Goal: Transaction & Acquisition: Purchase product/service

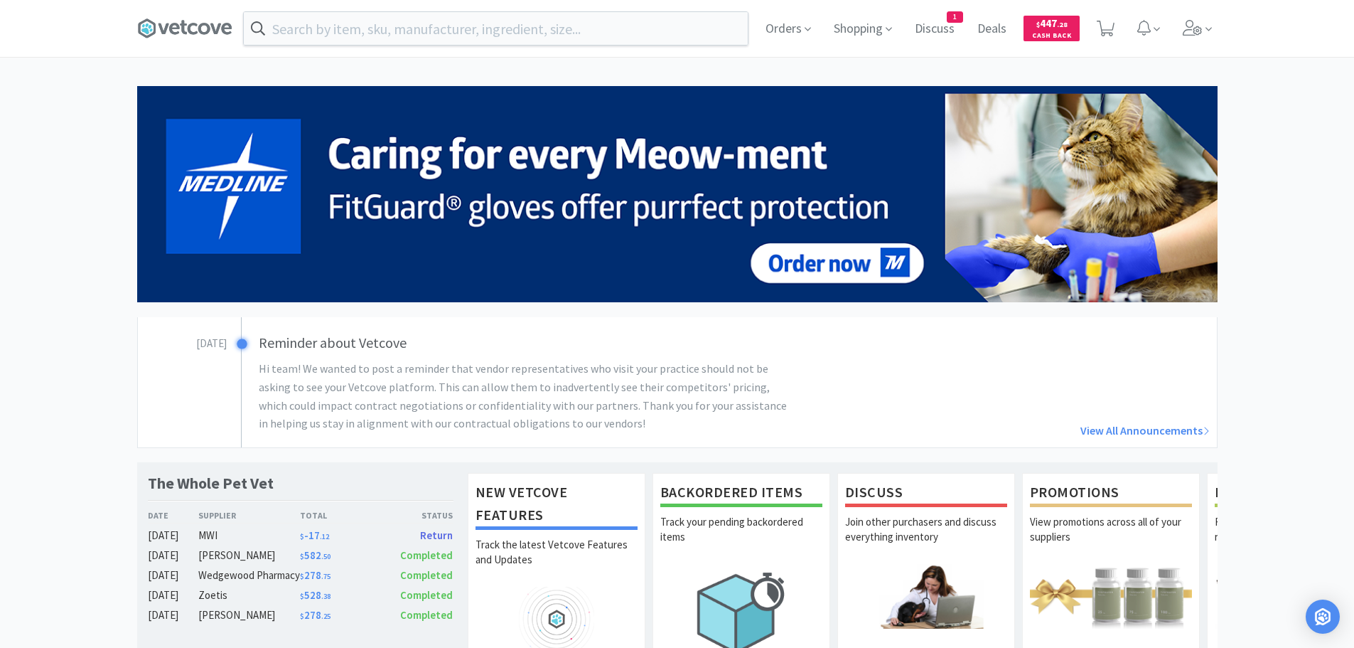
drag, startPoint x: 318, startPoint y: 0, endPoint x: 87, endPoint y: 33, distance: 232.8
click at [87, 33] on div "Orders Shopping Discuss Discuss 1 Deals Deals $ 447 . 28 Cash Back" at bounding box center [677, 28] width 1354 height 57
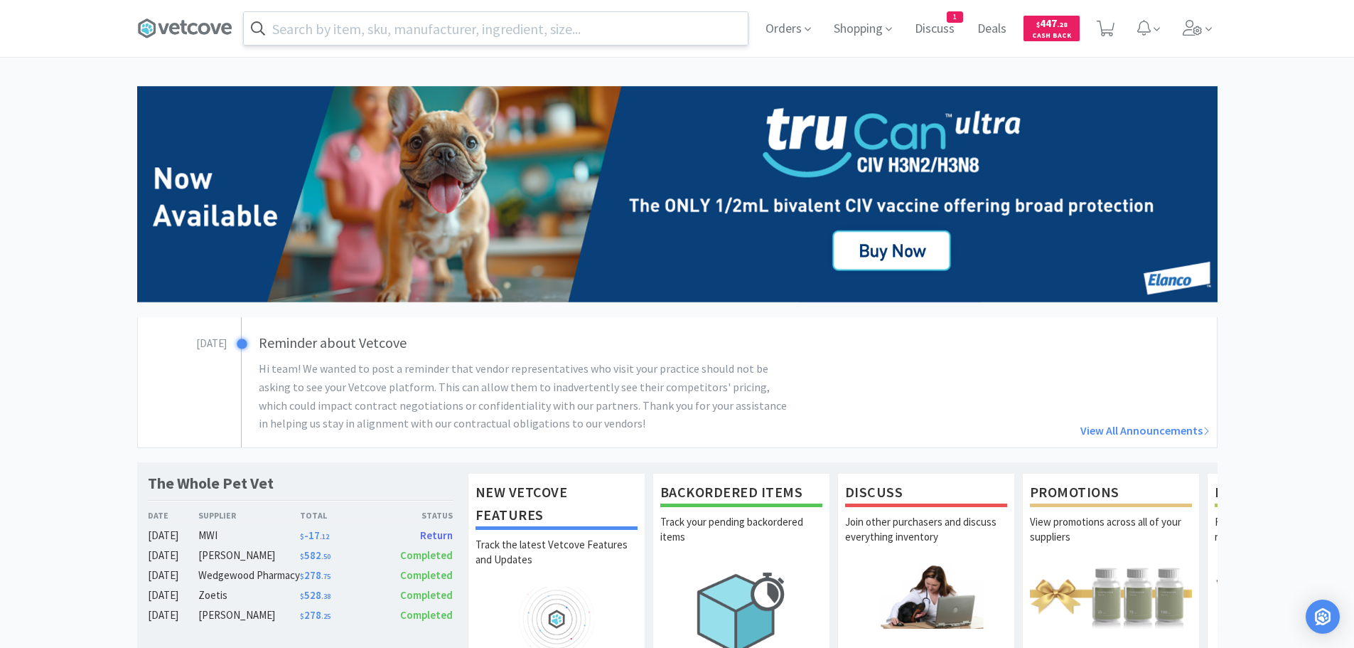
click at [398, 23] on input "text" at bounding box center [496, 28] width 504 height 33
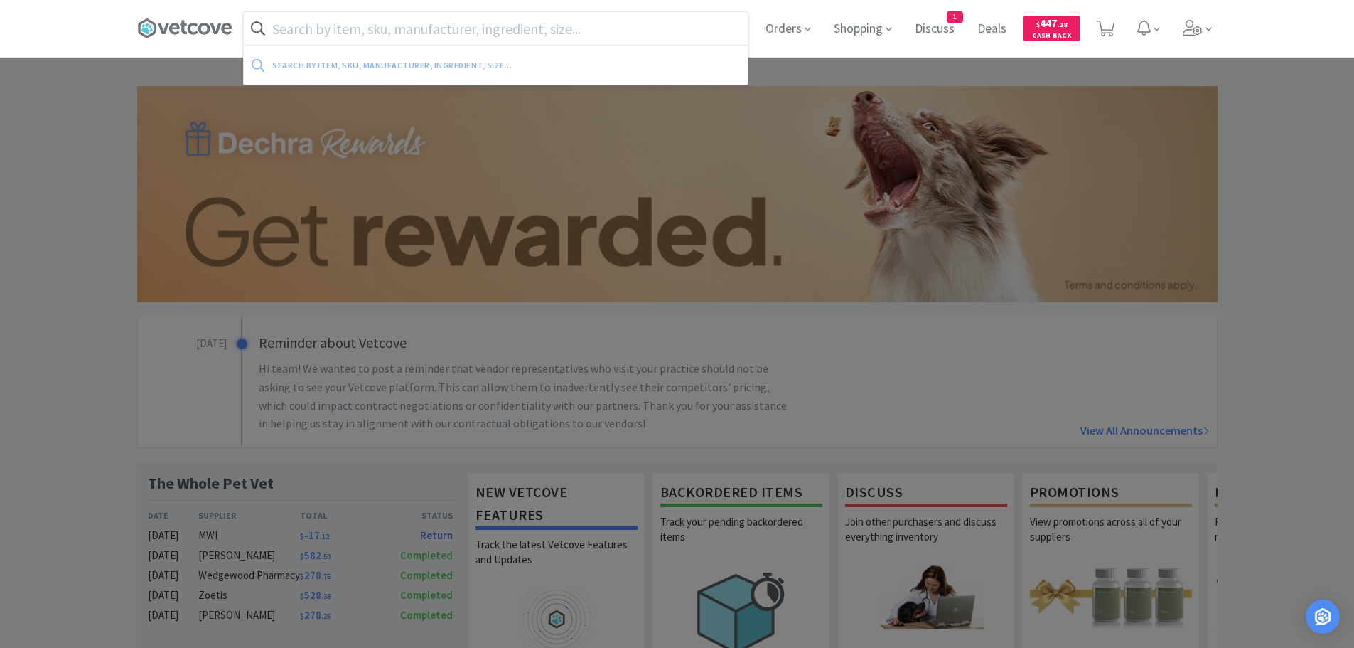
click at [474, 22] on input "text" at bounding box center [496, 28] width 504 height 33
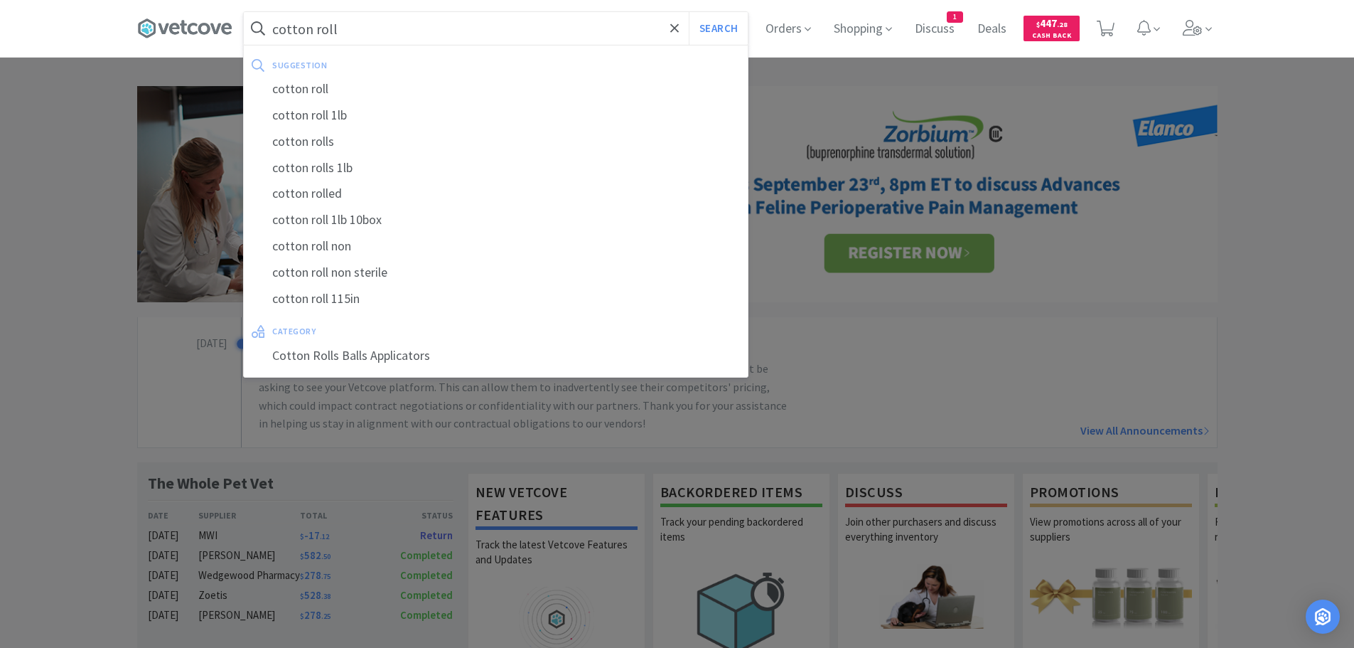
type input "cotton roll"
click at [689, 12] on button "Search" at bounding box center [718, 28] width 59 height 33
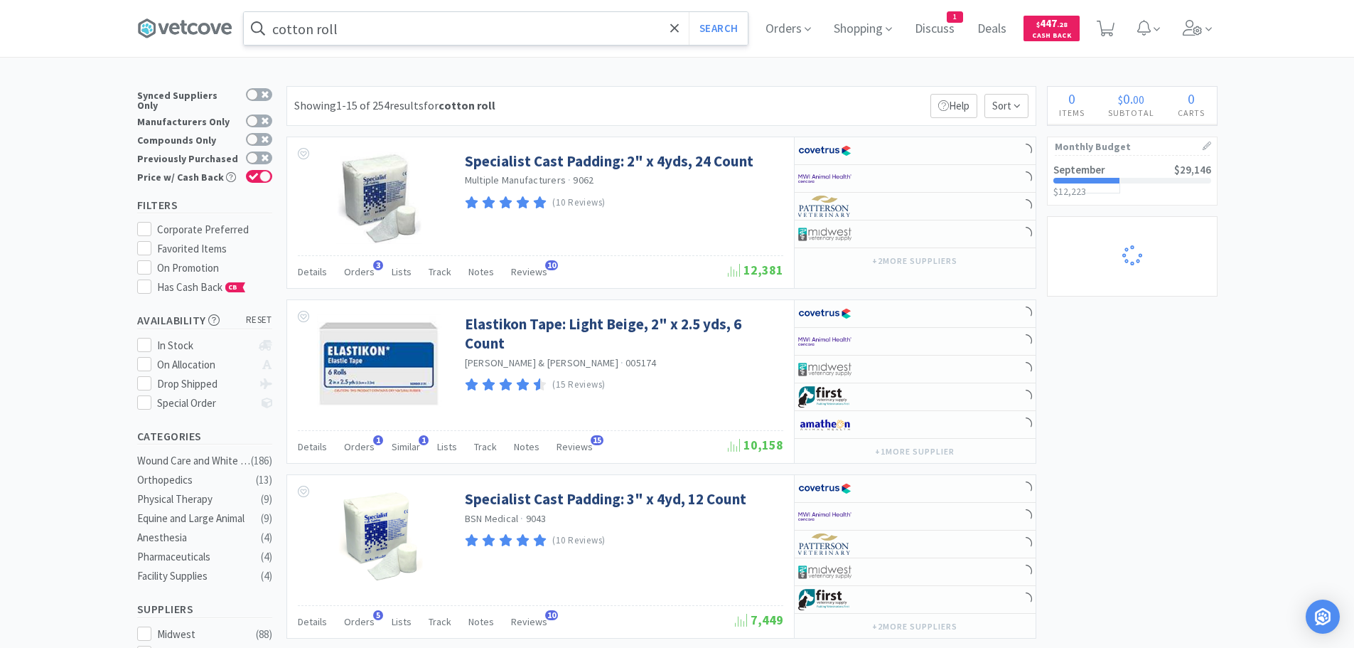
select select "1"
click at [417, 11] on div "cotton roll Search" at bounding box center [496, 28] width 506 height 34
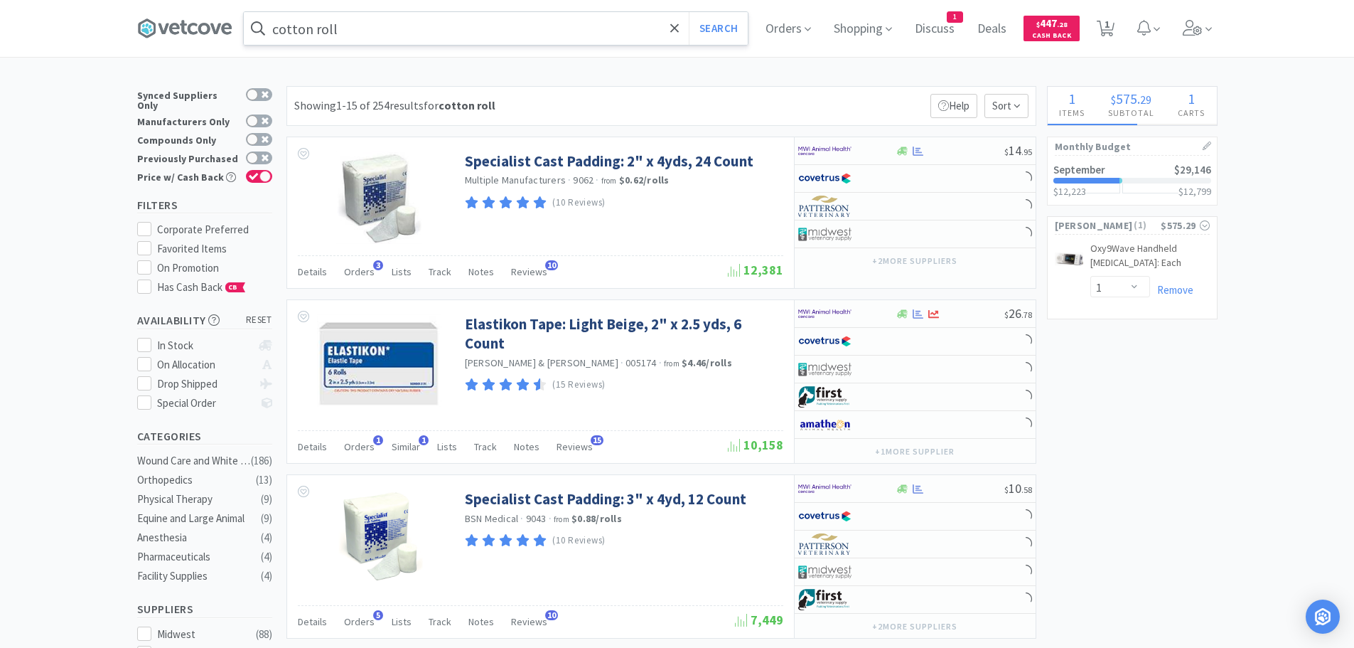
click at [412, 26] on input "cotton roll" at bounding box center [496, 28] width 504 height 33
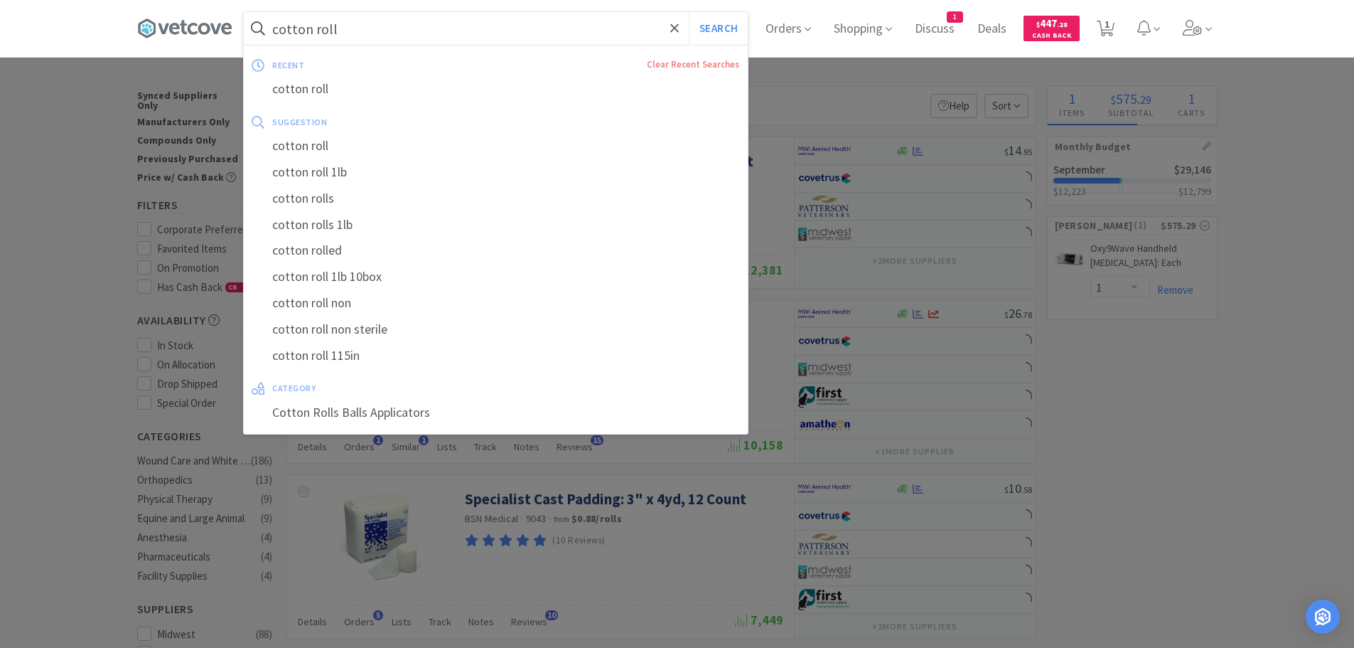
select select "1"
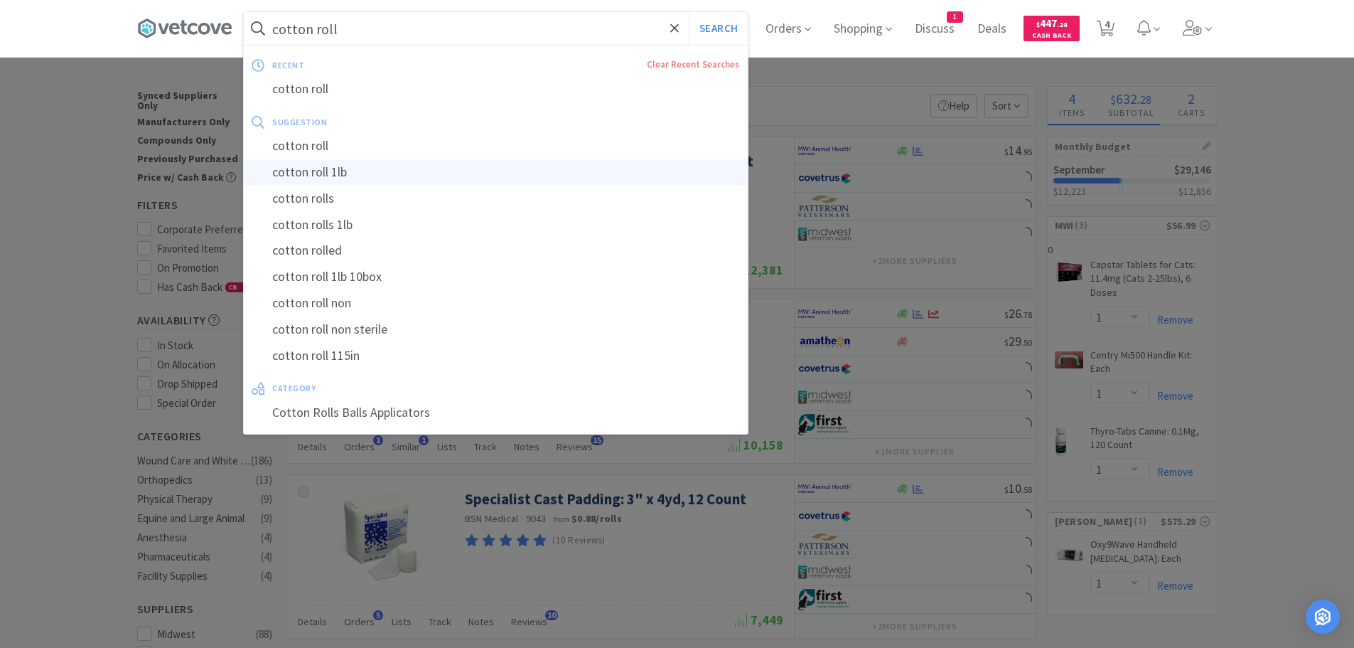
click at [368, 167] on div "cotton roll 1lb" at bounding box center [496, 172] width 504 height 26
type input "cotton roll 1lb"
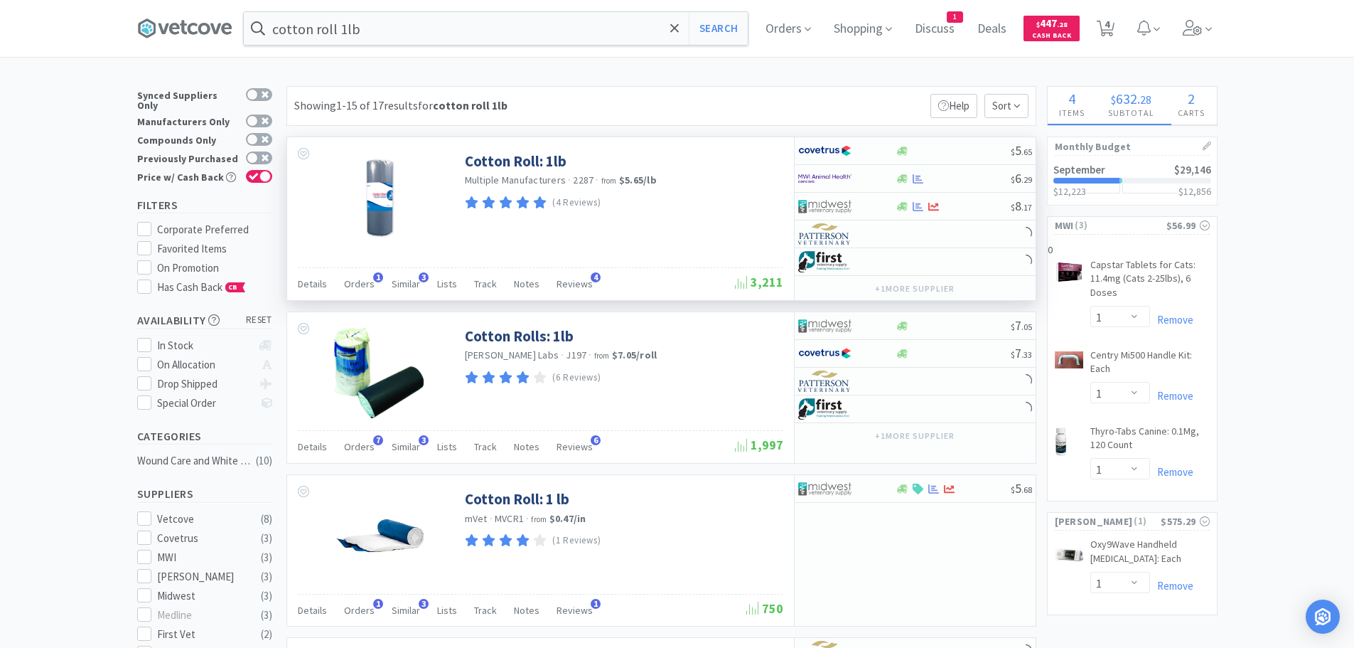
select select "1"
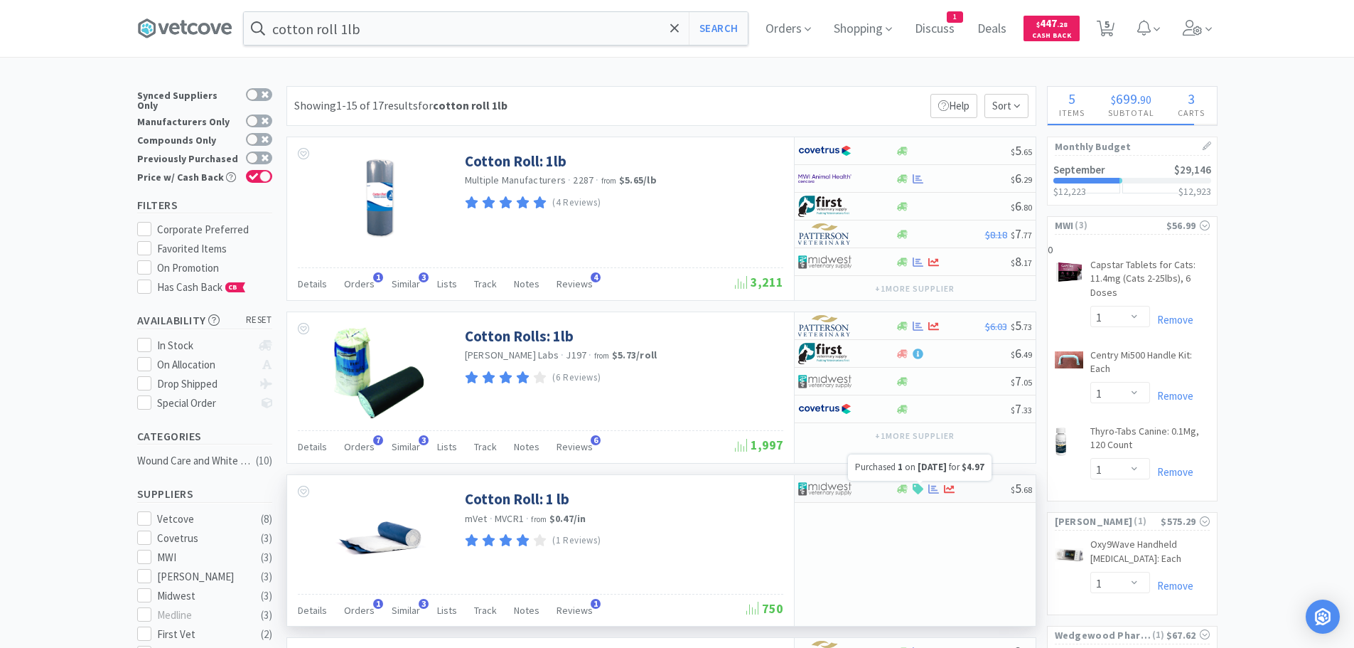
select select "1"
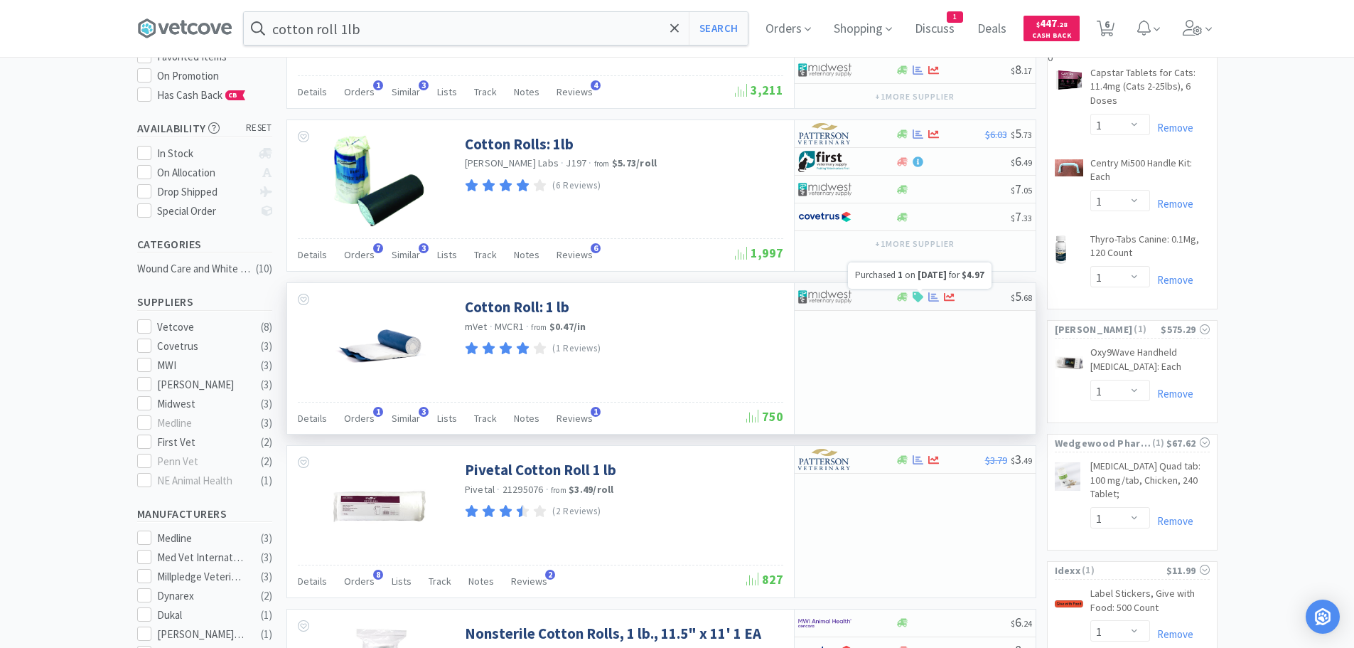
scroll to position [213, 0]
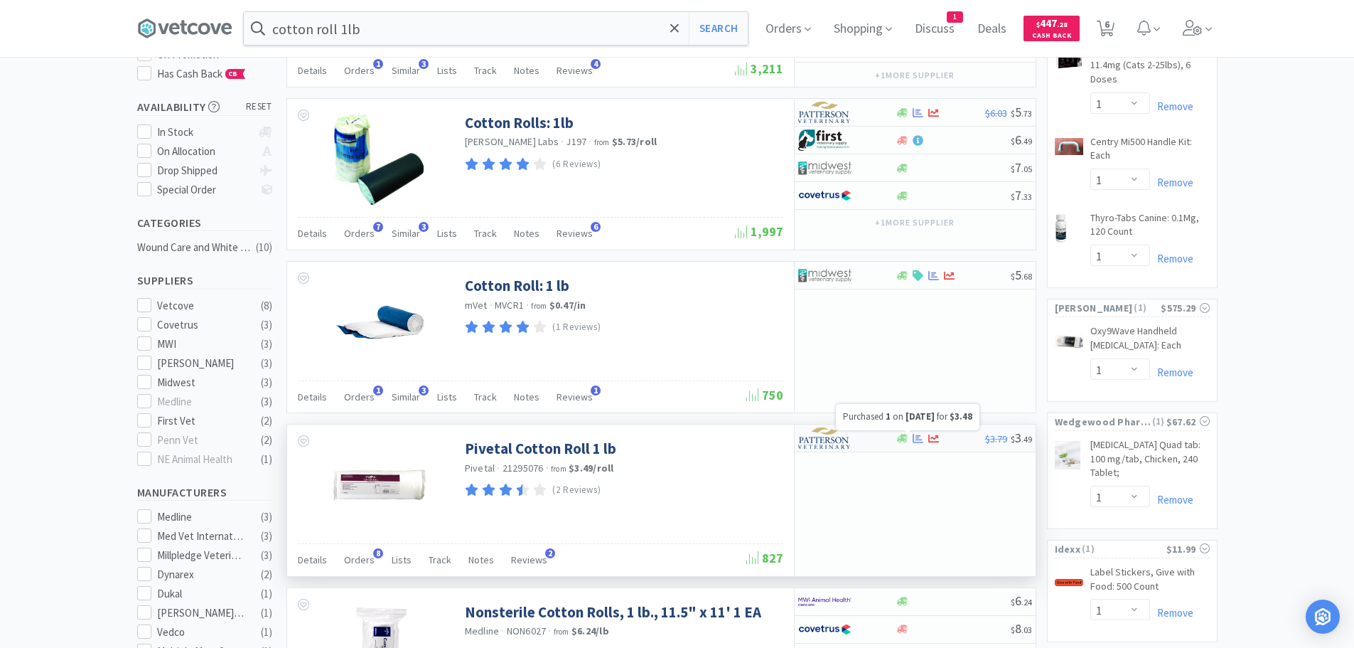
click at [917, 437] on icon at bounding box center [918, 438] width 11 height 11
select select "1"
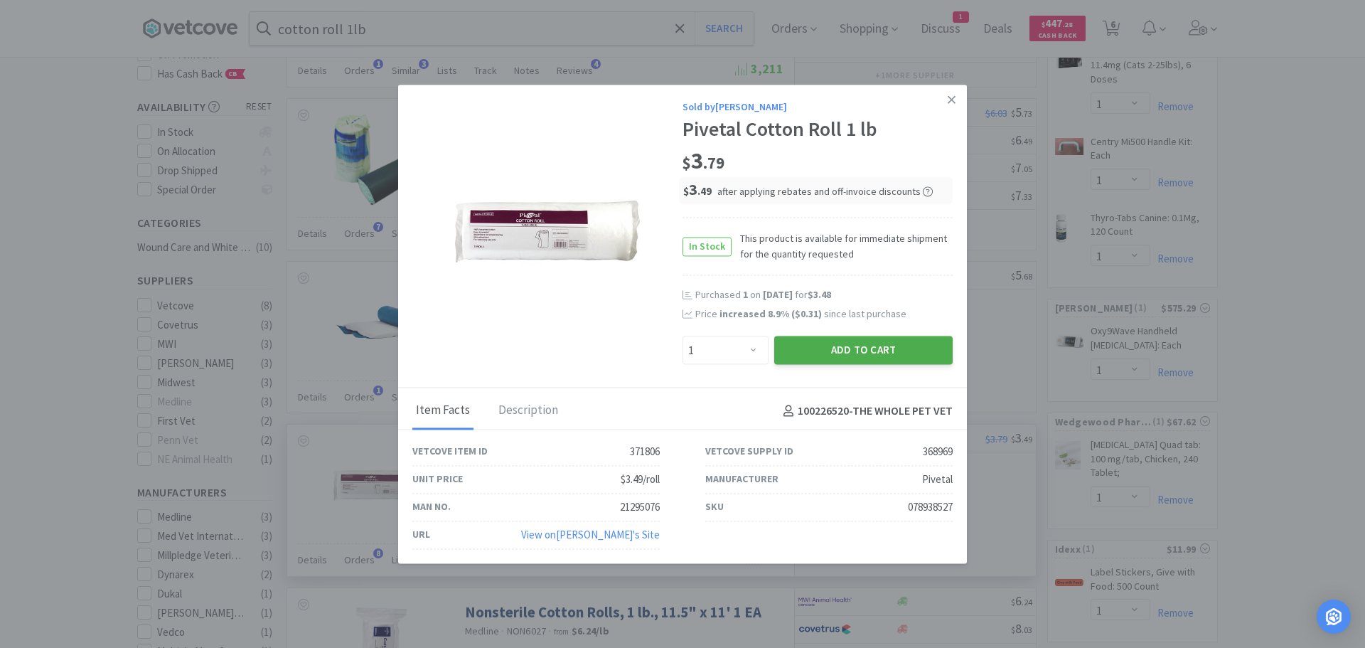
click at [828, 348] on button "Add to Cart" at bounding box center [863, 350] width 178 height 28
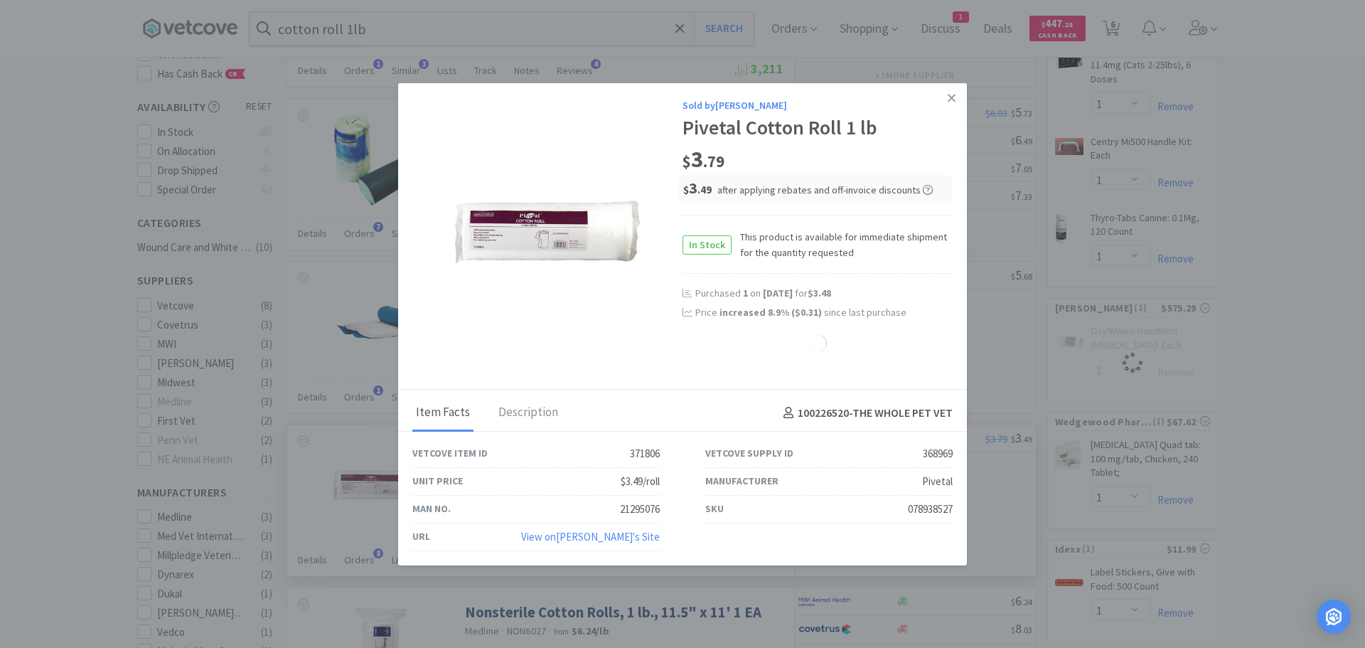
select select "1"
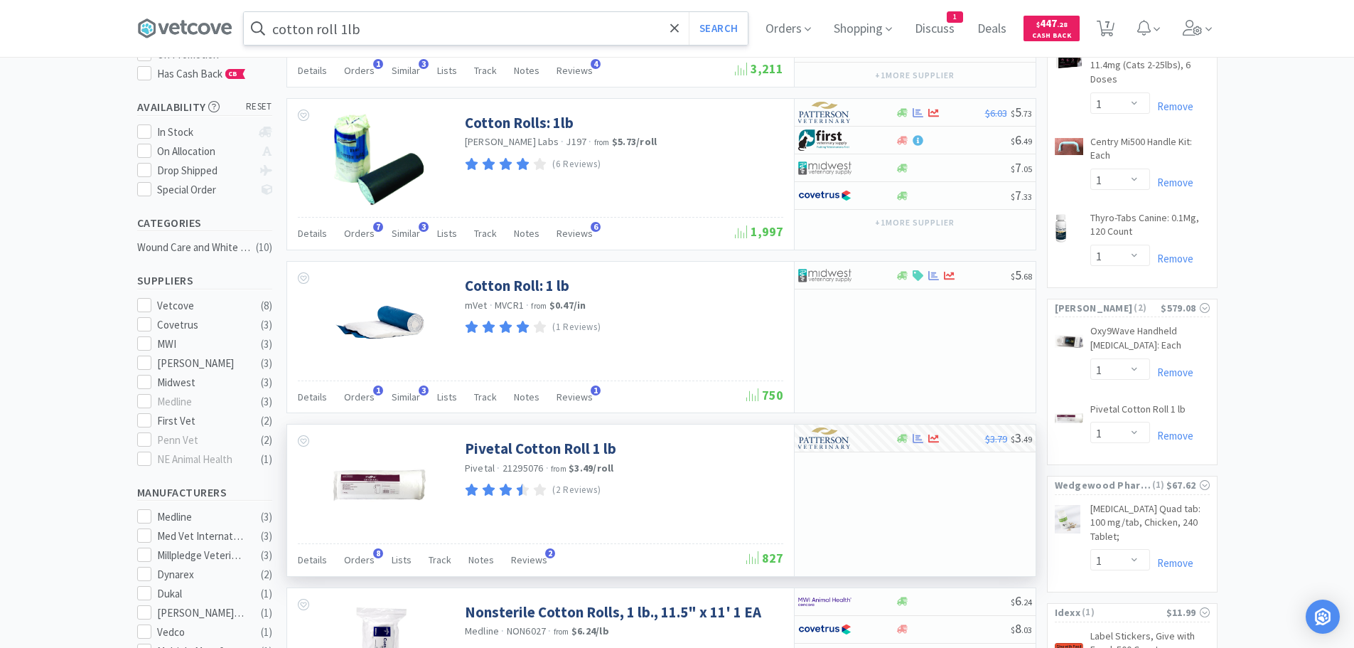
click at [469, 31] on input "cotton roll 1lb" at bounding box center [496, 28] width 504 height 33
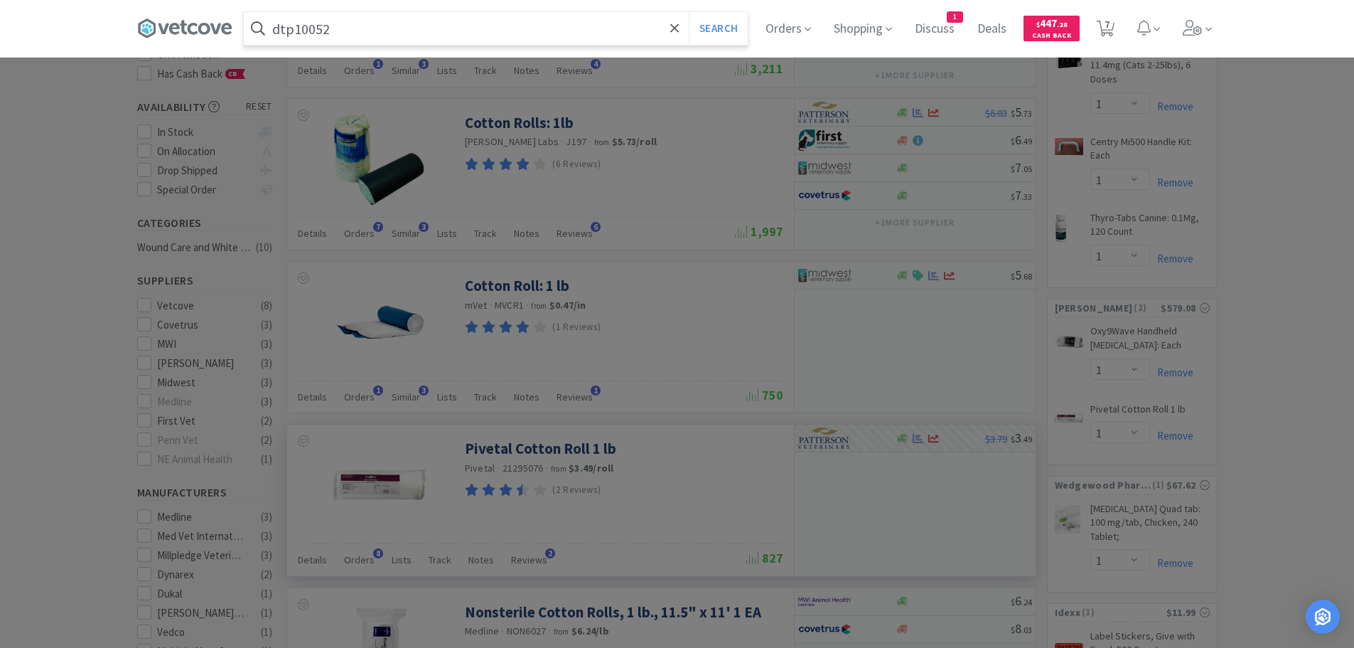
type input "dtp10052"
click at [689, 12] on button "Search" at bounding box center [718, 28] width 59 height 33
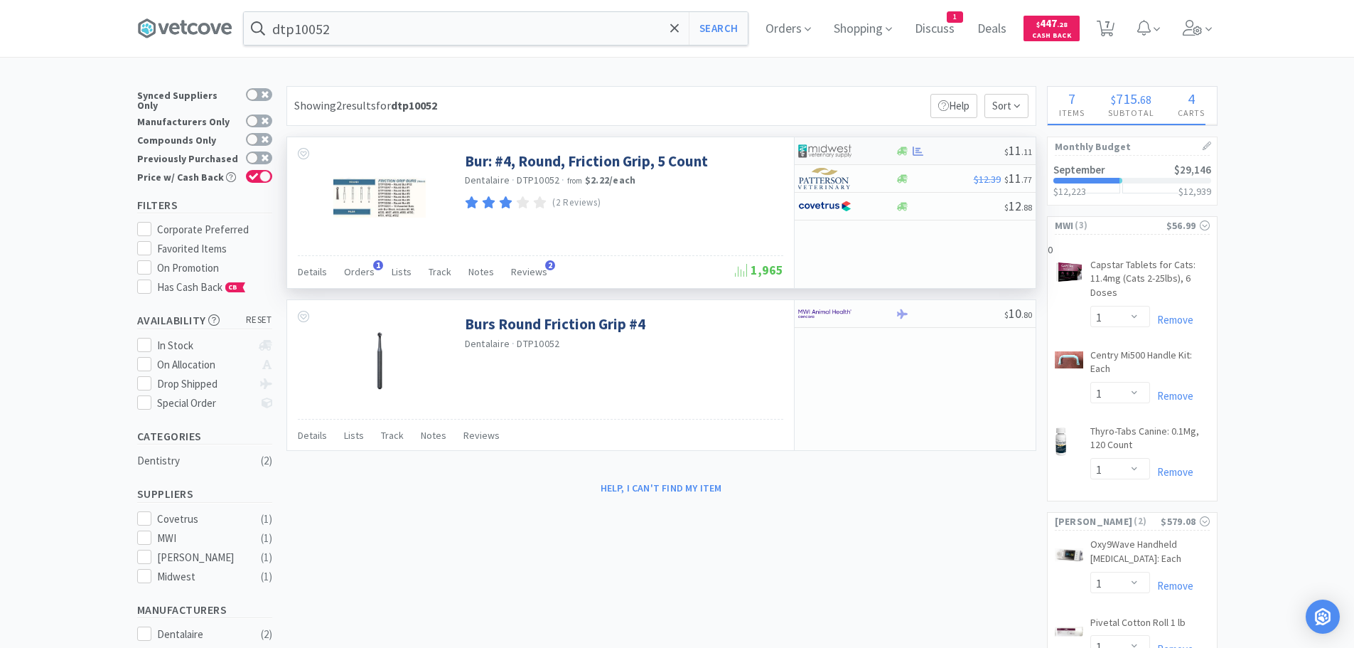
click at [912, 147] on div at bounding box center [919, 151] width 14 height 11
select select "1"
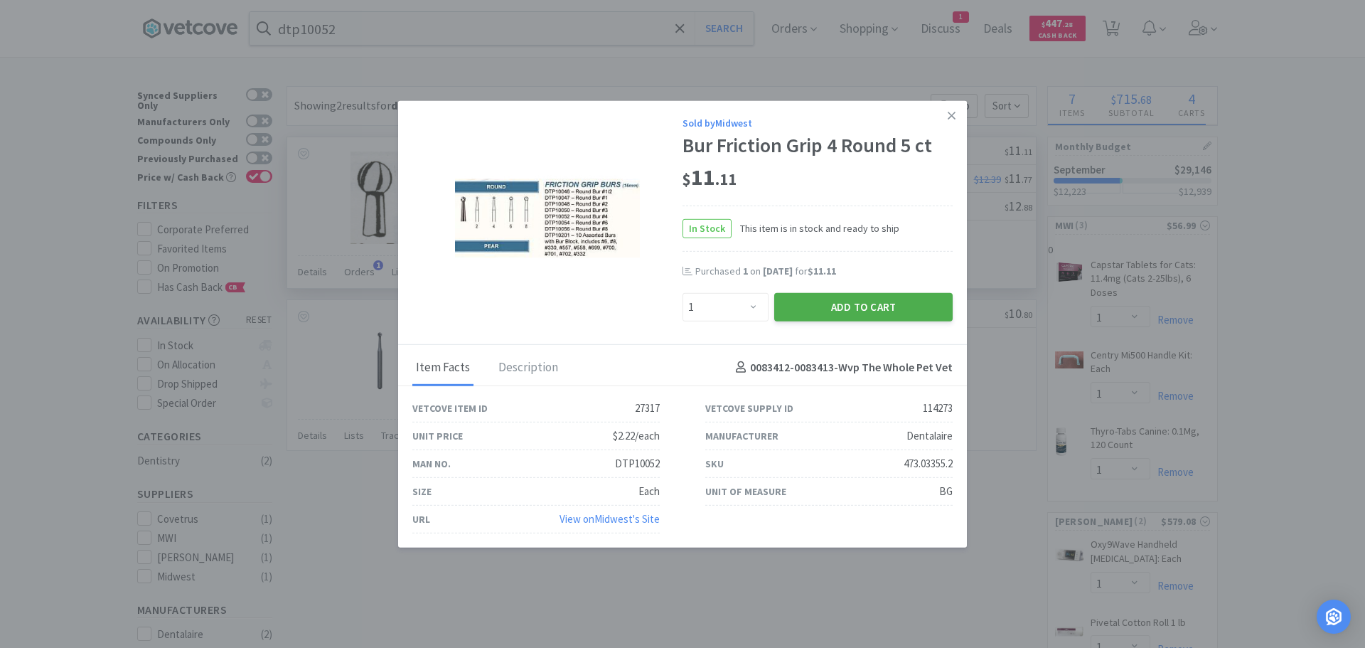
click at [857, 303] on button "Add to Cart" at bounding box center [863, 306] width 178 height 28
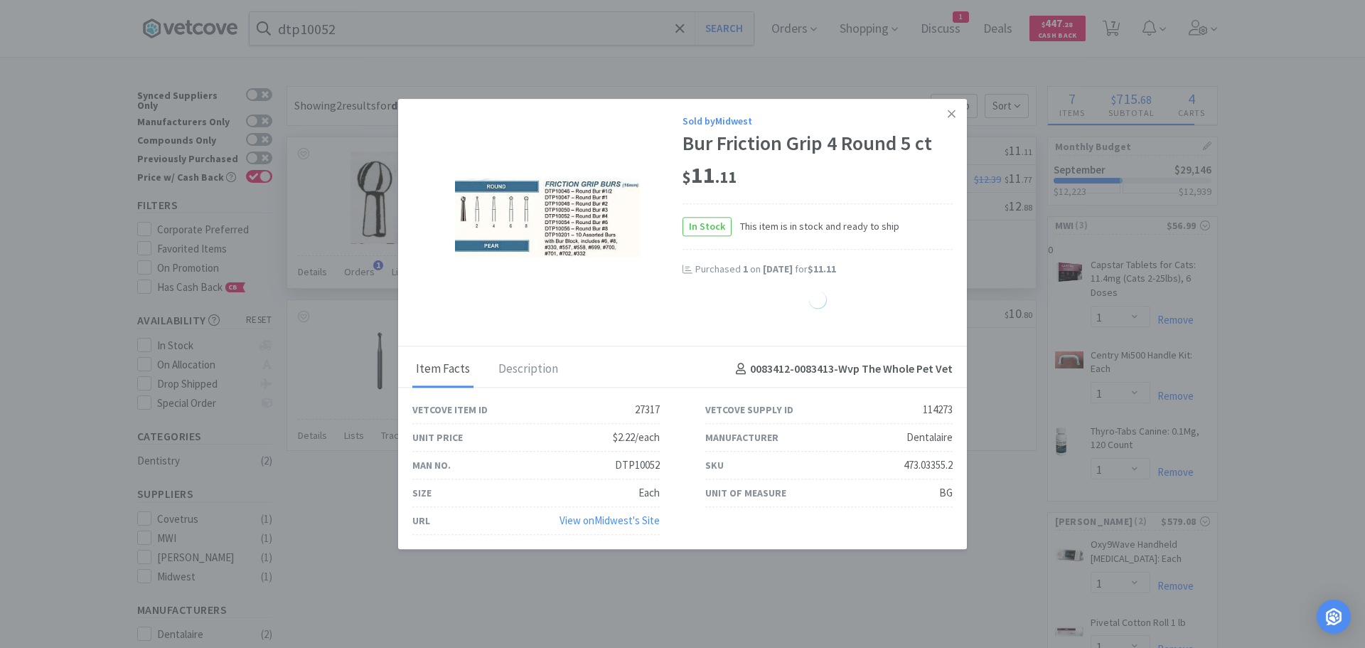
select select "1"
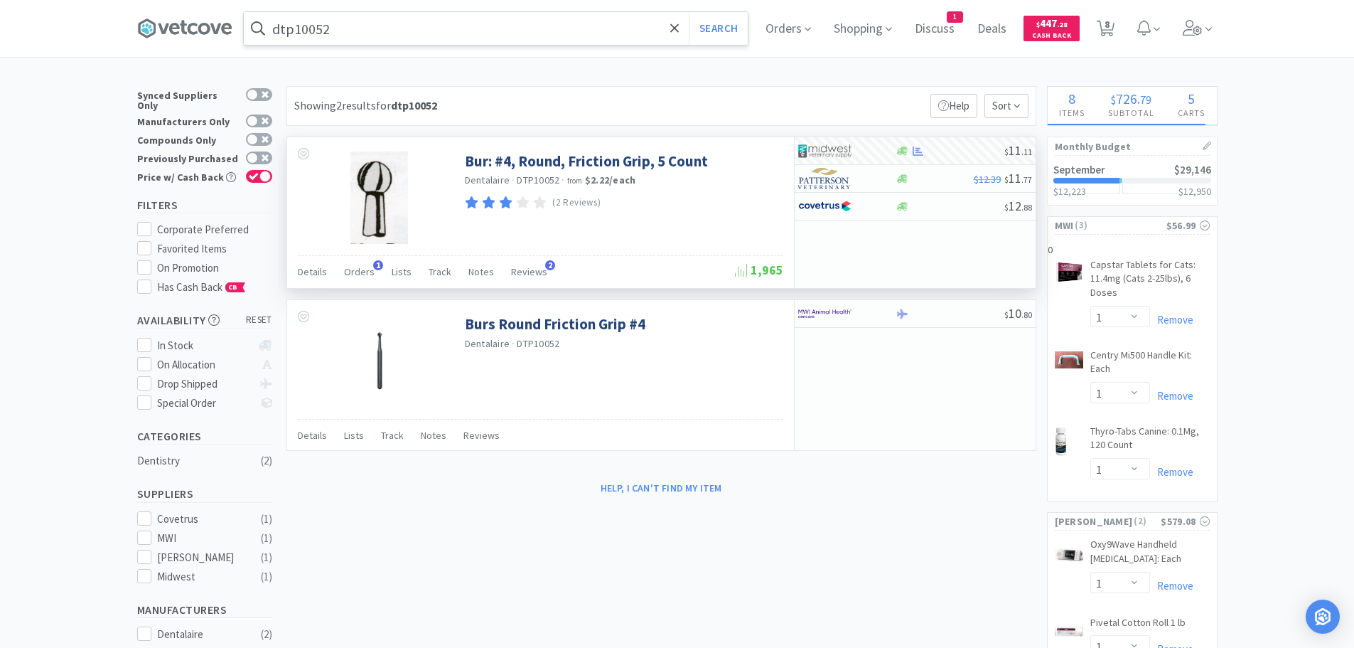
click at [546, 41] on input "dtp10052" at bounding box center [496, 28] width 504 height 33
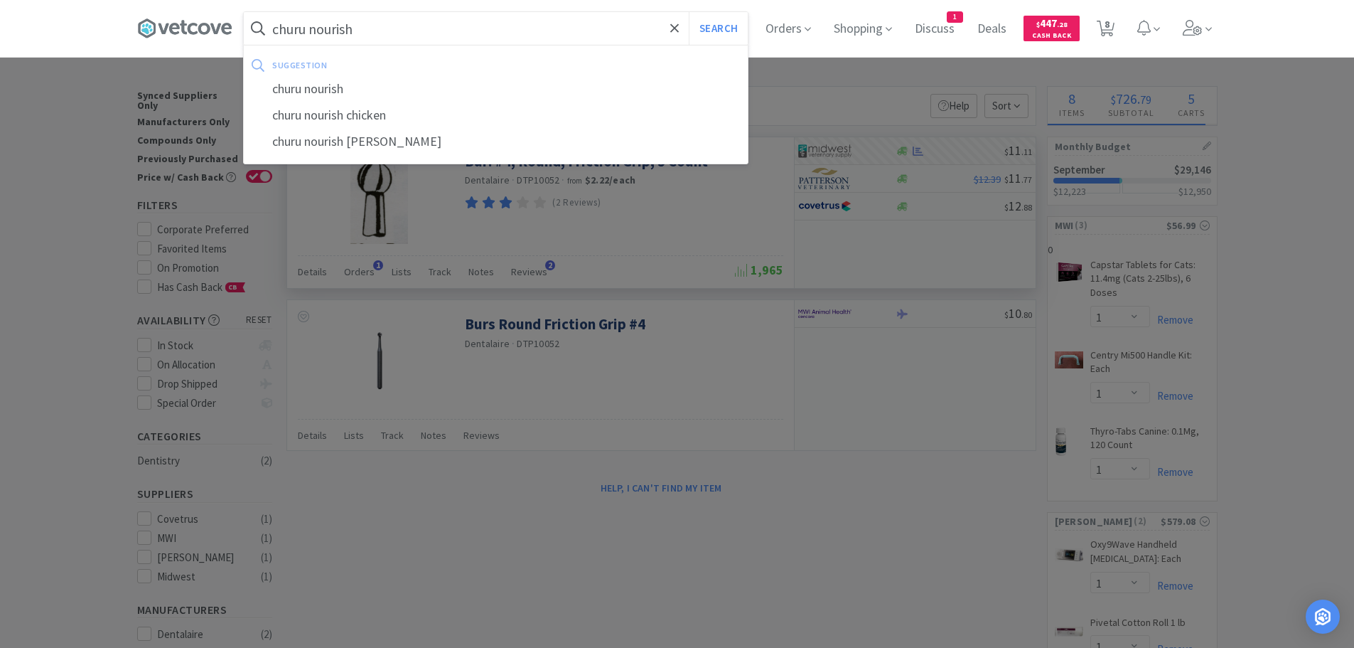
type input "churu nourish"
click at [689, 12] on button "Search" at bounding box center [718, 28] width 59 height 33
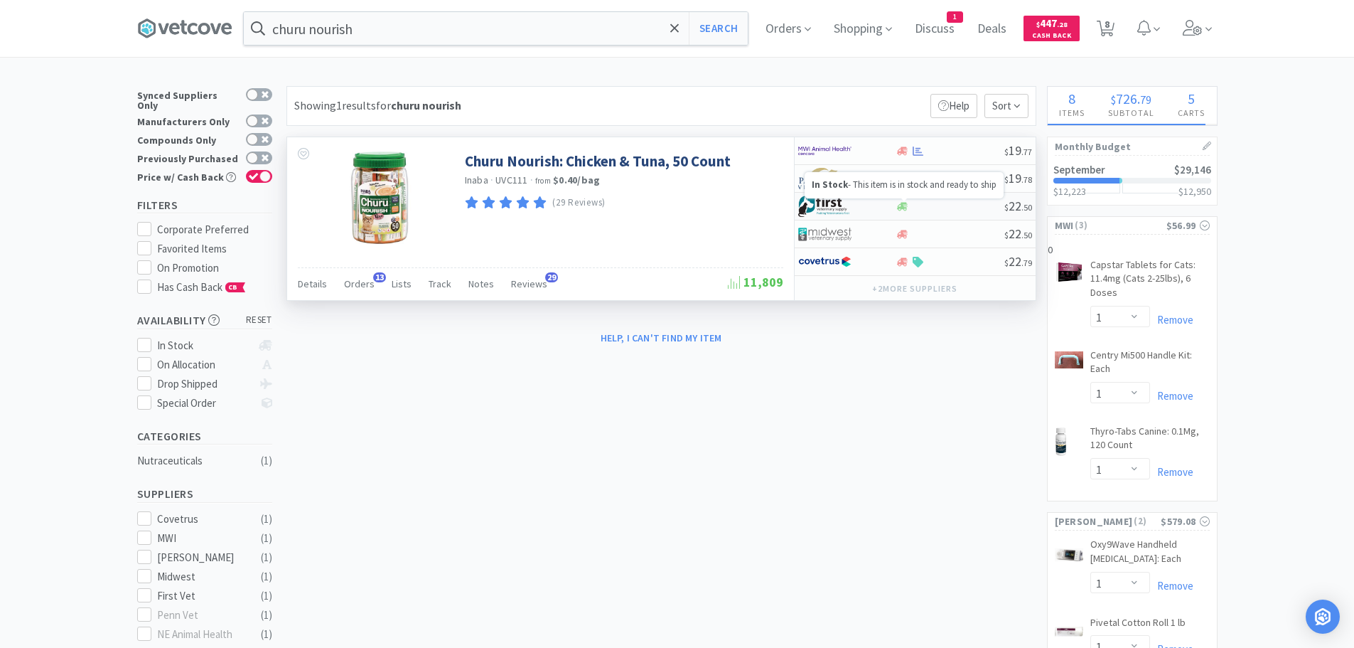
click at [902, 201] on icon at bounding box center [902, 206] width 11 height 11
select select "1"
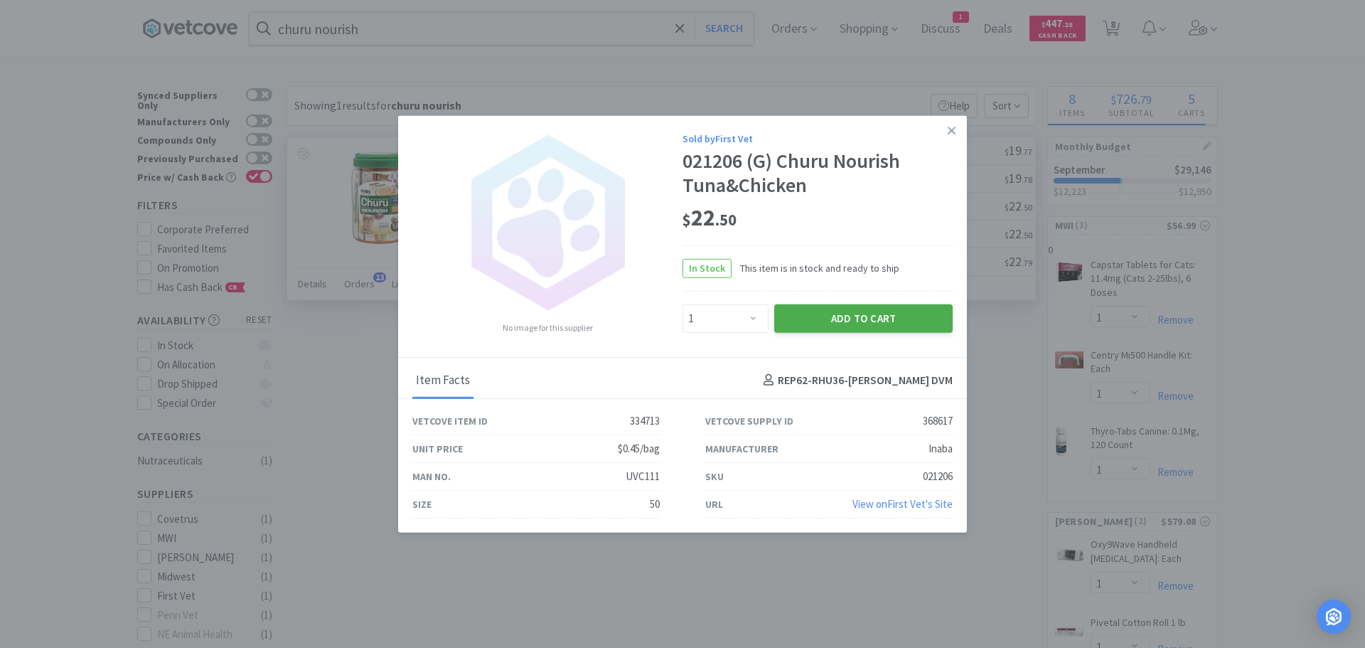
click at [855, 319] on button "Add to Cart" at bounding box center [863, 318] width 178 height 28
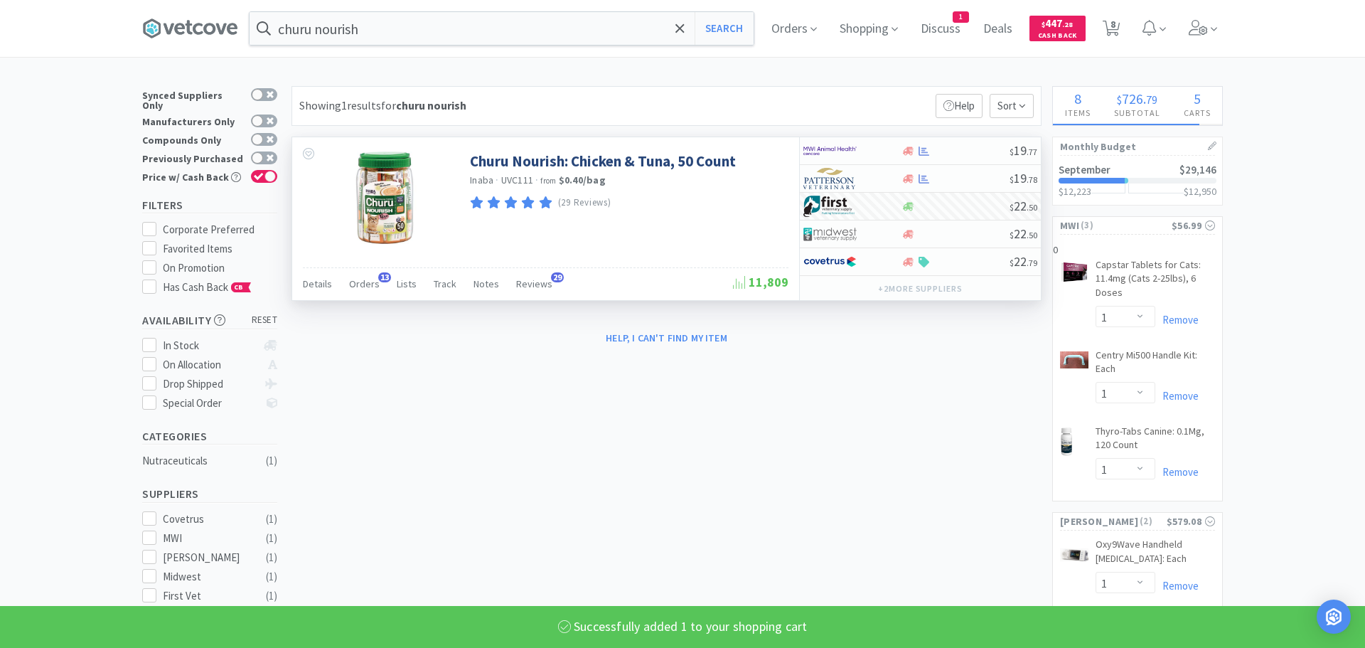
select select "1"
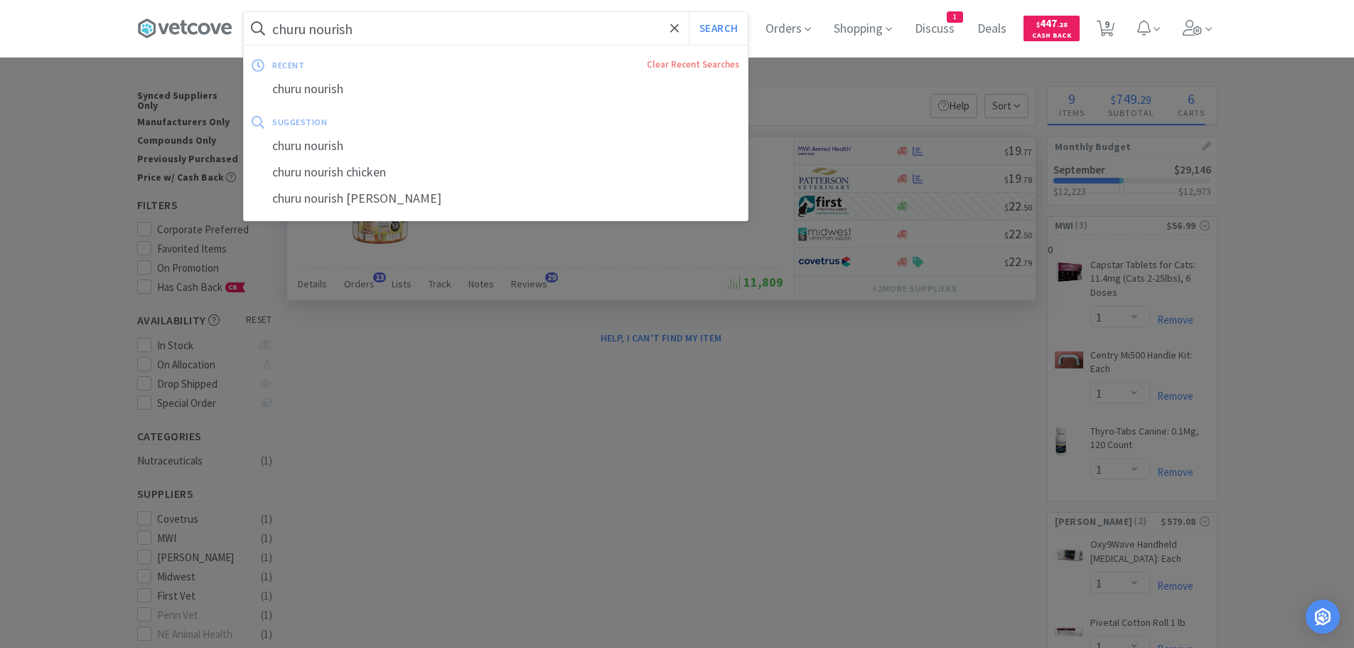
click at [439, 25] on input "churu nourish" at bounding box center [496, 28] width 504 height 33
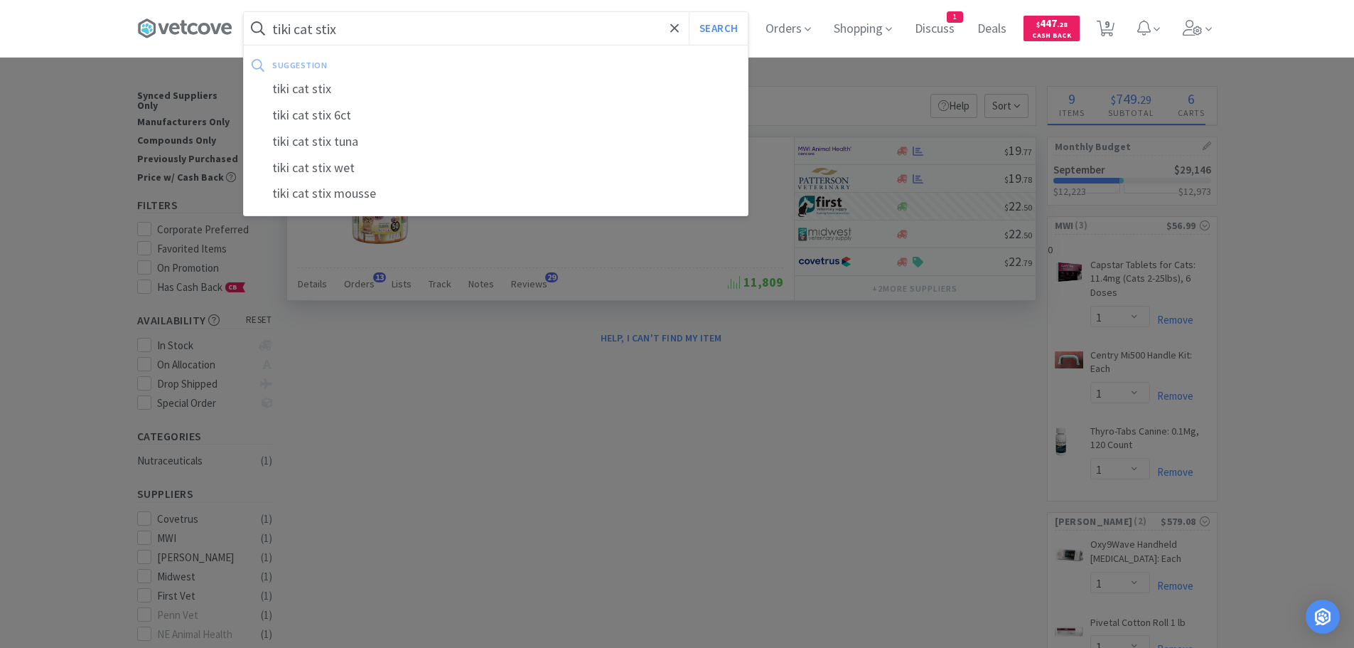
type input "tiki cat stix"
click at [689, 12] on button "Search" at bounding box center [718, 28] width 59 height 33
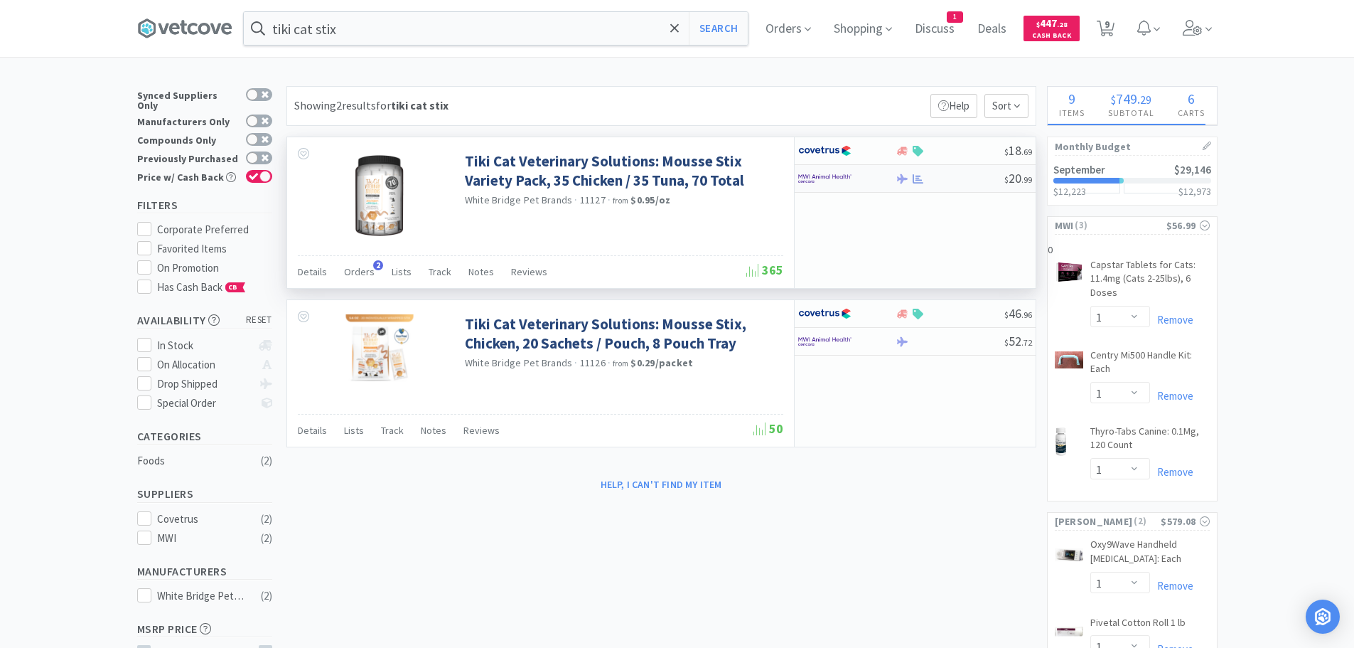
click at [912, 173] on div at bounding box center [919, 178] width 14 height 11
select select "2"
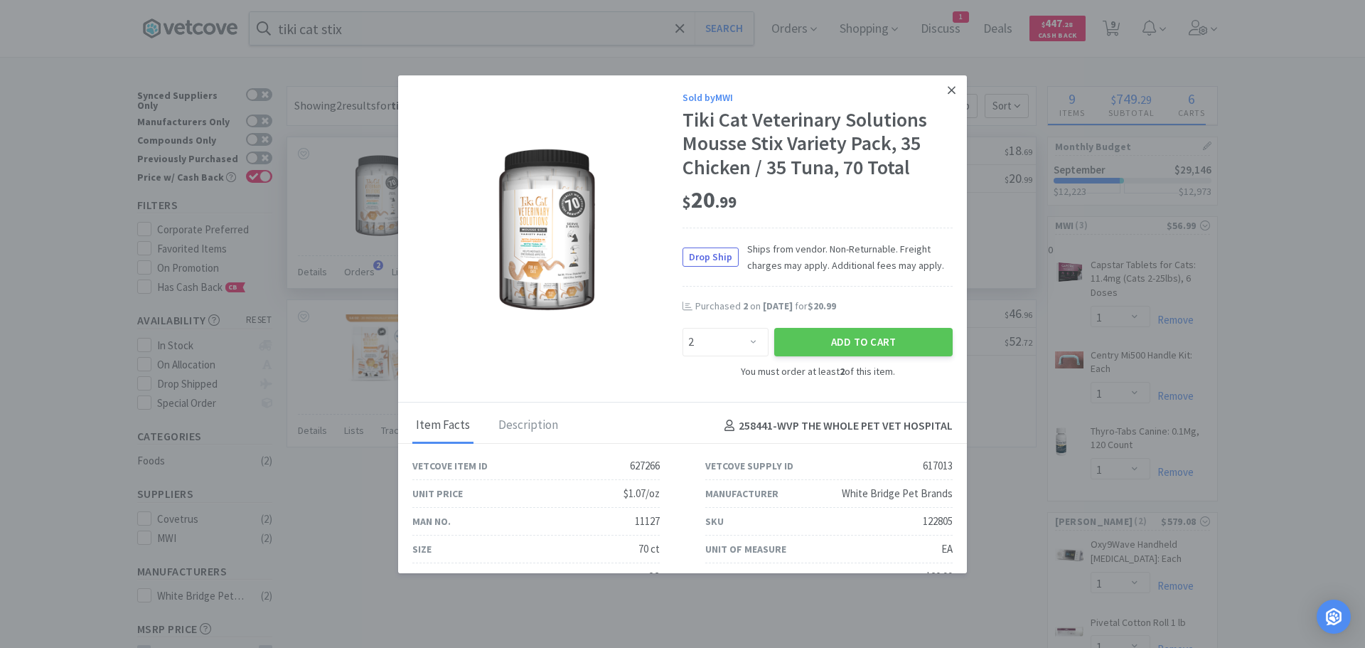
click at [948, 85] on icon at bounding box center [952, 90] width 8 height 13
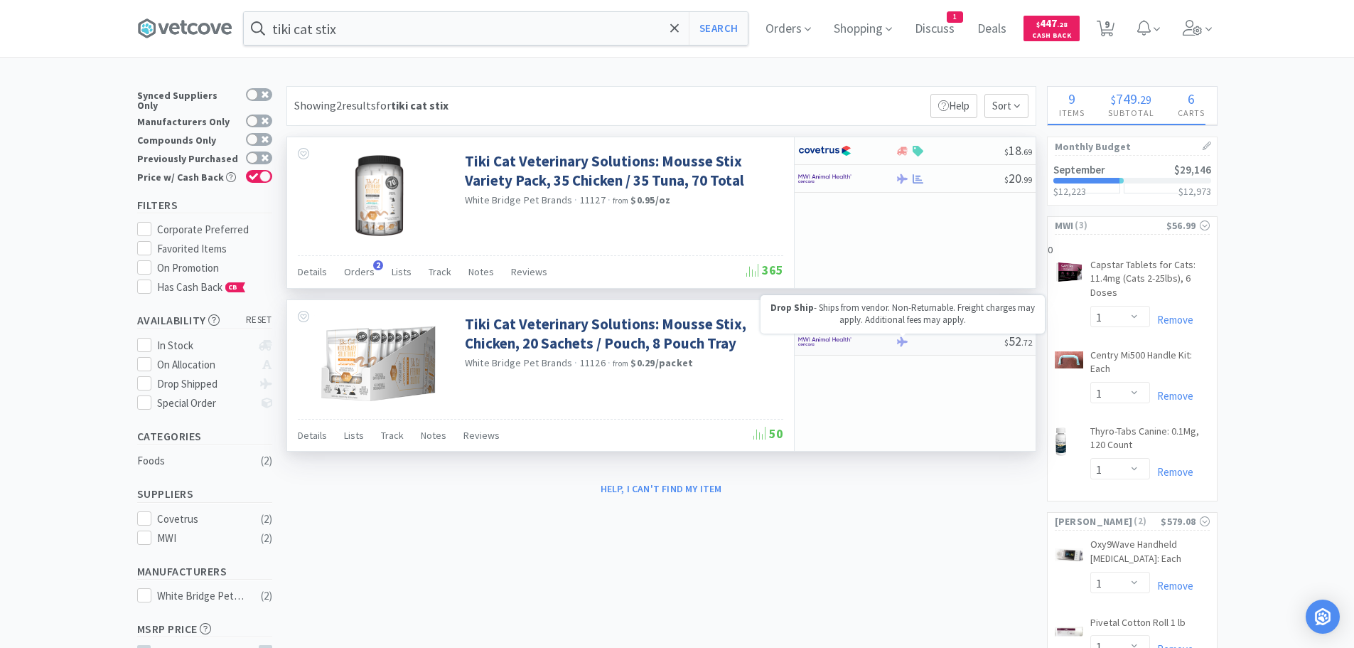
click at [904, 339] on icon at bounding box center [902, 341] width 11 height 11
select select "2"
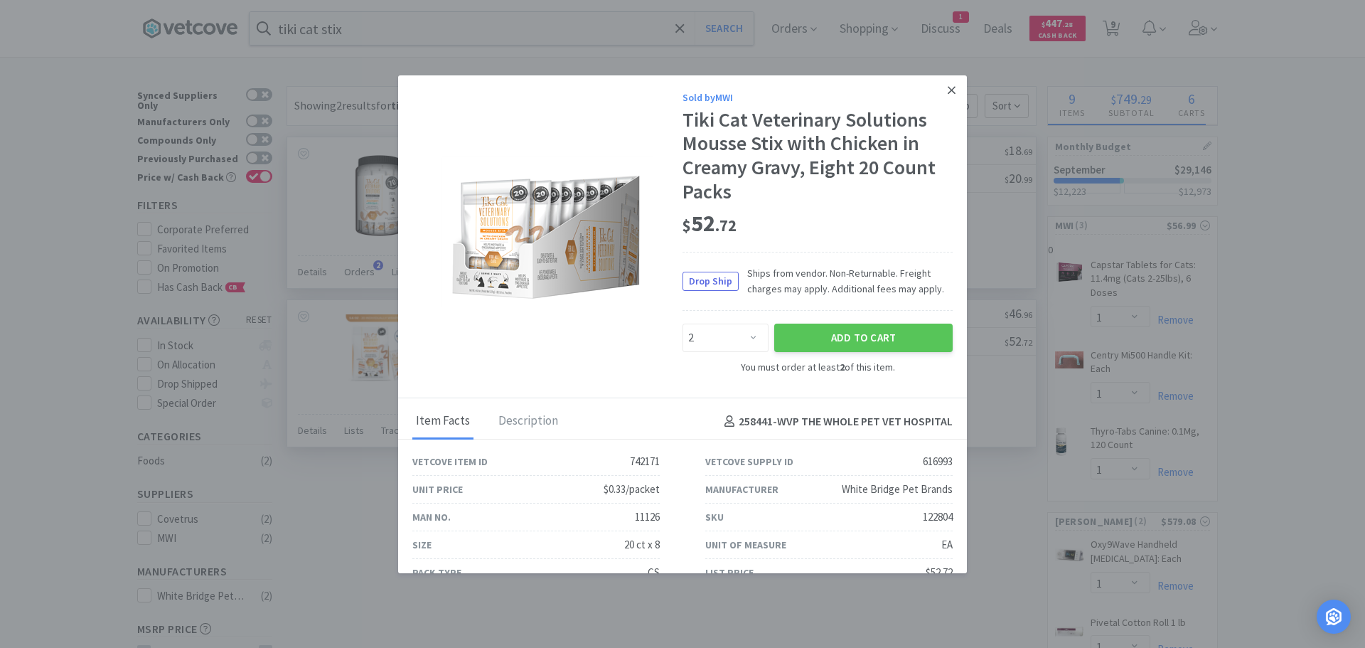
click at [948, 85] on icon at bounding box center [952, 90] width 8 height 13
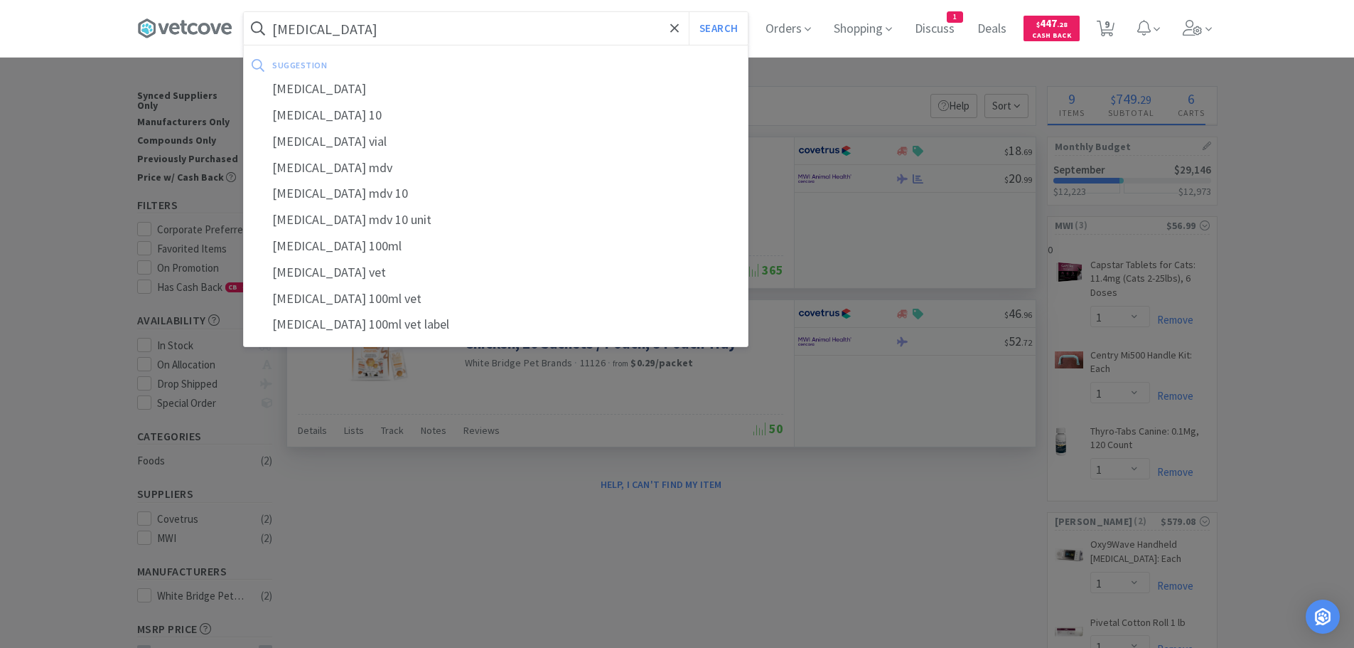
type input "oxytocin"
click at [689, 12] on button "Search" at bounding box center [718, 28] width 59 height 33
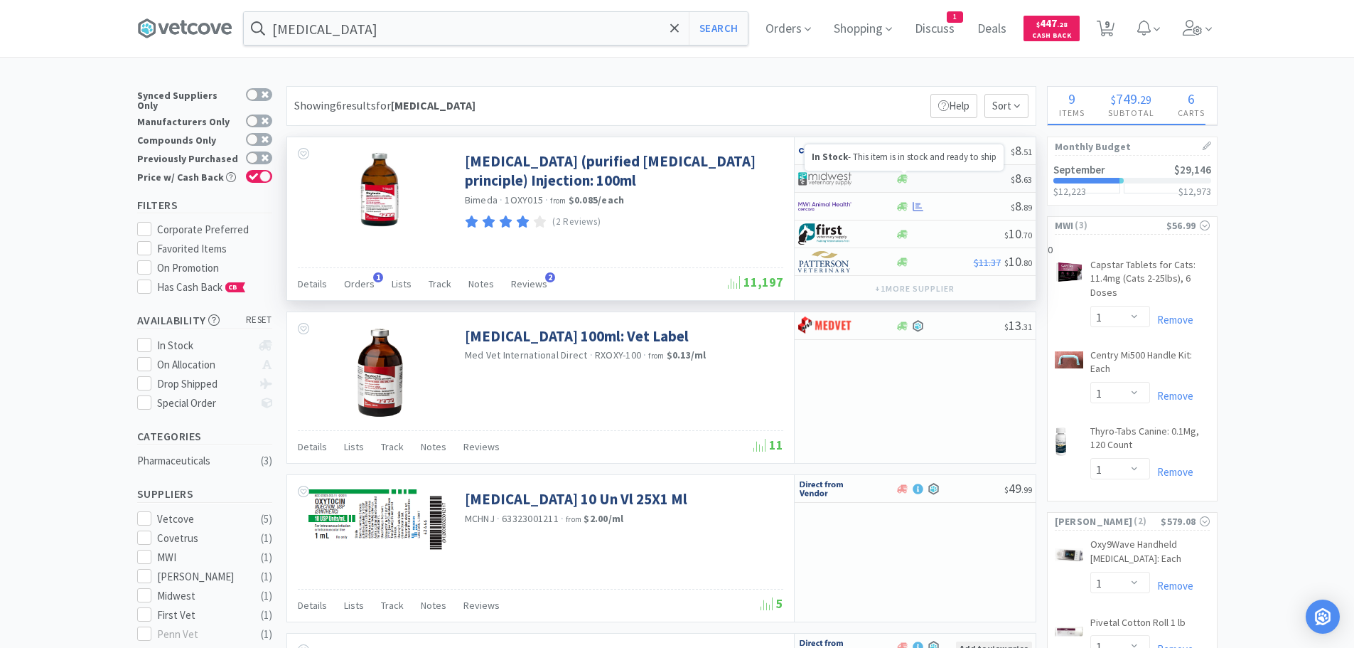
click at [899, 174] on icon at bounding box center [902, 178] width 11 height 11
select select "1"
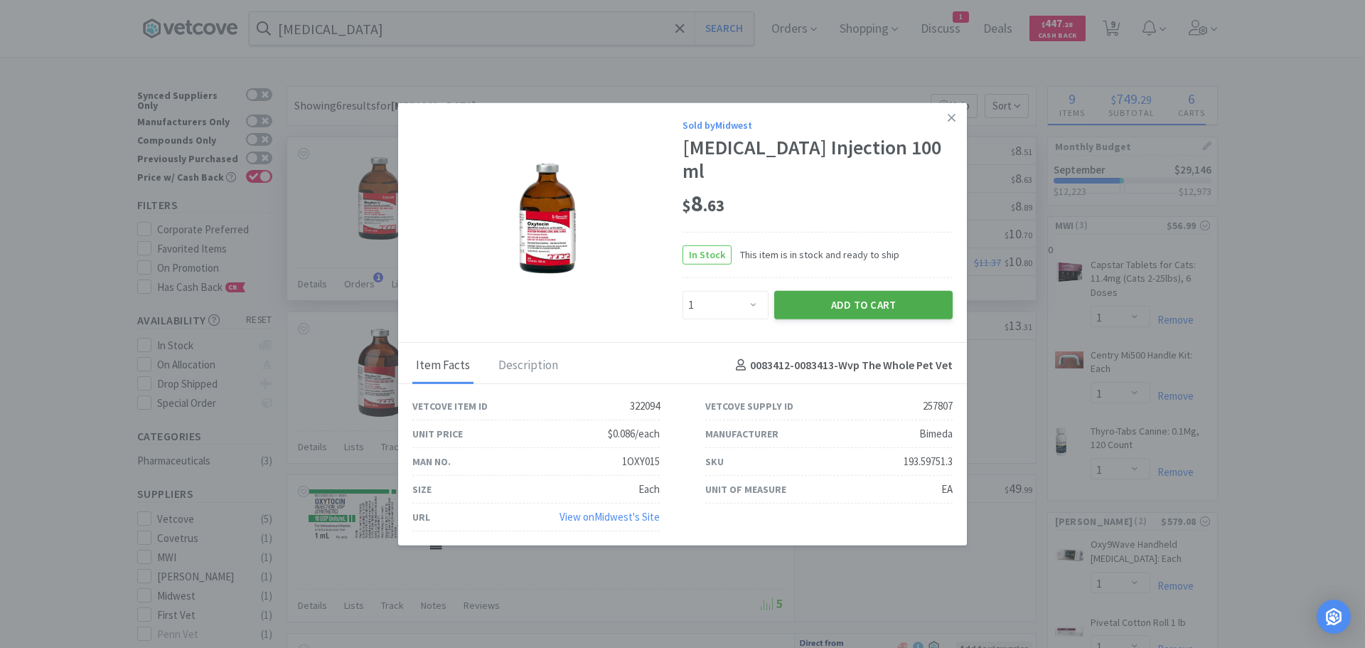
click at [869, 292] on button "Add to Cart" at bounding box center [863, 304] width 178 height 28
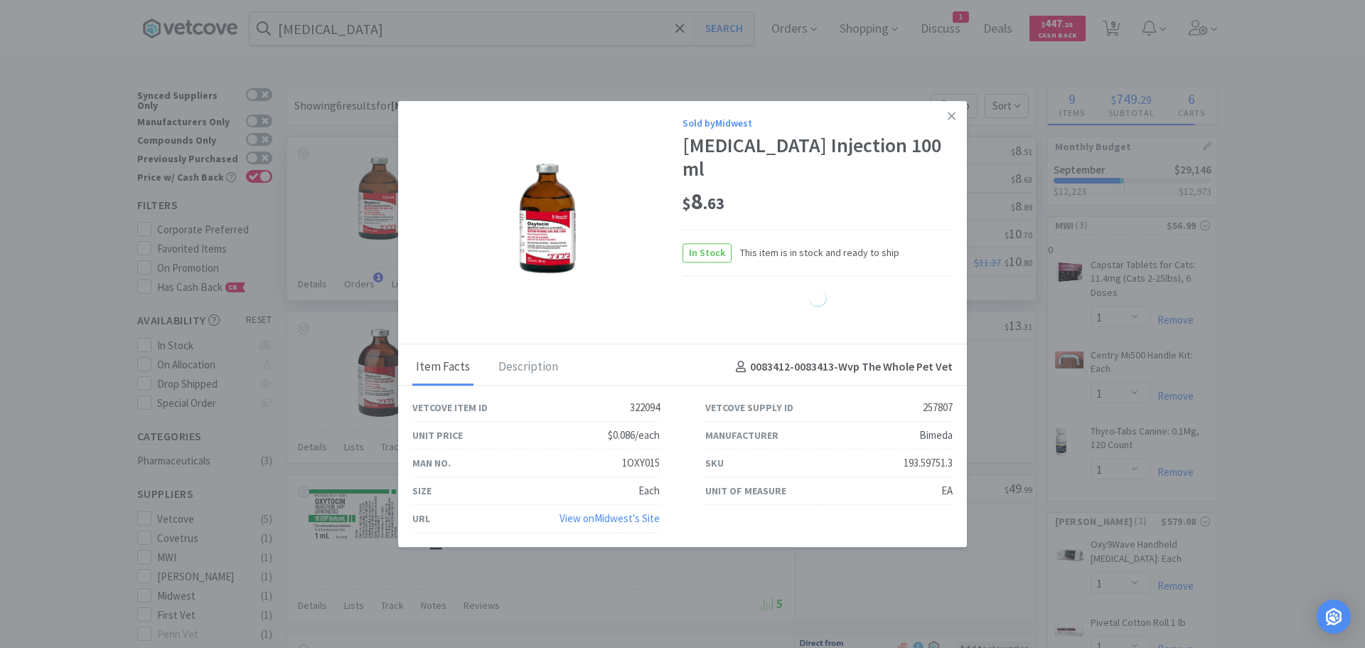
select select "1"
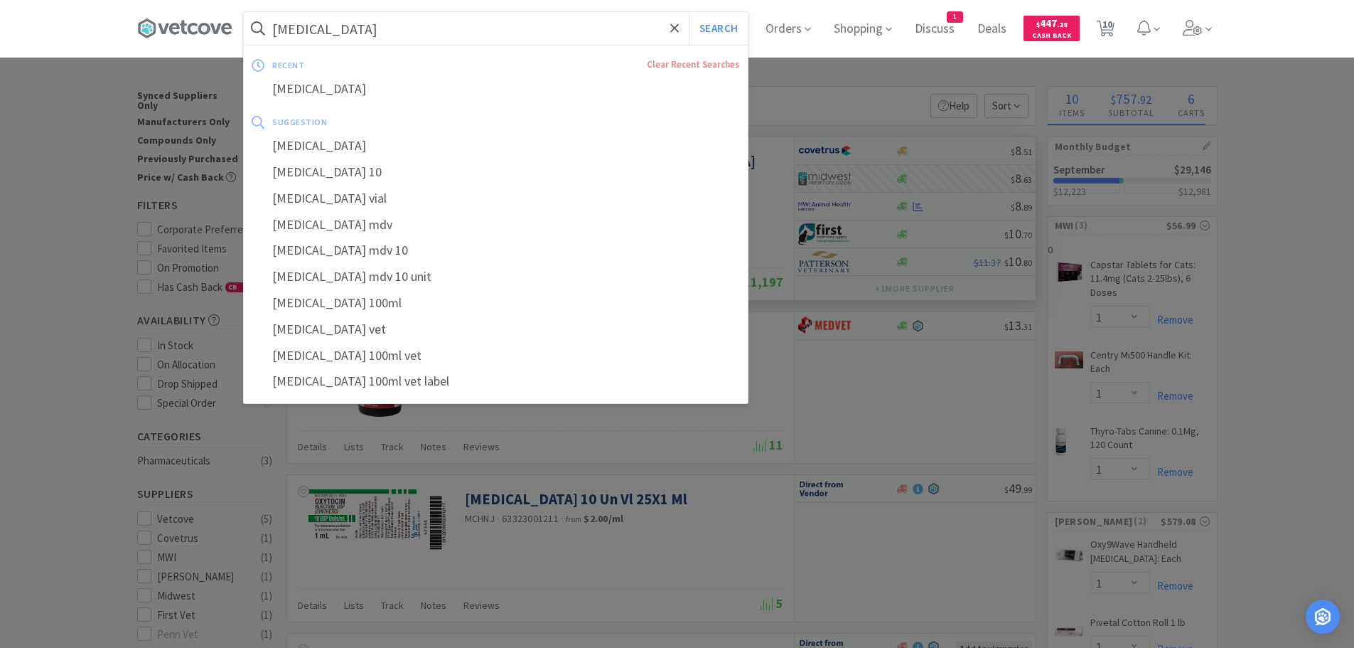
click at [422, 16] on input "oxytocin" at bounding box center [496, 28] width 504 height 33
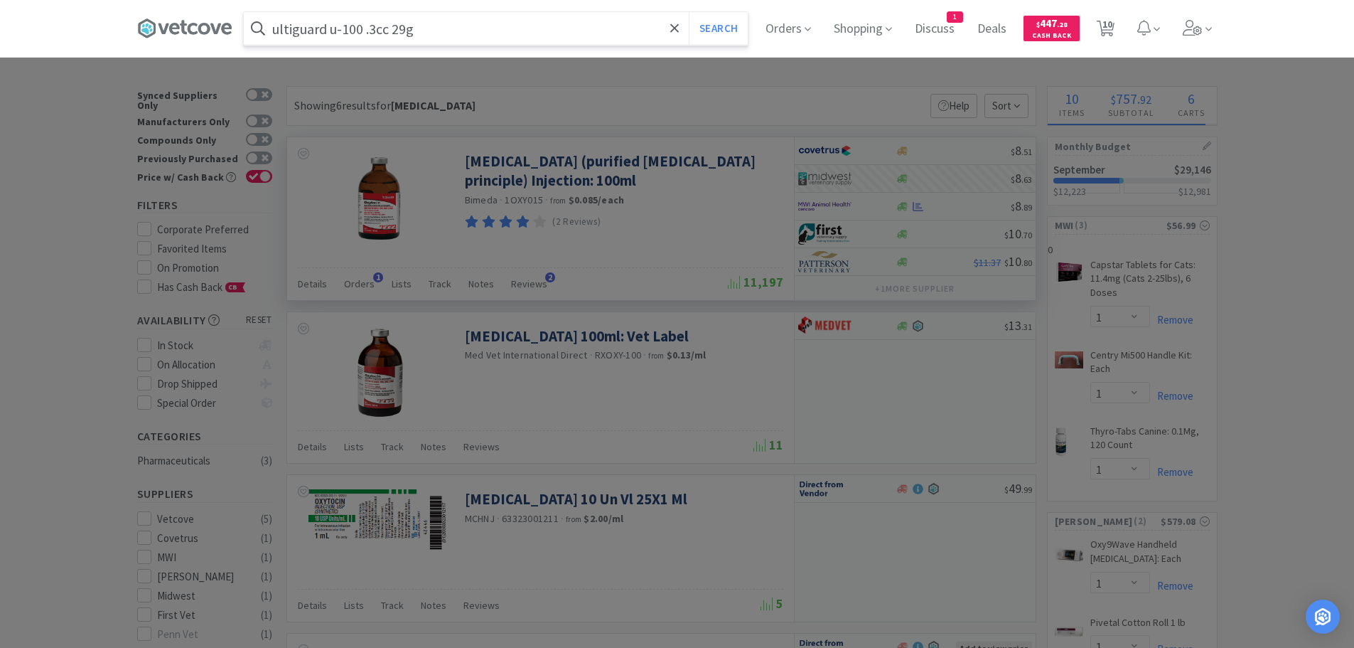
type input "ultiguard u-100 .3cc 29g"
click at [689, 12] on button "Search" at bounding box center [718, 28] width 59 height 33
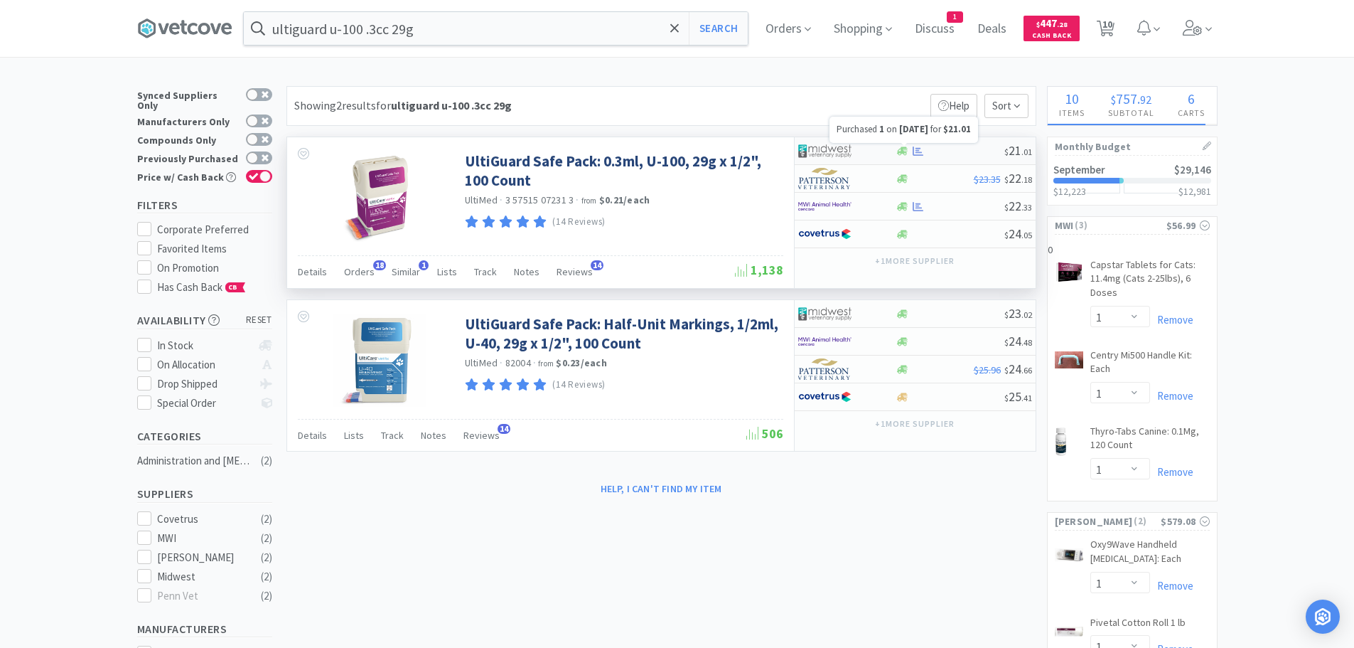
click at [919, 146] on icon at bounding box center [918, 151] width 11 height 11
select select "1"
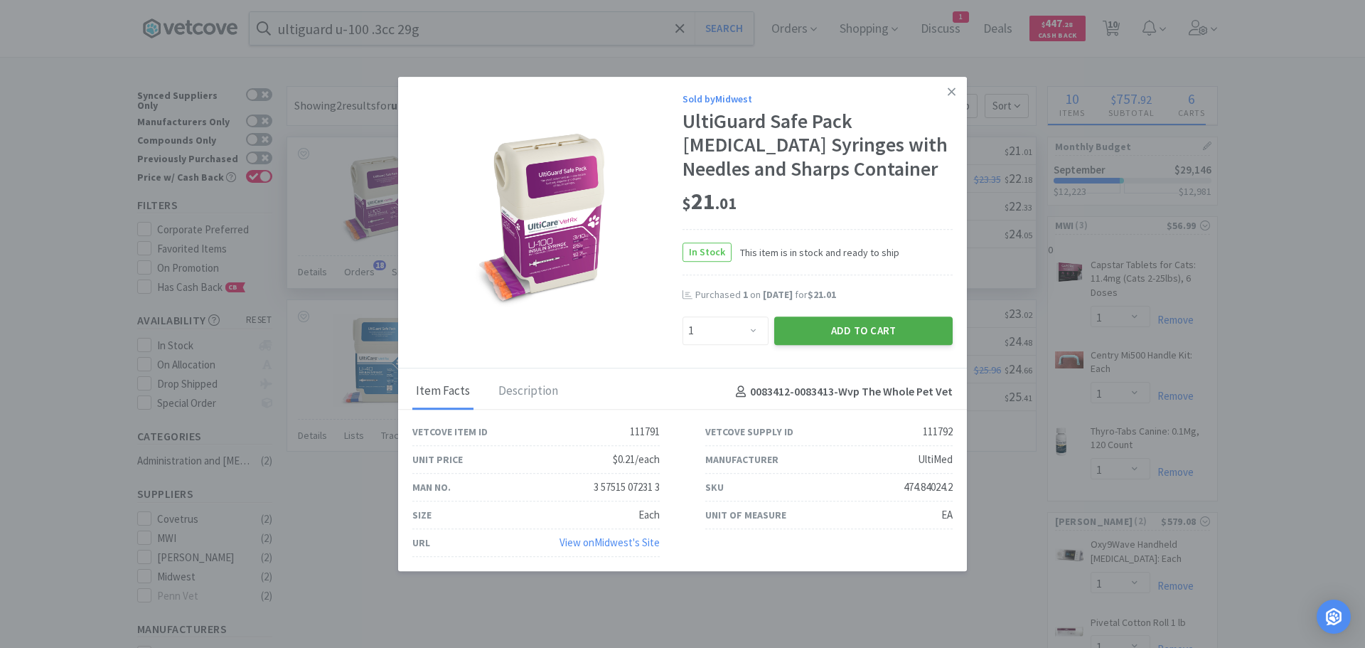
click at [848, 332] on button "Add to Cart" at bounding box center [863, 330] width 178 height 28
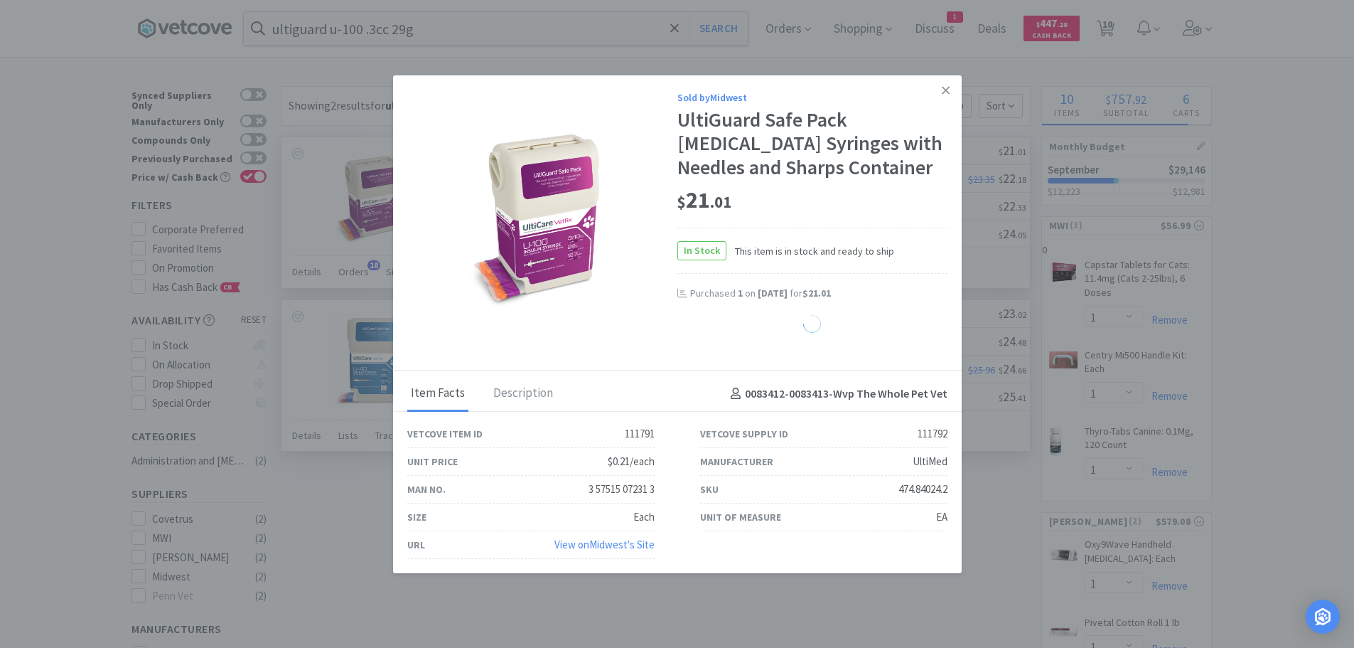
select select "1"
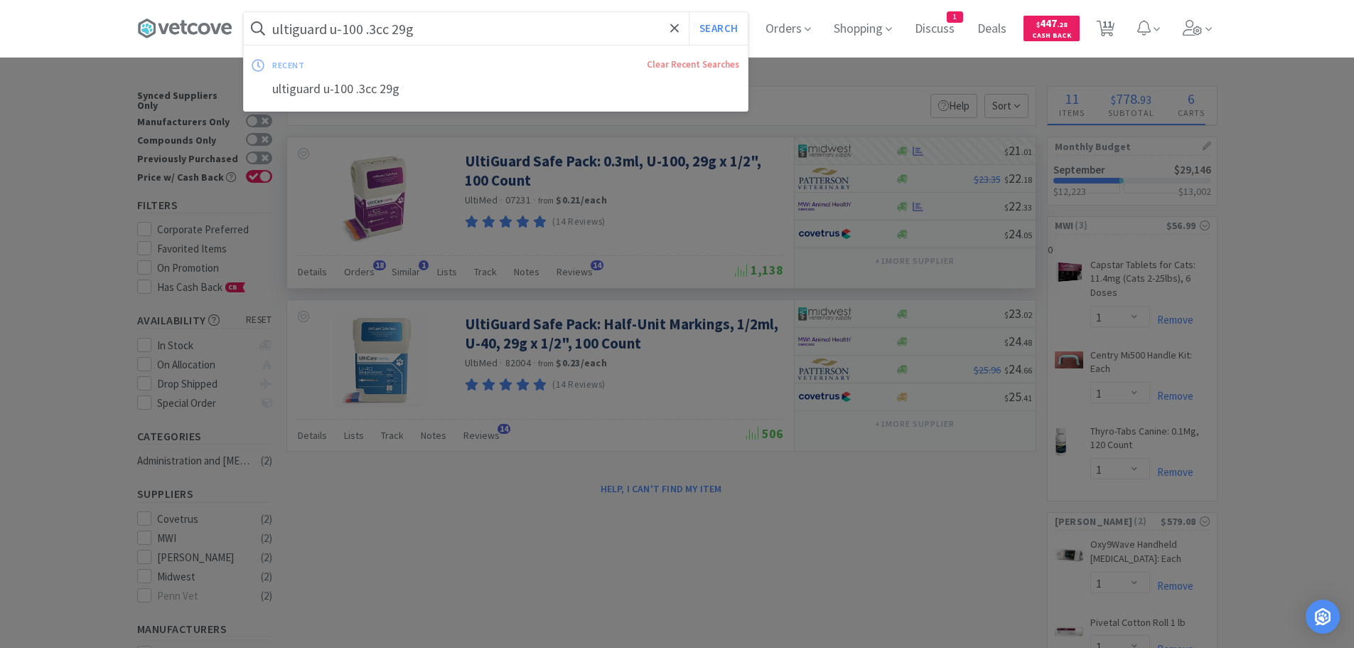
click at [481, 33] on input "ultiguard u-100 .3cc 29g" at bounding box center [496, 28] width 504 height 33
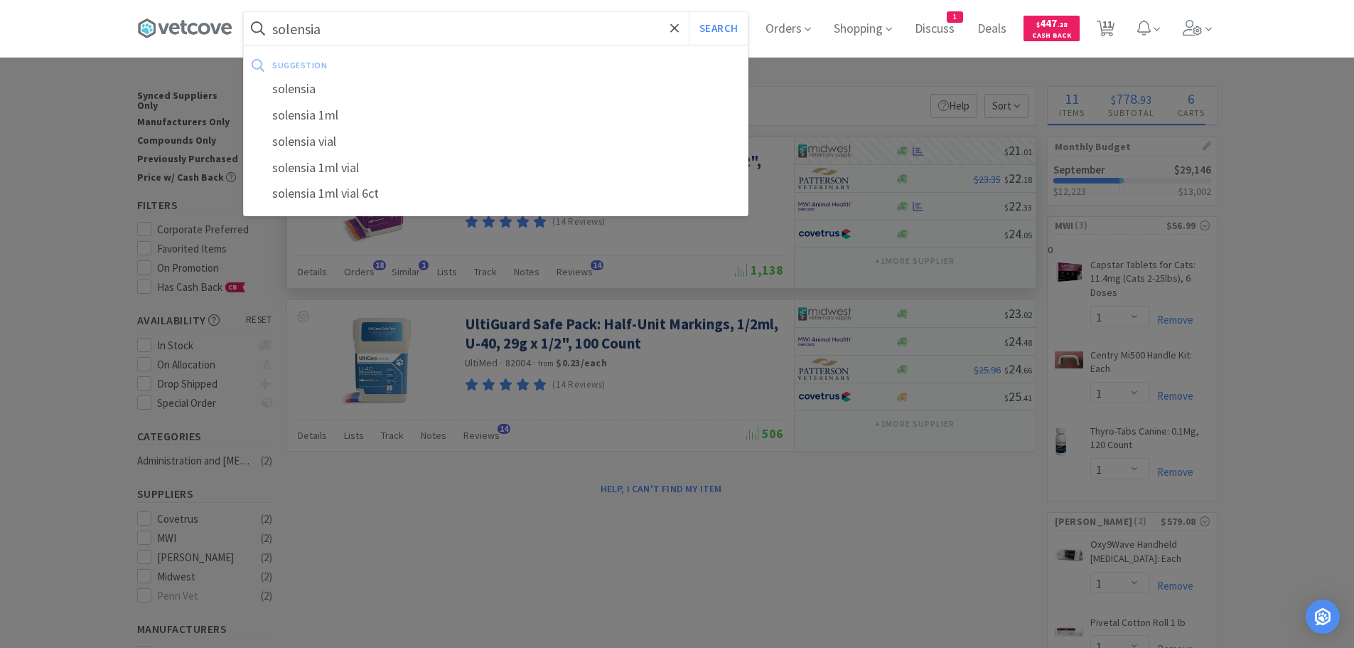
type input "solensia"
click at [689, 12] on button "Search" at bounding box center [718, 28] width 59 height 33
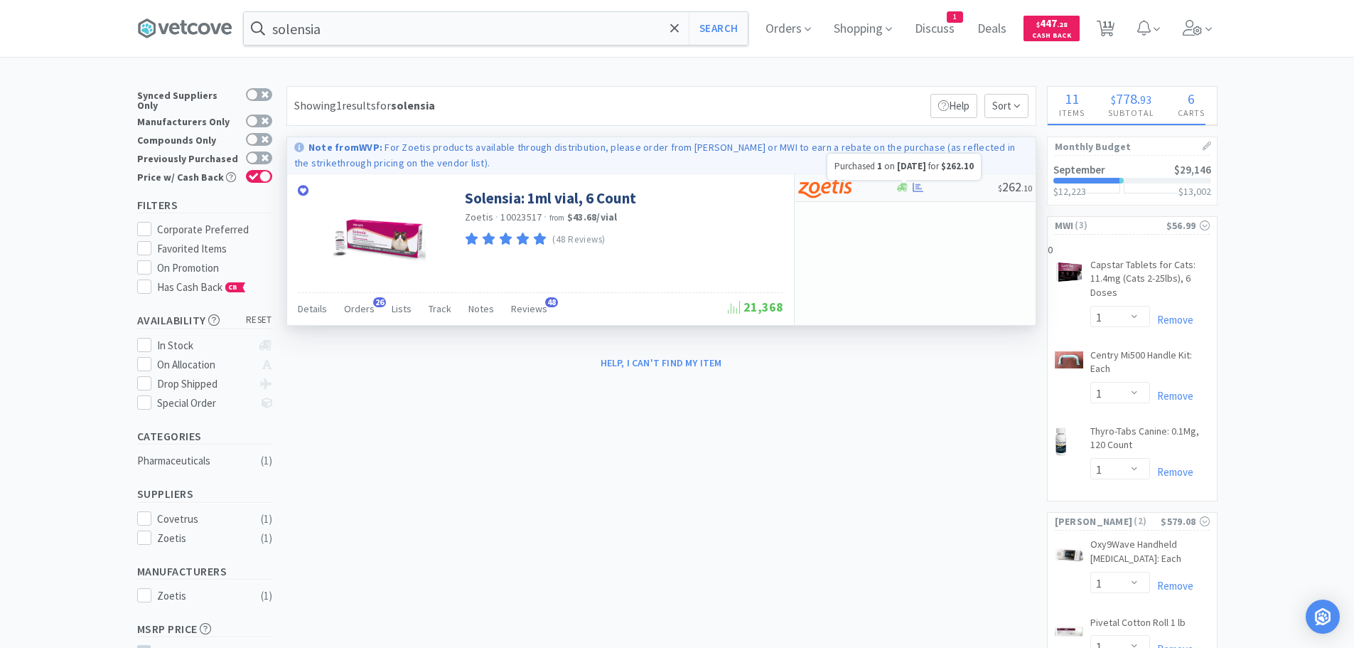
click at [916, 186] on icon at bounding box center [918, 187] width 11 height 11
select select "1"
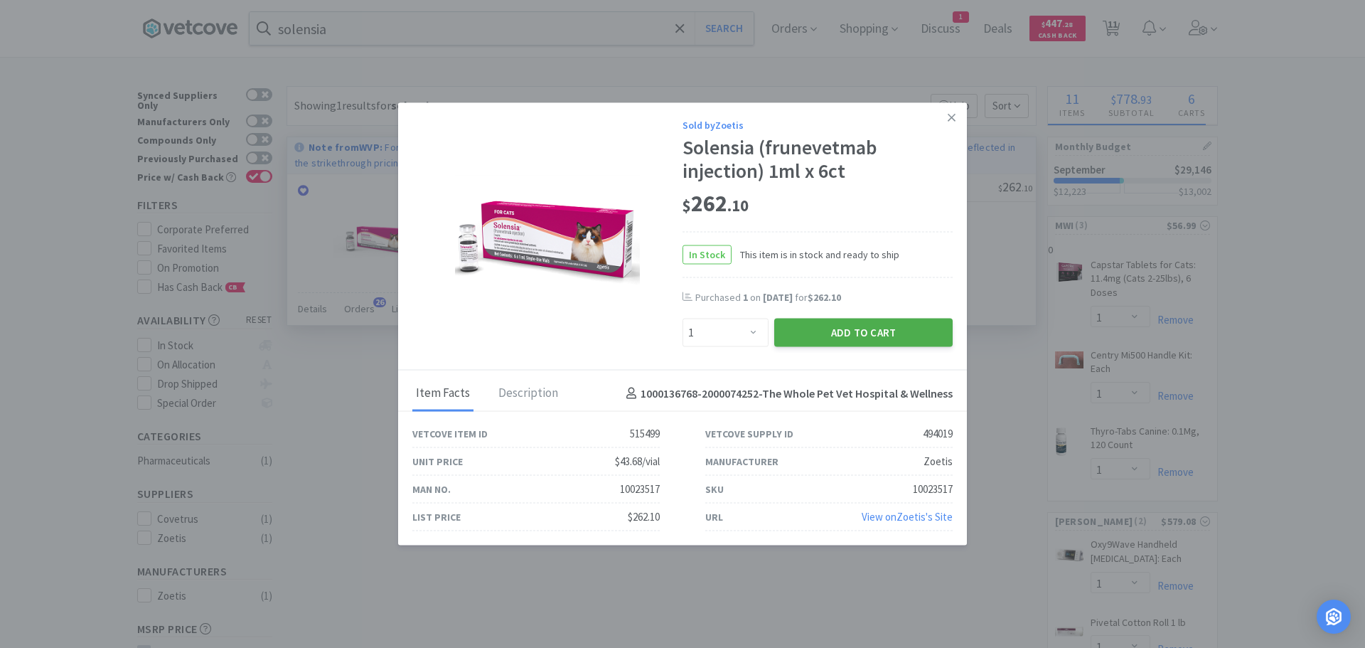
click at [855, 331] on button "Add to Cart" at bounding box center [863, 333] width 178 height 28
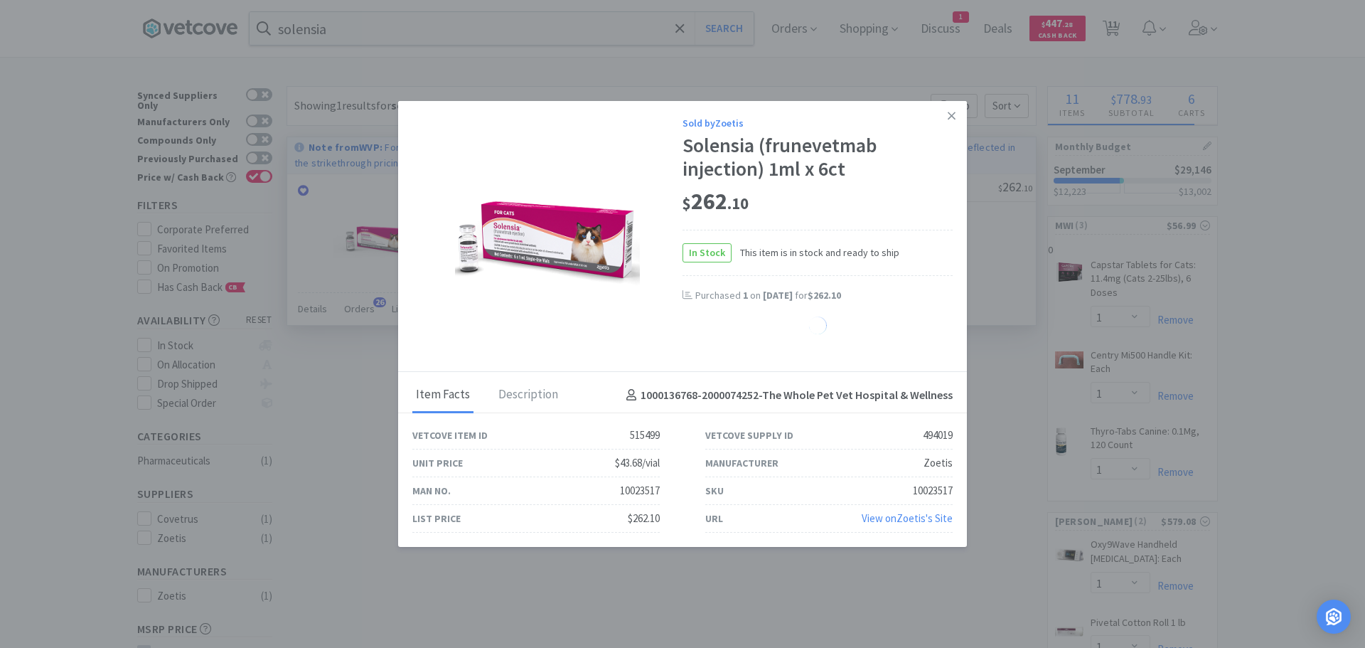
select select "1"
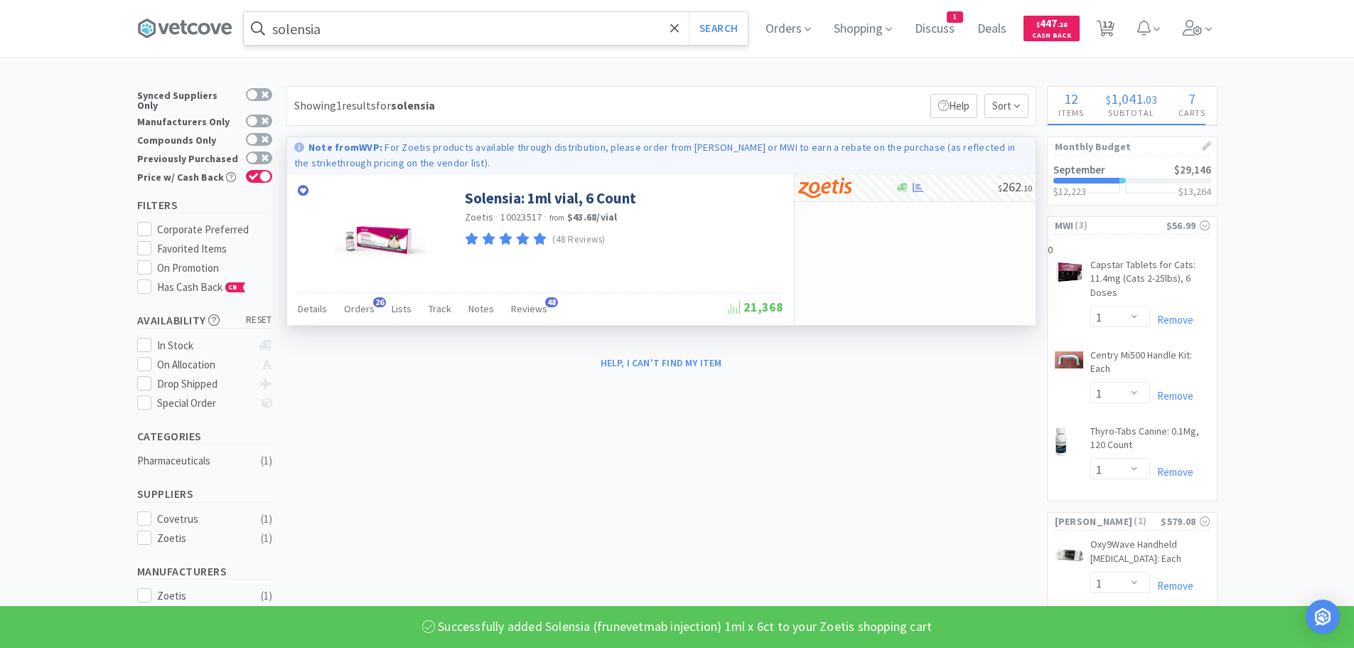
click at [468, 30] on input "solensia" at bounding box center [496, 28] width 504 height 33
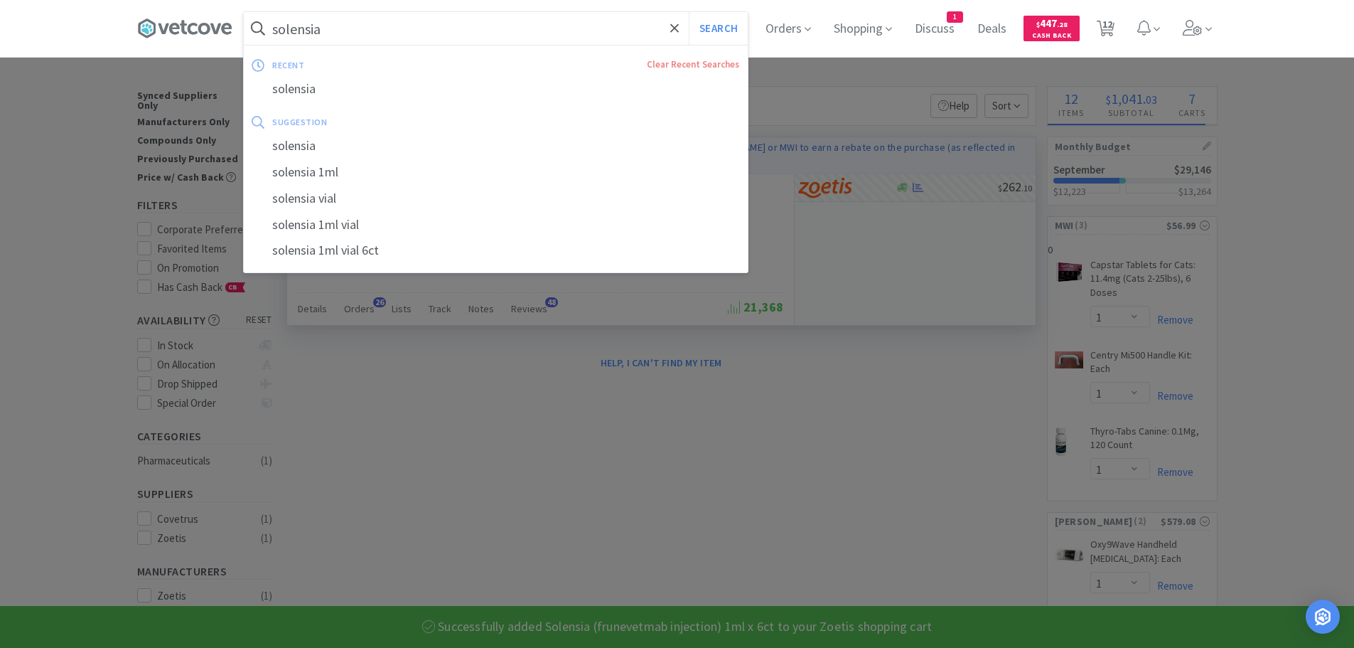
type input "a"
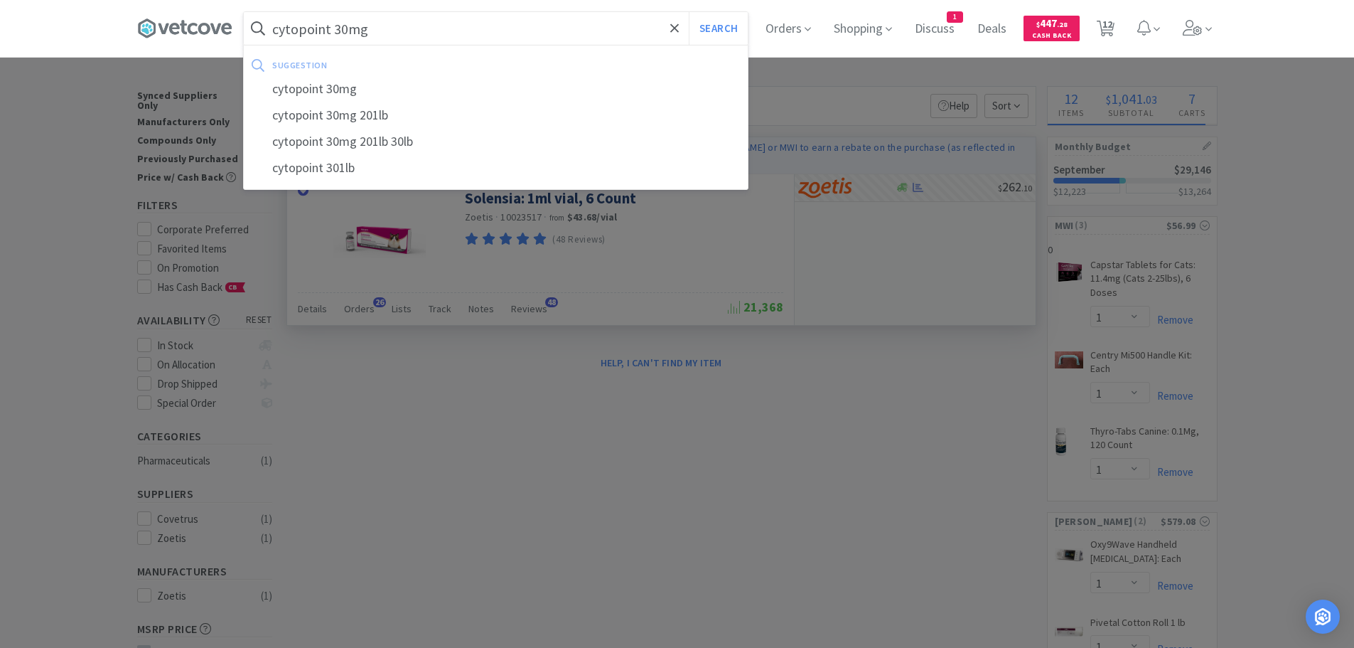
type input "cytopoint 30mg"
click at [689, 12] on button "Search" at bounding box center [718, 28] width 59 height 33
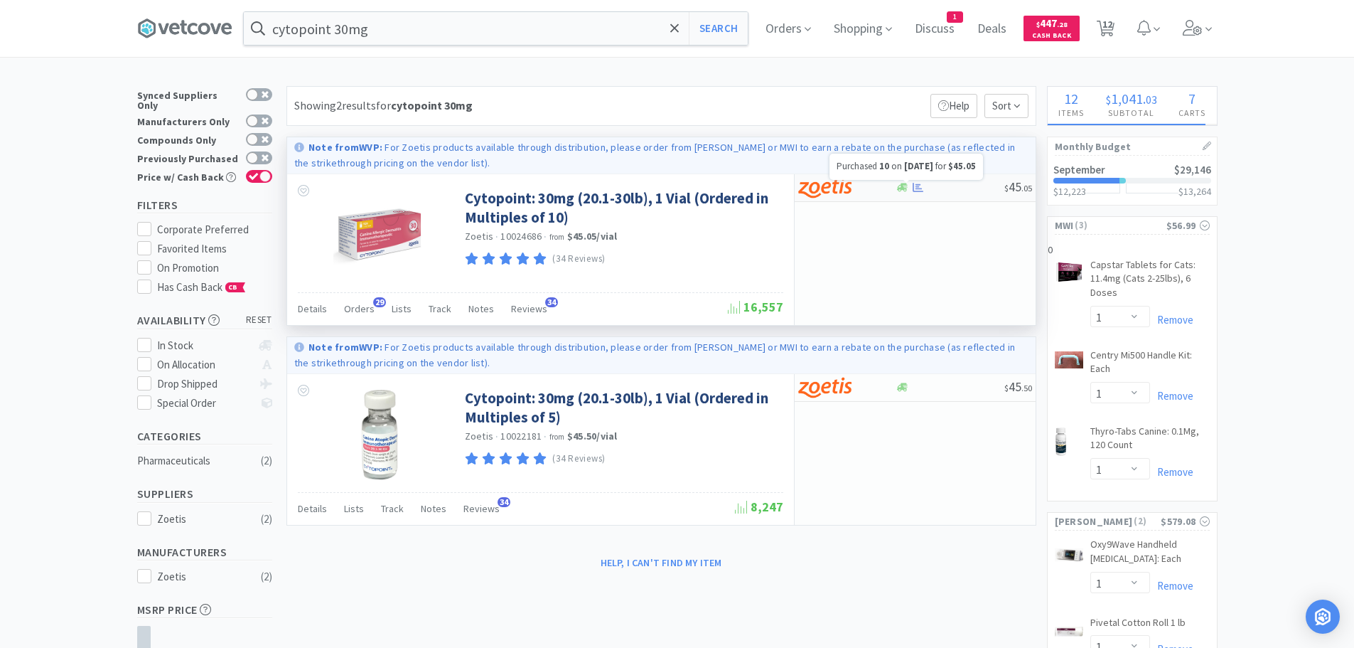
click at [932, 183] on div at bounding box center [950, 187] width 109 height 11
select select "10"
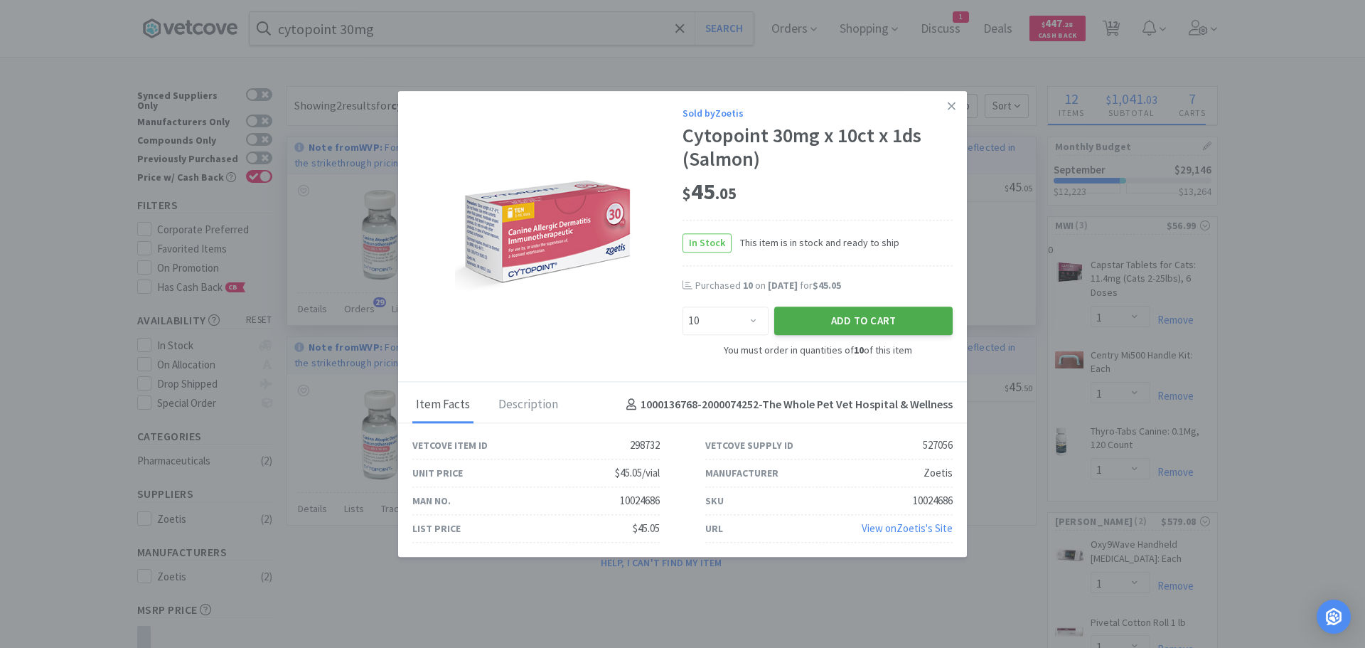
drag, startPoint x: 848, startPoint y: 313, endPoint x: 850, endPoint y: 325, distance: 12.3
click at [850, 325] on button "Add to Cart" at bounding box center [863, 321] width 178 height 28
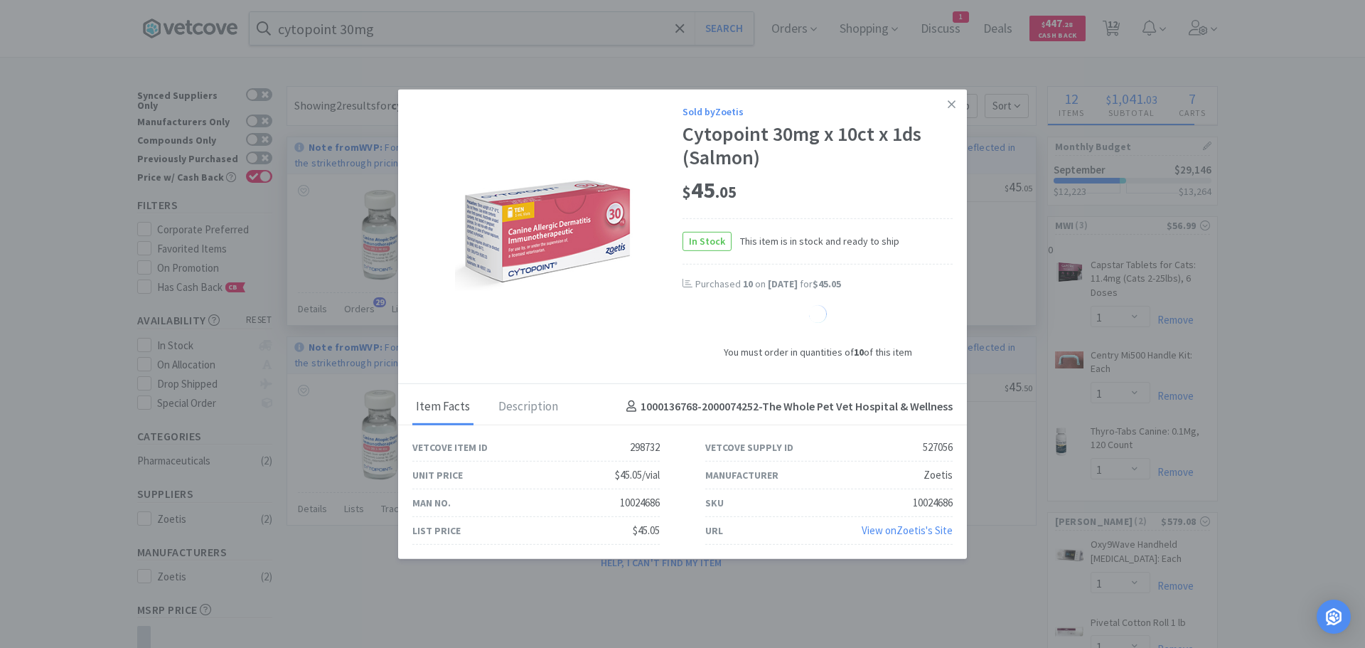
select select "10"
select select "1"
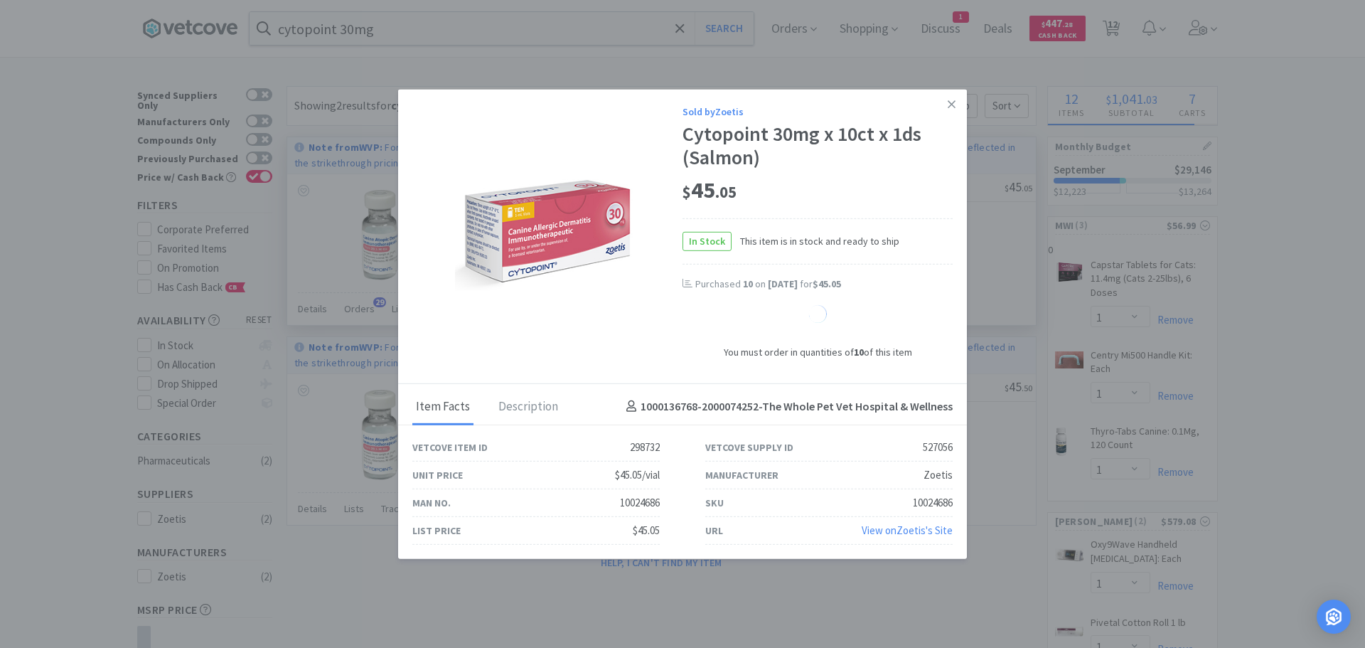
select select "1"
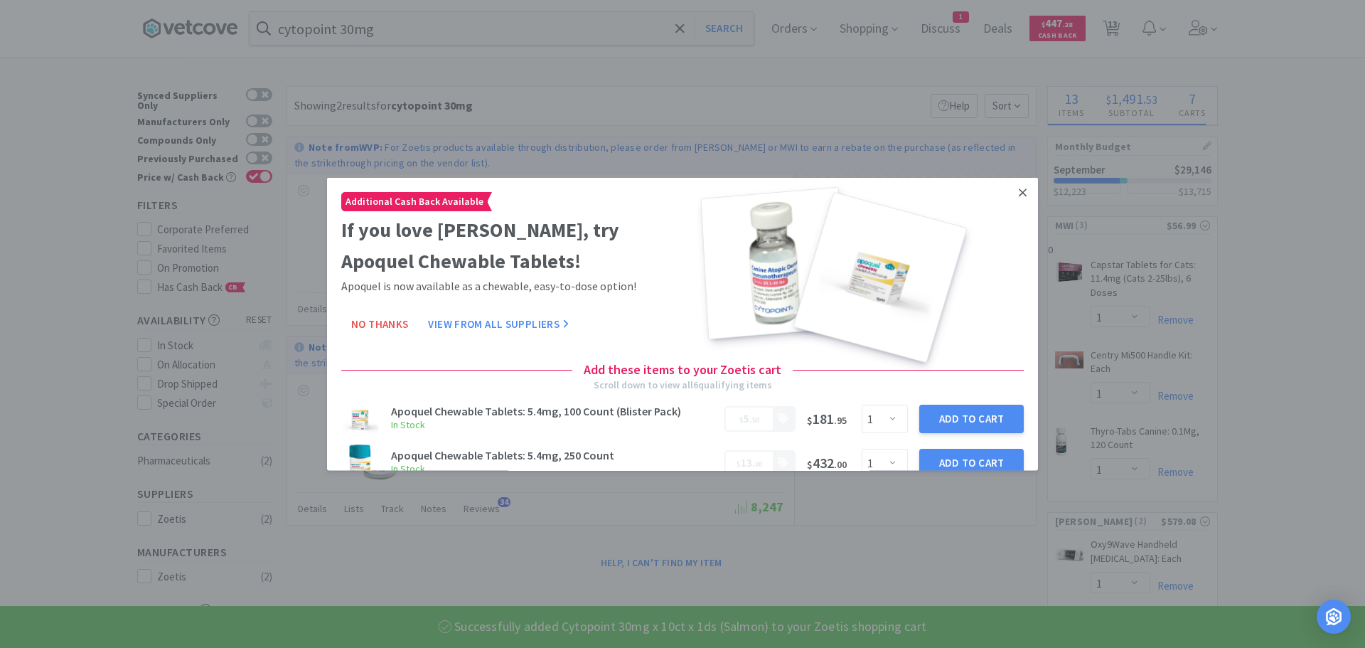
click at [1010, 187] on link at bounding box center [1022, 192] width 25 height 31
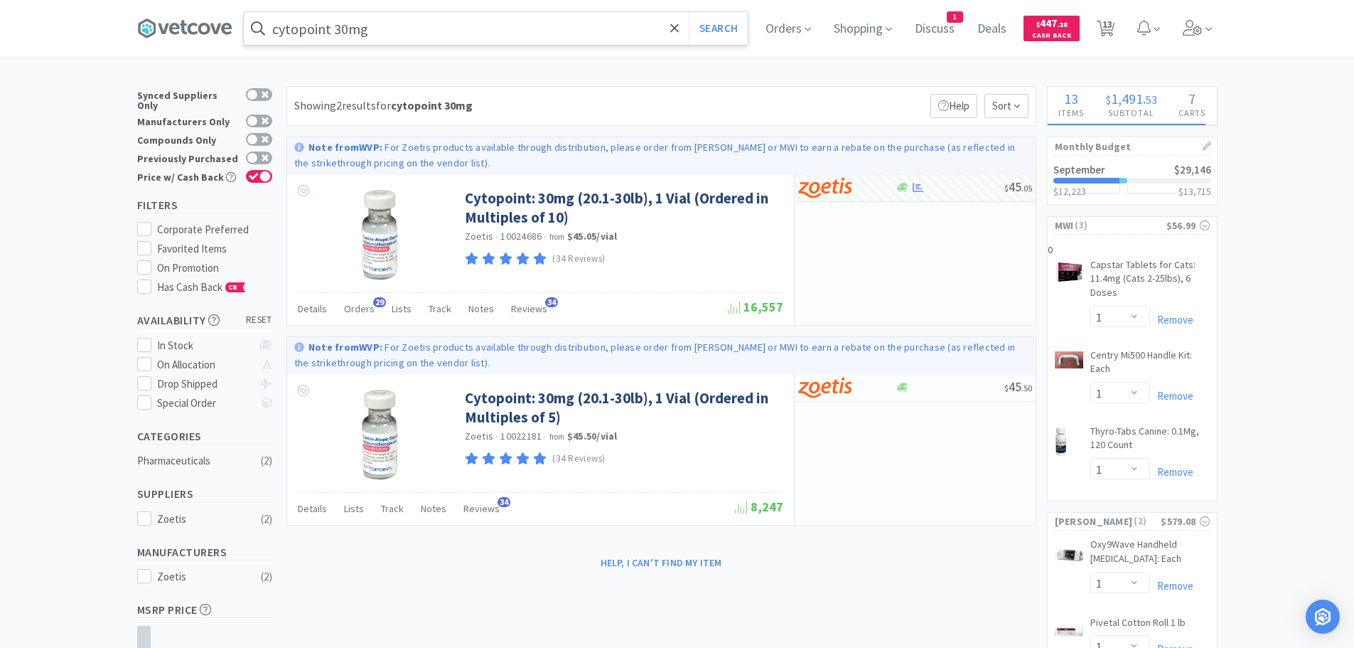
click at [392, 26] on input "cytopoint 30mg" at bounding box center [496, 28] width 504 height 33
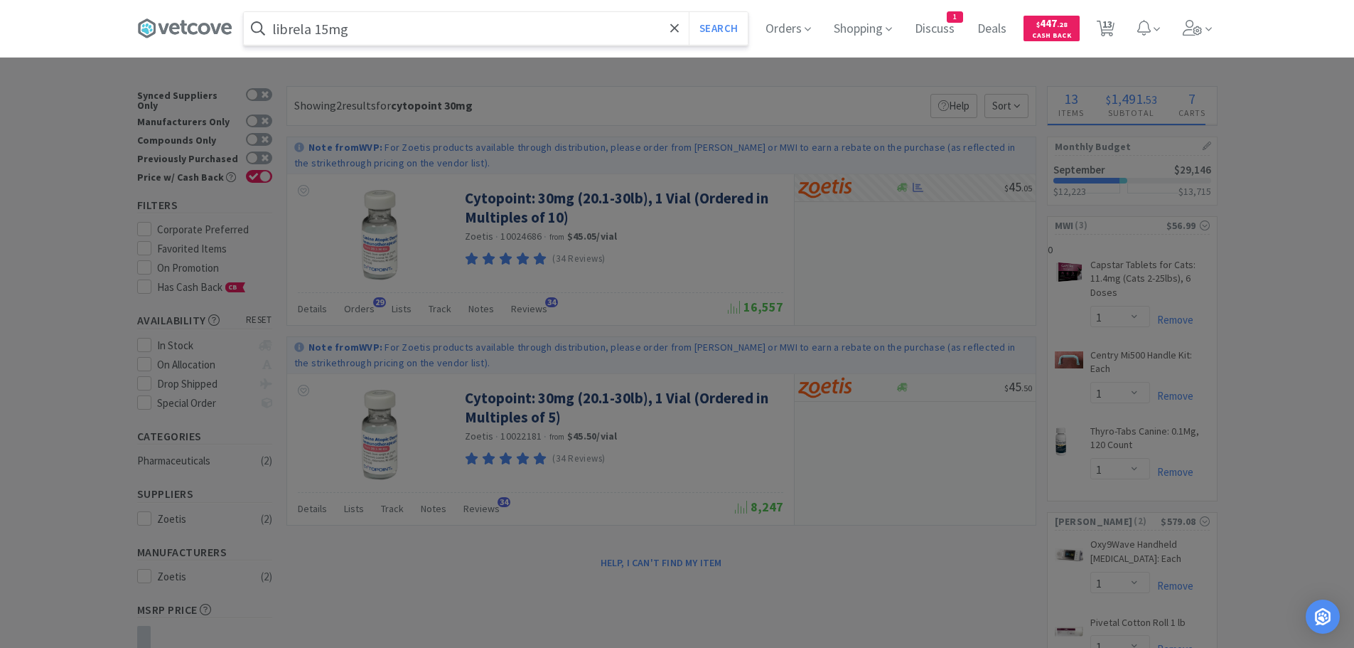
type input "librela 15mg"
click at [689, 12] on button "Search" at bounding box center [718, 28] width 59 height 33
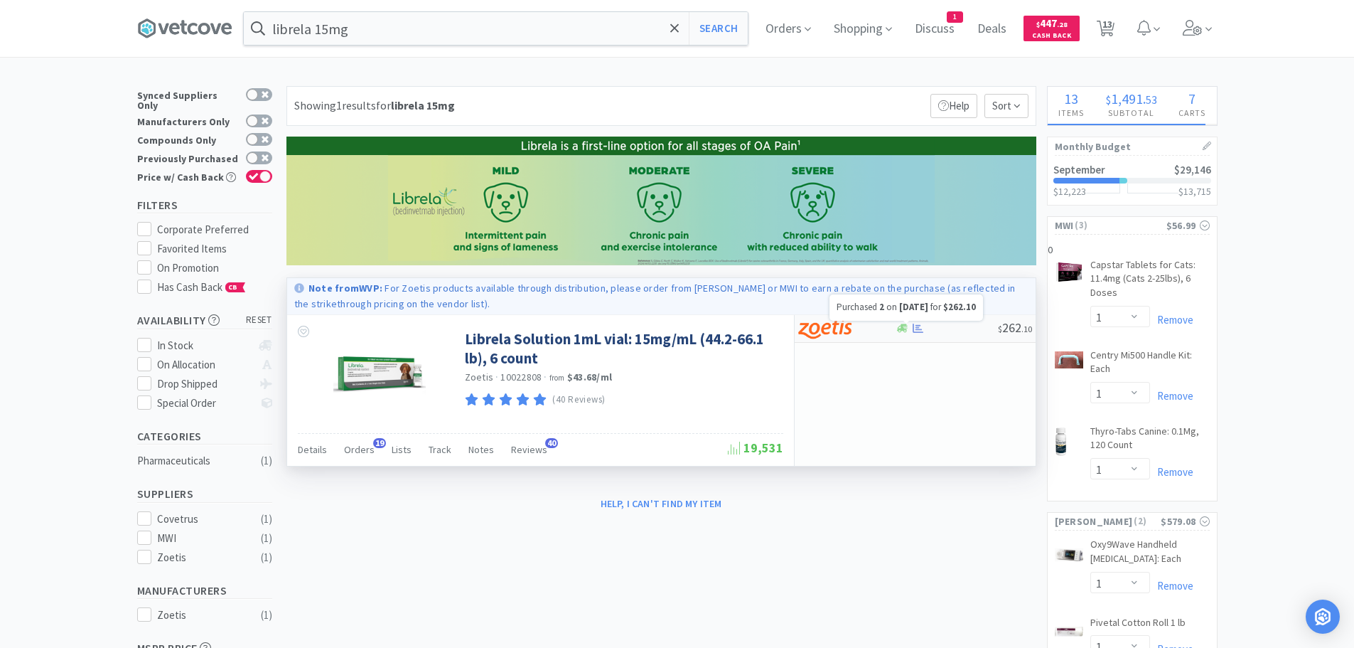
click at [920, 326] on icon at bounding box center [918, 328] width 11 height 11
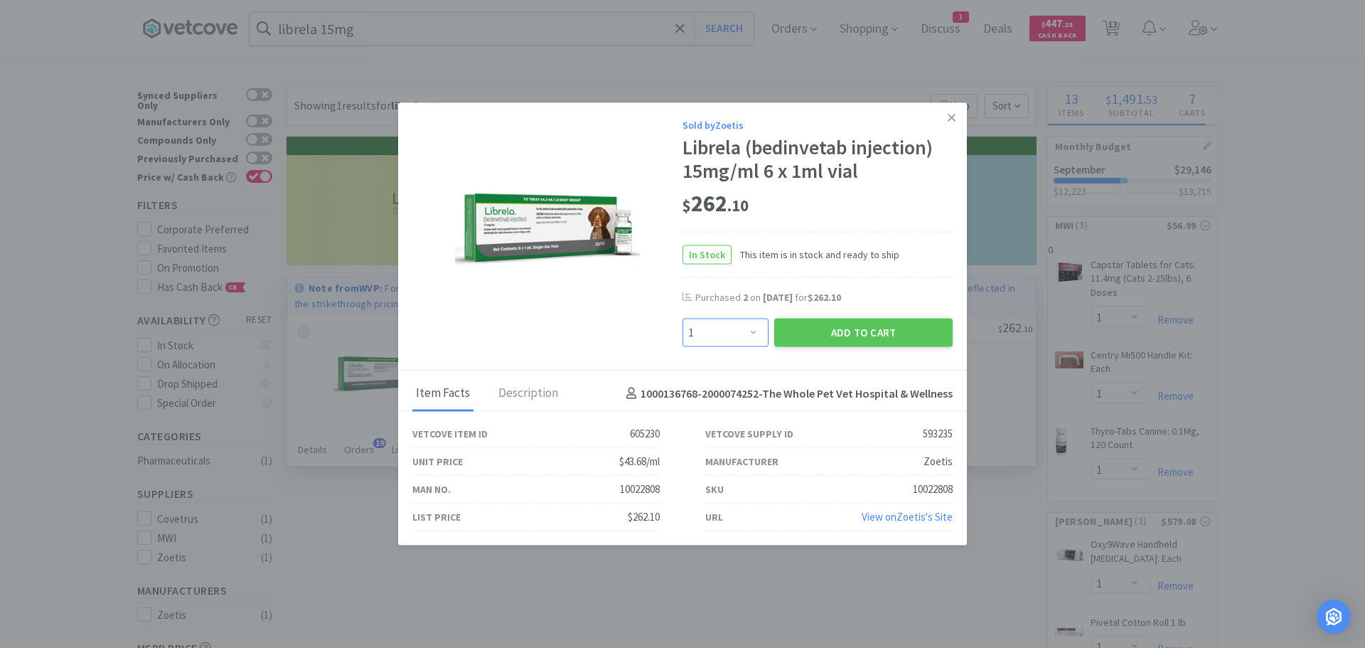
click at [751, 320] on select "Enter Quantity 1 2 3 4 5 6 7 8 9 10 11 12 13 14 15 16 17 18 19 20 Enter Quantity" at bounding box center [726, 333] width 86 height 28
click at [683, 319] on select "Enter Quantity 1 2 3 4 5 6 7 8 9 10 11 12 13 14 15 16 17 18 19 20 Enter Quantity" at bounding box center [726, 333] width 86 height 28
drag, startPoint x: 828, startPoint y: 328, endPoint x: 604, endPoint y: 321, distance: 223.4
click at [606, 322] on div "Sold by Zoetis Librela (bedinvetab injection) 15mg/ml 6 x 1ml vial $ 262 . 10 I…" at bounding box center [682, 236] width 569 height 268
drag, startPoint x: 748, startPoint y: 328, endPoint x: 747, endPoint y: 320, distance: 7.9
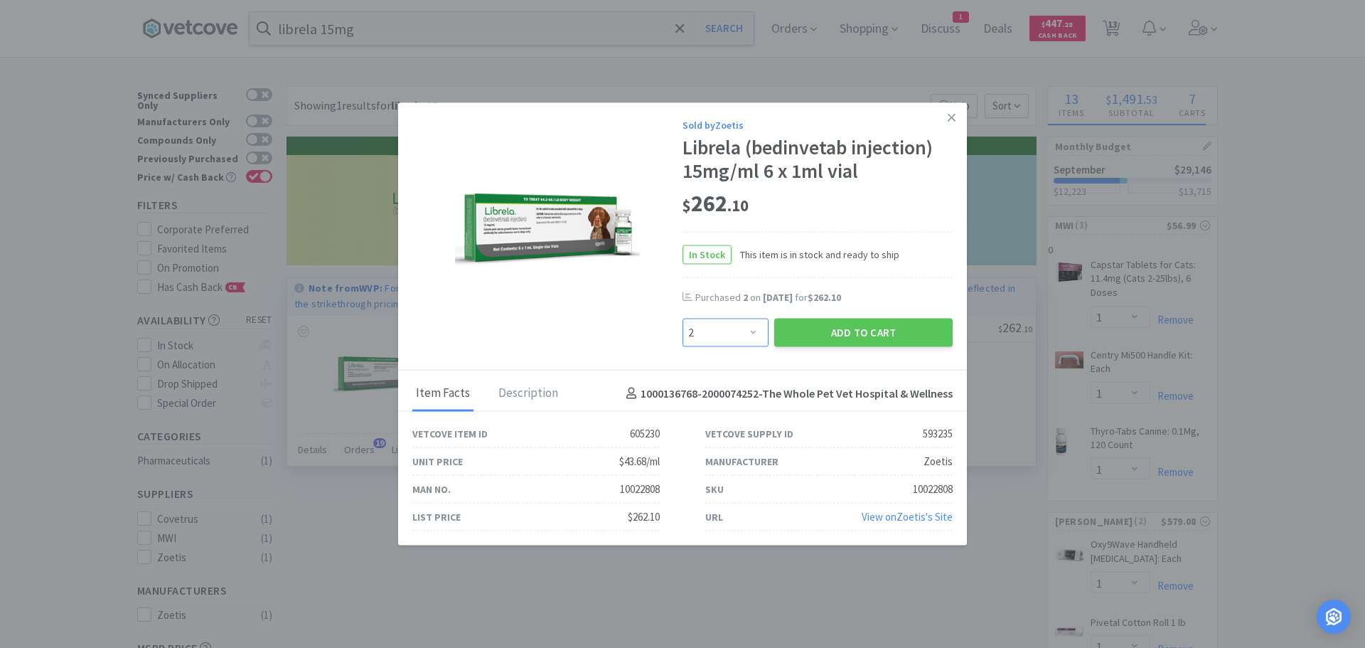
click at [748, 328] on select "Enter Quantity 1 2 3 4 5 6 7 8 9 10 11 12 13 14 15 16 17 18 19 20 Enter Quantity" at bounding box center [726, 333] width 86 height 28
select select "1"
click at [683, 319] on select "Enter Quantity 1 2 3 4 5 6 7 8 9 10 11 12 13 14 15 16 17 18 19 20 Enter Quantity" at bounding box center [726, 333] width 86 height 28
click at [850, 328] on button "Add to Cart" at bounding box center [863, 333] width 178 height 28
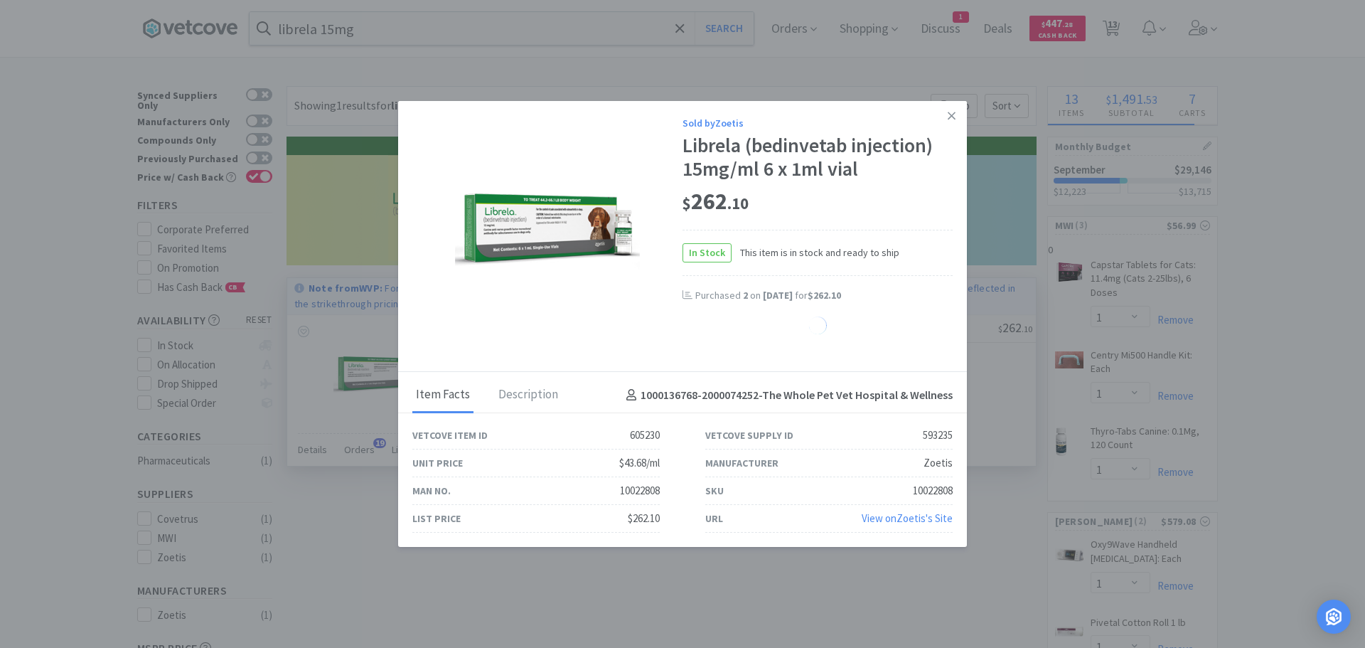
select select "1"
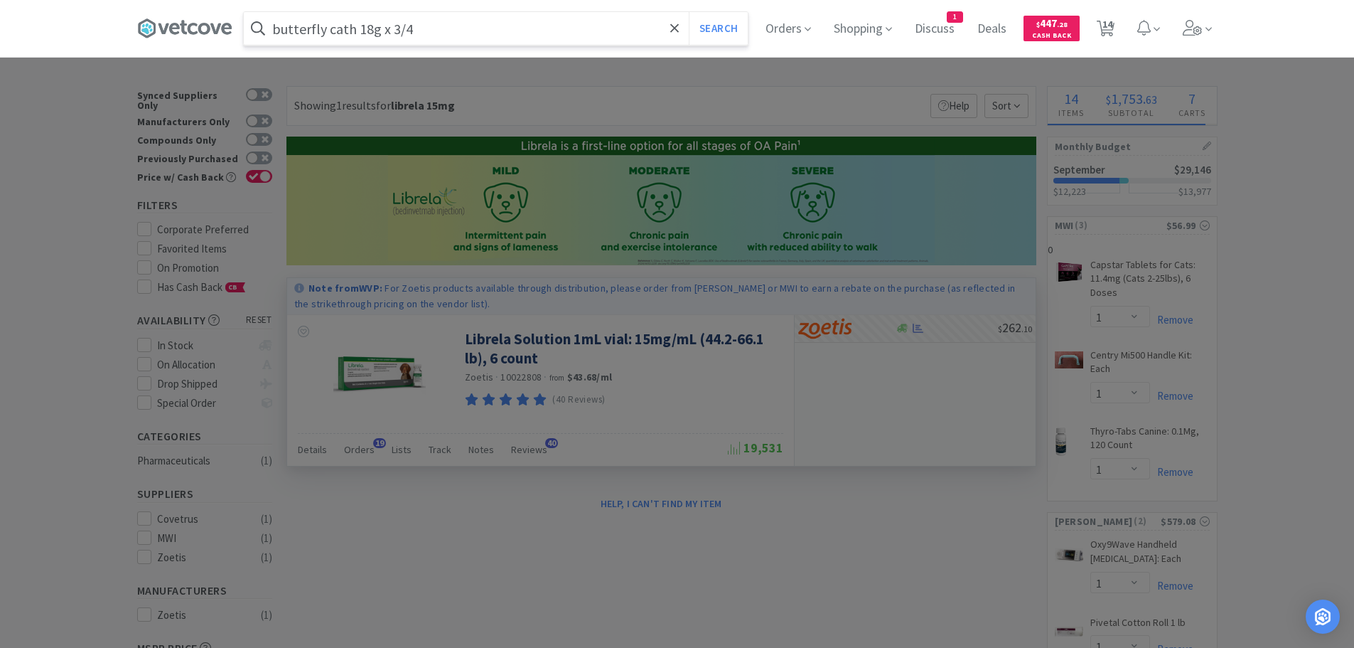
type input "butterfly cath 18g x 3/4"
click at [689, 12] on button "Search" at bounding box center [718, 28] width 59 height 33
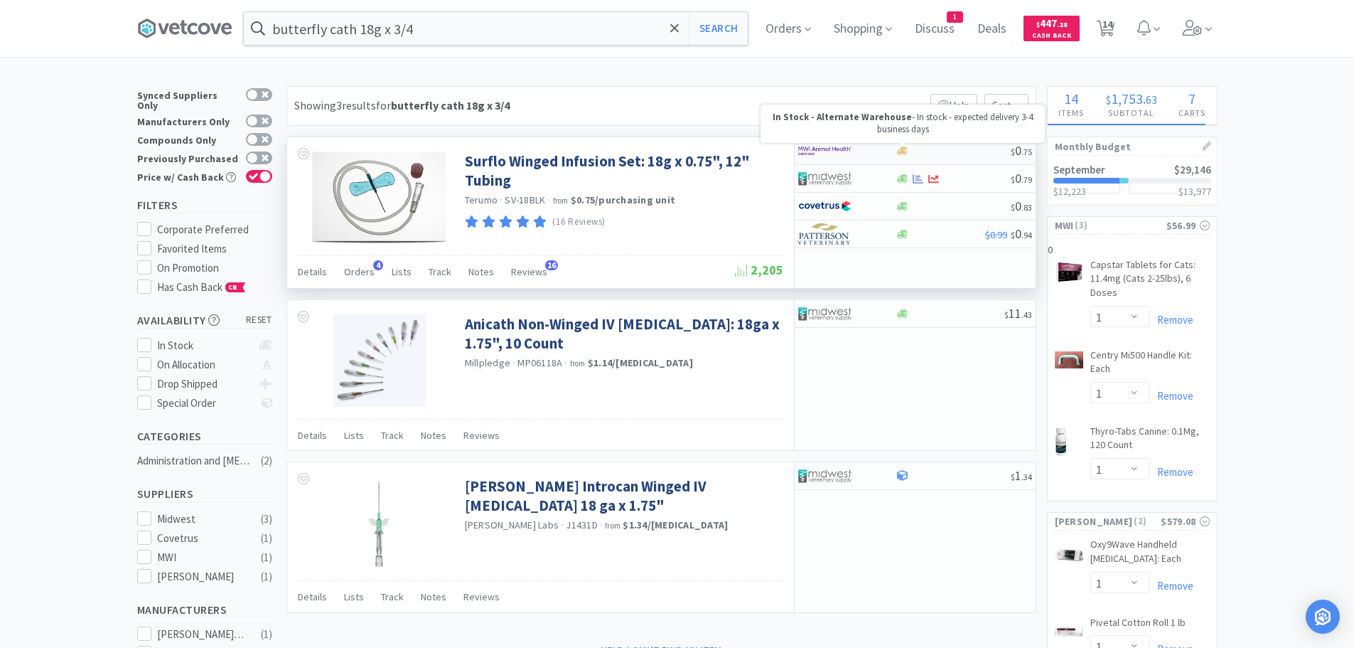
click at [903, 148] on icon at bounding box center [902, 150] width 11 height 9
select select "50"
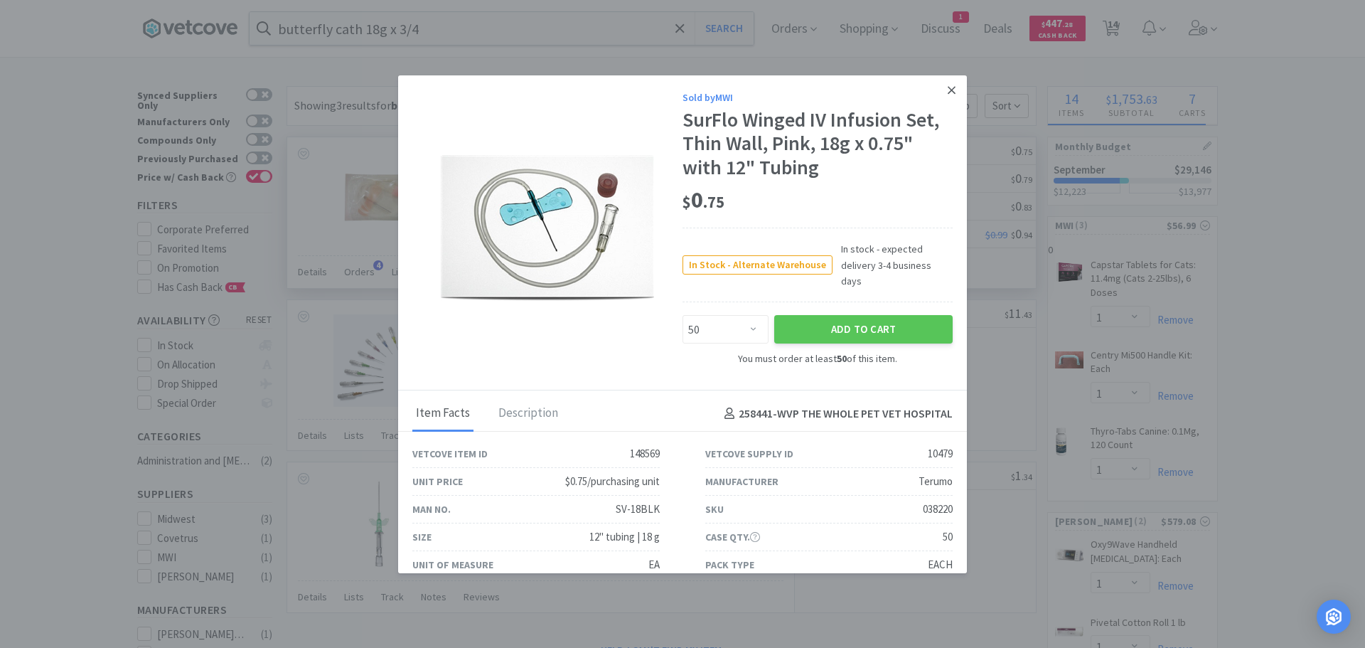
click at [946, 86] on link at bounding box center [951, 90] width 25 height 31
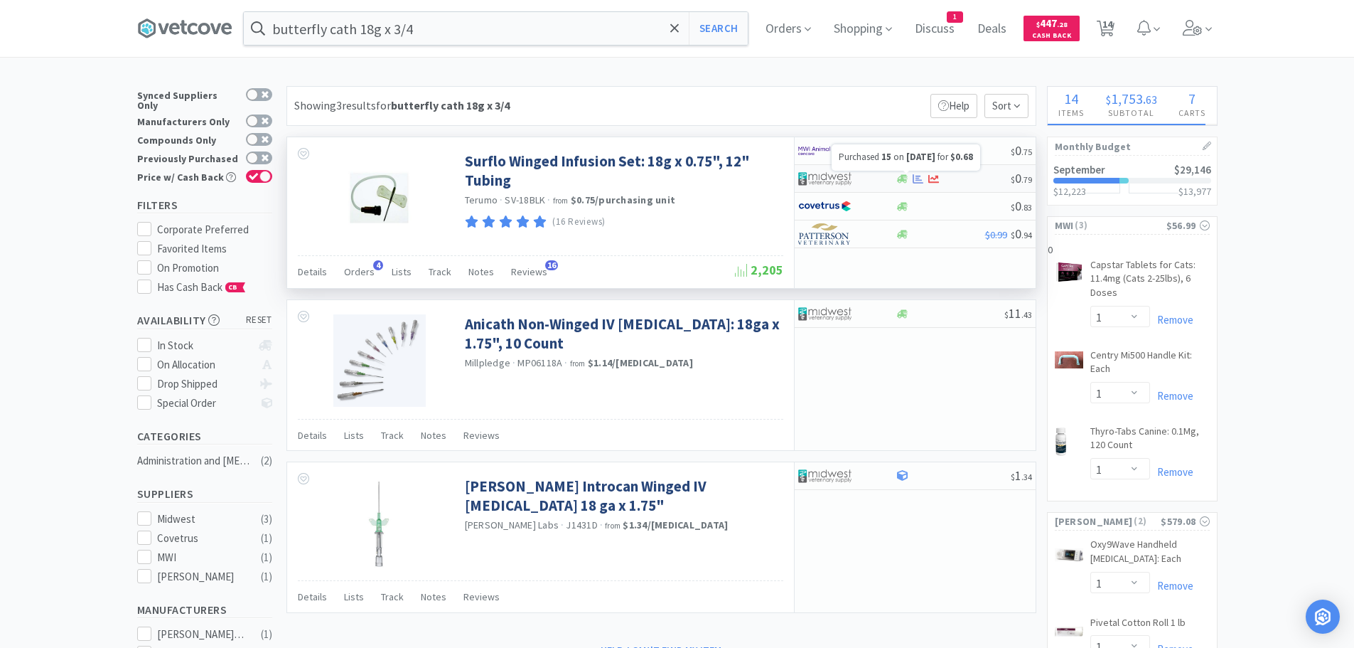
click at [921, 178] on icon at bounding box center [918, 178] width 11 height 11
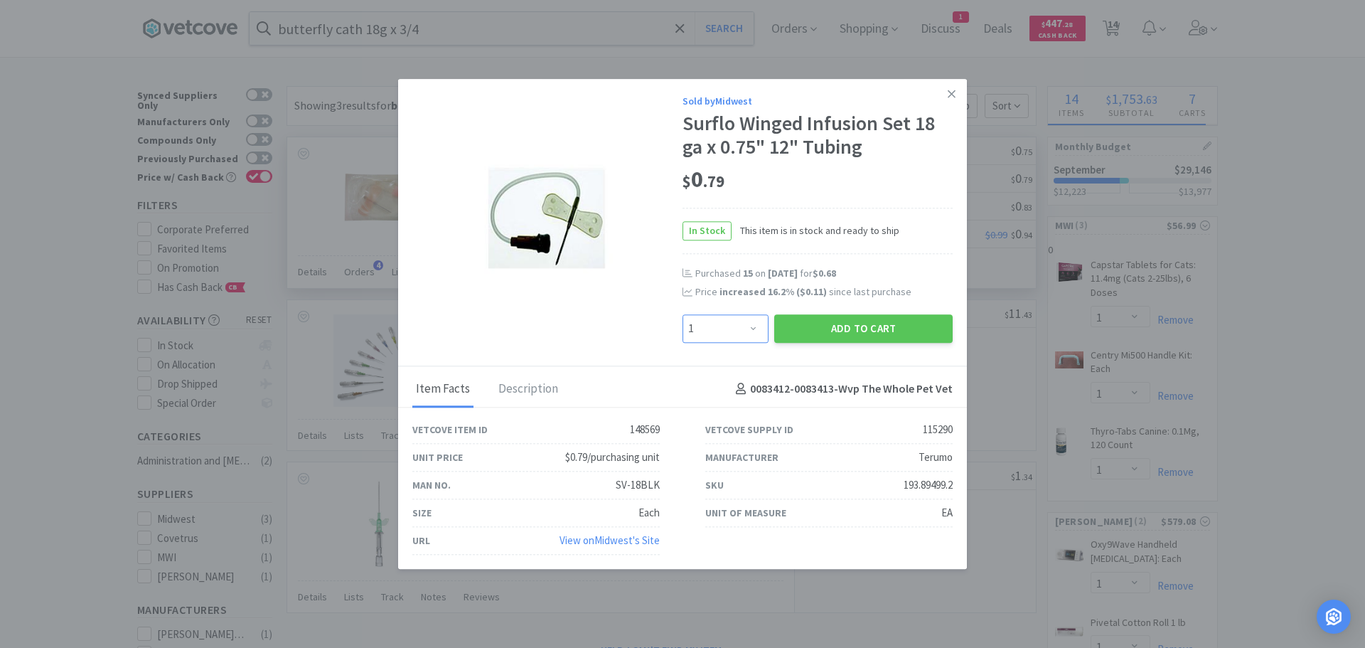
click at [759, 330] on select "Enter Quantity 1 2 3 4 5 6 7 8 9 10 11 12 13 14 15 16 17 18 19 20 Enter Quantity" at bounding box center [726, 328] width 86 height 28
select select "20"
click at [683, 314] on select "Enter Quantity 1 2 3 4 5 6 7 8 9 10 11 12 13 14 15 16 17 18 19 20 Enter Quantity" at bounding box center [726, 328] width 86 height 28
click at [851, 323] on button "Add to Cart" at bounding box center [863, 328] width 178 height 28
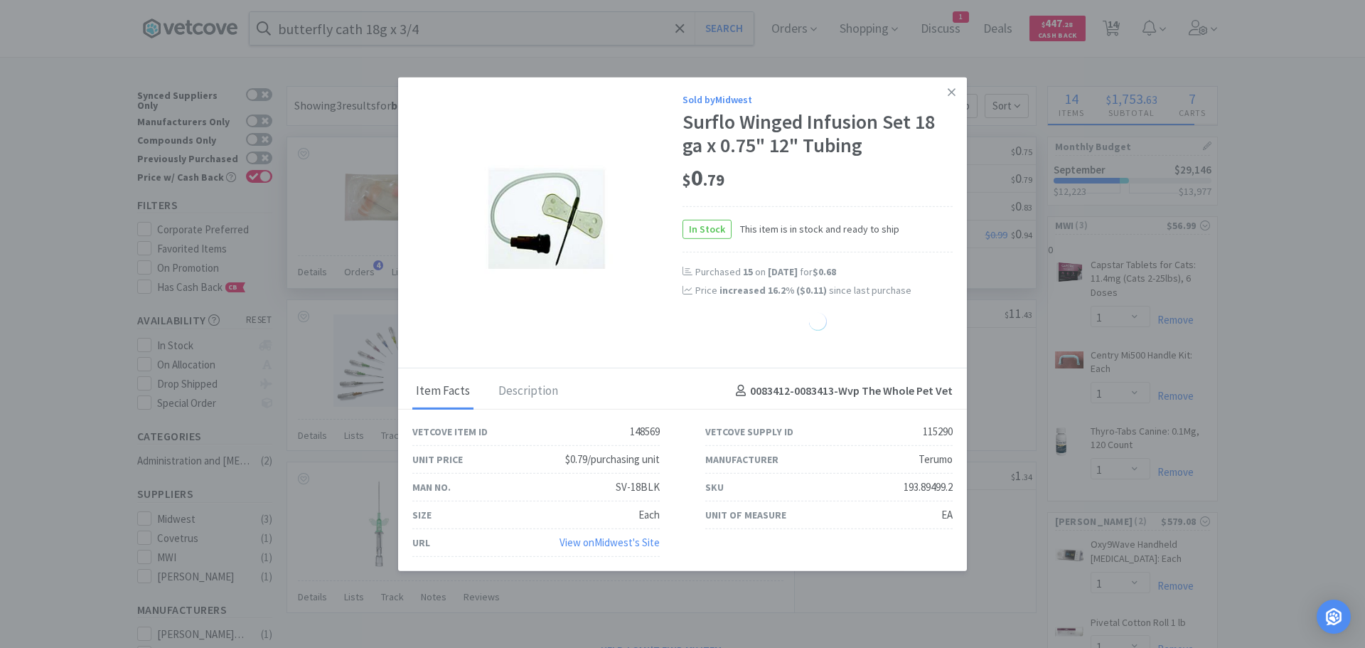
select select "20"
select select "1"
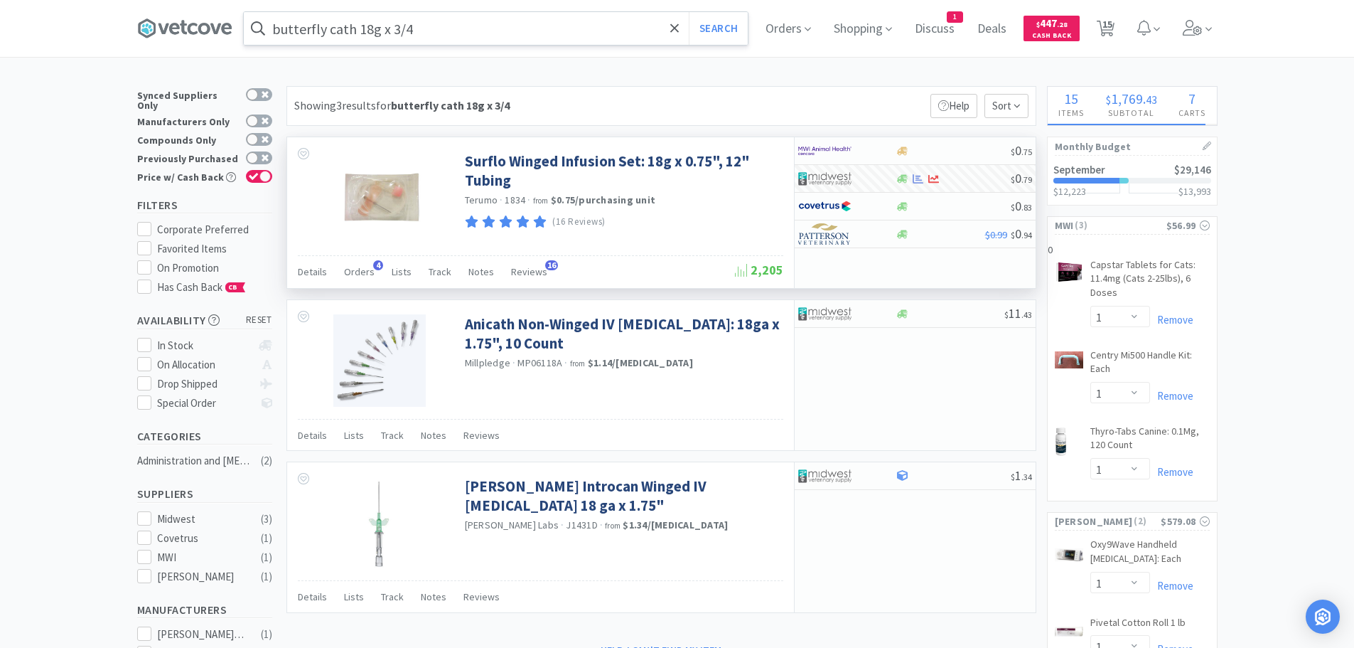
click at [375, 29] on input "butterfly cath 18g x 3/4" at bounding box center [496, 28] width 504 height 33
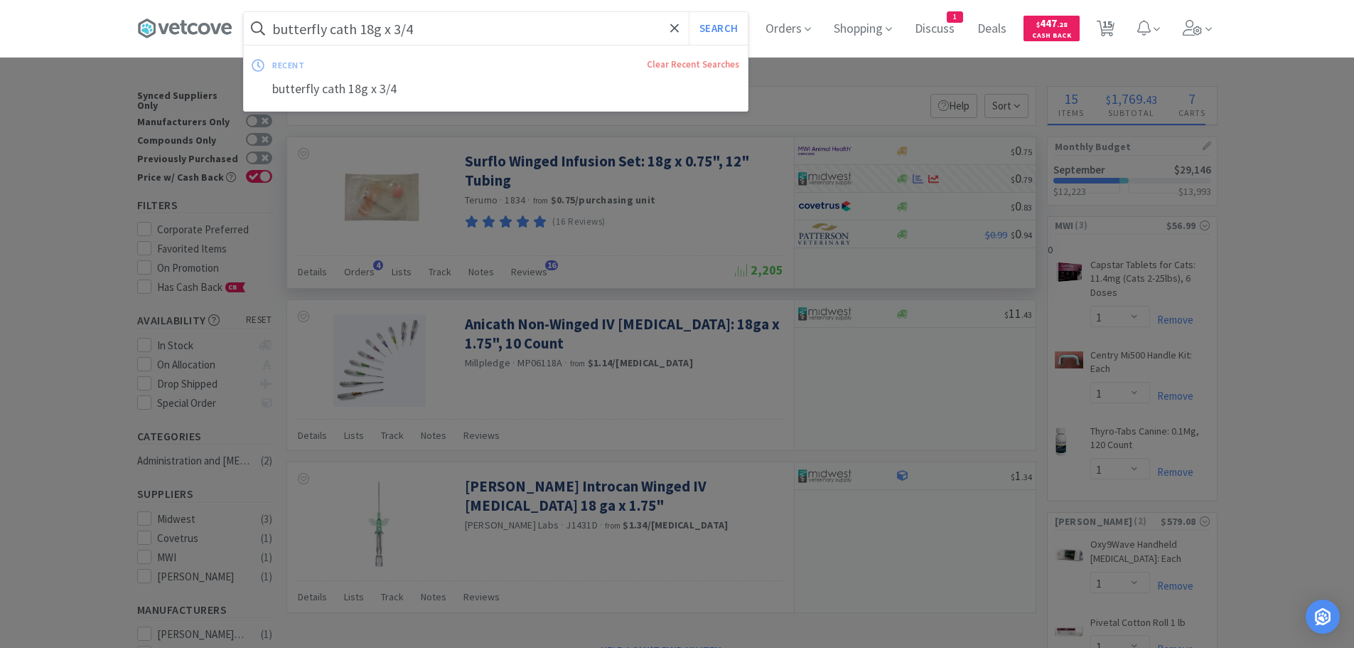
click at [373, 28] on input "butterfly cath 18g x 3/4" at bounding box center [496, 28] width 504 height 33
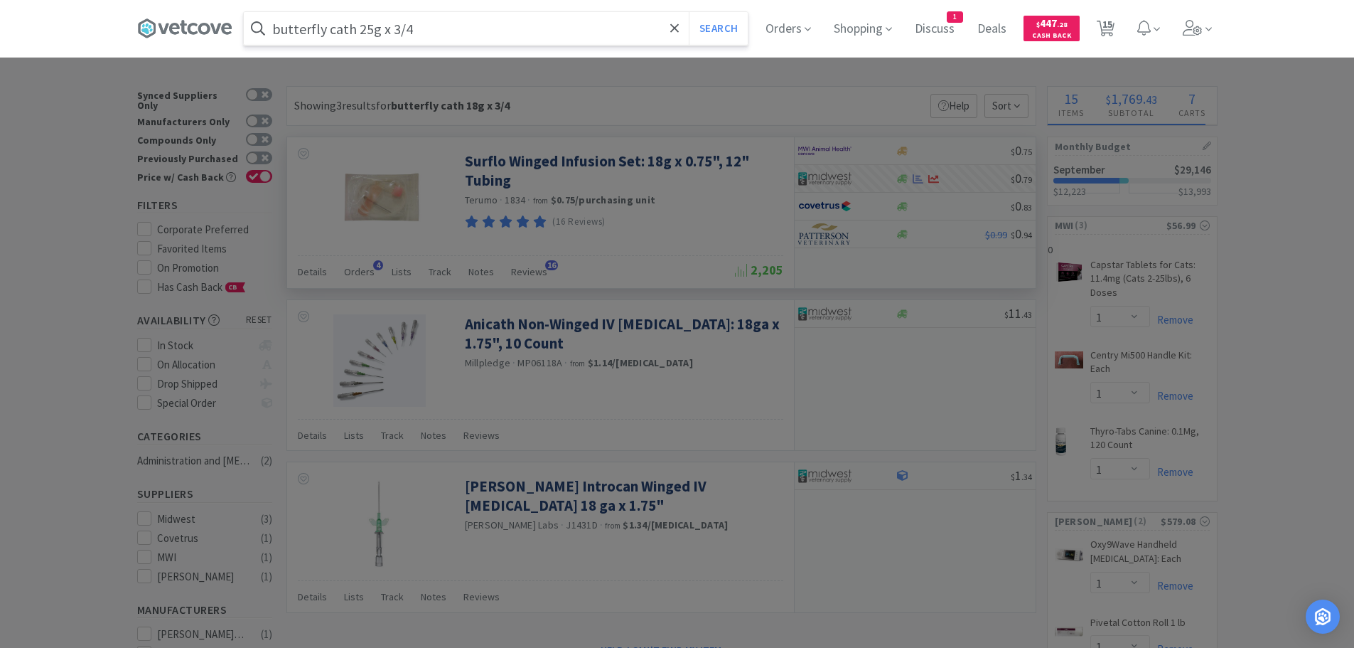
type input "butterfly cath 25g x 3/4"
click at [689, 12] on button "Search" at bounding box center [718, 28] width 59 height 33
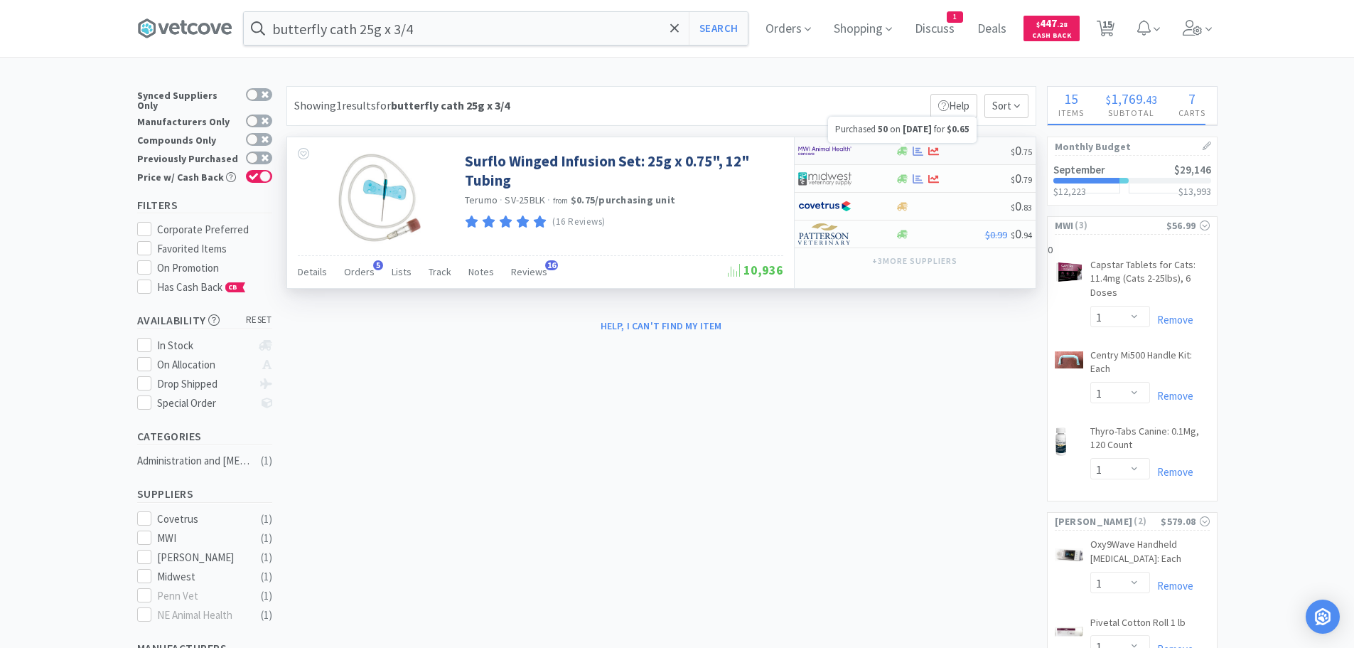
click at [917, 150] on icon at bounding box center [918, 150] width 11 height 9
select select "50"
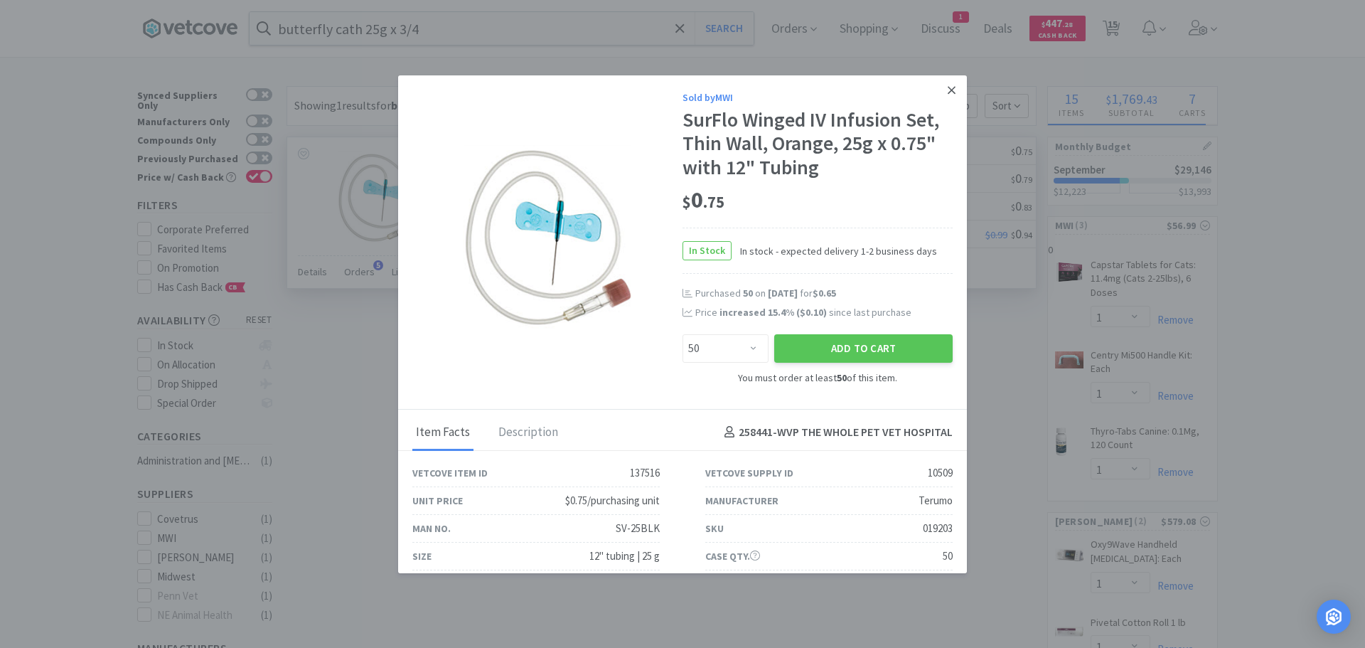
click at [947, 85] on link at bounding box center [951, 90] width 25 height 31
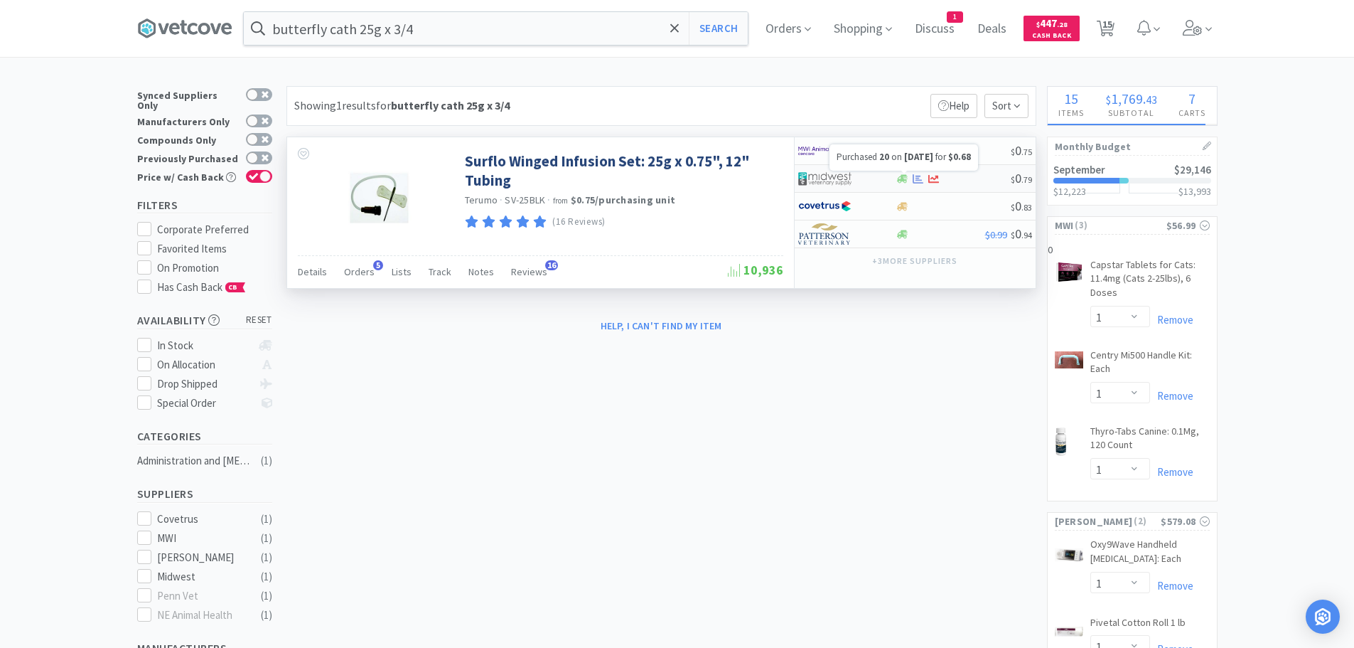
click at [921, 179] on icon at bounding box center [918, 177] width 11 height 9
select select "1"
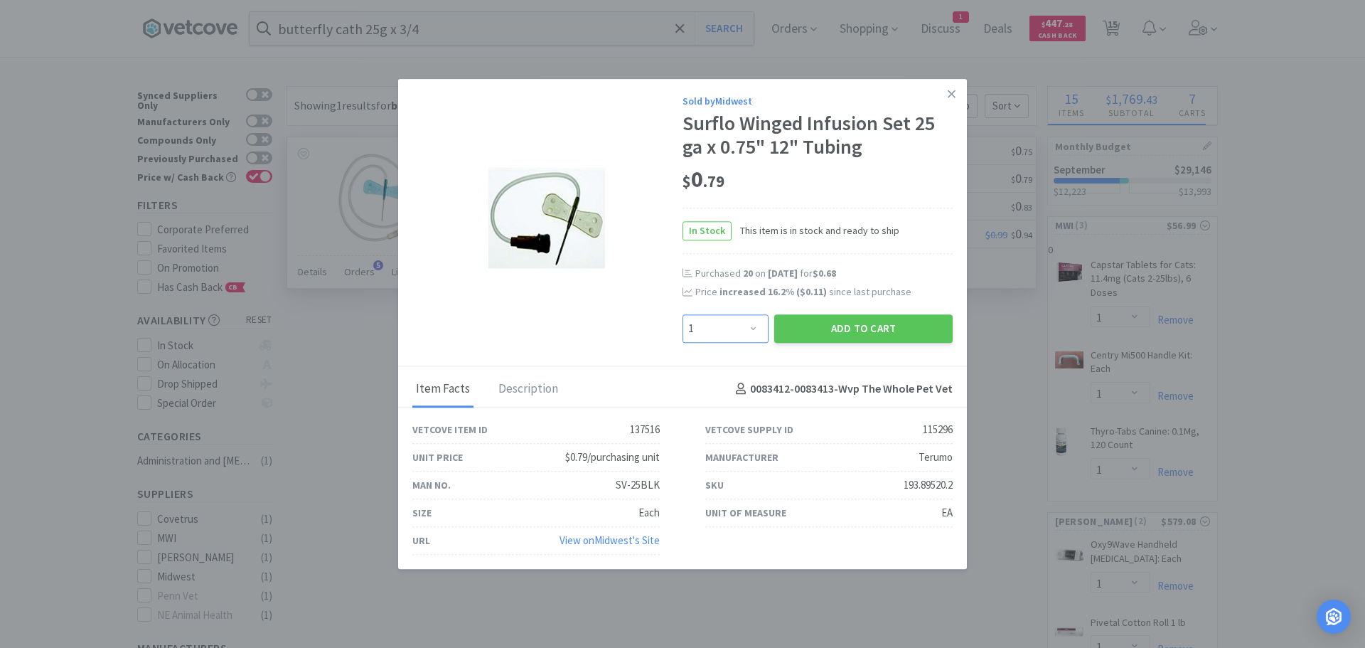
click at [748, 328] on select "Enter Quantity 1 2 3 4 5 6 7 8 9 10 11 12 13 14 15 16 17 18 19 20 Enter Quantity" at bounding box center [726, 328] width 86 height 28
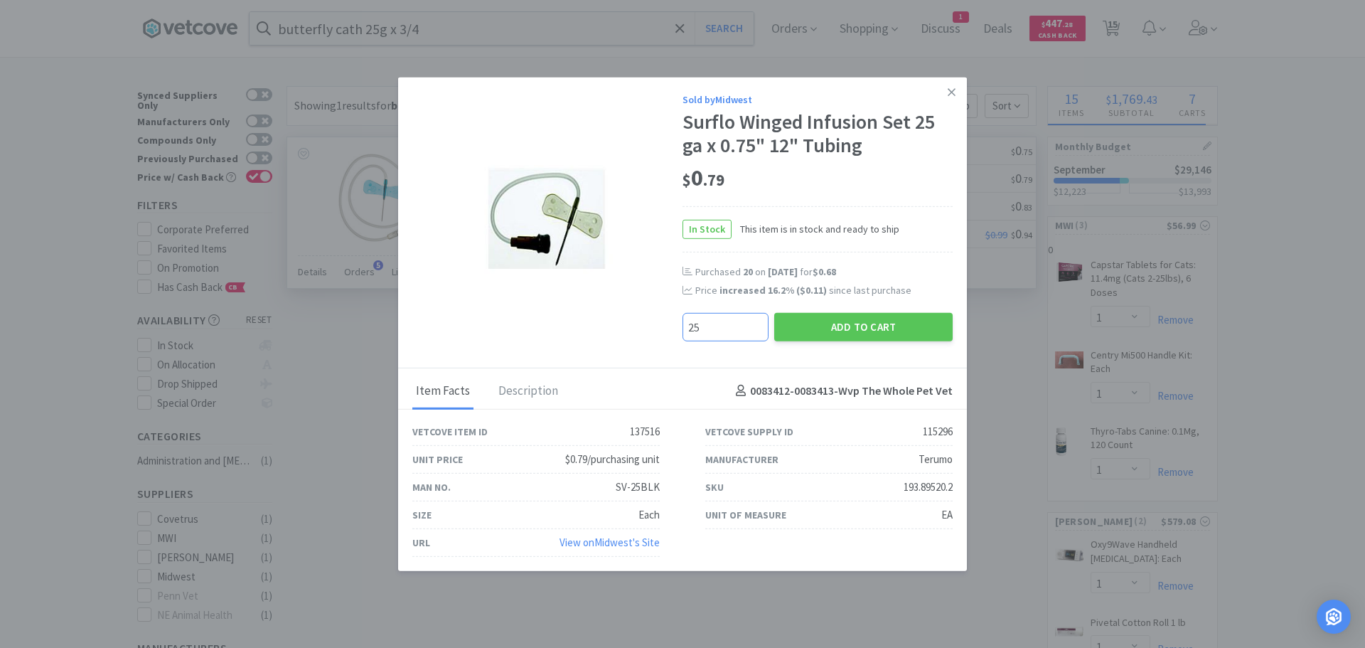
type input "25"
click at [839, 326] on button "Add to Cart" at bounding box center [863, 326] width 178 height 28
select select "25"
select select "1"
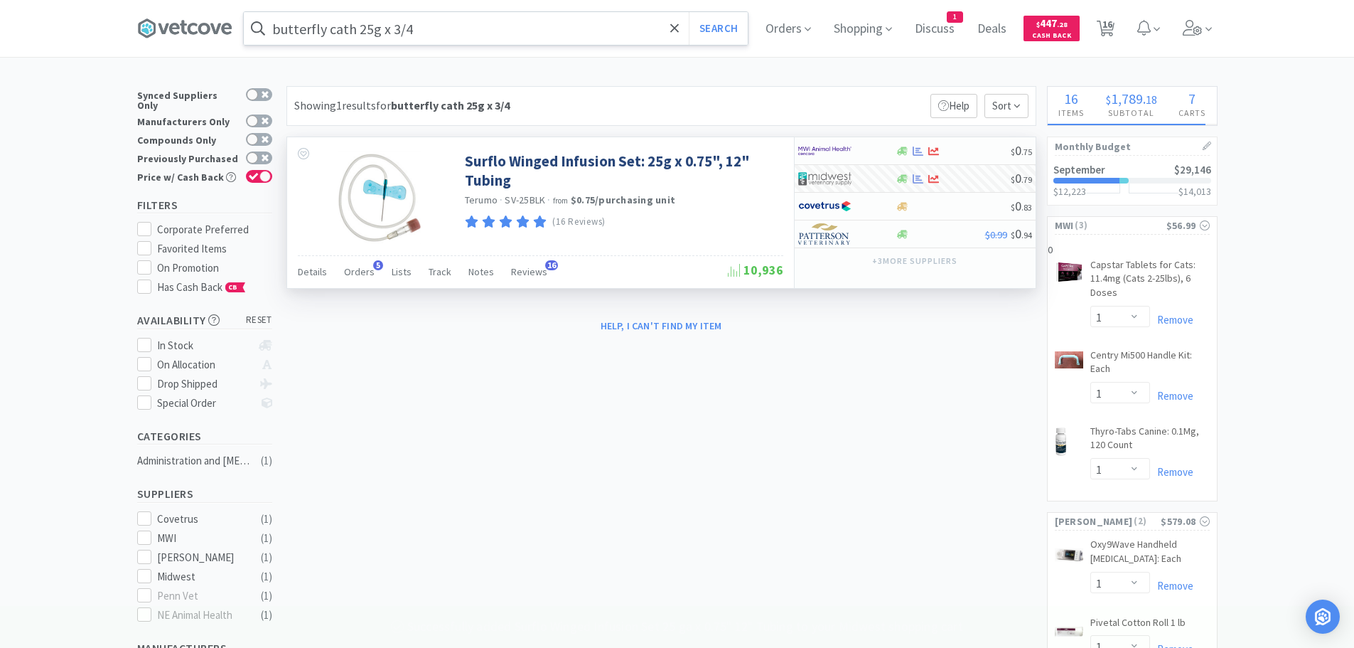
click at [373, 28] on input "butterfly cath 25g x 3/4" at bounding box center [496, 28] width 504 height 33
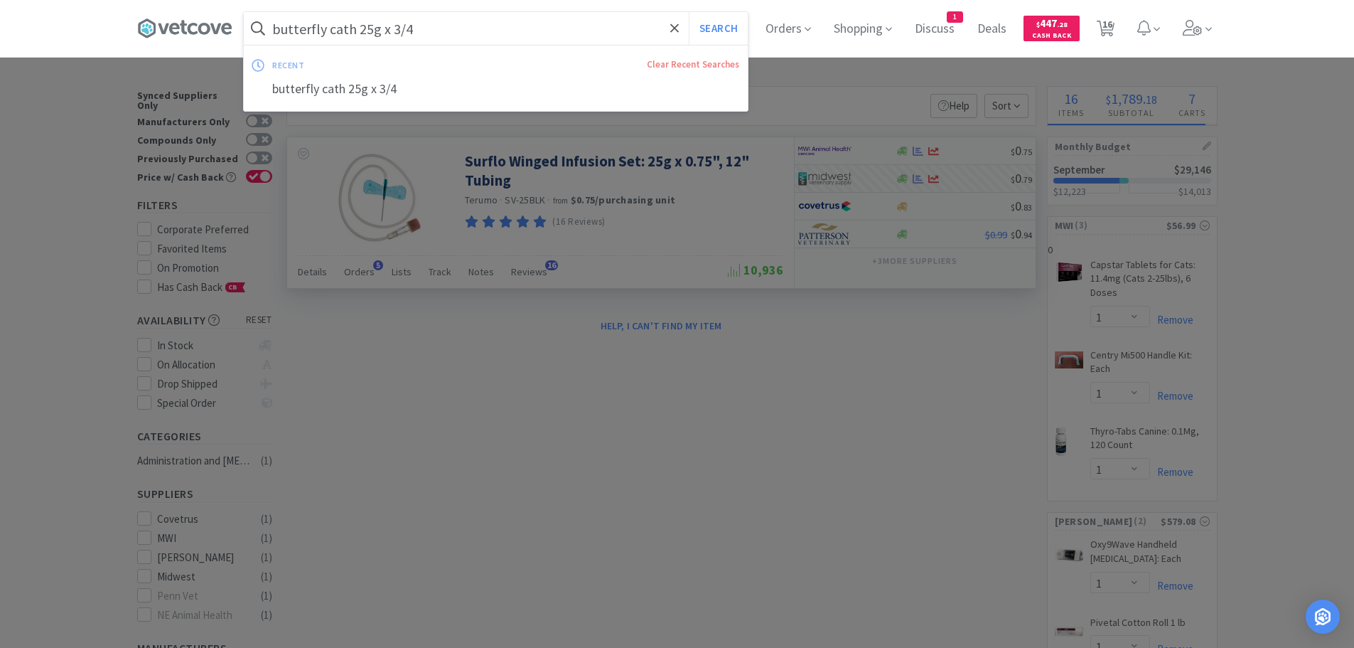
click at [368, 26] on input "butterfly cath 25g x 3/4" at bounding box center [496, 28] width 504 height 33
click at [370, 25] on input "butterfly cath 25g x 3/4" at bounding box center [496, 28] width 504 height 33
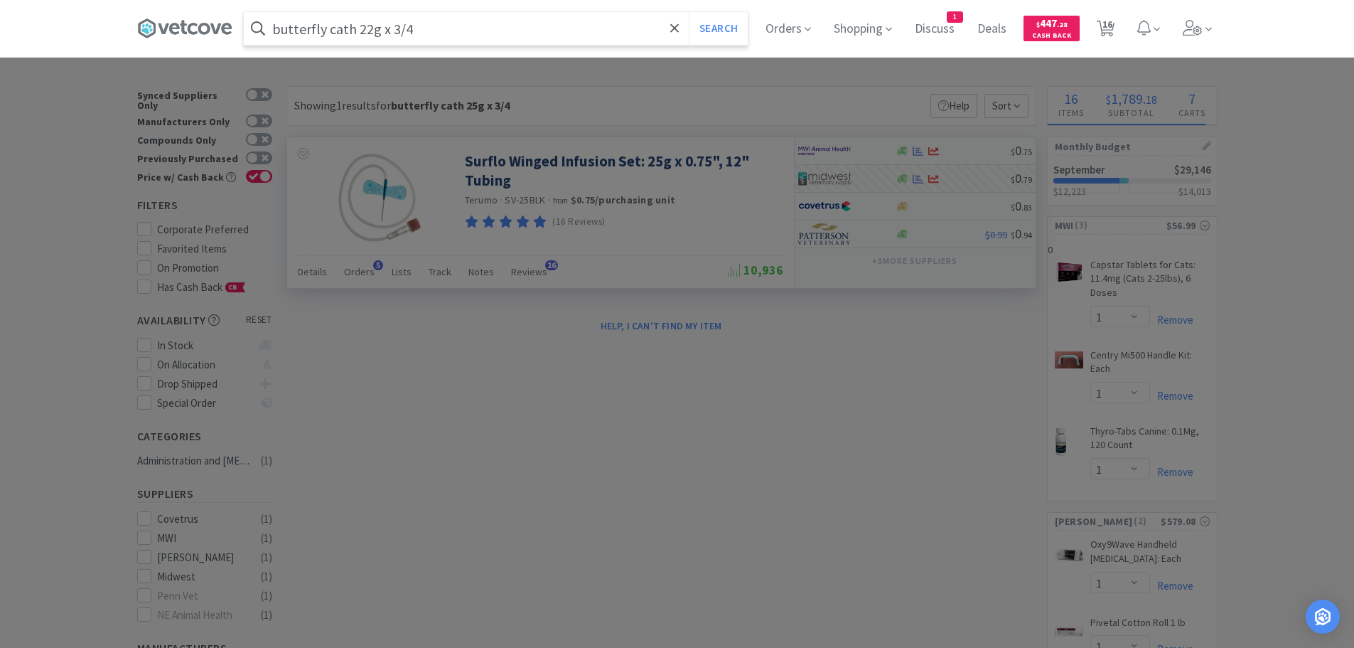
type input "butterfly cath 22g x 3/4"
click at [689, 12] on button "Search" at bounding box center [718, 28] width 59 height 33
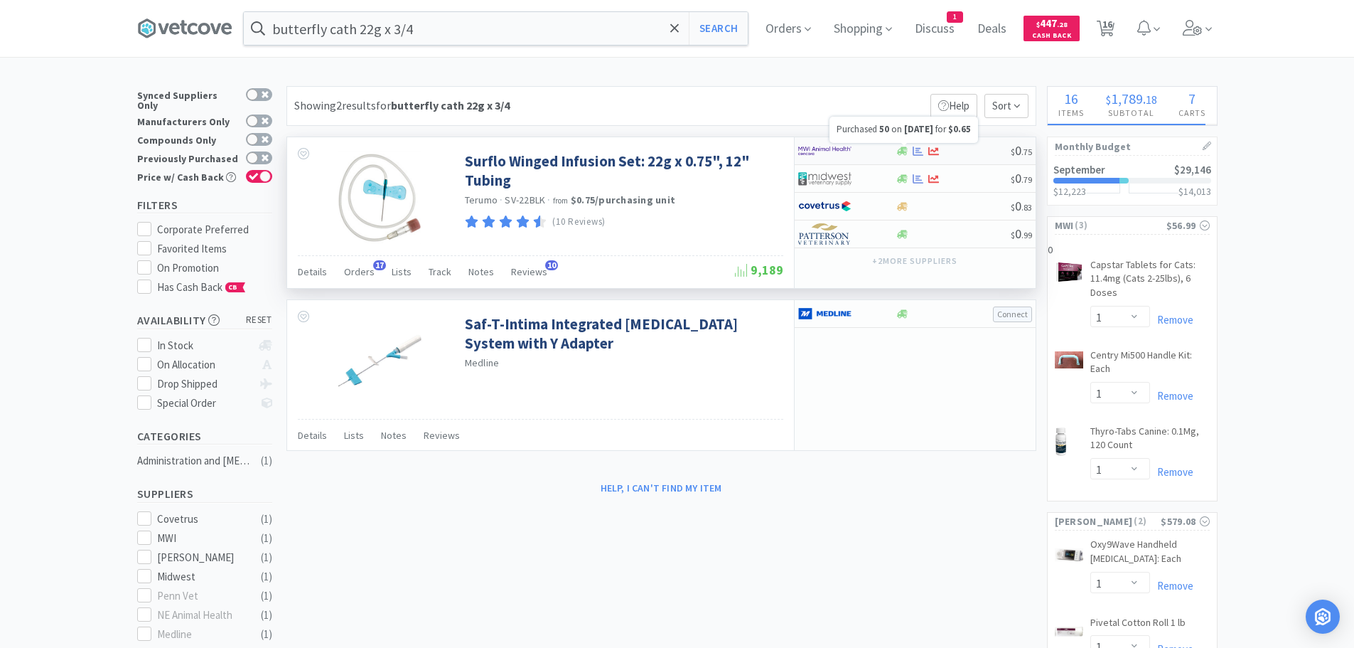
click at [914, 149] on icon at bounding box center [918, 151] width 11 height 11
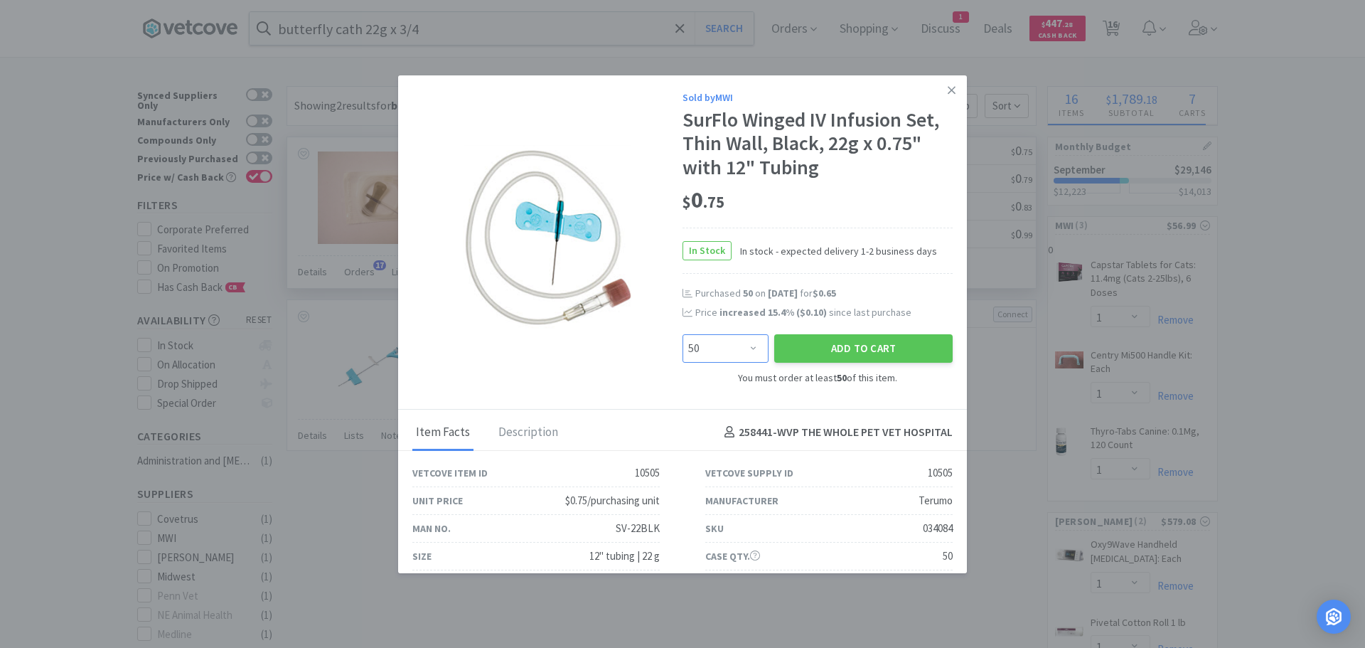
click at [745, 343] on select "Enter Quantity 50 100 150 200 250 300 350 400 450 500 550 600 650 700 750 800 8…" at bounding box center [726, 348] width 86 height 28
select select "100"
click at [683, 334] on select "Enter Quantity 50 100 150 200 250 300 350 400 450 500 550 600 650 700 750 800 8…" at bounding box center [726, 348] width 86 height 28
click at [832, 341] on button "Add to Cart" at bounding box center [863, 348] width 178 height 28
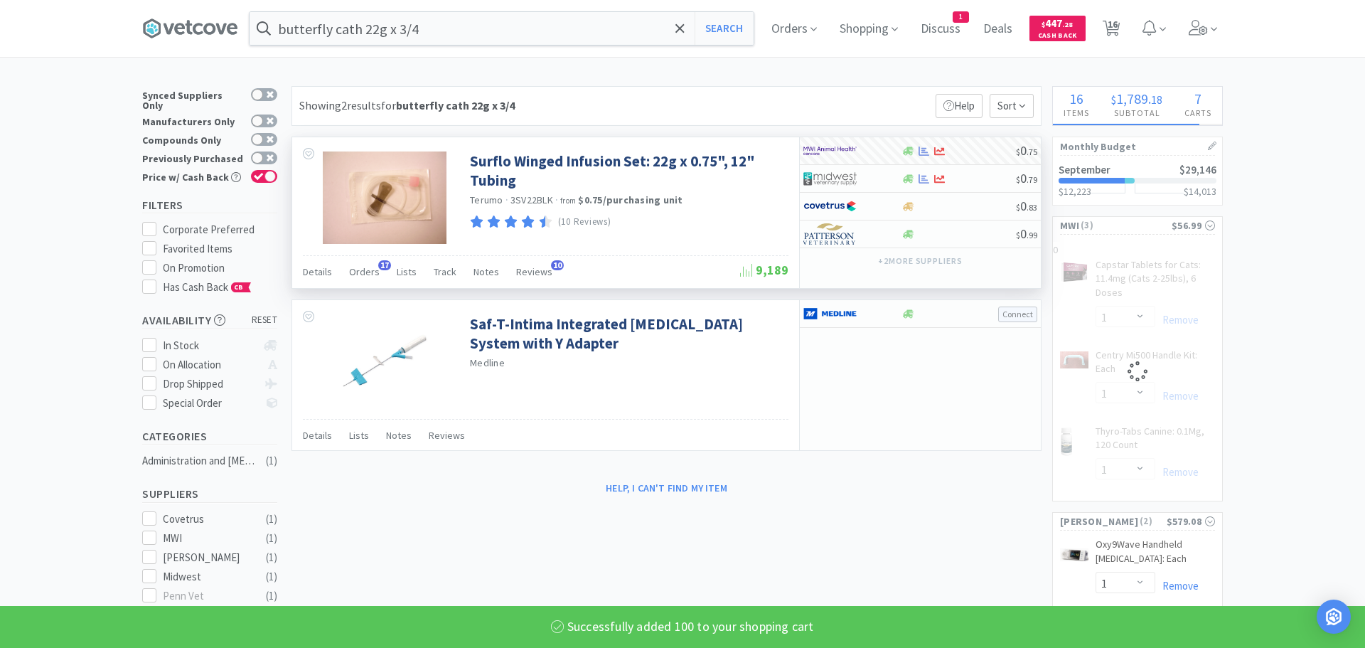
select select "100"
select select "1"
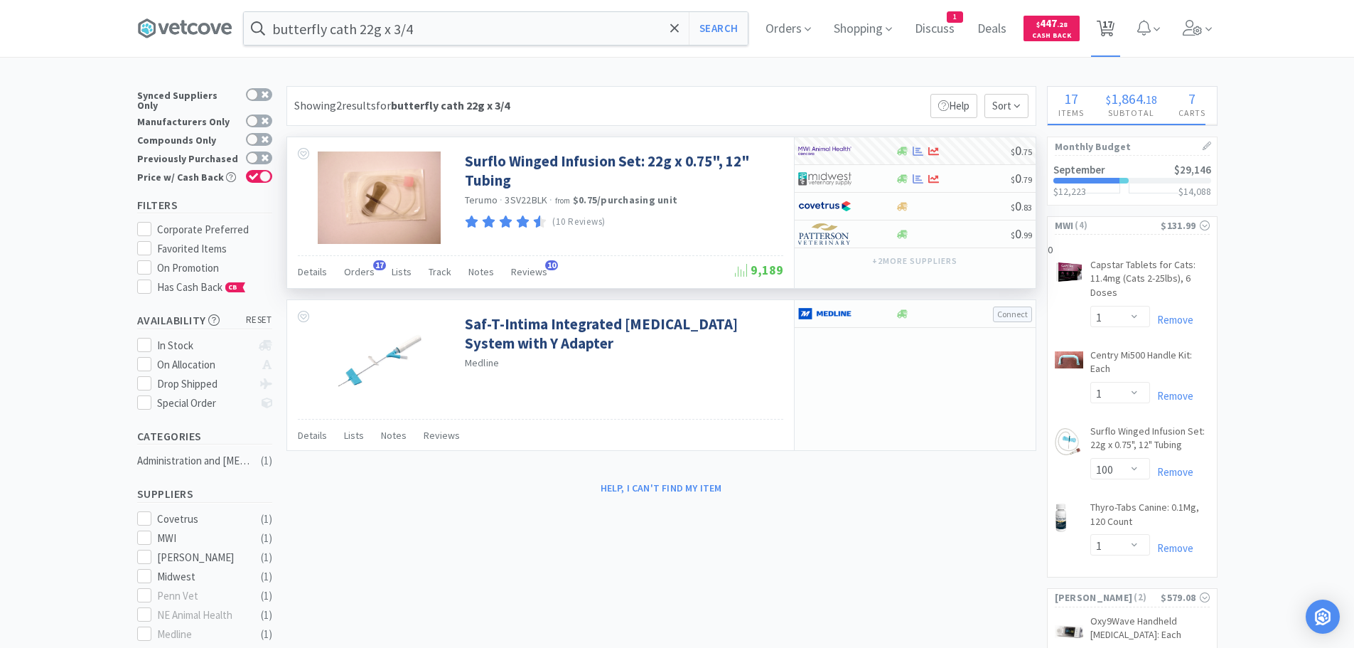
click at [1115, 23] on icon at bounding box center [1106, 29] width 18 height 16
select select "10"
select select "1"
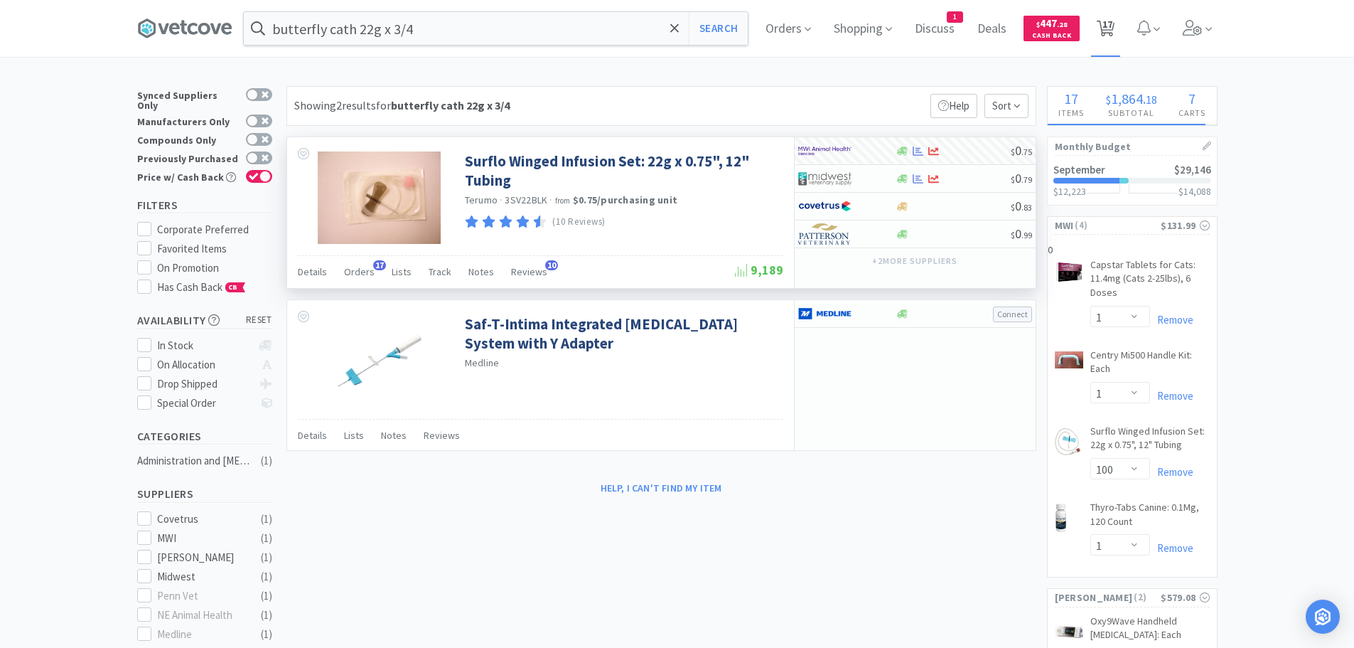
select select "1"
select select "100"
select select "1"
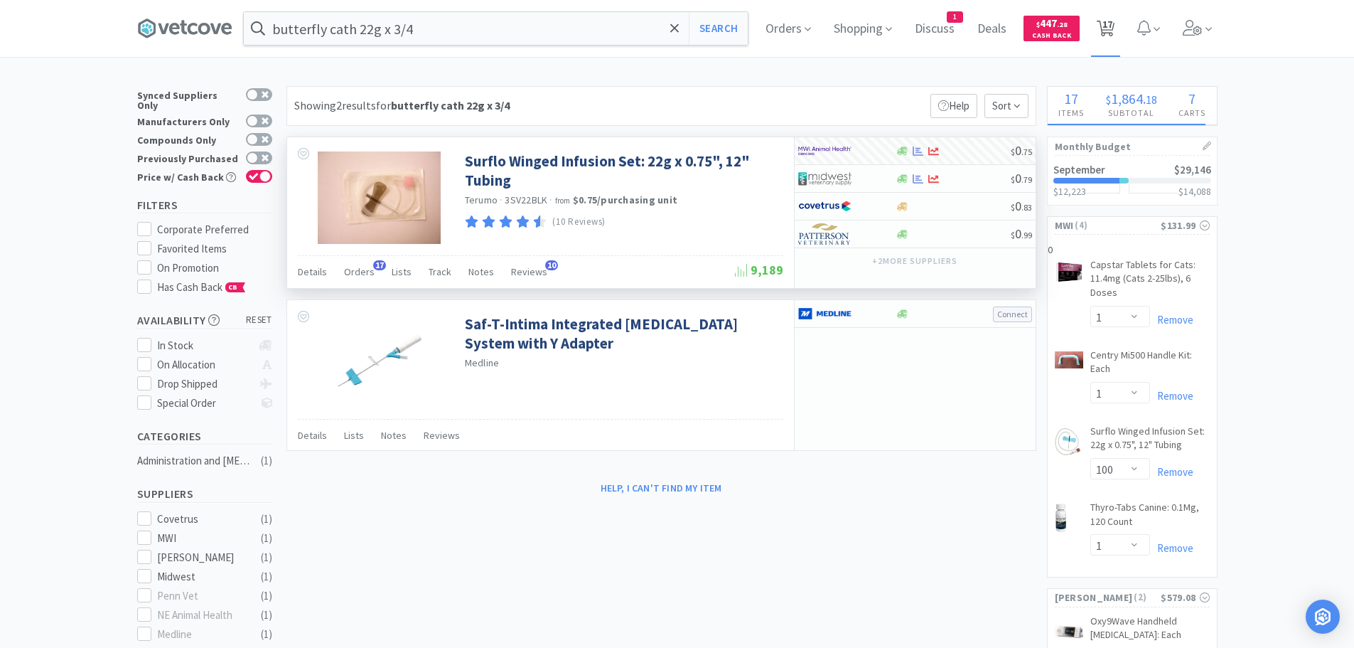
select select "1"
select select "20"
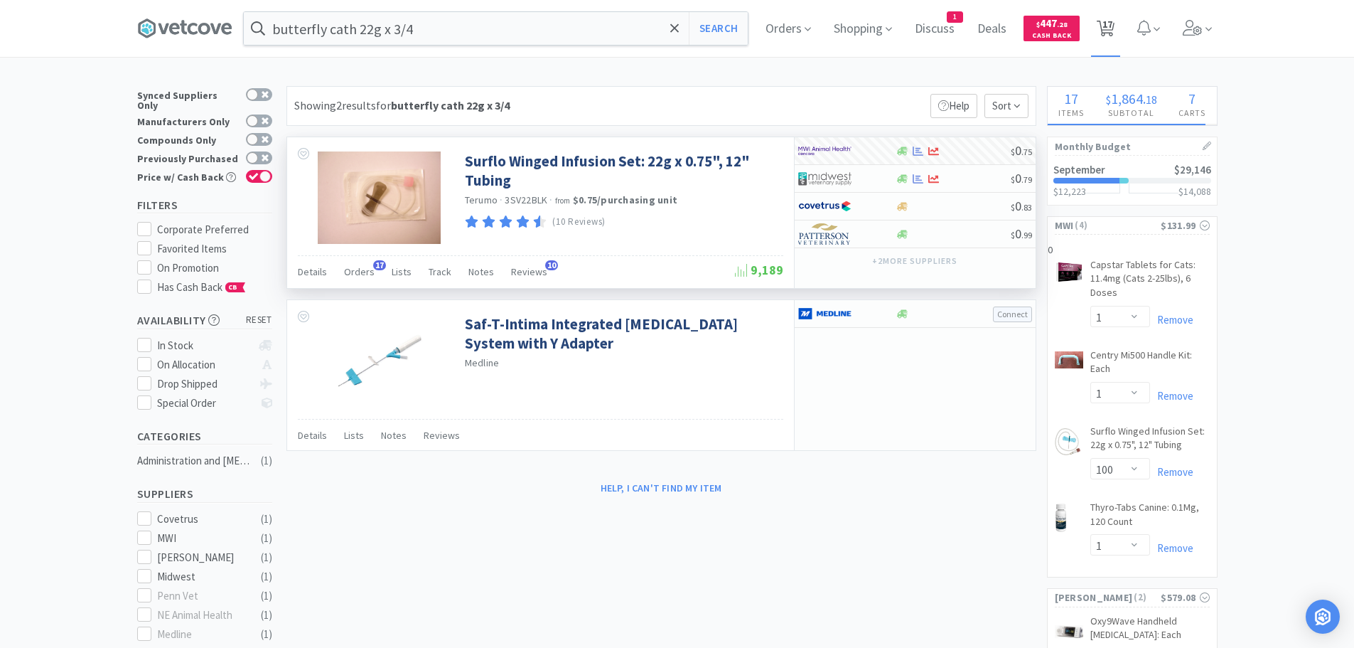
select select "25"
select select "1"
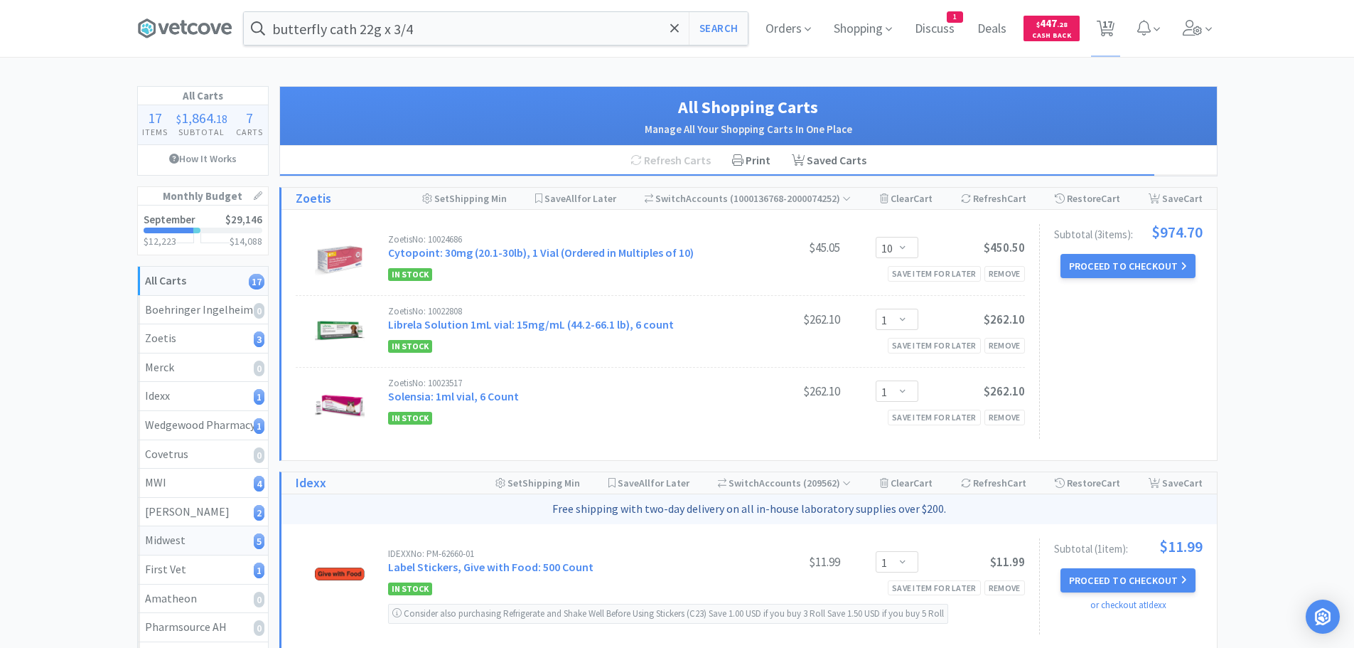
click at [173, 541] on div "Midwest 5" at bounding box center [203, 540] width 116 height 18
select select "1"
select select "20"
select select "25"
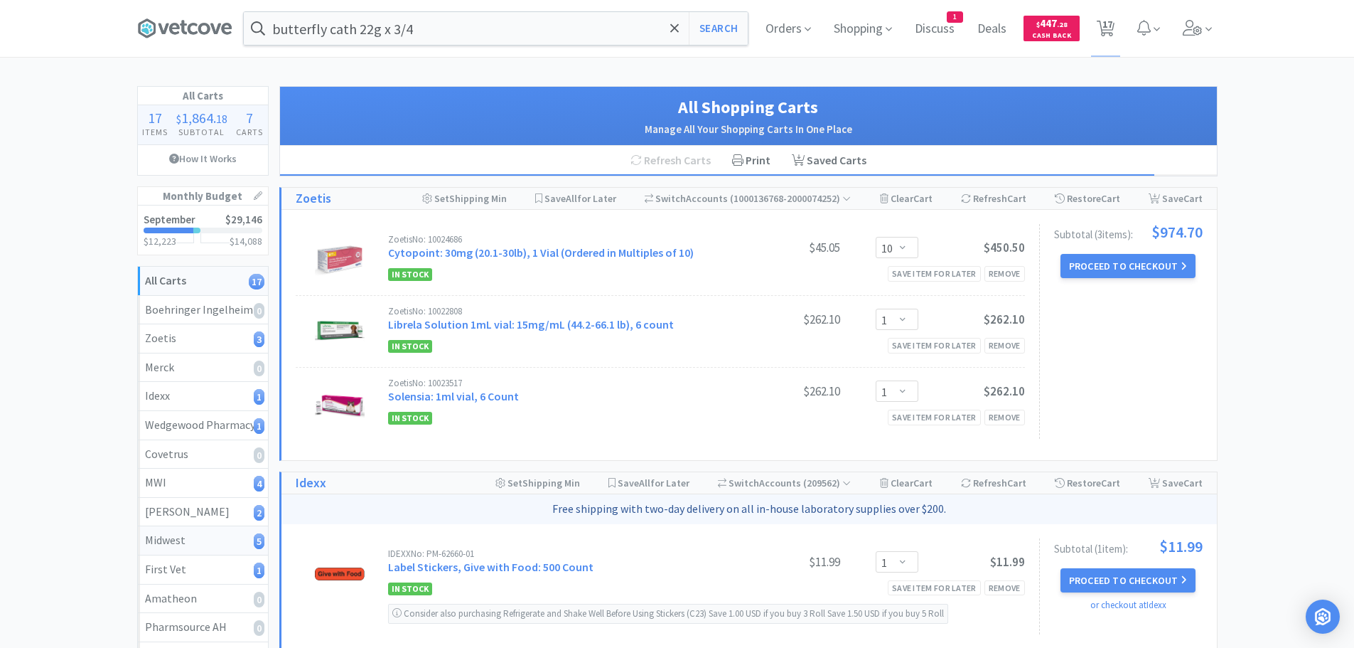
select select "1"
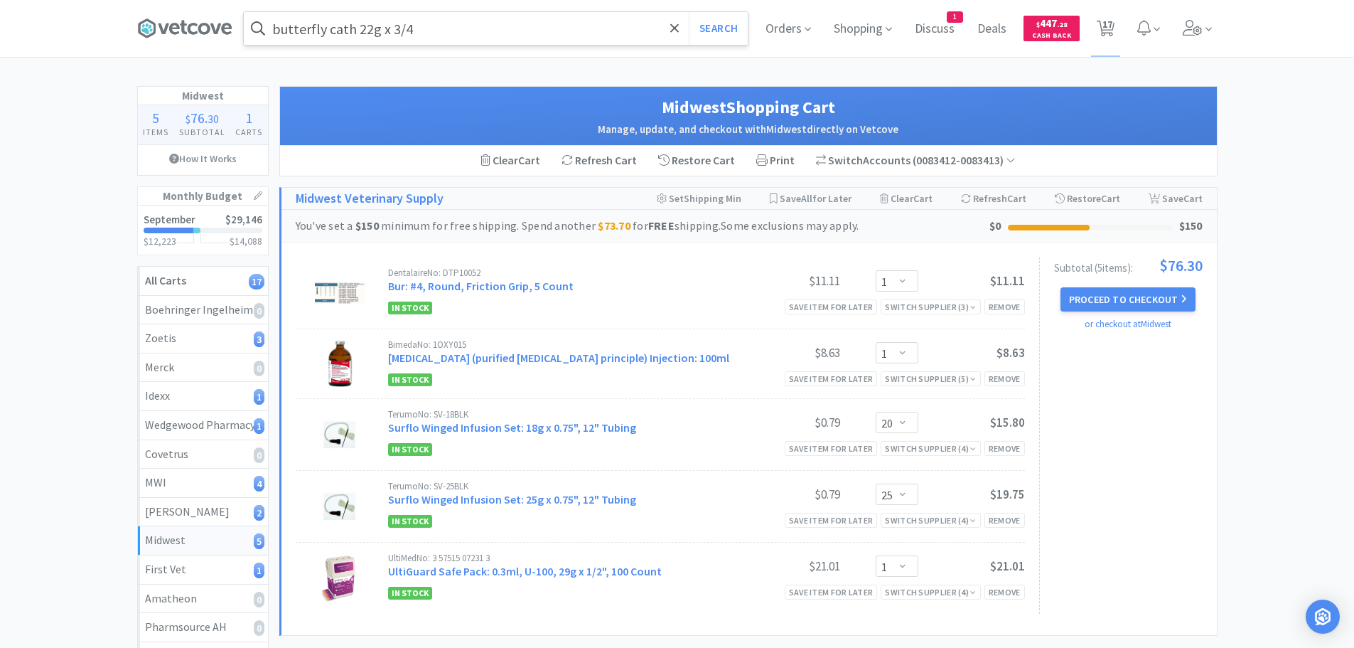
click at [470, 20] on input "butterfly cath 22g x 3/4" at bounding box center [496, 28] width 504 height 33
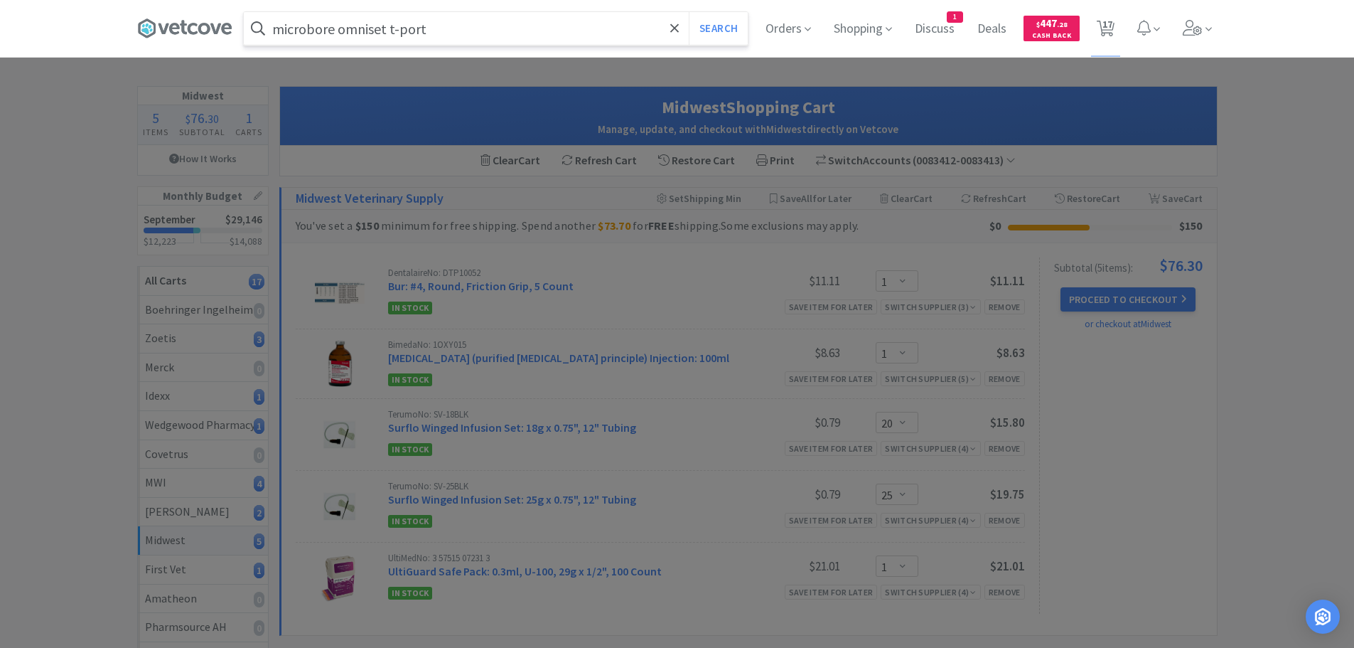
type input "microbore omniset t-port"
click at [689, 12] on button "Search" at bounding box center [718, 28] width 59 height 33
select select "1"
select select "100"
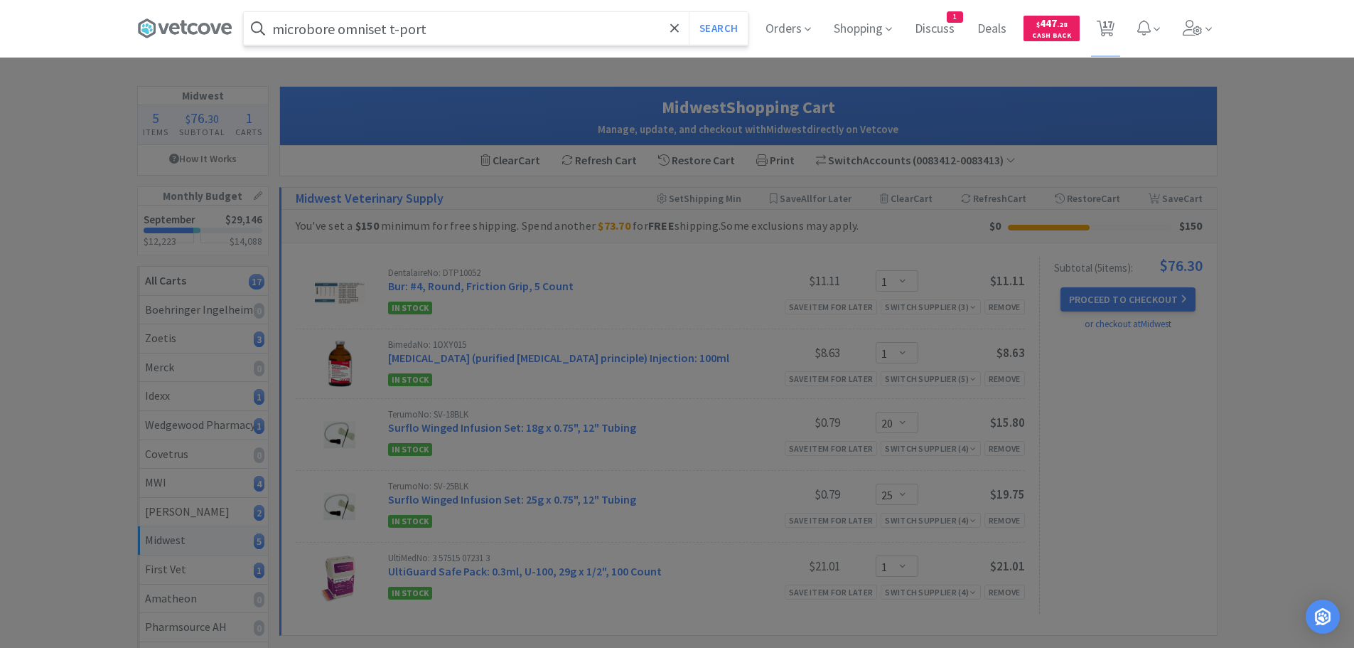
select select "1"
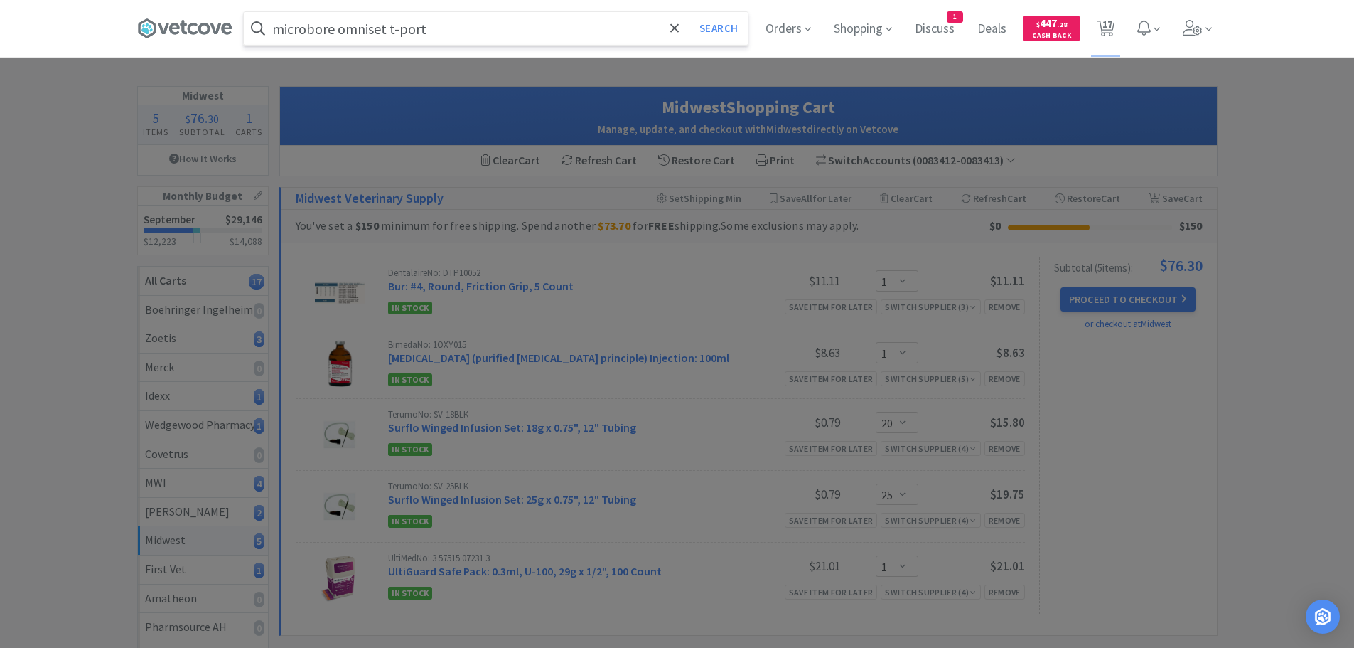
select select "20"
select select "25"
select select "1"
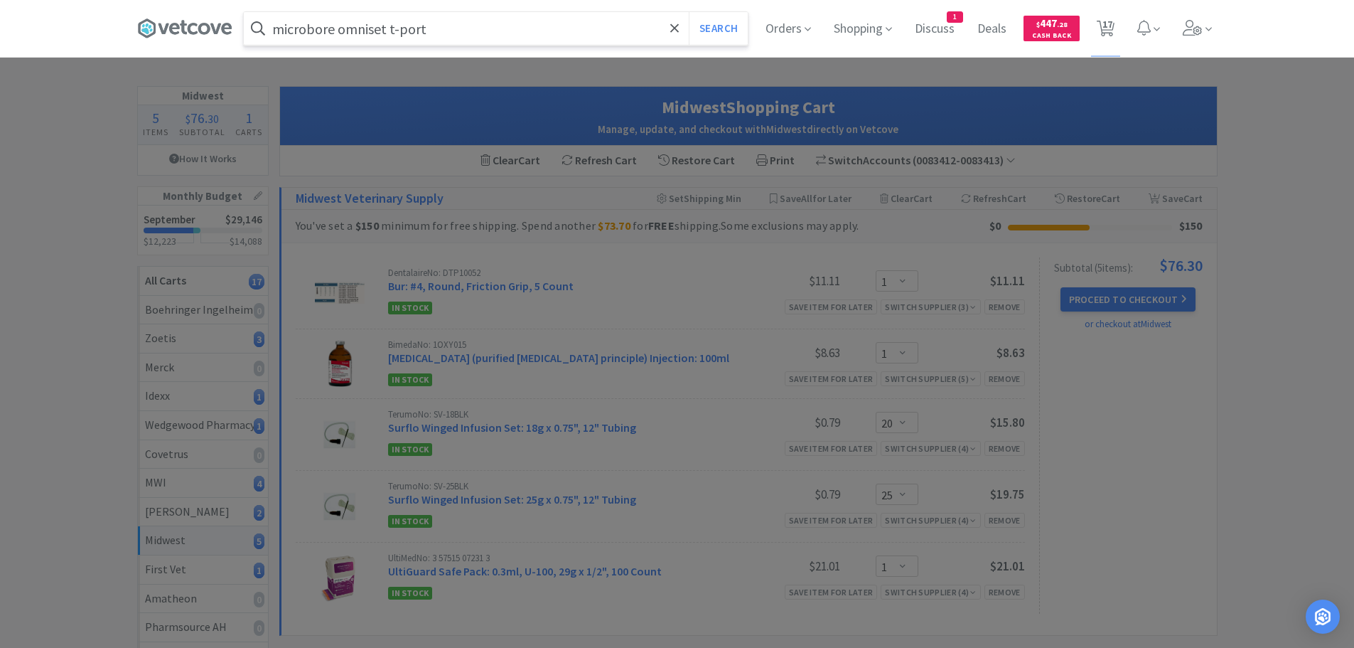
select select "1"
select select "10"
select select "1"
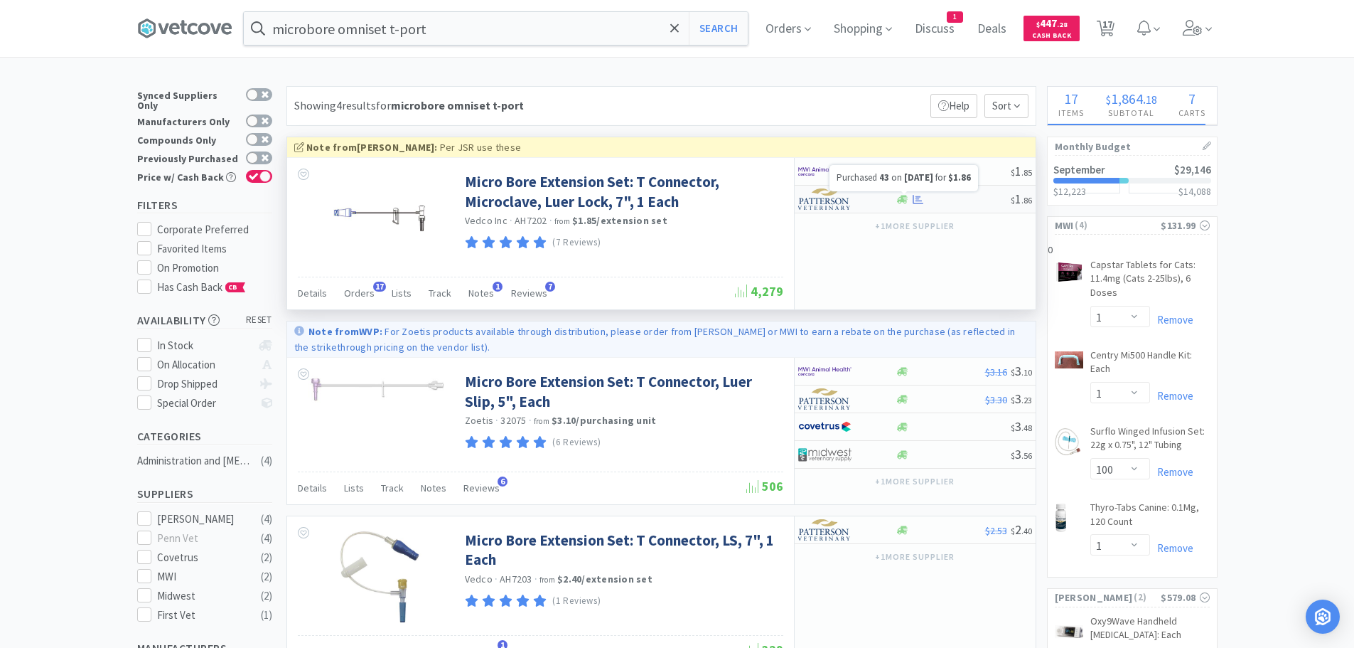
click at [921, 197] on icon at bounding box center [918, 199] width 11 height 11
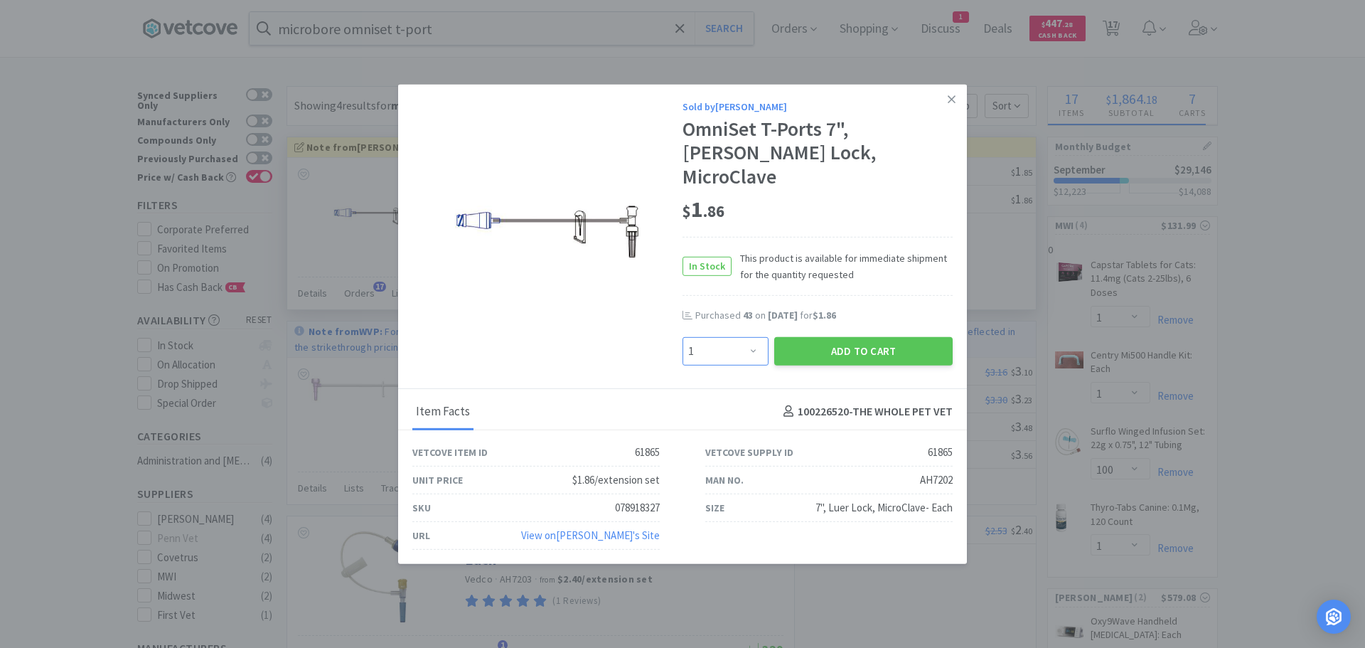
click at [747, 336] on select "Enter Quantity 1 2 3 4 5 6 7 8 9 10 11 12 13 14 15 16 17 18 19 20 Enter Quantity" at bounding box center [726, 350] width 86 height 28
select select "20"
click at [683, 336] on select "Enter Quantity 1 2 3 4 5 6 7 8 9 10 11 12 13 14 15 16 17 18 19 20 Enter Quantity" at bounding box center [726, 350] width 86 height 28
click at [865, 336] on button "Add to Cart" at bounding box center [863, 350] width 178 height 28
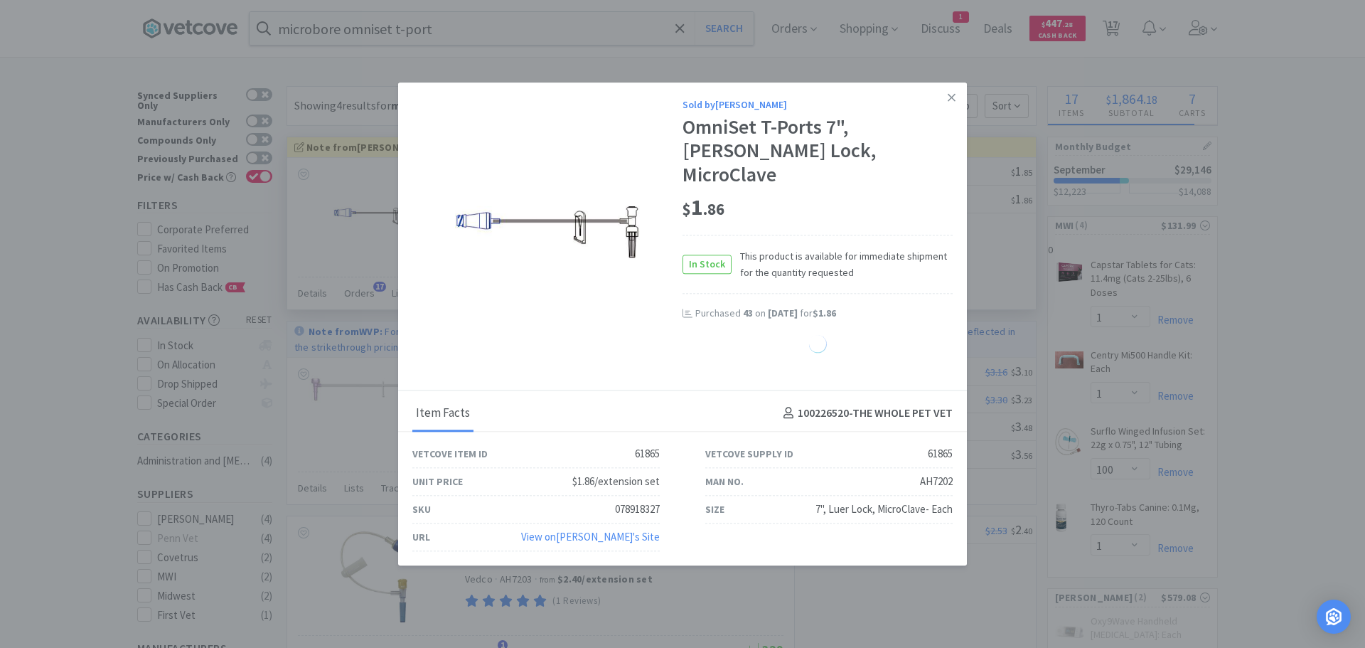
select select "20"
select select "1"
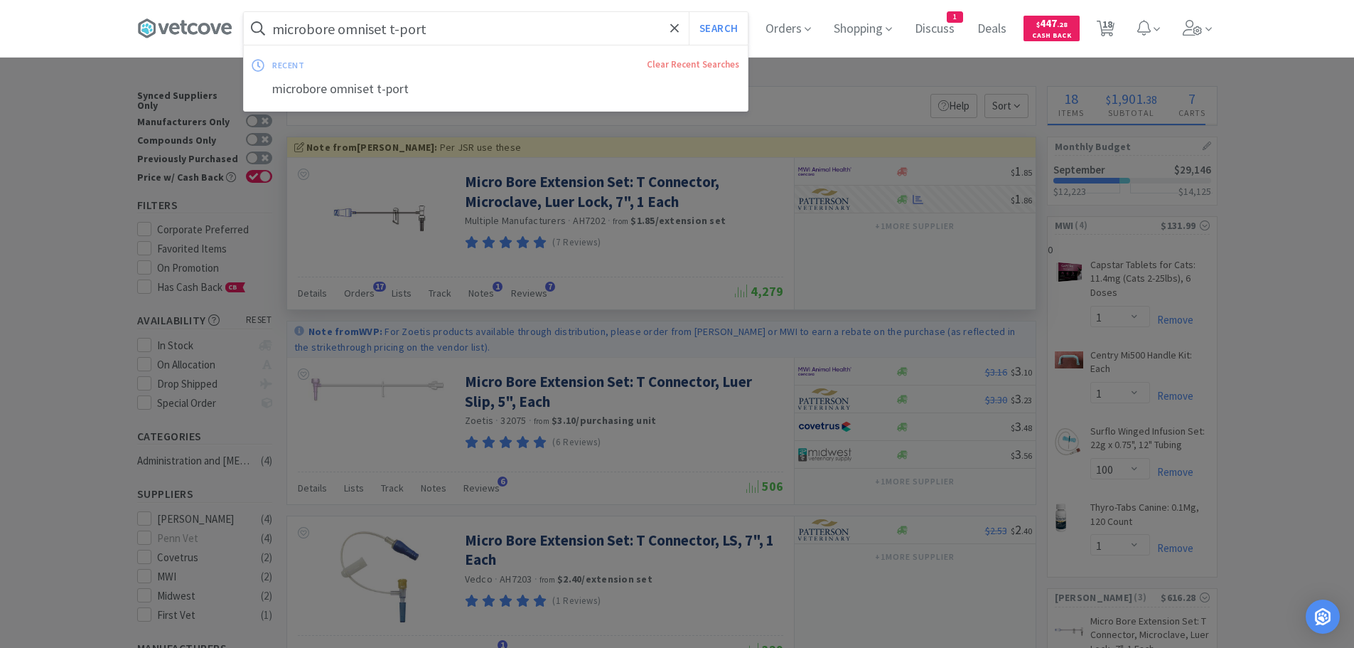
click at [484, 18] on input "microbore omniset t-port" at bounding box center [496, 28] width 504 height 33
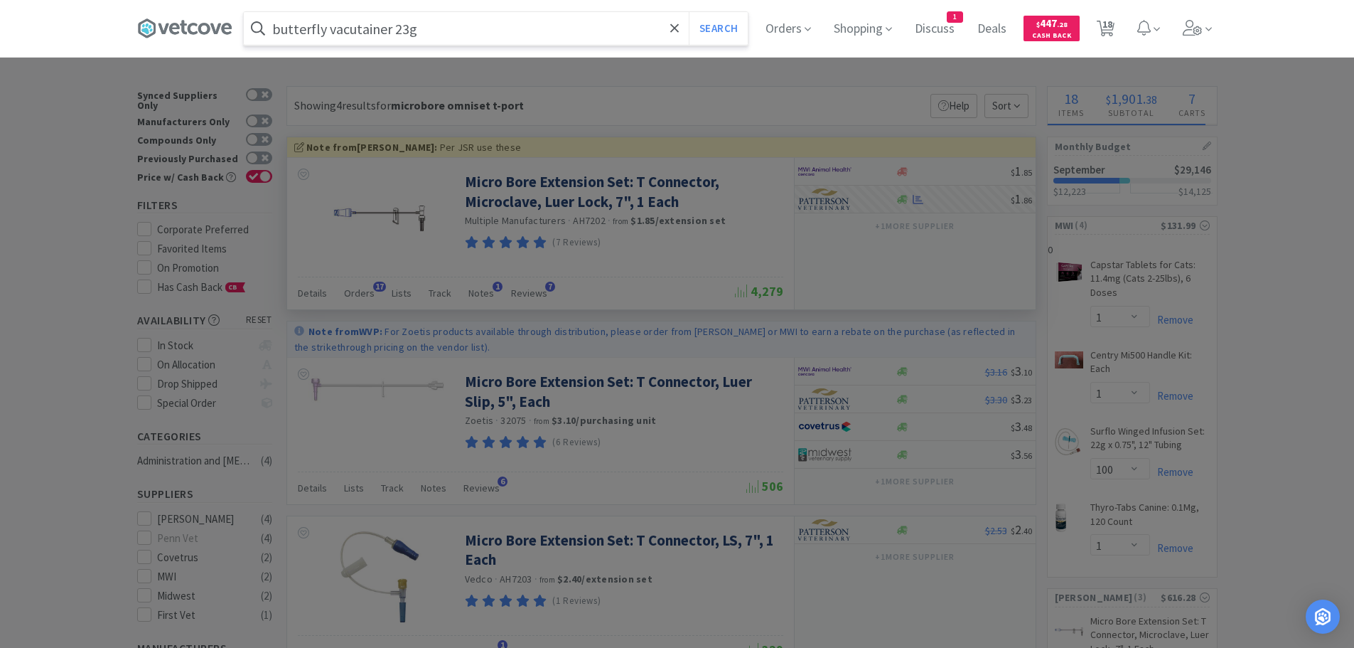
type input "butterfly vacutainer 23g"
click at [689, 12] on button "Search" at bounding box center [718, 28] width 59 height 33
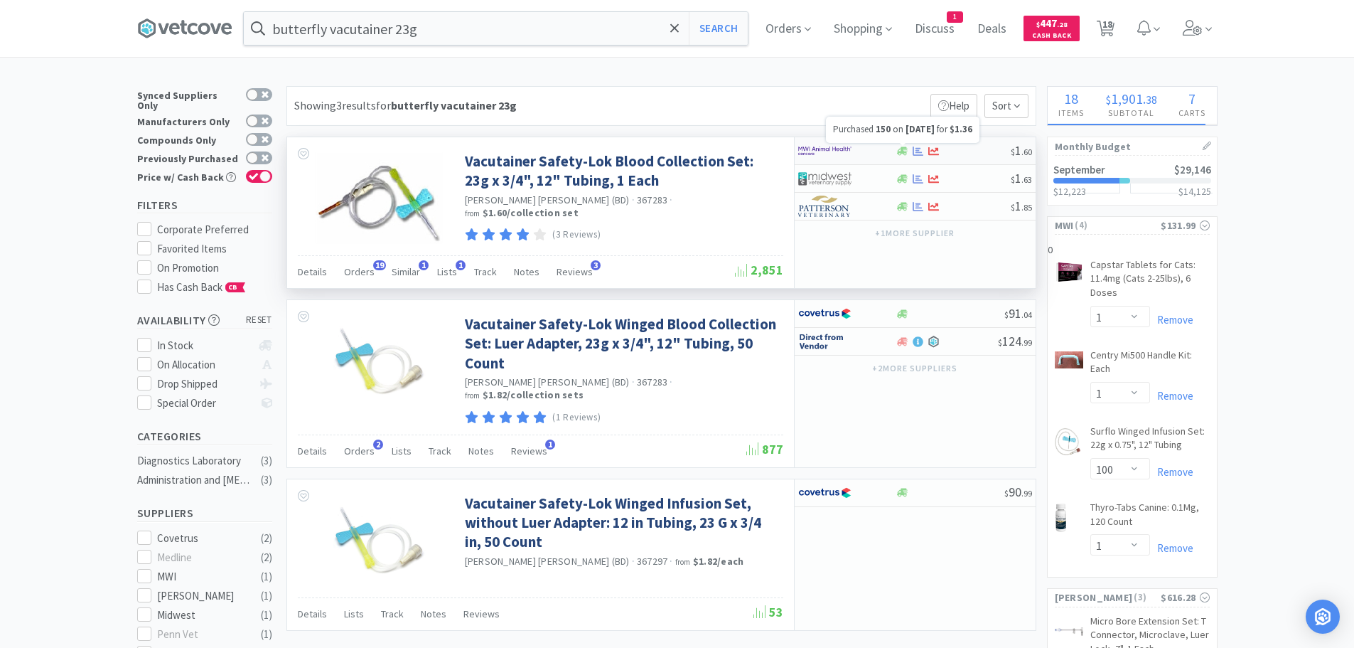
click at [921, 148] on icon at bounding box center [918, 151] width 11 height 11
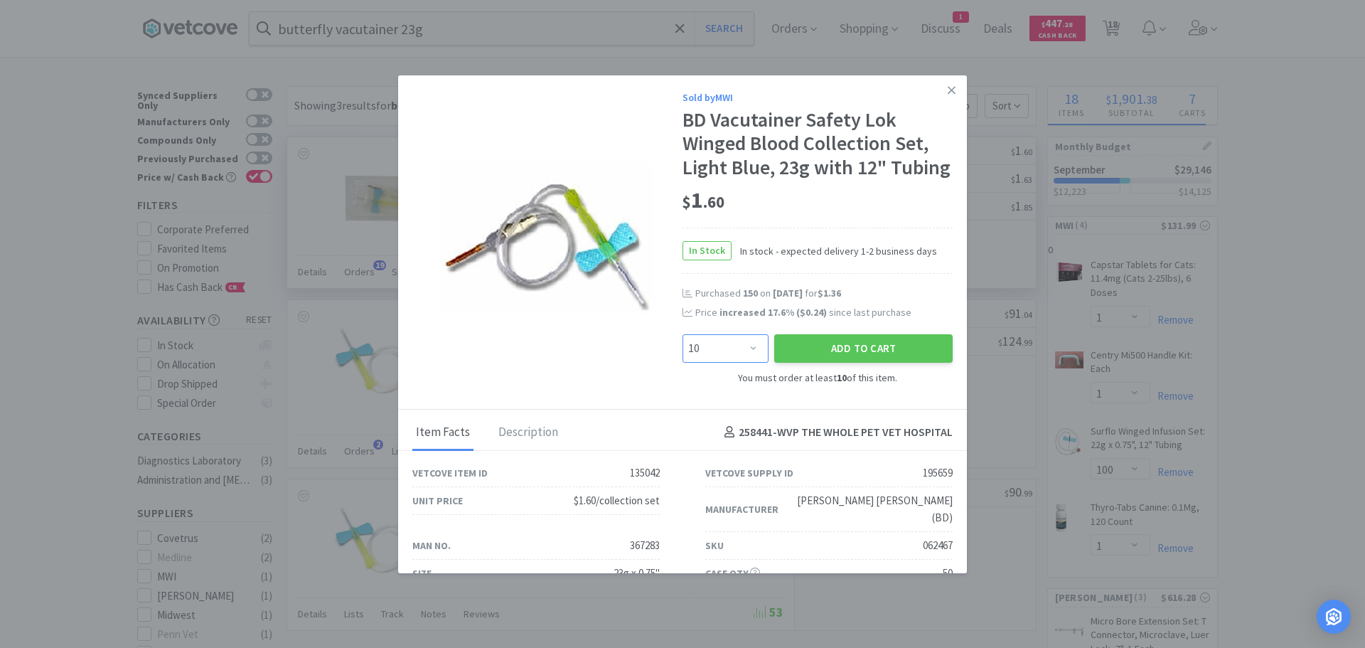
click at [742, 363] on select "Enter Quantity 10 20 30 40 50 60 70 80 90 100 110 120 130 140 150 160 170 180 1…" at bounding box center [726, 348] width 86 height 28
select select "60"
click at [683, 358] on select "Enter Quantity 10 20 30 40 50 60 70 80 90 100 110 120 130 140 150 160 170 180 1…" at bounding box center [726, 348] width 86 height 28
click at [849, 363] on button "Add to Cart" at bounding box center [863, 348] width 178 height 28
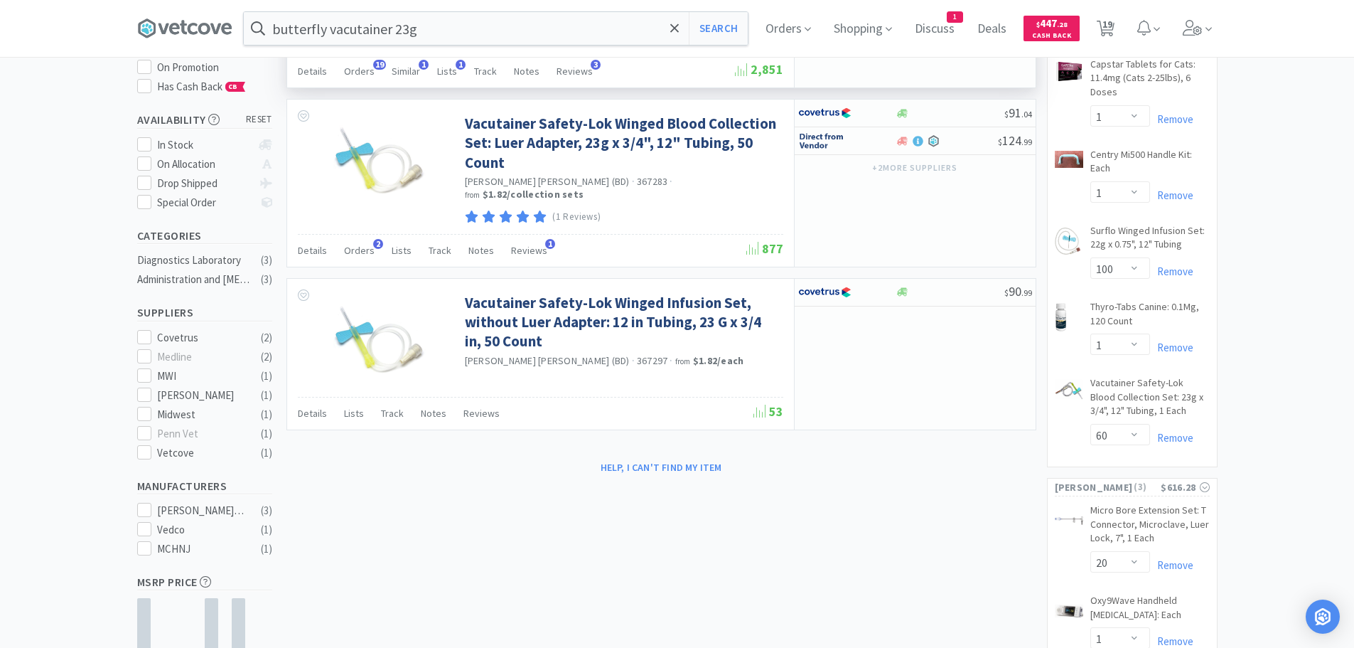
scroll to position [213, 0]
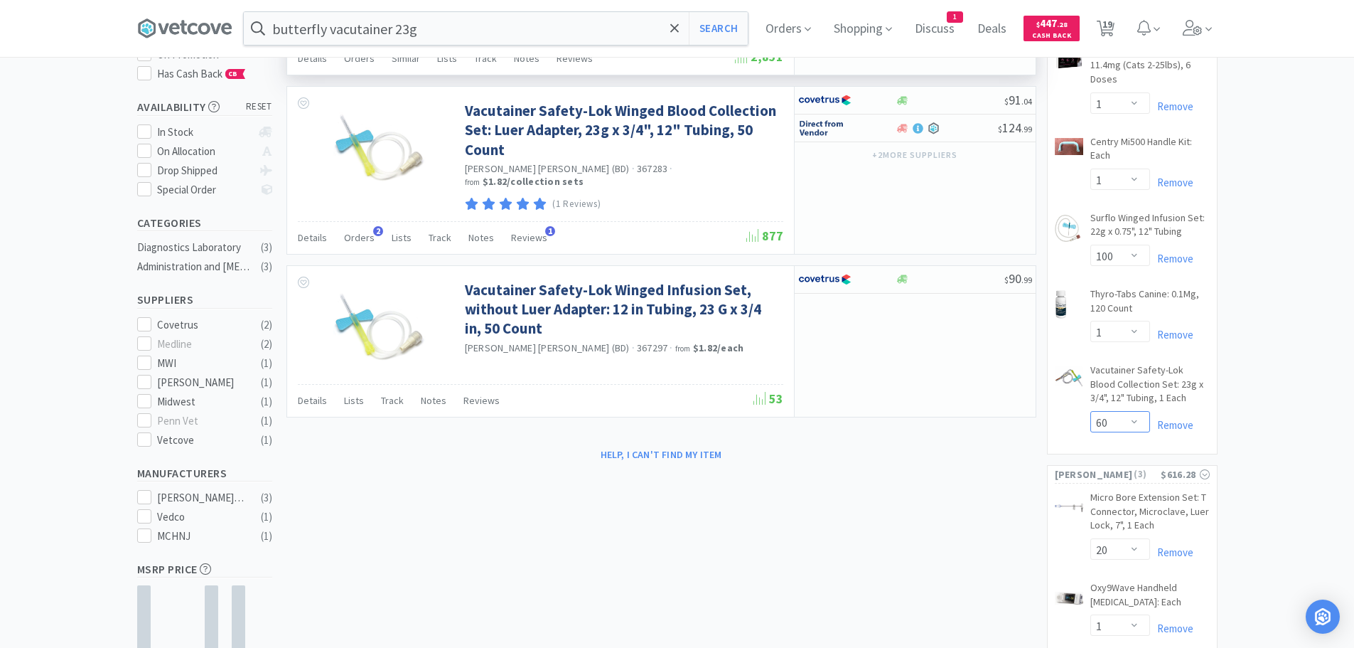
click at [1115, 416] on select "Enter Quantity 10 20 30 40 50 60 70 80 90 100 110 120 130 140 150 160 170 180 1…" at bounding box center [1121, 421] width 60 height 21
click at [1091, 411] on select "Enter Quantity 10 20 30 40 50 60 70 80 90 100 110 120 130 140 150 160 170 180 1…" at bounding box center [1121, 421] width 60 height 21
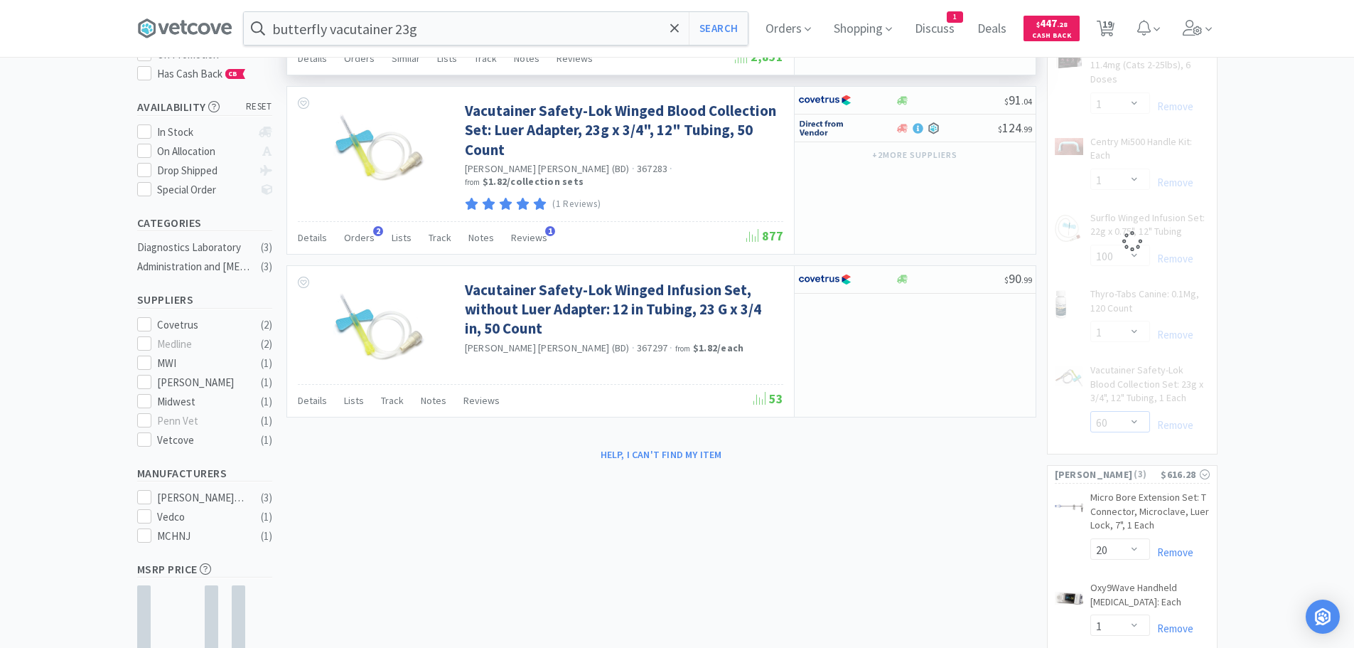
select select "100"
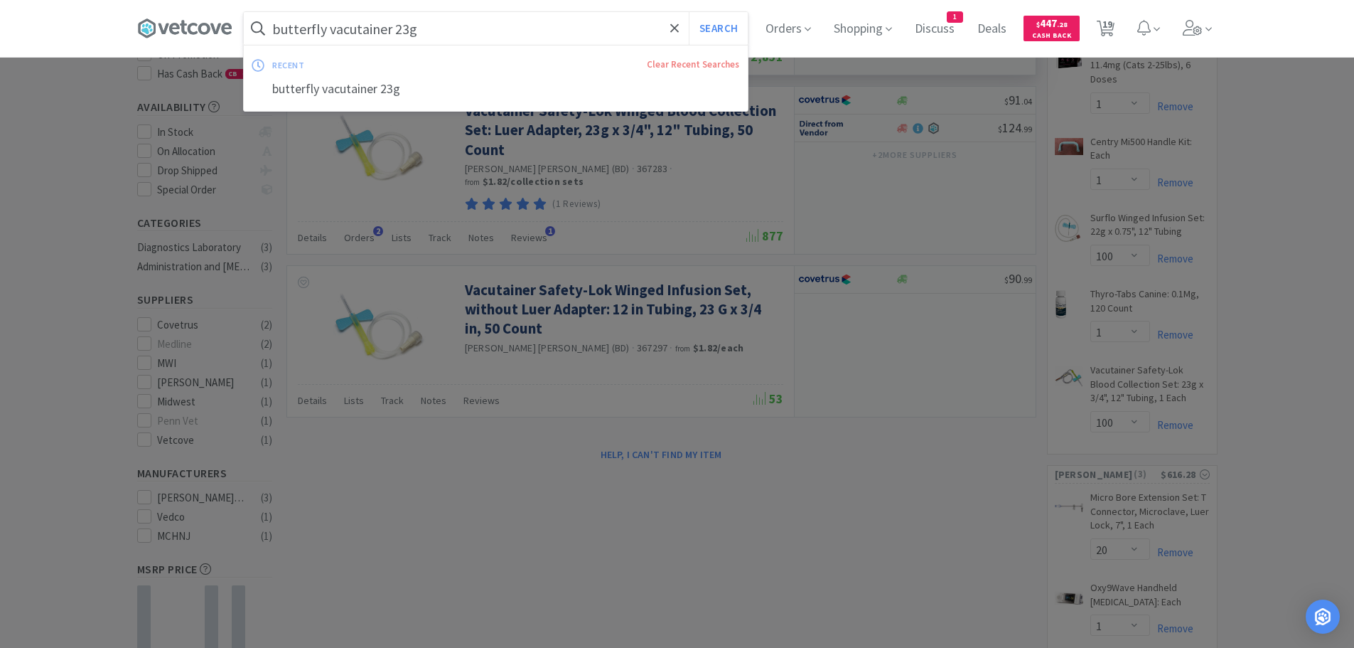
click at [442, 26] on input "butterfly vacutainer 23g" at bounding box center [496, 28] width 504 height 33
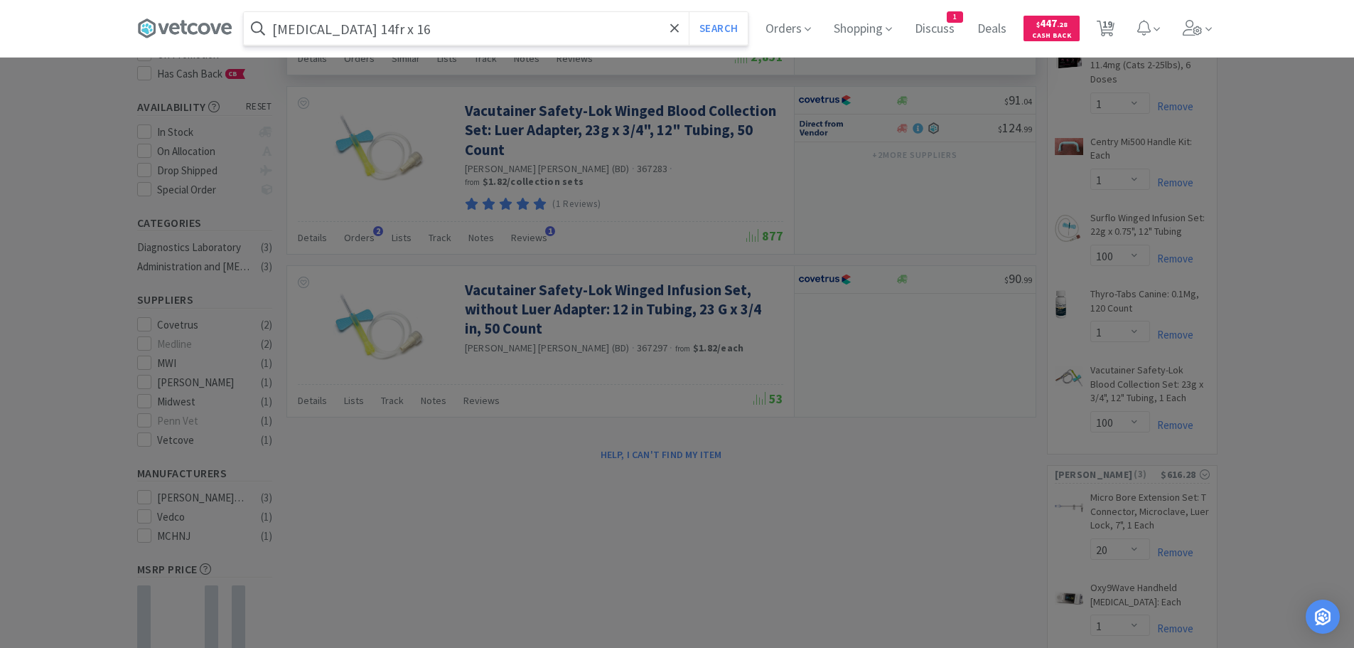
type input "feeding tube 14fr x 16"
click at [689, 12] on button "Search" at bounding box center [718, 28] width 59 height 33
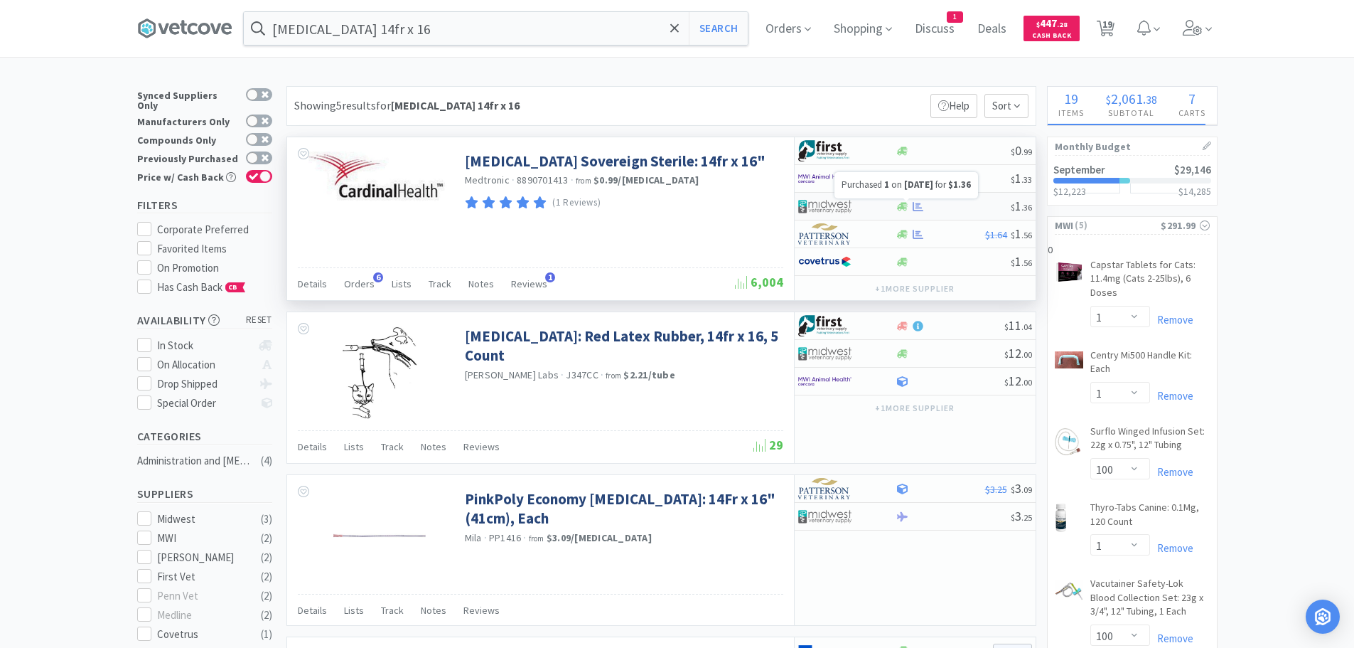
click at [914, 205] on icon at bounding box center [918, 206] width 11 height 11
select select "1"
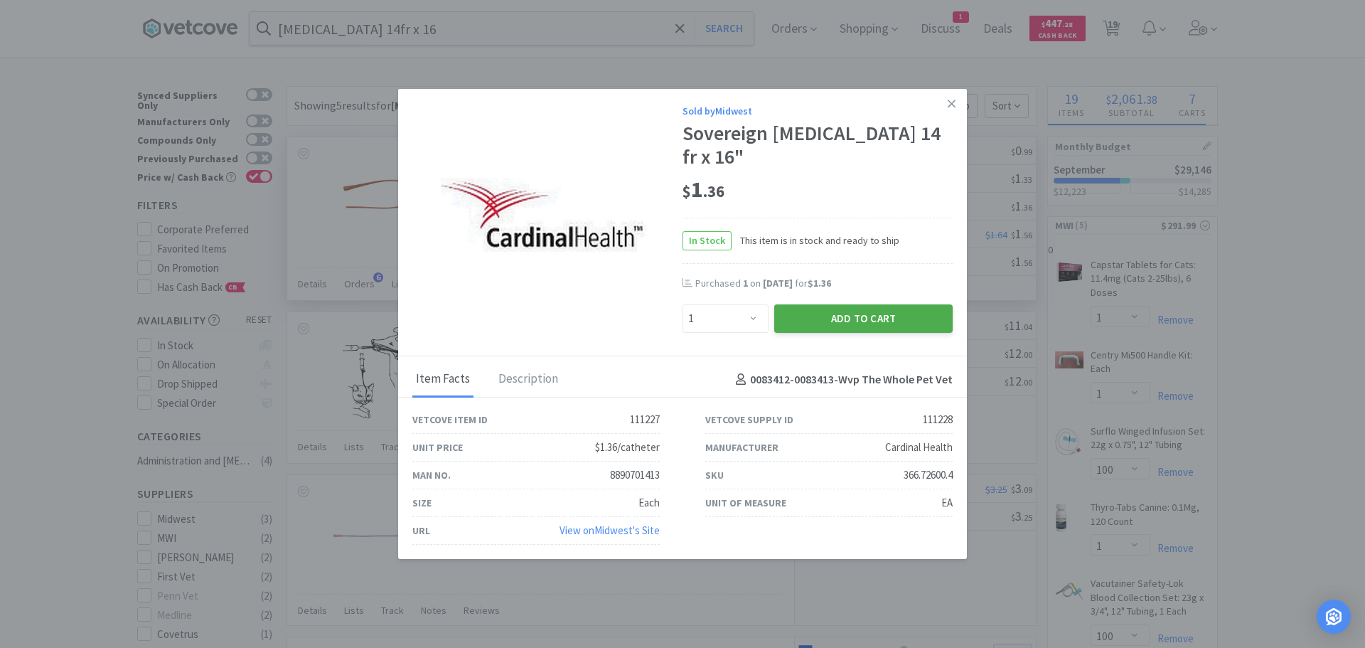
click at [838, 315] on button "Add to Cart" at bounding box center [863, 318] width 178 height 28
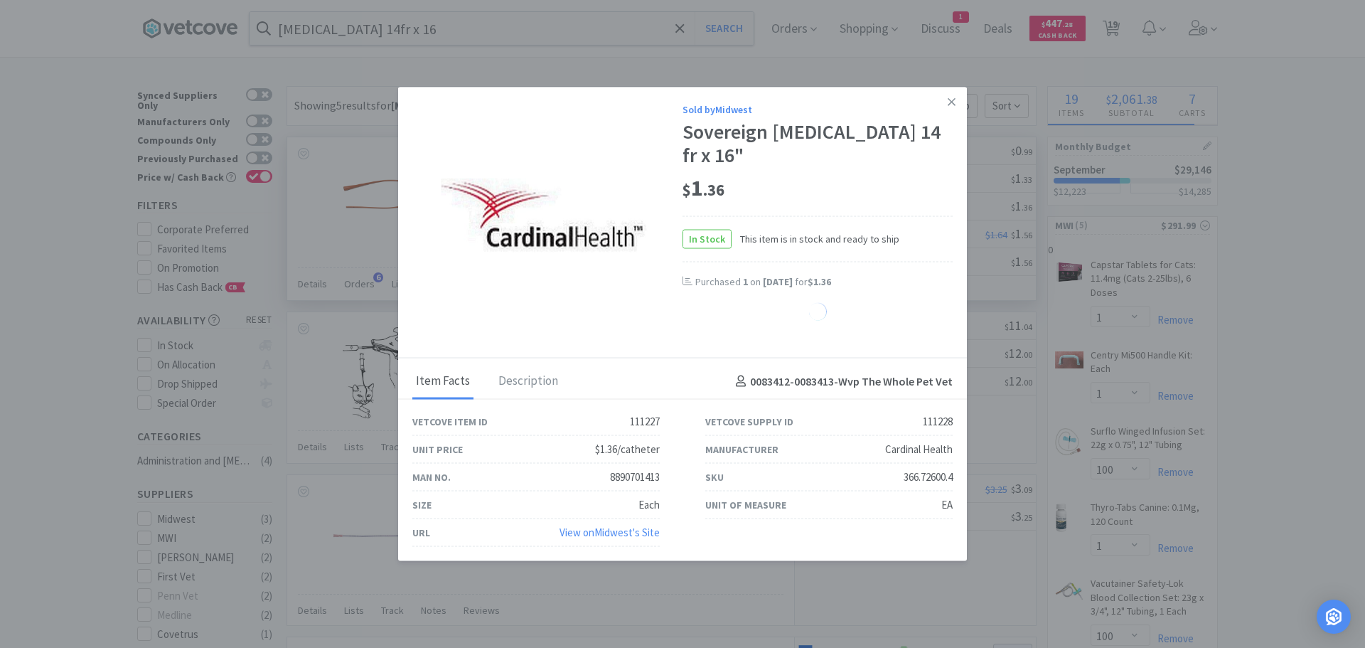
select select "1"
select select "20"
select select "25"
select select "1"
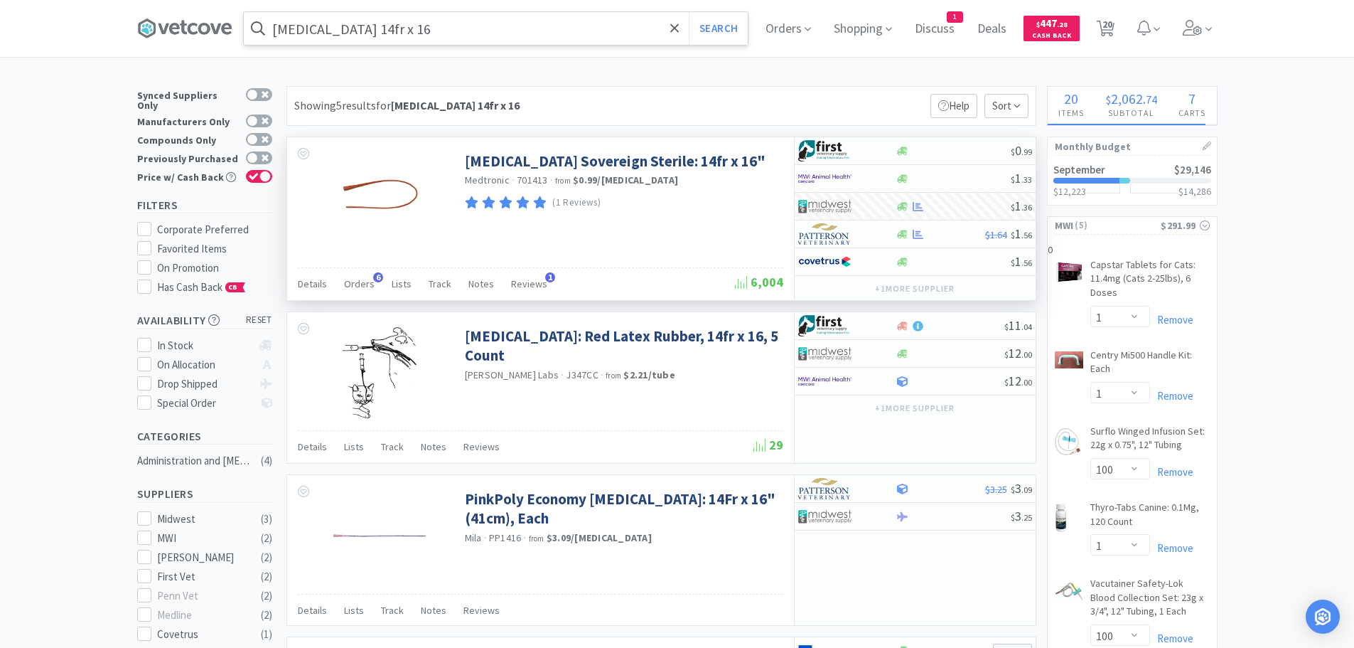
drag, startPoint x: 370, startPoint y: 26, endPoint x: 370, endPoint y: 16, distance: 10.0
click at [370, 26] on input "feeding tube 14fr x 16" at bounding box center [496, 28] width 504 height 33
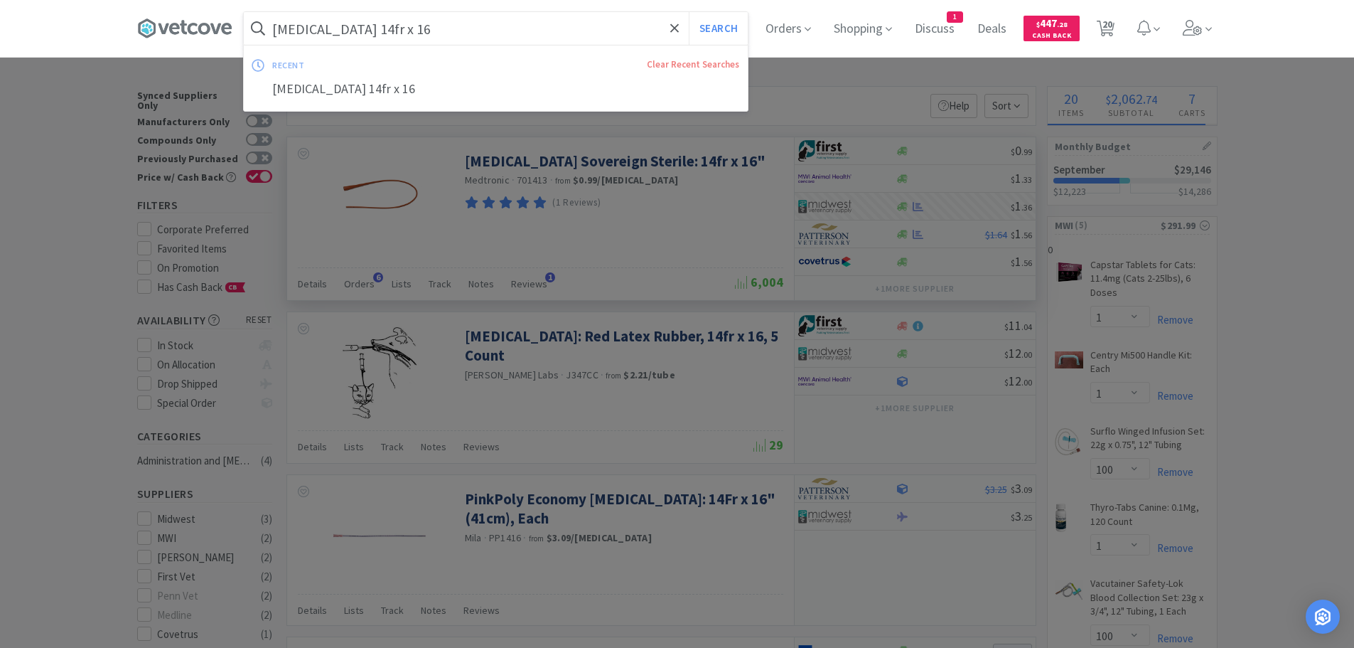
click at [370, 25] on input "feeding tube 14fr x 16" at bounding box center [496, 28] width 504 height 33
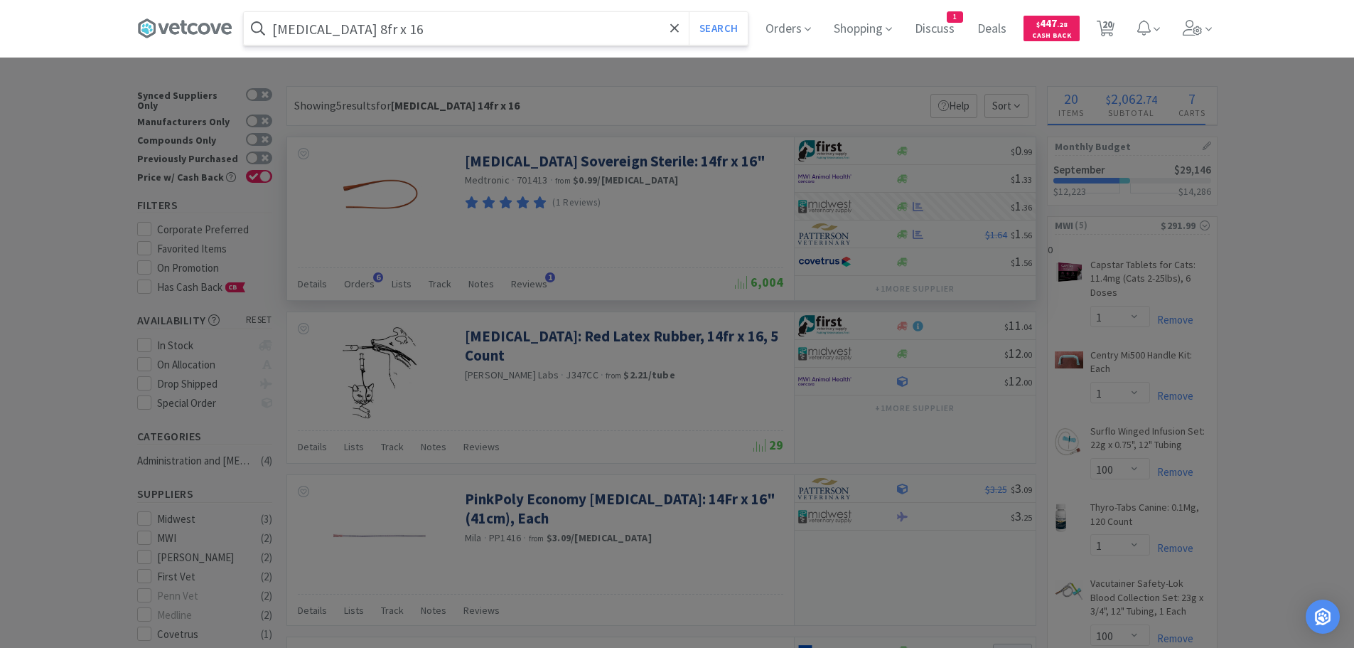
type input "feeding tube 8fr x 16"
click at [689, 12] on button "Search" at bounding box center [718, 28] width 59 height 33
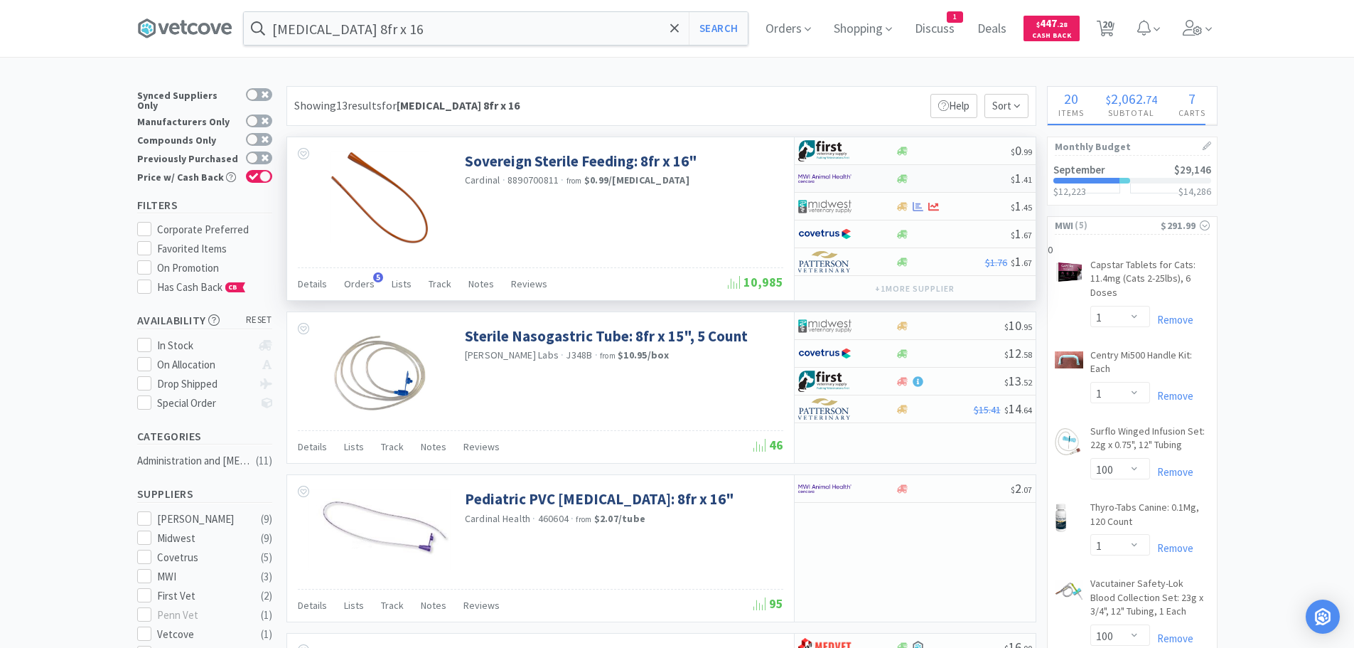
click at [876, 172] on div at bounding box center [837, 178] width 78 height 24
select select "10"
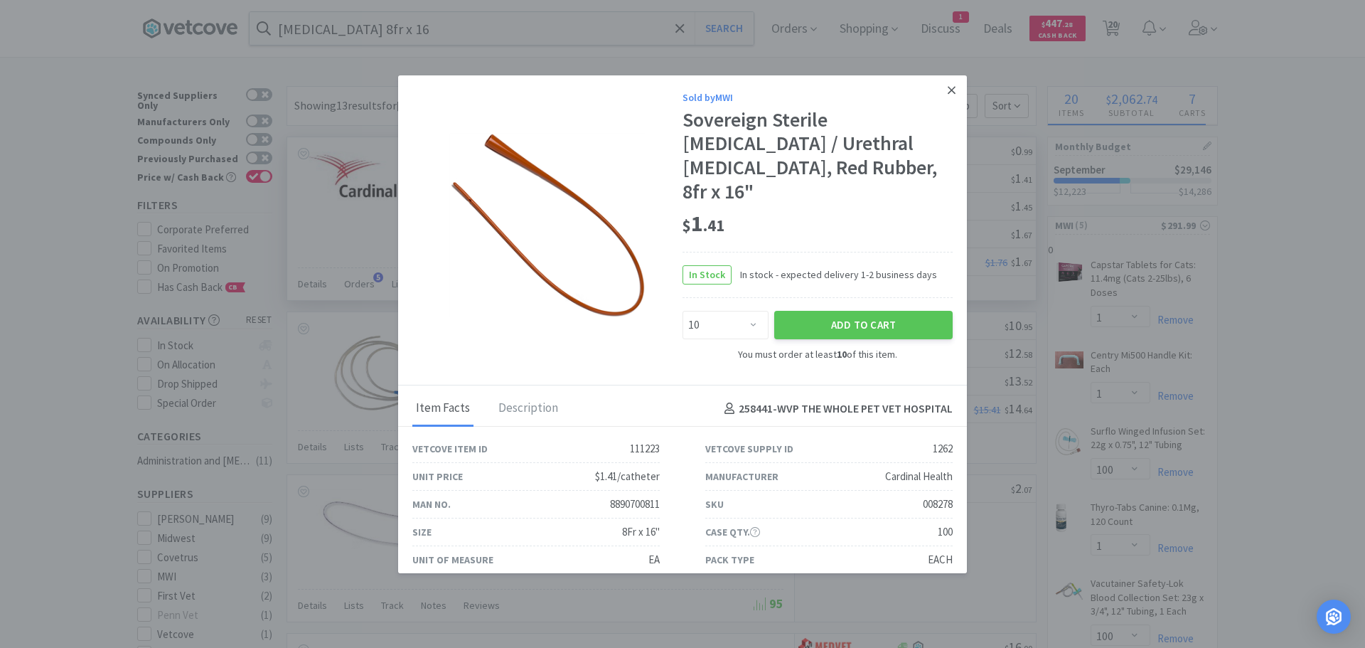
click at [942, 82] on link at bounding box center [951, 90] width 25 height 31
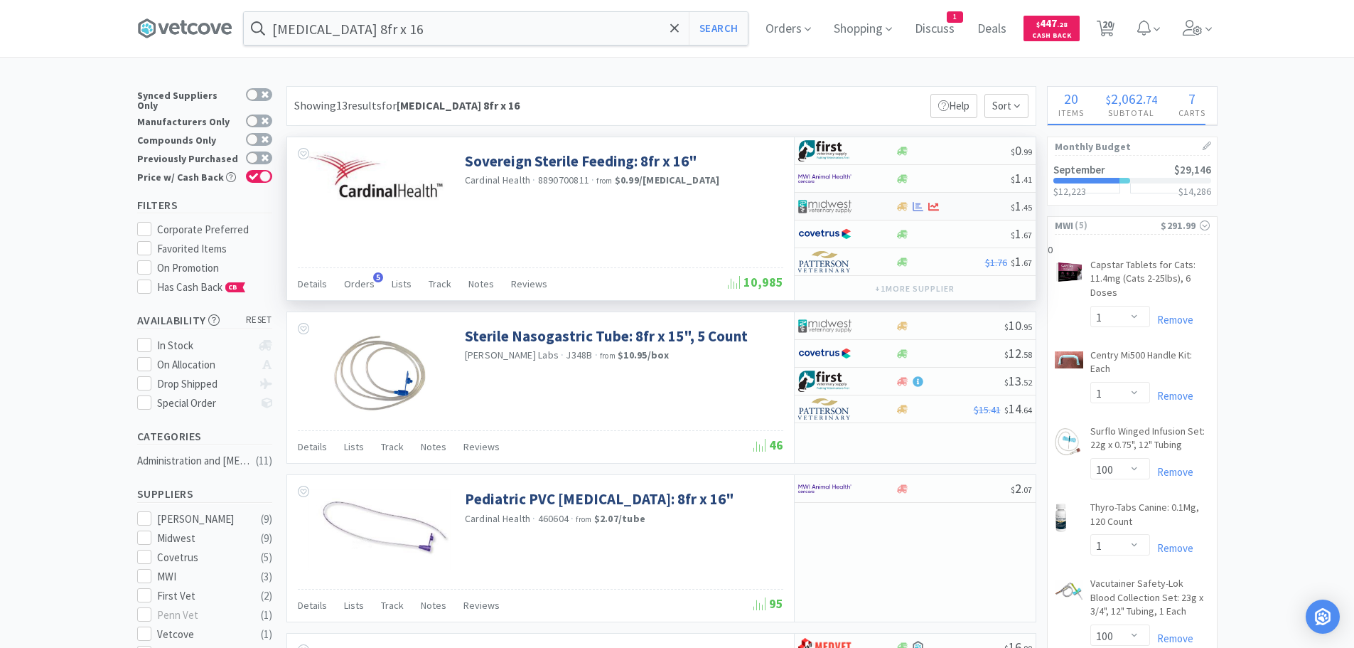
click at [909, 200] on div "$ 1 . 45" at bounding box center [915, 207] width 241 height 28
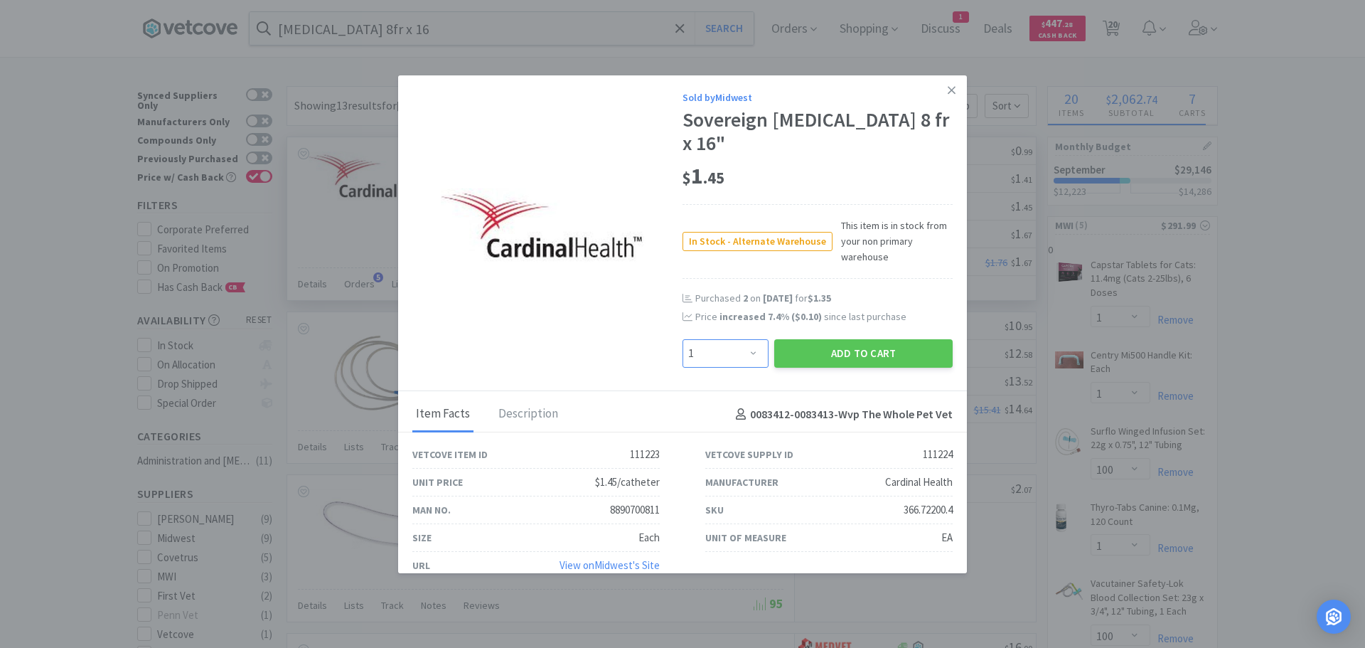
click at [744, 348] on select "Enter Quantity 1 2 3 4 5 6 7 8 9 10 11 12 13 14 15 16 17 18 19 20 Enter Quantity" at bounding box center [726, 353] width 86 height 28
select select "2"
click at [683, 339] on select "Enter Quantity 1 2 3 4 5 6 7 8 9 10 11 12 13 14 15 16 17 18 19 20 Enter Quantity" at bounding box center [726, 353] width 86 height 28
click at [840, 349] on button "Add to Cart" at bounding box center [863, 353] width 178 height 28
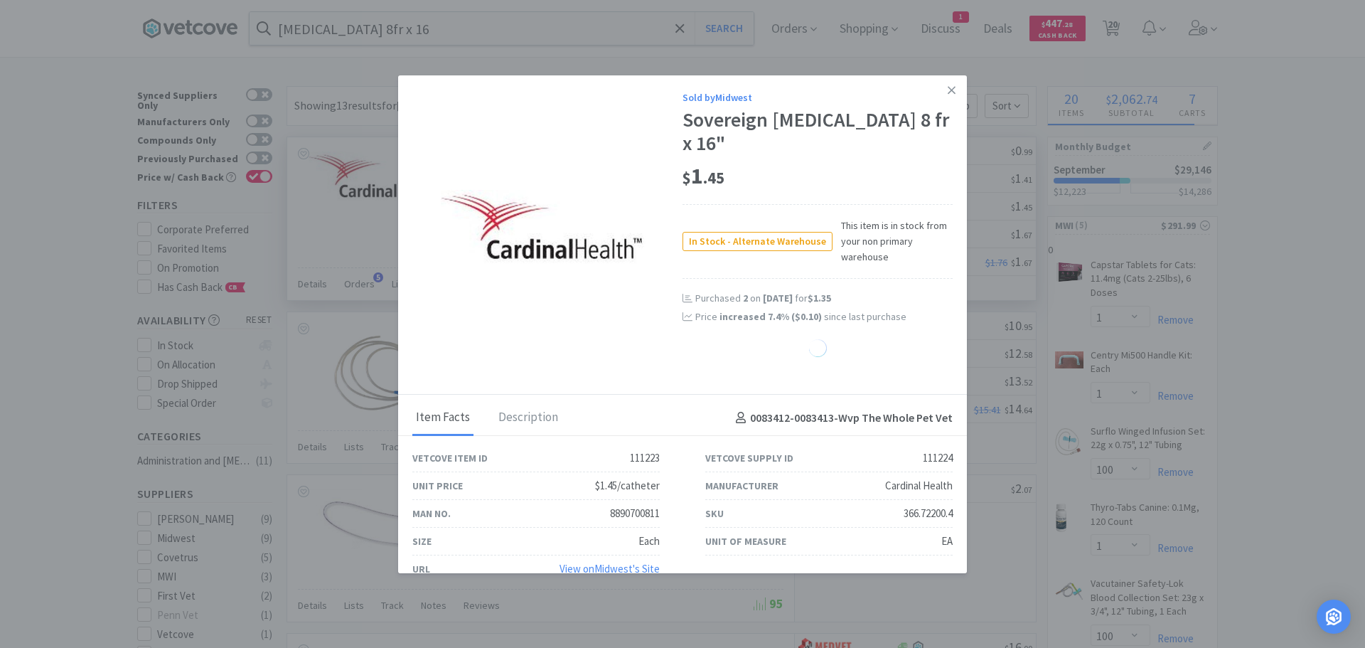
select select "2"
select select "20"
select select "25"
select select "1"
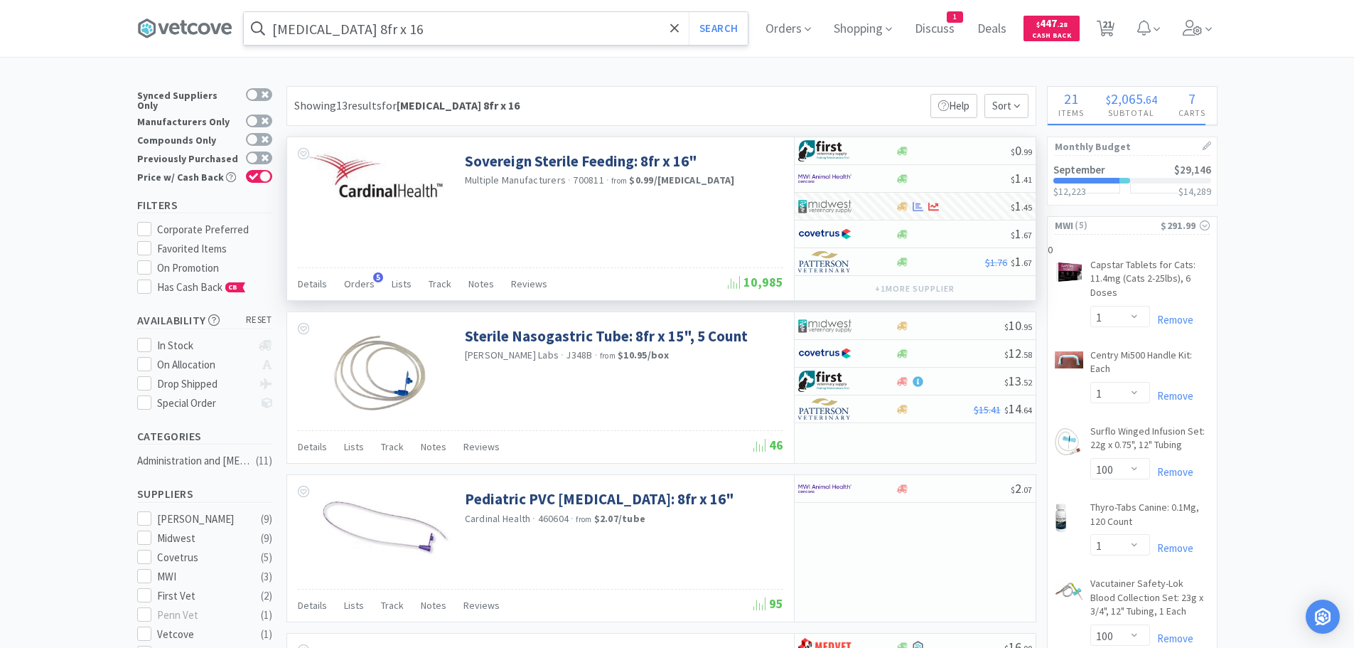
click at [457, 28] on input "feeding tube 8fr x 16" at bounding box center [496, 28] width 504 height 33
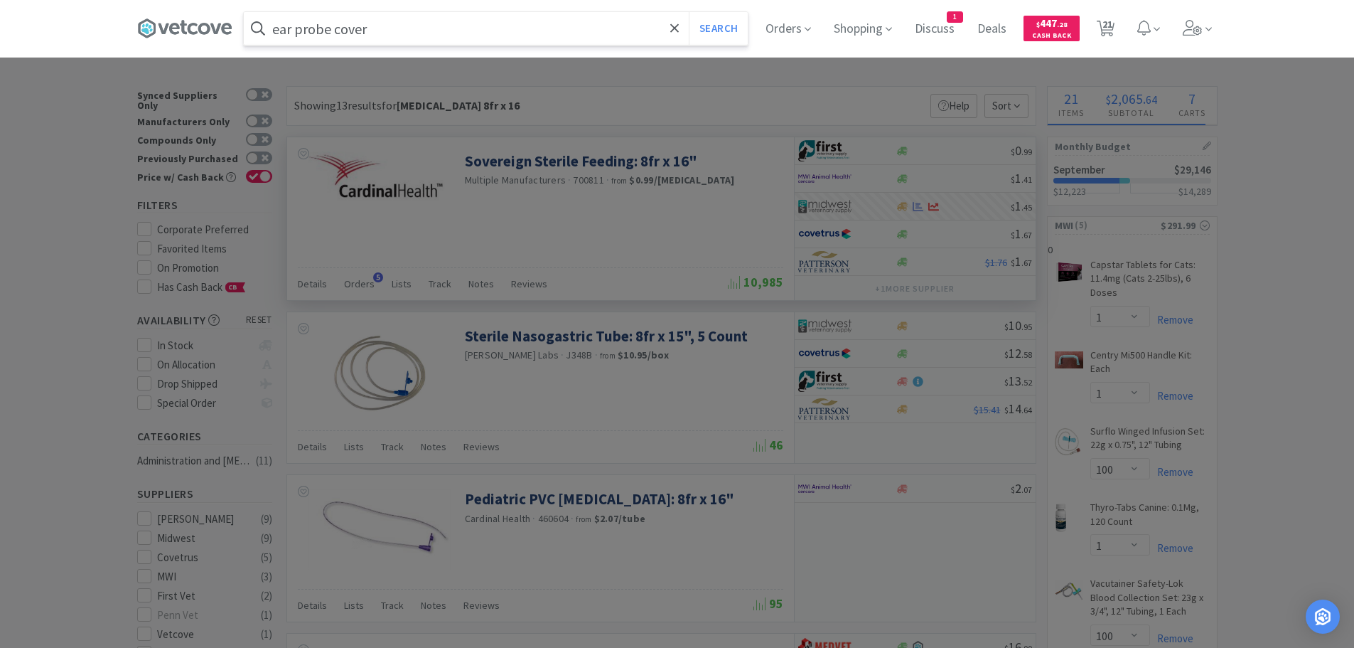
type input "ear probe cover"
click at [689, 12] on button "Search" at bounding box center [718, 28] width 59 height 33
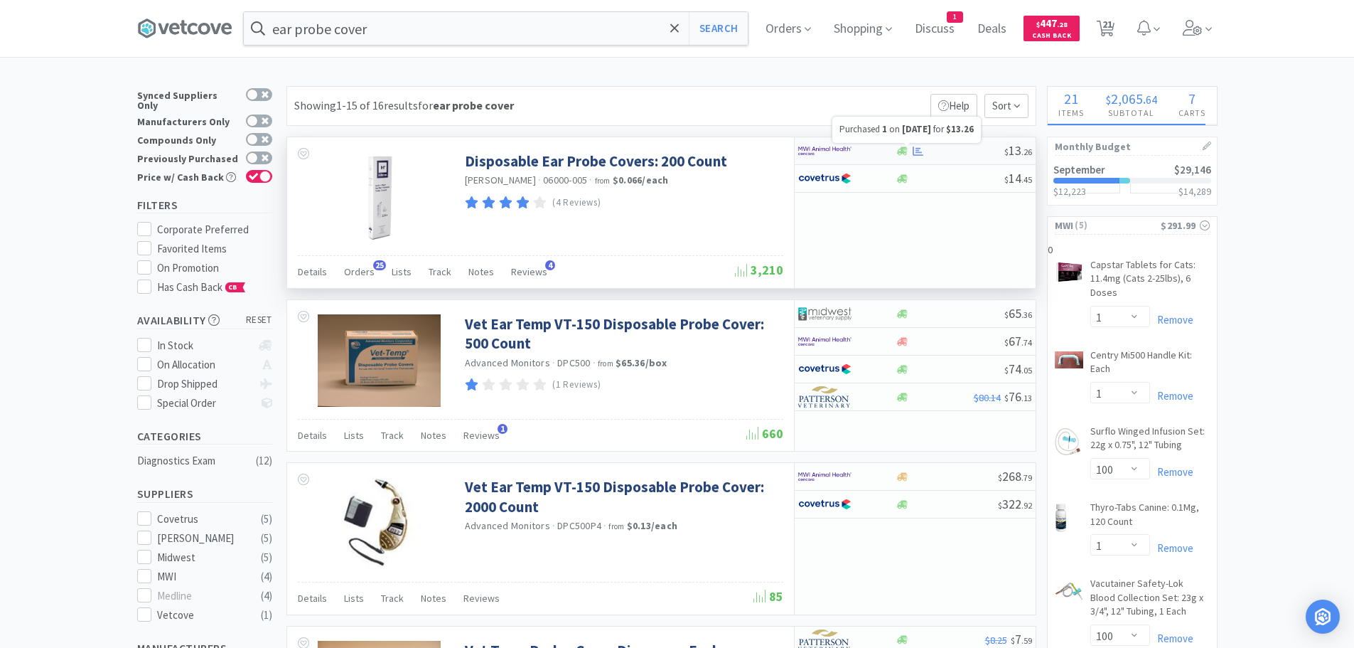
click at [920, 146] on icon at bounding box center [918, 151] width 11 height 11
select select "1"
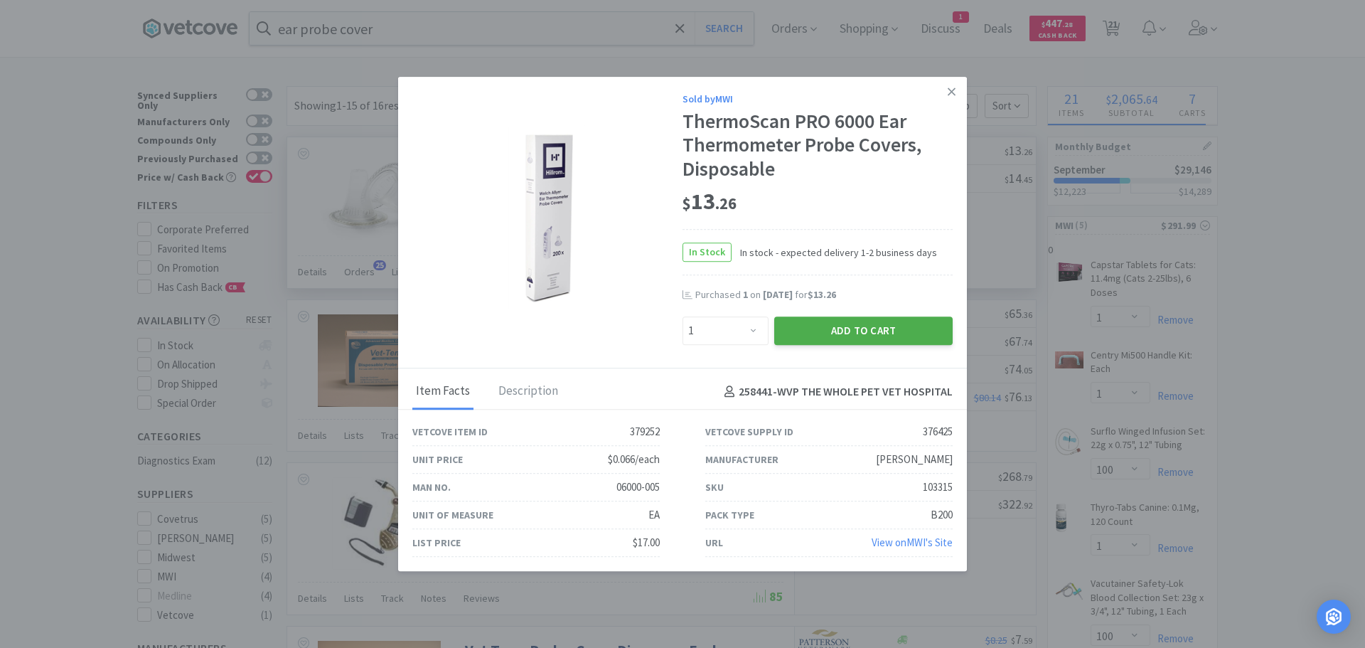
click at [880, 326] on button "Add to Cart" at bounding box center [863, 330] width 178 height 28
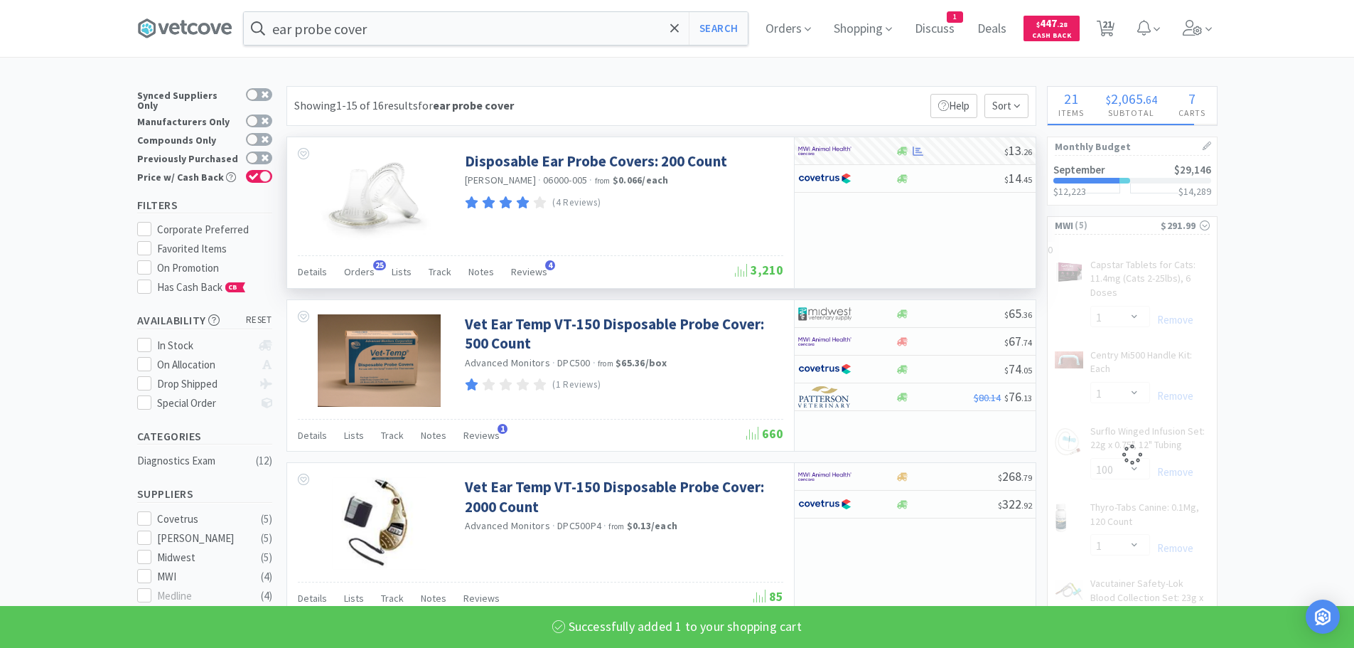
select select "1"
select select "100"
select select "1"
select select "100"
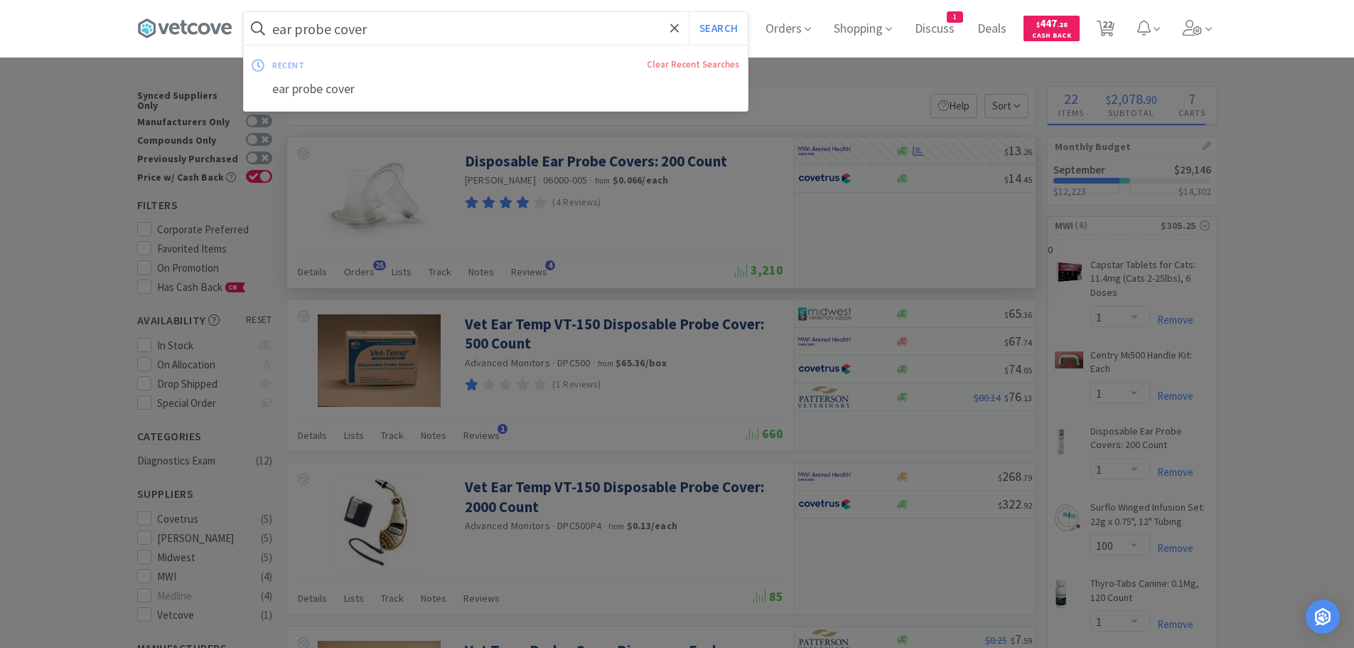
click at [487, 35] on input "ear probe cover" at bounding box center [496, 28] width 504 height 33
type input "small gloves"
click at [689, 12] on button "Search" at bounding box center [718, 28] width 59 height 33
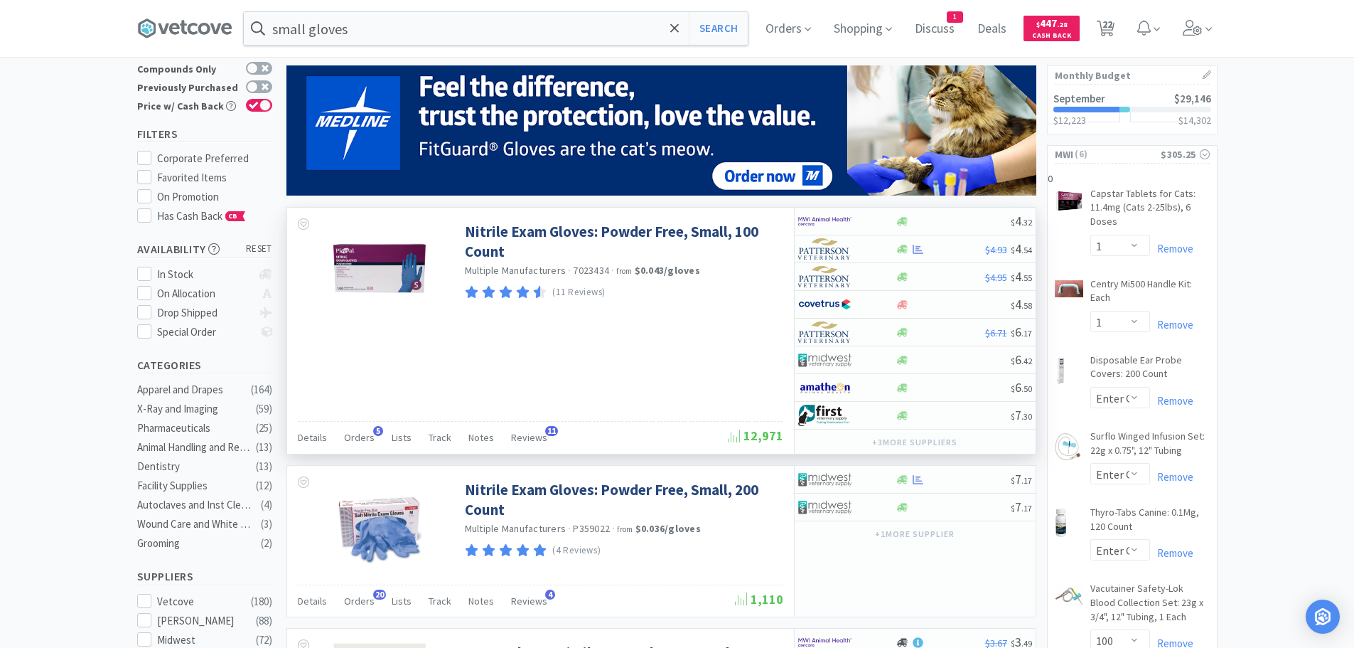
scroll to position [142, 0]
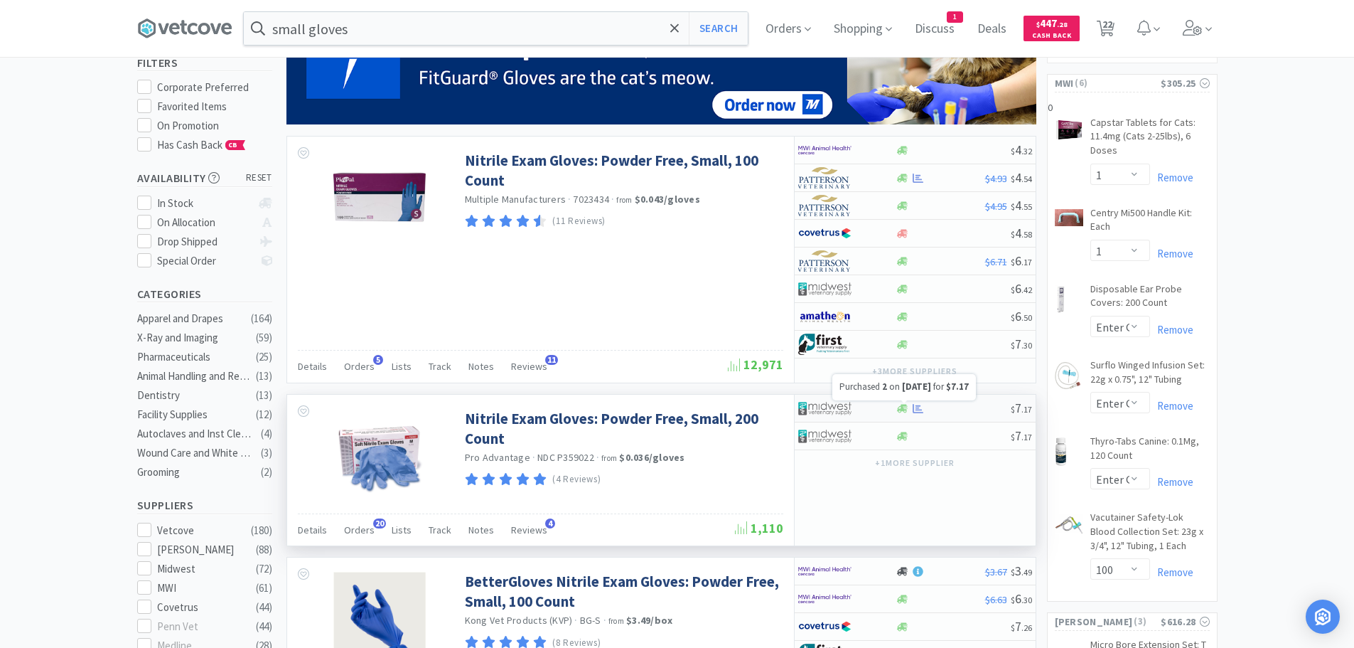
click at [916, 409] on icon at bounding box center [918, 408] width 11 height 11
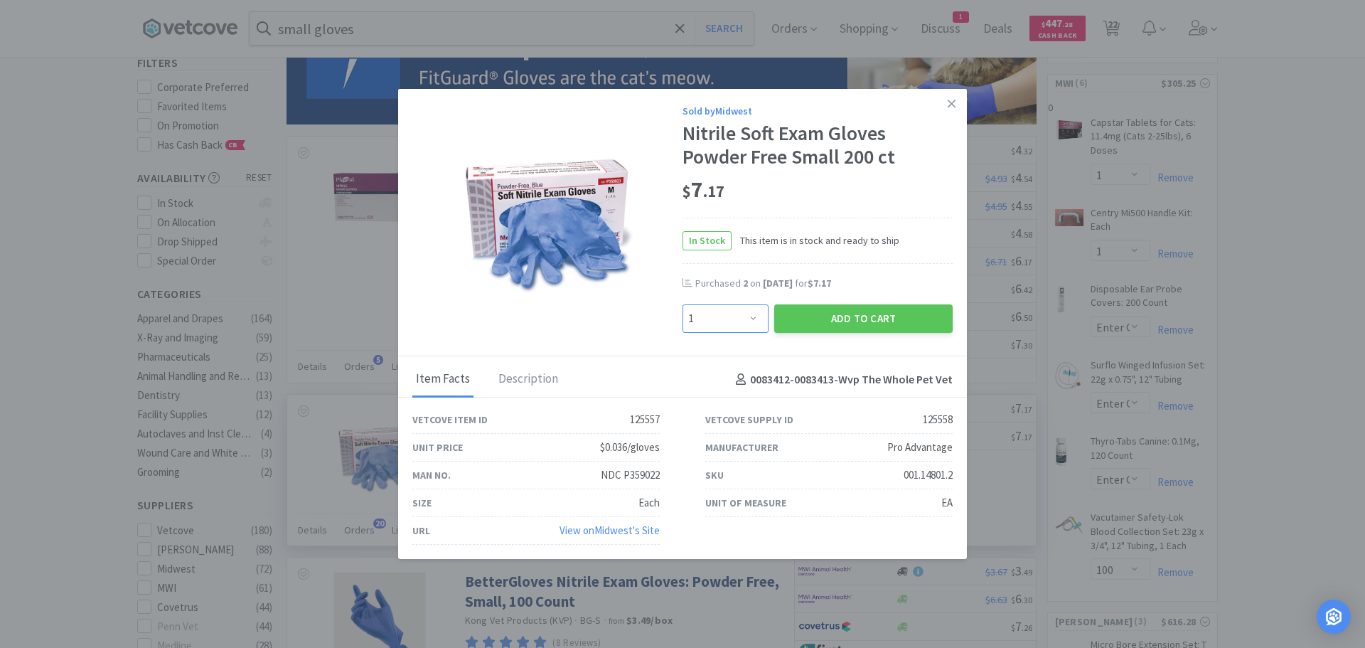
click at [748, 313] on select "Enter Quantity 1 2 3 4 5 6 7 8 9 10 11 12 13 14 15 16 17 18 19 20 Enter Quantity" at bounding box center [726, 318] width 86 height 28
select select "4"
click at [683, 304] on select "Enter Quantity 1 2 3 4 5 6 7 8 9 10 11 12 13 14 15 16 17 18 19 20 Enter Quantity" at bounding box center [726, 318] width 86 height 28
click at [848, 316] on button "Add to Cart" at bounding box center [863, 318] width 178 height 28
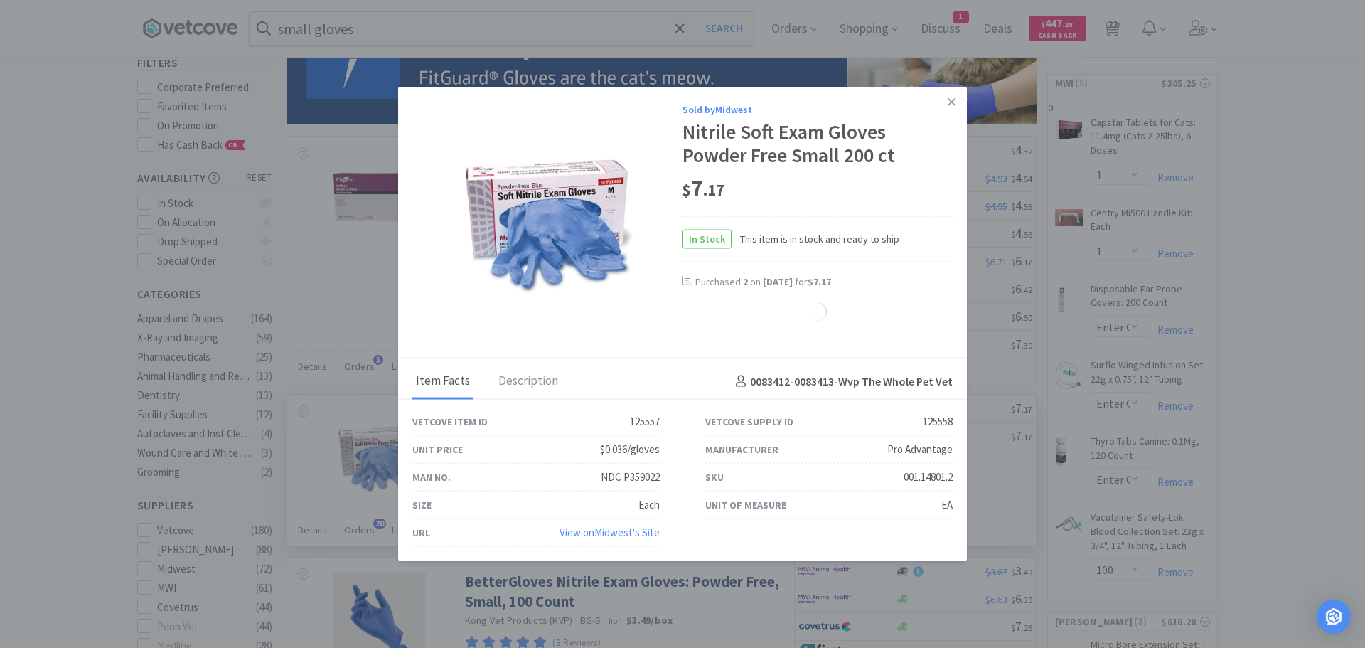
select select "4"
select select "1"
select select "2"
select select "20"
select select "25"
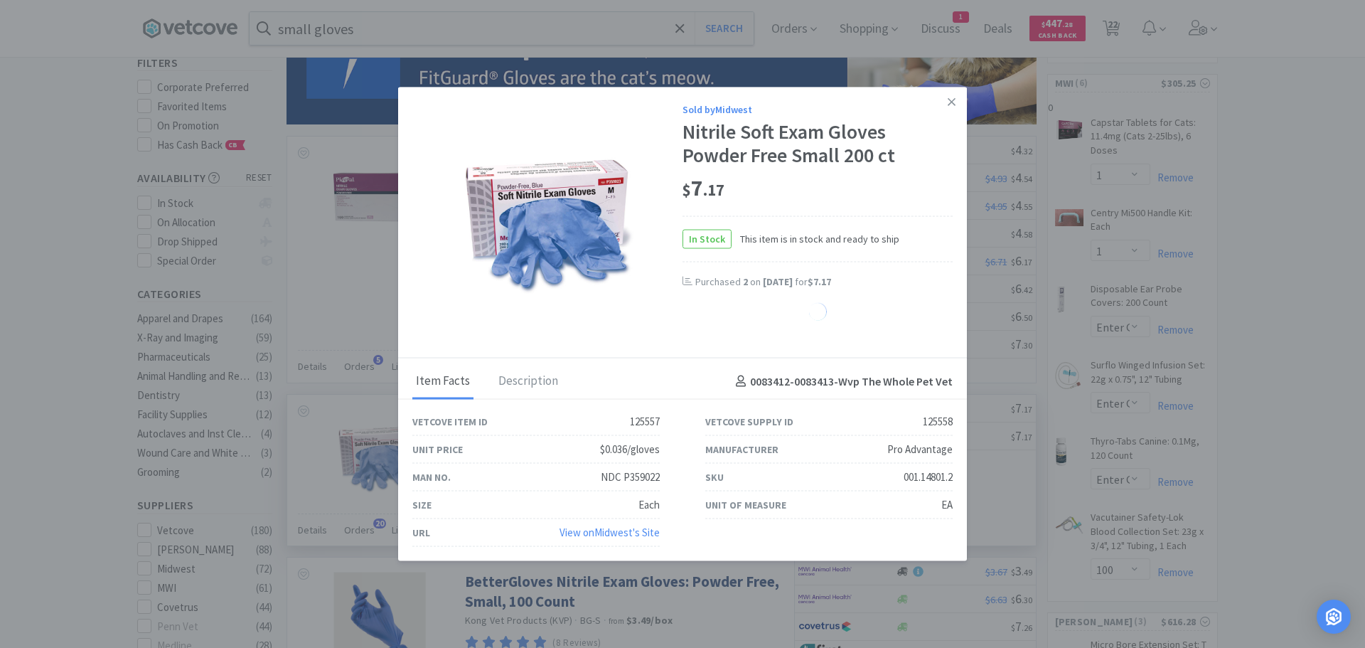
select select "1"
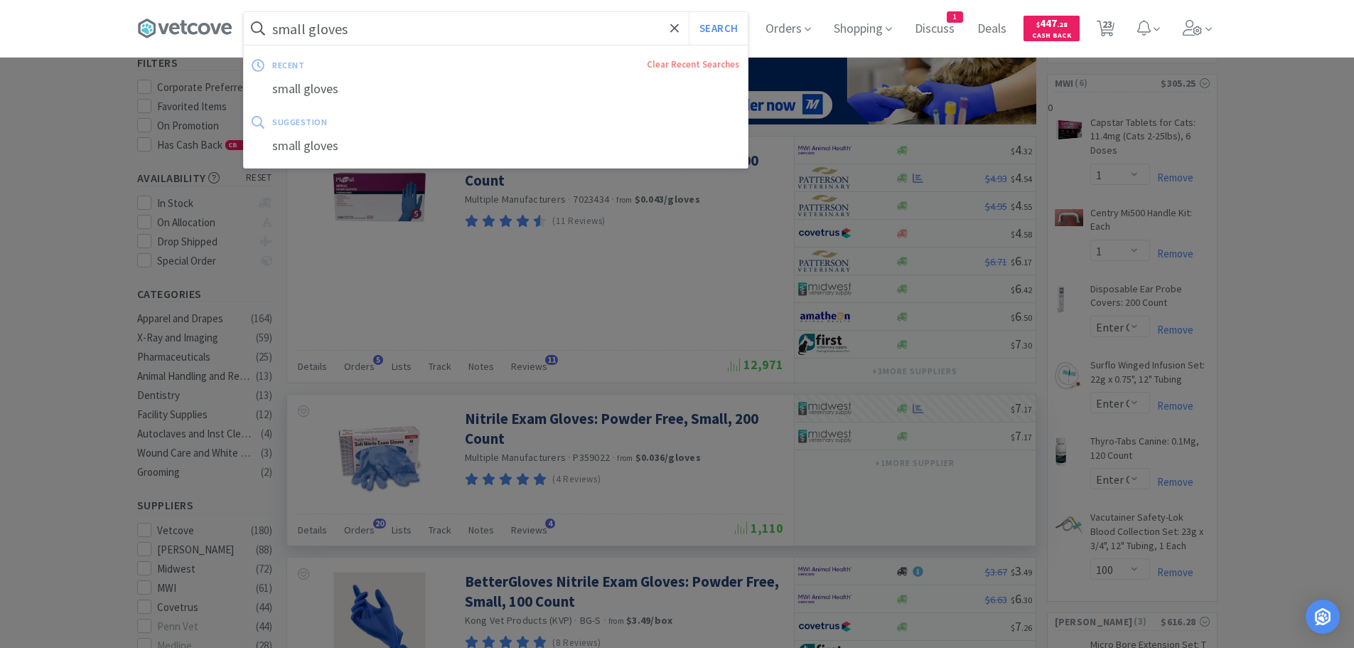
click at [309, 25] on input "small gloves" at bounding box center [496, 28] width 504 height 33
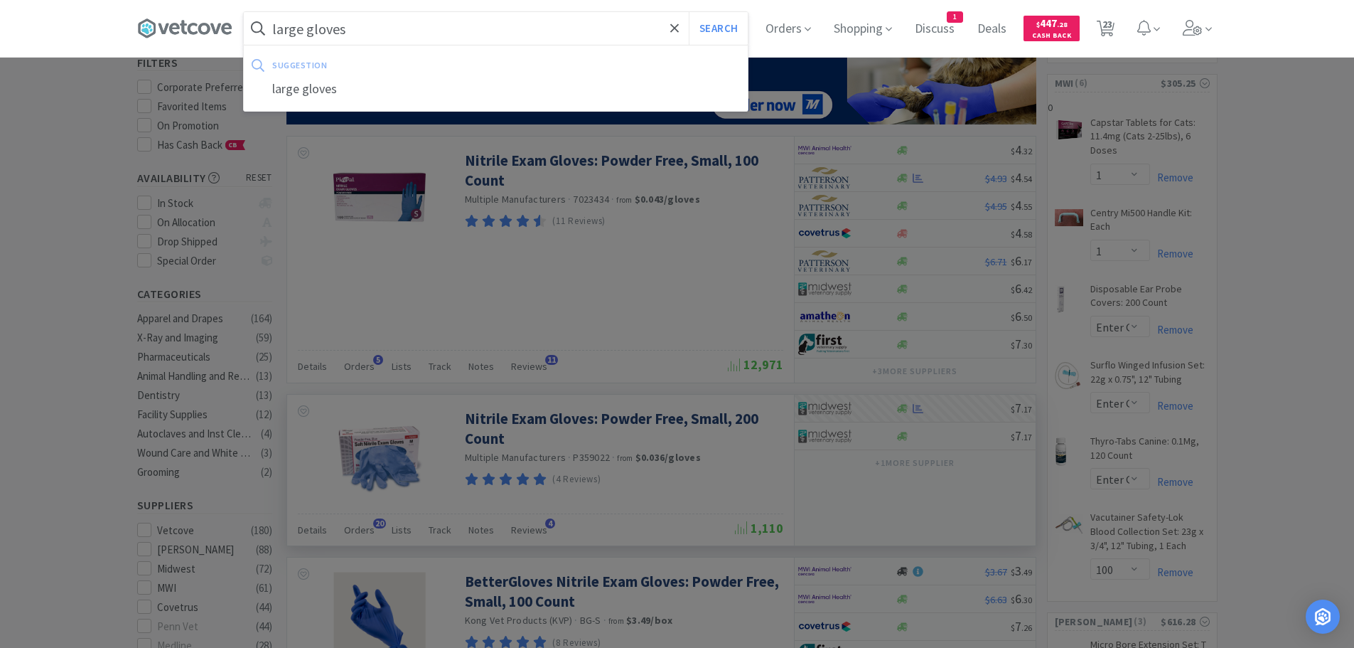
click at [689, 12] on button "Search" at bounding box center [718, 28] width 59 height 33
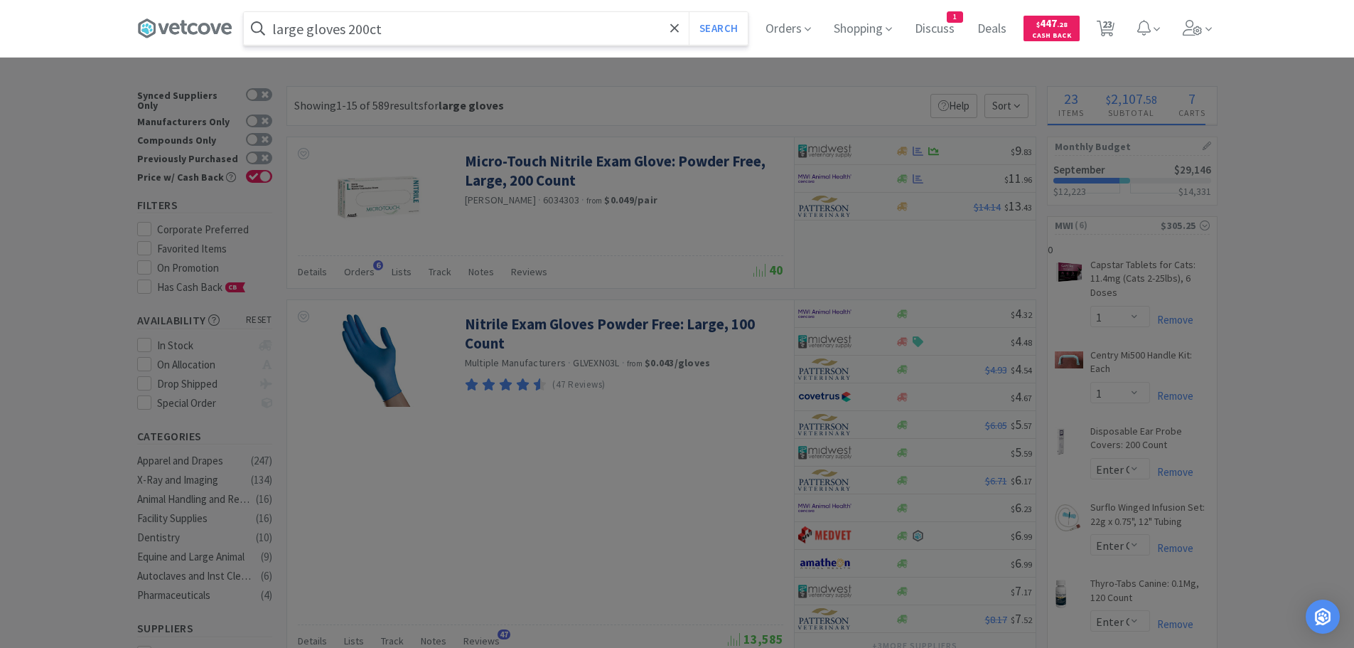
type input "large gloves 200ct"
click at [689, 12] on button "Search" at bounding box center [718, 28] width 59 height 33
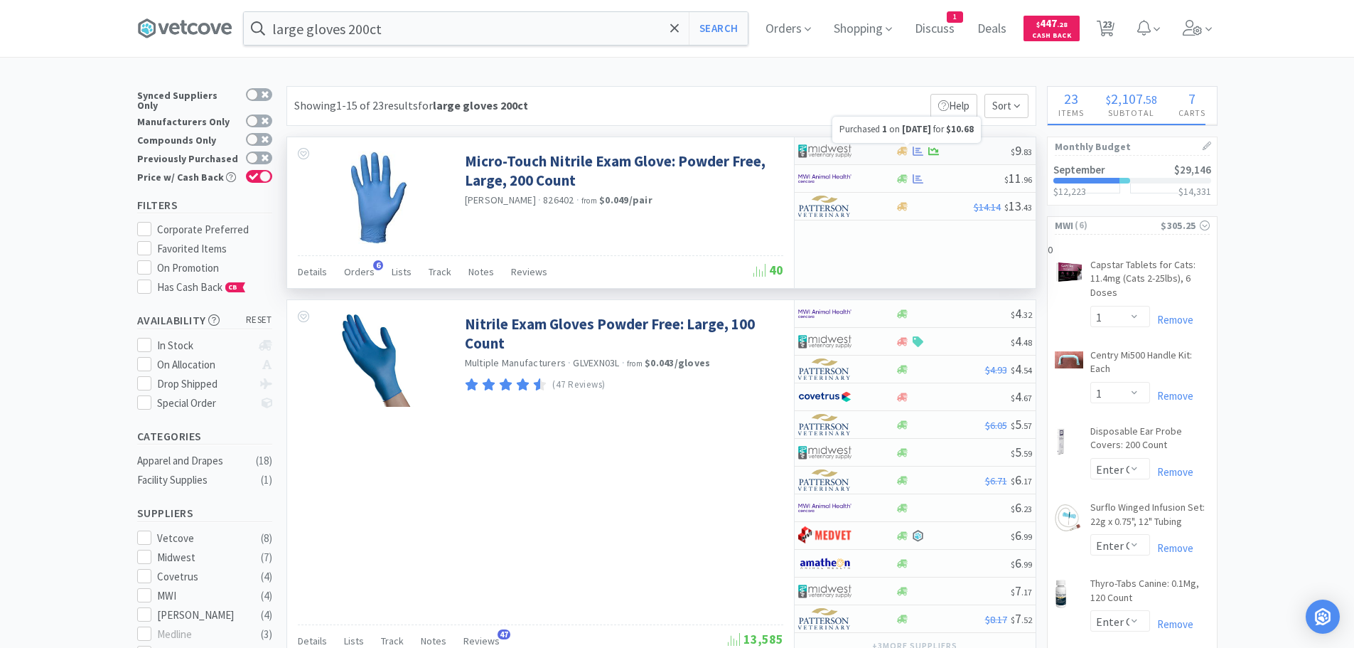
click at [921, 147] on icon at bounding box center [918, 151] width 11 height 11
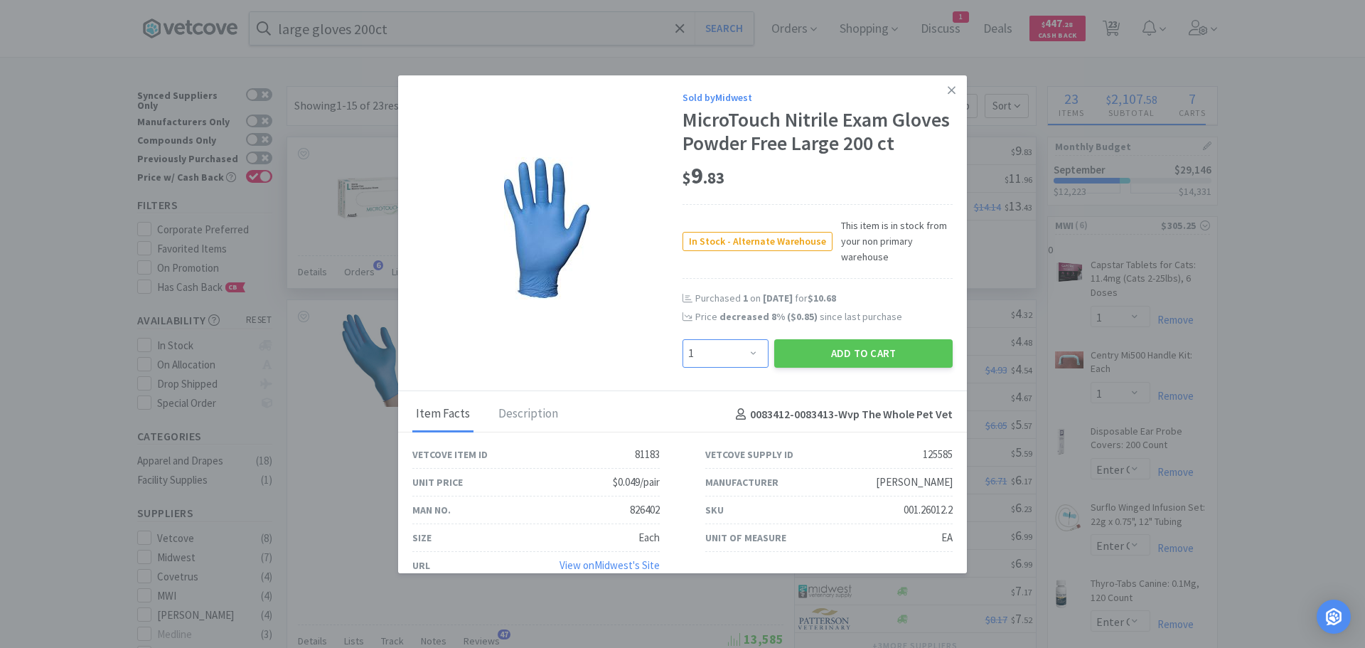
click at [749, 368] on select "Enter Quantity 1 2 3 4 5 6 7 8 9 10 11 12 13 14 15 16 17 18 19 20 Enter Quantity" at bounding box center [726, 353] width 86 height 28
select select "4"
click at [683, 363] on select "Enter Quantity 1 2 3 4 5 6 7 8 9 10 11 12 13 14 15 16 17 18 19 20 Enter Quantity" at bounding box center [726, 353] width 86 height 28
click at [835, 368] on button "Add to Cart" at bounding box center [863, 353] width 178 height 28
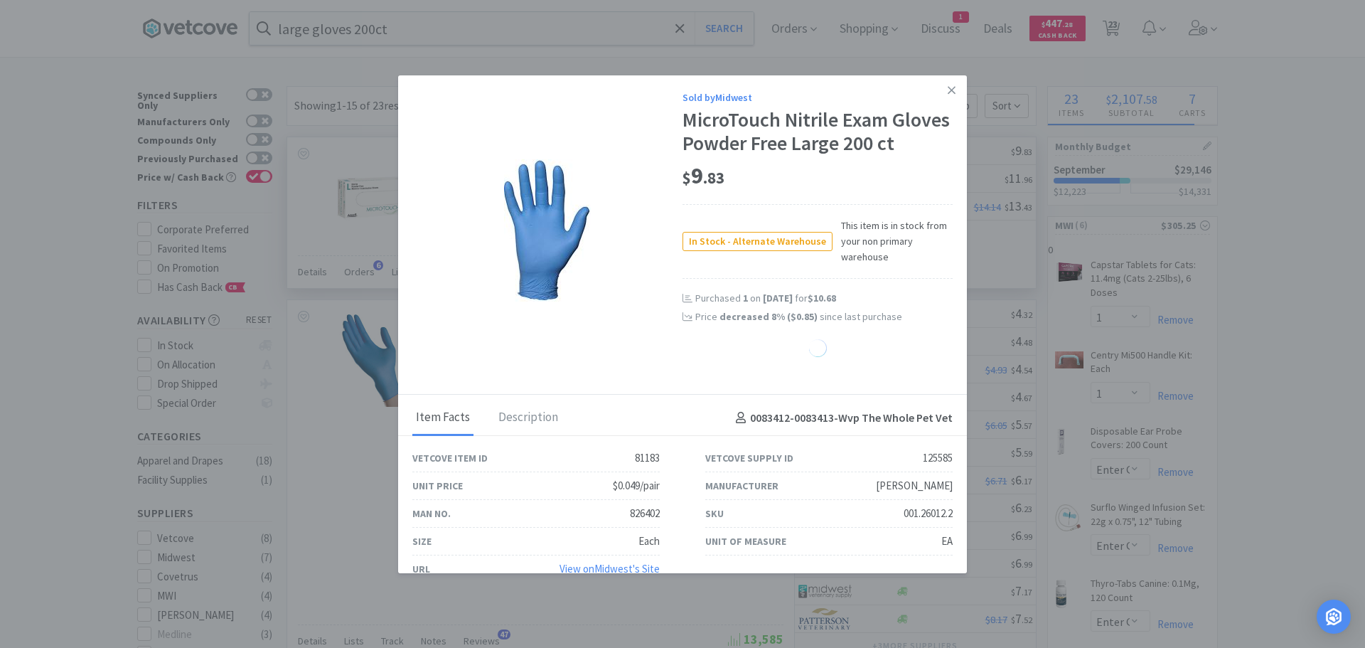
select select "4"
select select "1"
select select "2"
select select "20"
select select "25"
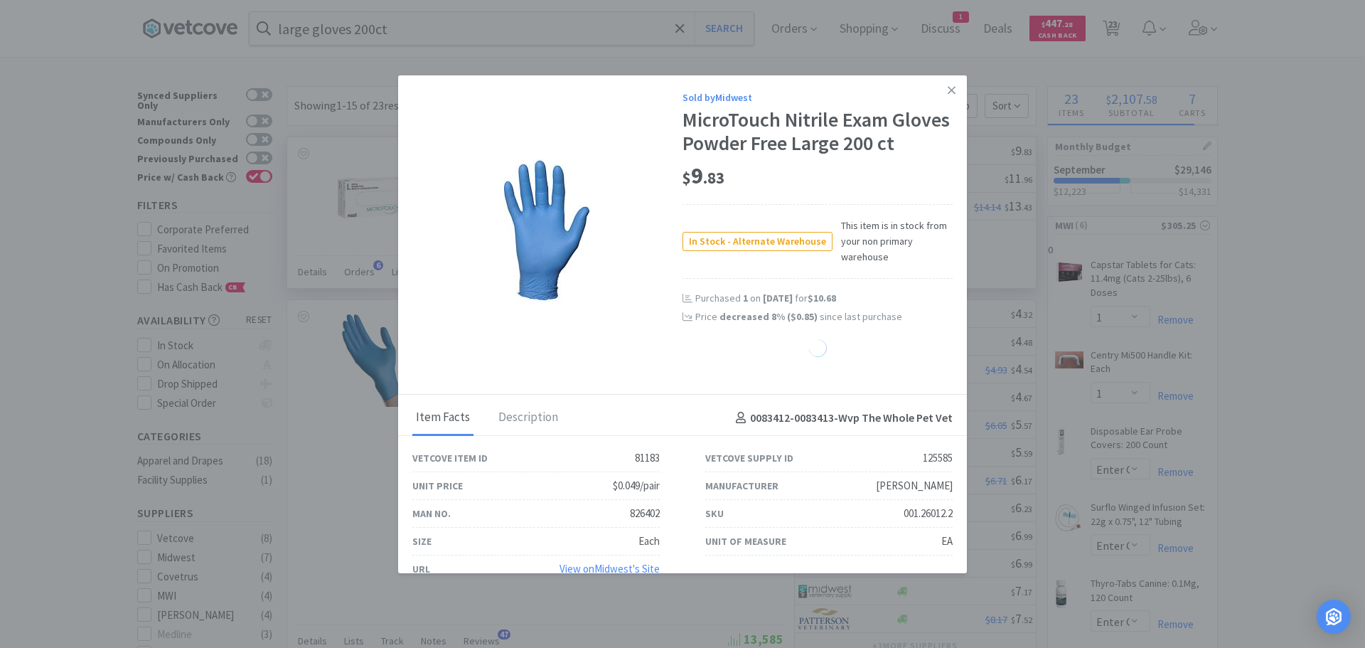
select select "1"
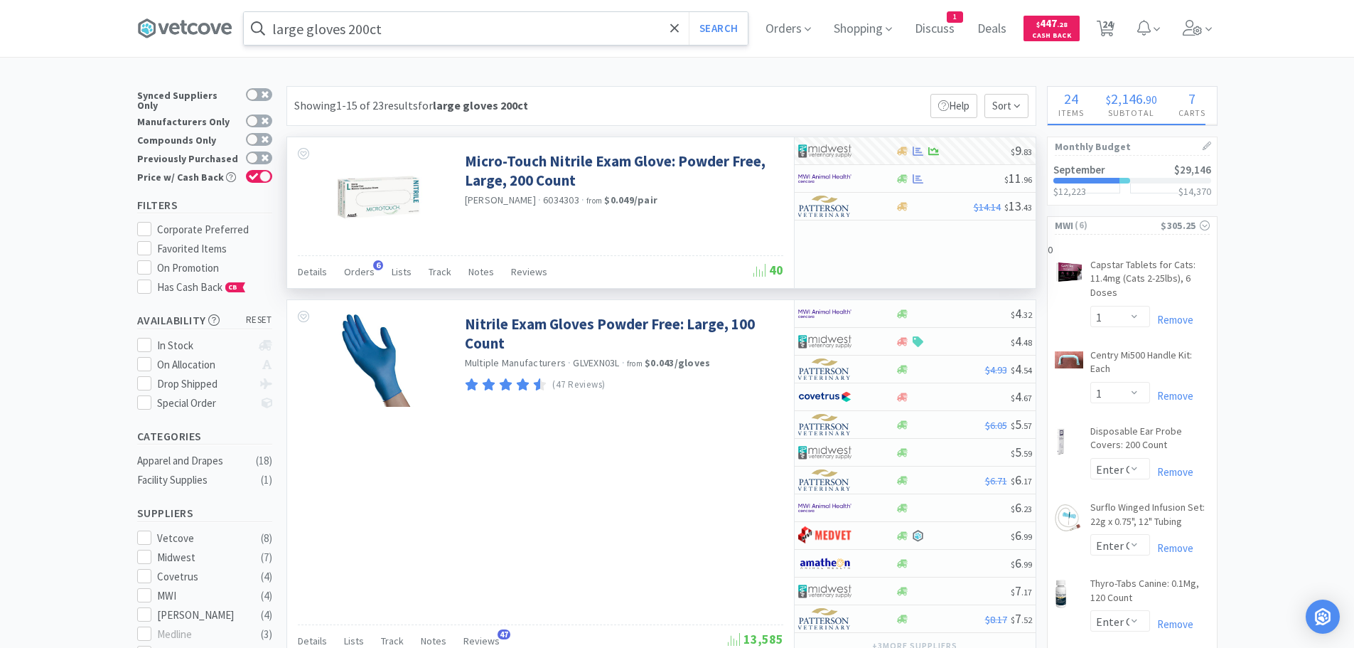
click at [419, 36] on input "large gloves 200ct" at bounding box center [496, 28] width 504 height 33
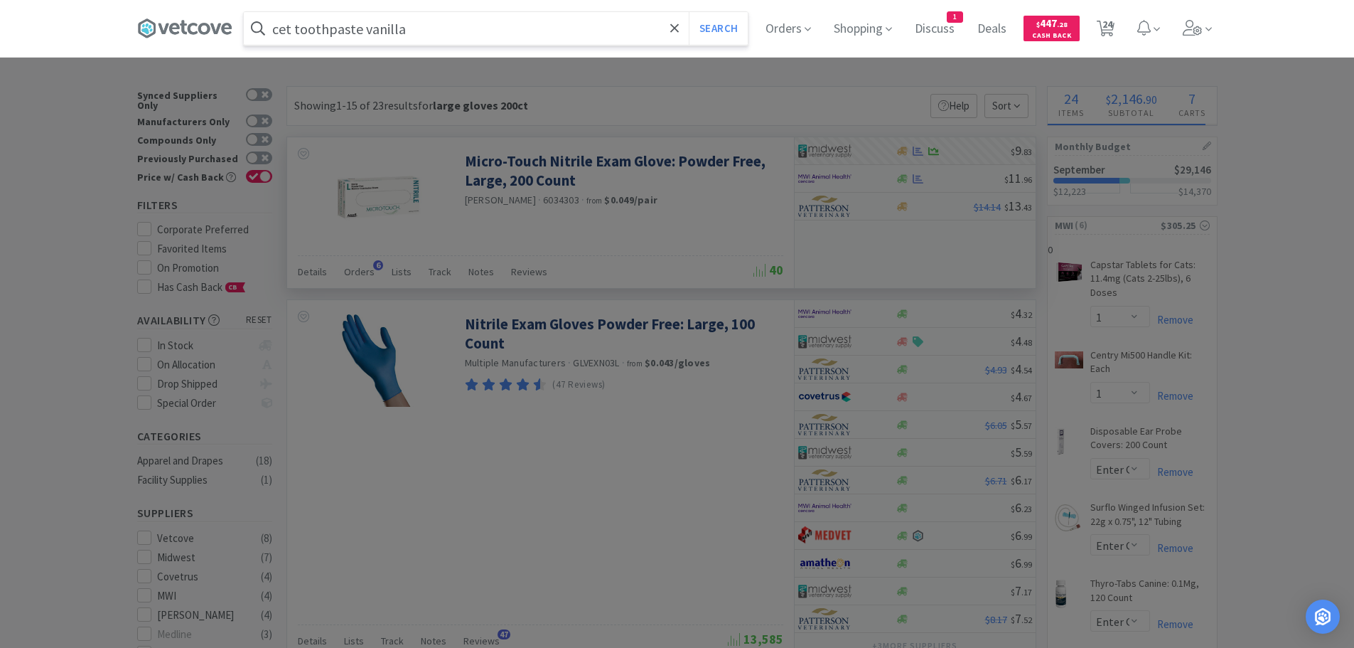
type input "cet toothpaste vanilla"
click at [689, 12] on button "Search" at bounding box center [718, 28] width 59 height 33
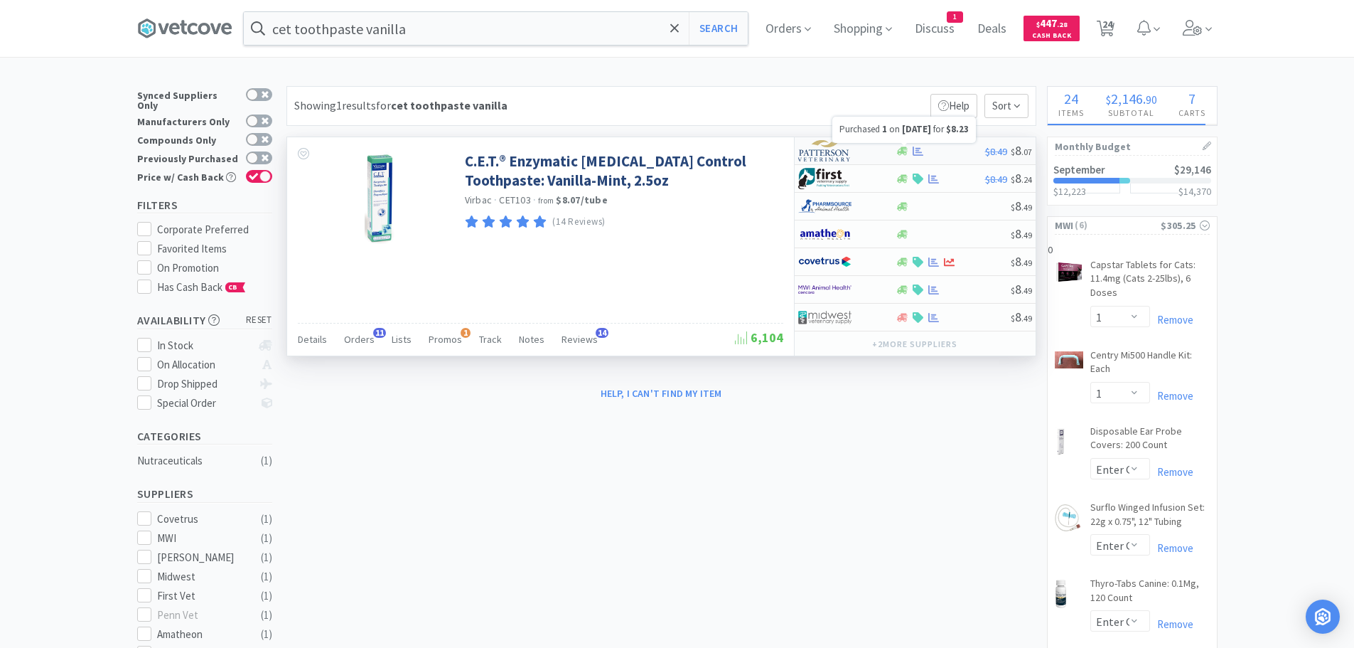
click at [914, 147] on icon at bounding box center [918, 151] width 11 height 11
select select "1"
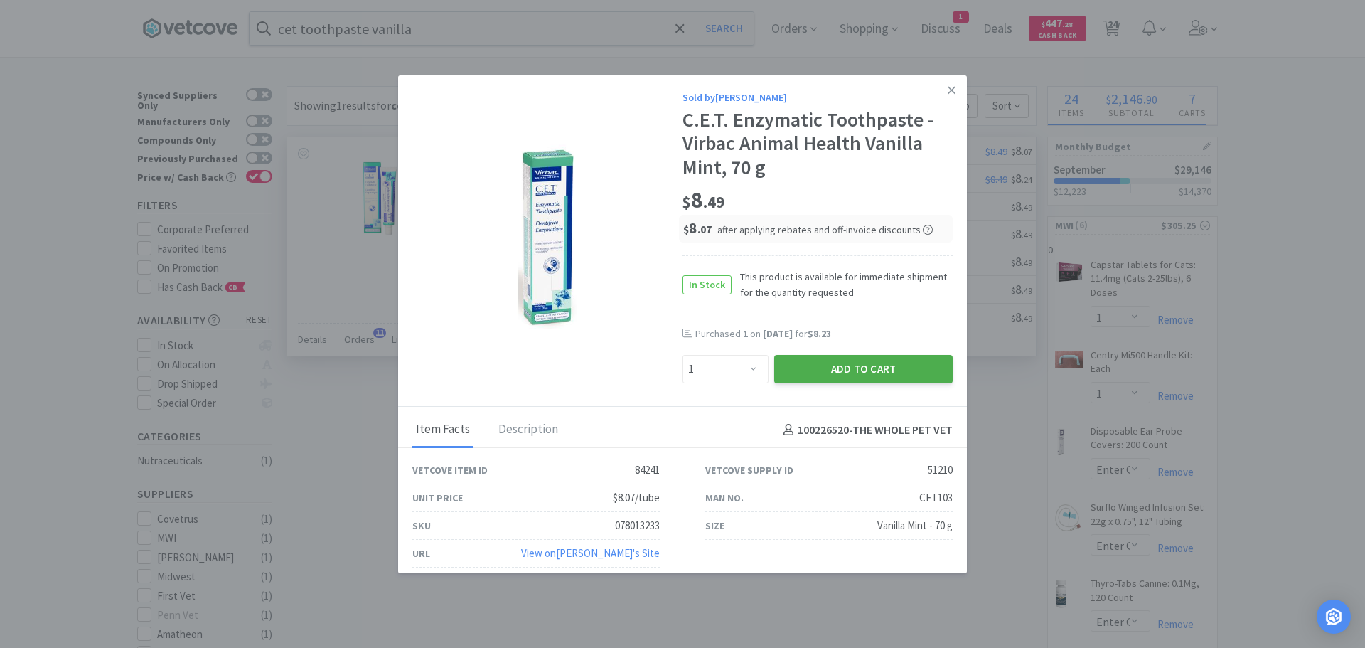
click at [852, 365] on button "Add to Cart" at bounding box center [863, 369] width 178 height 28
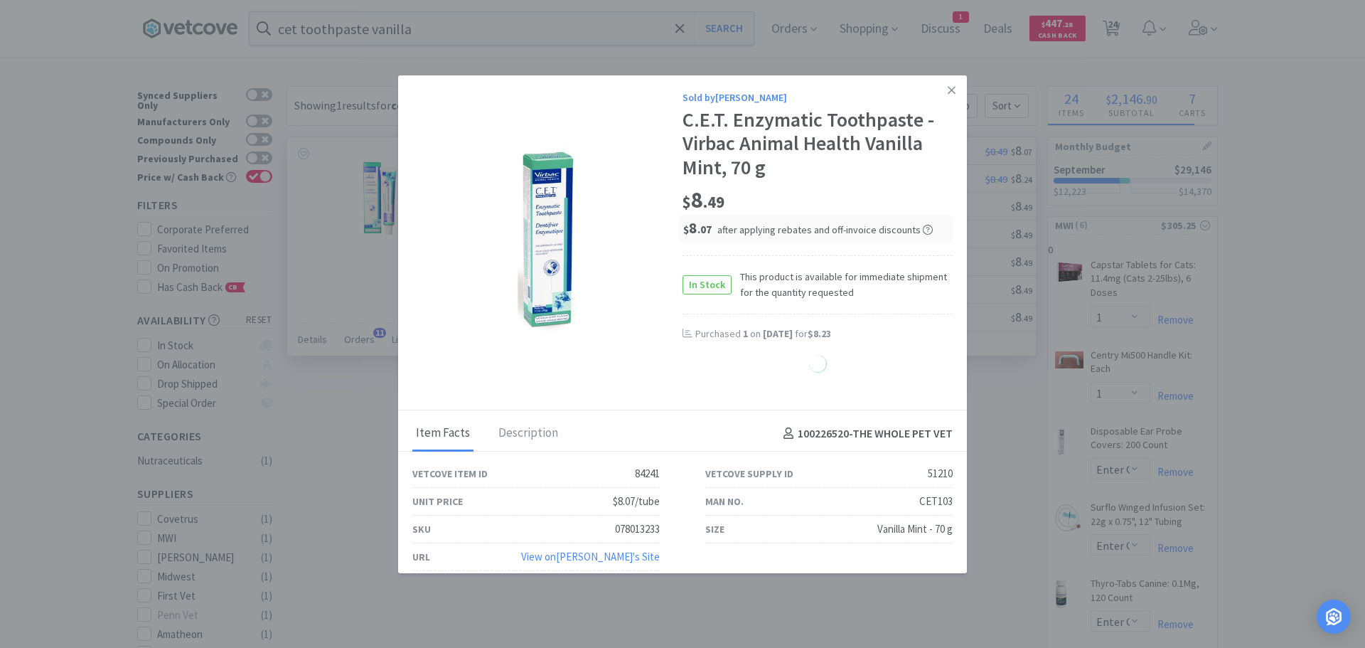
select select "1"
select select "20"
select select "1"
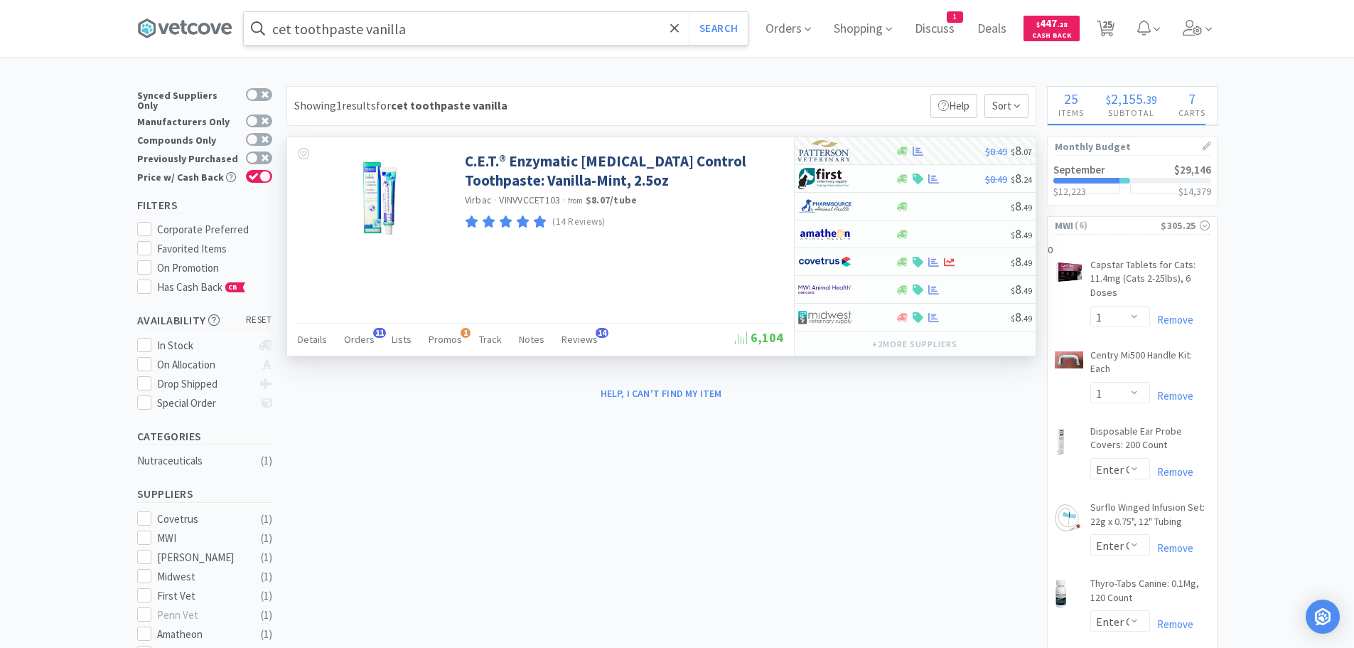
click at [512, 27] on input "cet toothpaste vanilla" at bounding box center [496, 28] width 504 height 33
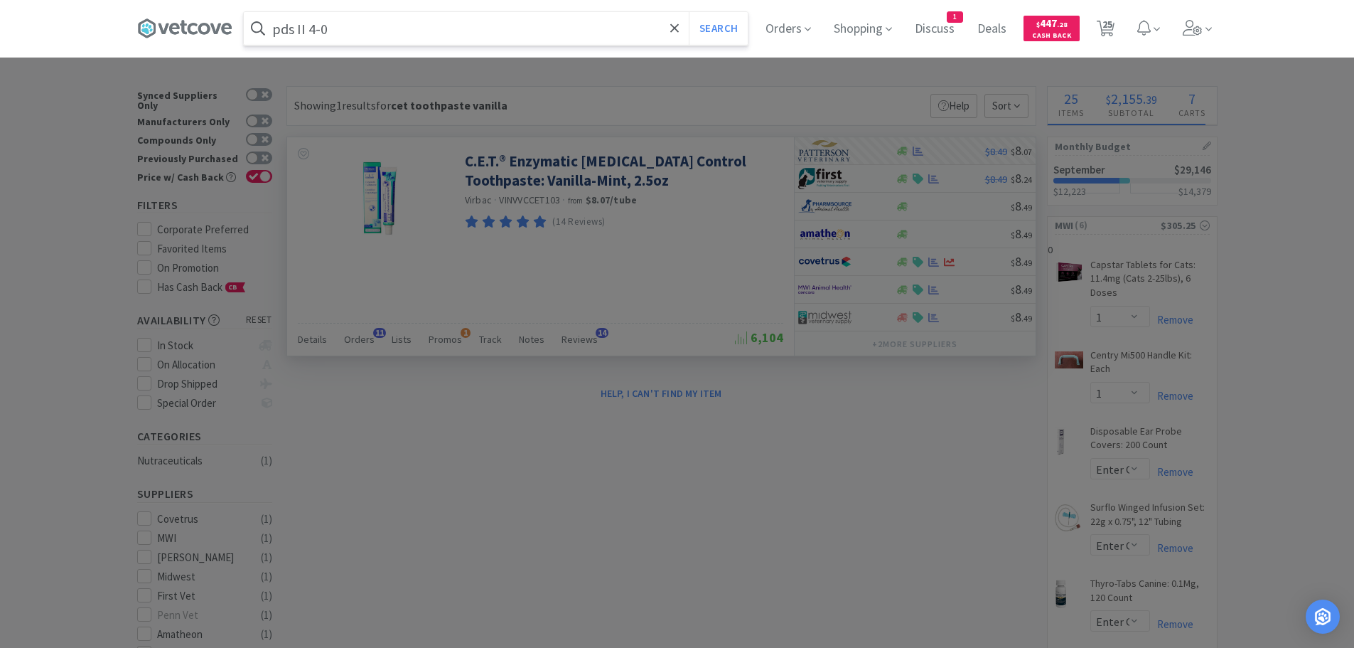
click at [689, 12] on button "Search" at bounding box center [718, 28] width 59 height 33
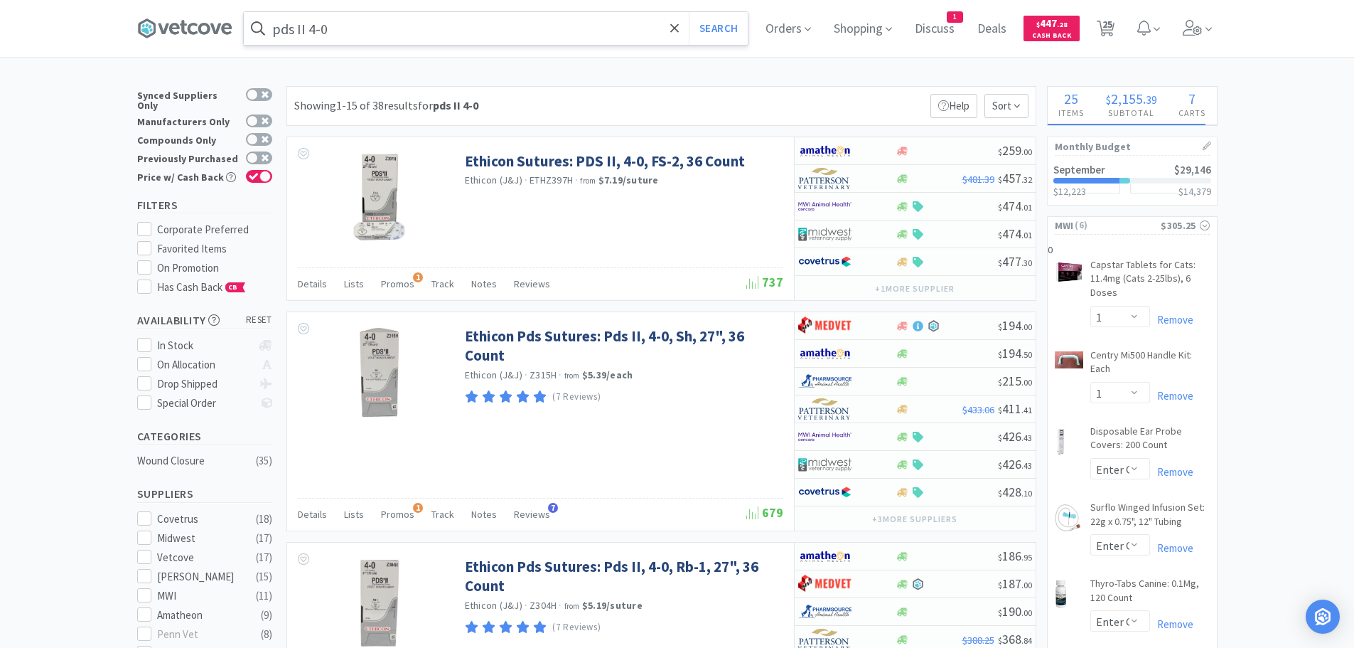
click at [311, 29] on input "pds II 4-0" at bounding box center [496, 28] width 504 height 33
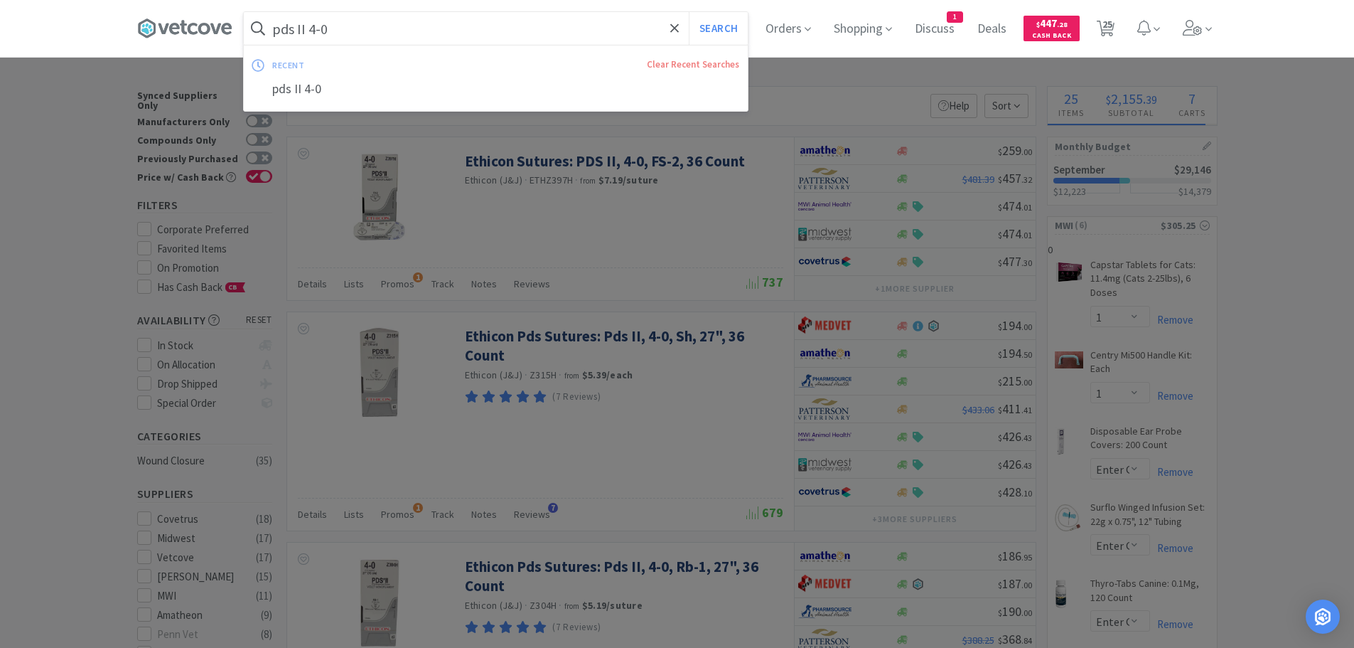
click at [314, 27] on input "pds II 4-0" at bounding box center [496, 28] width 504 height 33
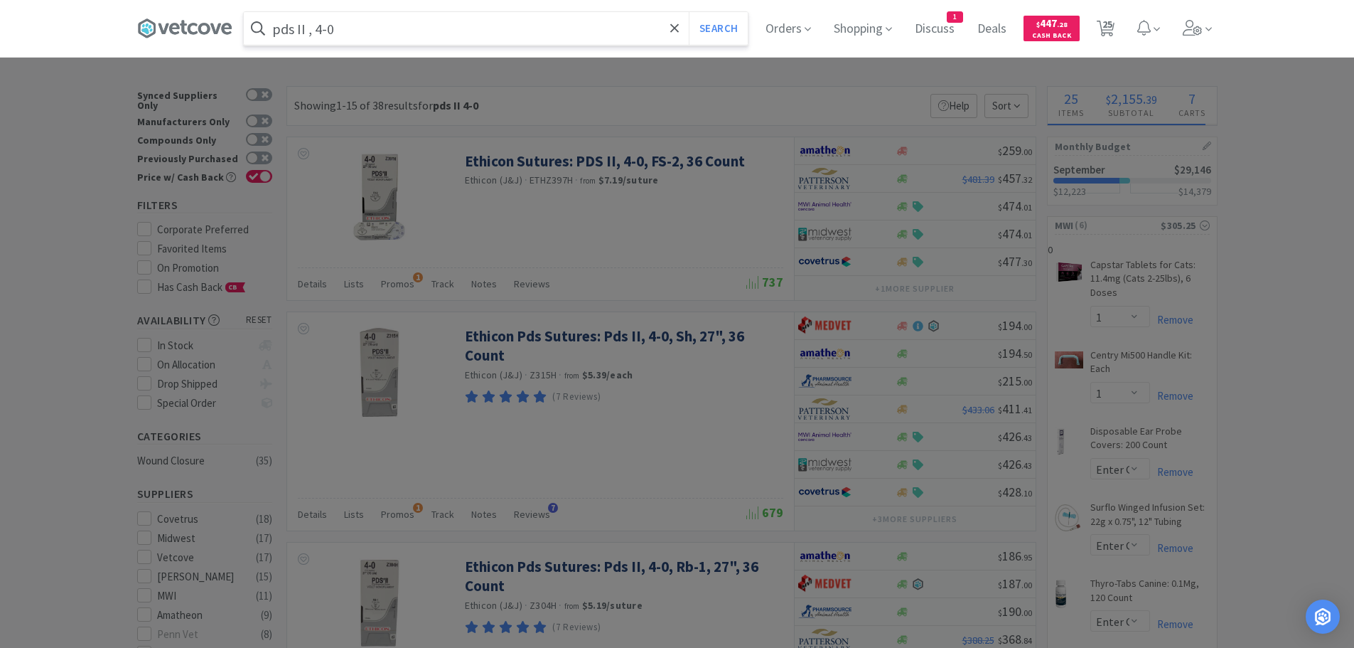
drag, startPoint x: 337, startPoint y: 28, endPoint x: 349, endPoint y: 16, distance: 17.1
click at [339, 25] on input "pds II , 4-0" at bounding box center [496, 28] width 504 height 33
click at [689, 12] on button "Search" at bounding box center [718, 28] width 59 height 33
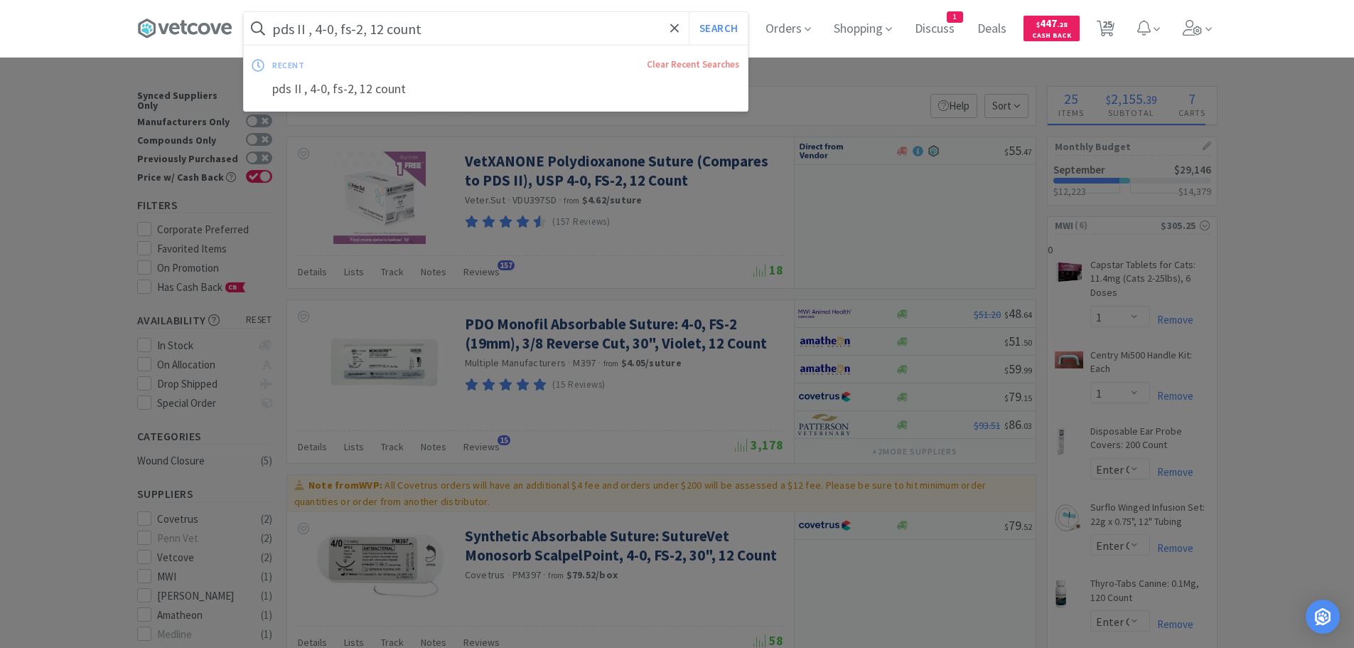
click at [425, 28] on input "pds II , 4-0, fs-2, 12 count" at bounding box center [496, 28] width 504 height 33
click at [443, 28] on input "pds II , 4-0, fs-2, 12 count" at bounding box center [496, 28] width 504 height 33
type input "pds II , 4-0, fs-2"
click at [689, 12] on button "Search" at bounding box center [718, 28] width 59 height 33
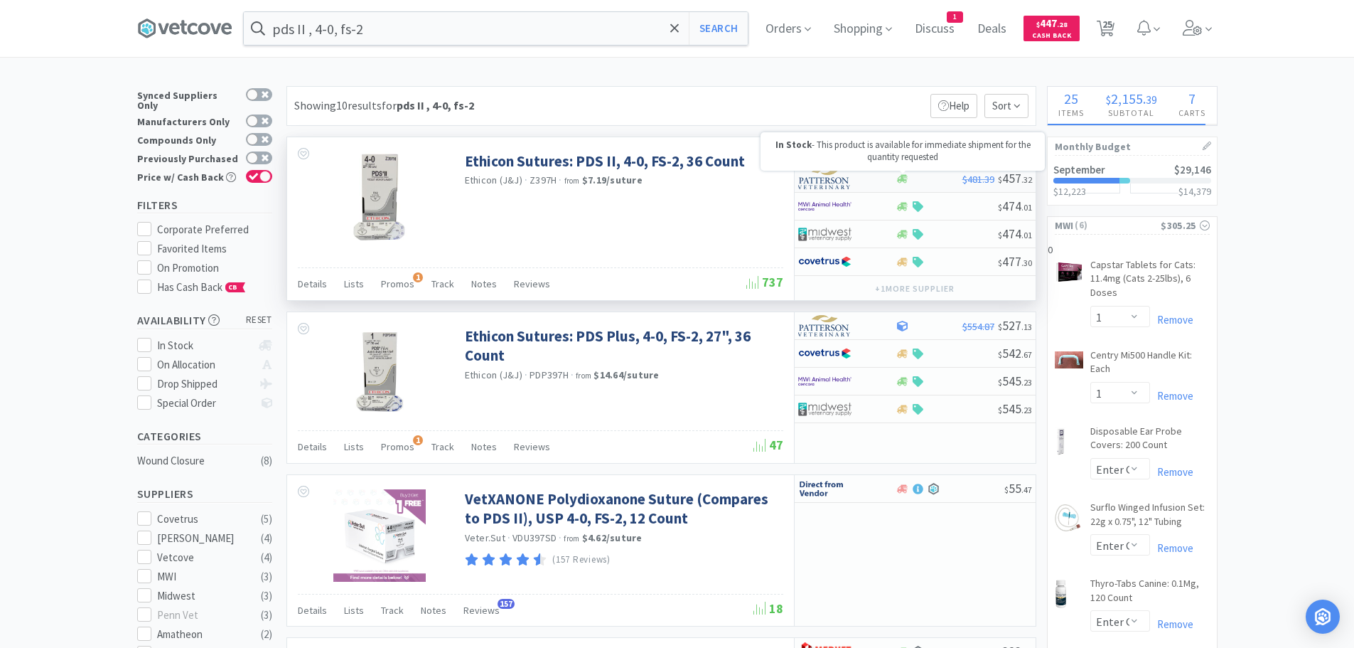
click at [907, 176] on icon at bounding box center [902, 178] width 11 height 9
select select "1"
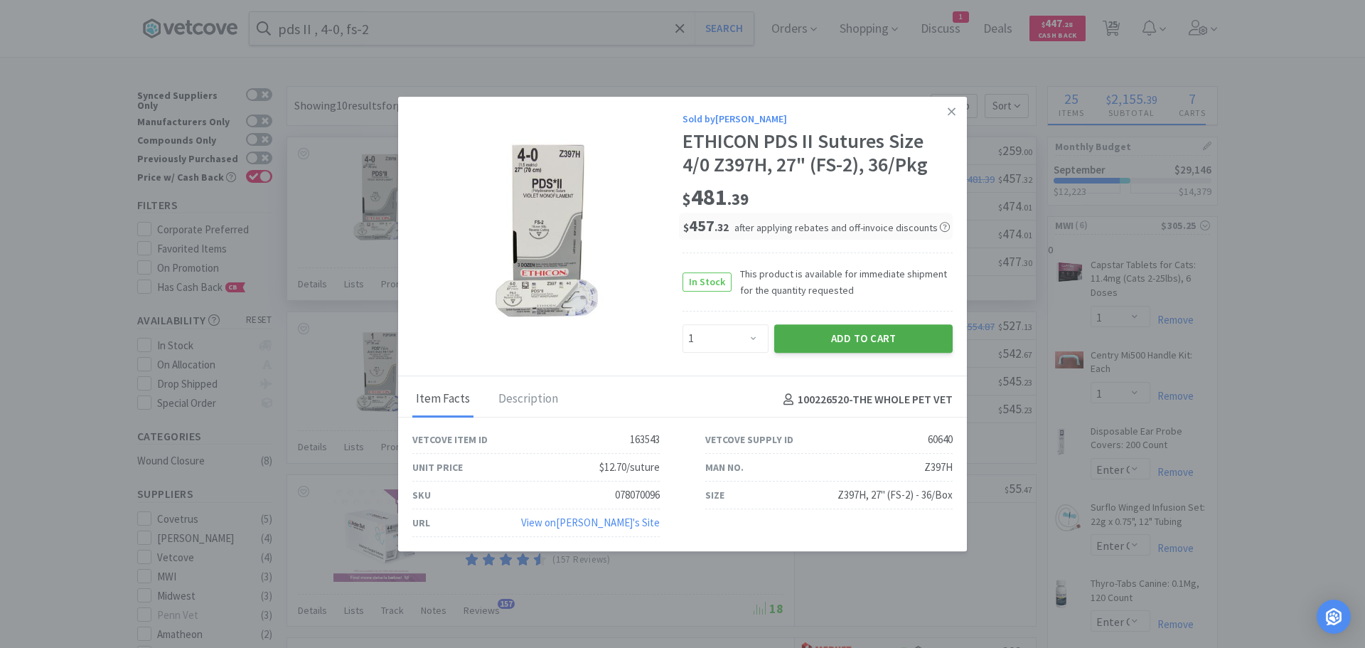
click at [860, 331] on button "Add to Cart" at bounding box center [863, 338] width 178 height 28
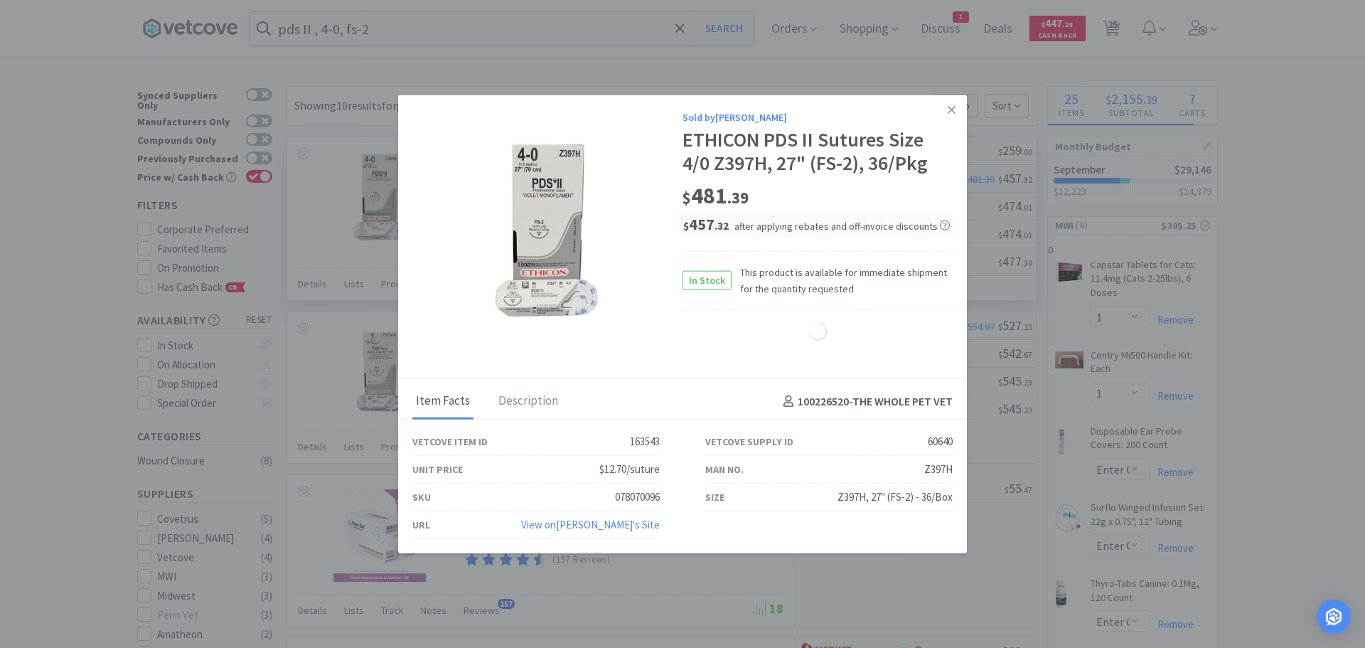
select select "1"
select select "20"
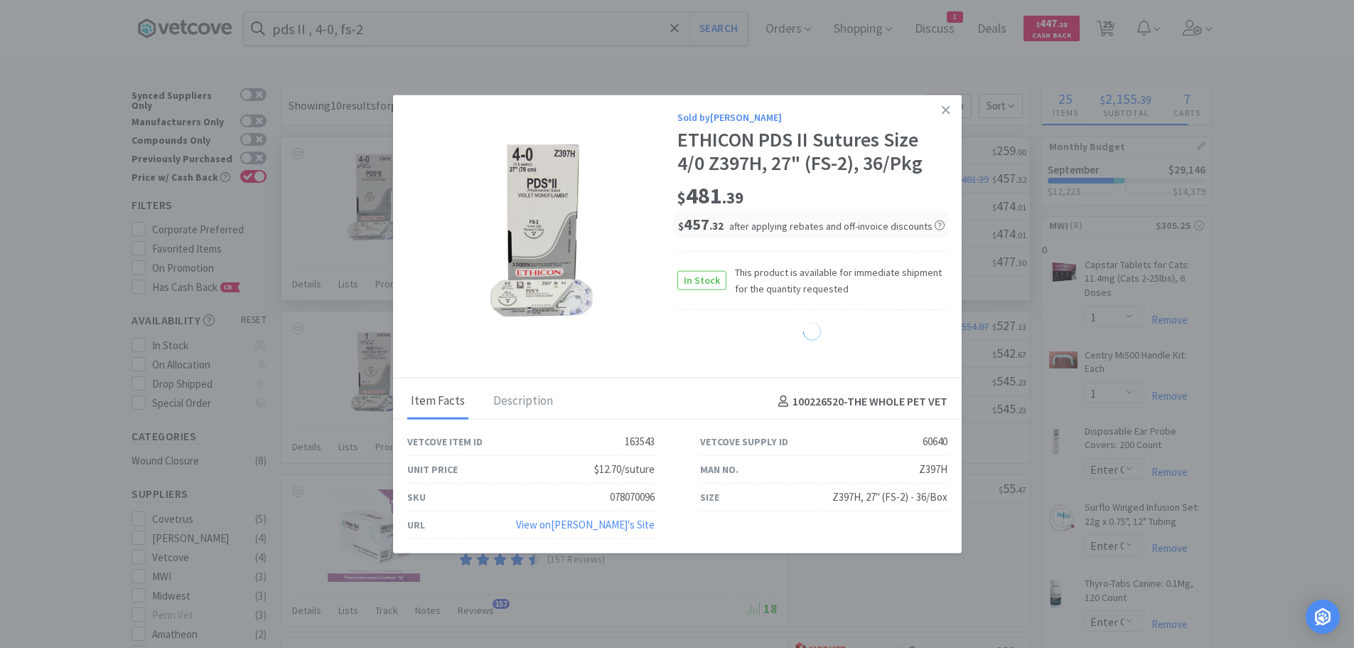
select select "1"
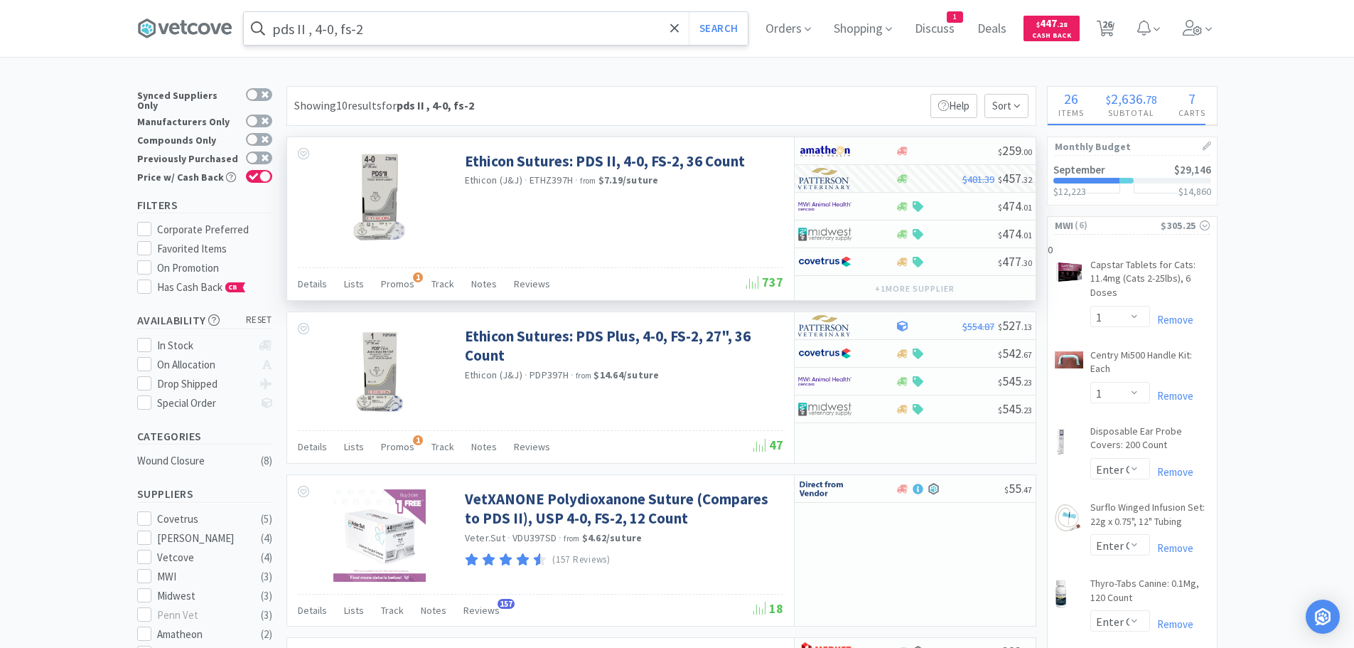
click at [568, 31] on input "pds II , 4-0, fs-2" at bounding box center [496, 28] width 504 height 33
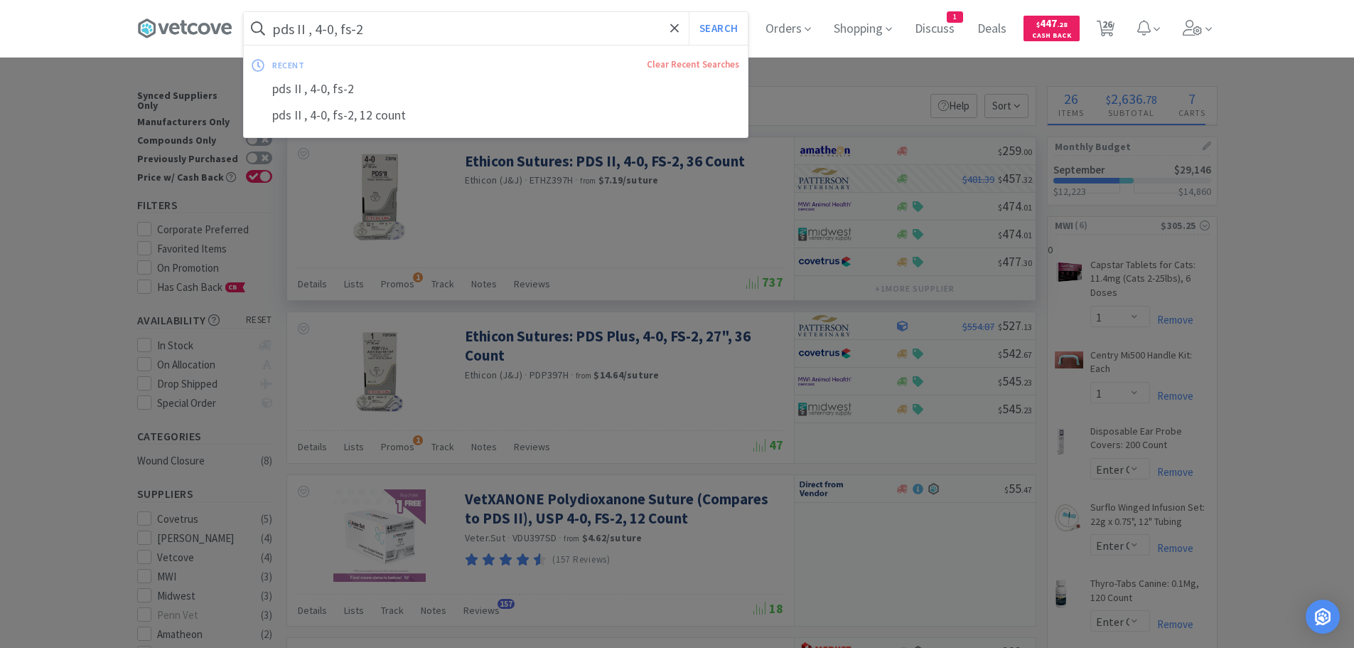
type input "e"
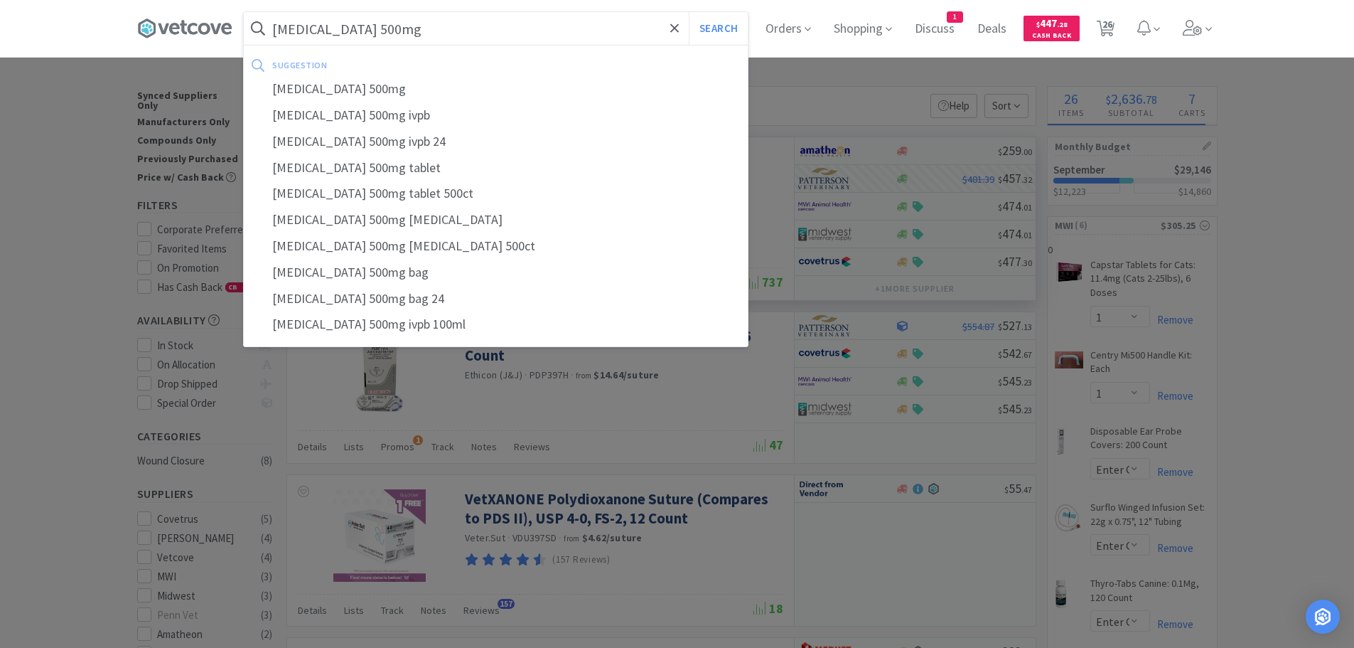
type input "metronidazole 500mg"
click at [689, 12] on button "Search" at bounding box center [718, 28] width 59 height 33
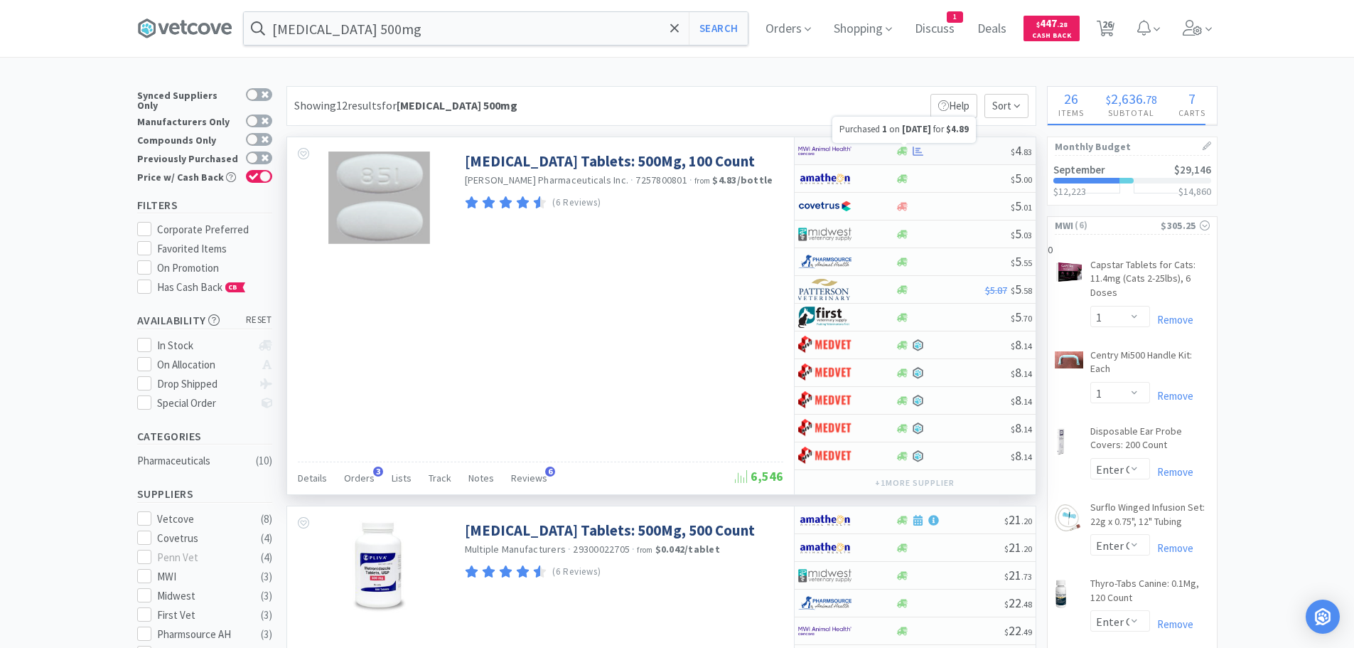
click at [916, 148] on icon at bounding box center [918, 150] width 11 height 9
select select "1"
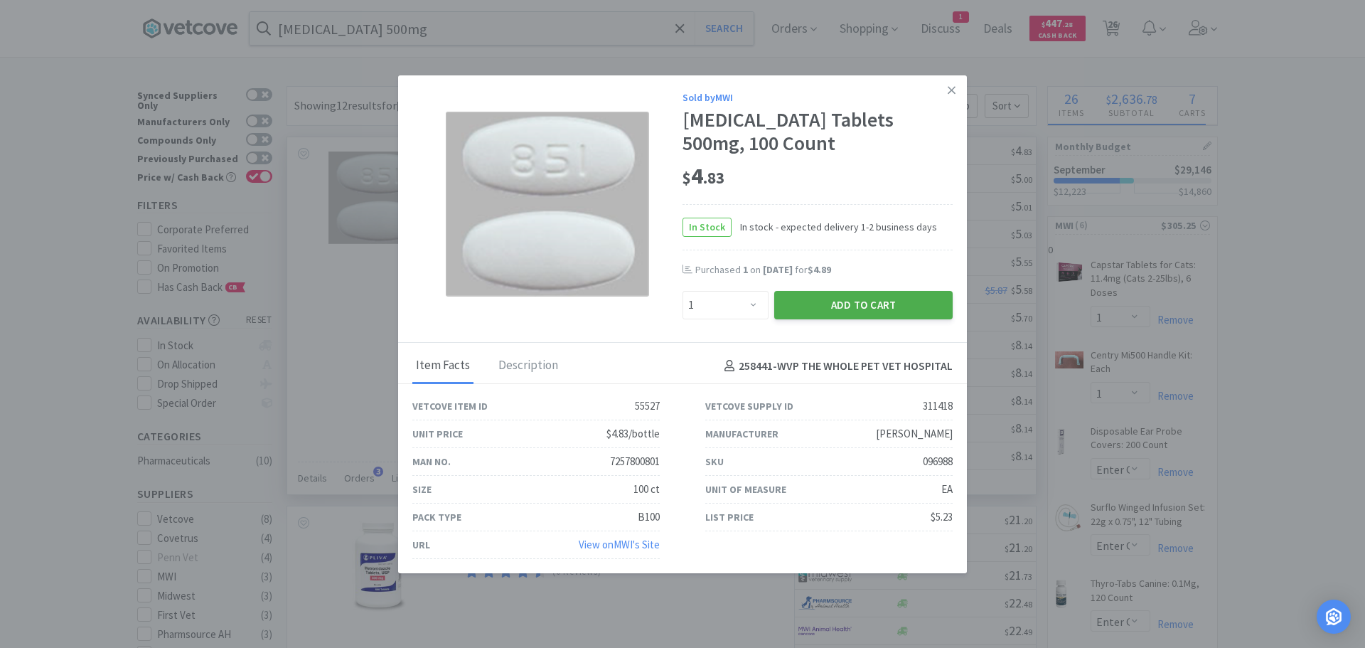
click at [830, 300] on button "Add to Cart" at bounding box center [863, 305] width 178 height 28
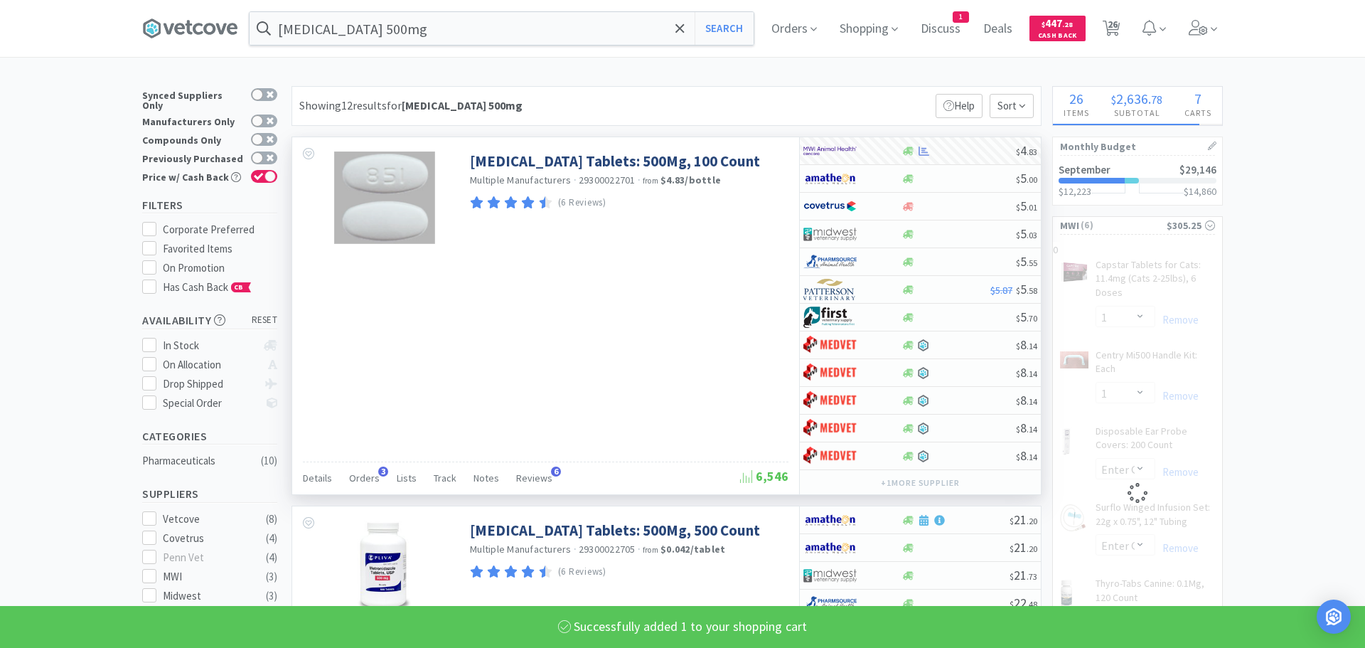
select select "1"
select select "100"
select select "1"
select select "100"
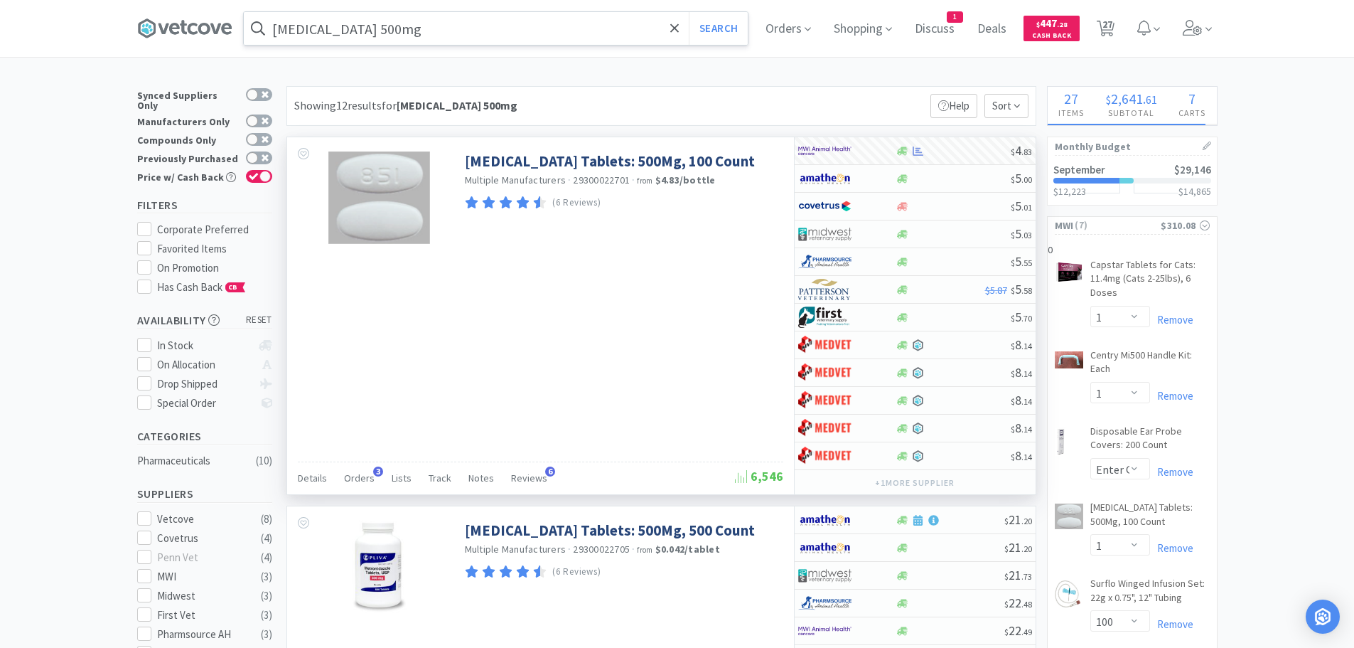
click at [565, 29] on input "metronidazole 500mg" at bounding box center [496, 28] width 504 height 33
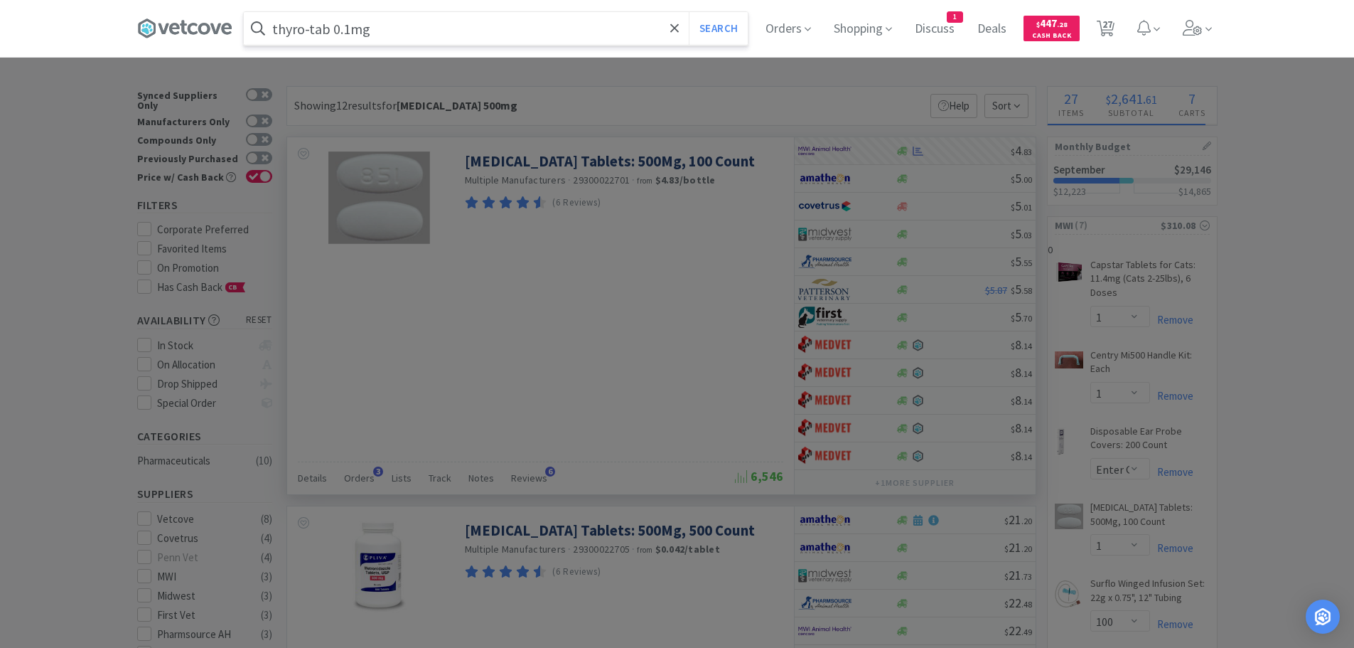
click at [689, 12] on button "Search" at bounding box center [718, 28] width 59 height 33
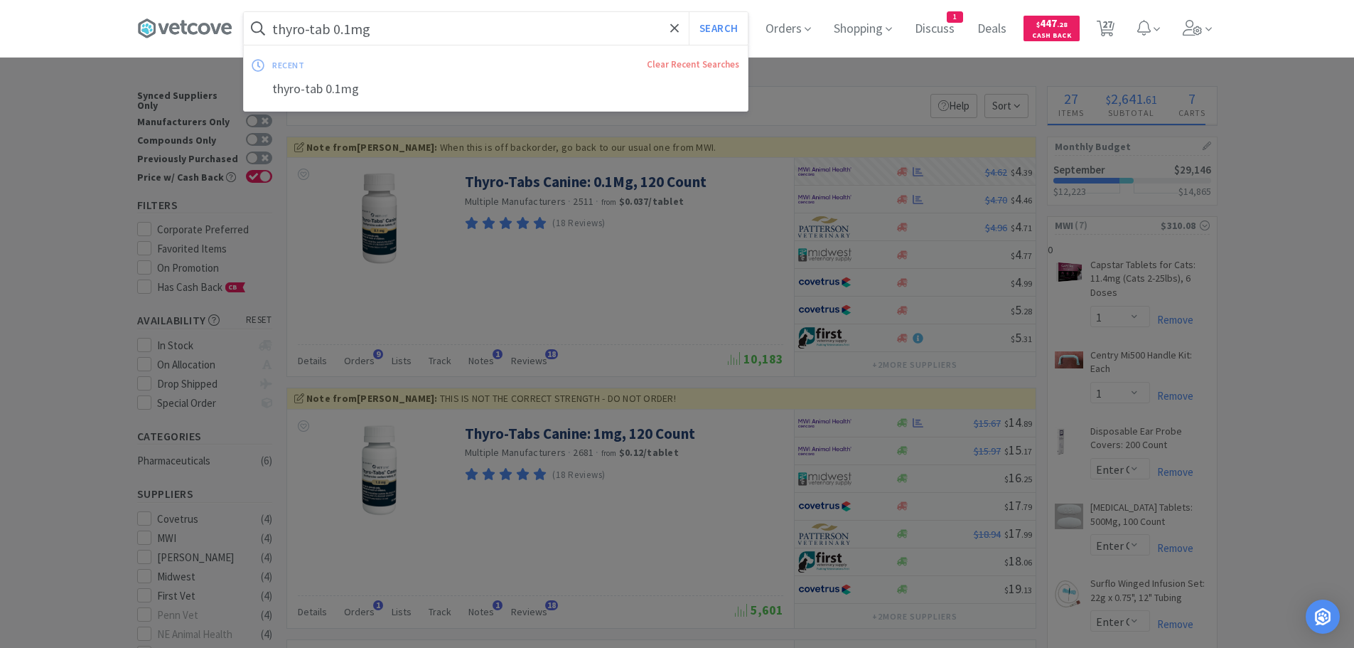
click at [417, 28] on input "thyro-tab 0.1mg" at bounding box center [496, 28] width 504 height 33
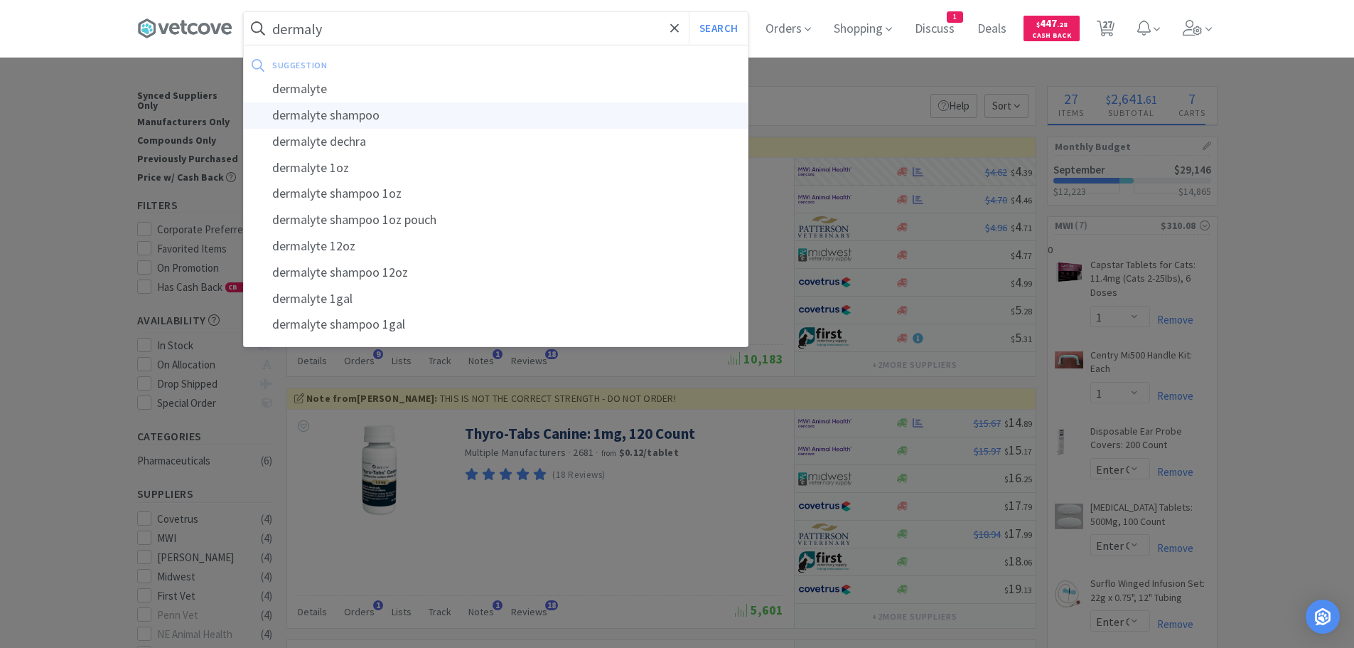
click at [409, 117] on div "dermalyte shampoo" at bounding box center [496, 115] width 504 height 26
type input "dermalyte shampoo"
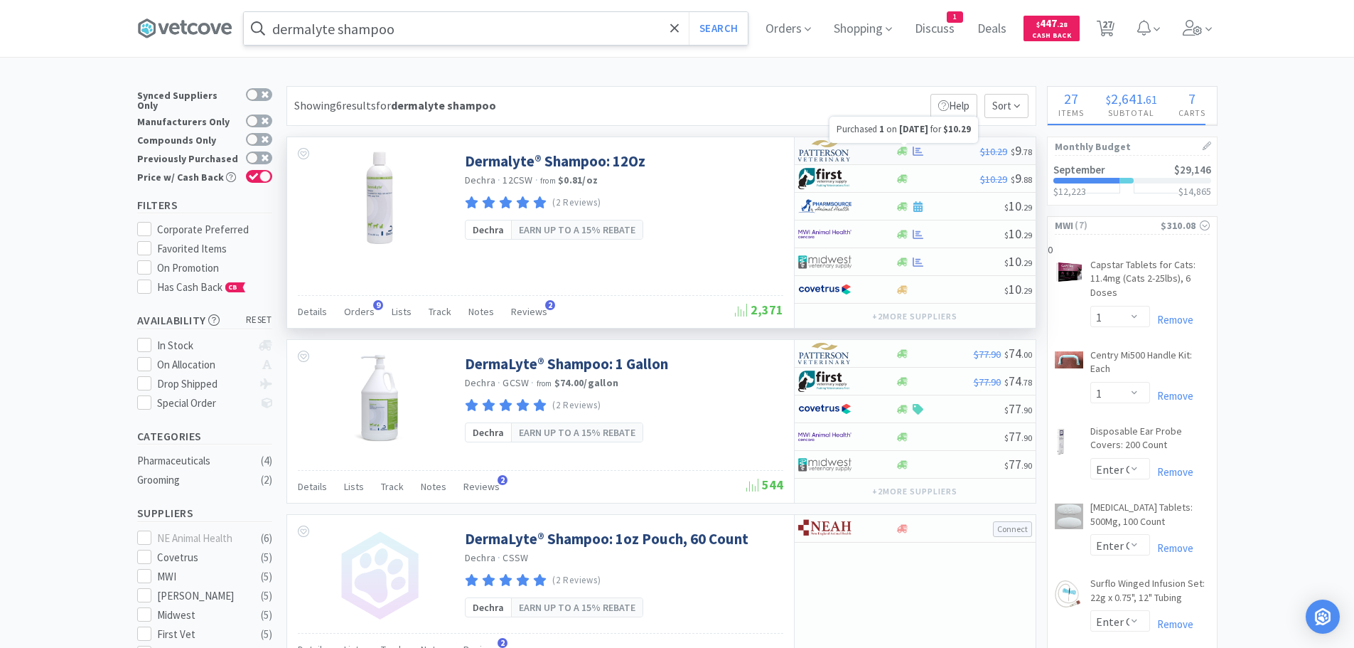
click at [917, 147] on icon at bounding box center [918, 151] width 11 height 11
select select "1"
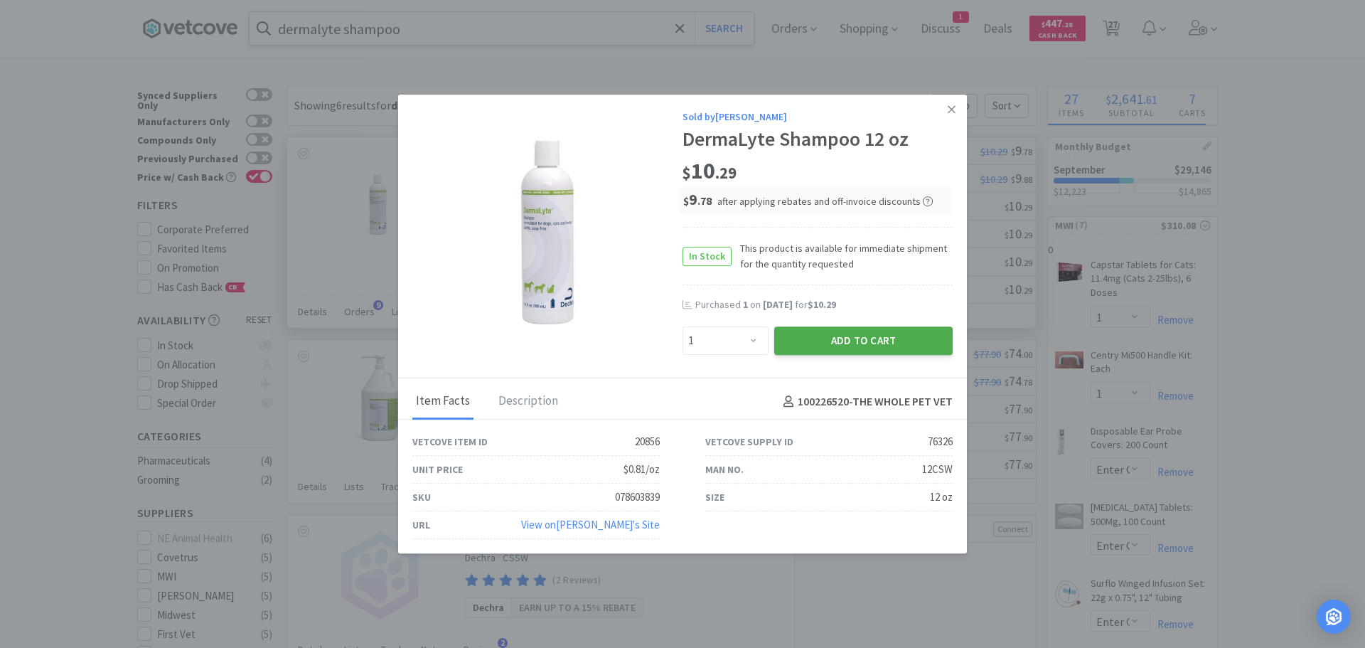
click at [867, 338] on button "Add to Cart" at bounding box center [863, 340] width 178 height 28
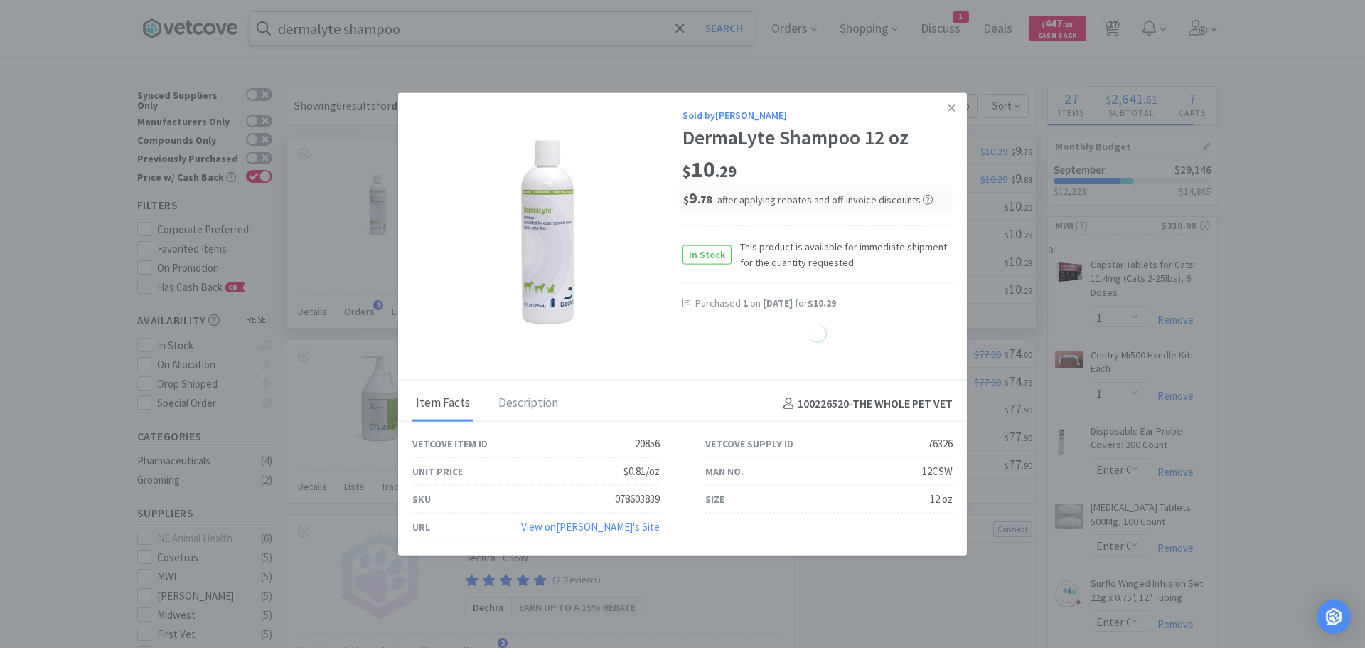
select select "1"
select select "20"
select select "1"
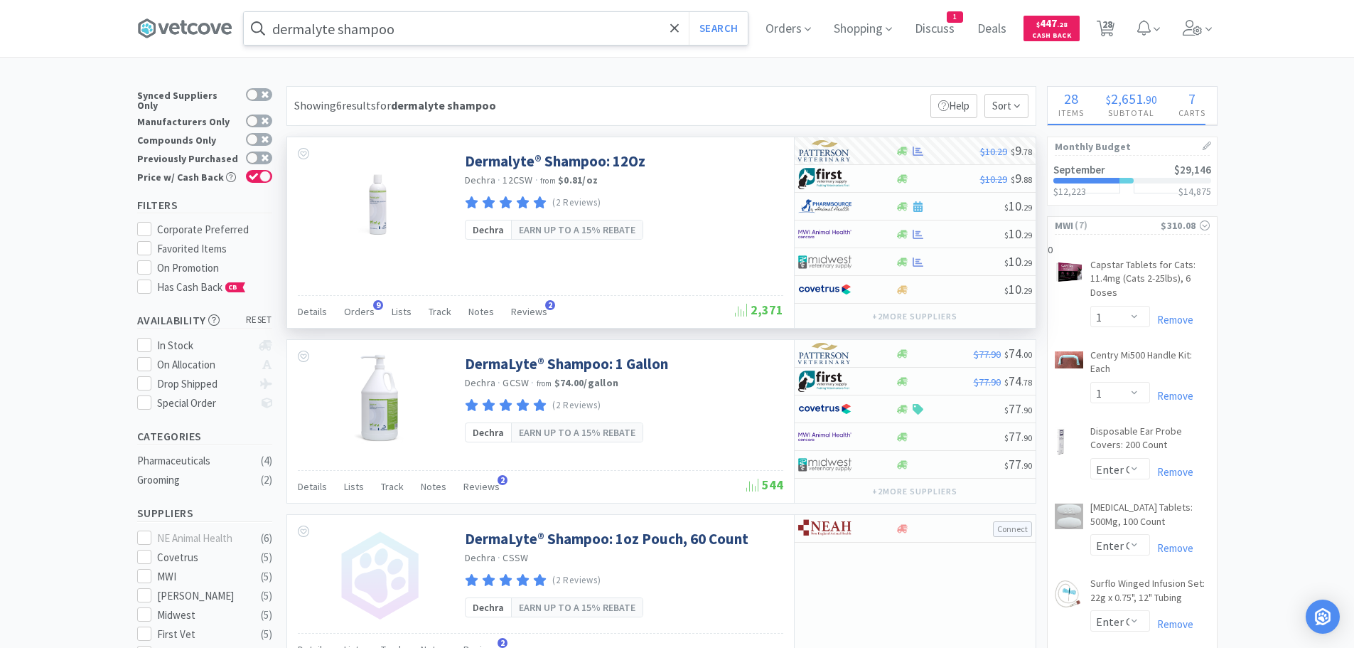
click at [417, 29] on input "dermalyte shampoo" at bounding box center [496, 28] width 504 height 33
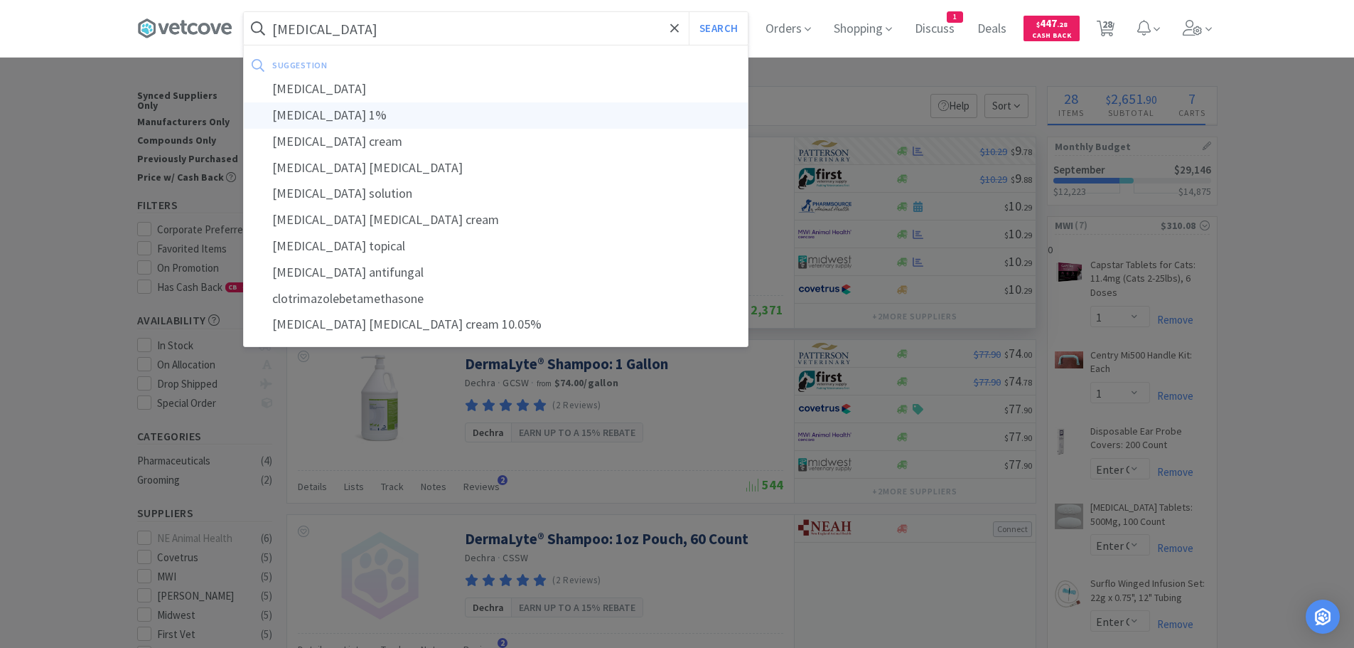
click at [365, 127] on div "clotrimazole 1%" at bounding box center [496, 115] width 504 height 26
type input "clotrimazole 1%"
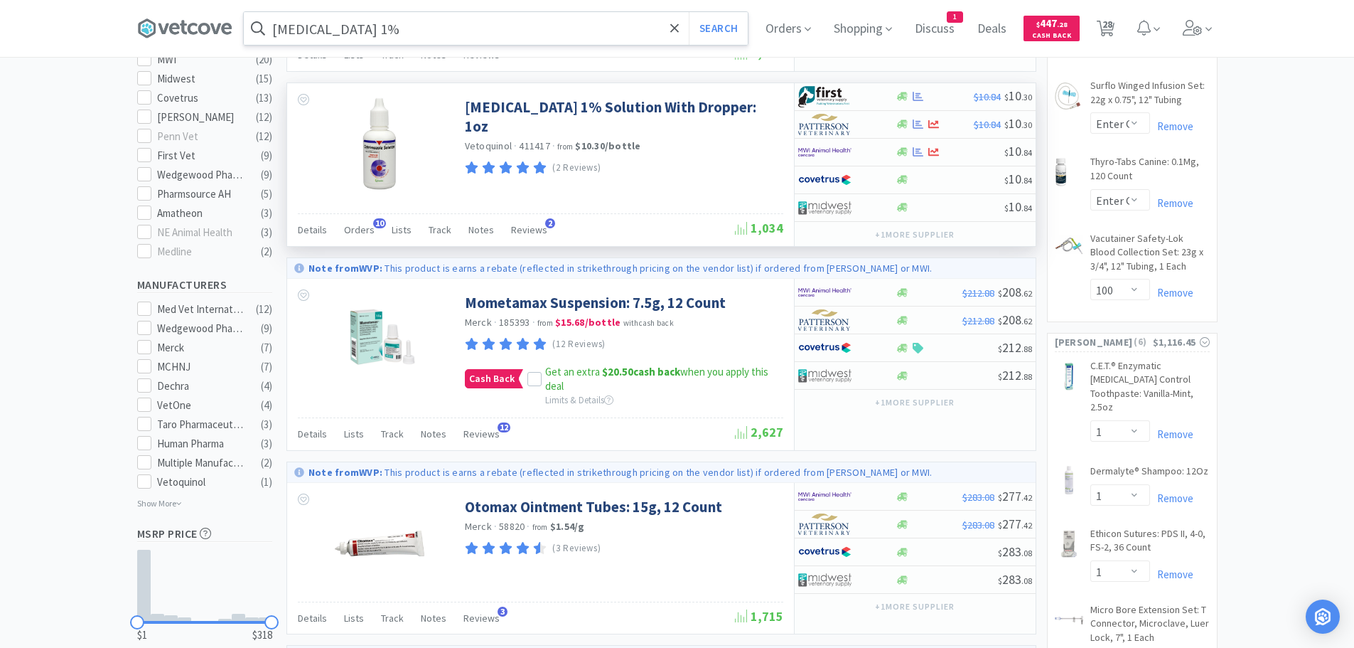
scroll to position [427, 0]
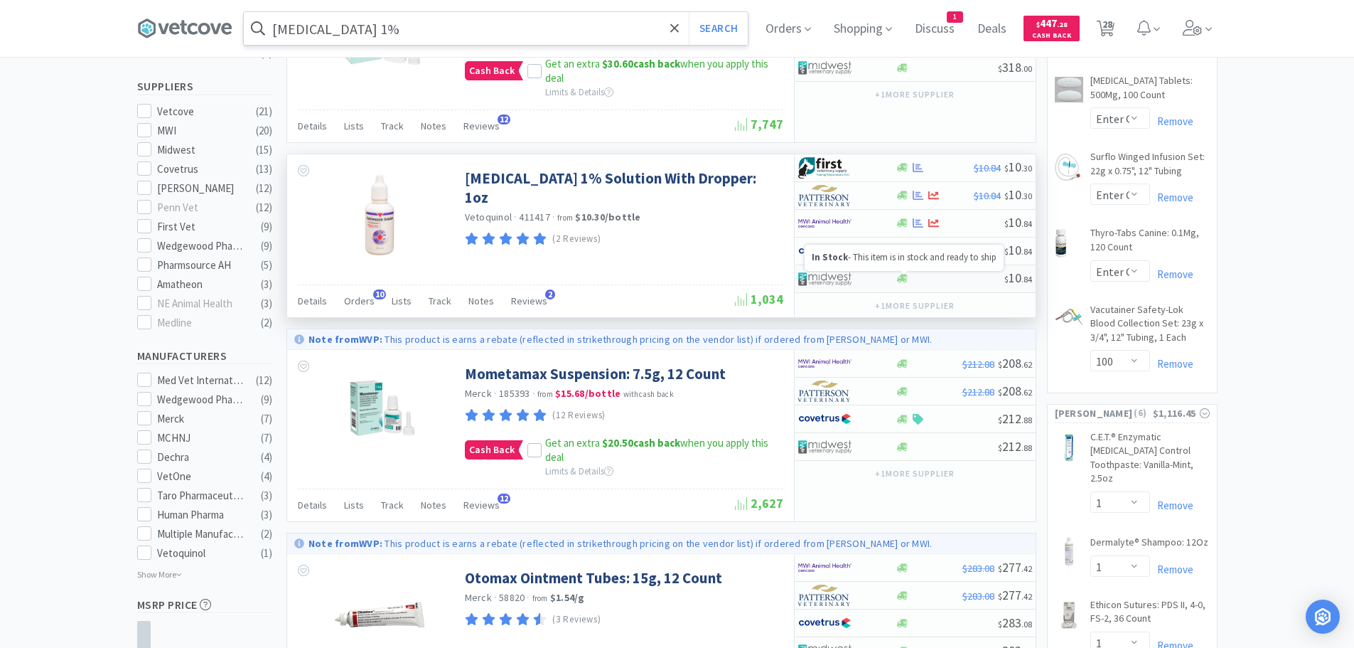
click at [904, 274] on icon at bounding box center [902, 278] width 11 height 9
select select "1"
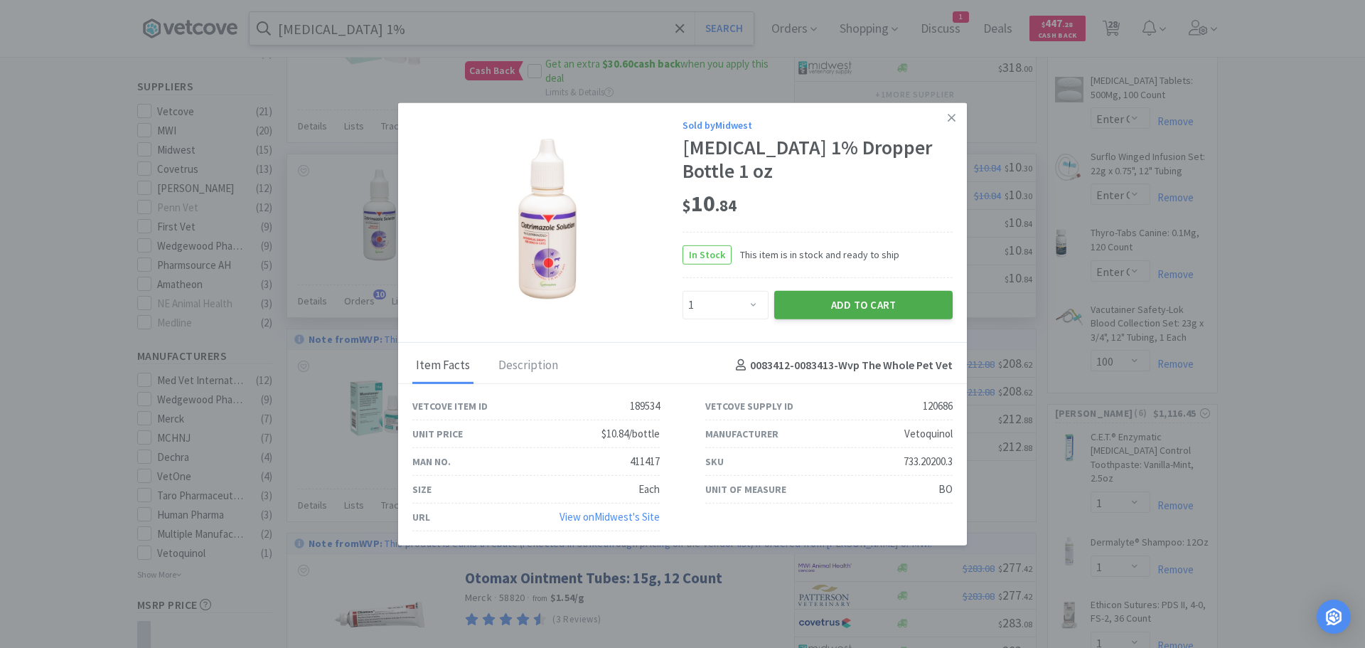
click at [865, 299] on button "Add to Cart" at bounding box center [863, 304] width 178 height 28
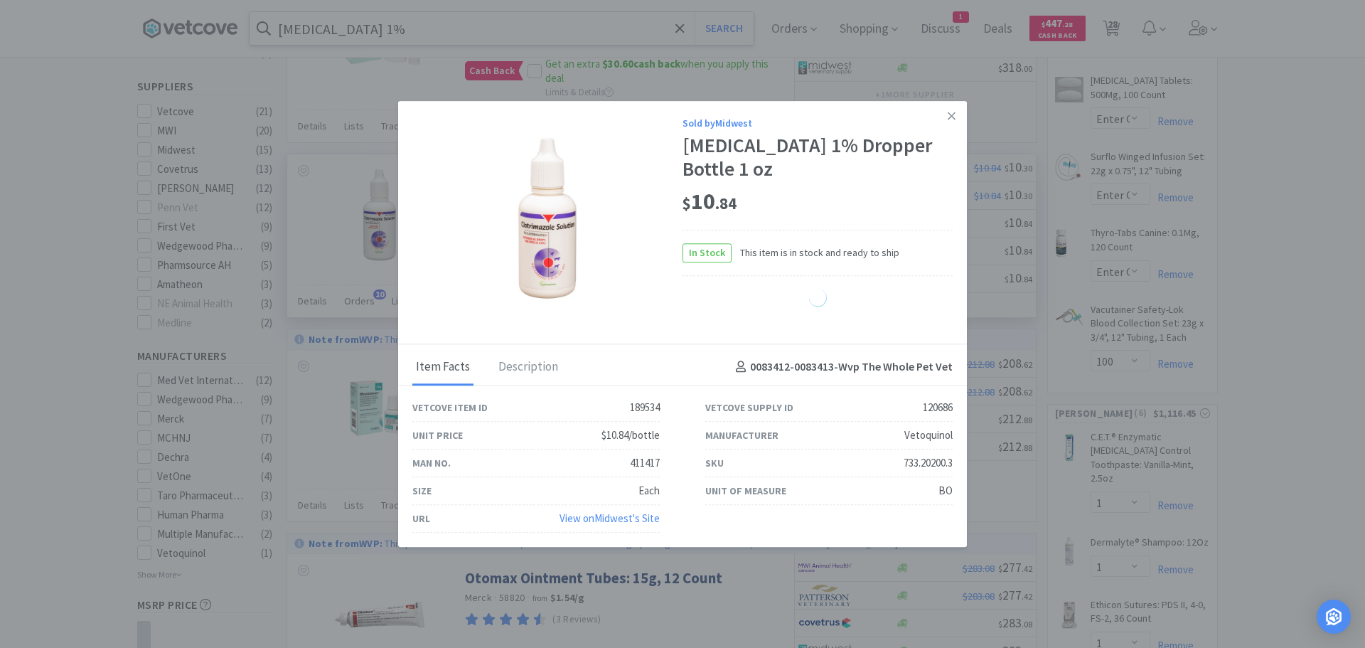
select select "1"
select select "4"
select select "1"
select select "2"
select select "20"
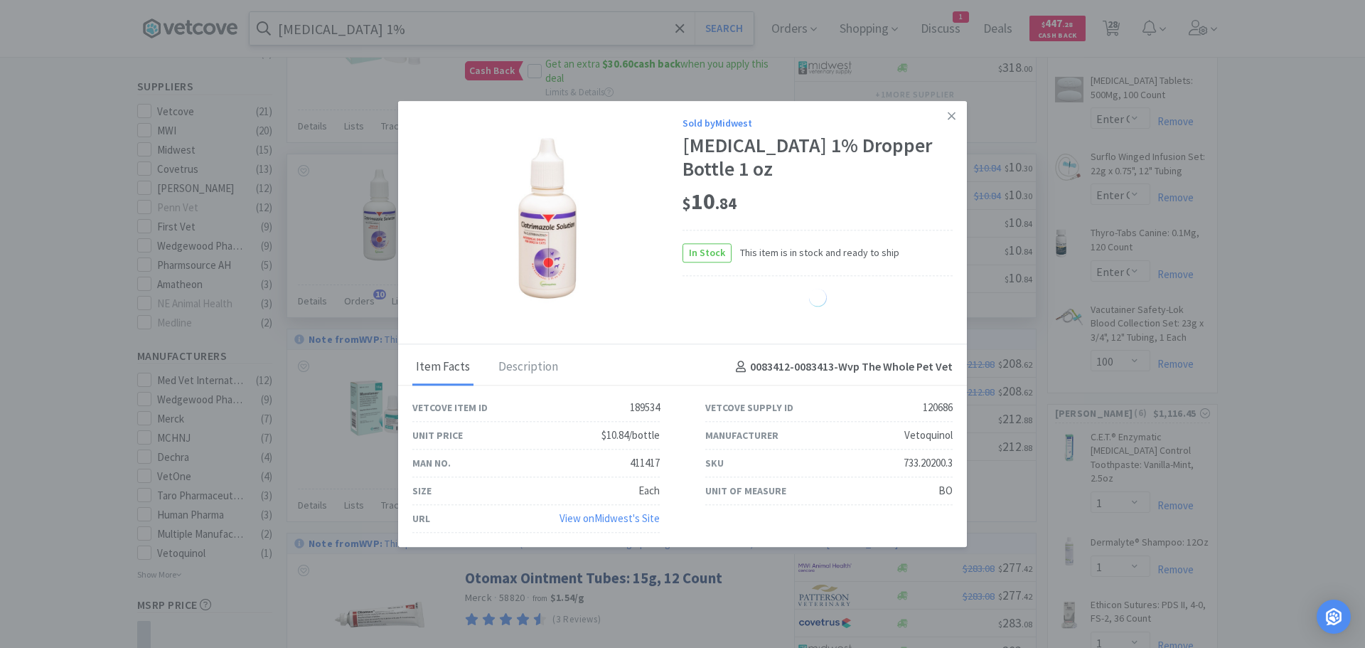
select select "25"
select select "1"
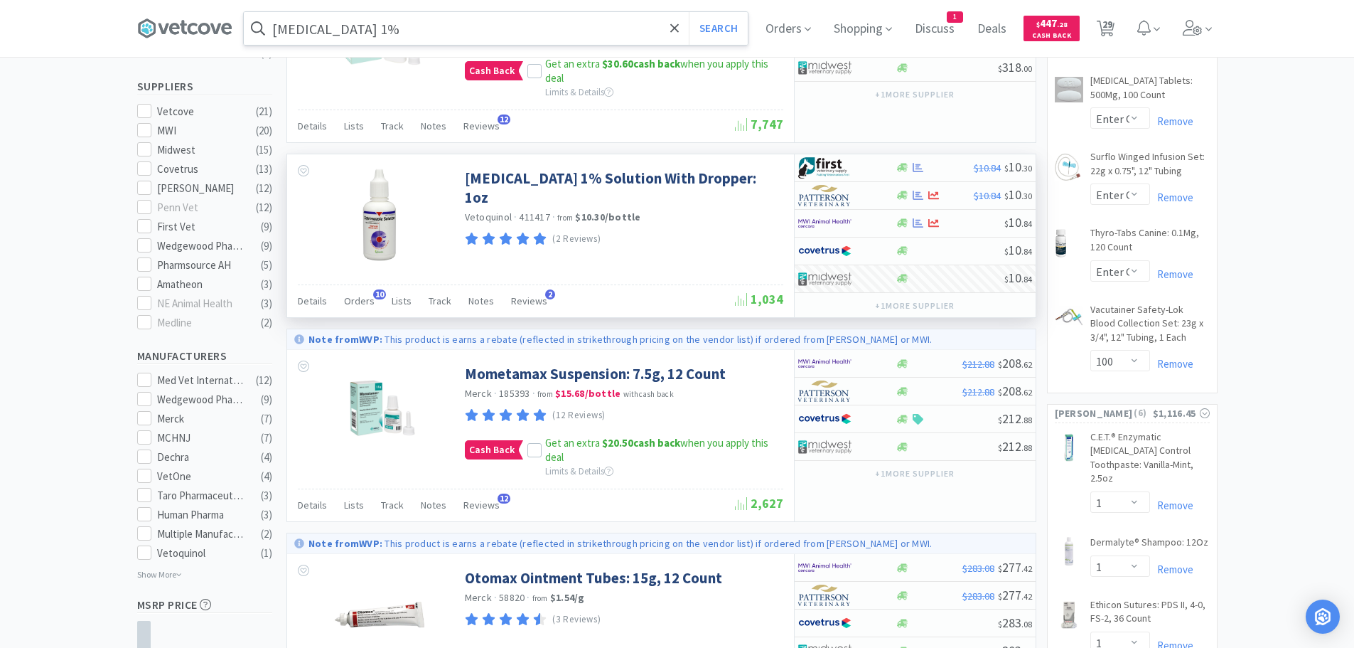
click at [516, 24] on input "clotrimazole 1%" at bounding box center [496, 28] width 504 height 33
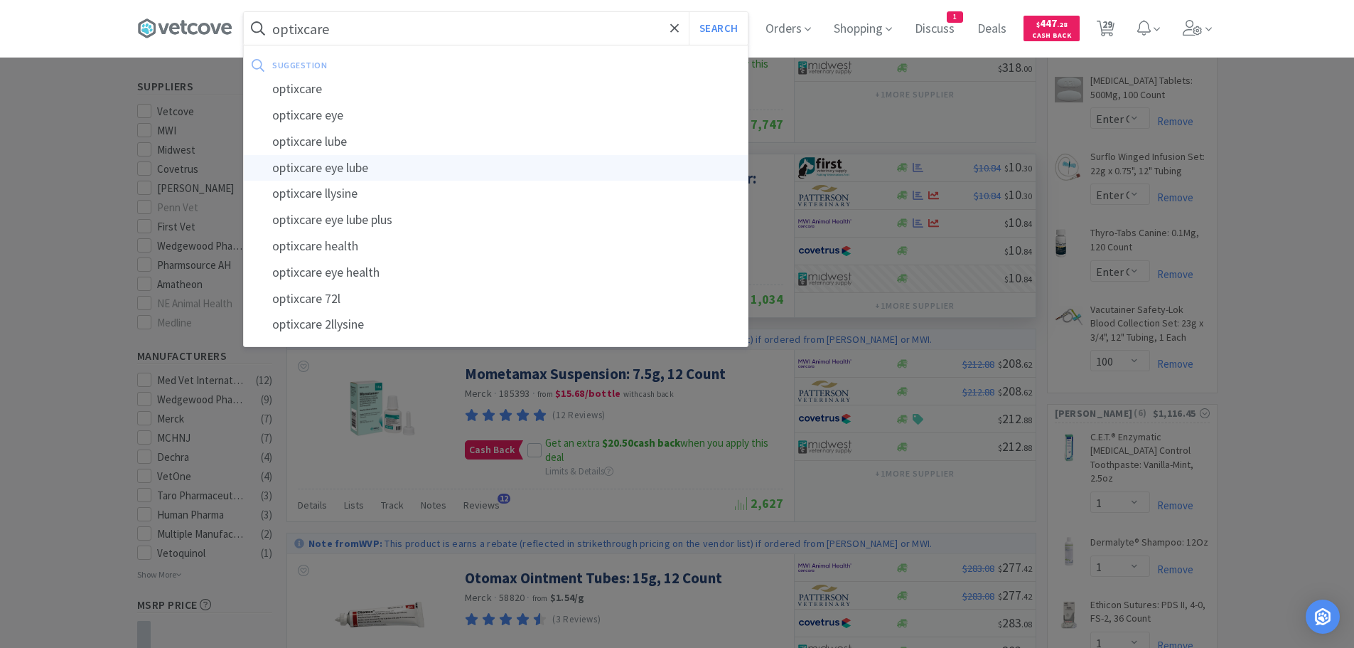
click at [429, 168] on div "optixcare eye lube" at bounding box center [496, 168] width 504 height 26
type input "optixcare eye lube"
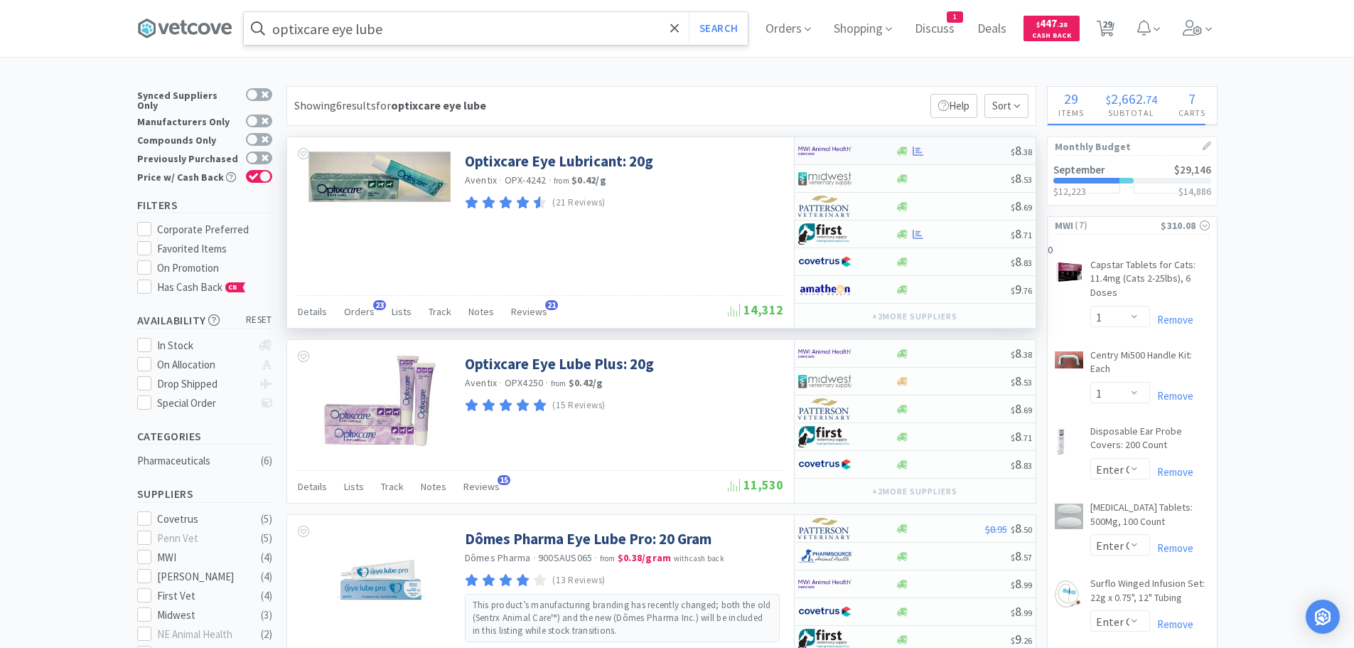
click at [912, 147] on div at bounding box center [919, 151] width 14 height 11
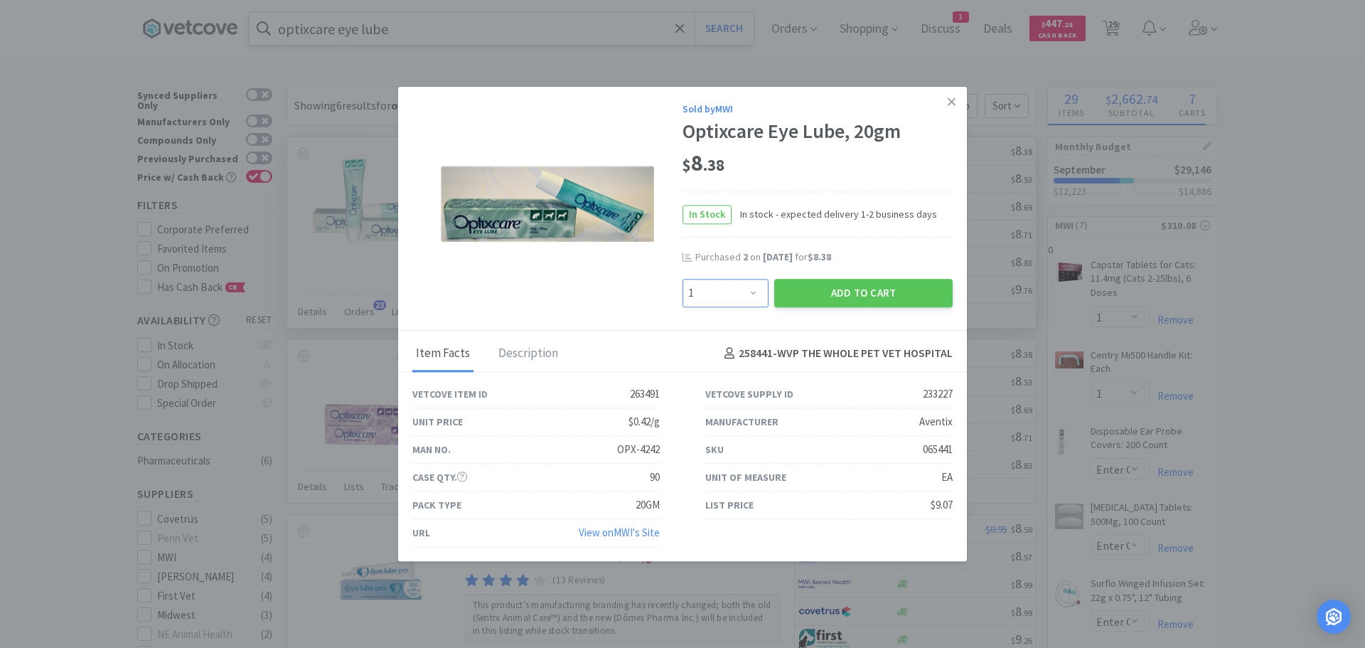
click at [747, 290] on select "Enter Quantity 1 2 3 4 5 6 7 8 9 10 11 12 13 14 15 16 17 18 19 20 Enter Quantity" at bounding box center [726, 293] width 86 height 28
select select "2"
click at [683, 279] on select "Enter Quantity 1 2 3 4 5 6 7 8 9 10 11 12 13 14 15 16 17 18 19 20 Enter Quantity" at bounding box center [726, 293] width 86 height 28
click at [831, 287] on button "Add to Cart" at bounding box center [863, 293] width 178 height 28
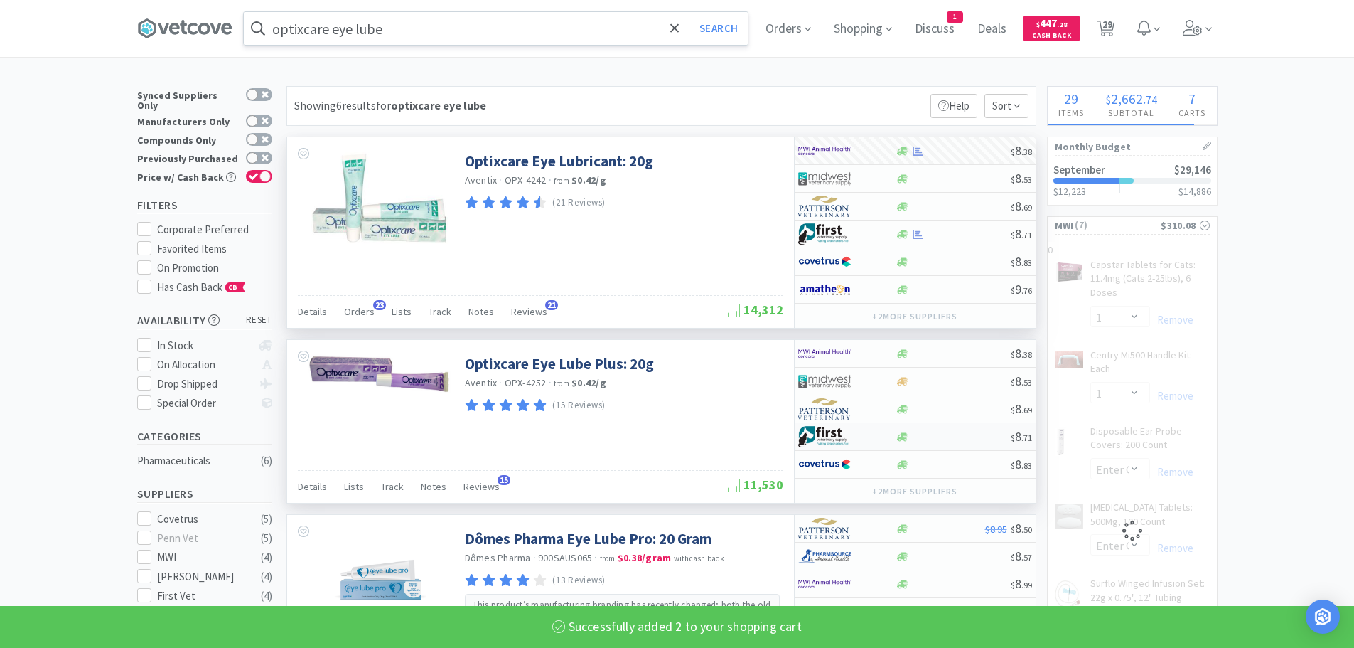
select select "2"
select select "100"
select select "1"
select select "100"
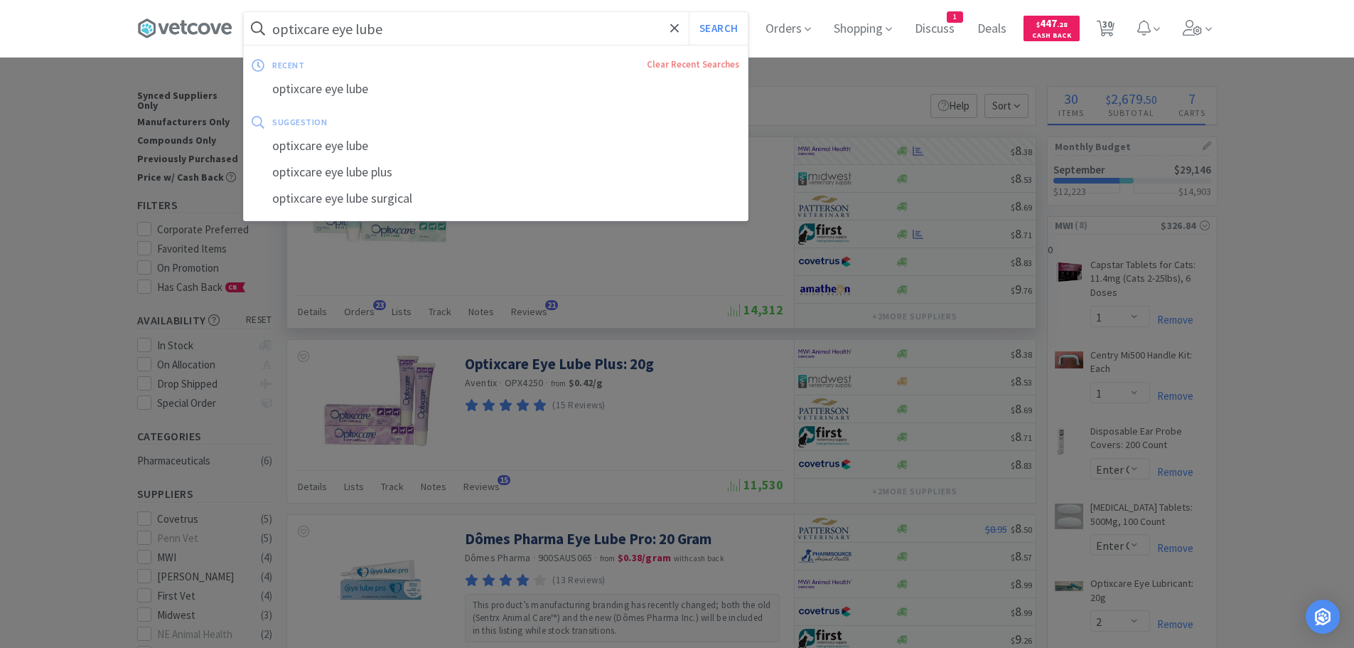
click at [496, 36] on input "optixcare eye lube" at bounding box center [496, 28] width 504 height 33
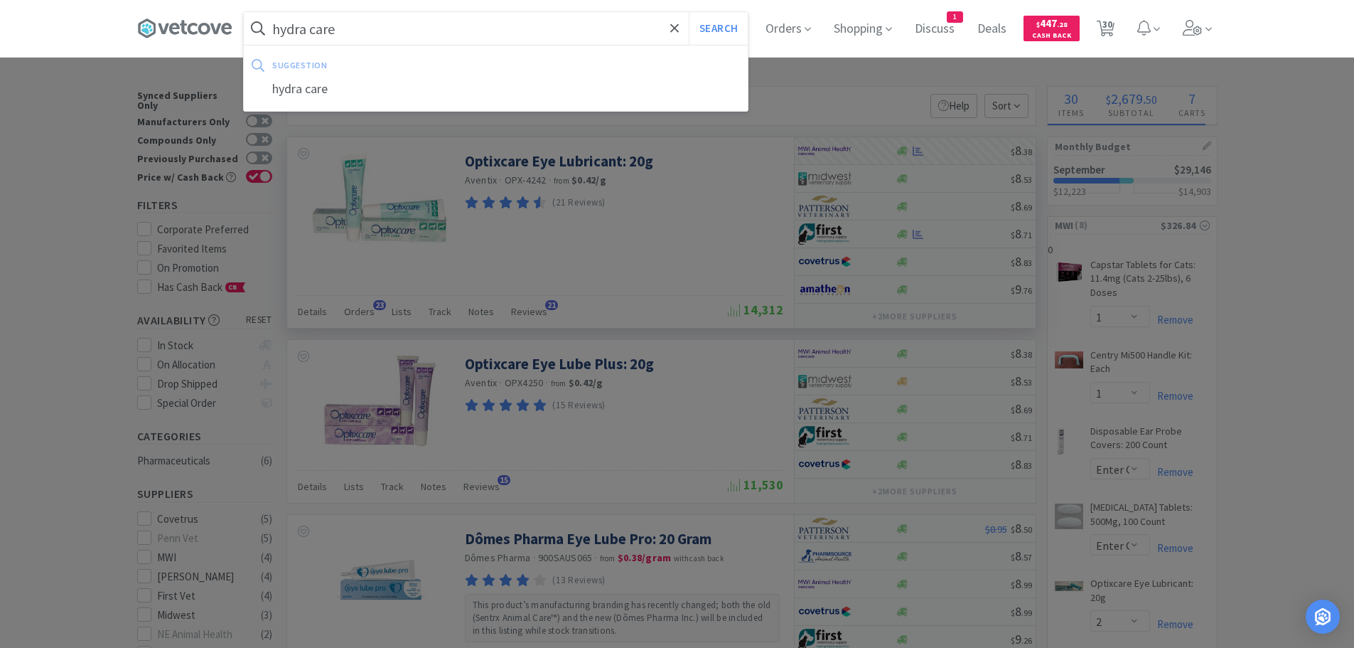
click at [689, 12] on button "Search" at bounding box center [718, 28] width 59 height 33
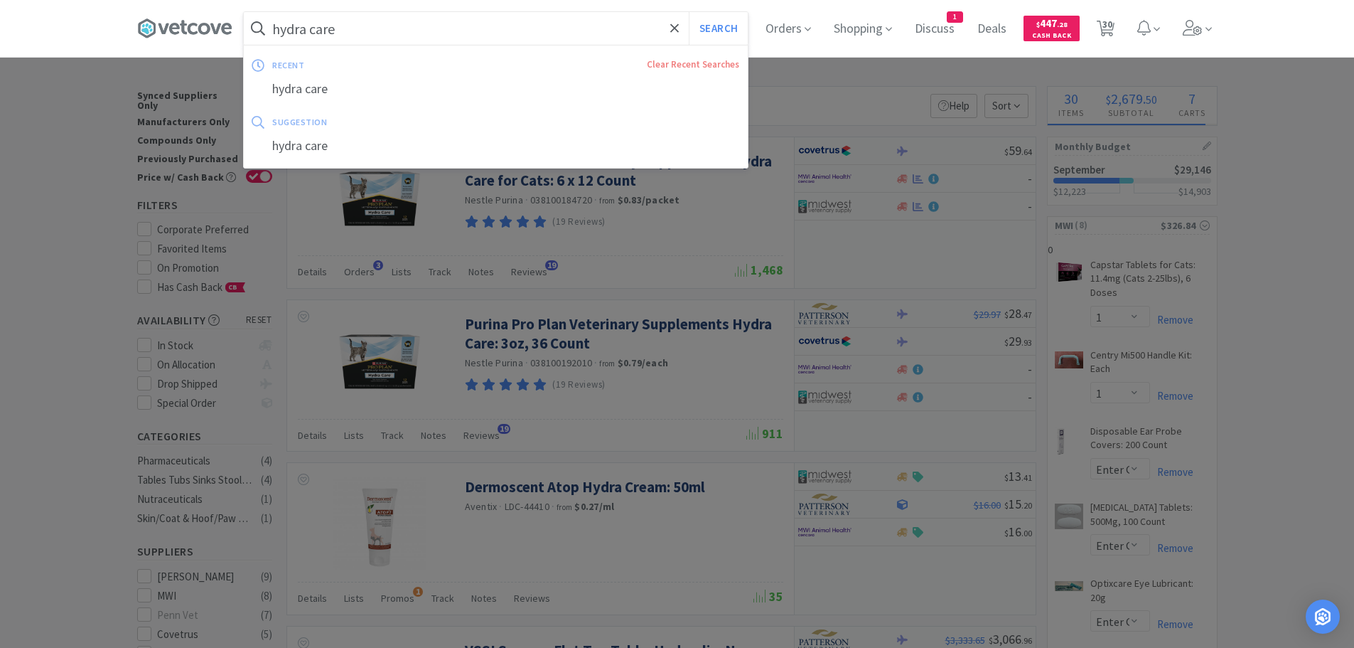
click at [506, 22] on input "hydra care" at bounding box center [496, 28] width 504 height 33
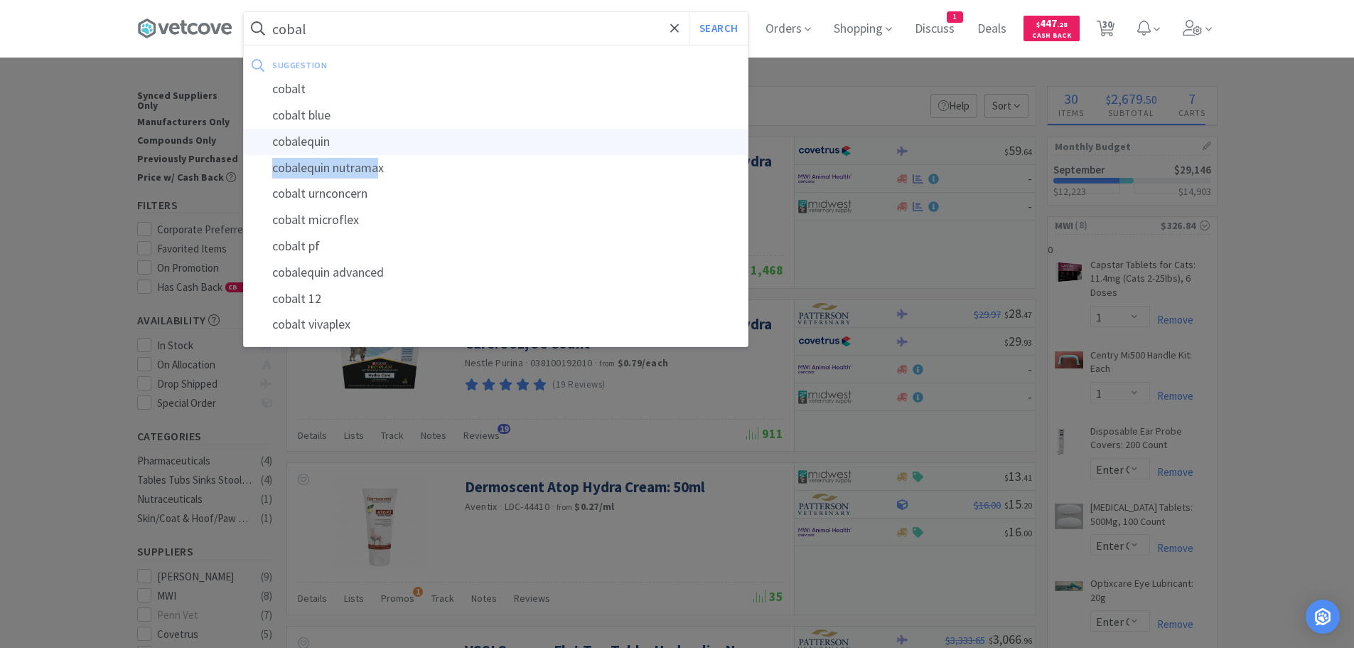
drag, startPoint x: 383, startPoint y: 164, endPoint x: 384, endPoint y: 139, distance: 24.9
click at [384, 139] on div "suggestion cobalt cobalt blue cobalequin cobalequin nutramax cobalt urnconcern …" at bounding box center [496, 196] width 504 height 284
click at [341, 138] on div "cobalequin" at bounding box center [496, 142] width 504 height 26
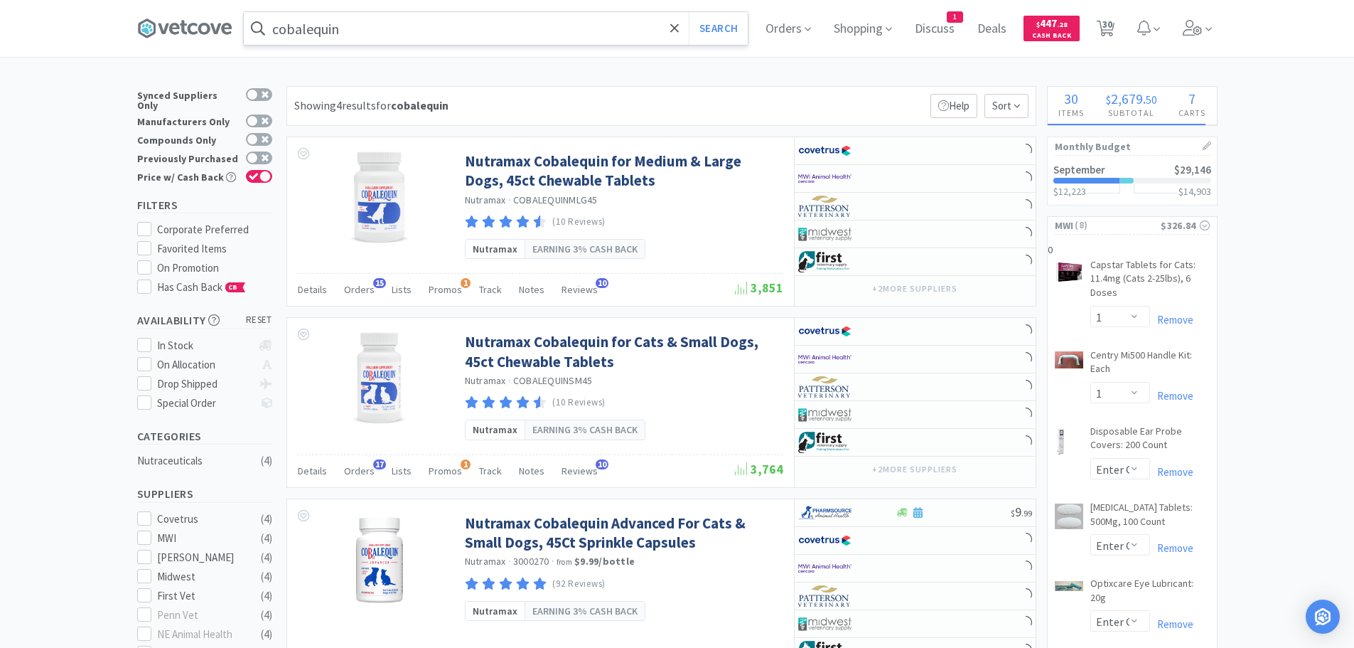
click at [389, 32] on input "cobalequin" at bounding box center [496, 28] width 504 height 33
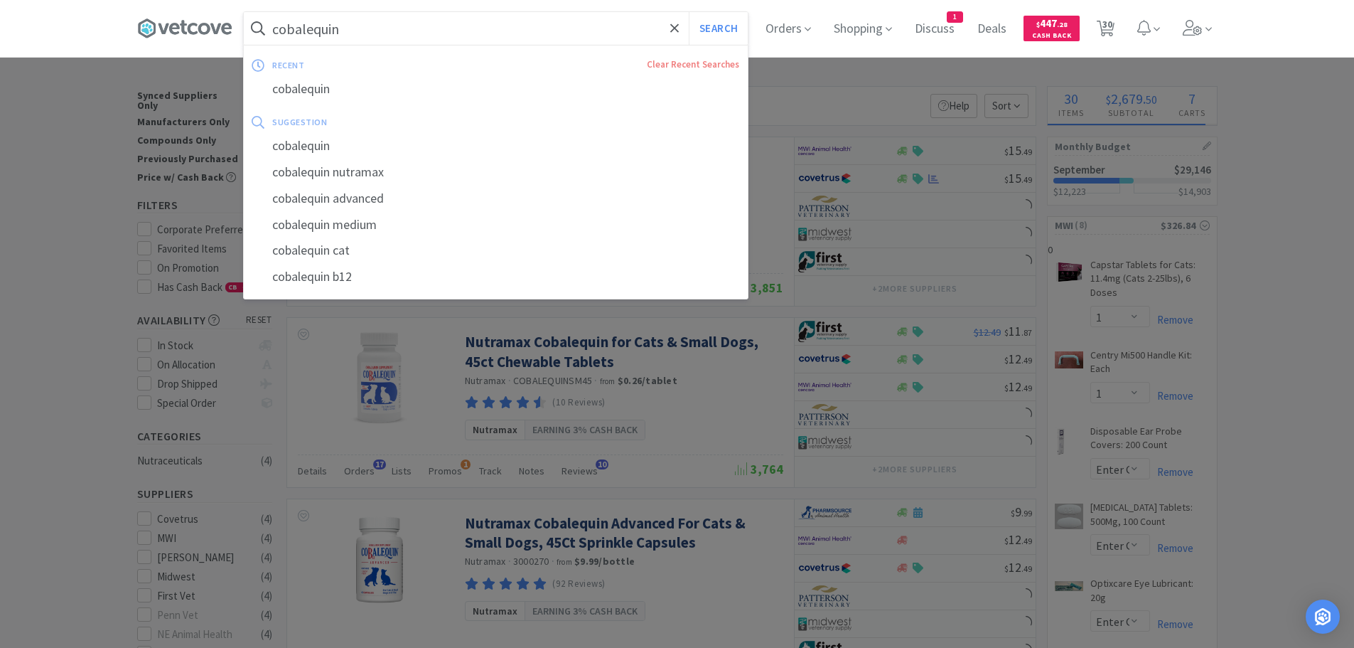
click at [389, 32] on input "cobalequin" at bounding box center [496, 28] width 504 height 33
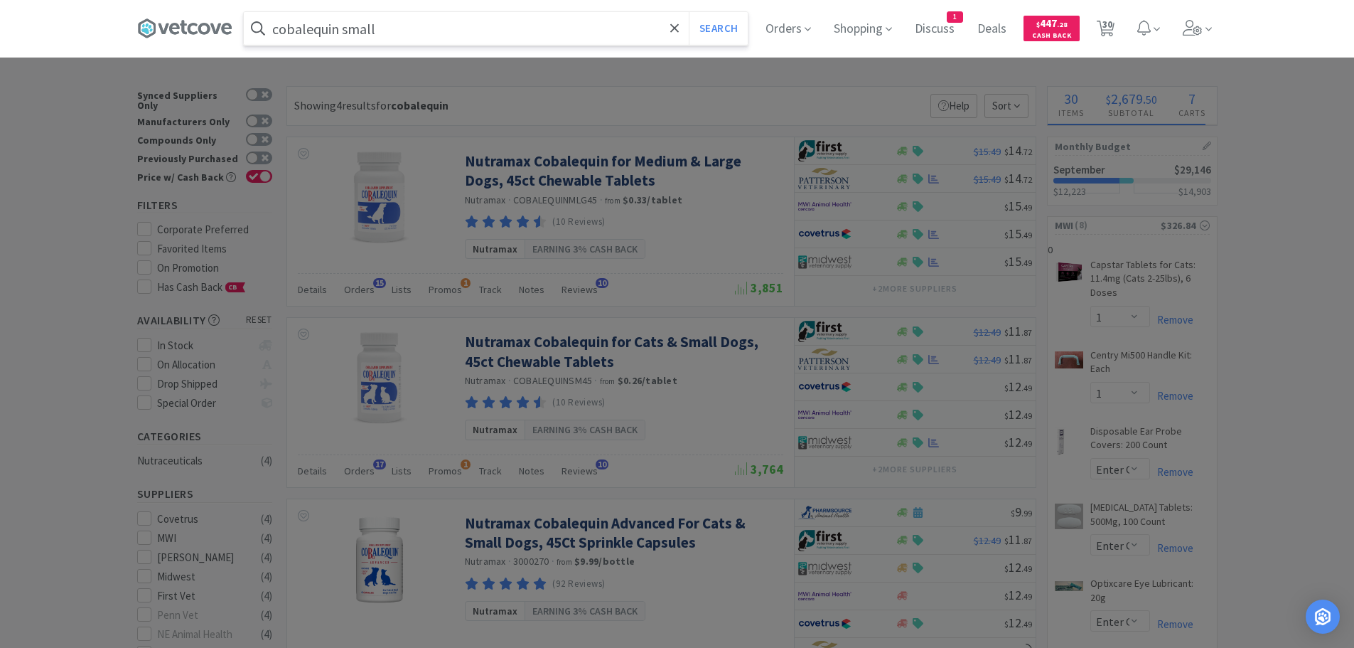
type input "cobalequin small"
click at [689, 12] on button "Search" at bounding box center [718, 28] width 59 height 33
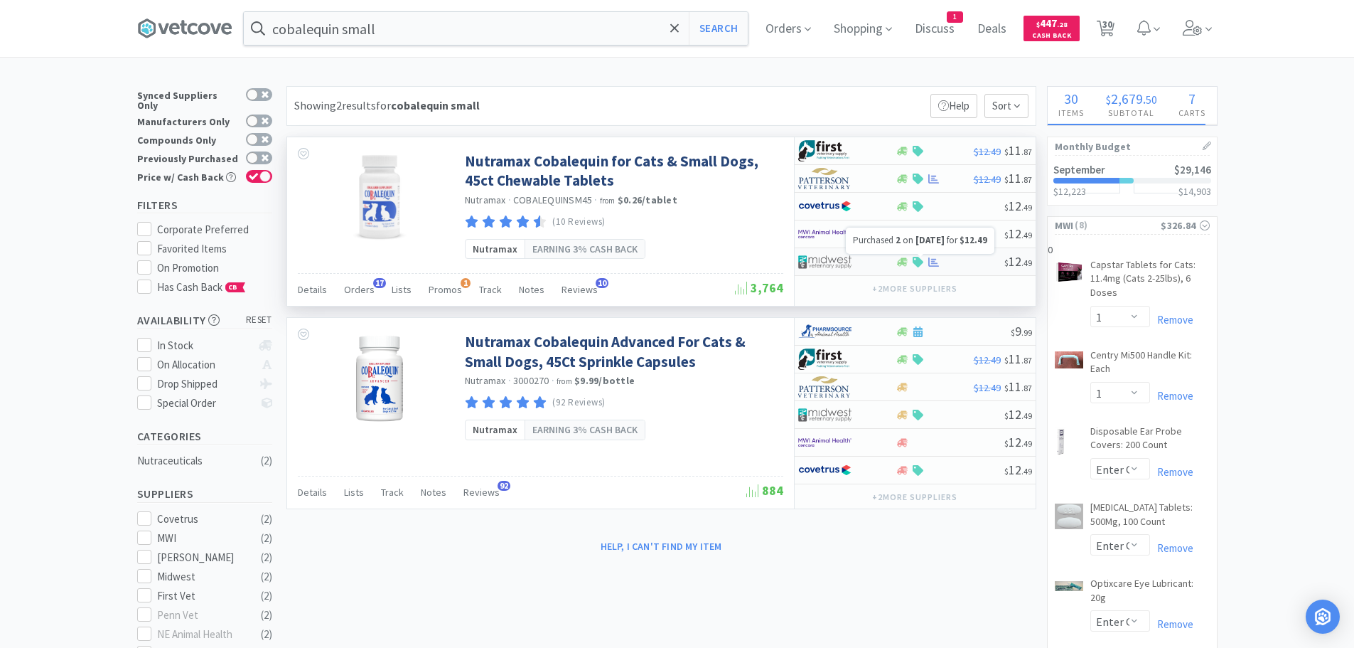
click at [930, 257] on icon at bounding box center [934, 262] width 11 height 11
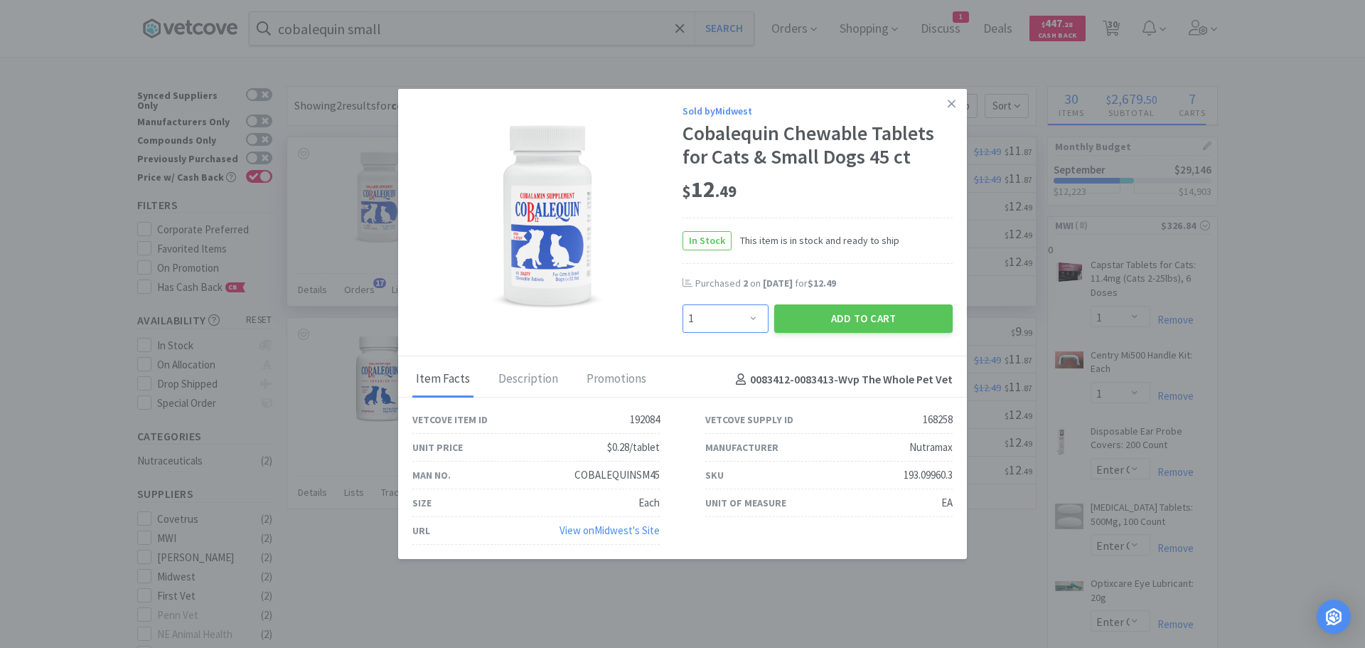
click at [759, 316] on select "Enter Quantity 1 2 3 4 5 6 7 8 9 10 11 12 13 14 15 16 17 18 19 20 Enter Quantity" at bounding box center [726, 318] width 86 height 28
select select "2"
click at [683, 304] on select "Enter Quantity 1 2 3 4 5 6 7 8 9 10 11 12 13 14 15 16 17 18 19 20 Enter Quantity" at bounding box center [726, 318] width 86 height 28
click at [852, 314] on button "Add to Cart" at bounding box center [863, 318] width 178 height 28
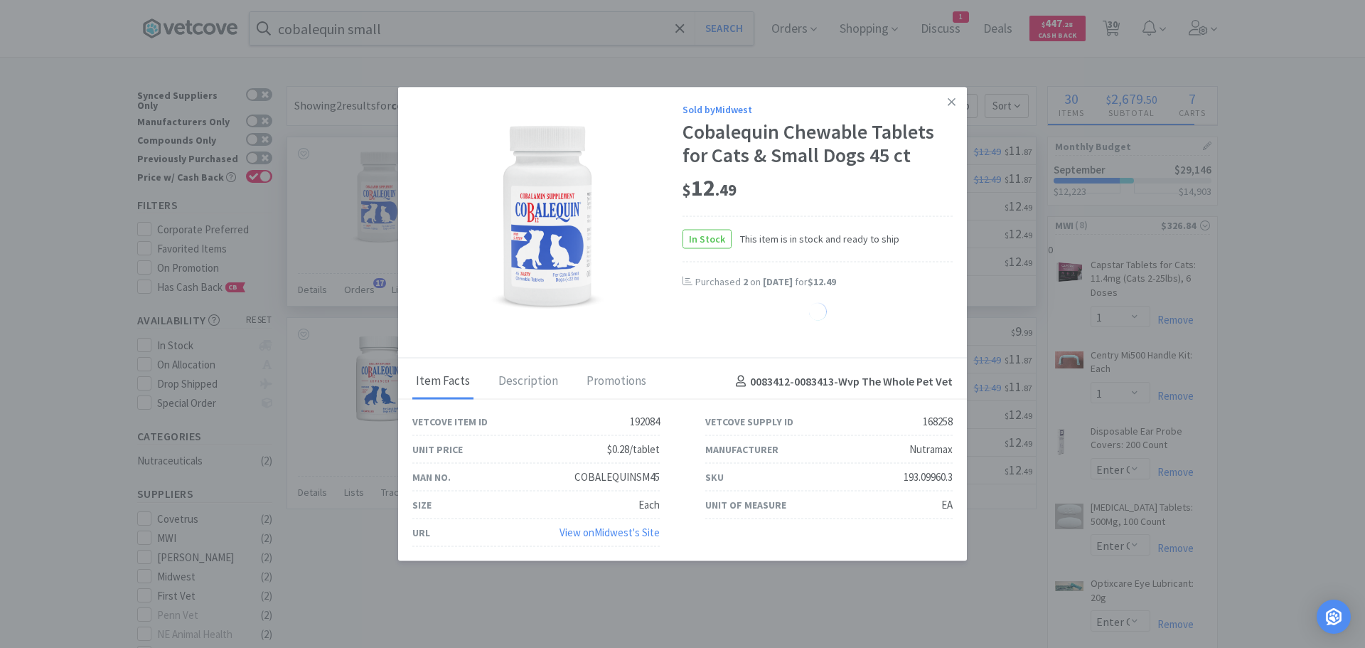
select select "2"
select select "1"
select select "2"
select select "20"
select select "25"
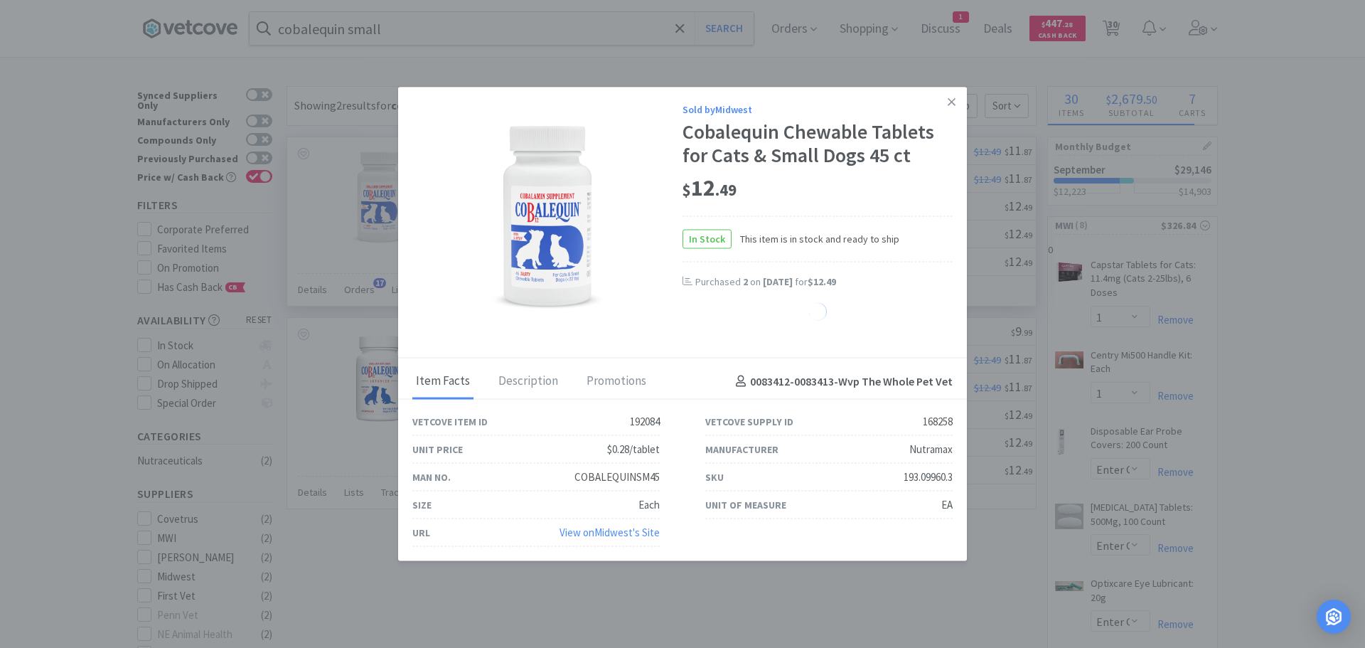
select select "1"
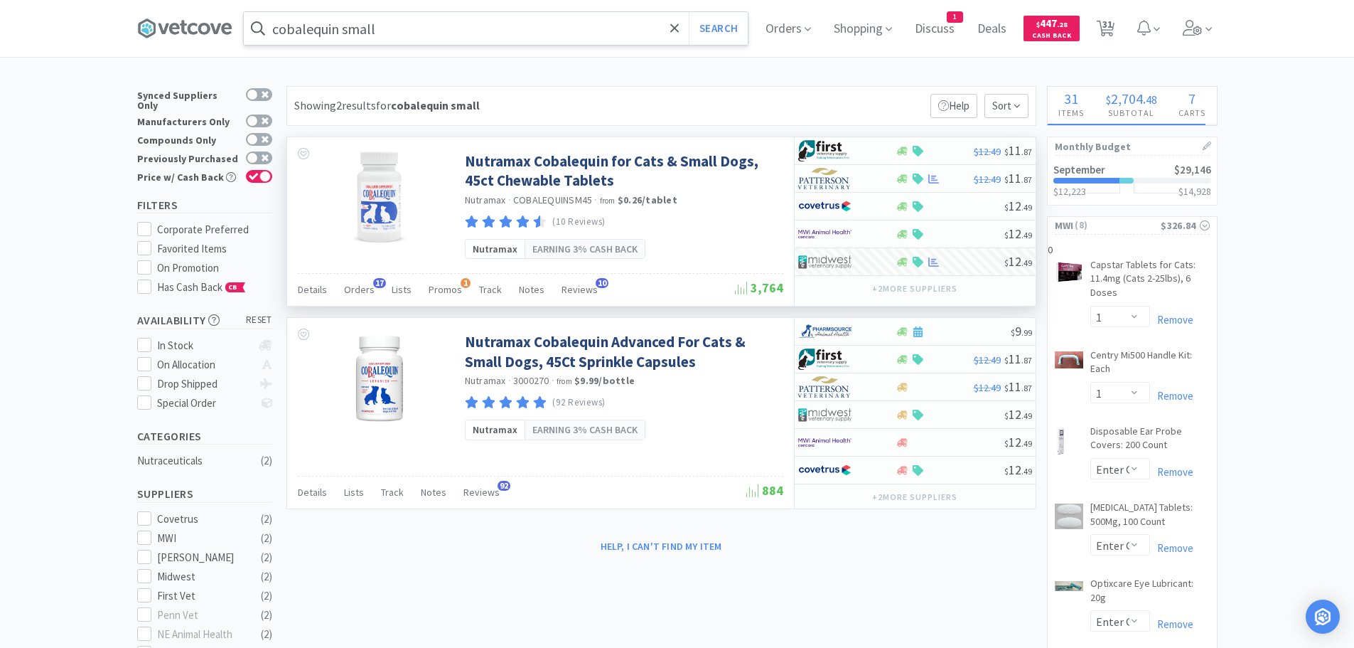
click at [545, 35] on input "cobalequin small" at bounding box center [496, 28] width 504 height 33
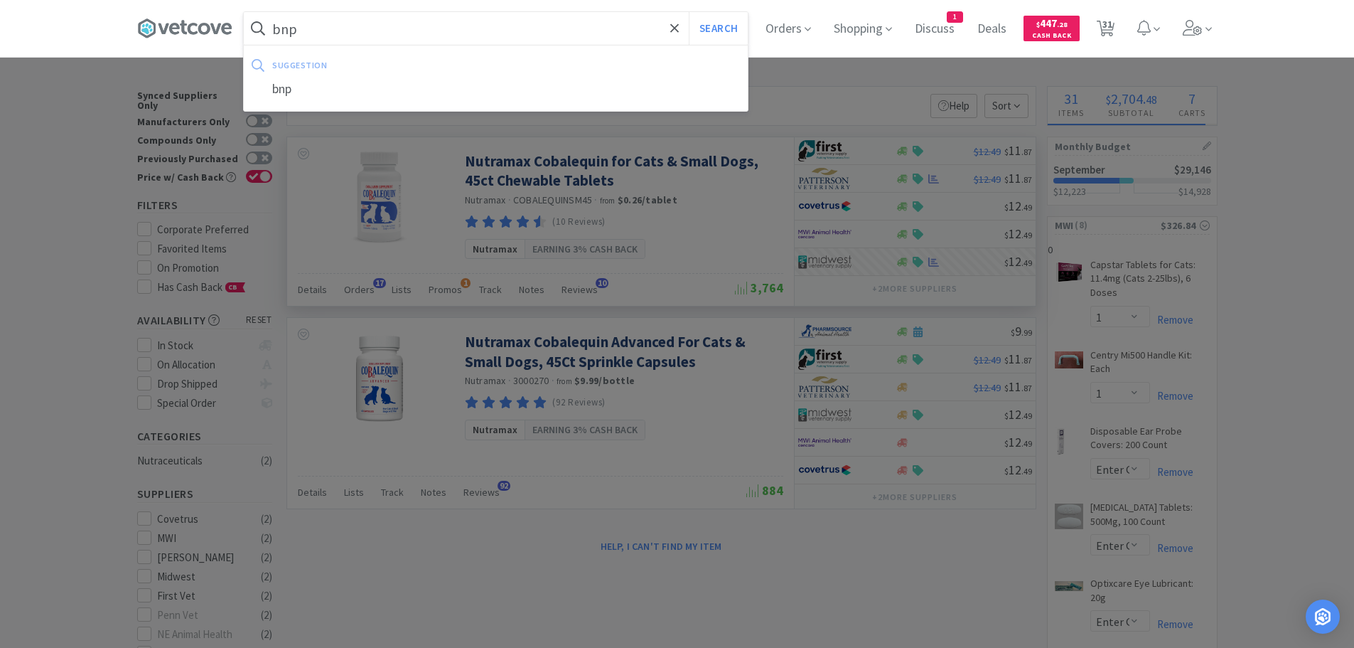
type input "bnp"
click at [689, 12] on button "Search" at bounding box center [718, 28] width 59 height 33
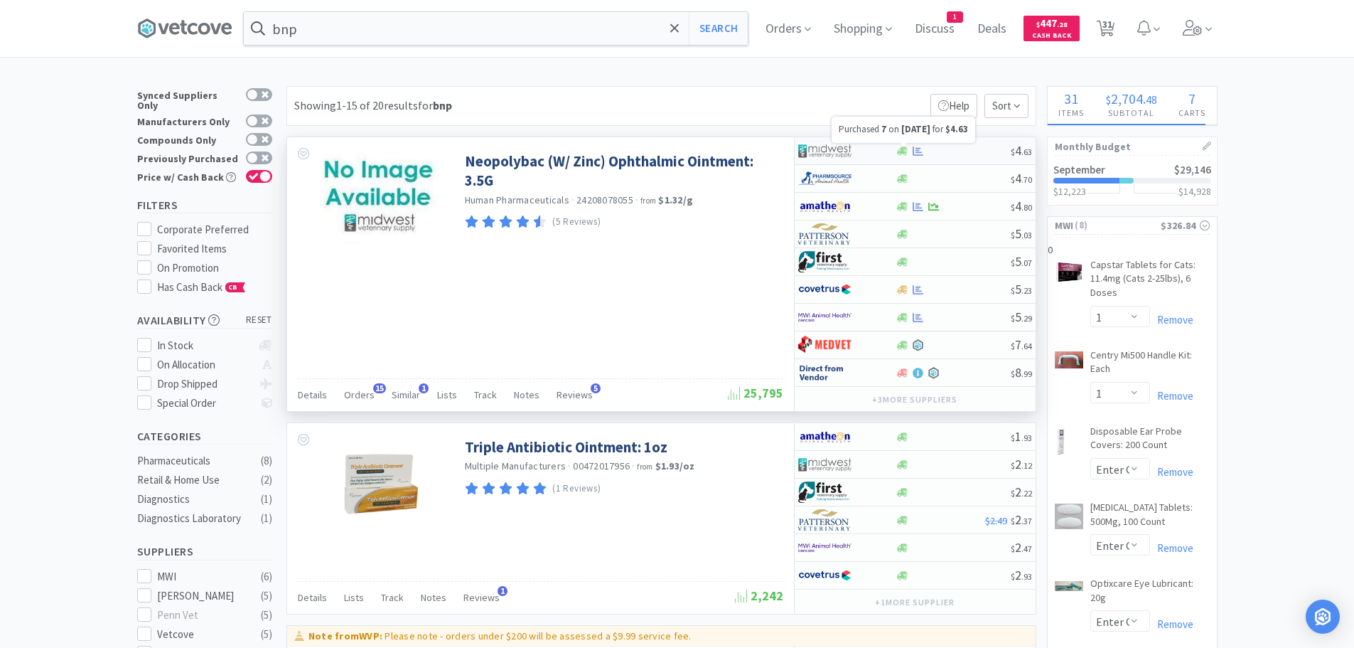
click at [917, 146] on icon at bounding box center [918, 151] width 11 height 11
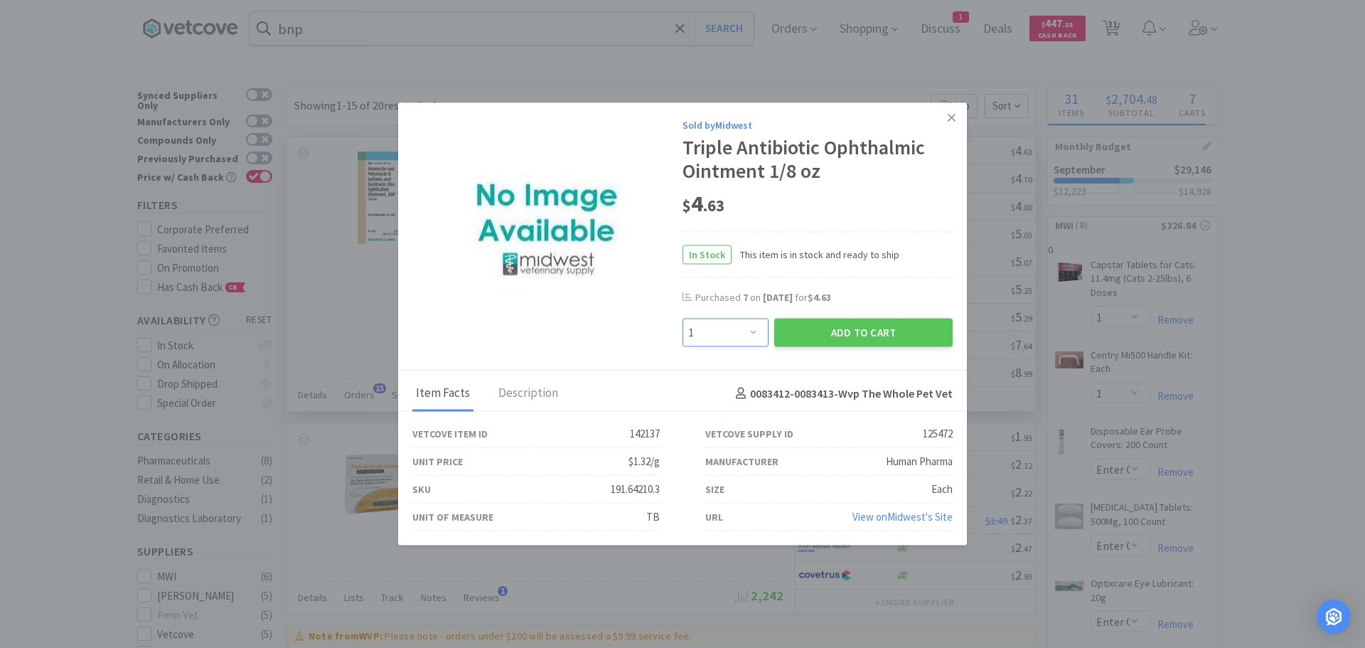
click at [754, 323] on select "Enter Quantity 1 2 3 4 5 6 7 8 9 10 11 12 13 14 15 16 17 18 19 20 Enter Quantity" at bounding box center [726, 333] width 86 height 28
select select "6"
click at [683, 319] on select "Enter Quantity 1 2 3 4 5 6 7 8 9 10 11 12 13 14 15 16 17 18 19 20 Enter Quantity" at bounding box center [726, 333] width 86 height 28
click at [850, 329] on button "Add to Cart" at bounding box center [863, 333] width 178 height 28
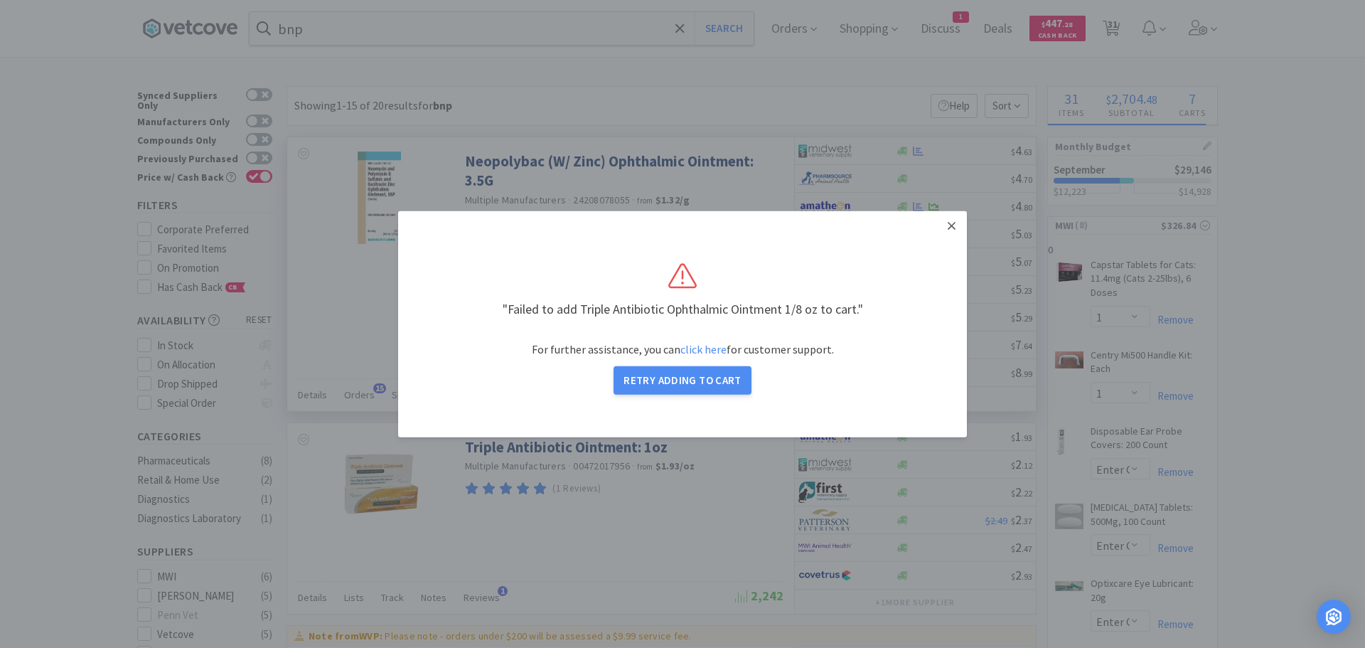
click at [961, 221] on link at bounding box center [951, 225] width 25 height 31
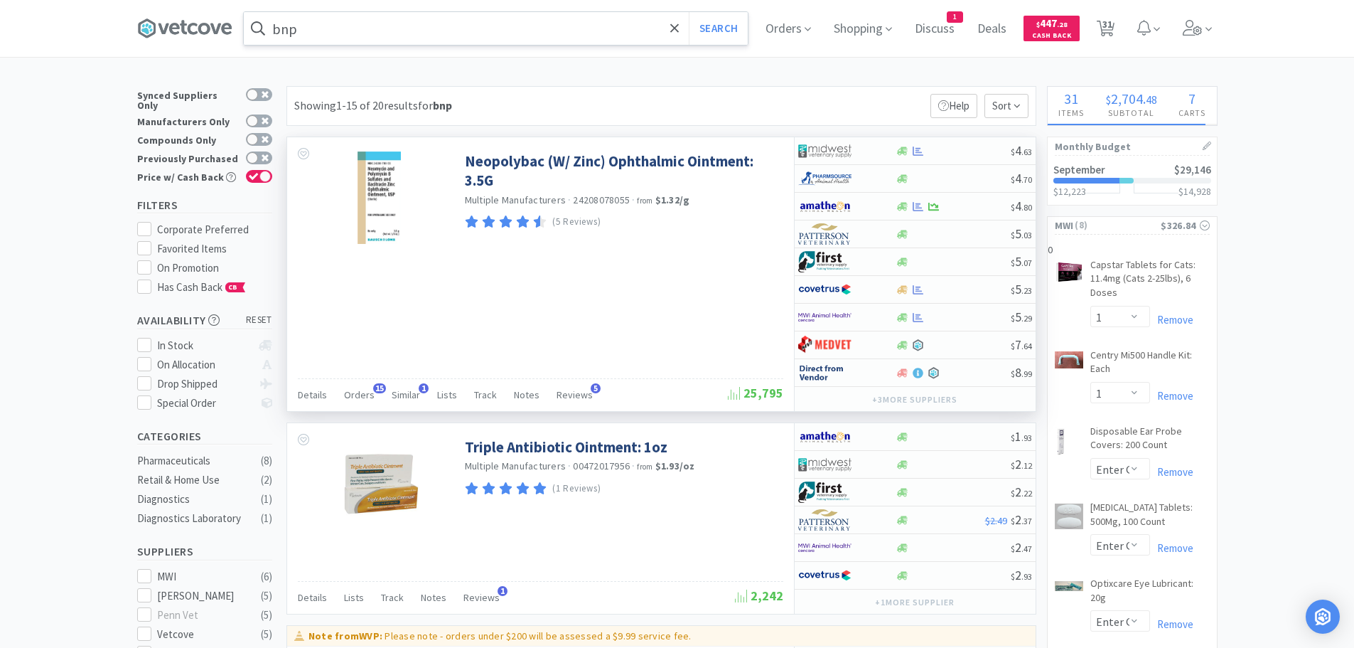
click at [395, 31] on input "bnp" at bounding box center [496, 28] width 504 height 33
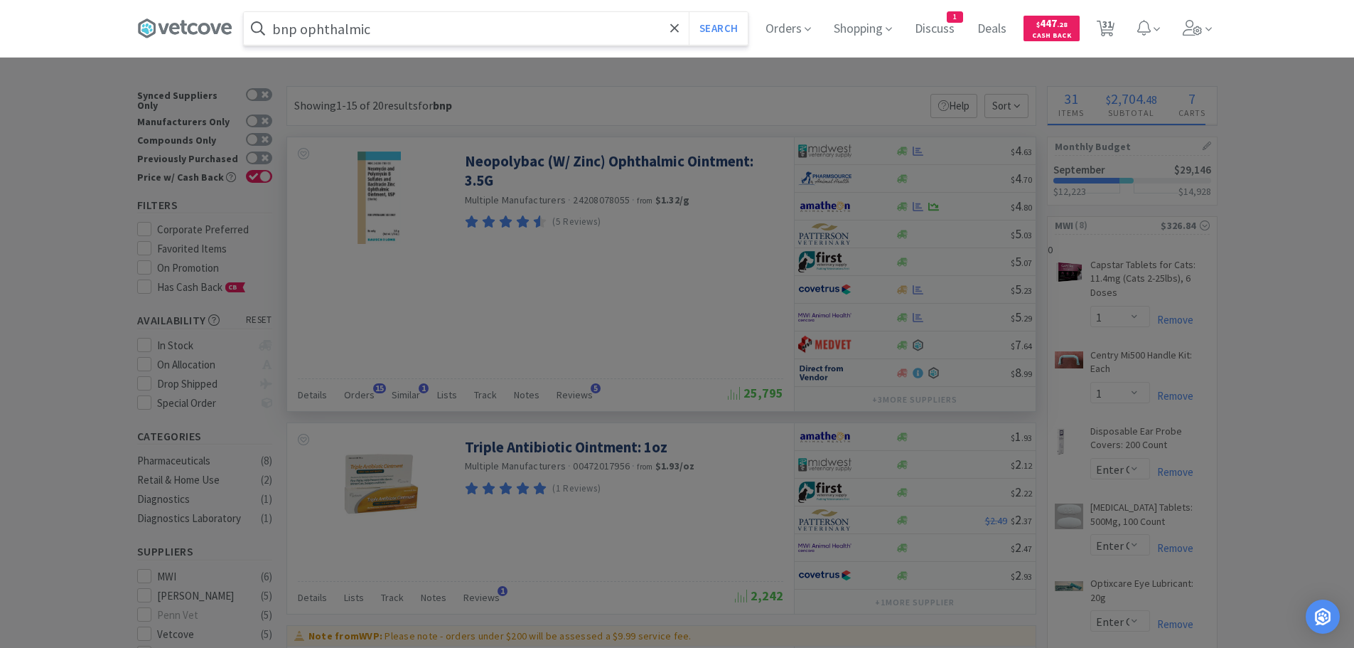
type input "bnp ophthalmic"
click at [689, 12] on button "Search" at bounding box center [718, 28] width 59 height 33
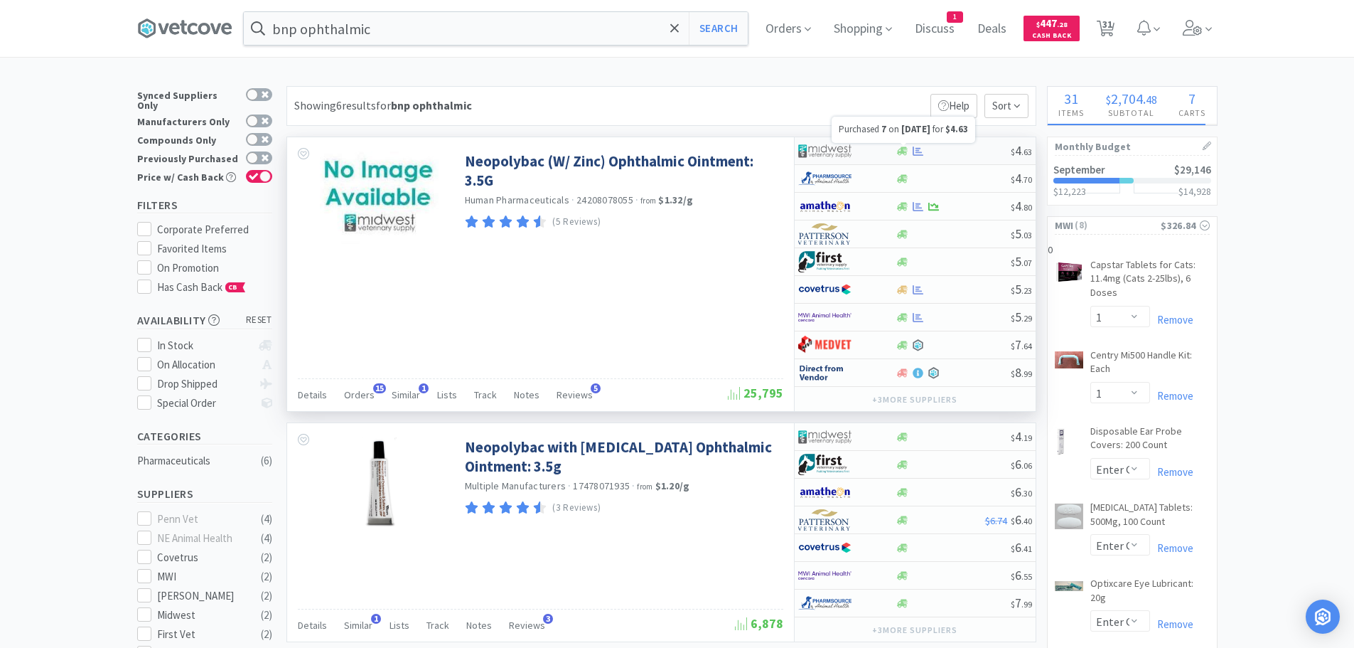
click at [916, 152] on icon at bounding box center [918, 150] width 11 height 9
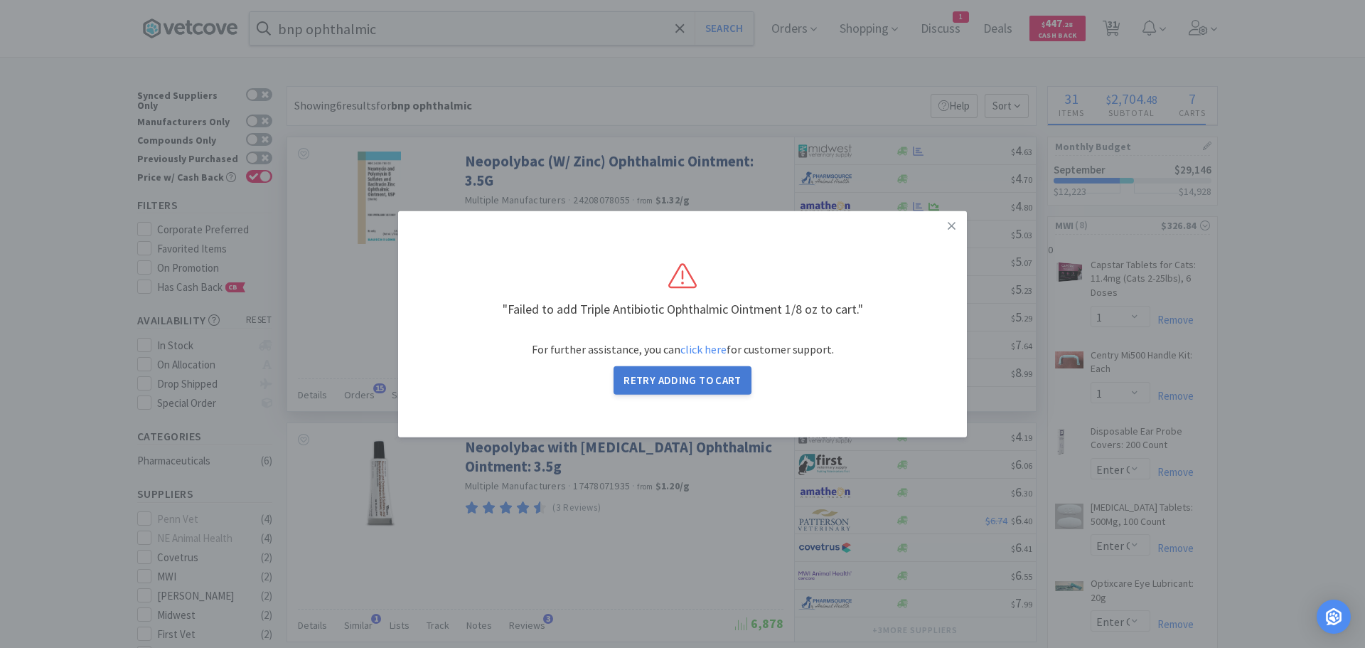
click at [683, 378] on button "Retry Adding to Cart" at bounding box center [683, 380] width 138 height 28
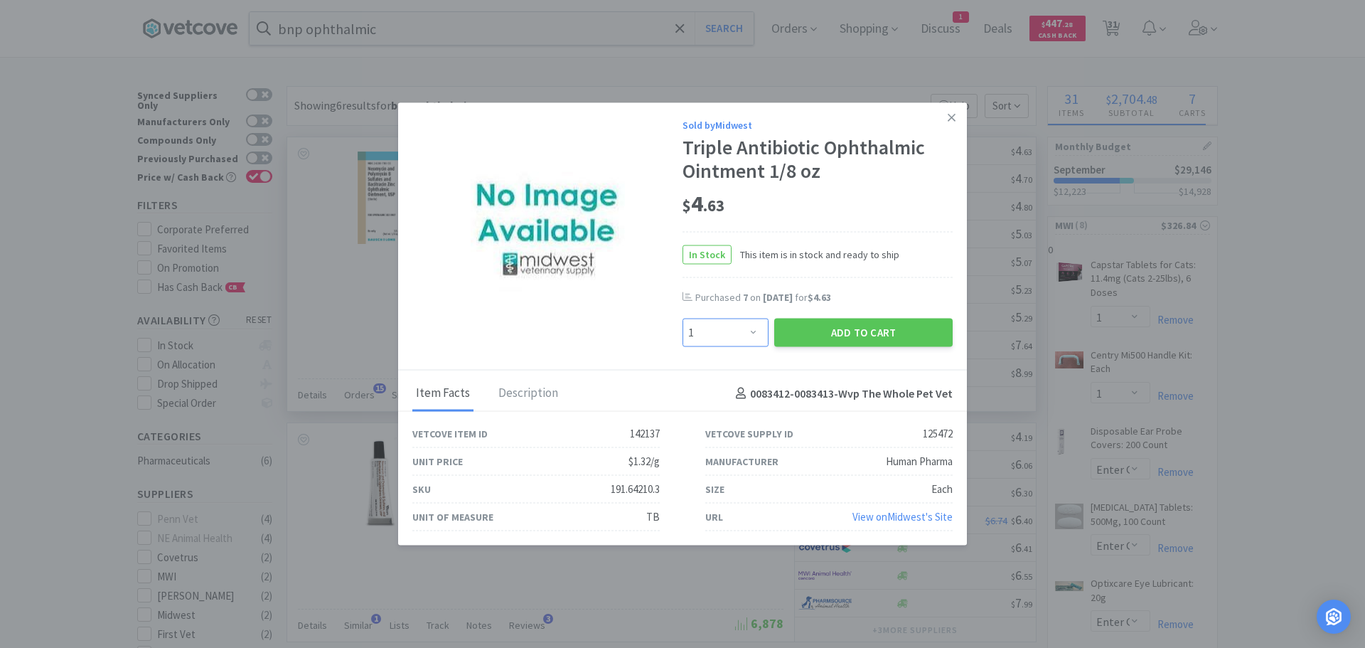
click at [752, 331] on select "Enter Quantity 1 2 3 4 5 6 7 8 9 10 11 12 13 14 15 16 17 18 19 20 Enter Quantity" at bounding box center [726, 333] width 86 height 28
select select "6"
click at [683, 319] on select "Enter Quantity 1 2 3 4 5 6 7 8 9 10 11 12 13 14 15 16 17 18 19 20 Enter Quantity" at bounding box center [726, 333] width 86 height 28
click at [840, 326] on button "Add to Cart" at bounding box center [863, 333] width 178 height 28
select select "1"
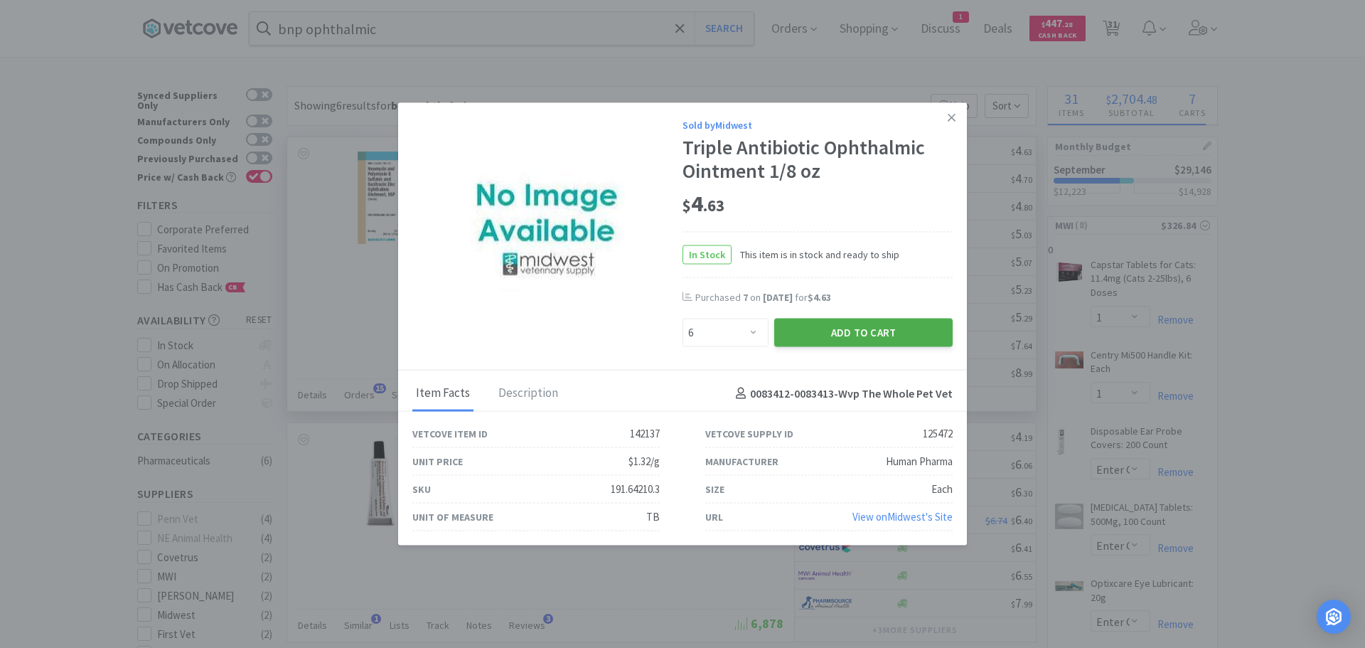
select select "1"
select select "4"
select select "2"
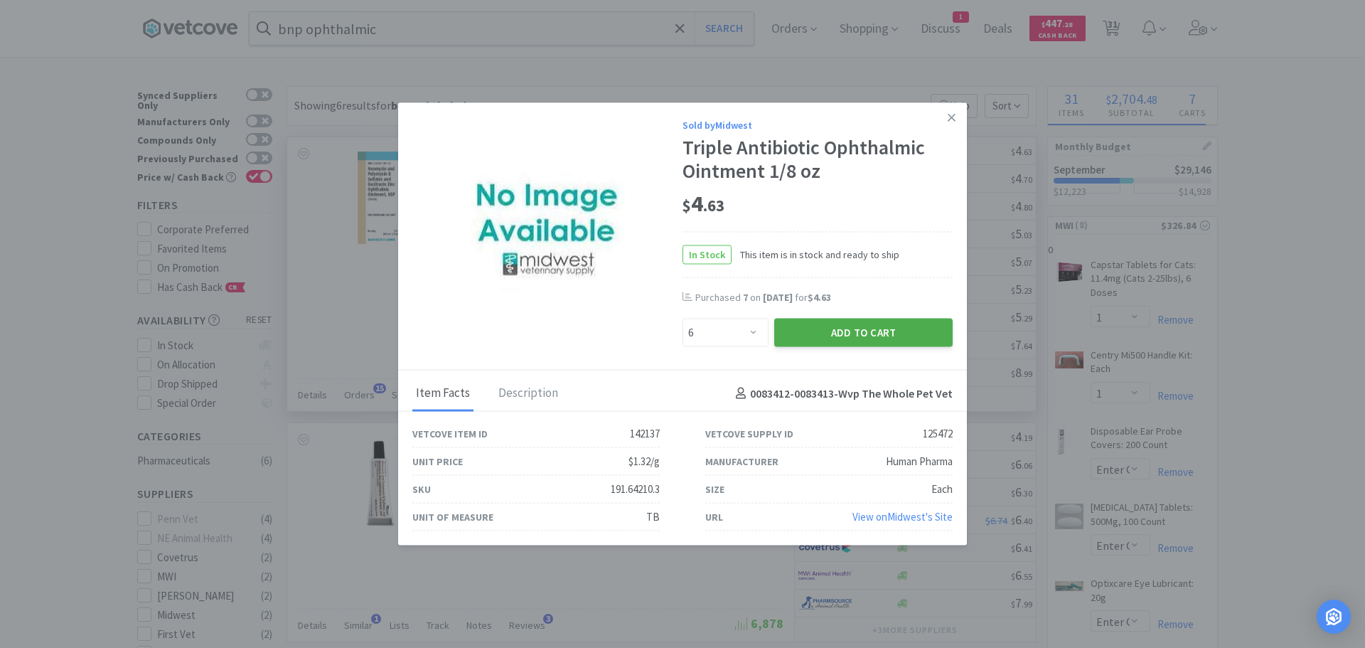
select select "1"
select select "2"
select select "20"
select select "25"
select select "1"
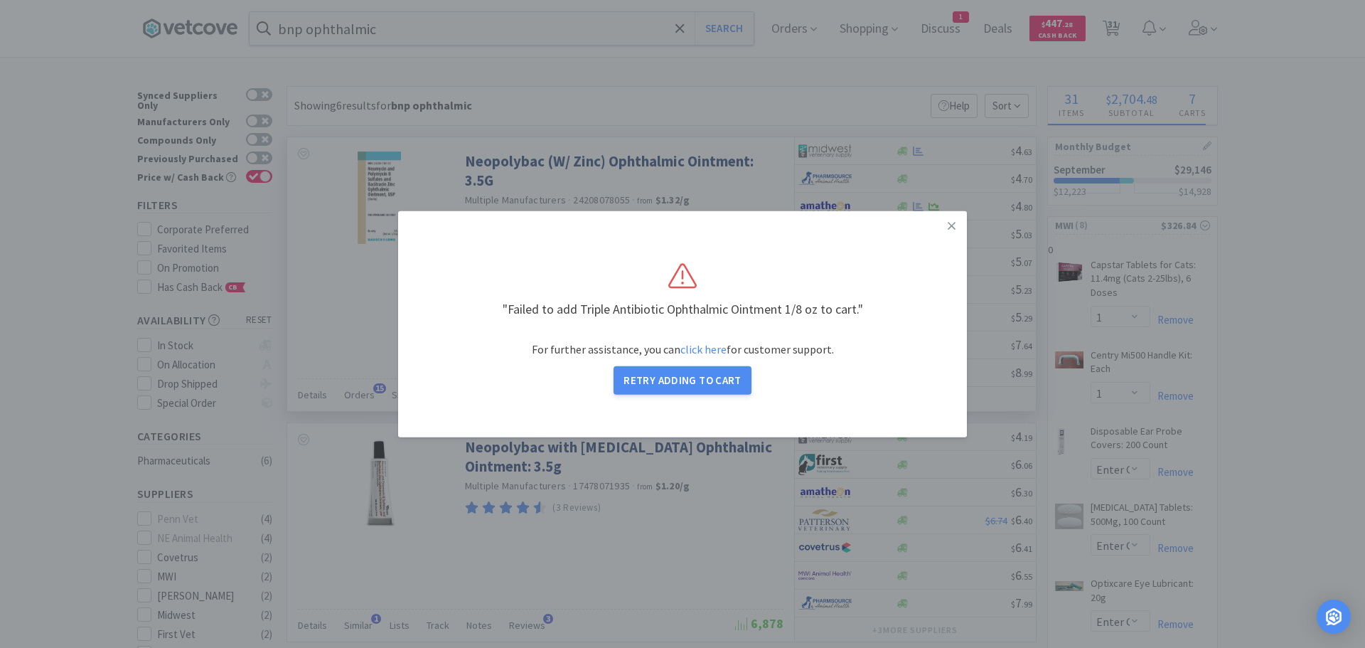
click at [706, 348] on link "click here" at bounding box center [703, 349] width 46 height 14
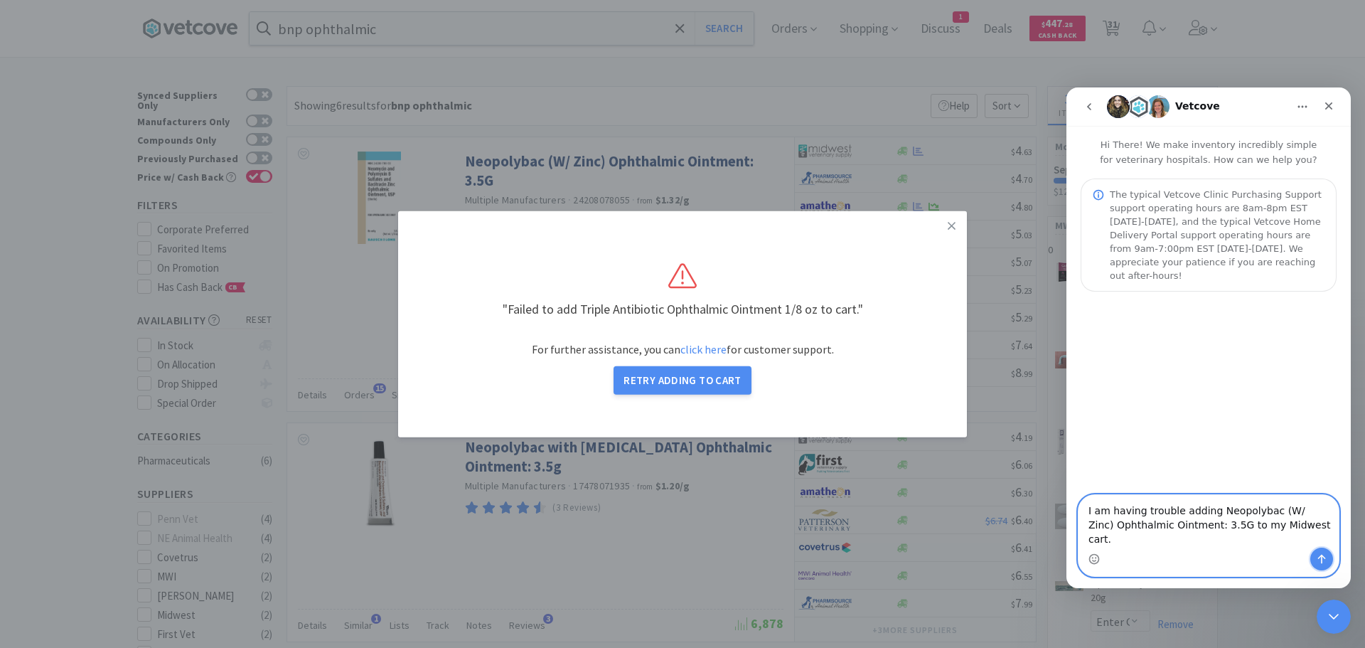
click at [1321, 558] on icon "Send a message…" at bounding box center [1321, 558] width 11 height 11
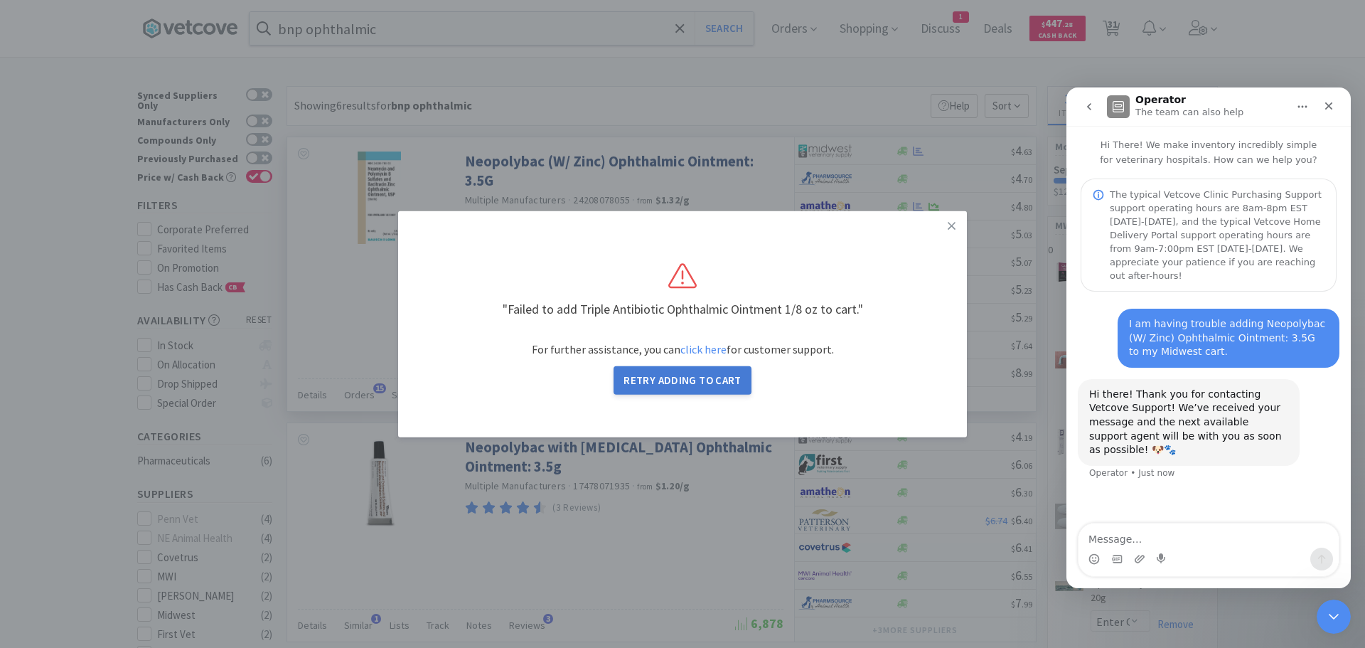
click at [672, 373] on button "Retry Adding to Cart" at bounding box center [683, 380] width 138 height 28
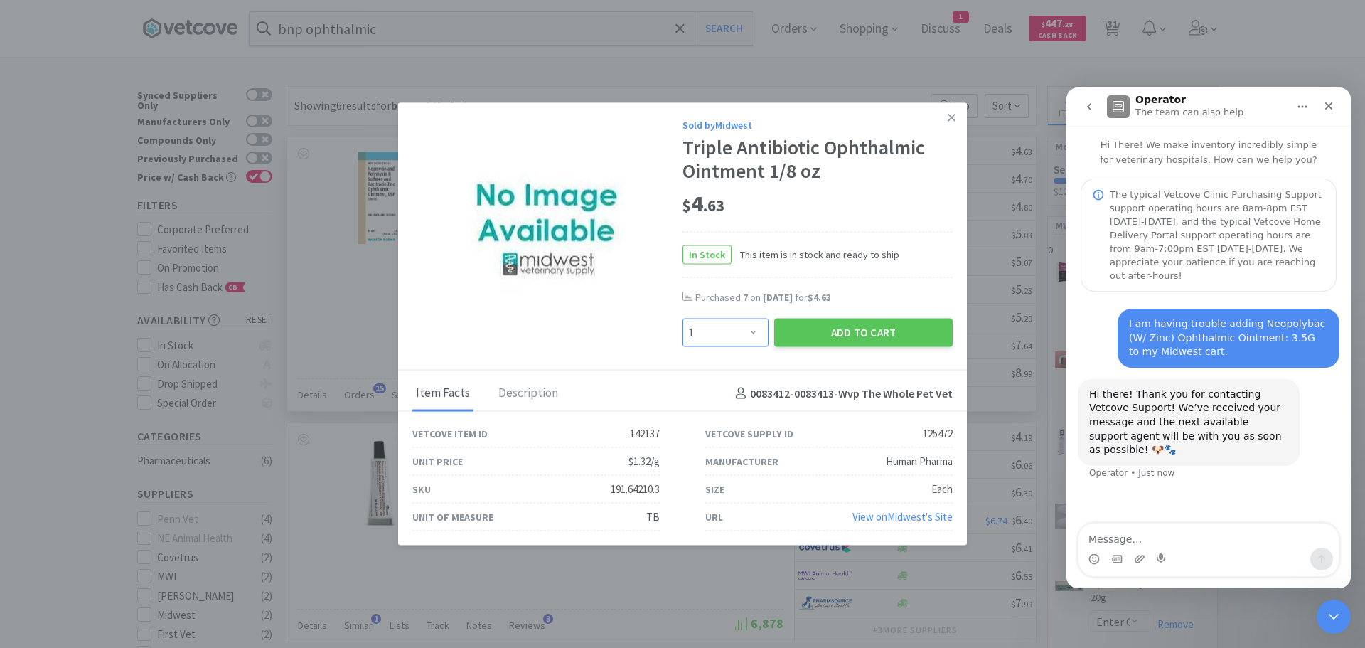
click at [757, 329] on select "Enter Quantity 1 2 3 4 5 6 7 8 9 10 11 12 13 14 15 16 17 18 19 20 Enter Quantity" at bounding box center [726, 333] width 86 height 28
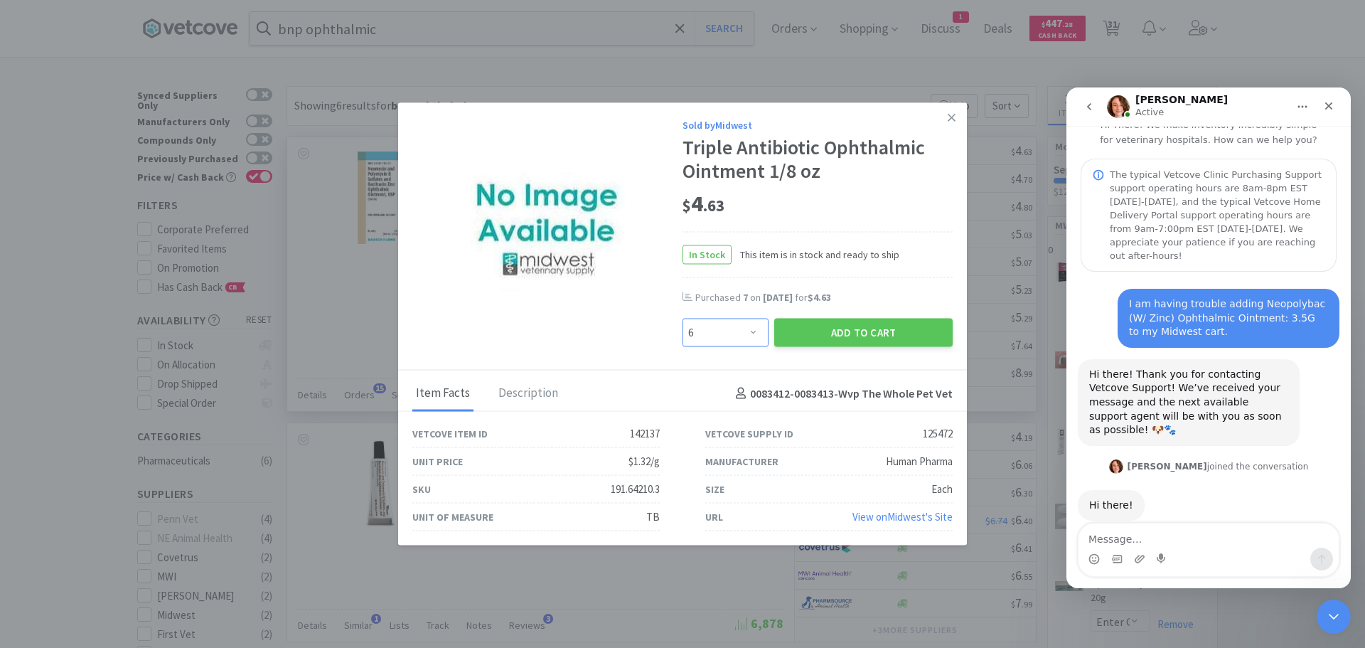
click at [683, 319] on select "Enter Quantity 1 2 3 4 5 6 7 8 9 10 11 12 13 14 15 16 17 18 19 20 Enter Quantity" at bounding box center [726, 333] width 86 height 28
click at [849, 328] on button "Add to Cart" at bounding box center [863, 333] width 178 height 28
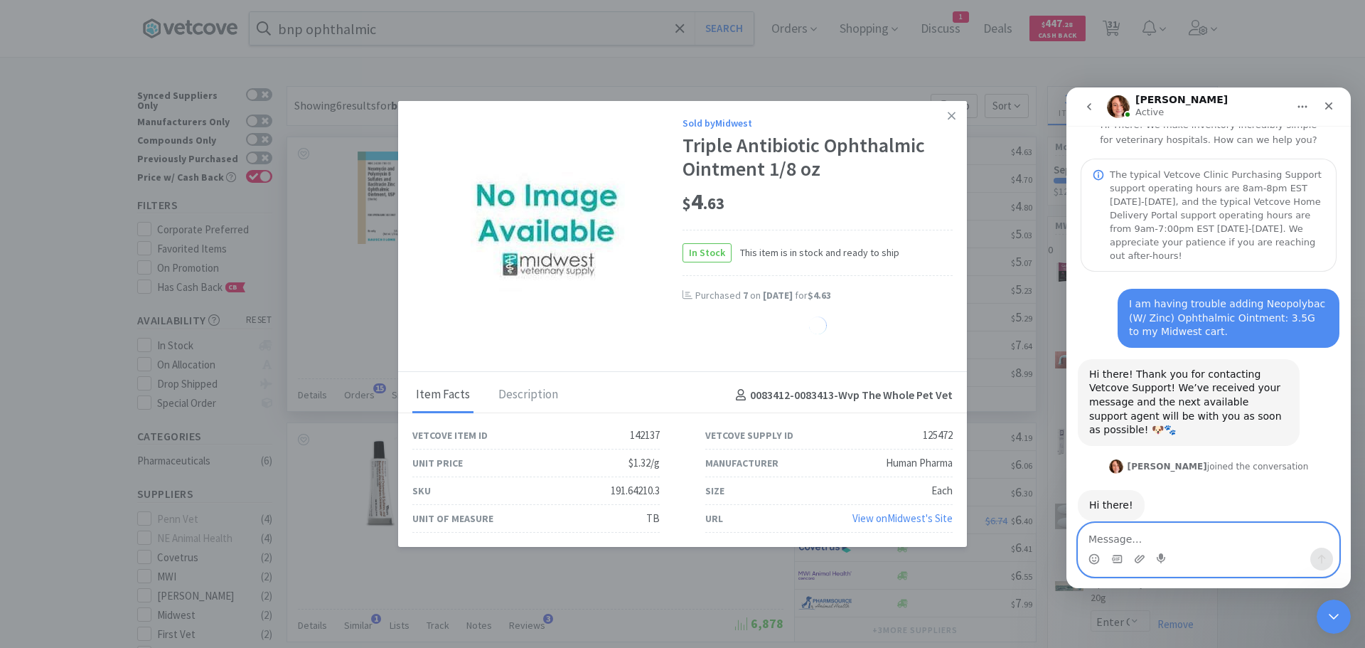
click at [1135, 535] on textarea "Message…" at bounding box center [1209, 535] width 260 height 24
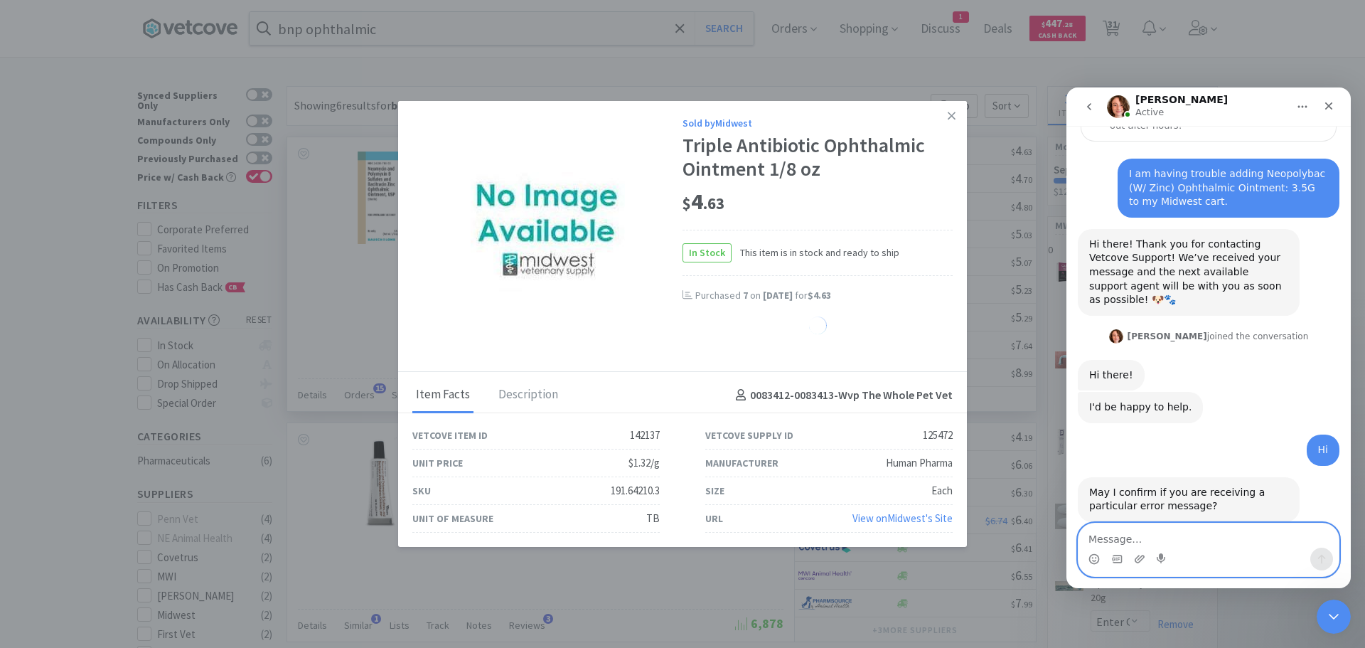
scroll to position [151, 0]
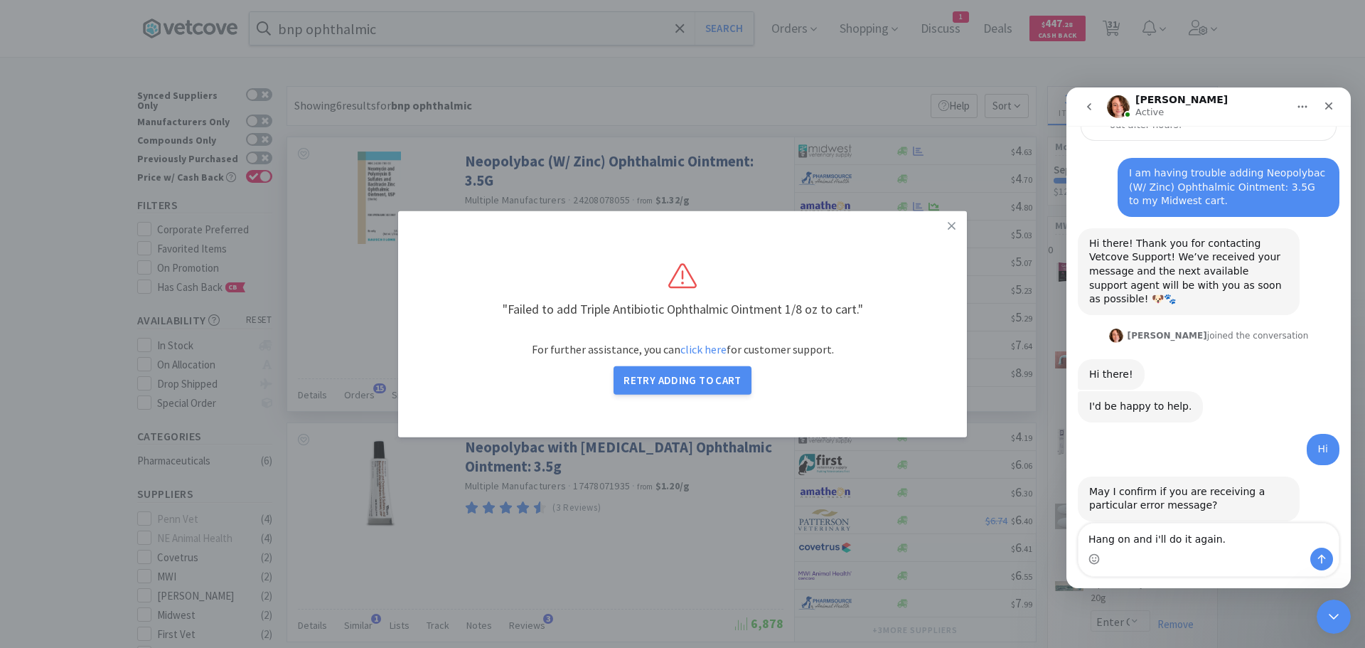
click at [1336, 557] on div "Intercom messenger" at bounding box center [1209, 558] width 260 height 23
click at [1323, 552] on button "Send a message…" at bounding box center [1321, 558] width 23 height 23
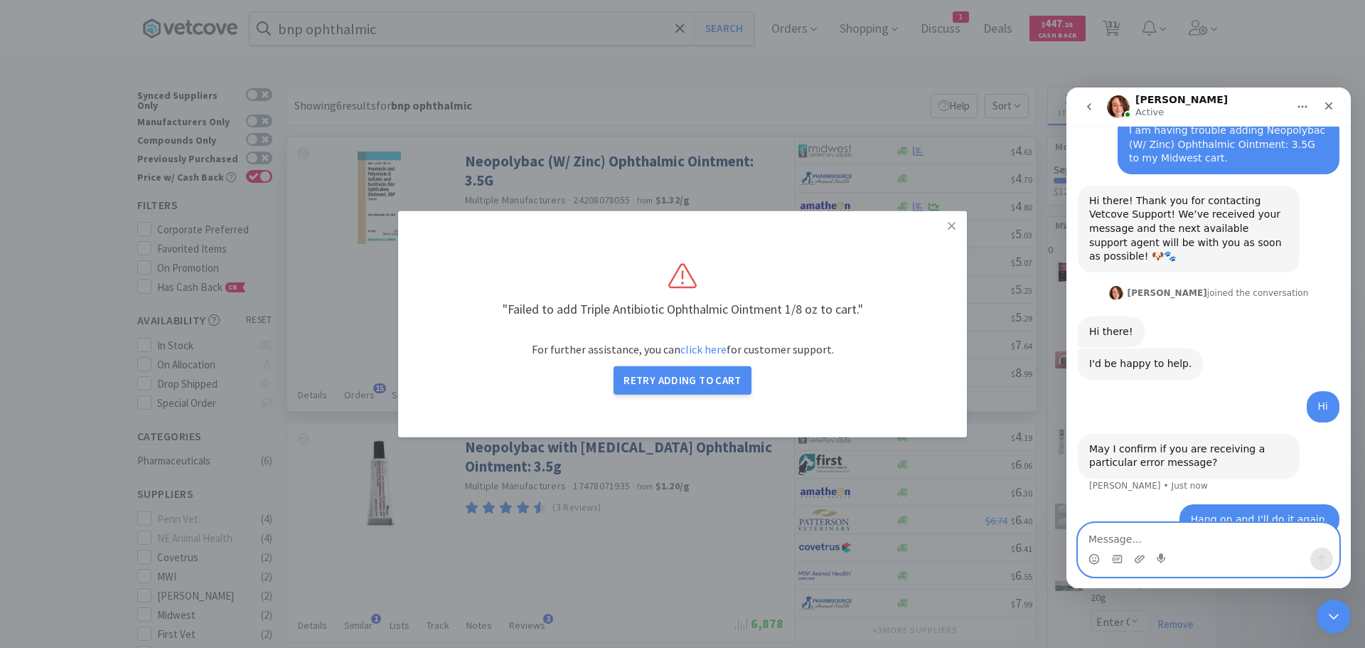
click at [1118, 539] on textarea "Message…" at bounding box center [1209, 535] width 260 height 24
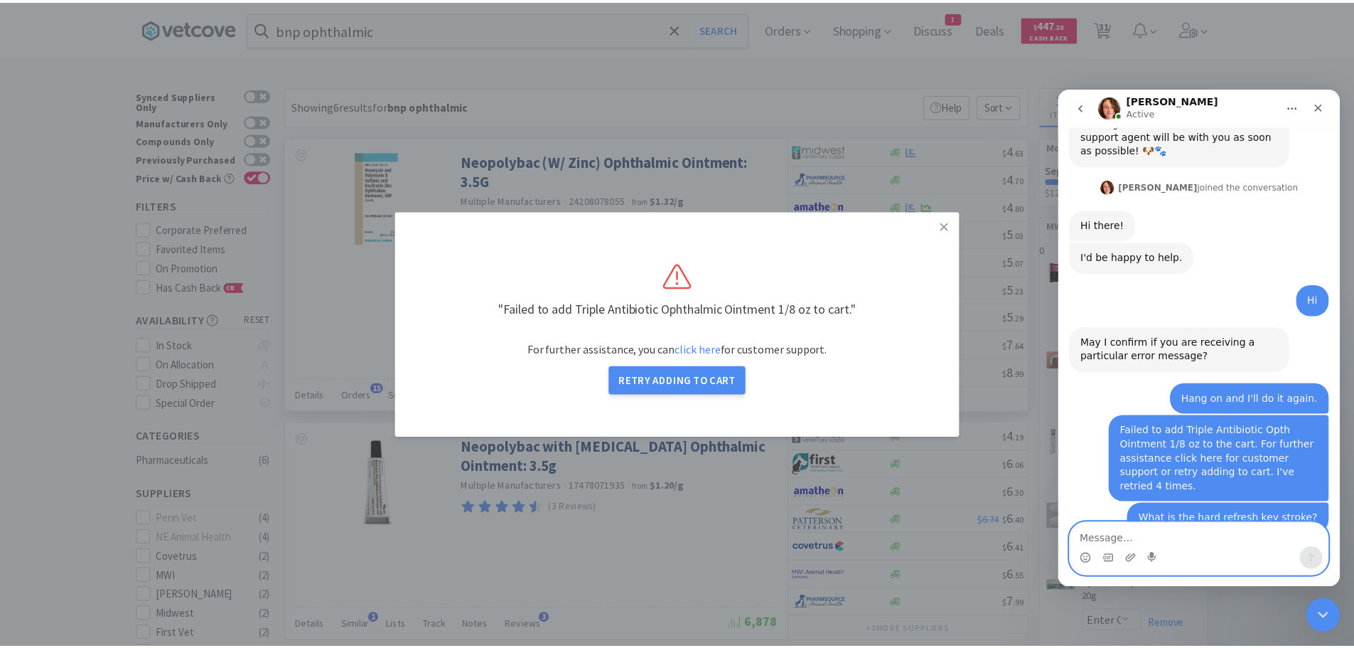
scroll to position [356, 0]
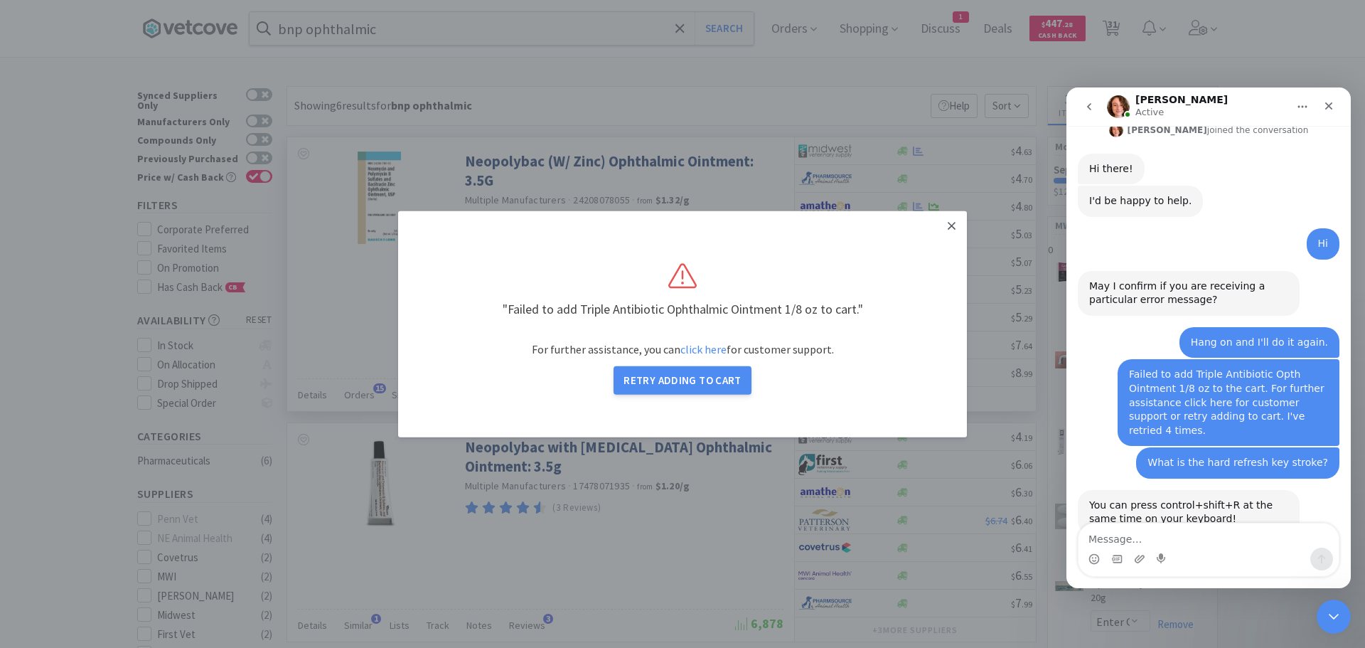
click at [944, 220] on link at bounding box center [951, 225] width 25 height 31
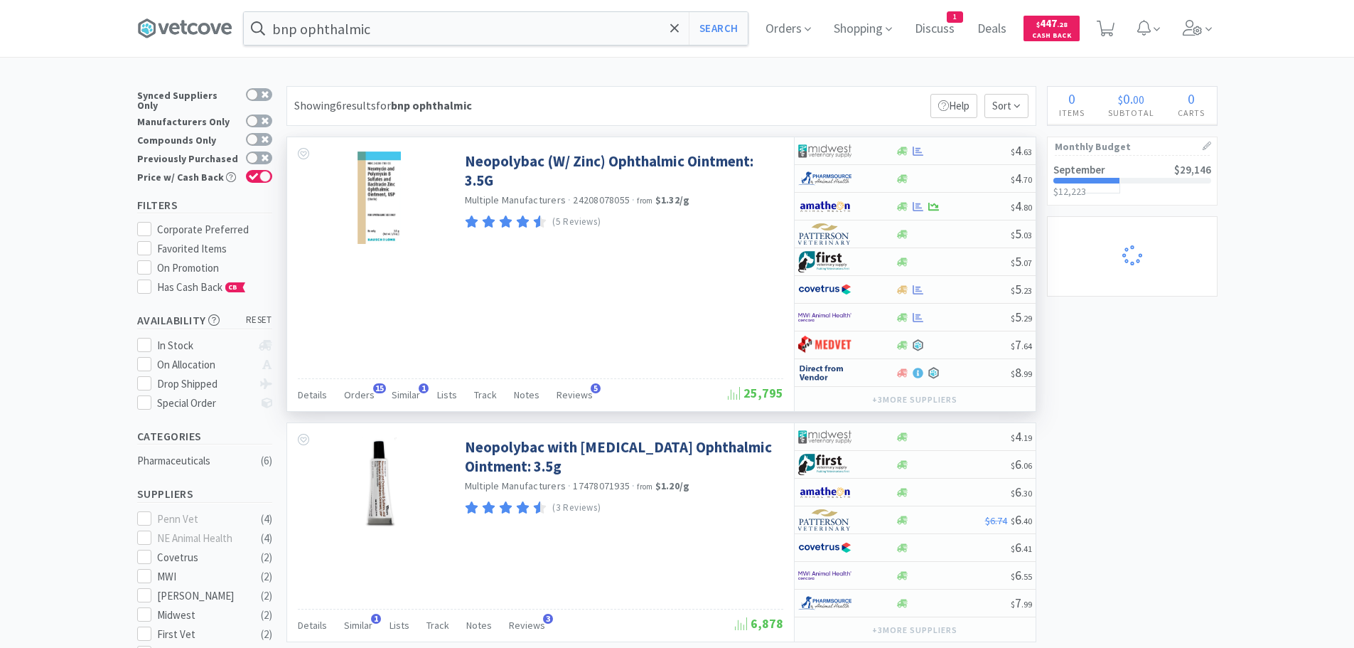
select select "1"
select select "2"
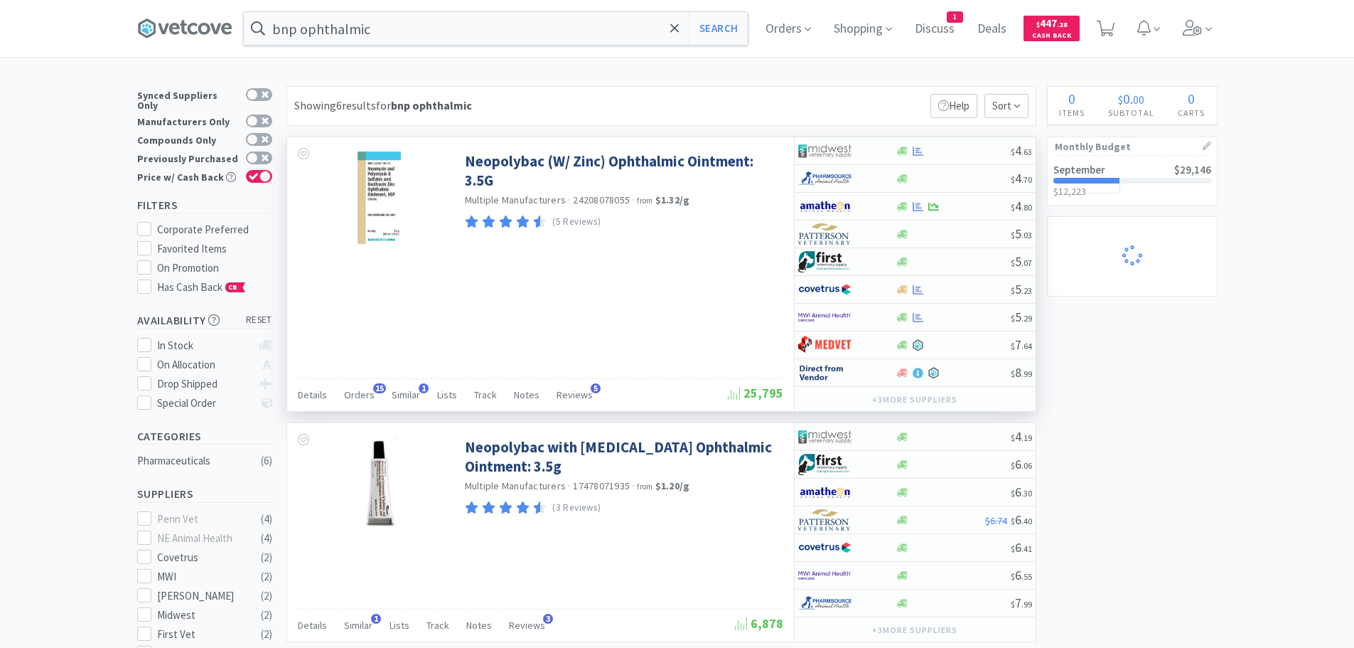
select select "100"
select select "1"
select select "100"
select select "1"
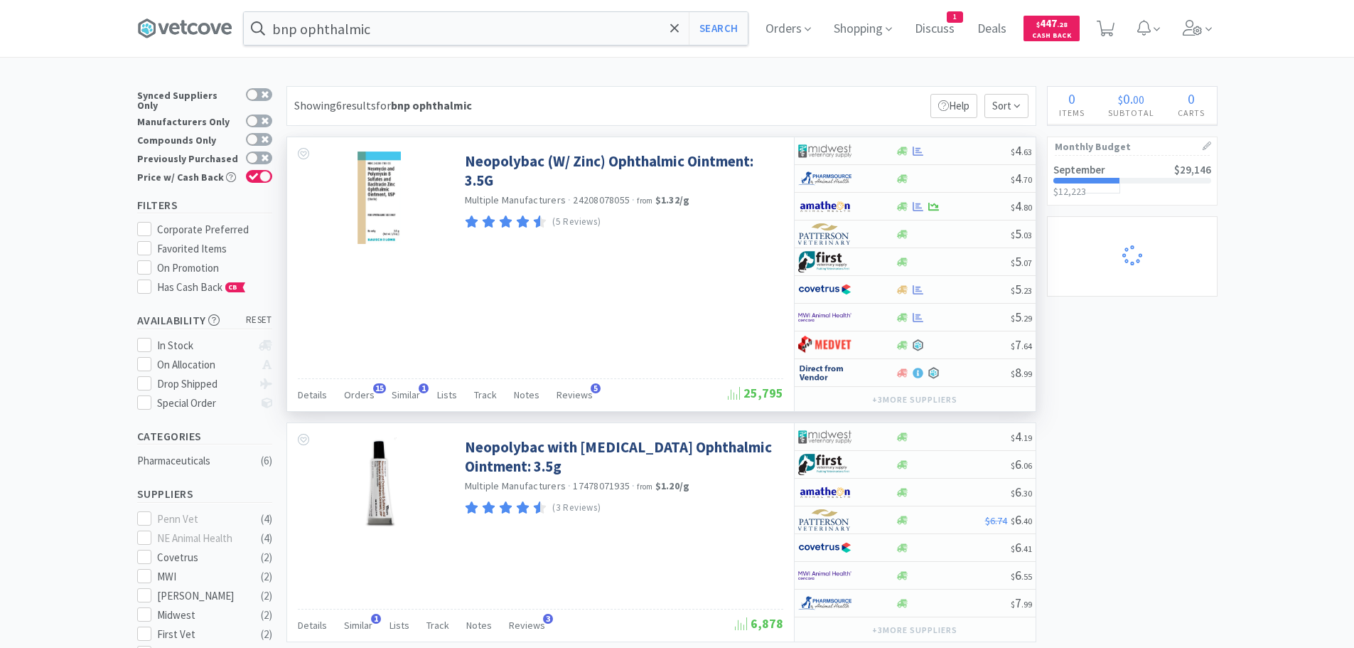
select select "1"
select select "20"
select select "1"
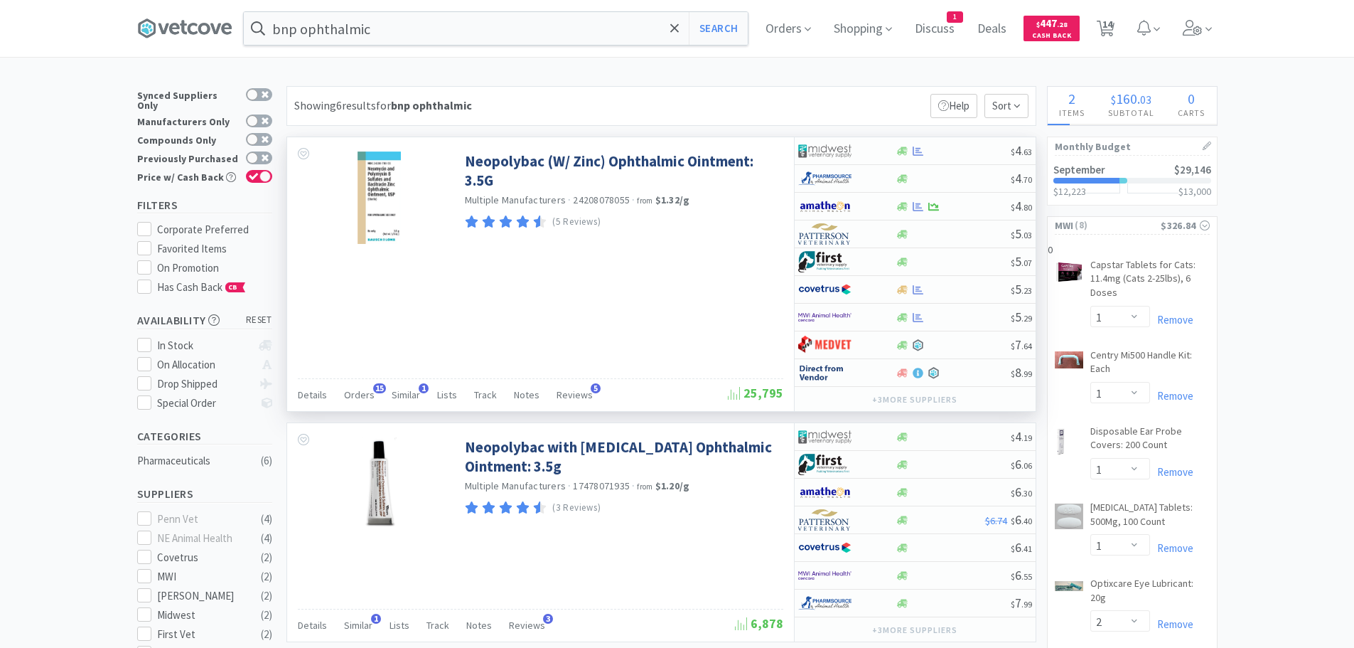
select select "10"
select select "1"
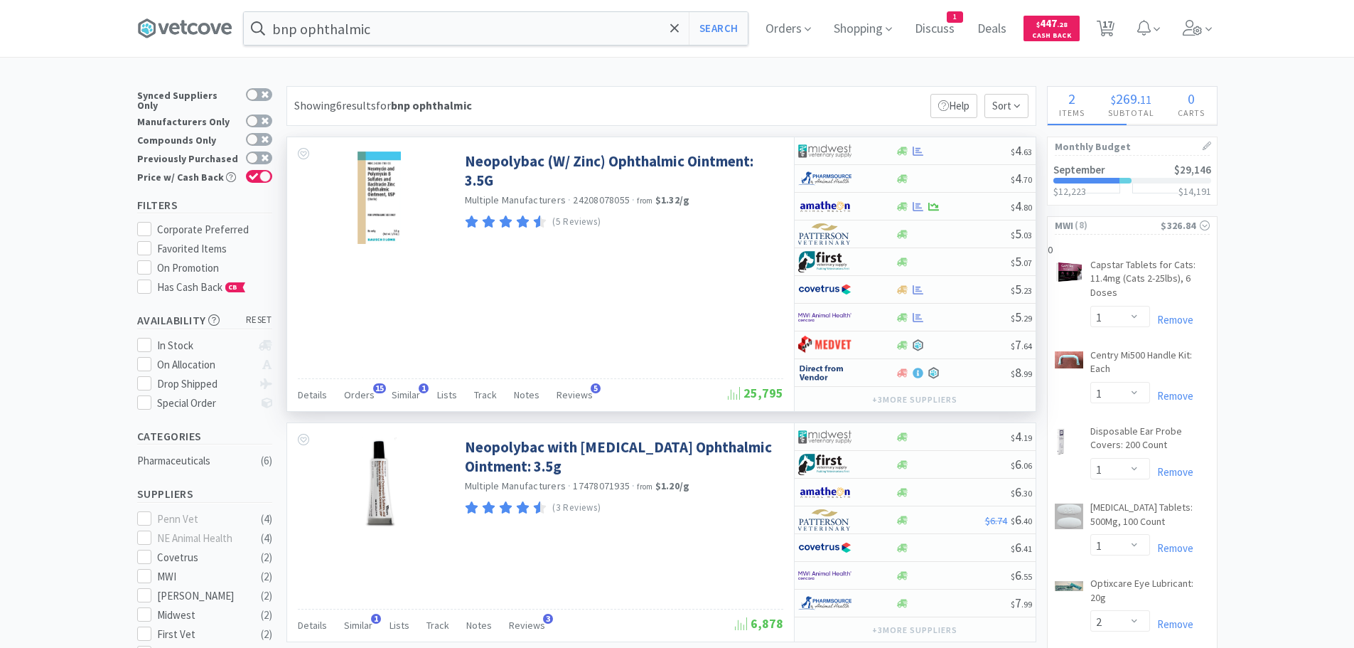
select select "1"
select select "4"
select select "2"
select select "1"
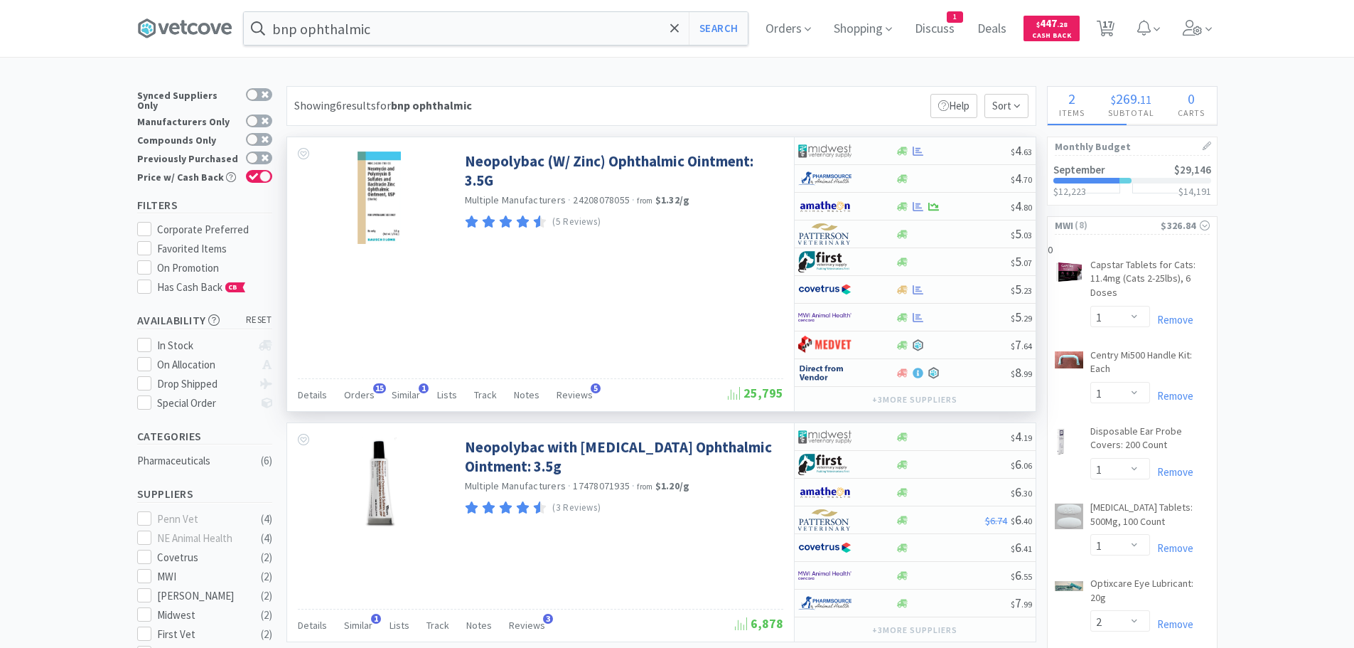
select select "2"
select select "20"
select select "25"
select select "1"
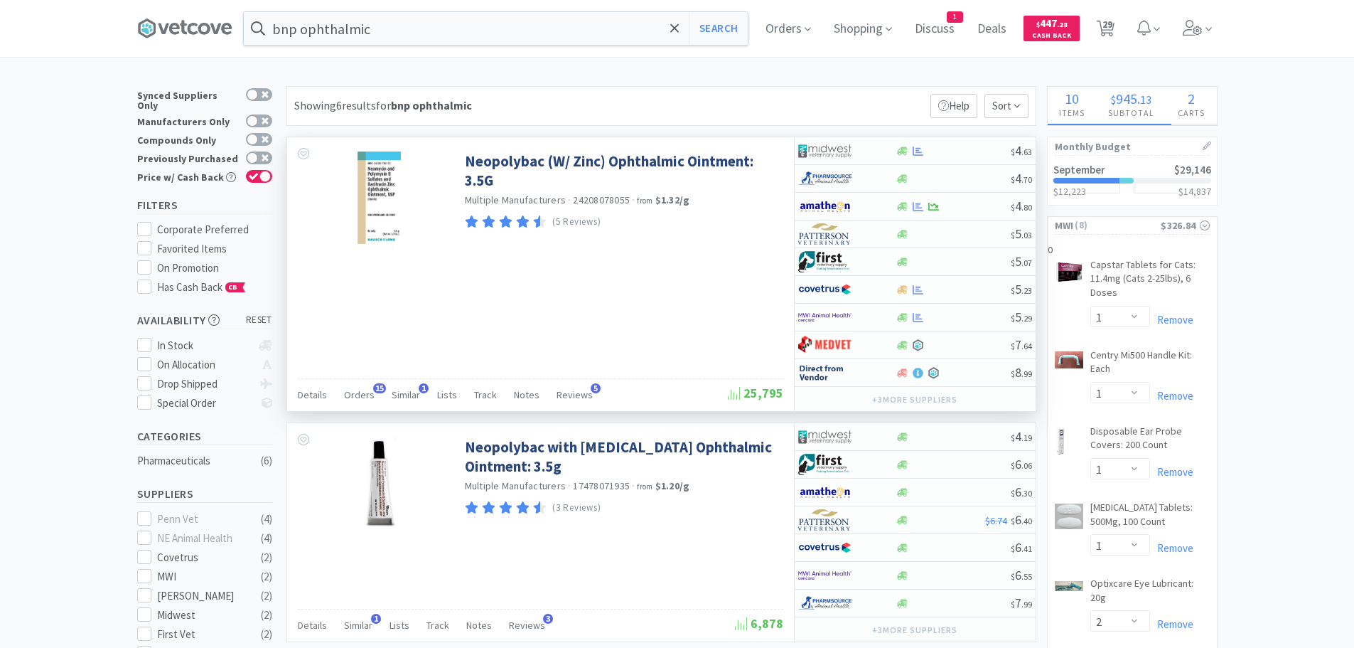
select select "1"
click at [919, 149] on icon at bounding box center [918, 151] width 11 height 11
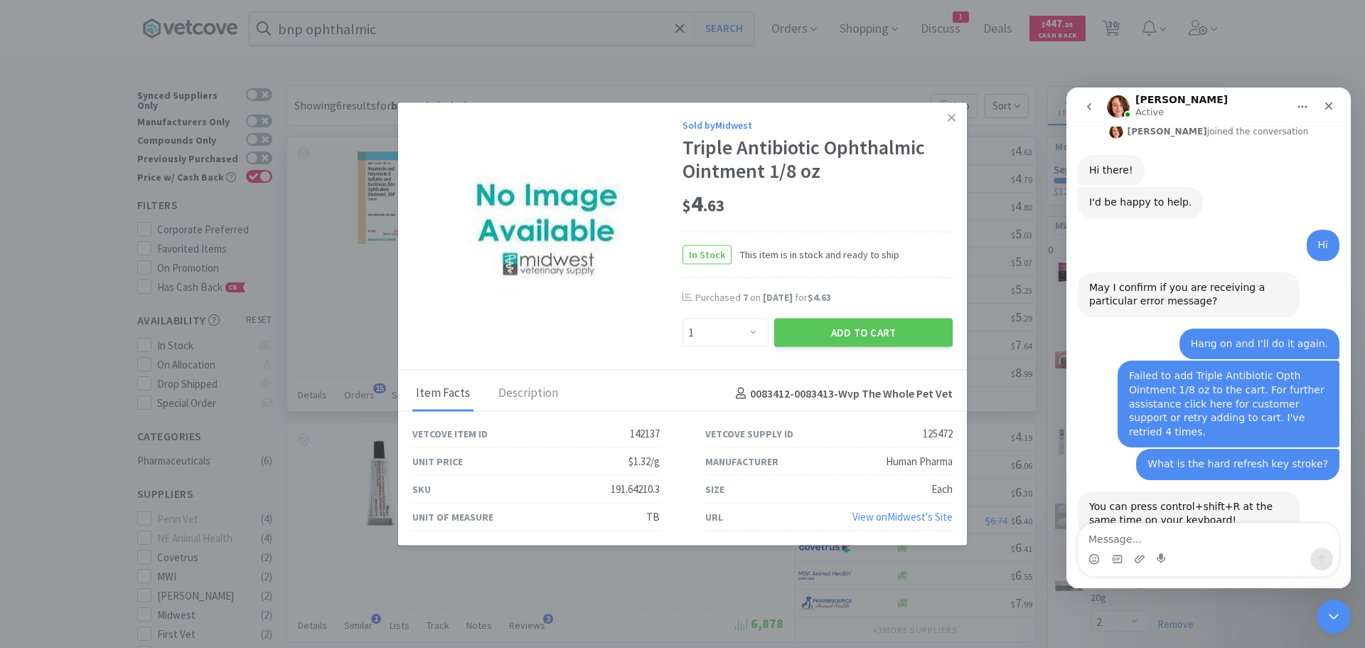
scroll to position [356, 0]
click at [754, 331] on select "Enter Quantity 1 2 3 4 5 6 7 8 9 10 11 12 13 14 15 16 17 18 19 20 Enter Quantity" at bounding box center [726, 333] width 86 height 28
select select "6"
click at [683, 319] on select "Enter Quantity 1 2 3 4 5 6 7 8 9 10 11 12 13 14 15 16 17 18 19 20 Enter Quantity" at bounding box center [726, 333] width 86 height 28
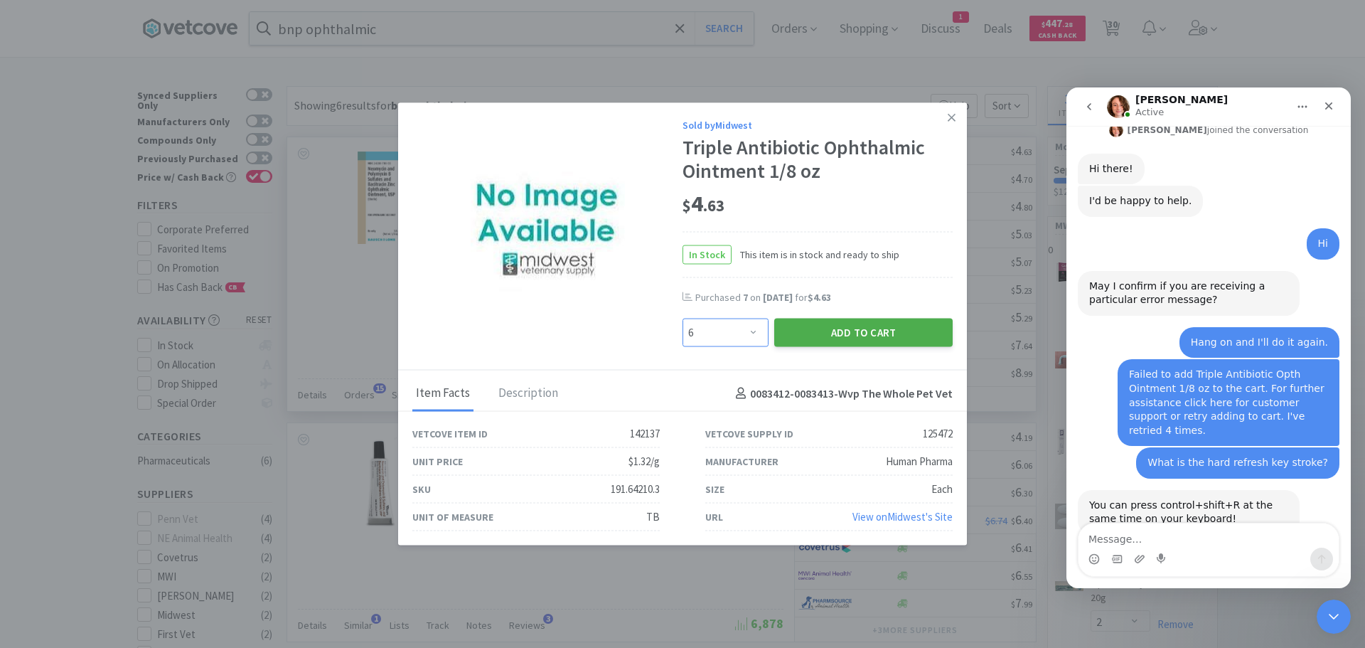
select select "1"
click at [863, 331] on button "Add to Cart" at bounding box center [863, 333] width 178 height 28
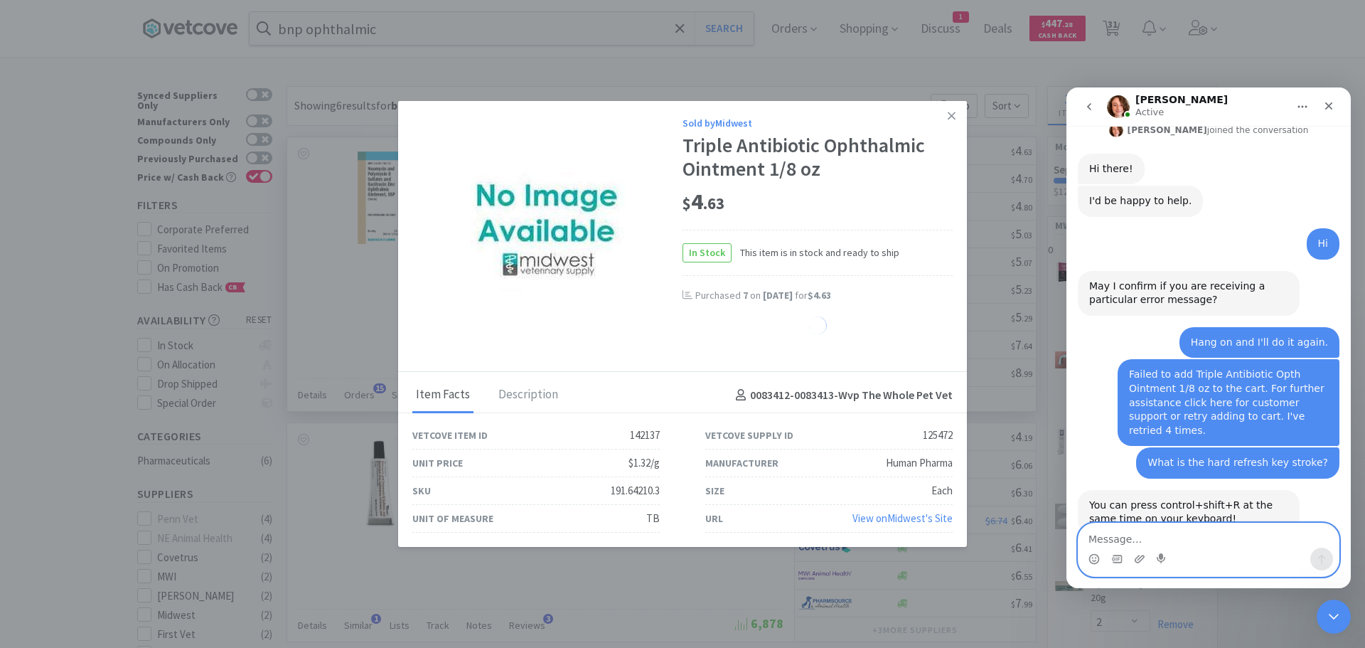
click at [1127, 537] on textarea "Message…" at bounding box center [1209, 535] width 260 height 24
type textarea "Hmmm, refreshed and seems to still not be working."
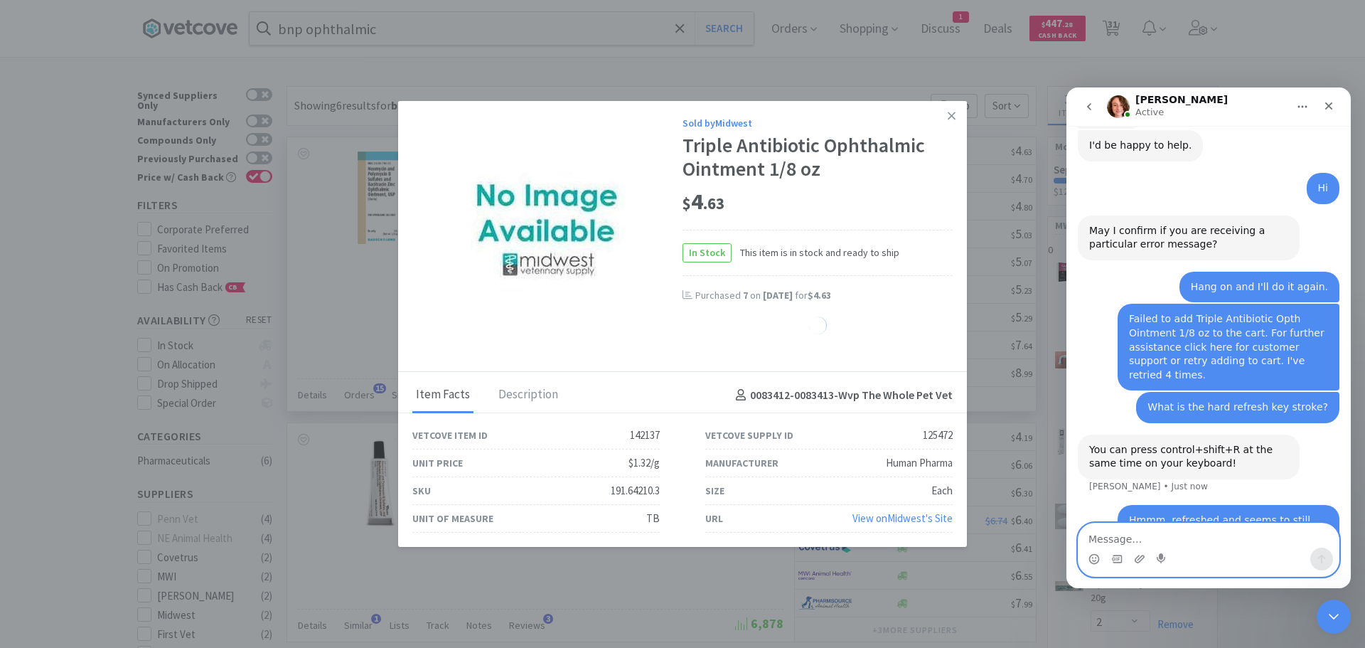
scroll to position [412, 0]
click at [1113, 543] on textarea "Message…" at bounding box center [1209, 535] width 260 height 24
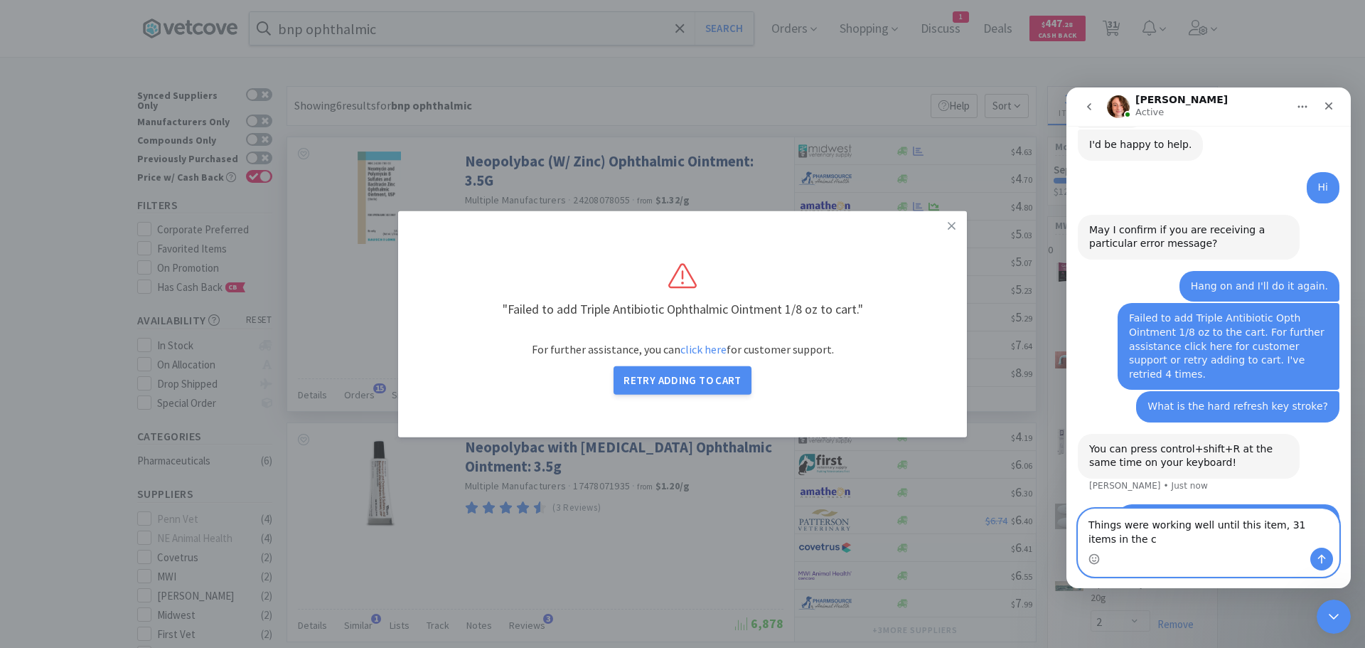
scroll to position [427, 0]
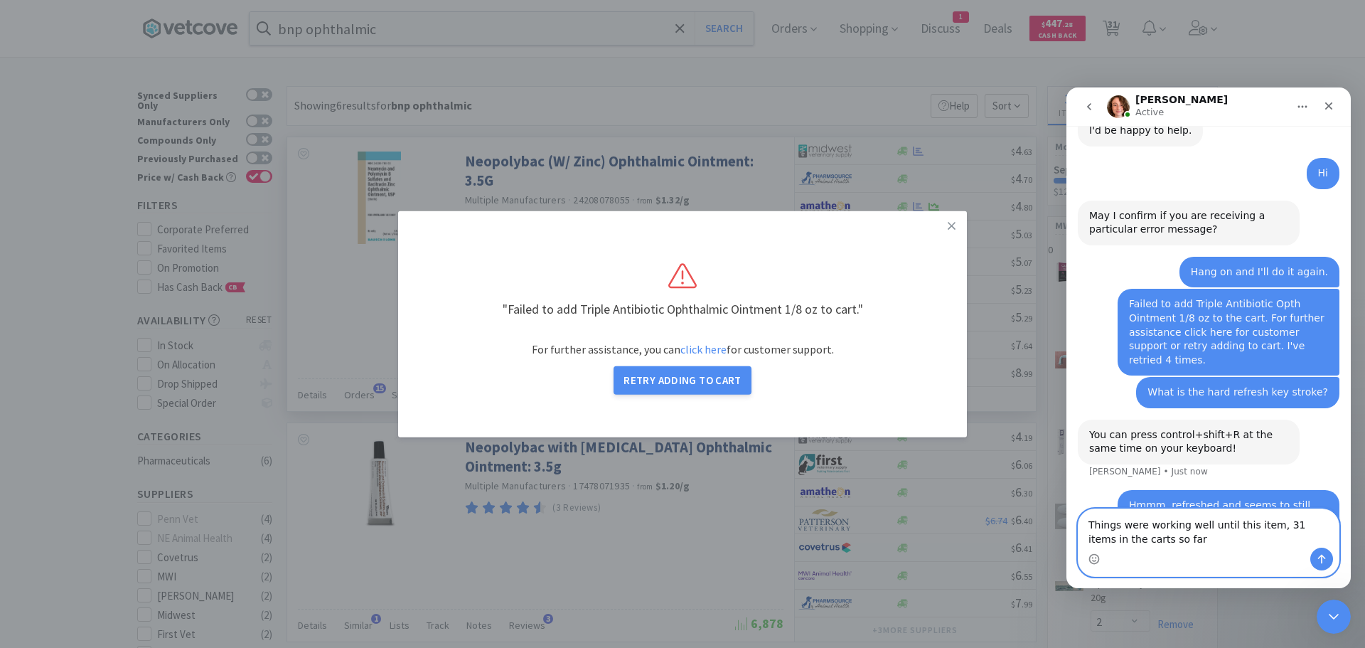
type textarea "Things were working well until this item, 31 items in the carts so far."
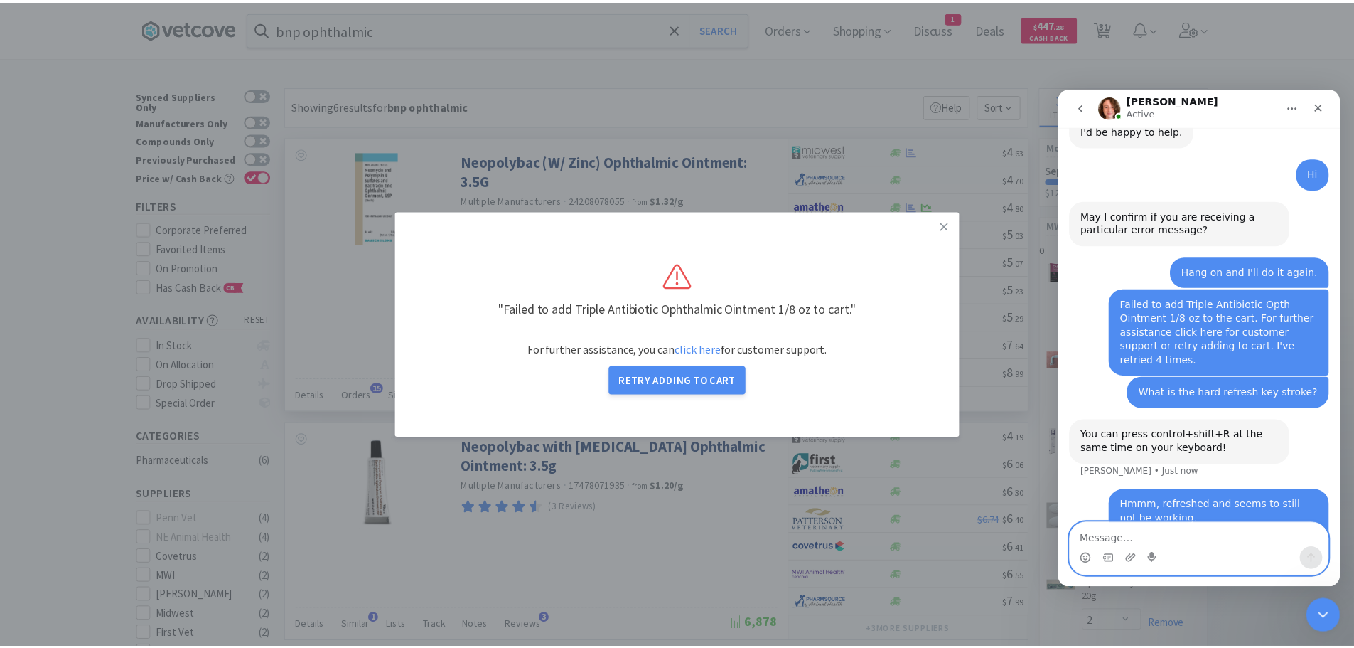
scroll to position [459, 0]
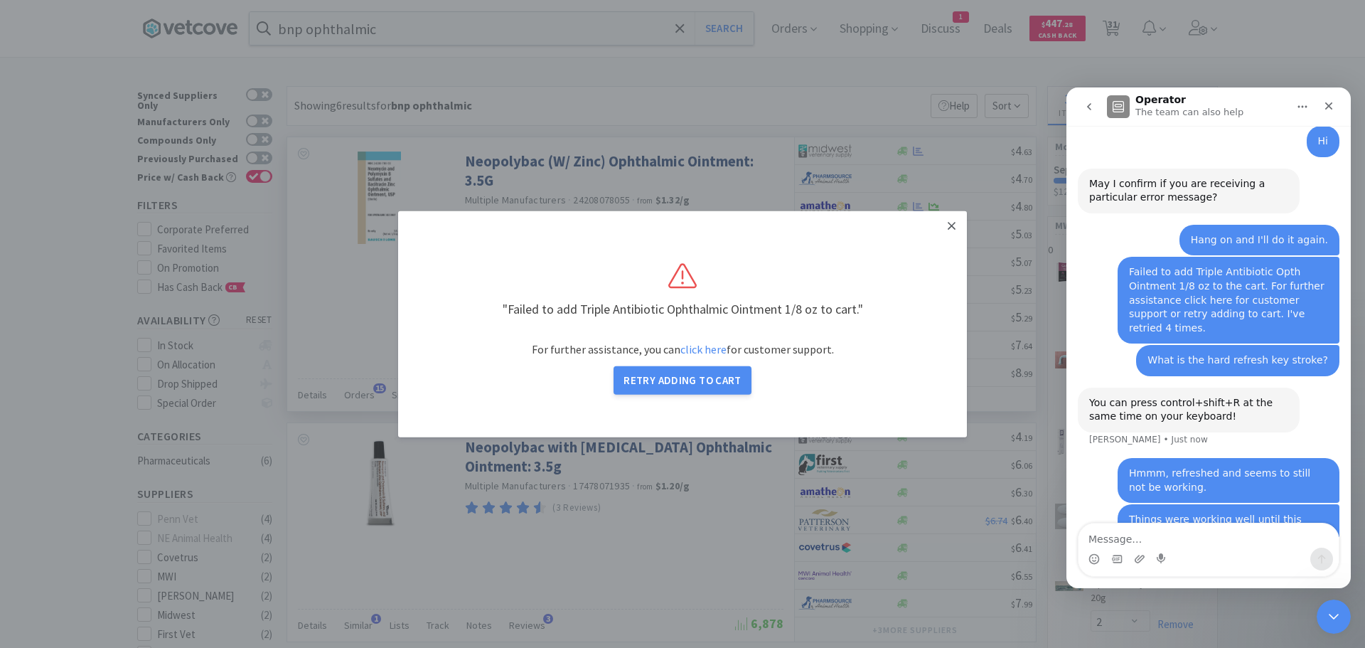
click at [946, 218] on link at bounding box center [951, 225] width 25 height 31
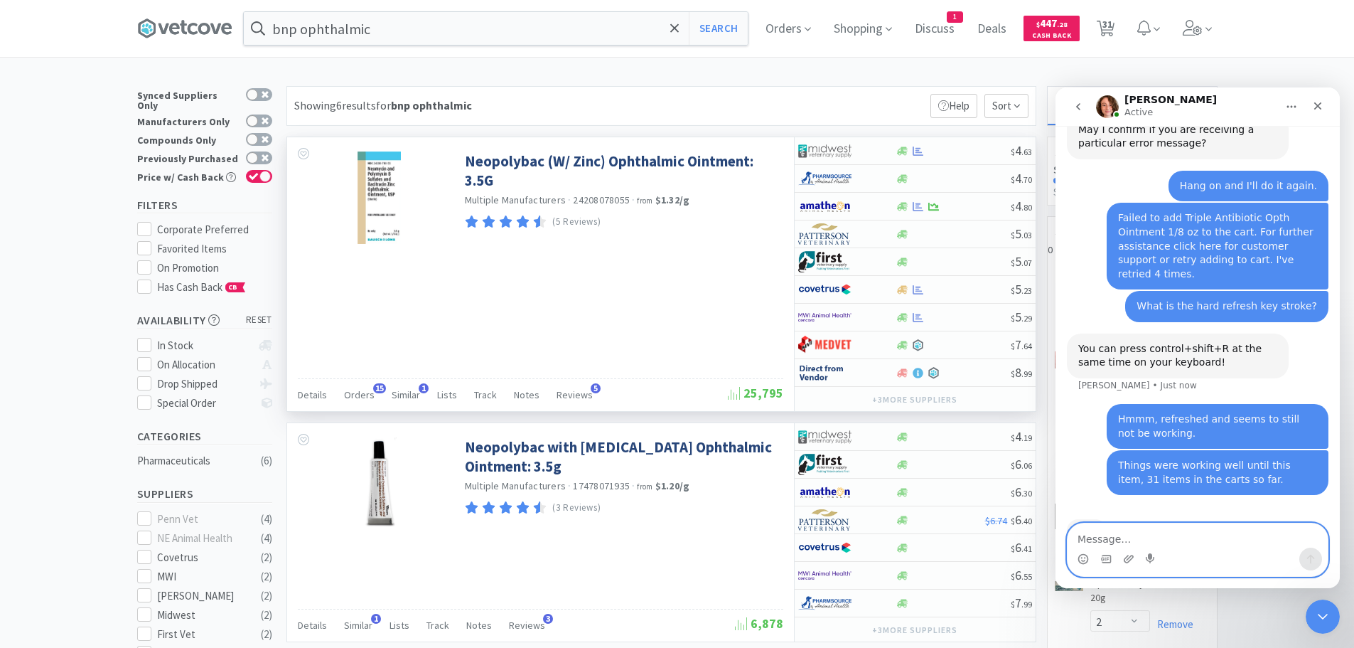
scroll to position [513, 0]
click at [1121, 535] on textarea "Message…" at bounding box center [1198, 535] width 260 height 24
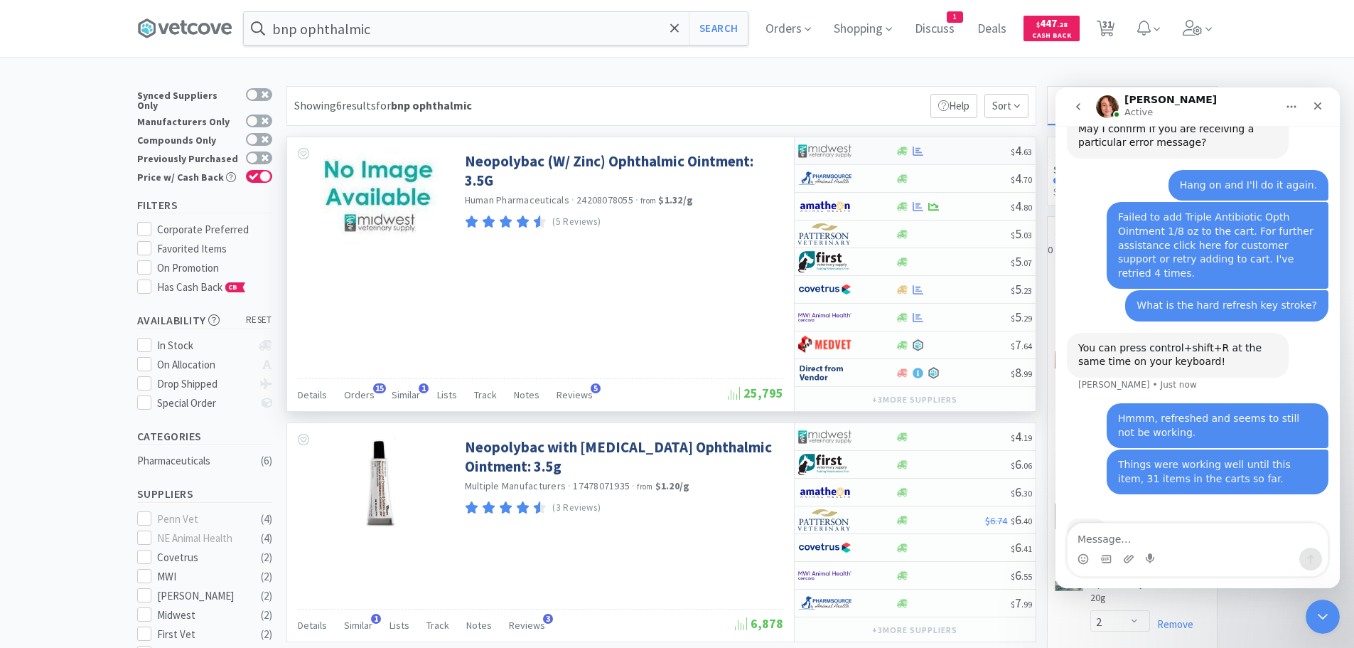
click at [912, 150] on div at bounding box center [919, 151] width 14 height 11
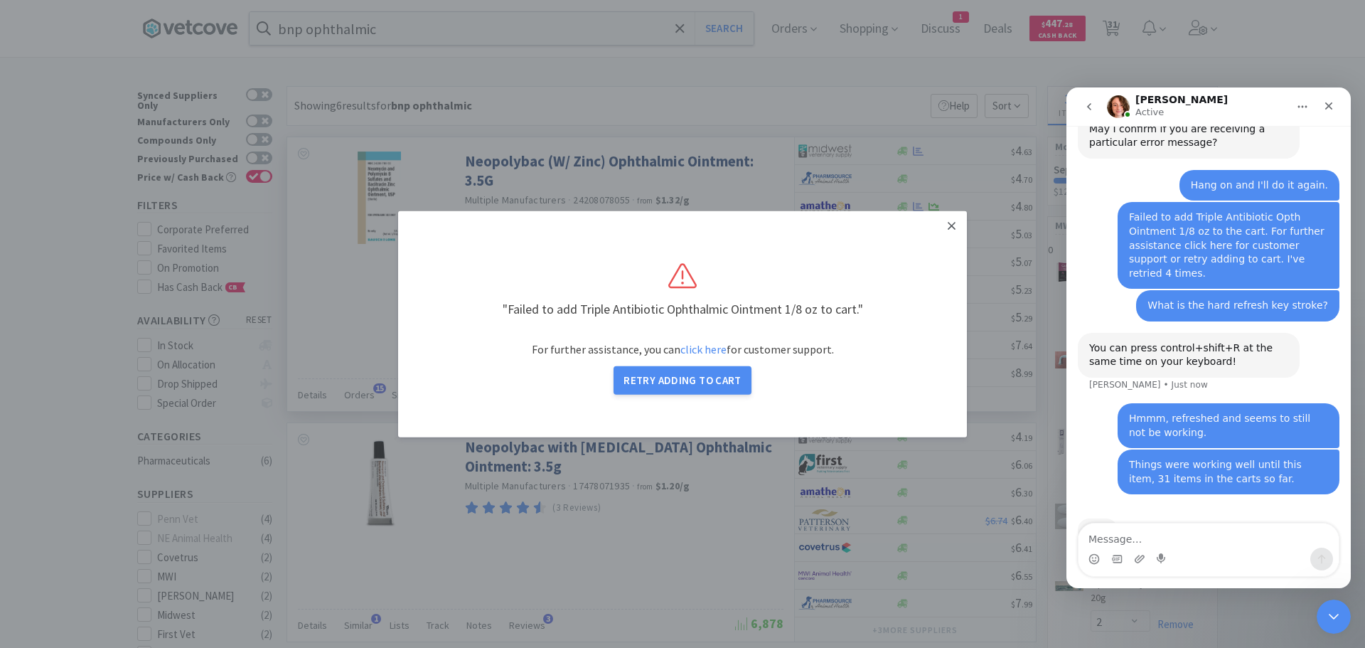
click at [950, 222] on icon at bounding box center [952, 225] width 8 height 13
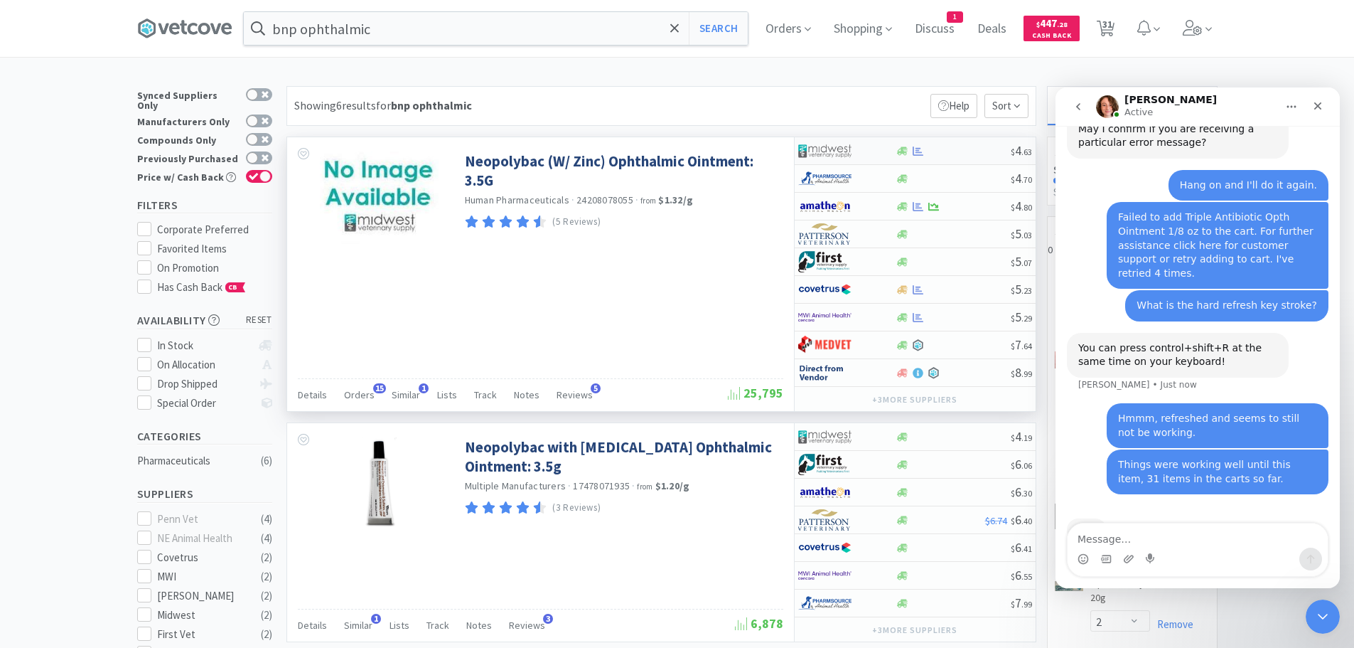
click at [927, 148] on div at bounding box center [953, 151] width 115 height 11
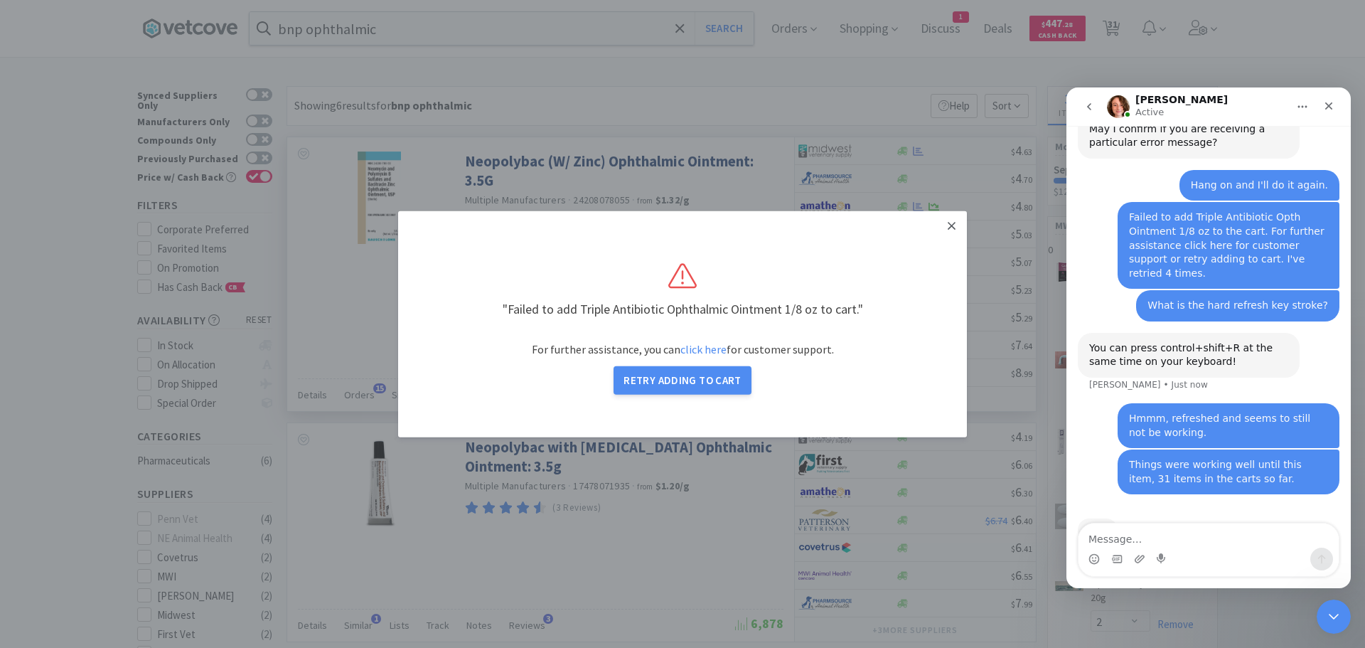
click at [951, 219] on icon at bounding box center [952, 225] width 8 height 13
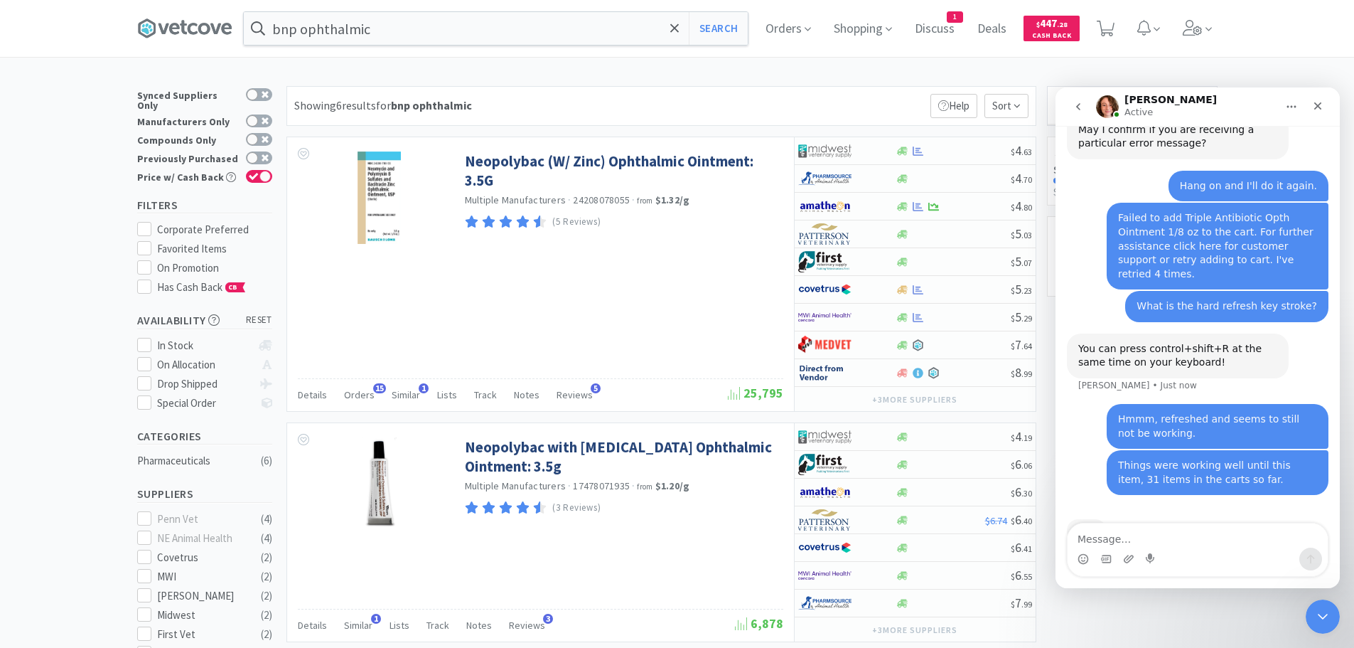
scroll to position [513, 0]
select select "1"
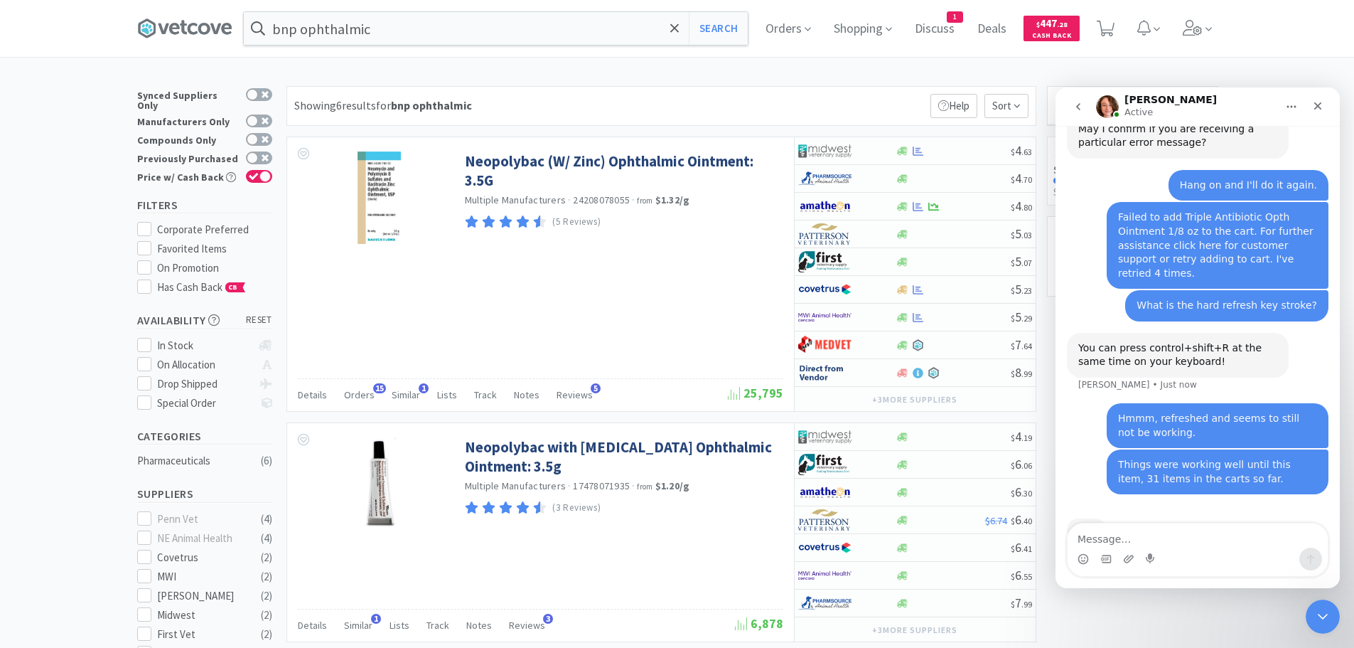
select select "2"
select select "100"
select select "1"
select select "100"
select select "1"
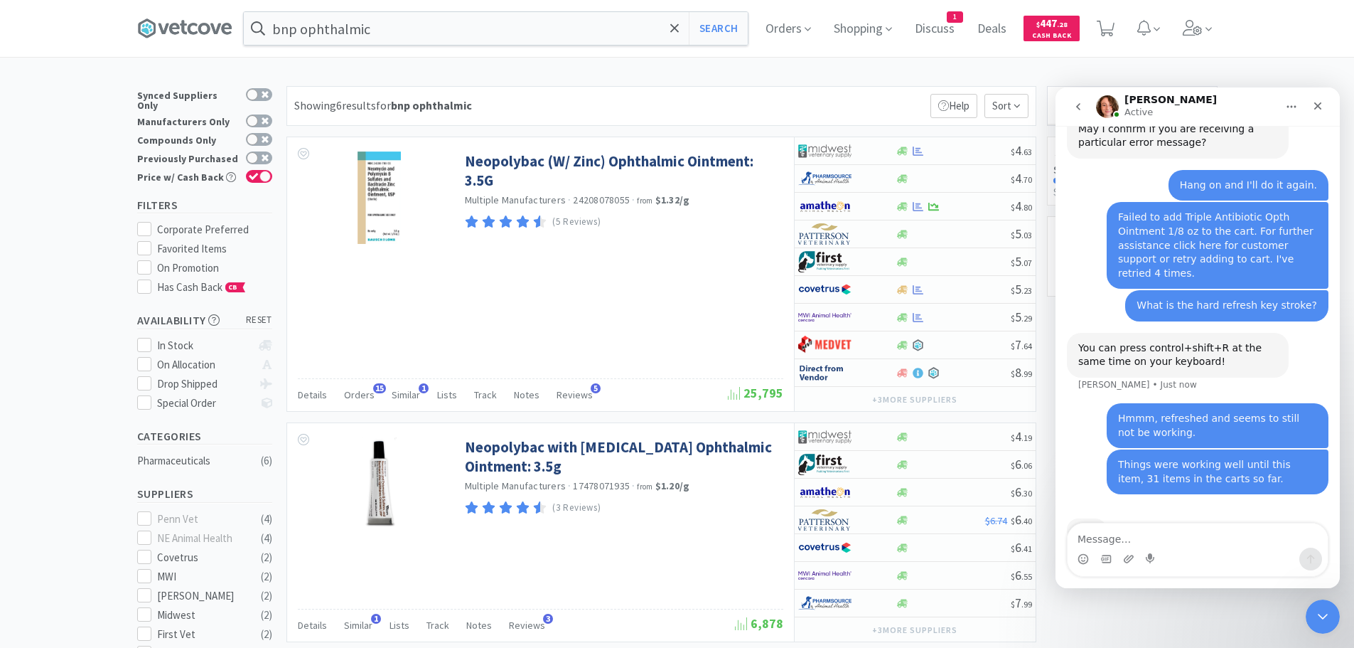
select select "1"
select select "20"
select select "1"
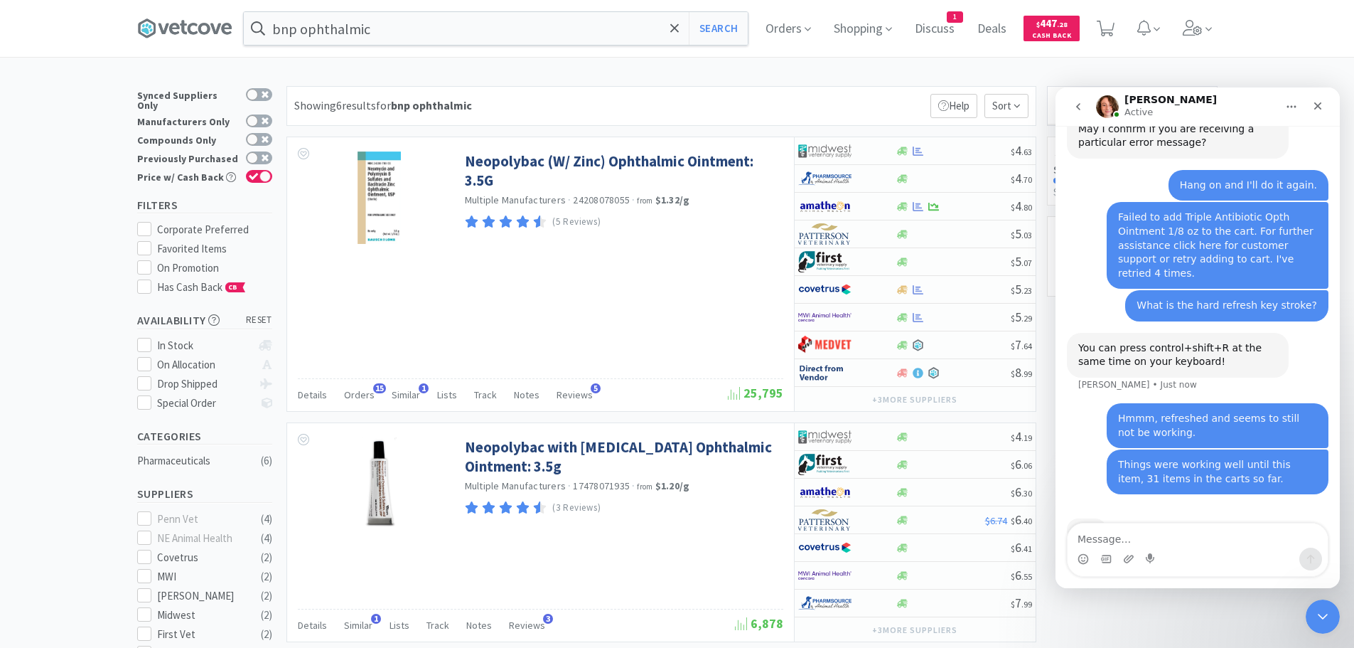
select select "1"
select select "10"
select select "1"
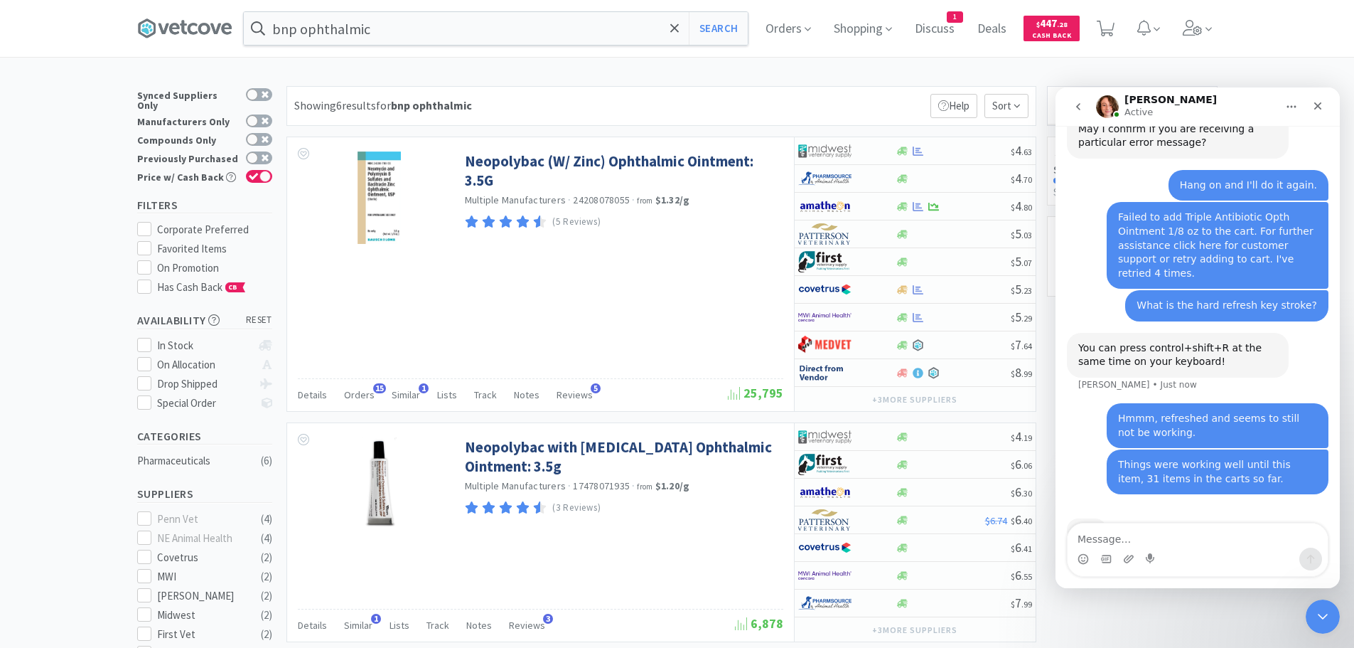
select select "1"
select select "4"
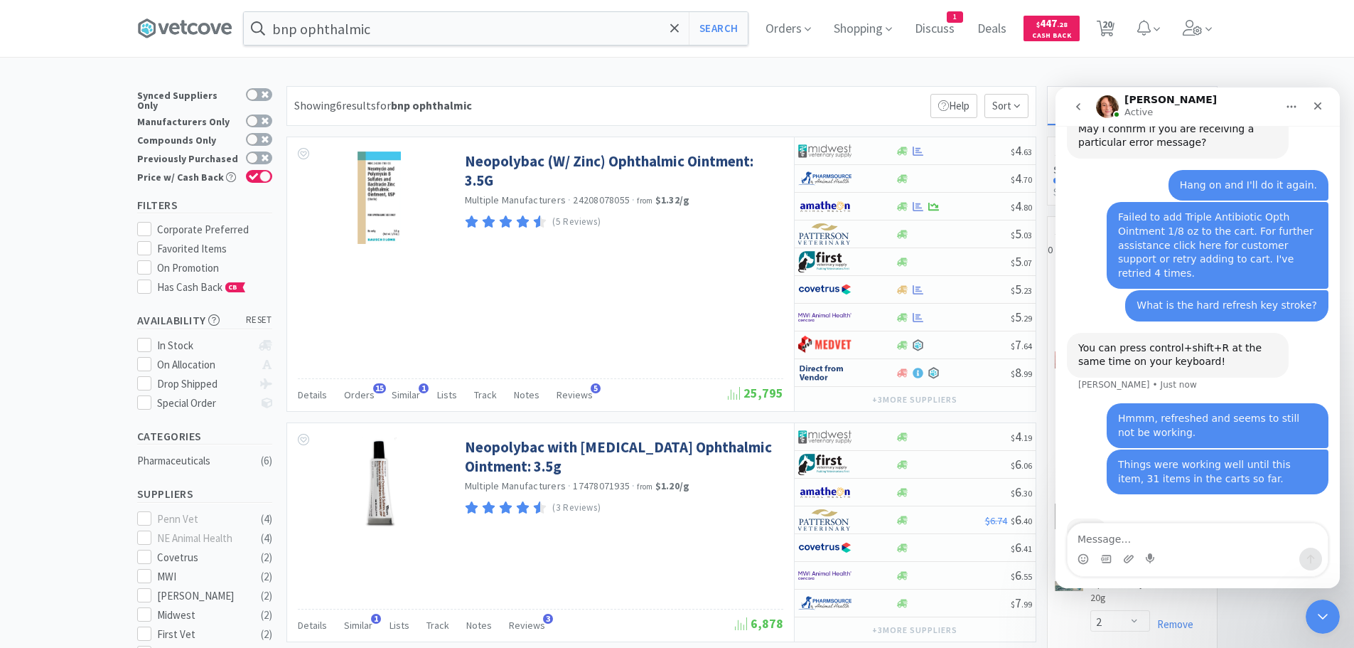
select select "4"
select select "2"
select select "1"
select select "2"
select select "20"
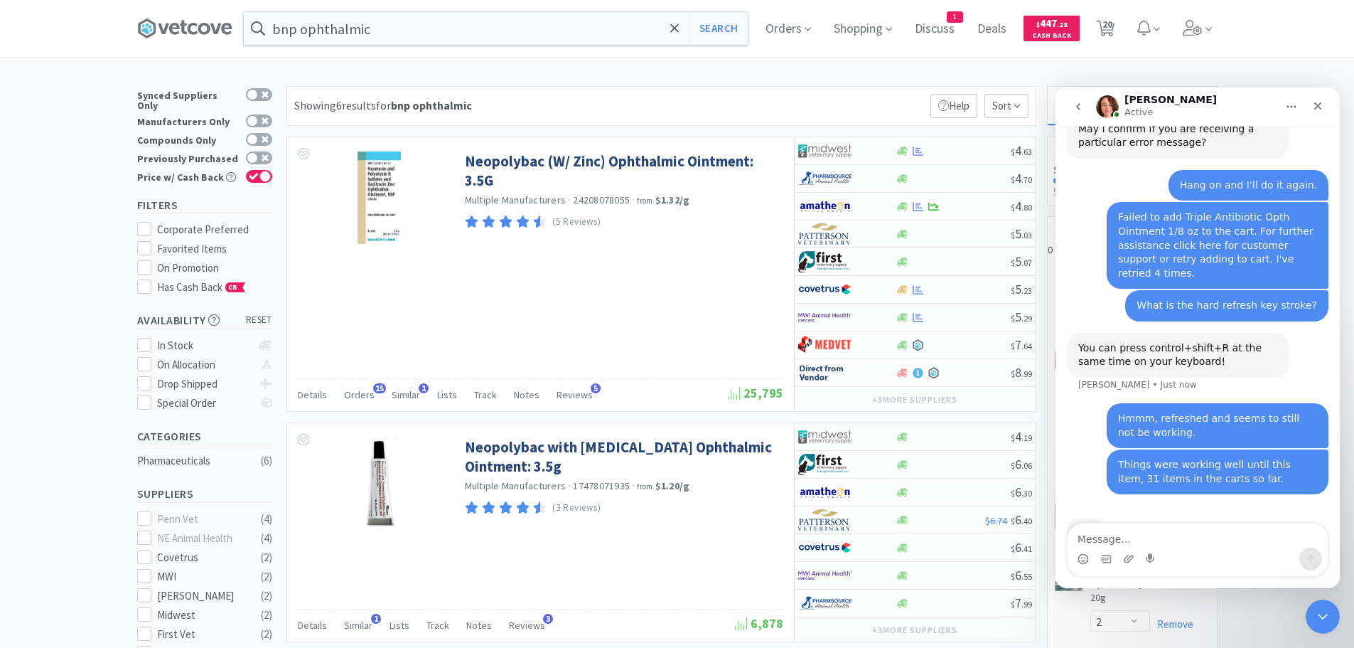
select select "25"
select select "1"
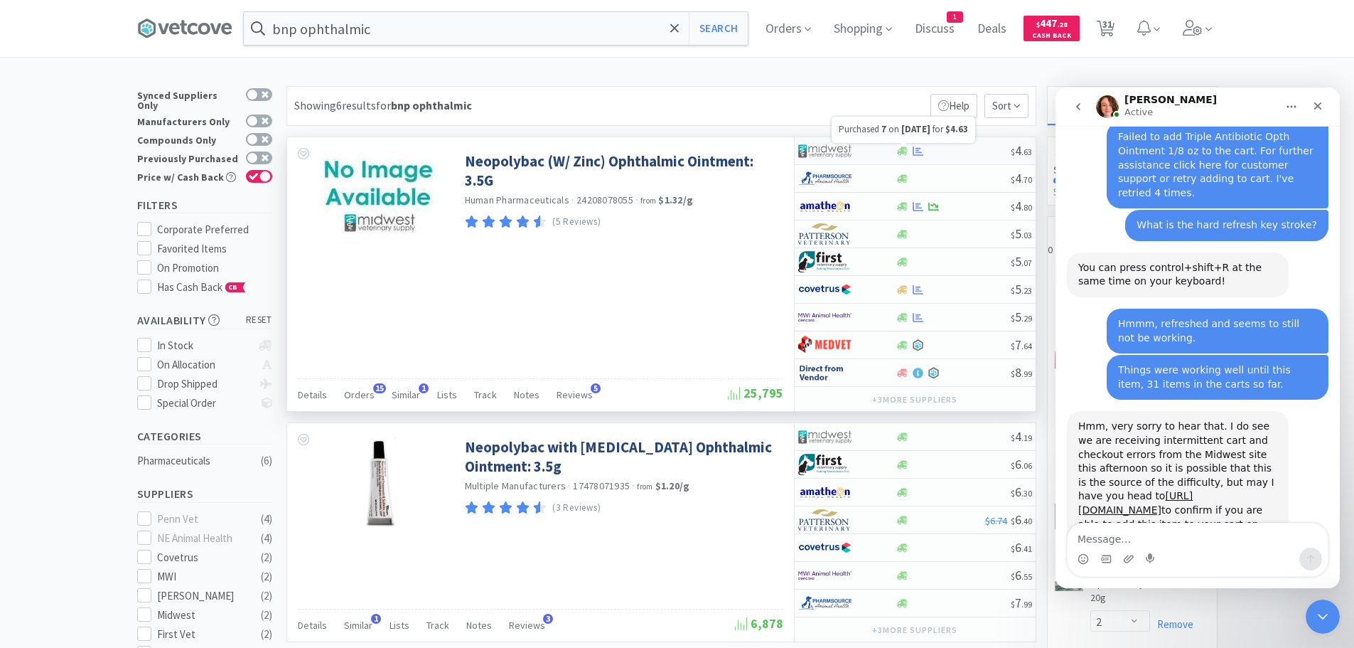
scroll to position [599, 0]
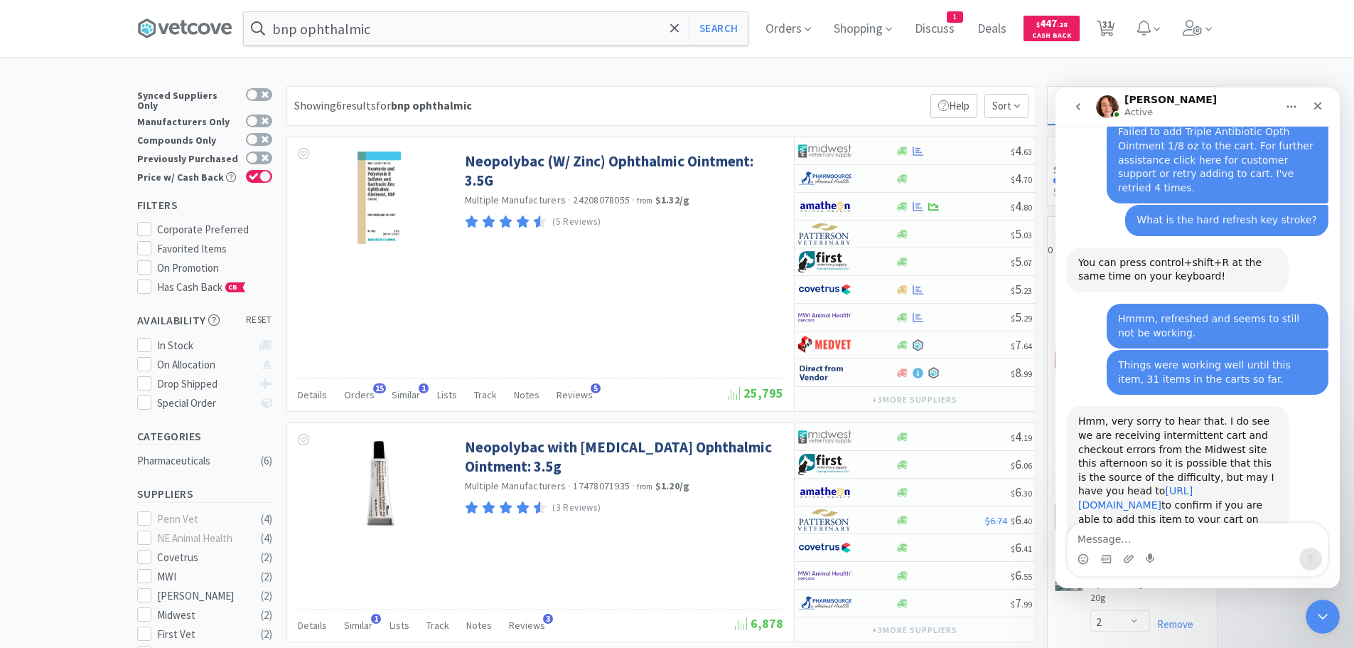
click at [1186, 485] on link "[URL][DOMAIN_NAME]" at bounding box center [1136, 498] width 114 height 26
click at [1123, 528] on textarea "Message…" at bounding box center [1198, 535] width 260 height 24
type textarea "Okay"
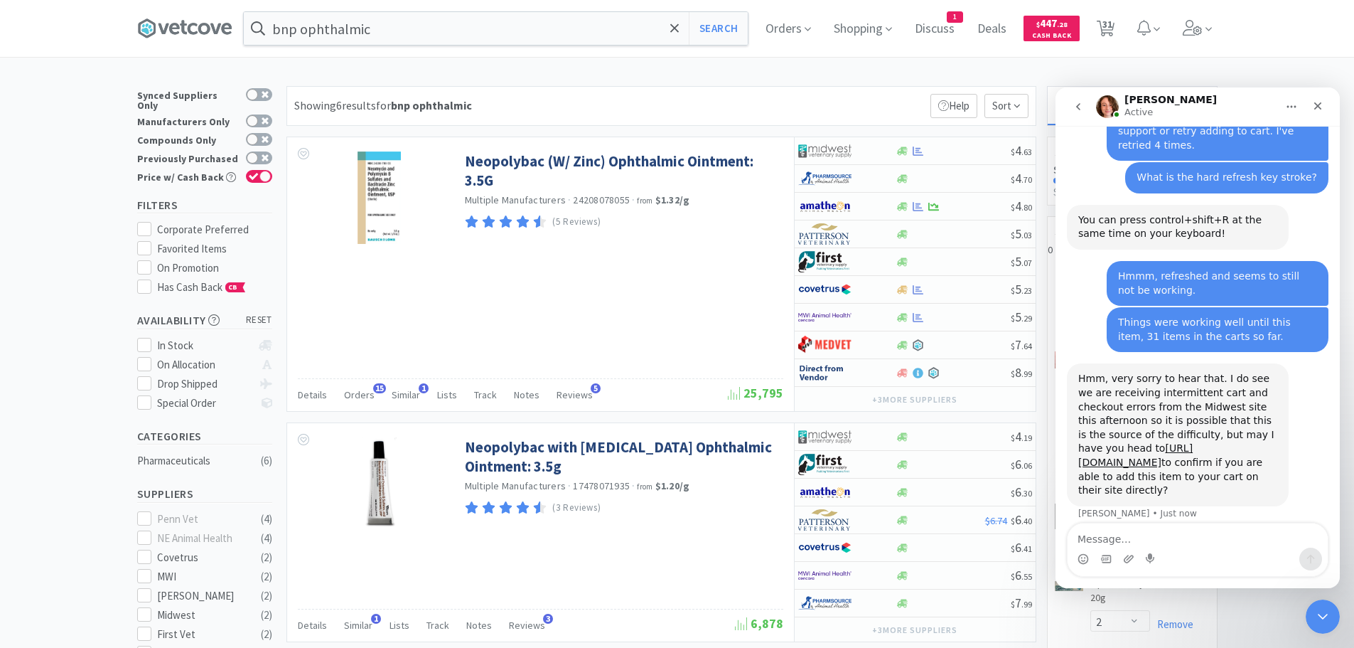
click at [1131, 532] on div "Okay Jo • Just now" at bounding box center [1198, 556] width 262 height 48
click at [1131, 524] on textarea "Message…" at bounding box center [1198, 535] width 260 height 24
type textarea "their site won't even load."
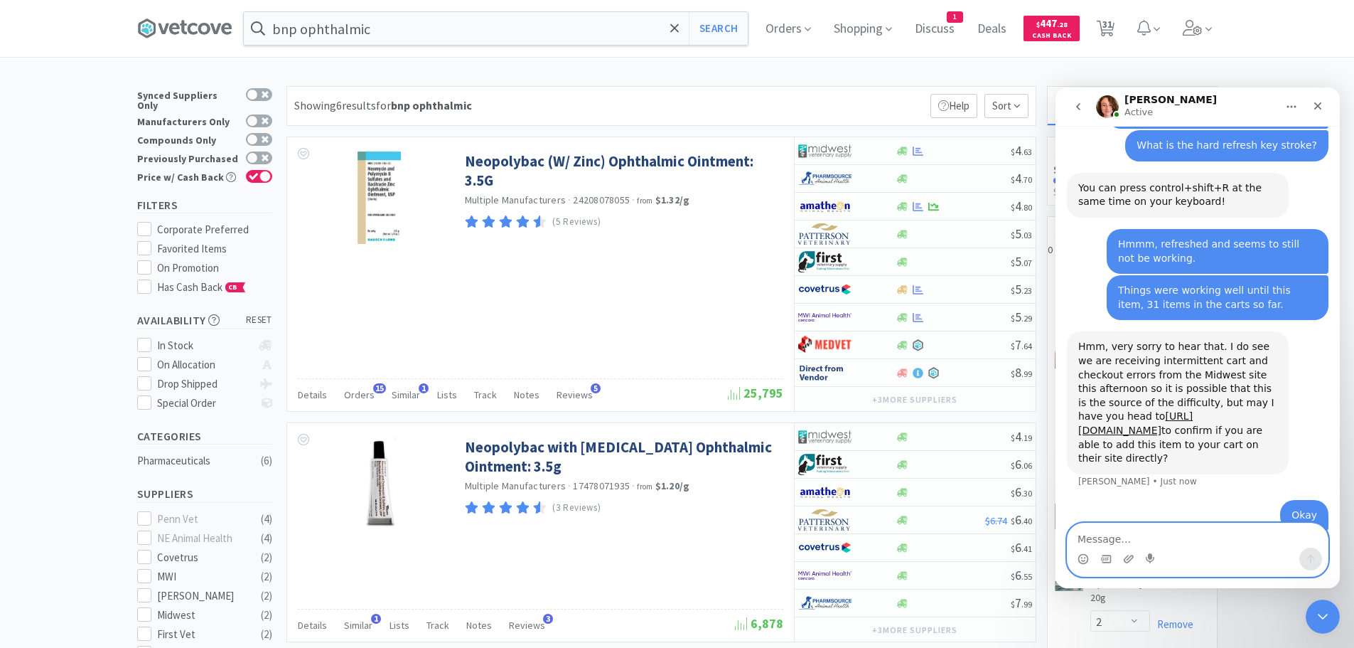
click at [1096, 540] on textarea "Message…" at bounding box center [1198, 535] width 260 height 24
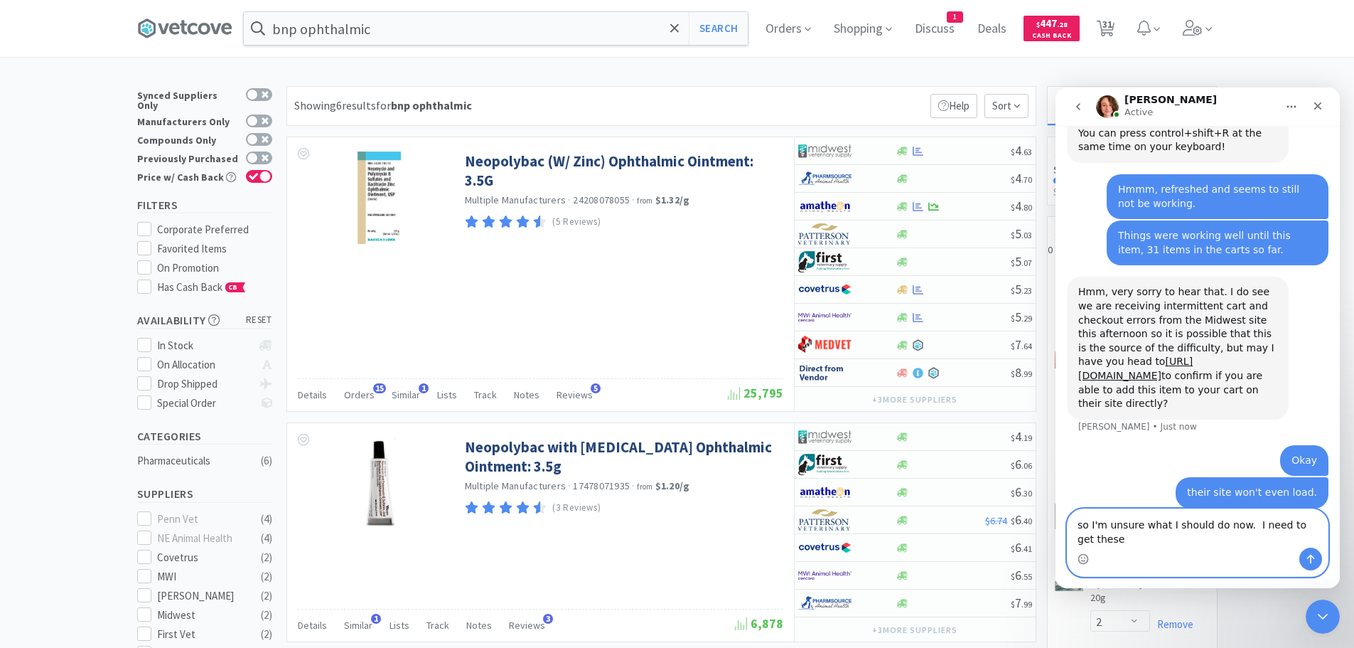
scroll to position [742, 0]
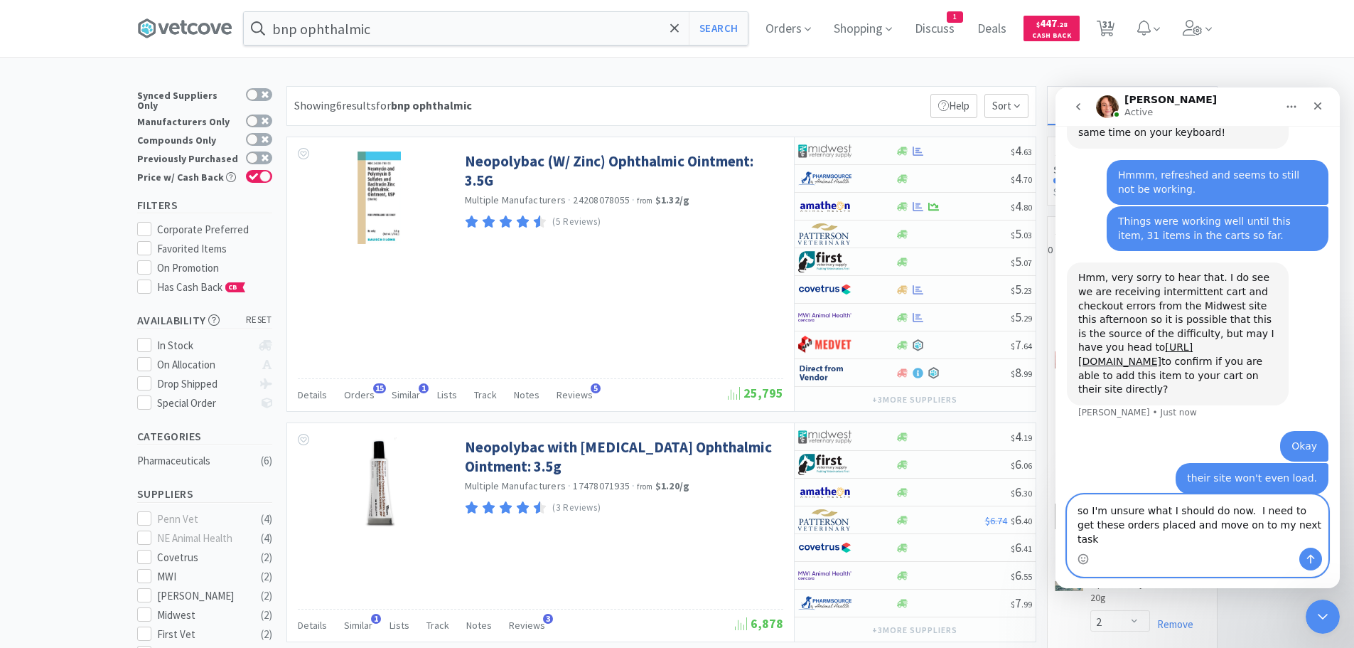
type textarea "so I'm unsure what I should do now. I need to get these orders placed and move …"
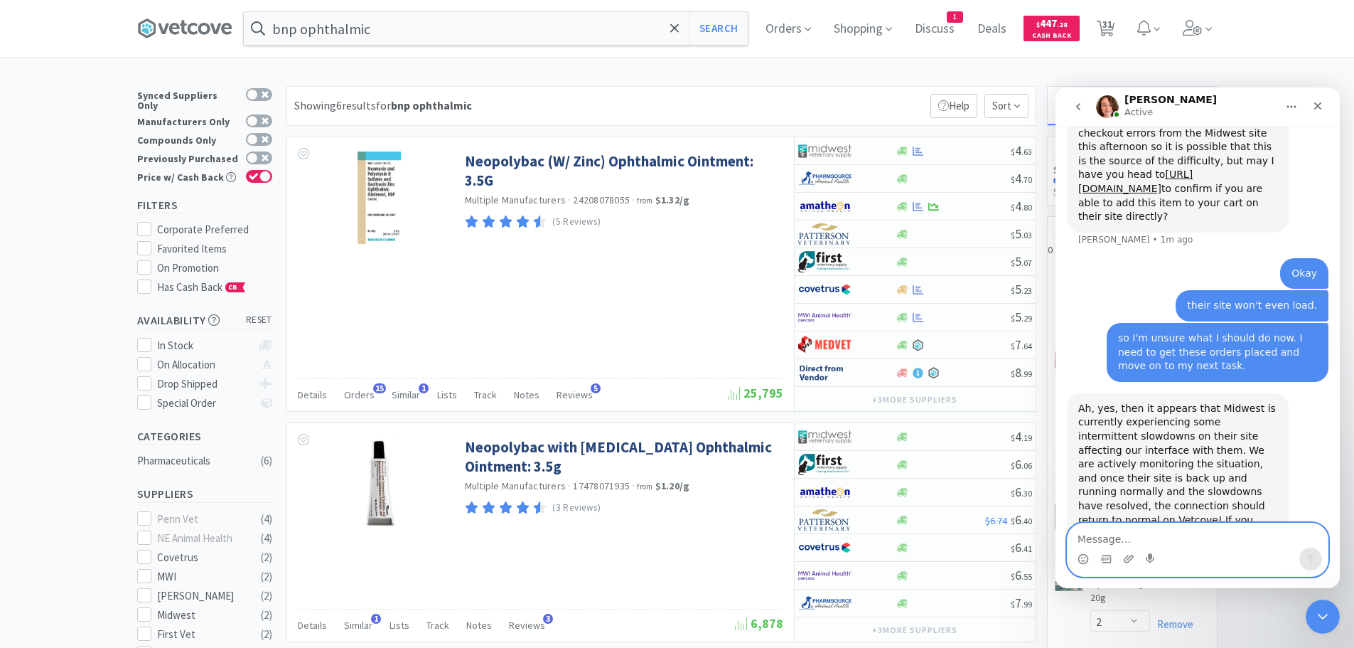
scroll to position [916, 0]
drag, startPoint x: 1098, startPoint y: 544, endPoint x: 1107, endPoint y: 535, distance: 12.6
click at [1098, 540] on textarea "Message…" at bounding box center [1198, 535] width 260 height 24
type textarea "Okay, thanks."
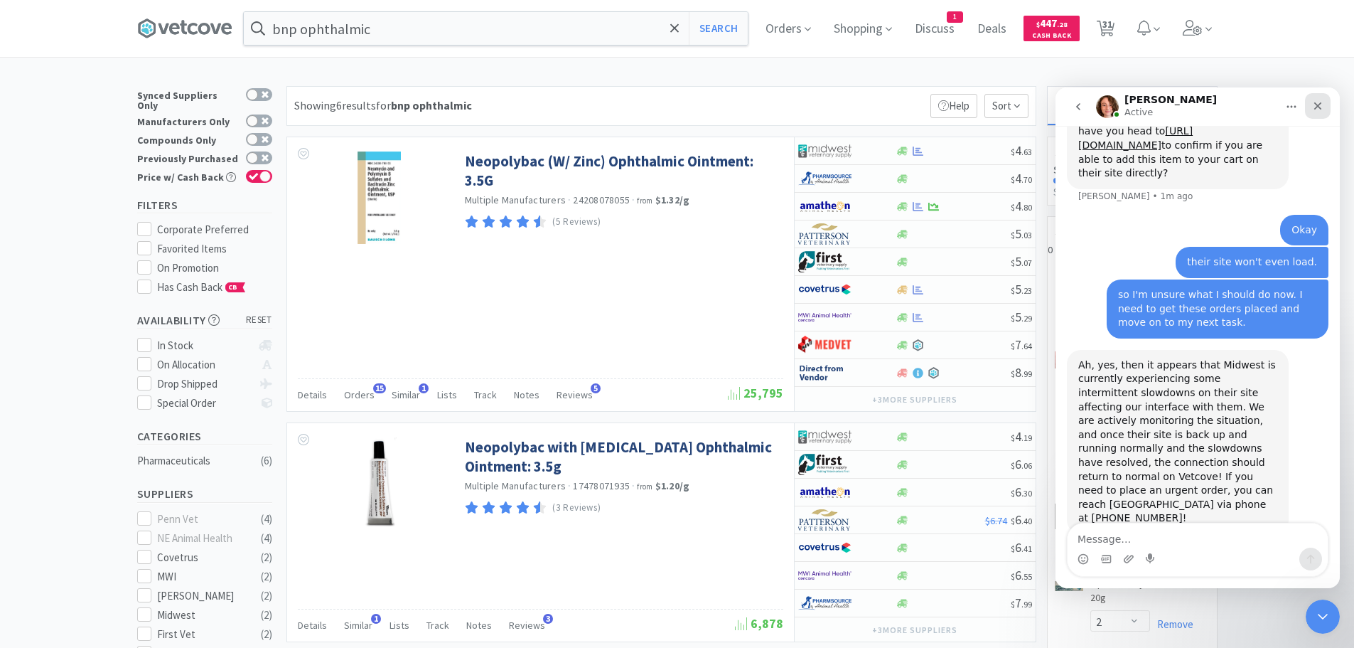
click at [1319, 106] on icon "Close" at bounding box center [1319, 106] width 8 height 8
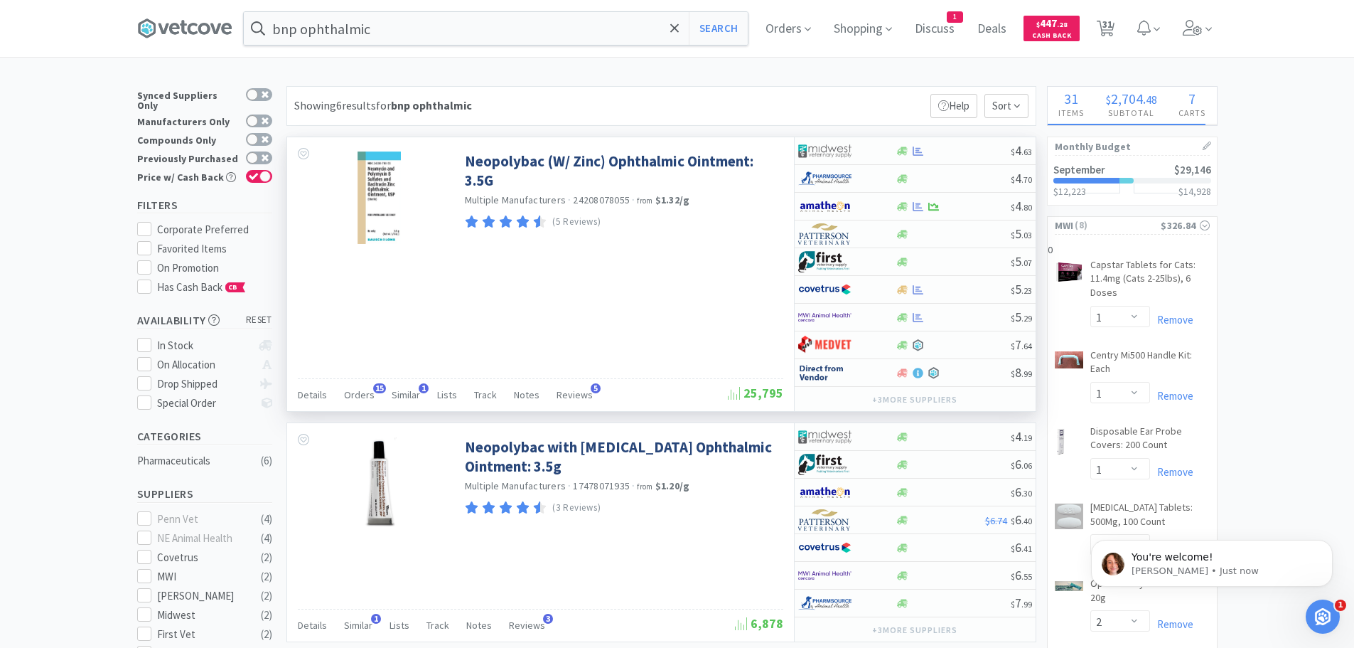
scroll to position [986, 0]
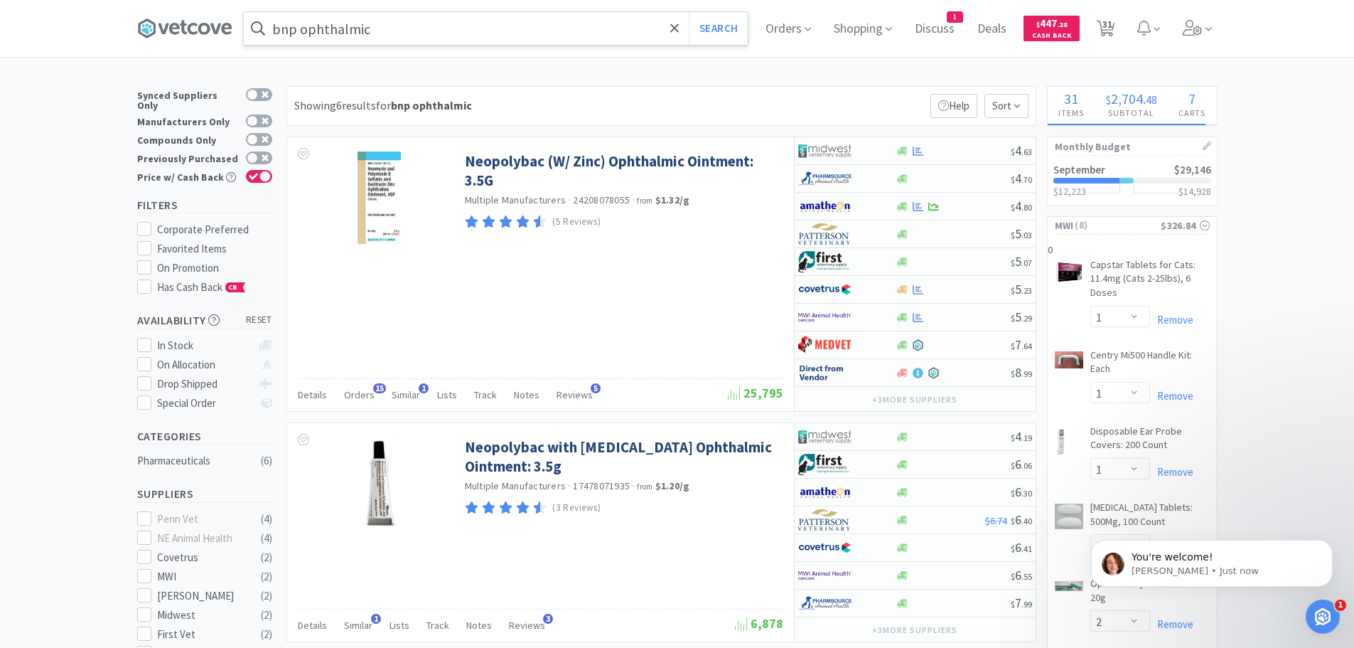
click at [491, 20] on input "bnp ophthalmic" at bounding box center [496, 28] width 504 height 33
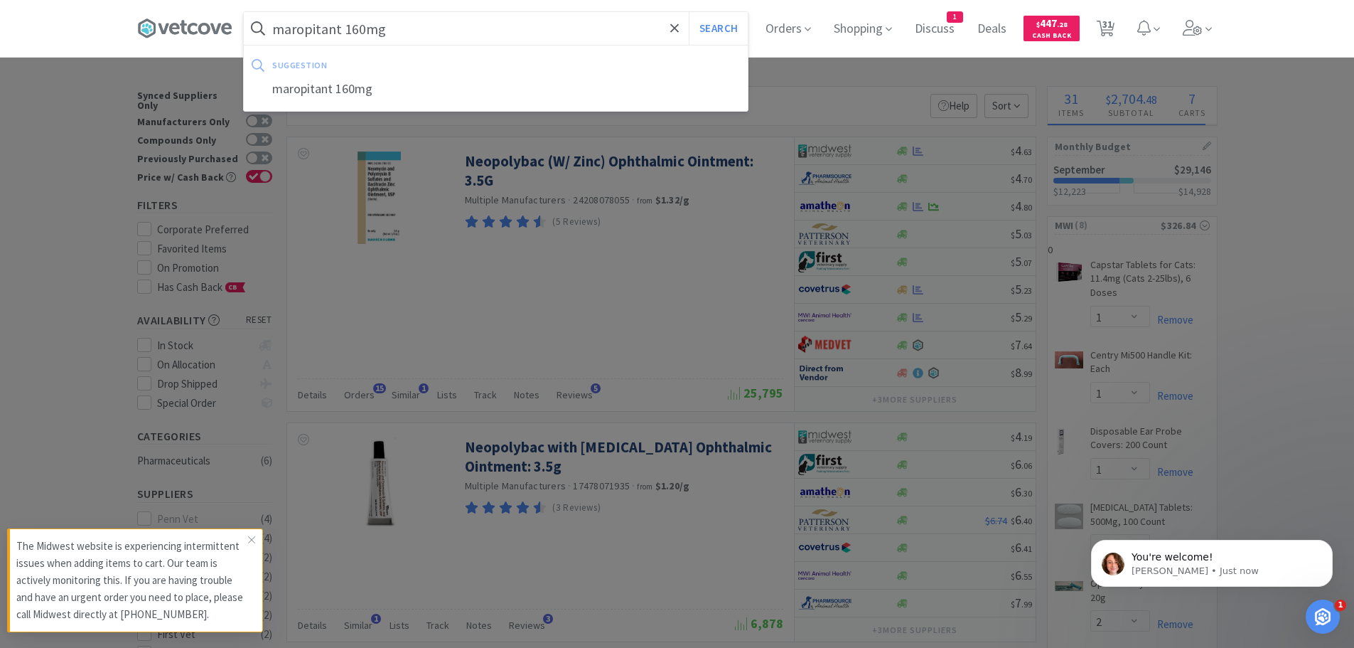
type input "maropitant 160mg"
click at [689, 12] on button "Search" at bounding box center [718, 28] width 59 height 33
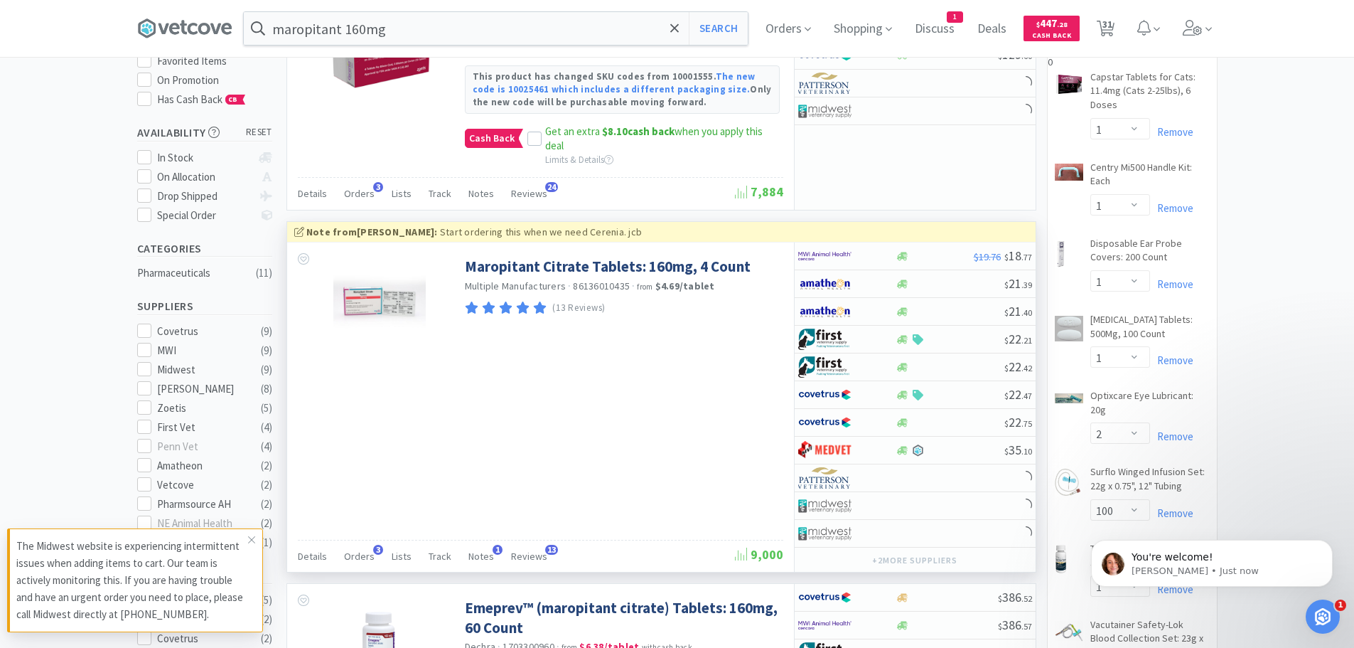
scroll to position [213, 0]
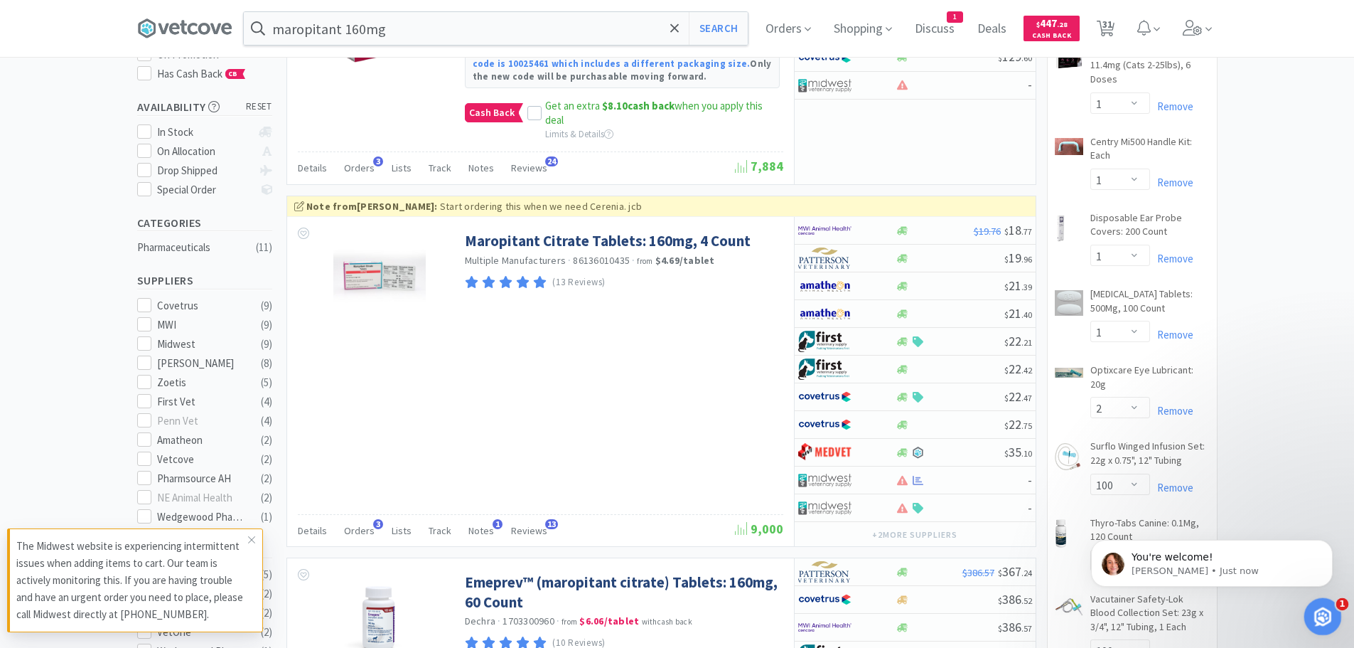
click at [1328, 617] on icon "Open Intercom Messenger" at bounding box center [1321, 614] width 23 height 23
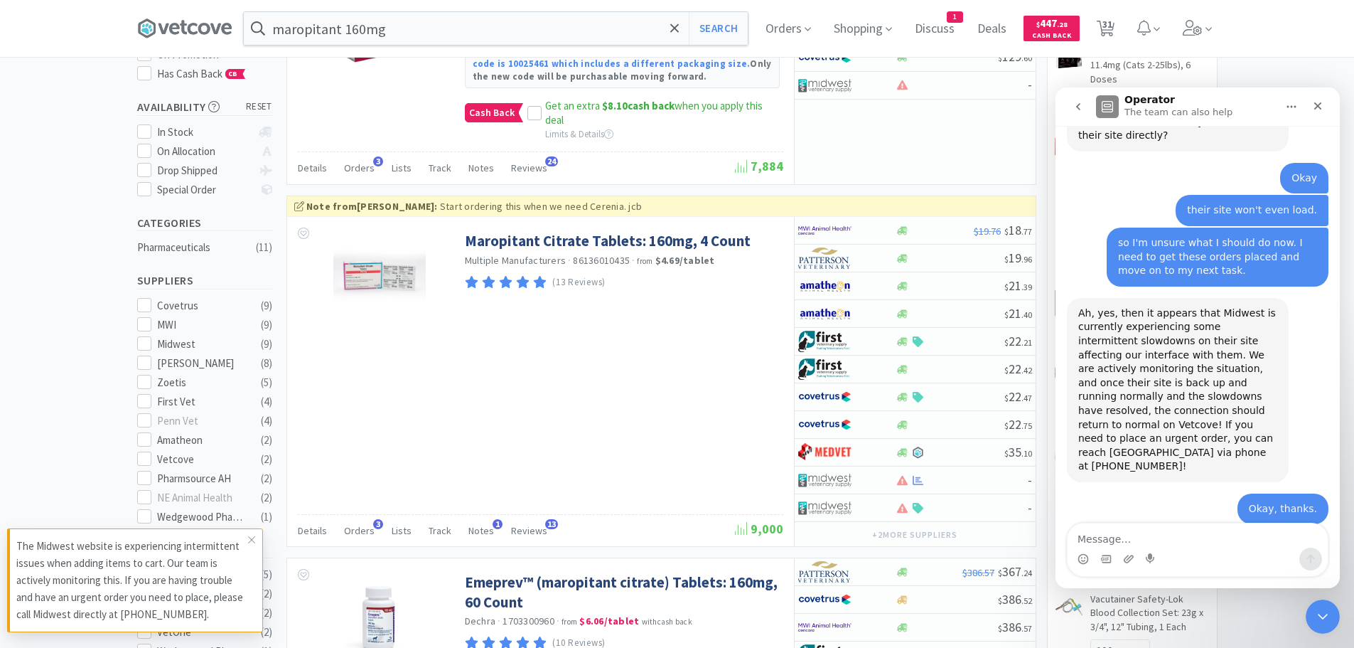
scroll to position [1010, 0]
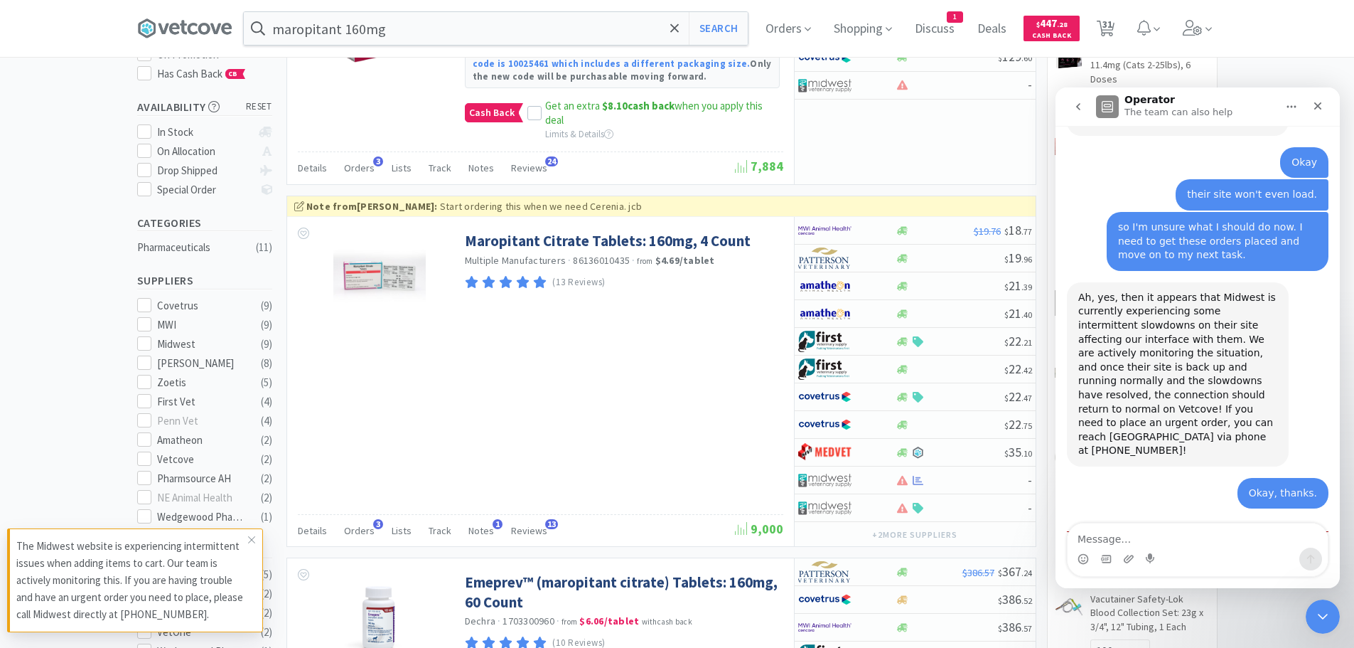
click at [1115, 538] on textarea "Message…" at bounding box center [1198, 535] width 260 height 24
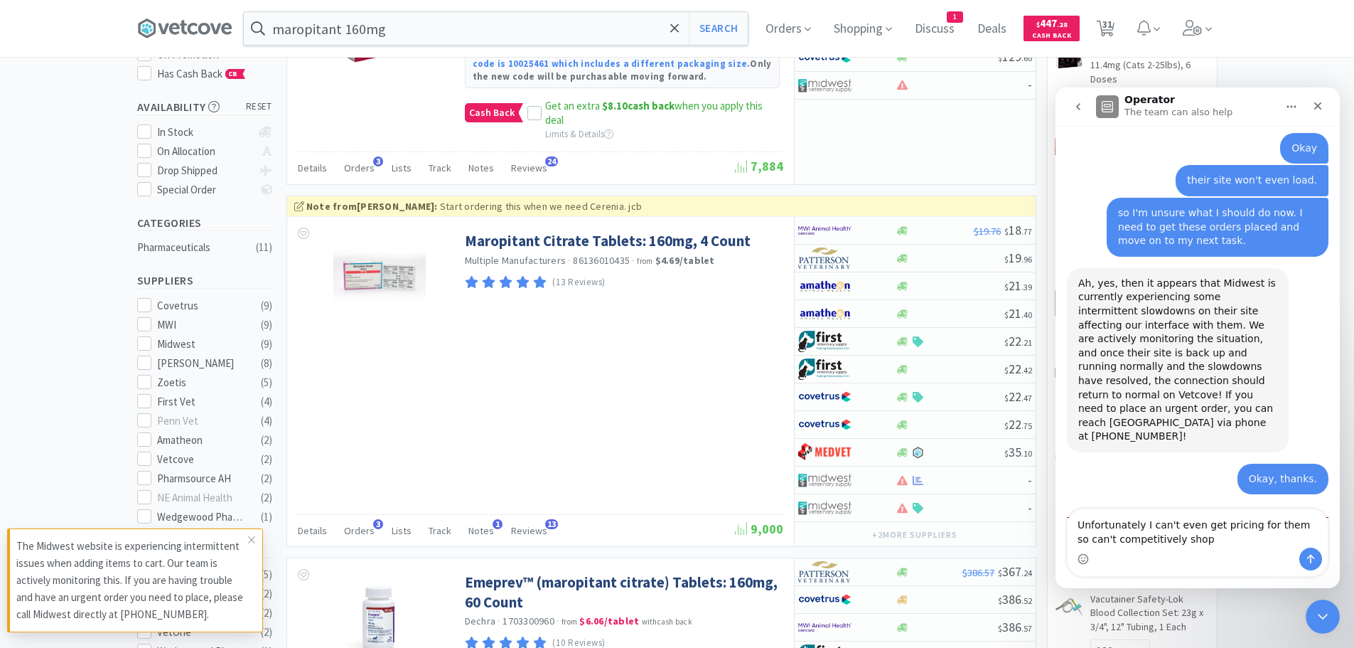
type textarea "Unfortunately I can't even get pricing for them so can't competitively shop."
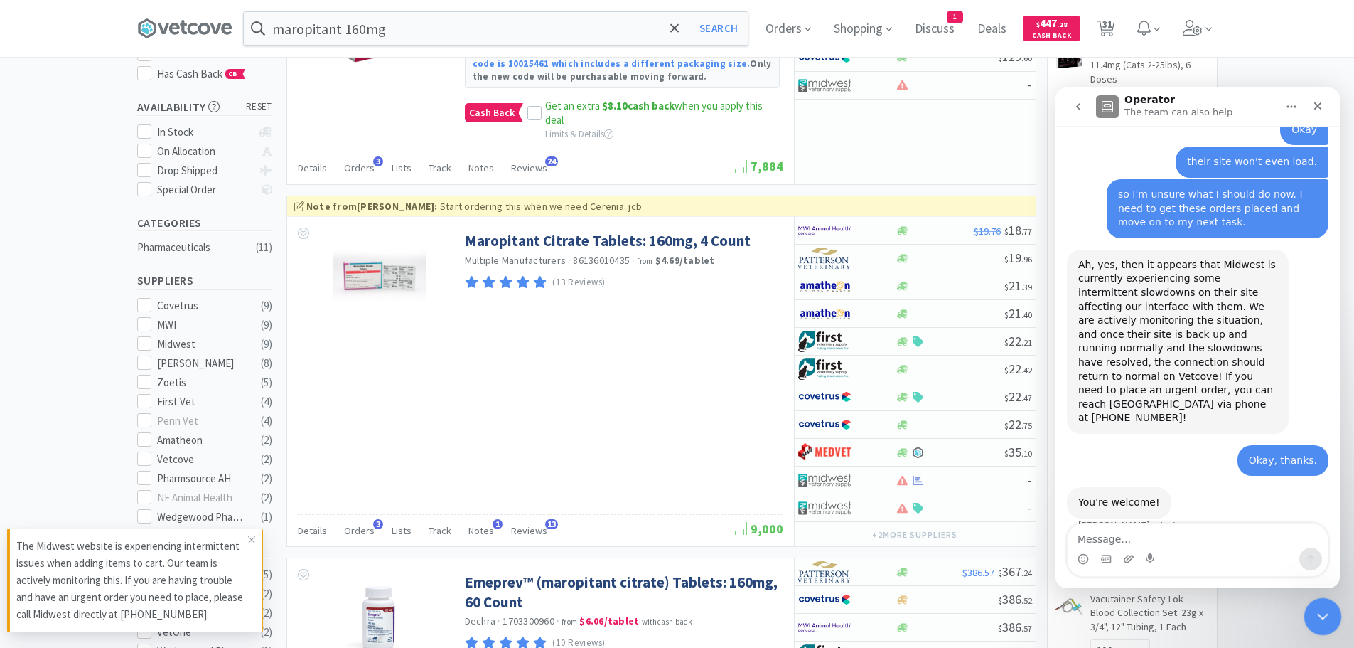
click at [1326, 614] on icon "Close Intercom Messenger" at bounding box center [1321, 614] width 17 height 17
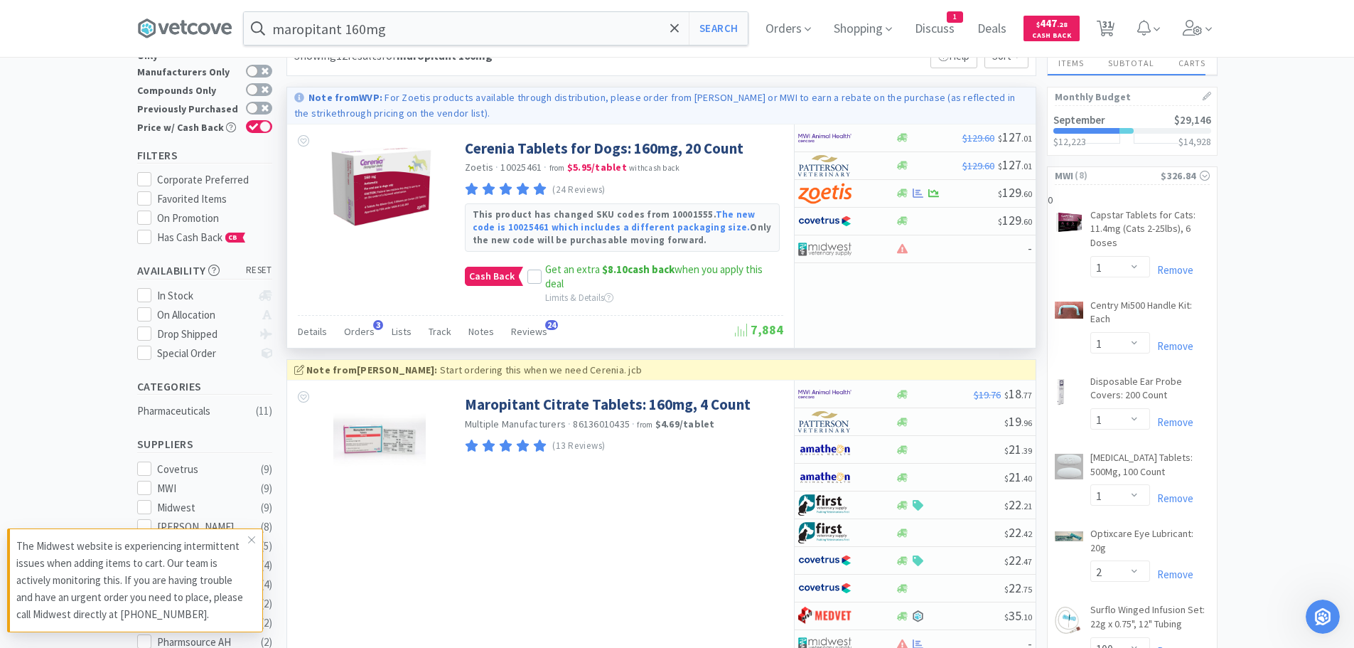
scroll to position [71, 0]
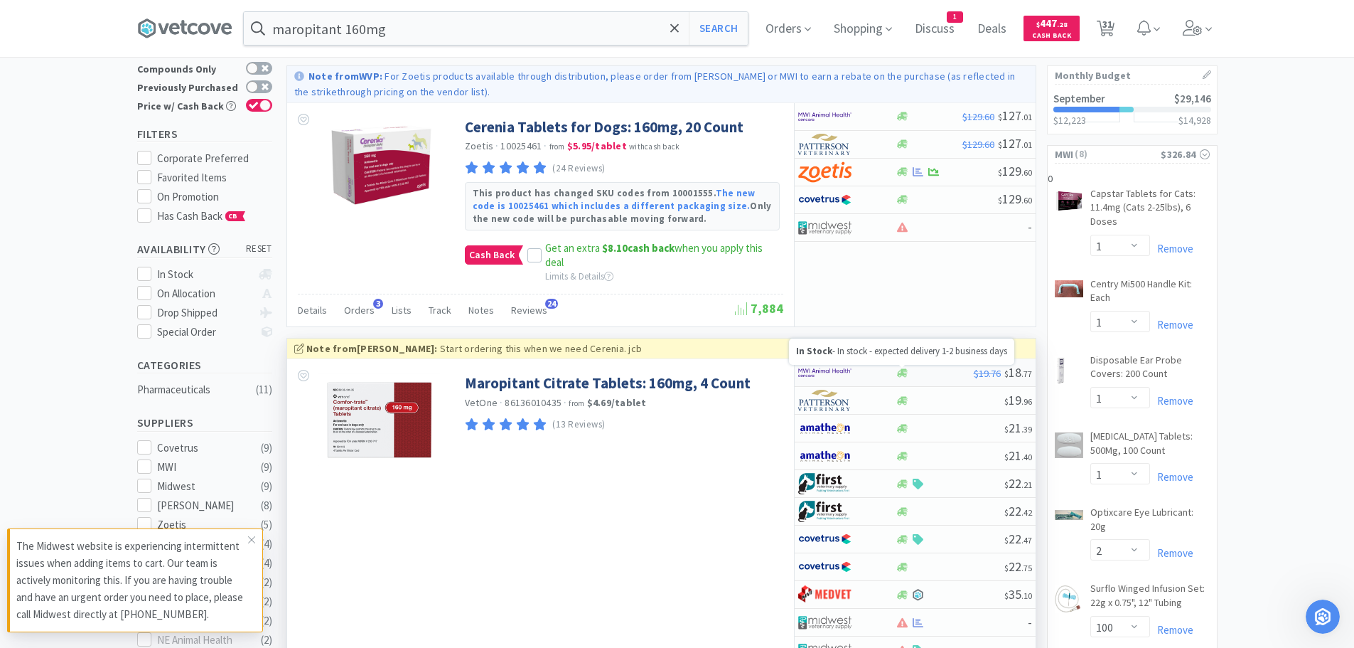
click at [905, 370] on icon at bounding box center [902, 372] width 11 height 9
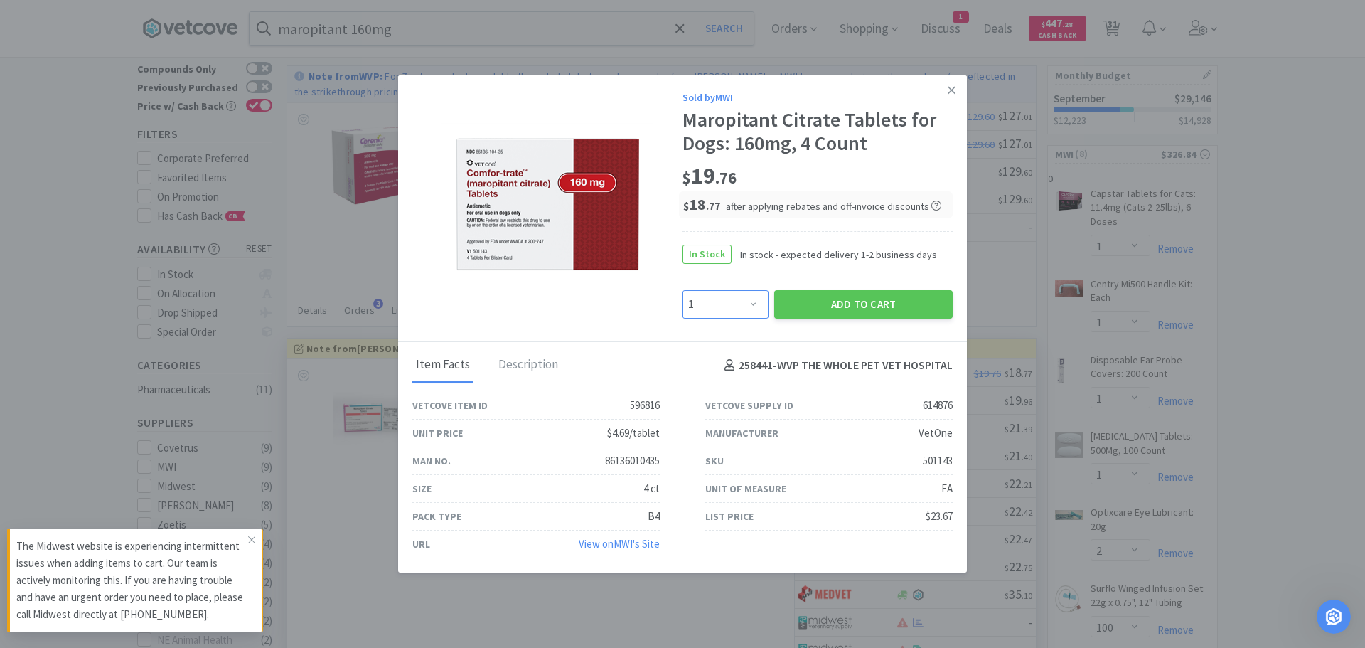
click at [752, 296] on select "Enter Quantity 1 2 3 4 5 6 7 8 9 10 11 12 13 14 15 16 17 18 19 20 Enter Quantity" at bounding box center [726, 304] width 86 height 28
select select "2"
click at [683, 290] on select "Enter Quantity 1 2 3 4 5 6 7 8 9 10 11 12 13 14 15 16 17 18 19 20 Enter Quantity" at bounding box center [726, 304] width 86 height 28
click at [870, 300] on button "Add to Cart" at bounding box center [863, 304] width 178 height 28
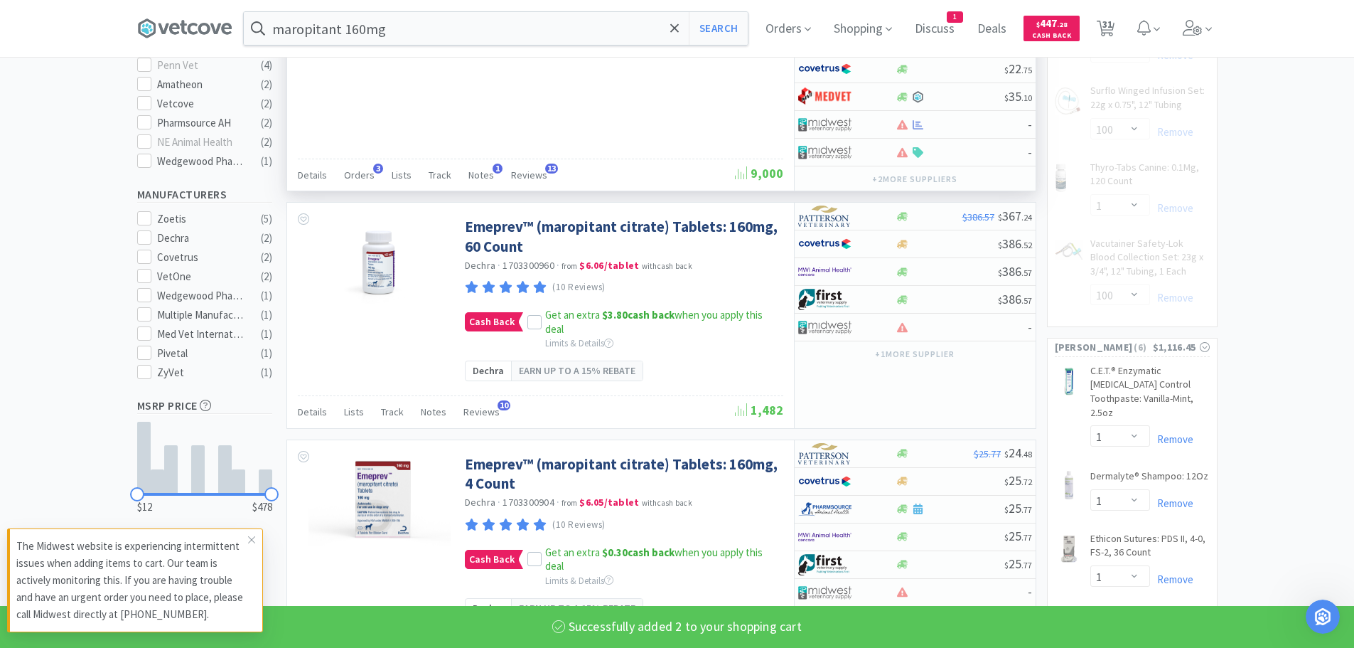
select select "2"
select select "1"
select select "2"
select select "100"
select select "1"
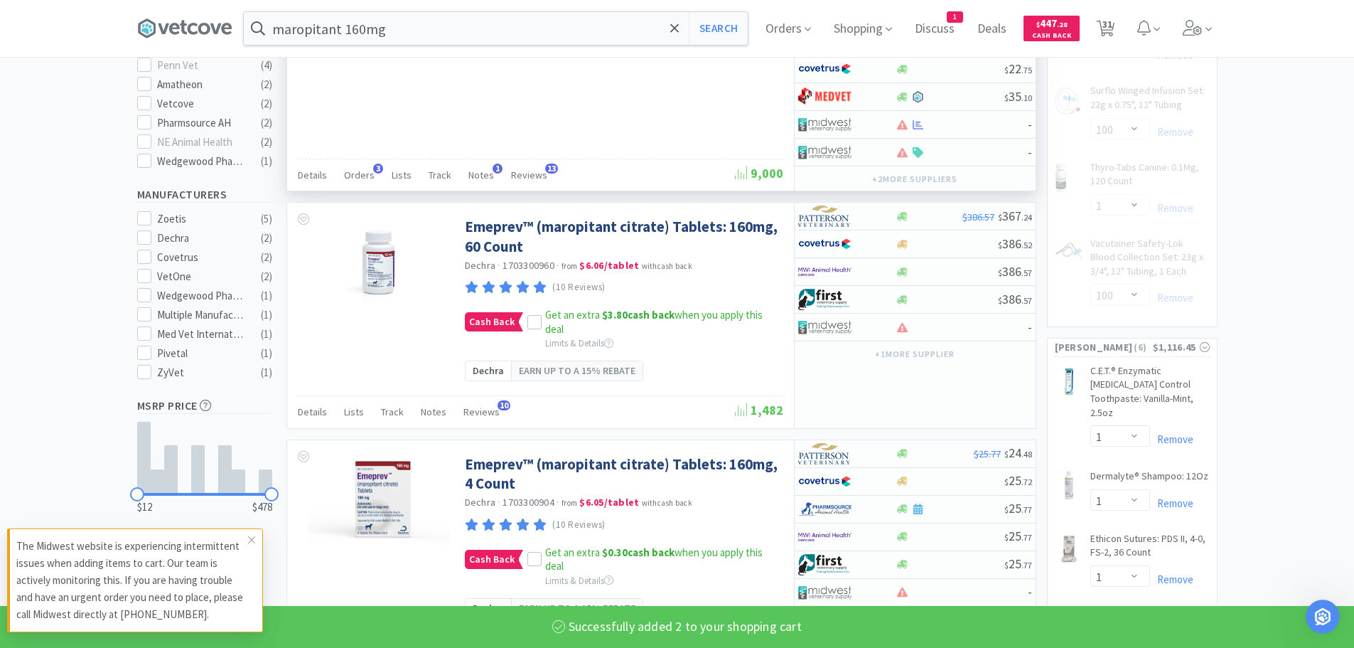
select select "100"
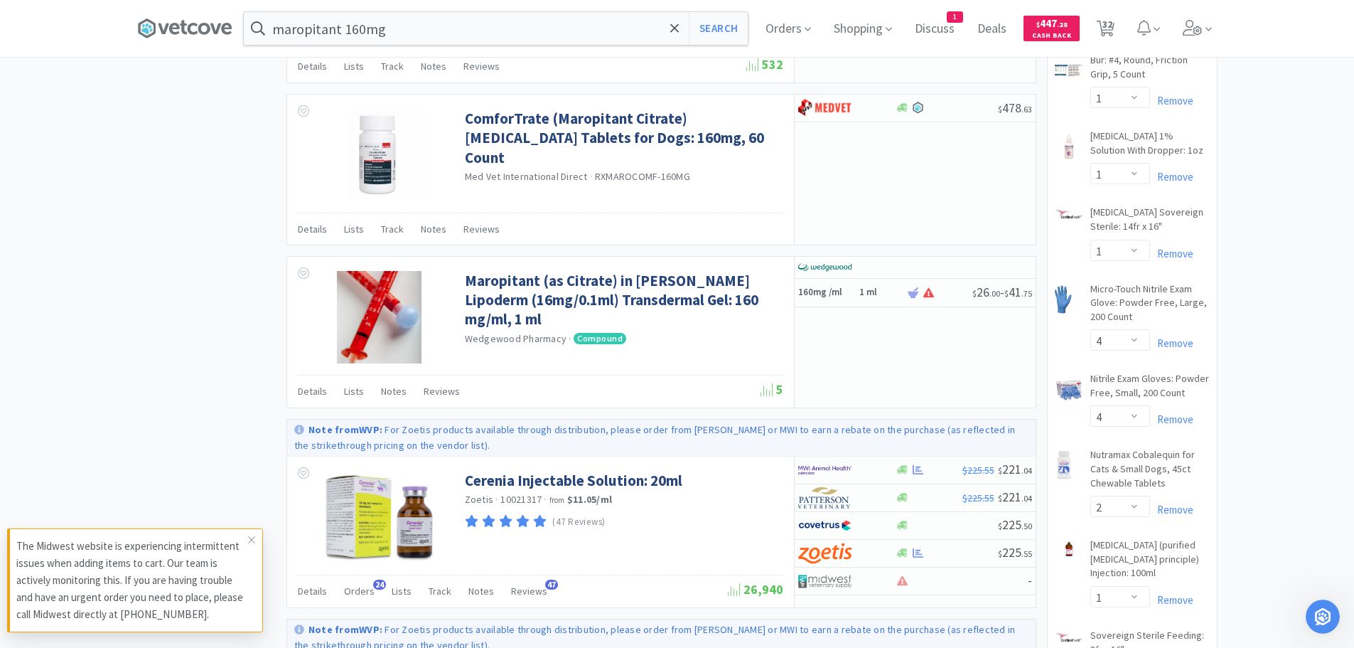
scroll to position [1493, 0]
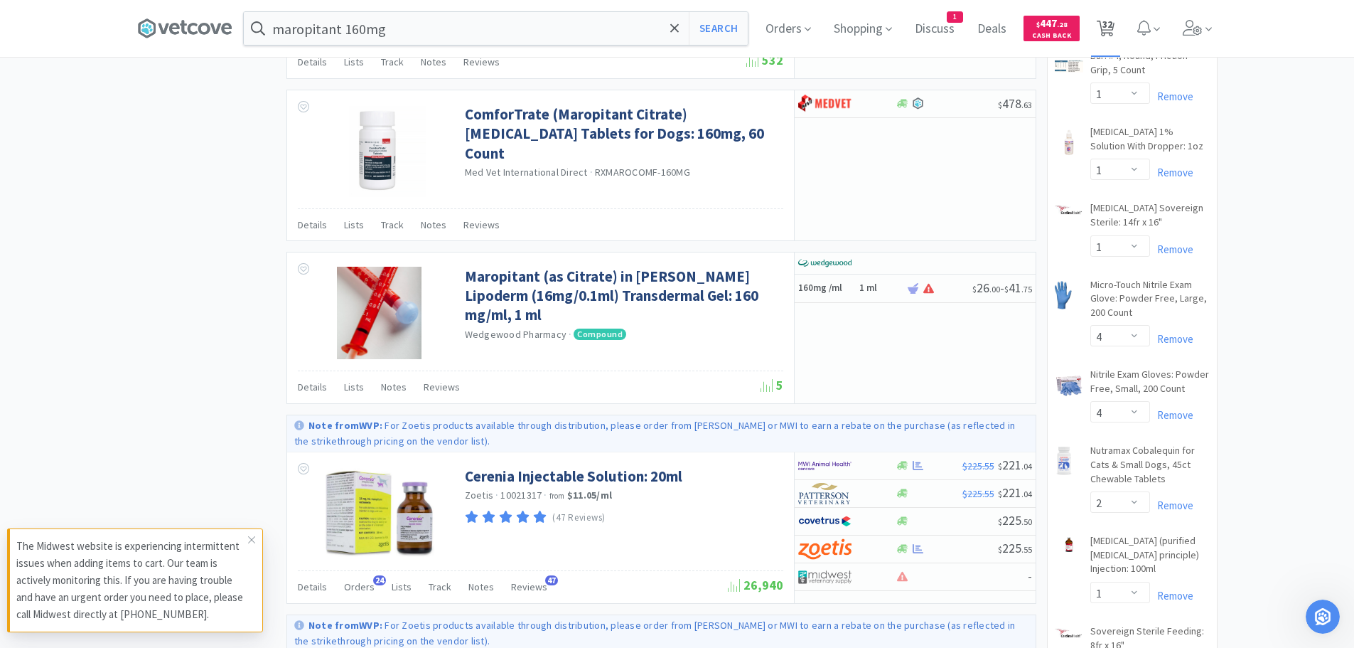
click at [1109, 21] on span "32" at bounding box center [1108, 24] width 10 height 57
select select "10"
select select "1"
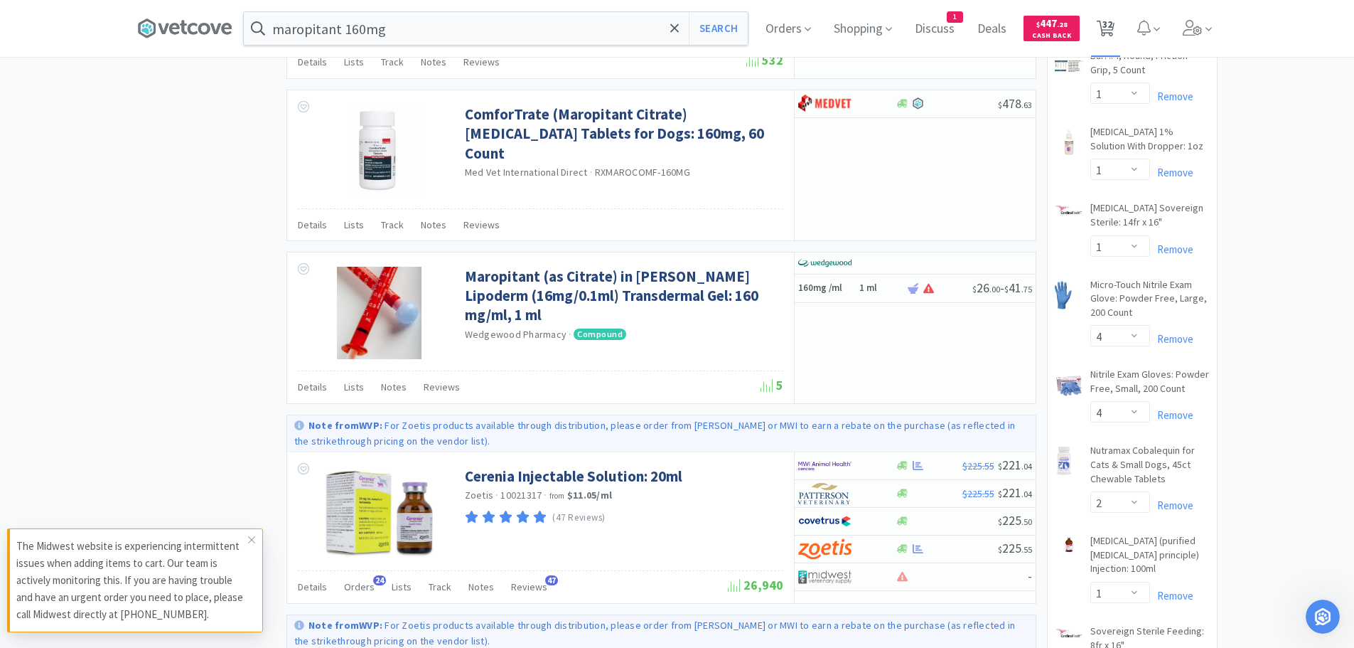
select select "1"
select select "2"
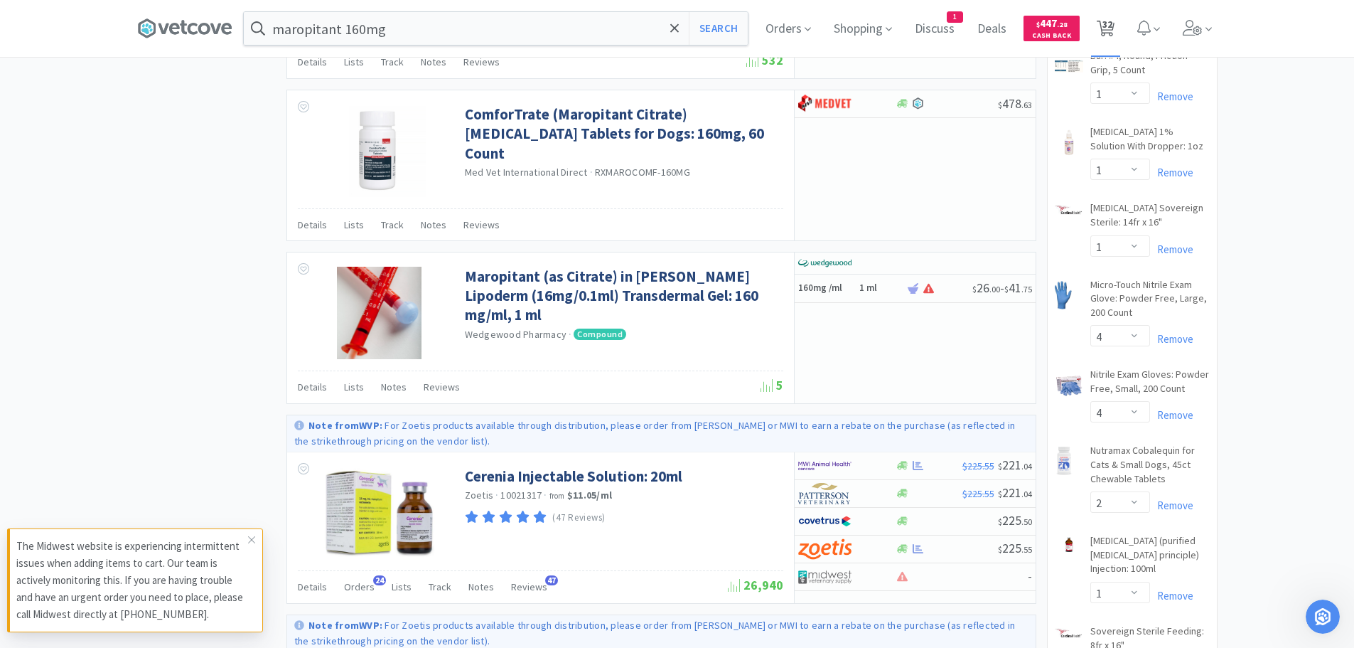
select select "1"
select select "2"
select select "100"
select select "1"
select select "100"
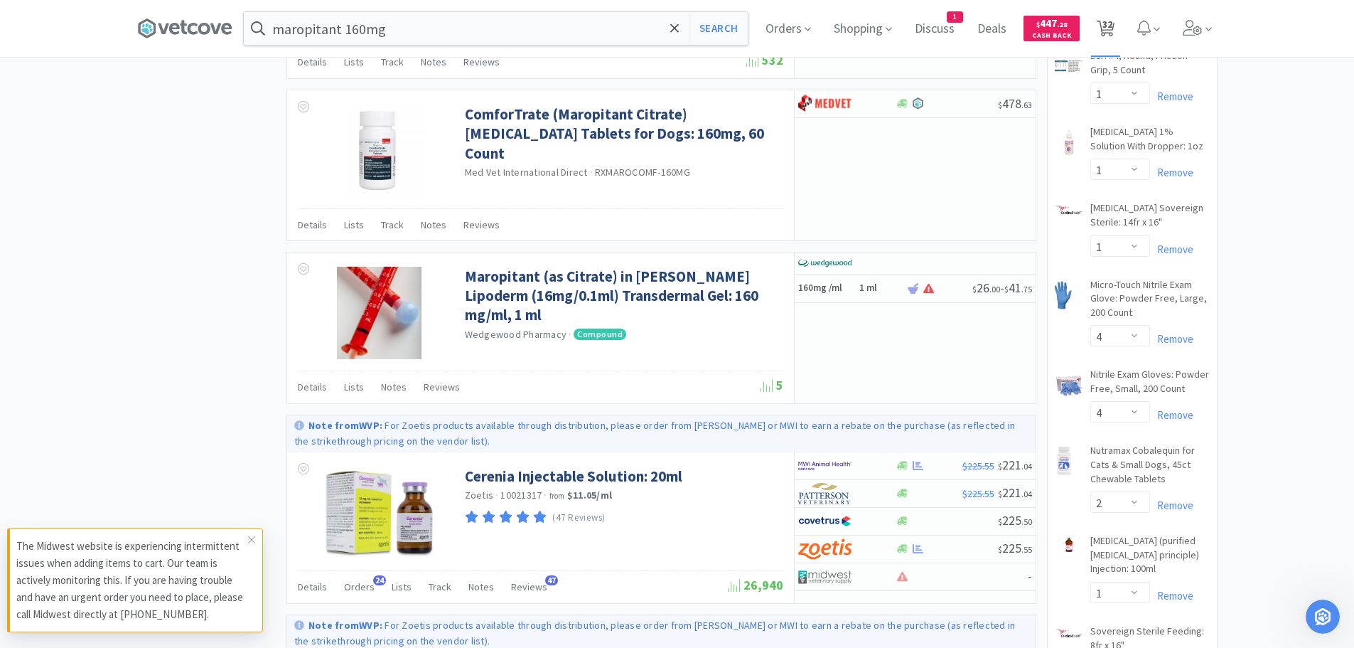
select select "1"
select select "20"
select select "1"
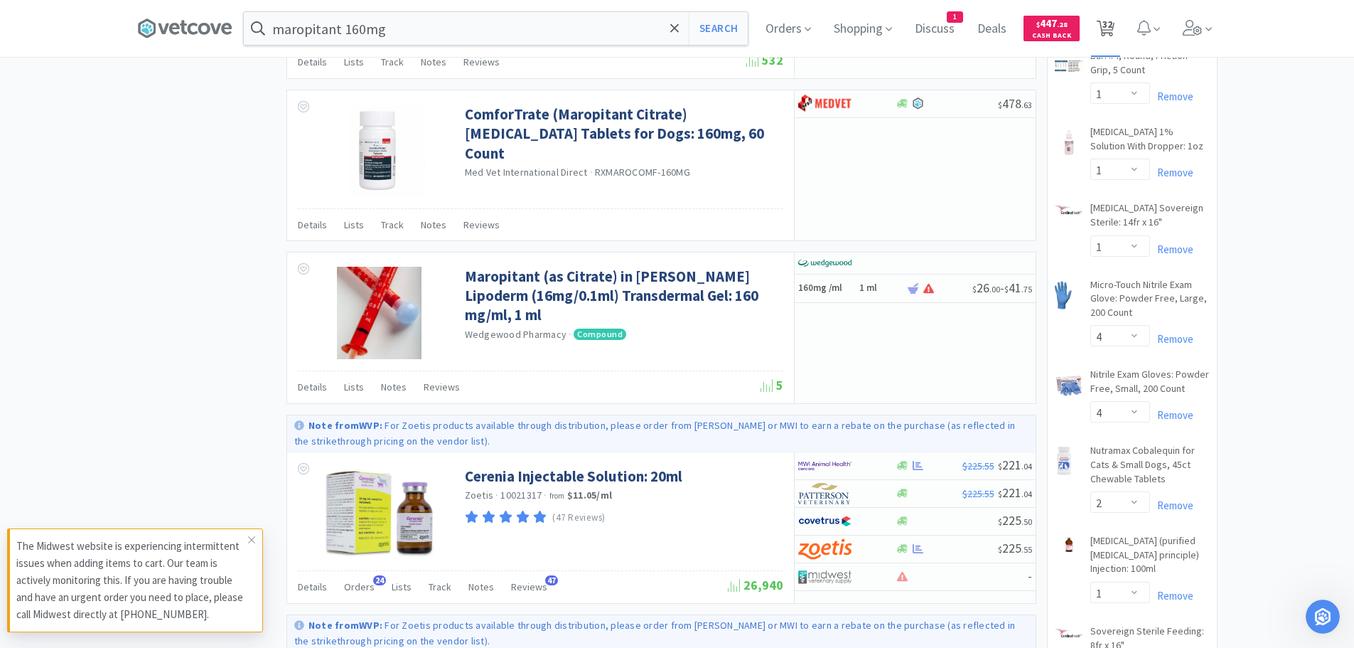
select select "1"
select select "4"
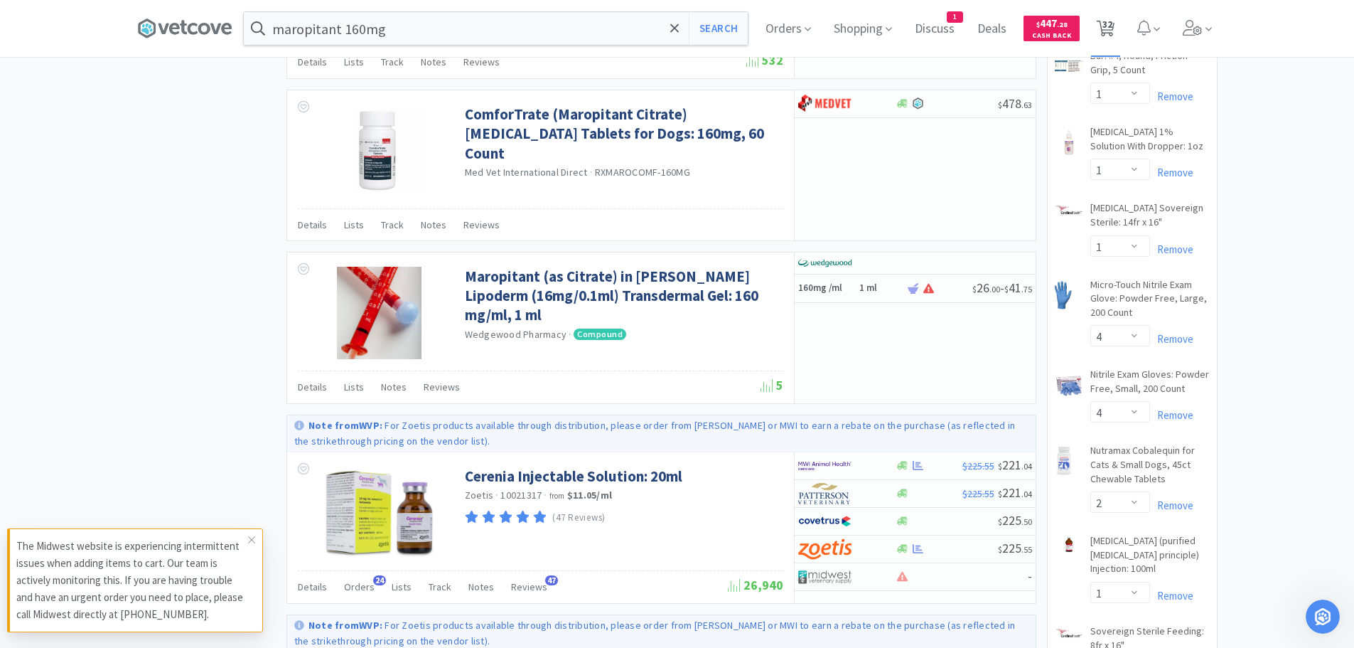
select select "4"
select select "2"
select select "1"
select select "2"
select select "20"
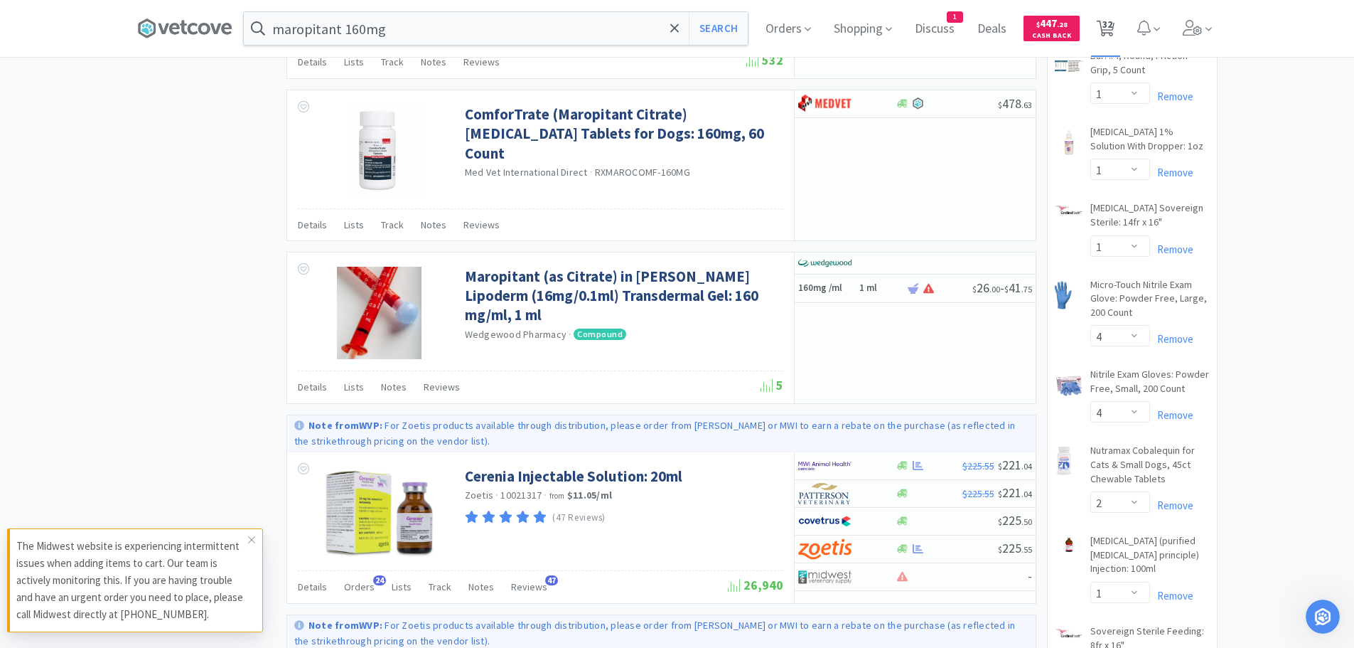
select select "25"
select select "1"
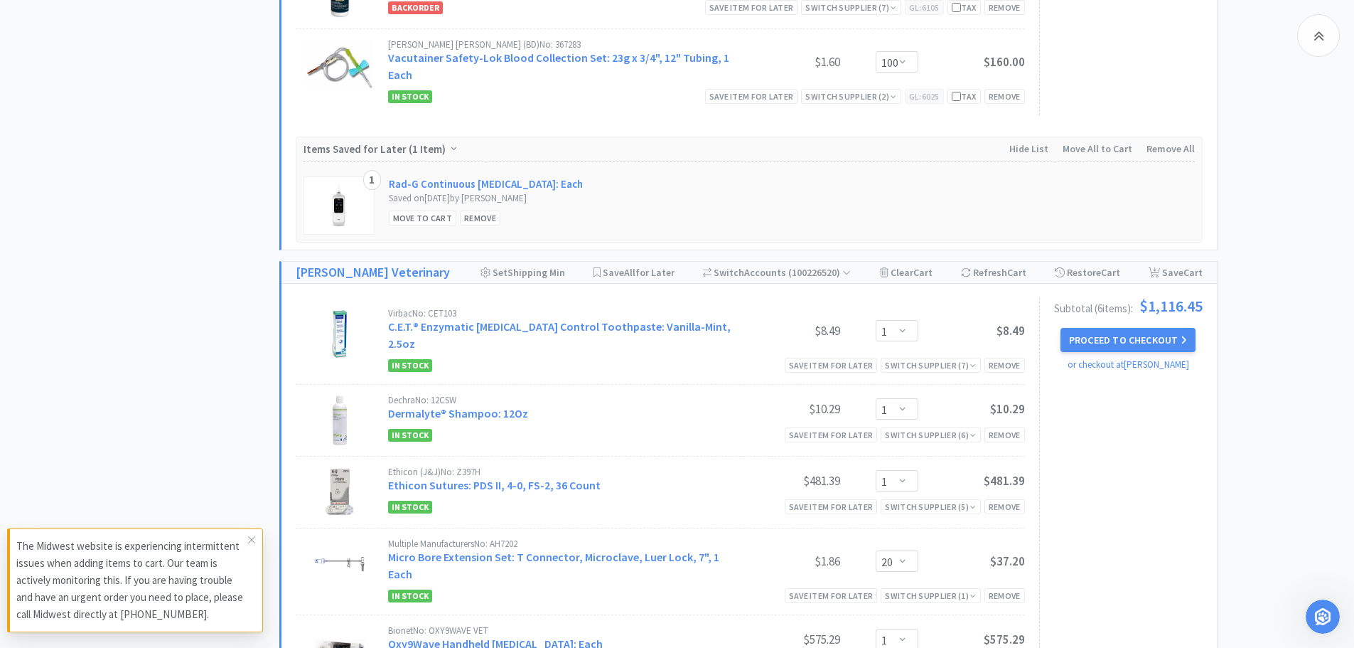
scroll to position [1422, 0]
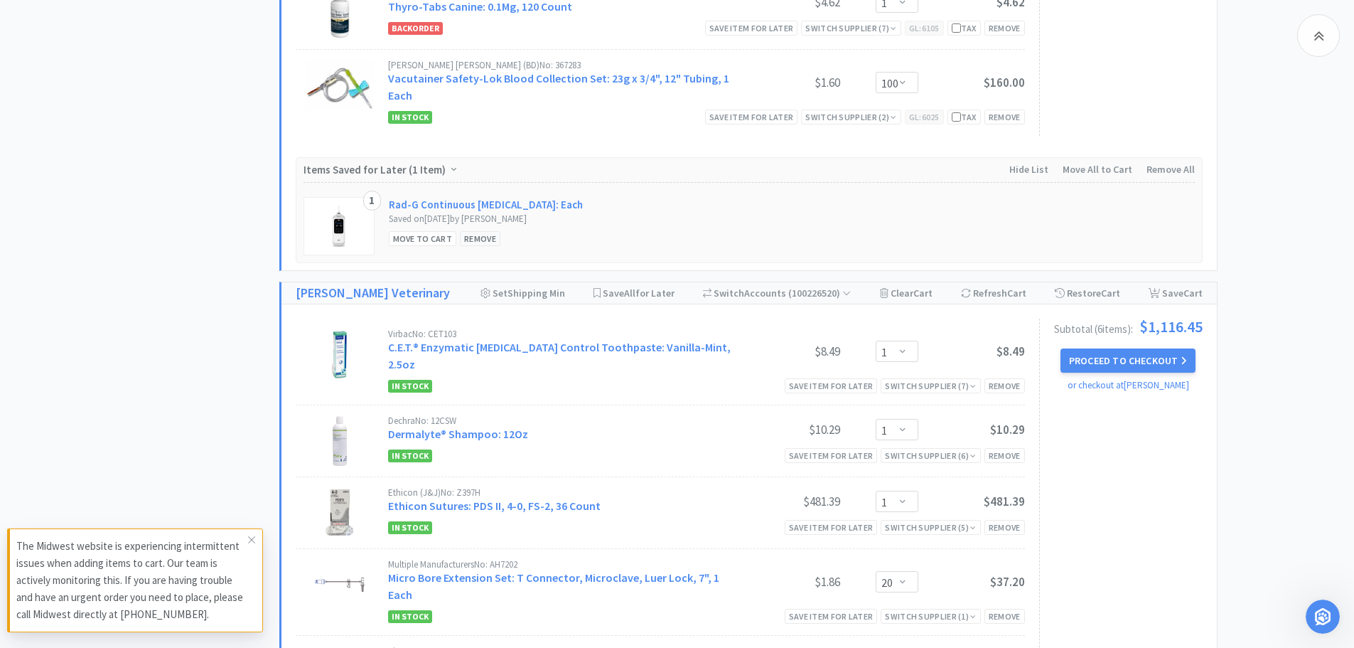
click at [486, 238] on div "Remove" at bounding box center [480, 238] width 41 height 15
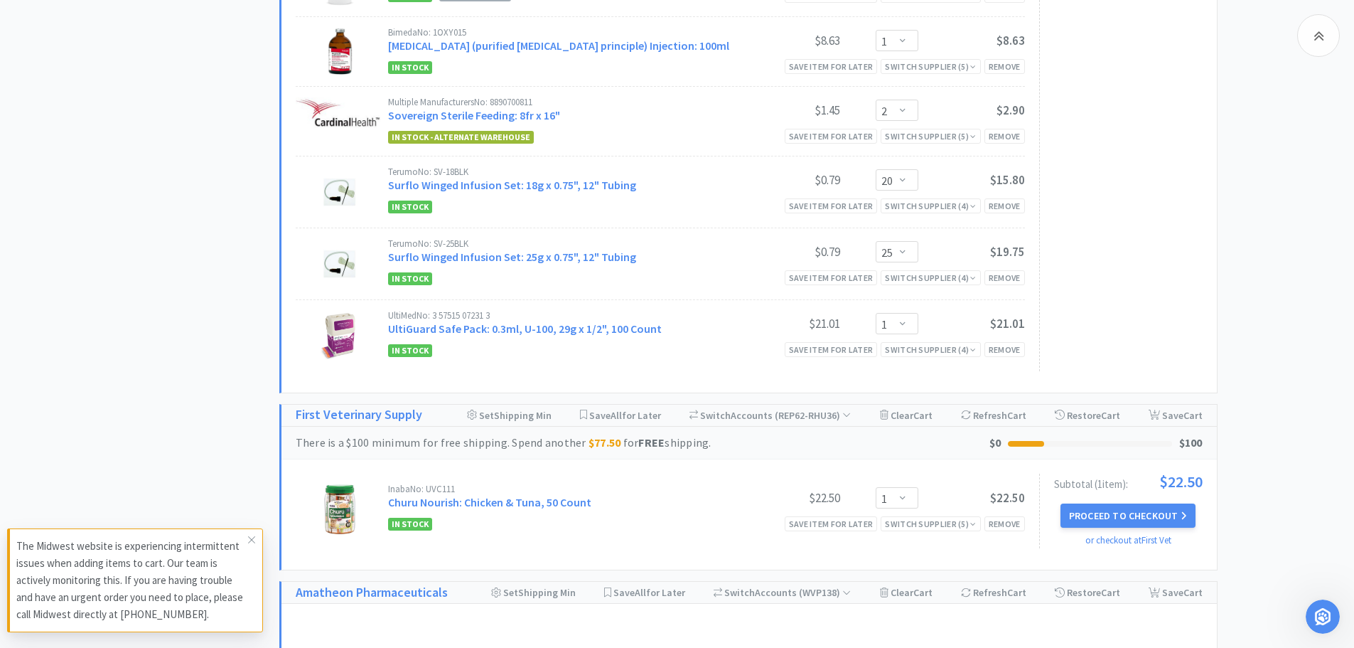
scroll to position [2631, 0]
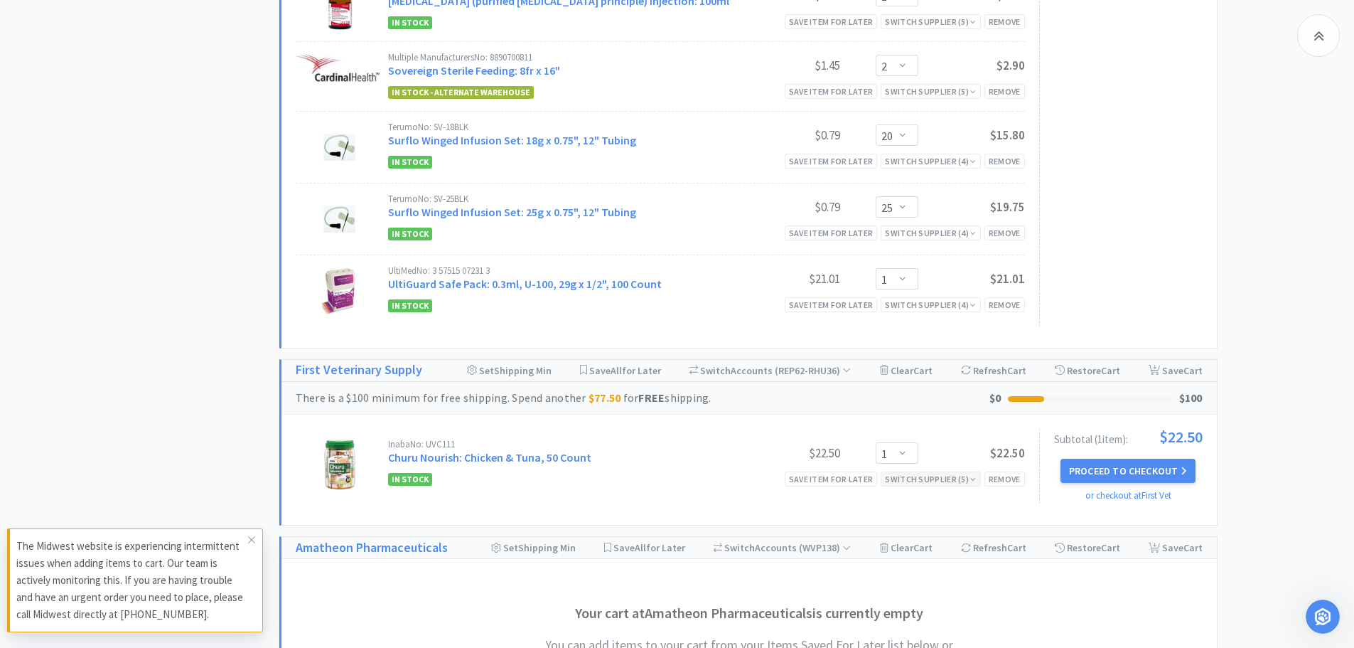
click at [939, 472] on div "Switch Supplier ( 5 )" at bounding box center [930, 479] width 91 height 14
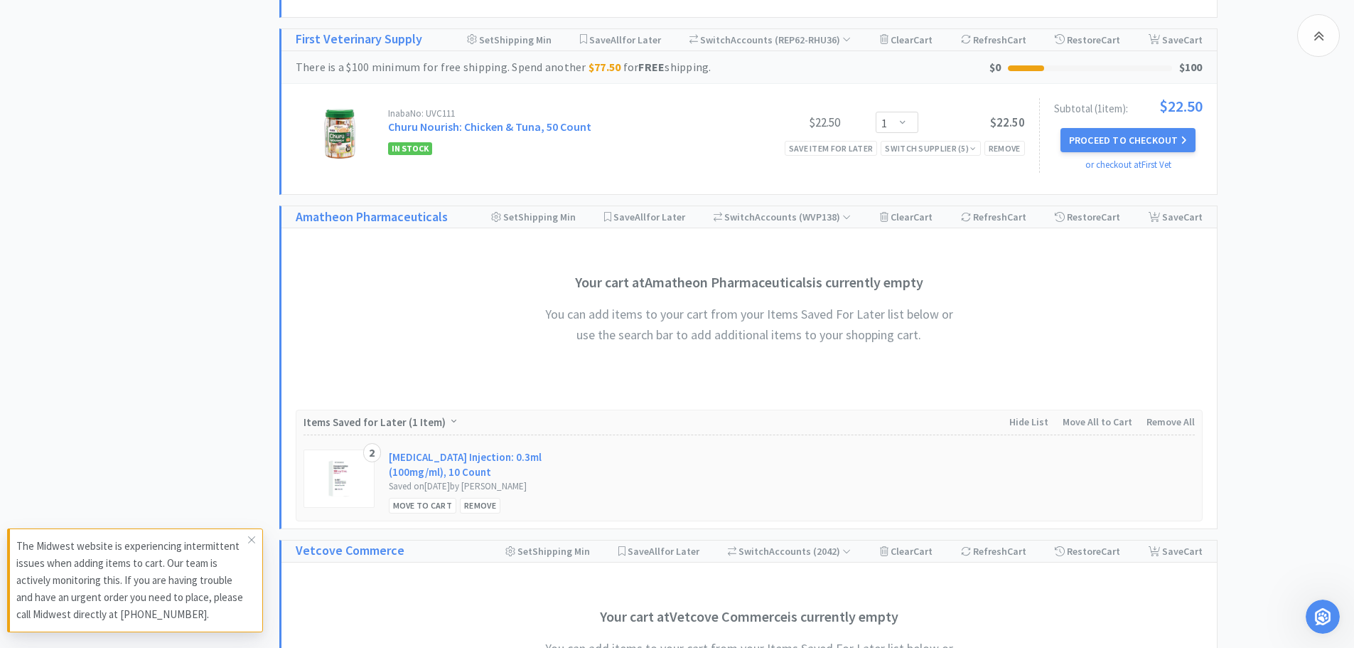
scroll to position [2941, 0]
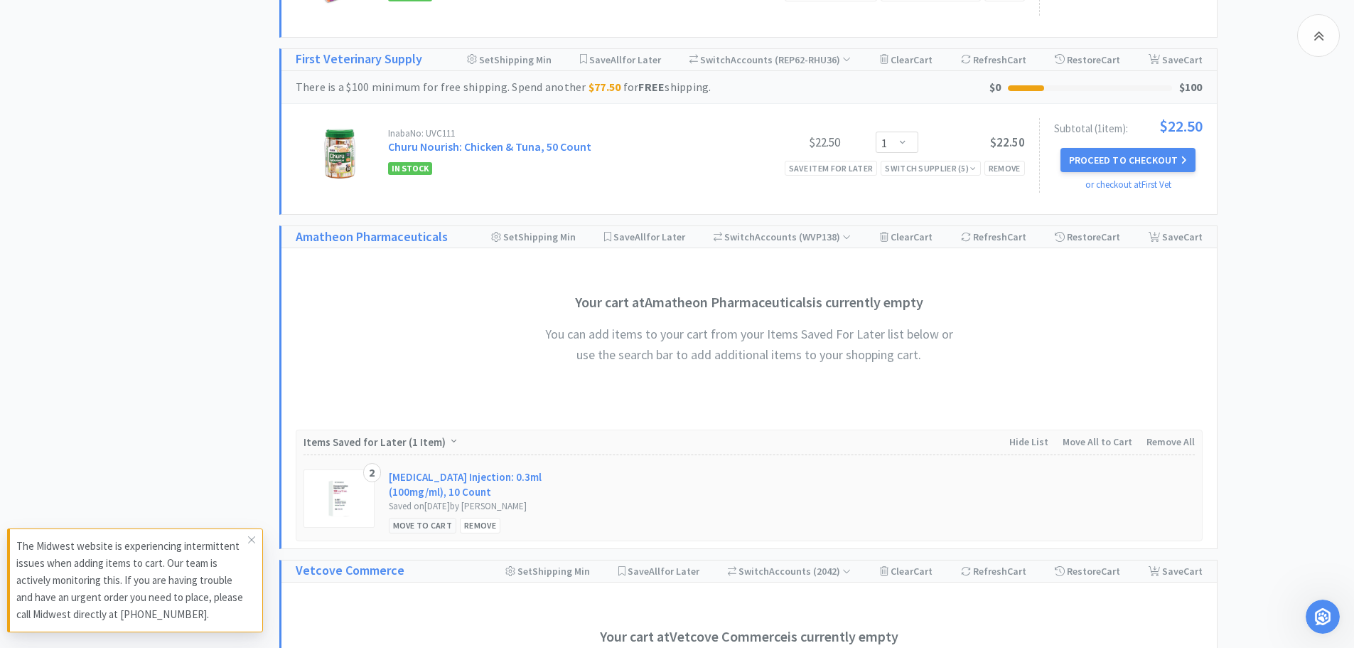
click at [418, 518] on div "Move to Cart" at bounding box center [423, 525] width 68 height 15
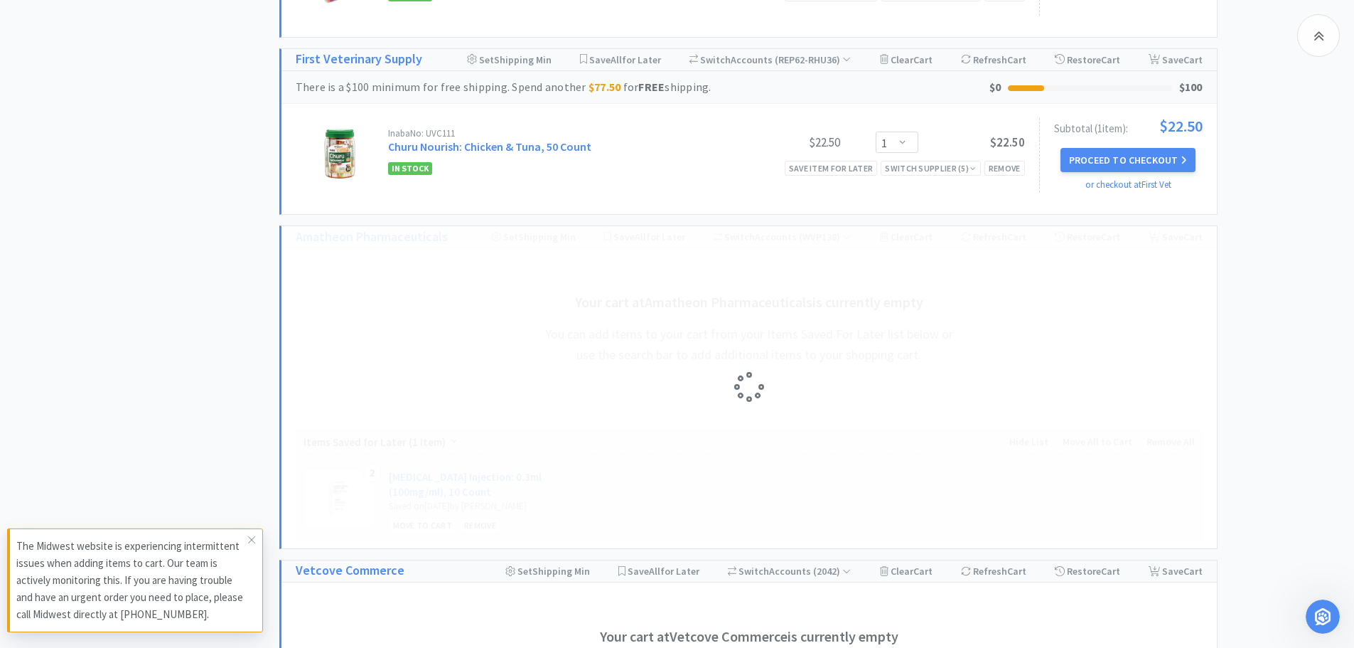
scroll to position [1097, 0]
select select "2"
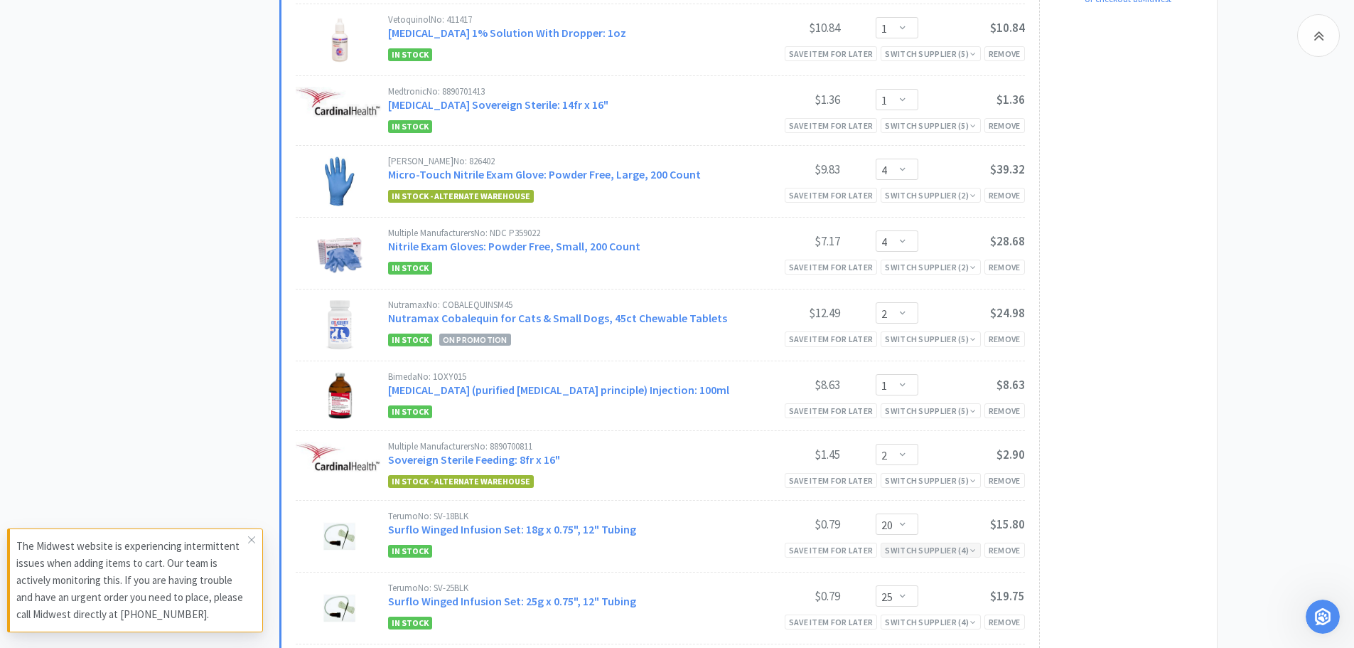
scroll to position [2088, 0]
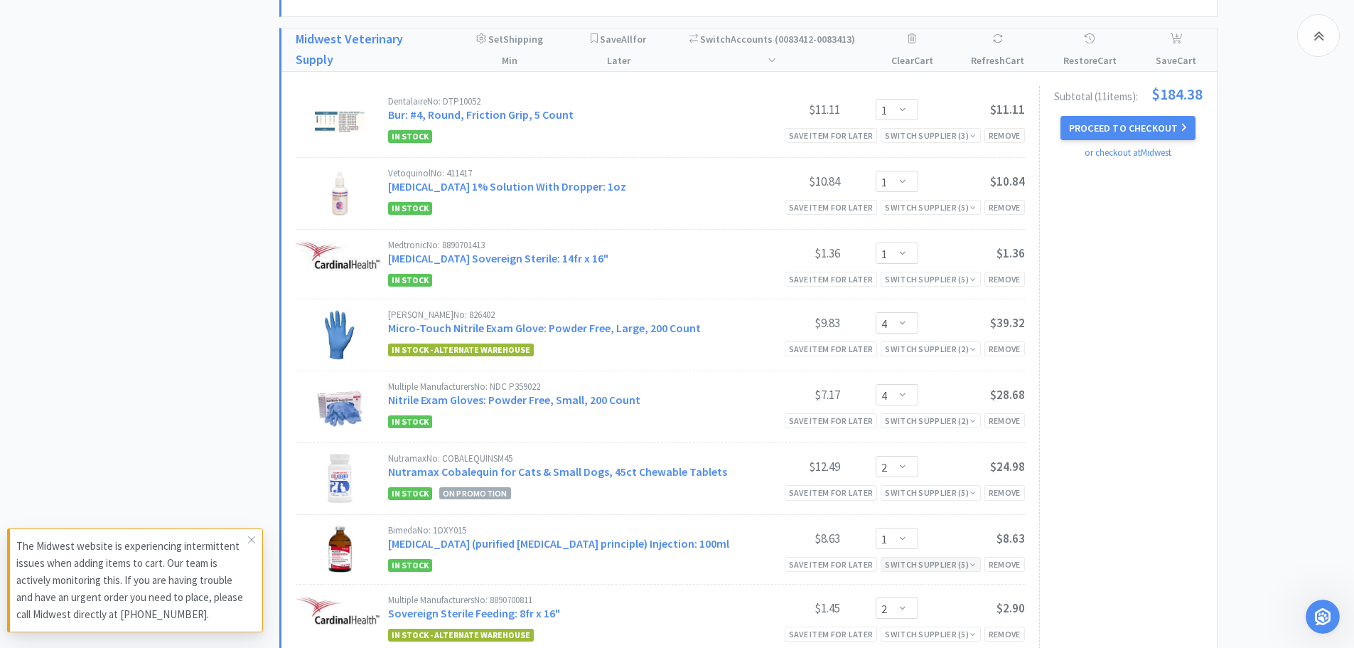
click at [909, 557] on div "Switch Supplier ( 5 )" at bounding box center [930, 564] width 91 height 14
click at [938, 515] on div "Bimeda No: 1OXY015 [MEDICAL_DATA] (purified [MEDICAL_DATA] principle) Injection…" at bounding box center [660, 549] width 729 height 69
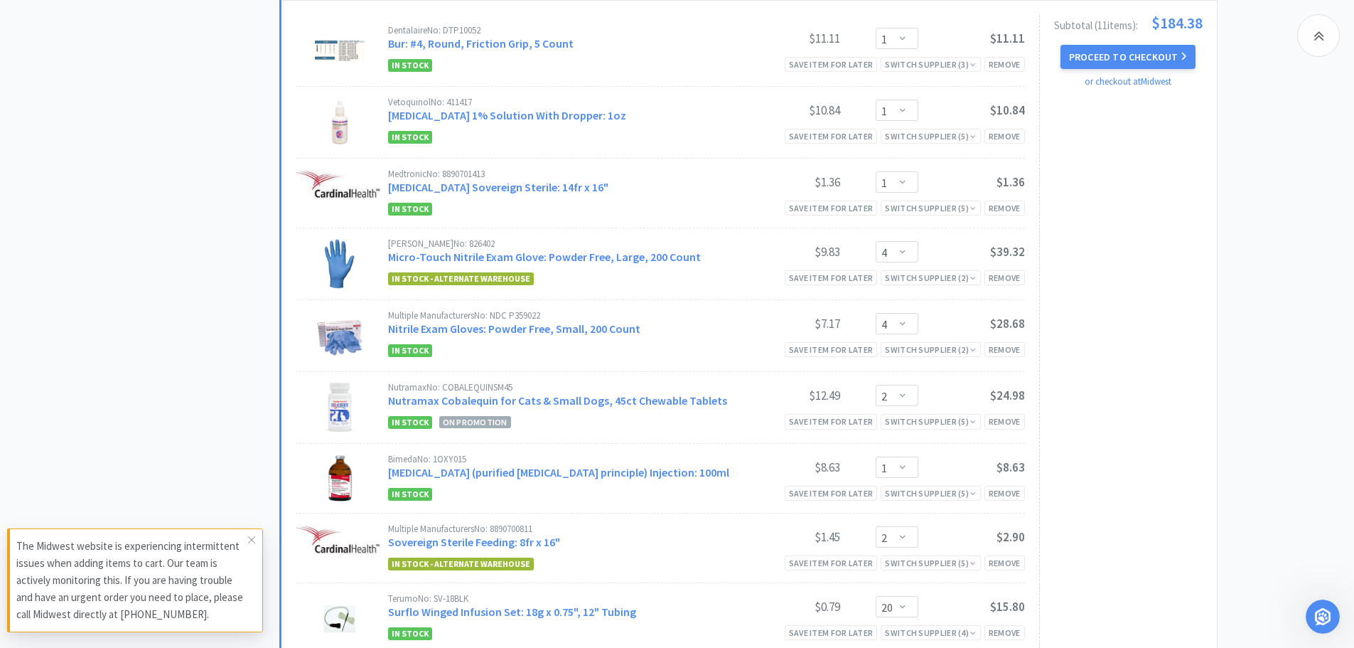
scroll to position [2230, 0]
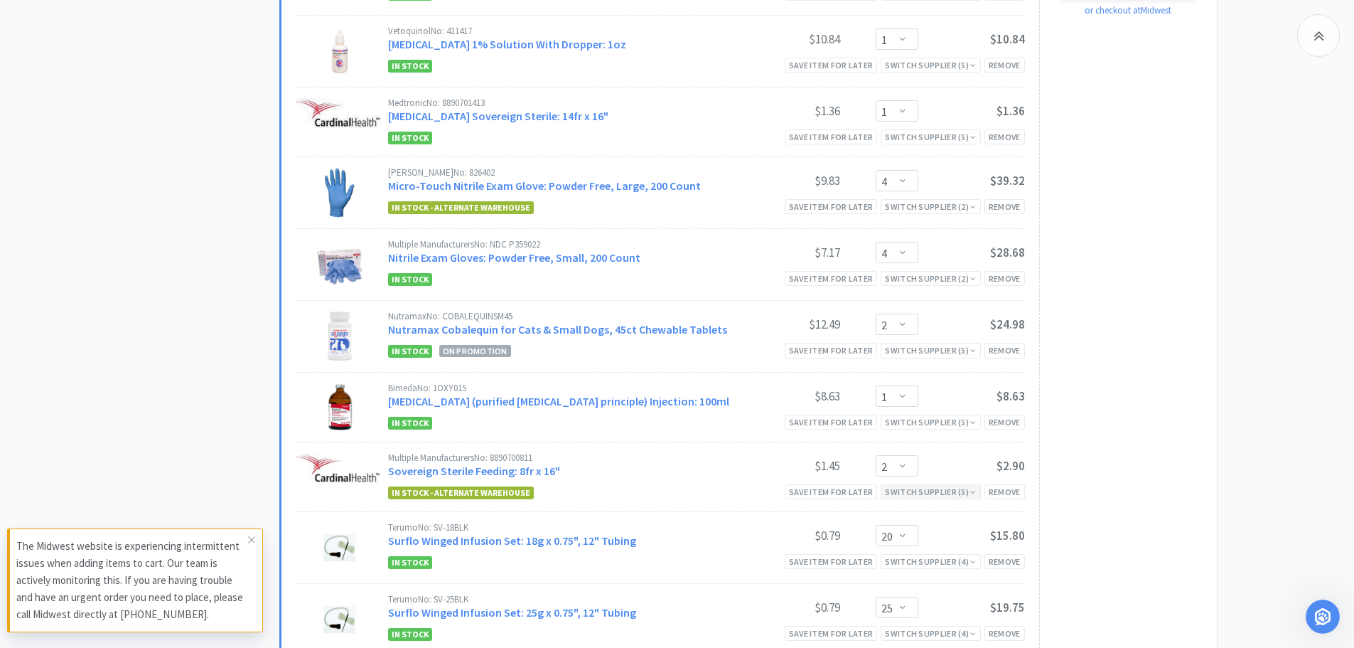
click at [933, 485] on div "Switch Supplier ( 5 )" at bounding box center [930, 492] width 91 height 14
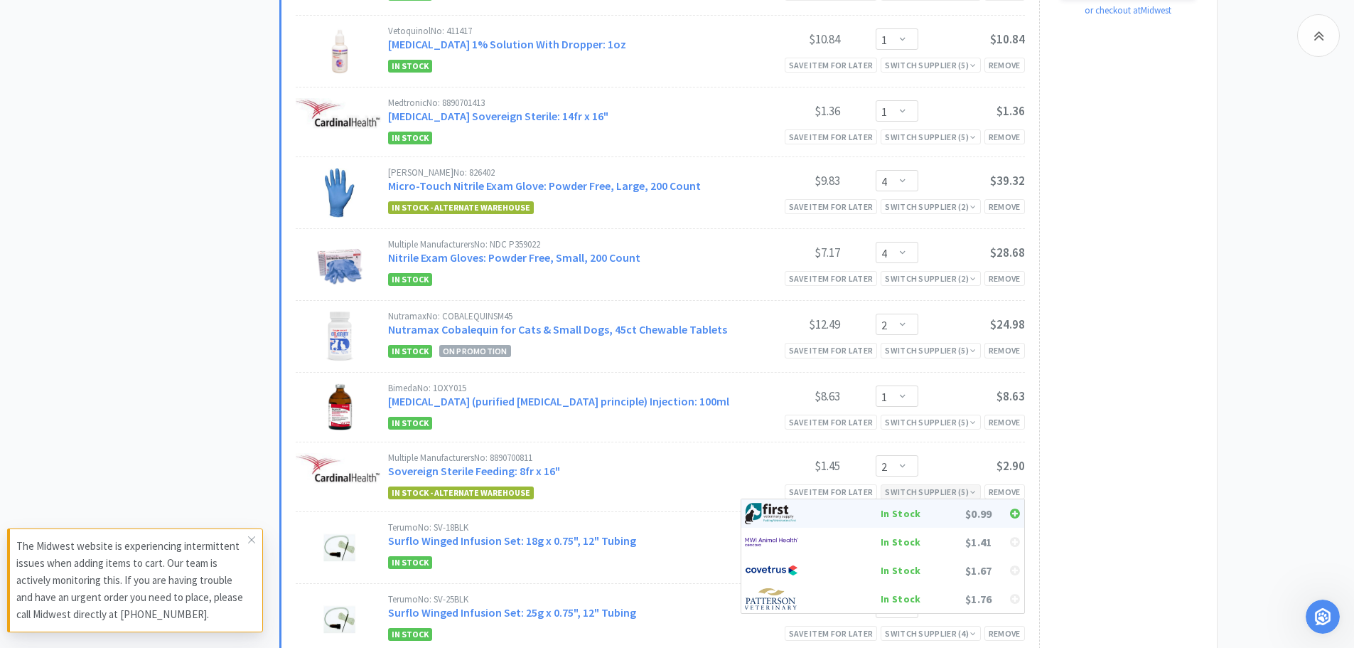
click at [905, 503] on div "In Stock" at bounding box center [868, 513] width 105 height 21
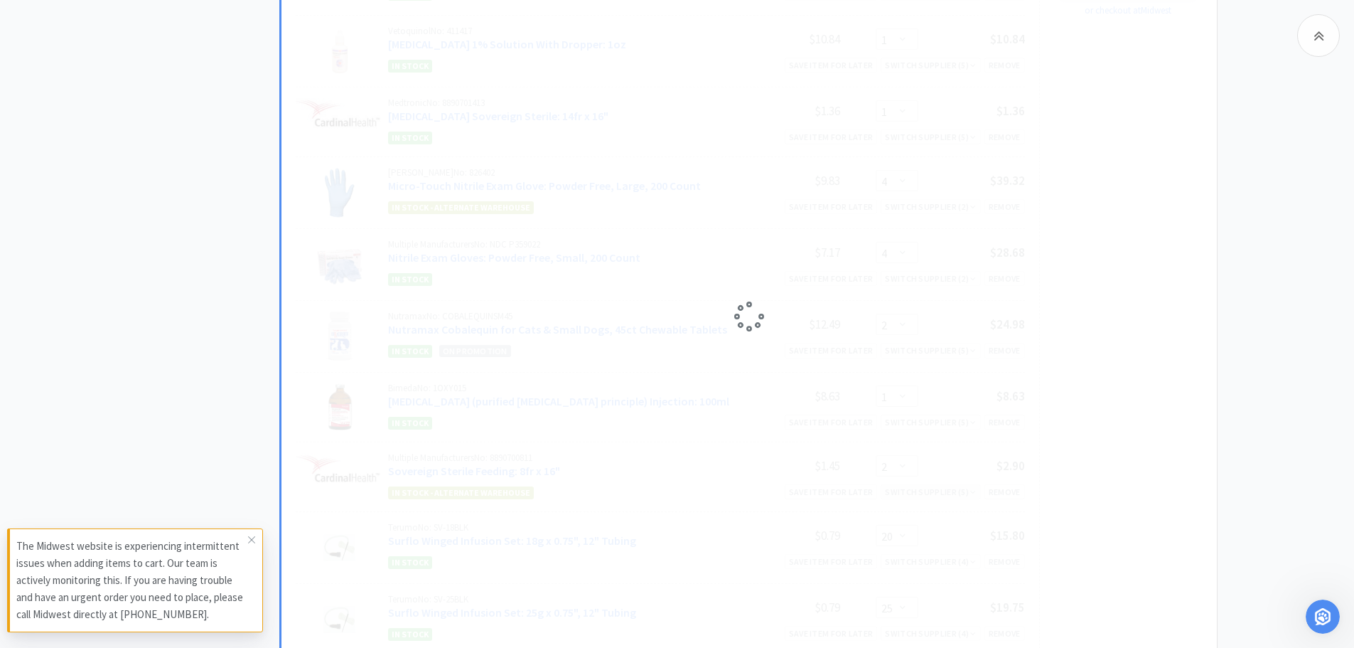
select select "20"
select select "1"
select select "25"
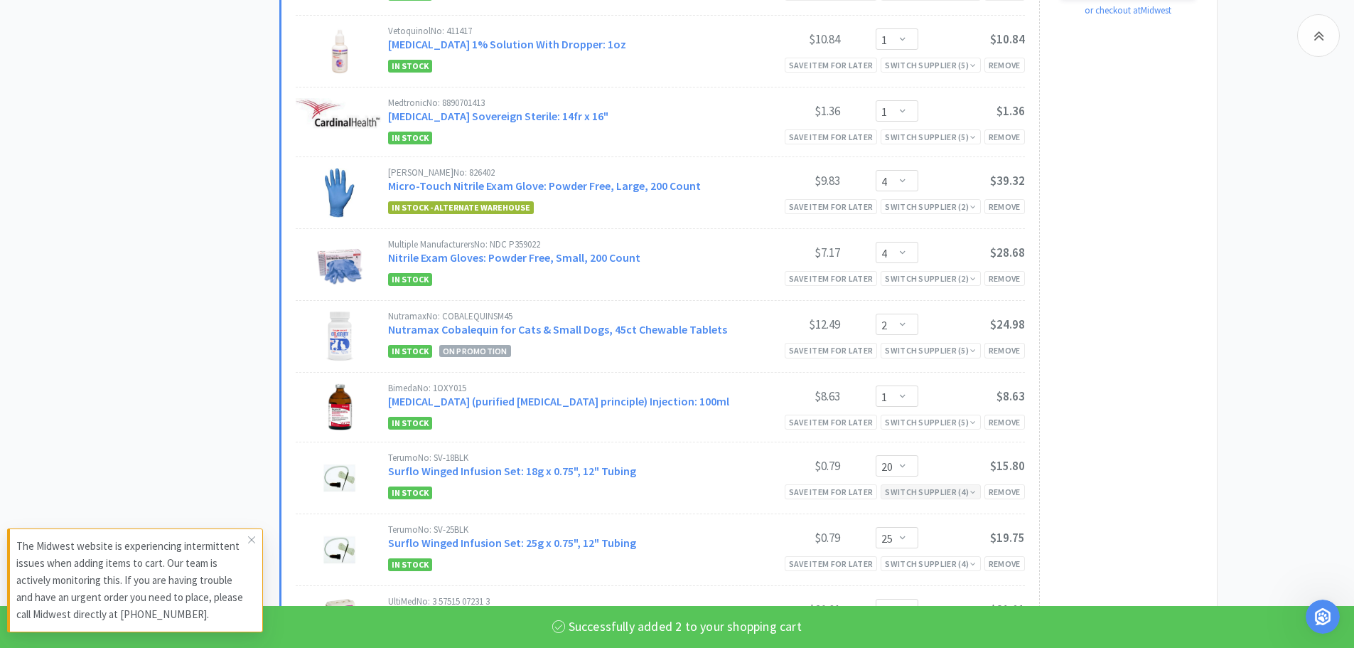
select select "2"
click at [939, 485] on div "Switch Supplier ( 4 )" at bounding box center [930, 492] width 91 height 14
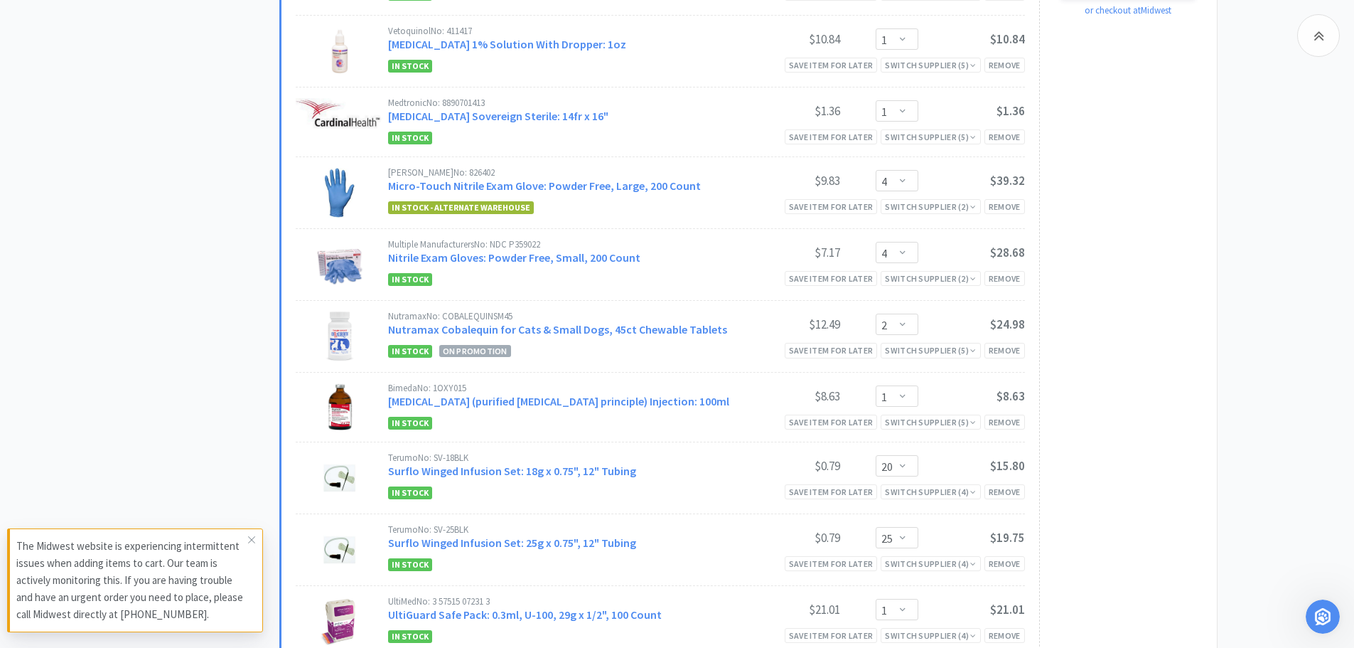
click at [1118, 401] on div "Subtotal ( 10 item s ): $181.48 Proceed to Checkout or checkout at [GEOGRAPHIC_…" at bounding box center [1121, 300] width 164 height 713
click at [912, 557] on div "Switch Supplier ( 4 )" at bounding box center [930, 564] width 91 height 14
click at [1195, 410] on div "Subtotal ( 10 item s ): $181.48 Proceed to Checkout or checkout at [GEOGRAPHIC_…" at bounding box center [1121, 300] width 164 height 713
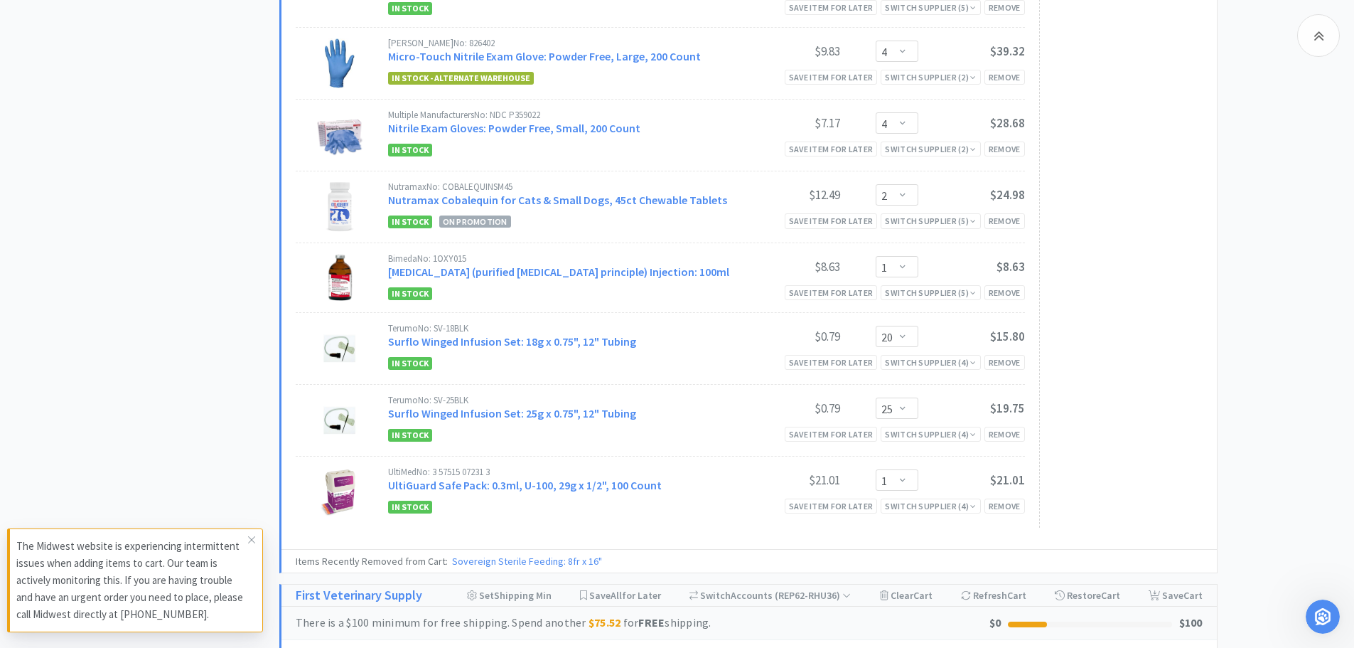
scroll to position [2373, 0]
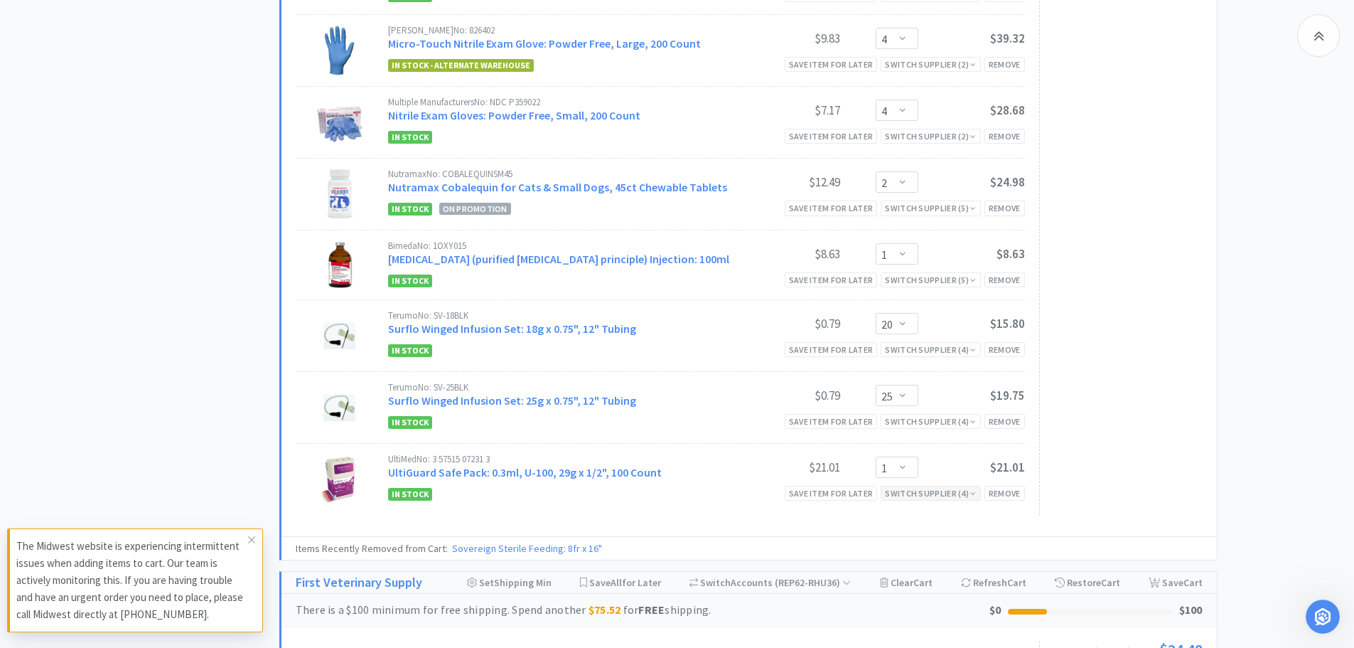
click at [954, 486] on div "Switch Supplier ( 4 )" at bounding box center [930, 493] width 91 height 14
click at [1204, 381] on div "Dentalaire No: DTP10052 Bur: #4, Round, Friction Grip, 5 Count $11.11 Enter Qua…" at bounding box center [750, 161] width 936 height 749
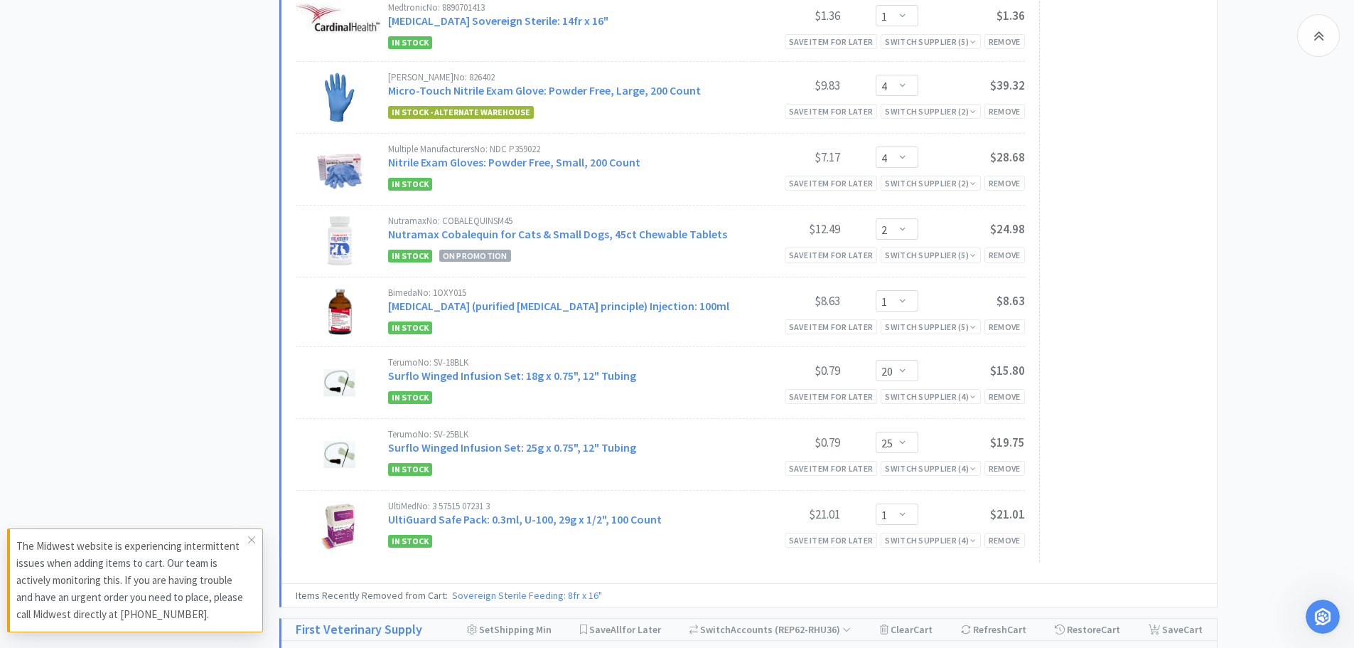
scroll to position [2302, 0]
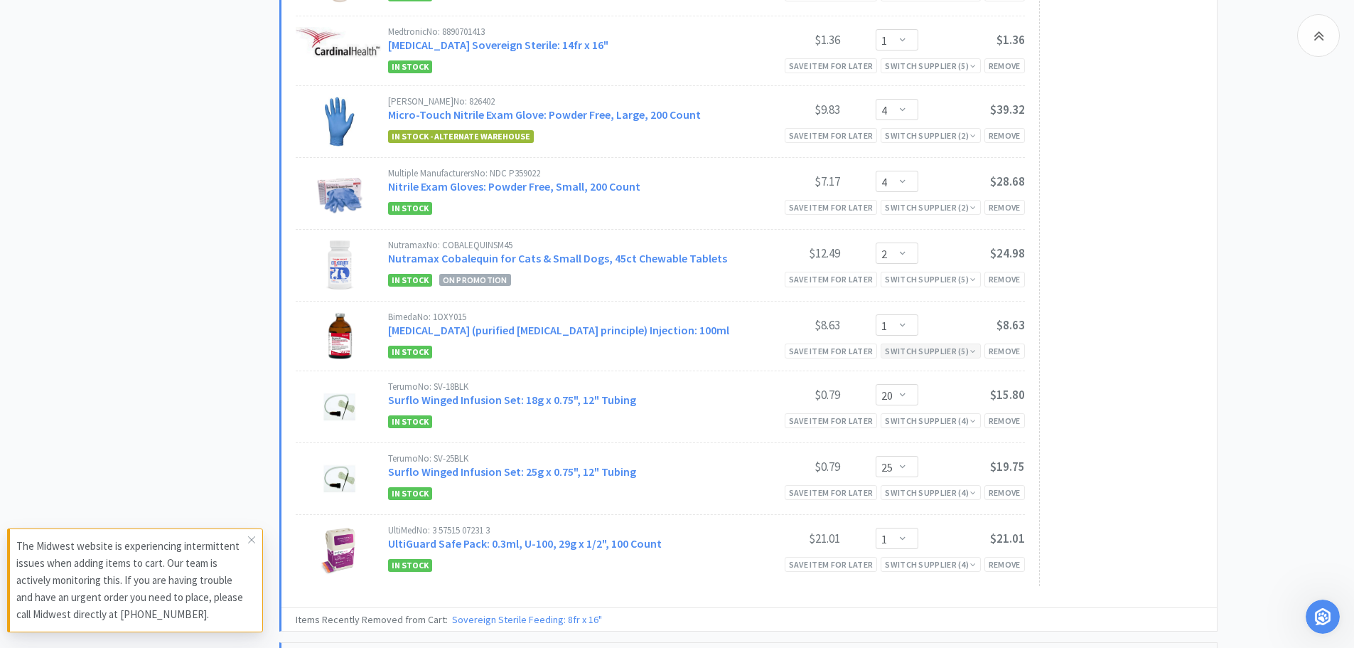
click at [920, 344] on div "Switch Supplier ( 5 )" at bounding box center [930, 351] width 91 height 14
click at [931, 272] on div "Switch Supplier ( 5 )" at bounding box center [930, 279] width 91 height 14
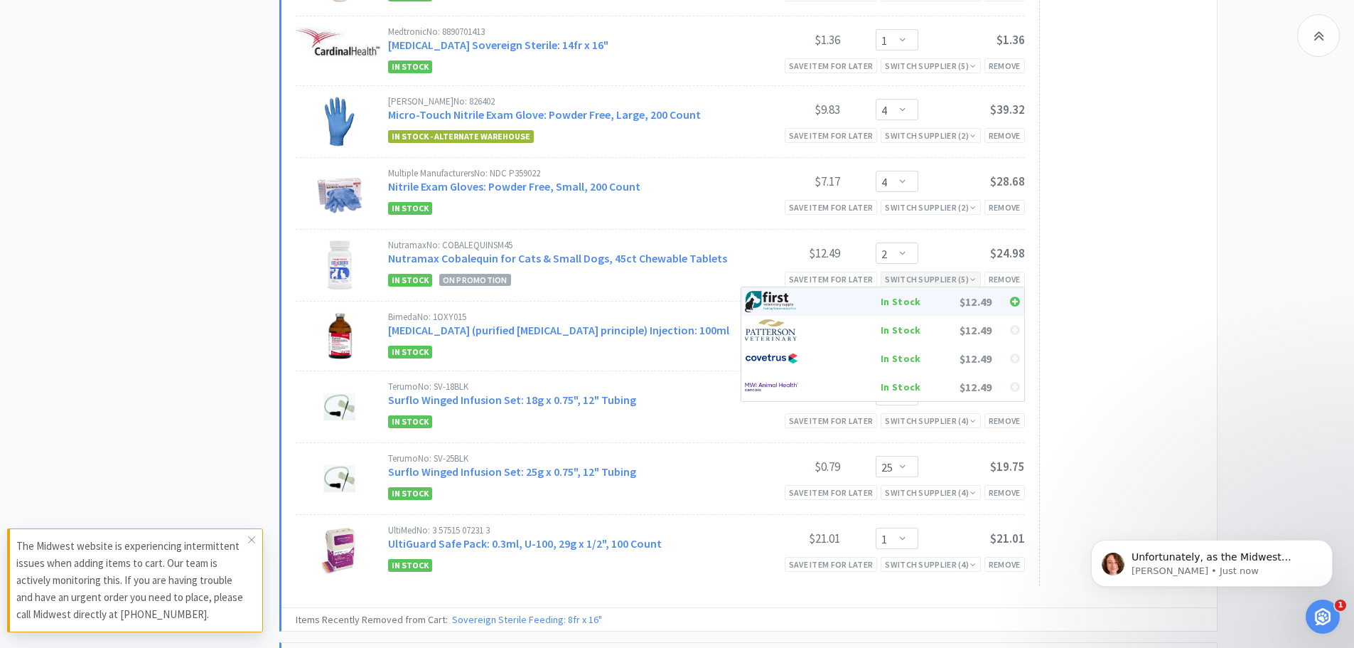
scroll to position [1155, 0]
click at [909, 291] on div "In Stock" at bounding box center [868, 301] width 105 height 21
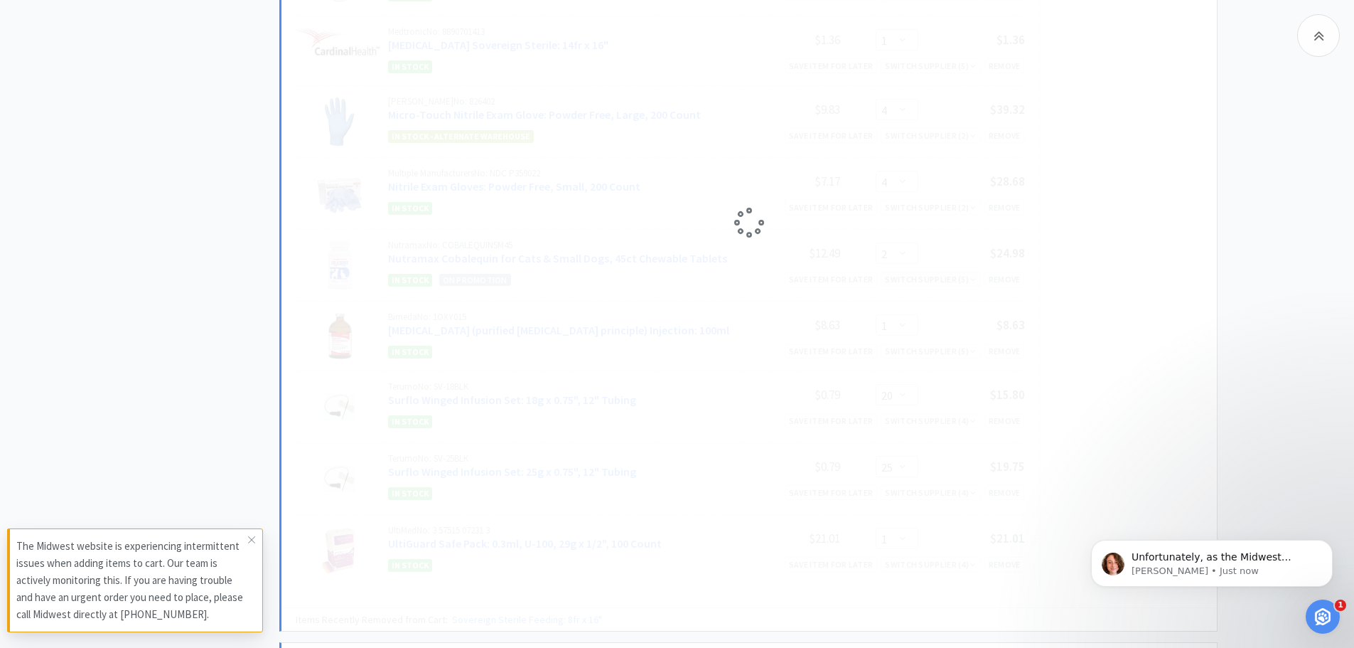
select select "1"
select select "20"
select select "1"
select select "25"
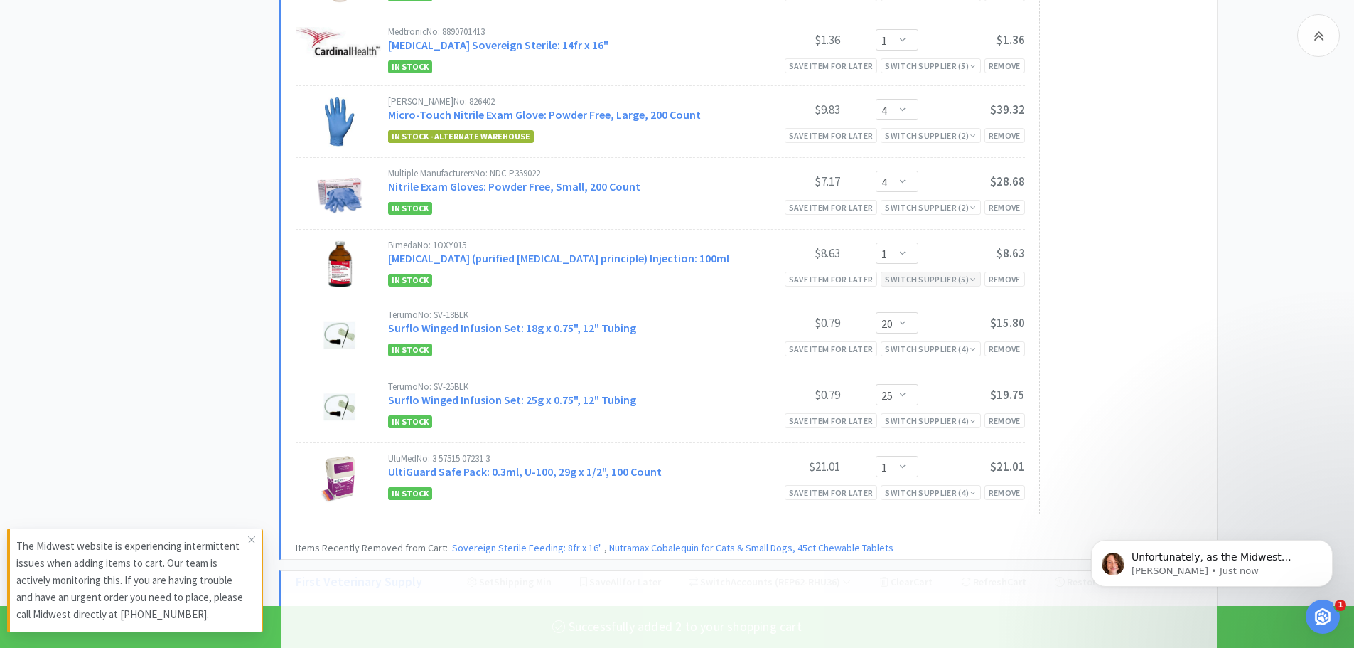
select select "2"
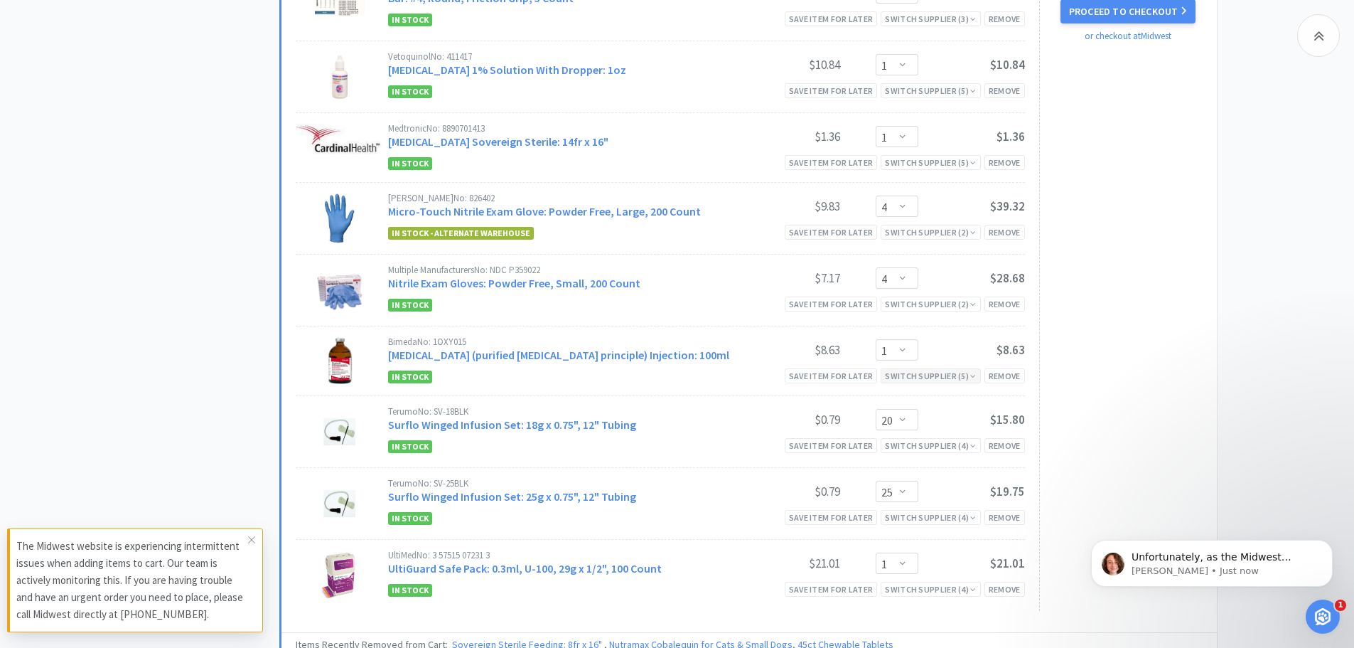
scroll to position [2159, 0]
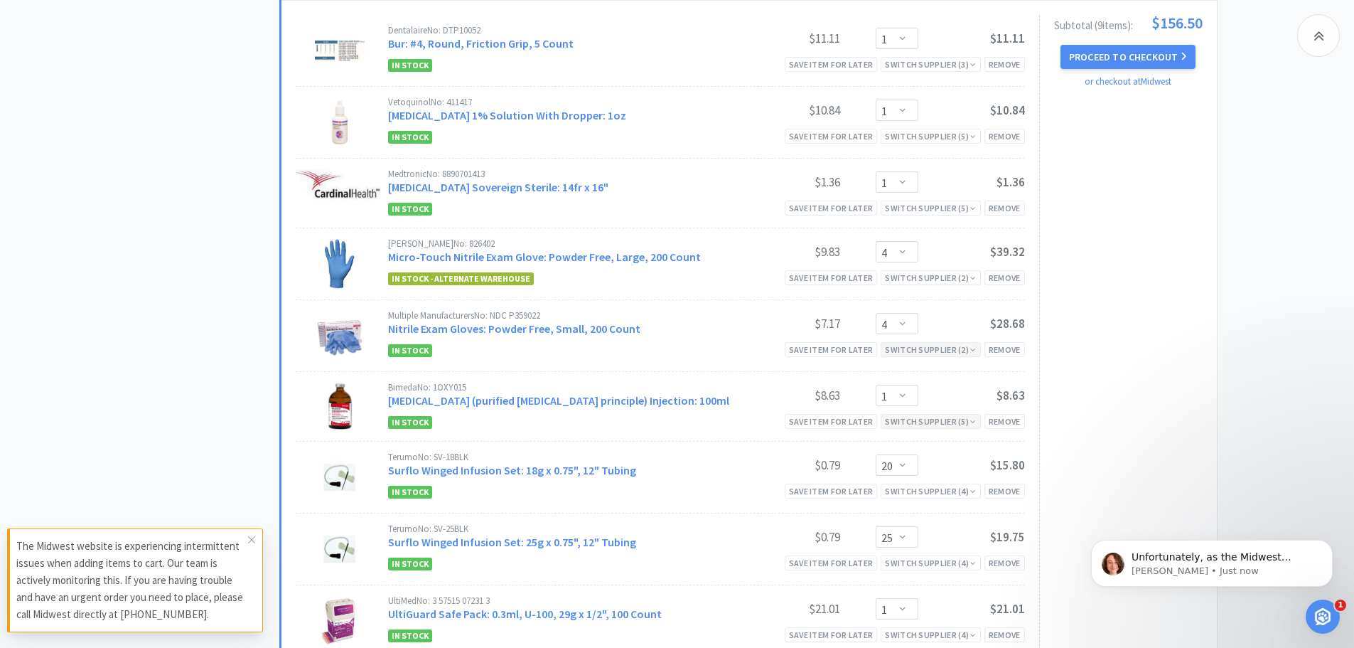
click at [951, 343] on div "Switch Supplier ( 2 )" at bounding box center [930, 350] width 91 height 14
click at [1145, 305] on div "Subtotal ( 9 item s ): $156.50 Proceed to Checkout or checkout at [GEOGRAPHIC_D…" at bounding box center [1121, 335] width 164 height 641
click at [948, 271] on div "Switch Supplier ( 2 )" at bounding box center [930, 278] width 91 height 14
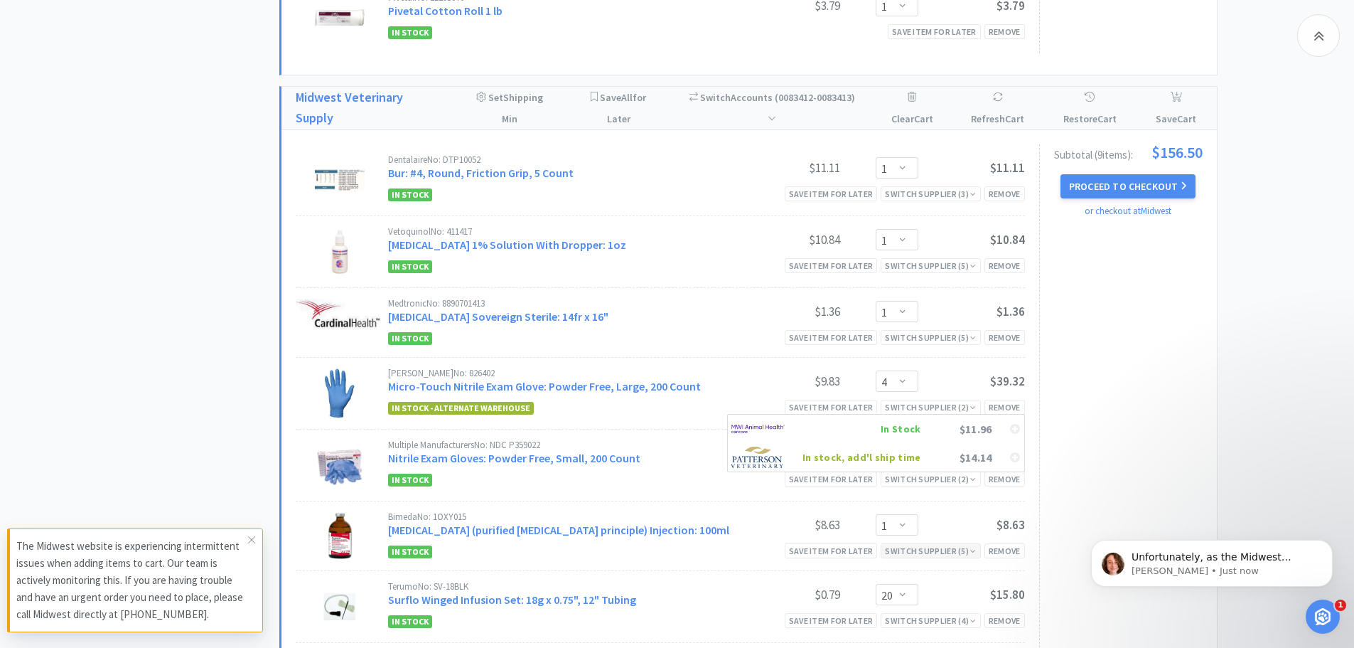
scroll to position [2017, 0]
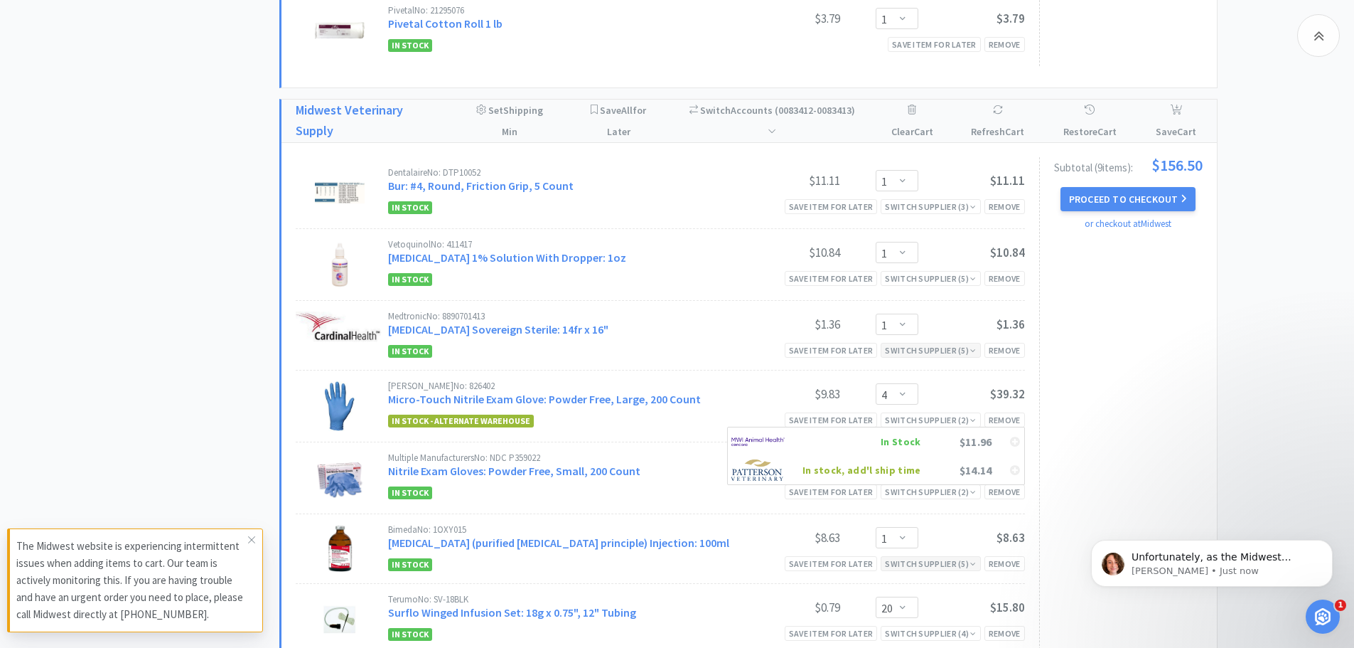
click at [941, 343] on div "Switch Supplier ( 5 )" at bounding box center [930, 350] width 91 height 14
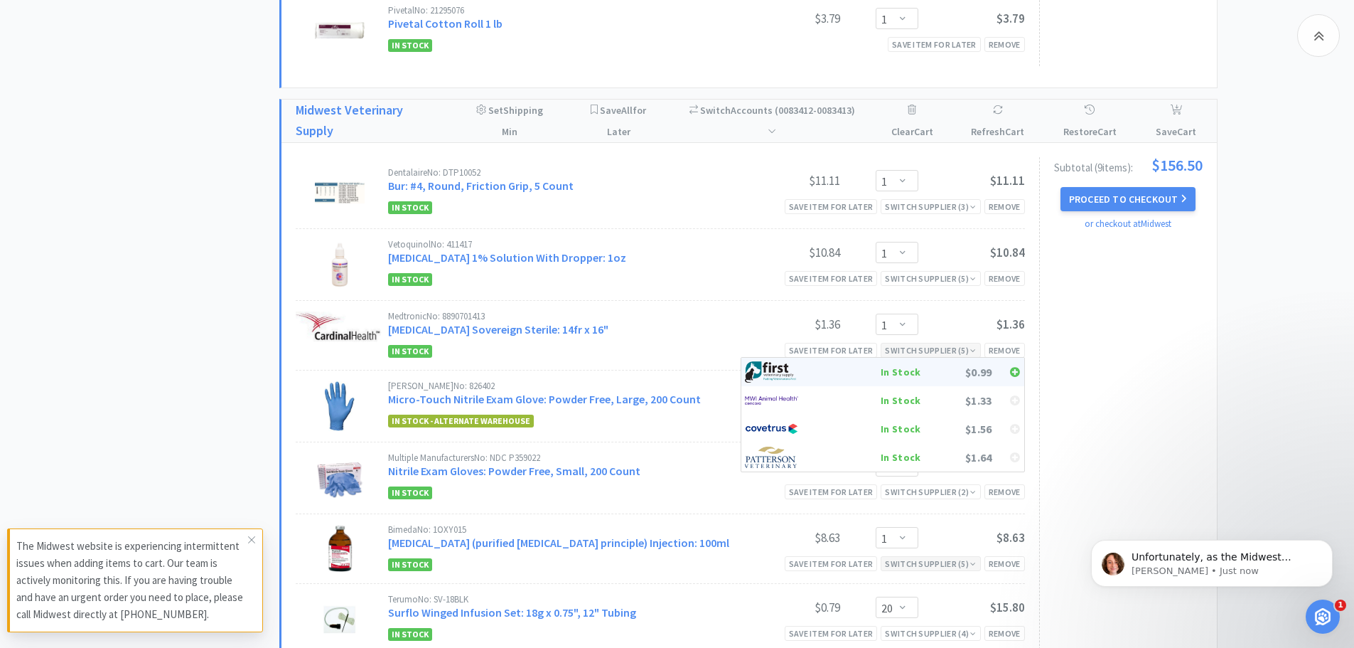
click at [912, 361] on div "In Stock" at bounding box center [868, 371] width 105 height 21
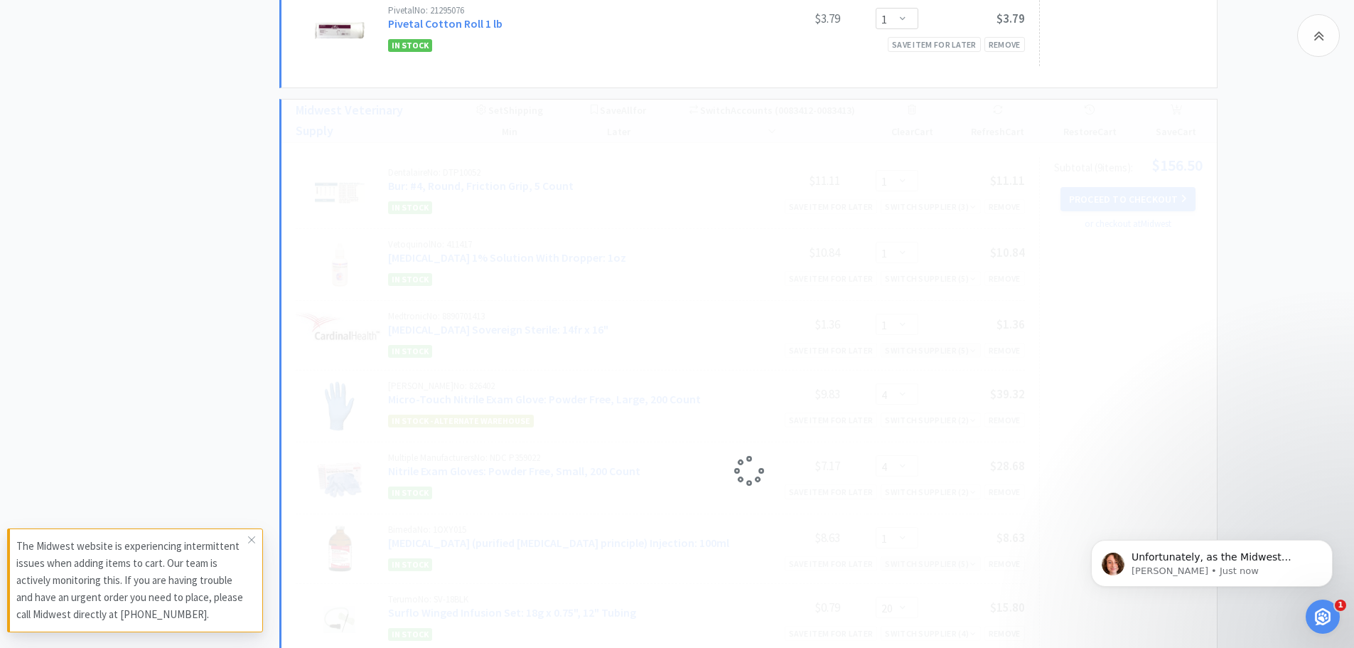
select select "4"
select select "1"
select select "20"
select select "1"
select select "25"
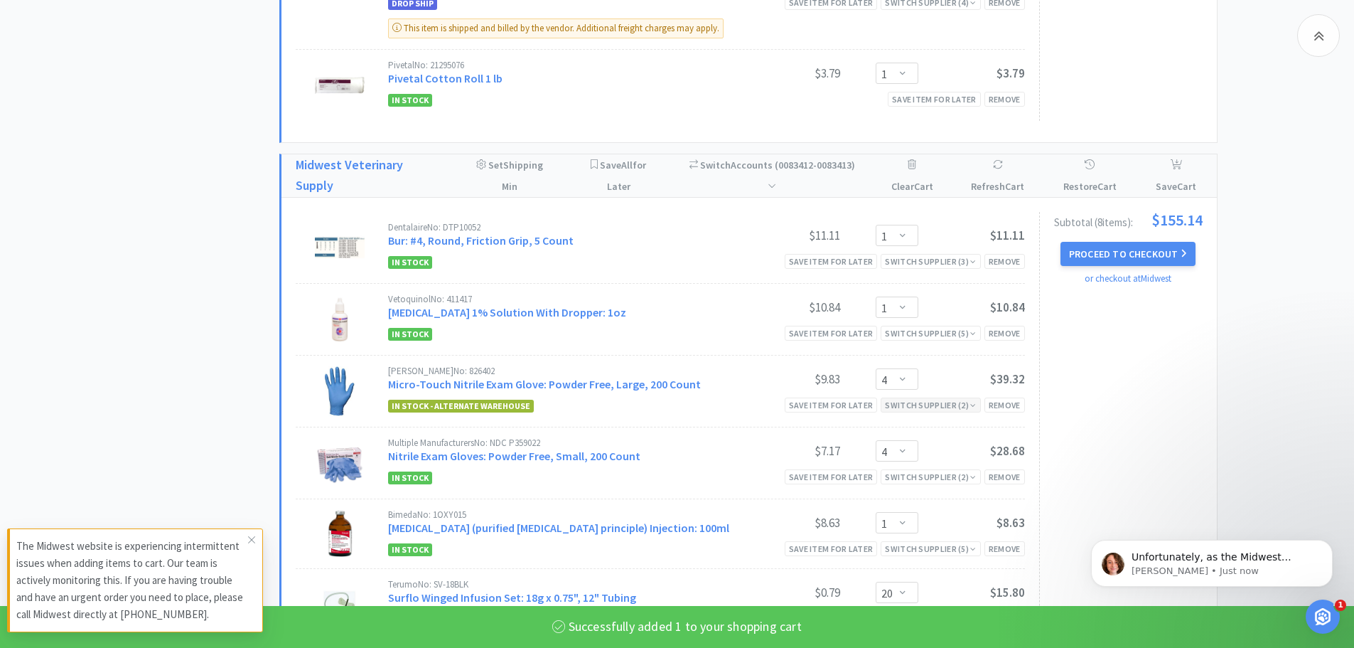
scroll to position [1946, 0]
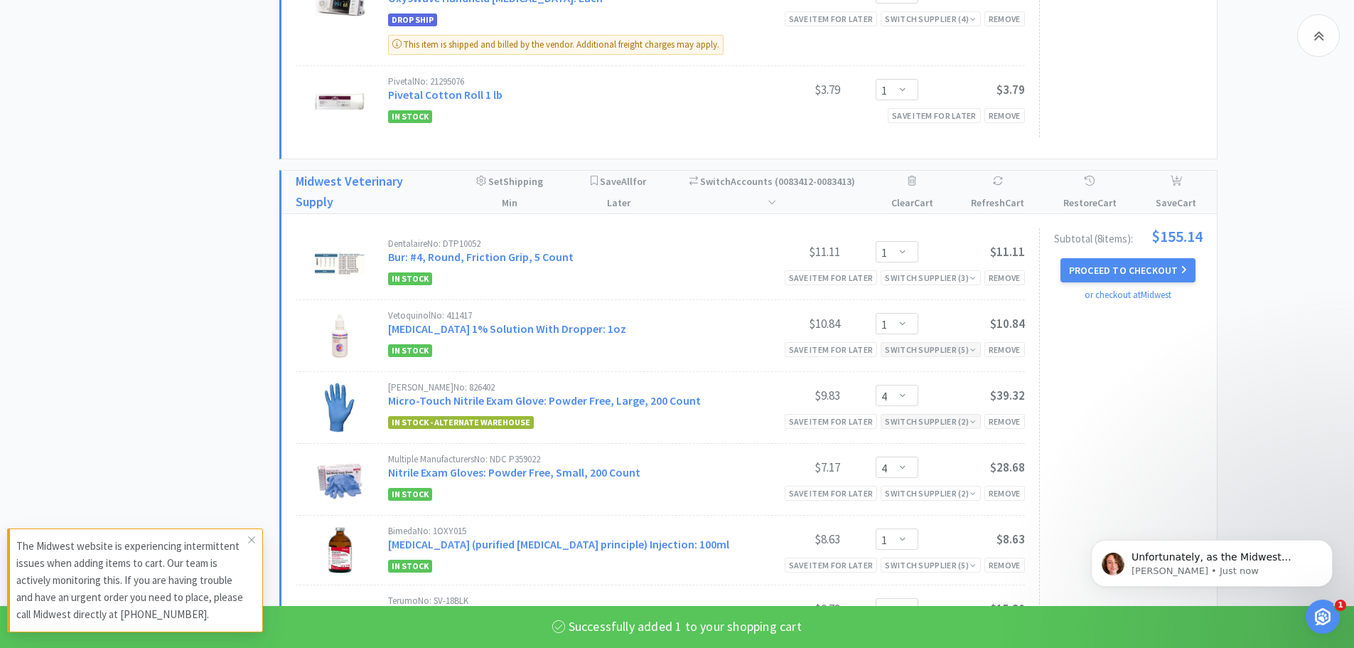
select select "1"
select select "2"
click at [942, 343] on div "Switch Supplier ( 5 )" at bounding box center [930, 350] width 91 height 14
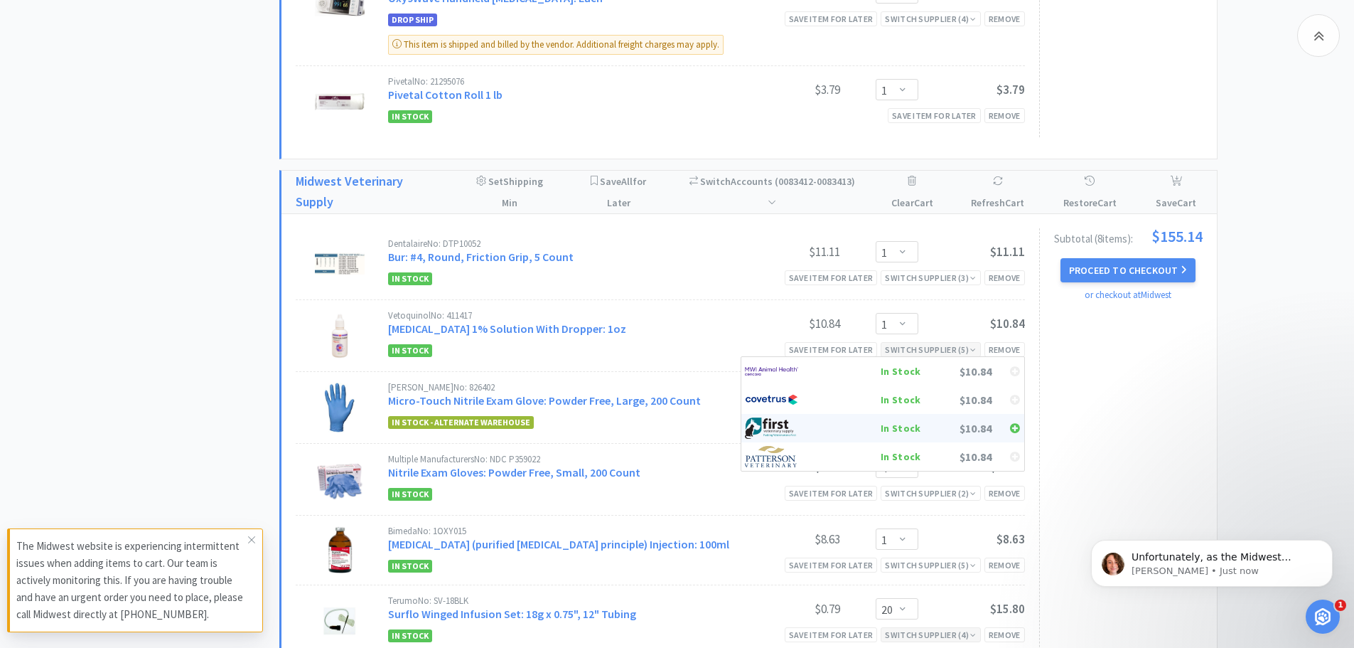
click at [904, 417] on div "In Stock" at bounding box center [868, 427] width 105 height 21
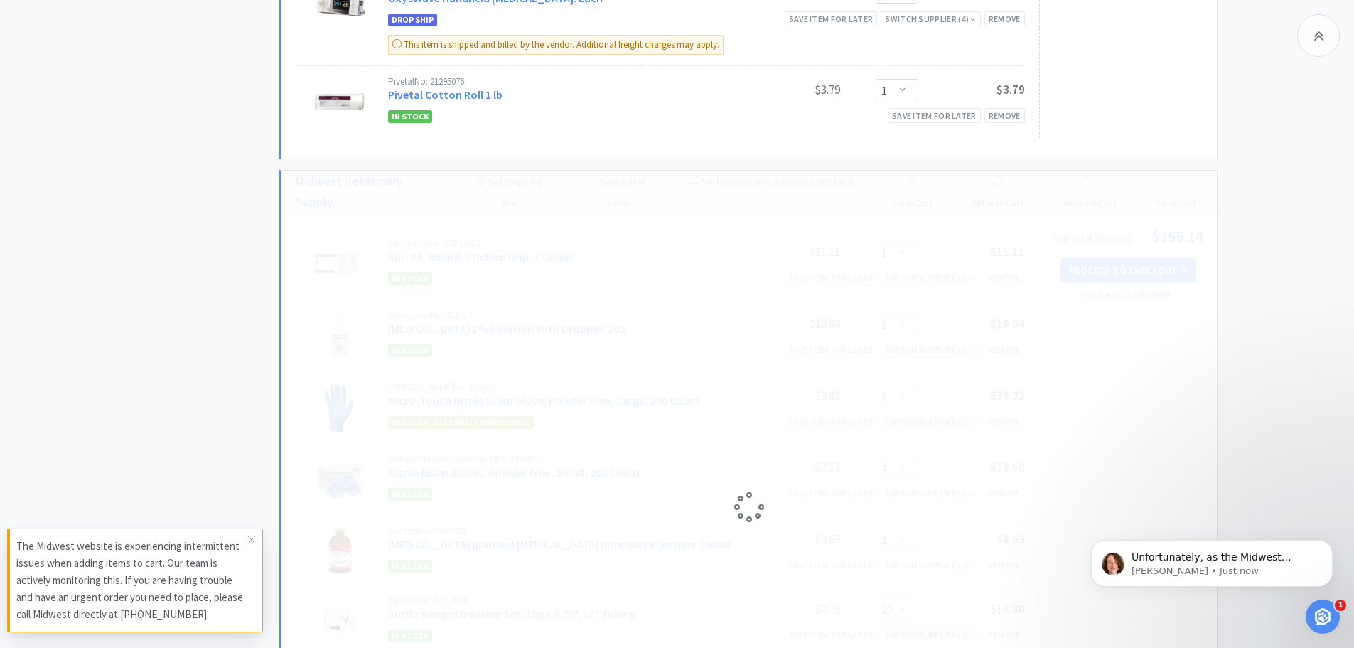
select select "4"
select select "1"
select select "20"
select select "1"
select select "25"
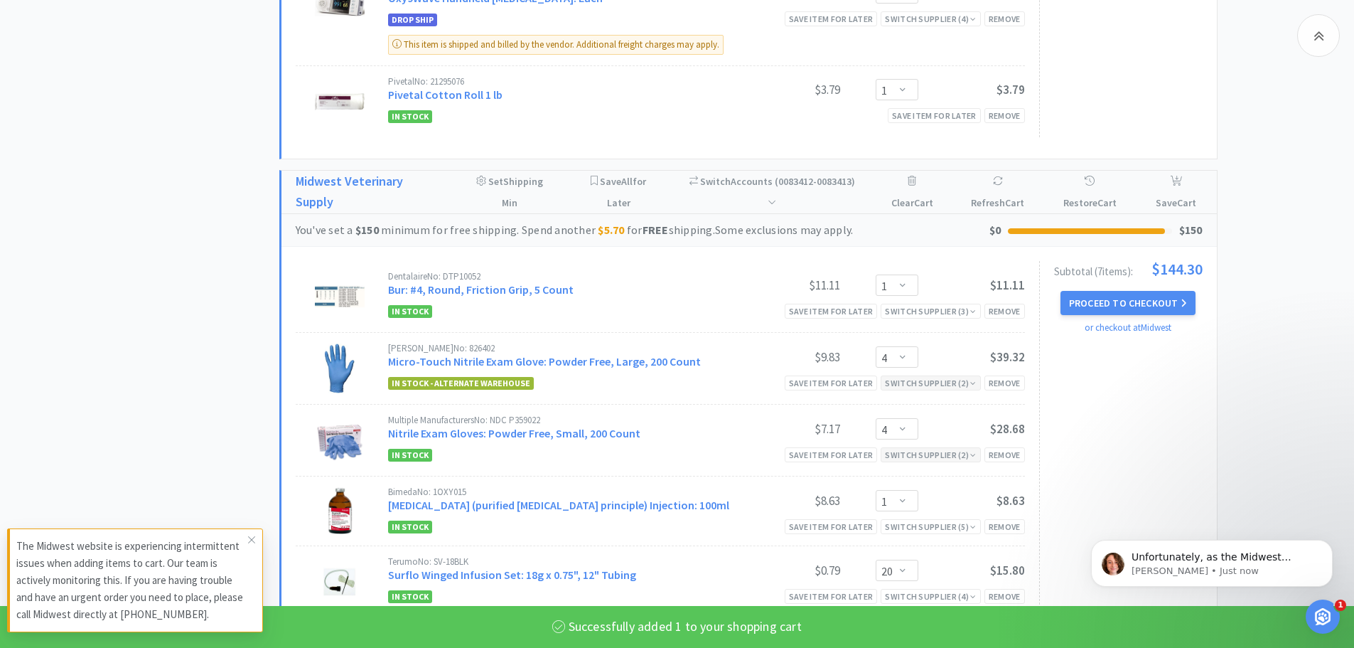
select select "1"
select select "2"
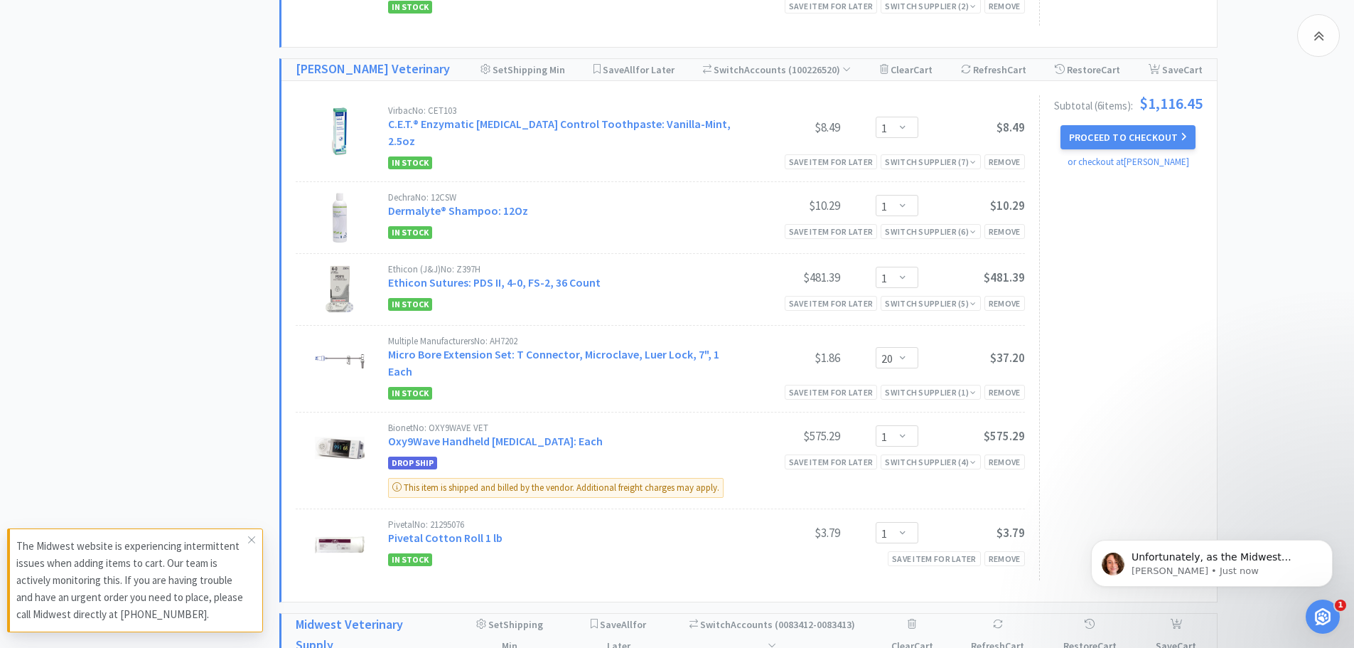
scroll to position [1519, 0]
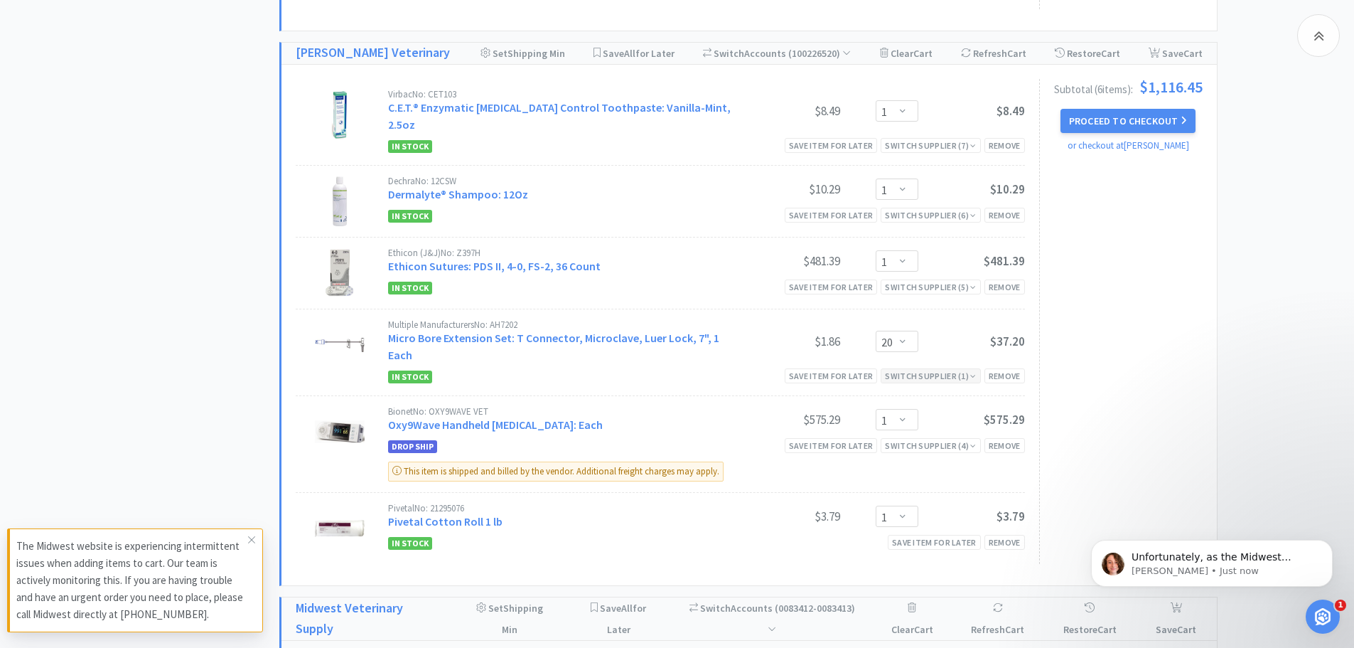
click at [929, 369] on div "Switch Supplier ( 1 )" at bounding box center [930, 376] width 91 height 14
click at [931, 369] on div "Switch Supplier ( 1 )" at bounding box center [930, 376] width 91 height 14
click at [927, 280] on div "Switch Supplier ( 5 )" at bounding box center [930, 287] width 91 height 14
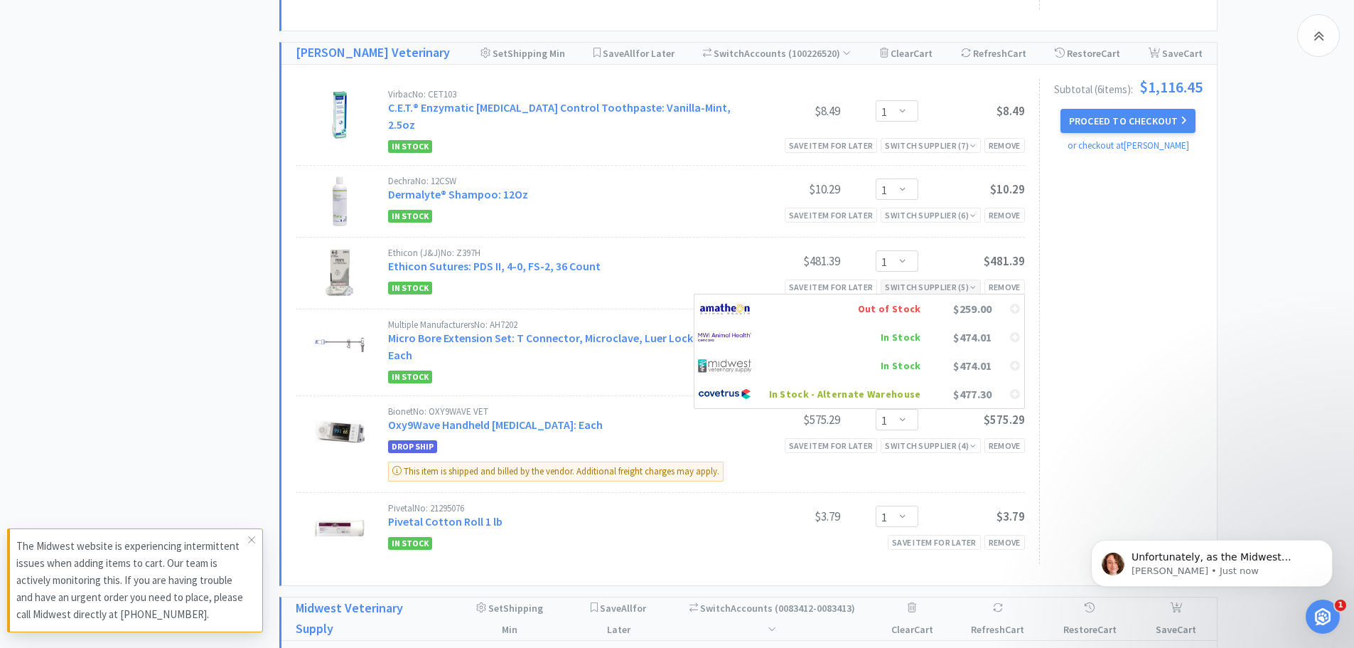
click at [927, 280] on div "Switch Supplier ( 5 )" at bounding box center [930, 287] width 91 height 14
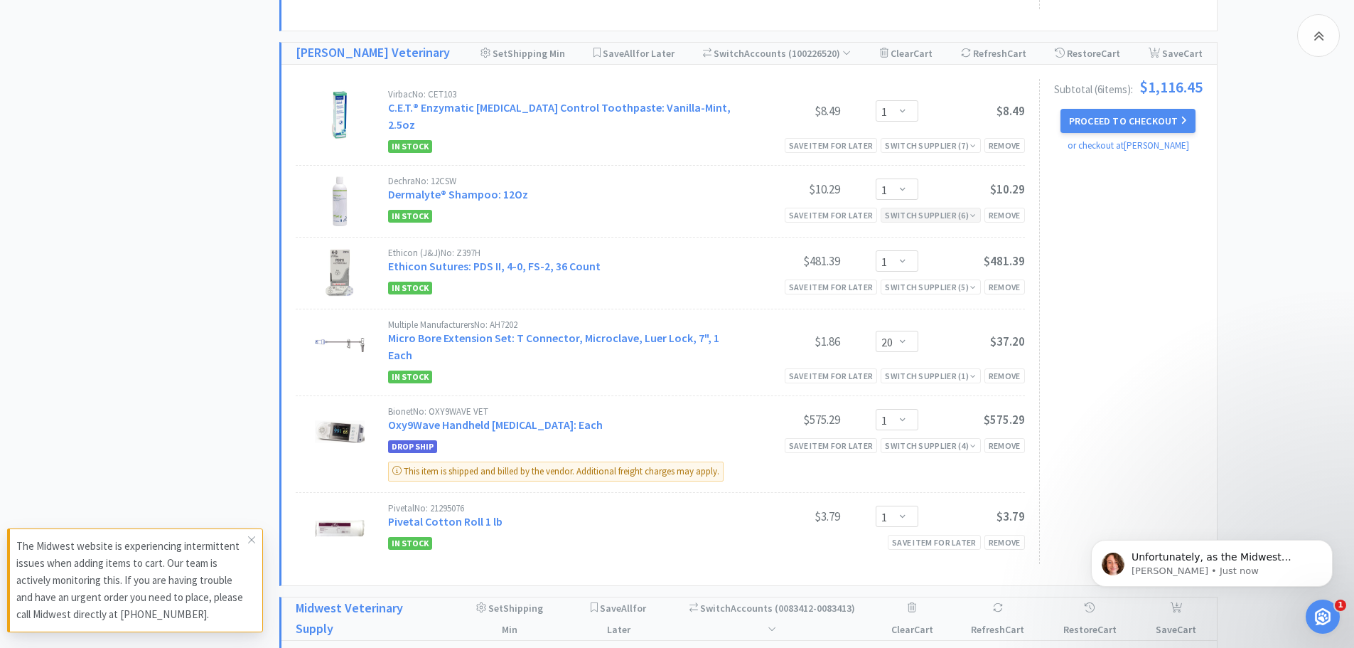
click at [914, 208] on div "Switch Supplier ( 6 )" at bounding box center [930, 215] width 91 height 14
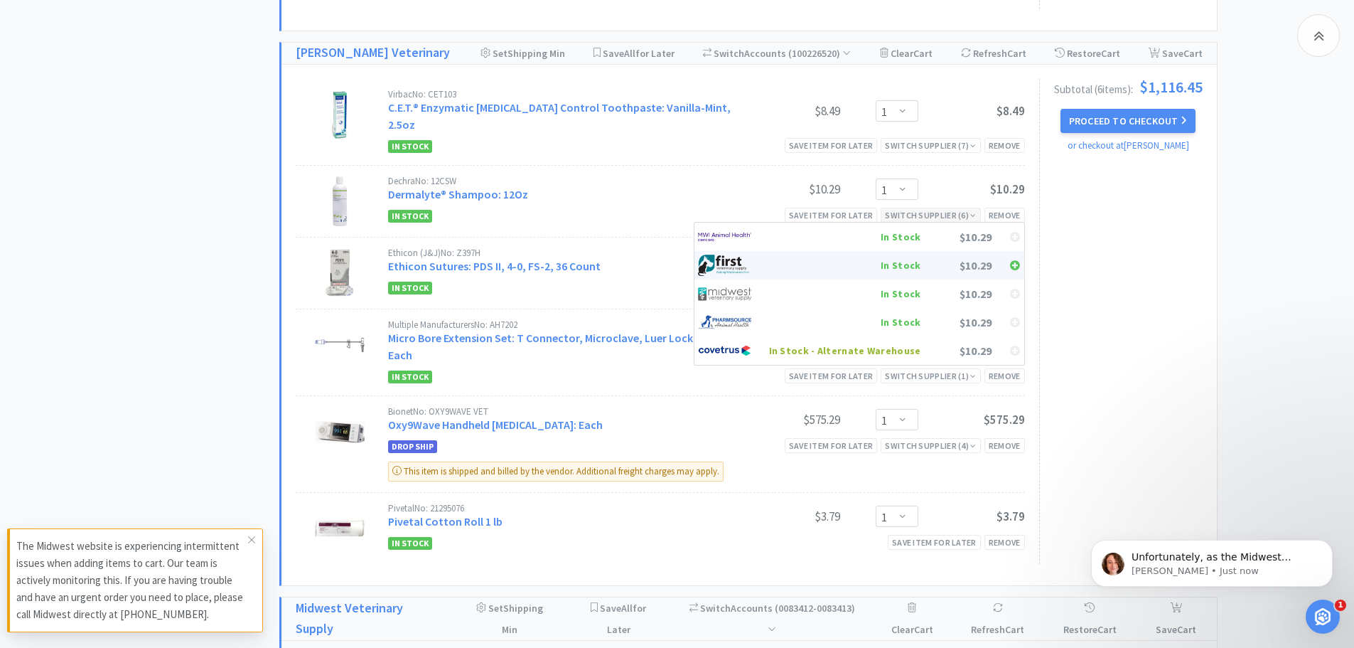
click at [899, 255] on div "In Stock" at bounding box center [845, 265] width 152 height 21
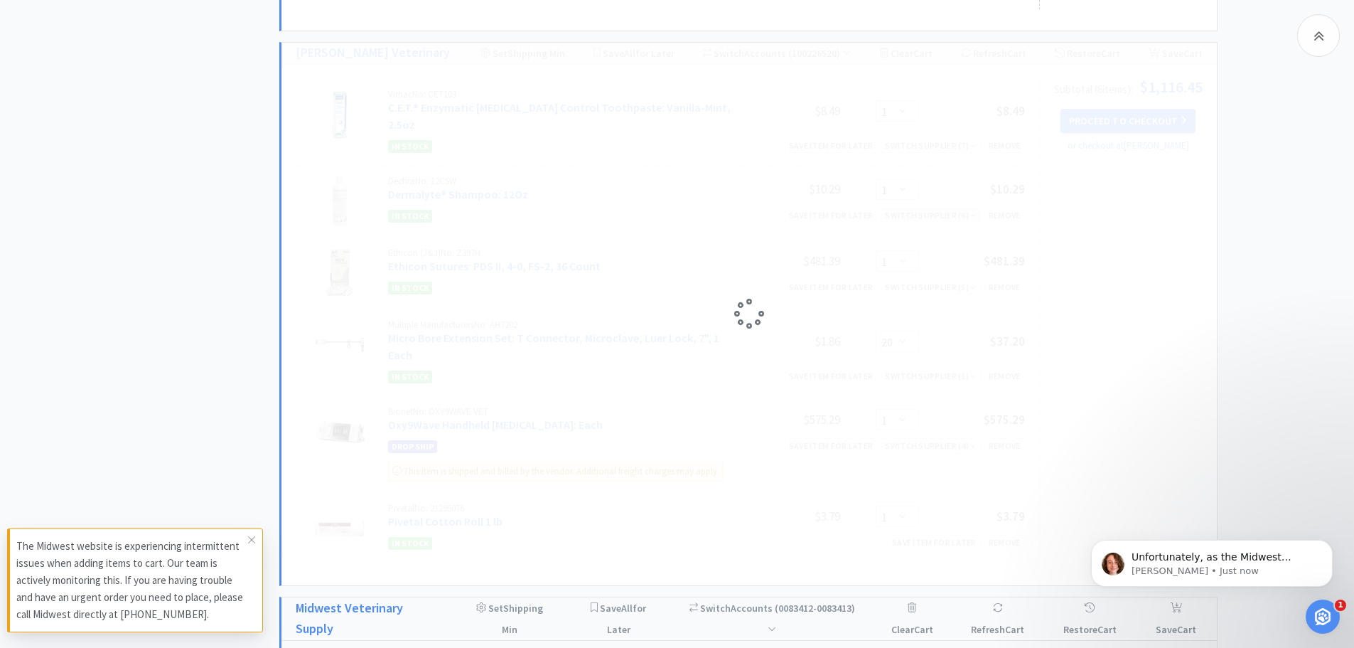
select select "20"
select select "1"
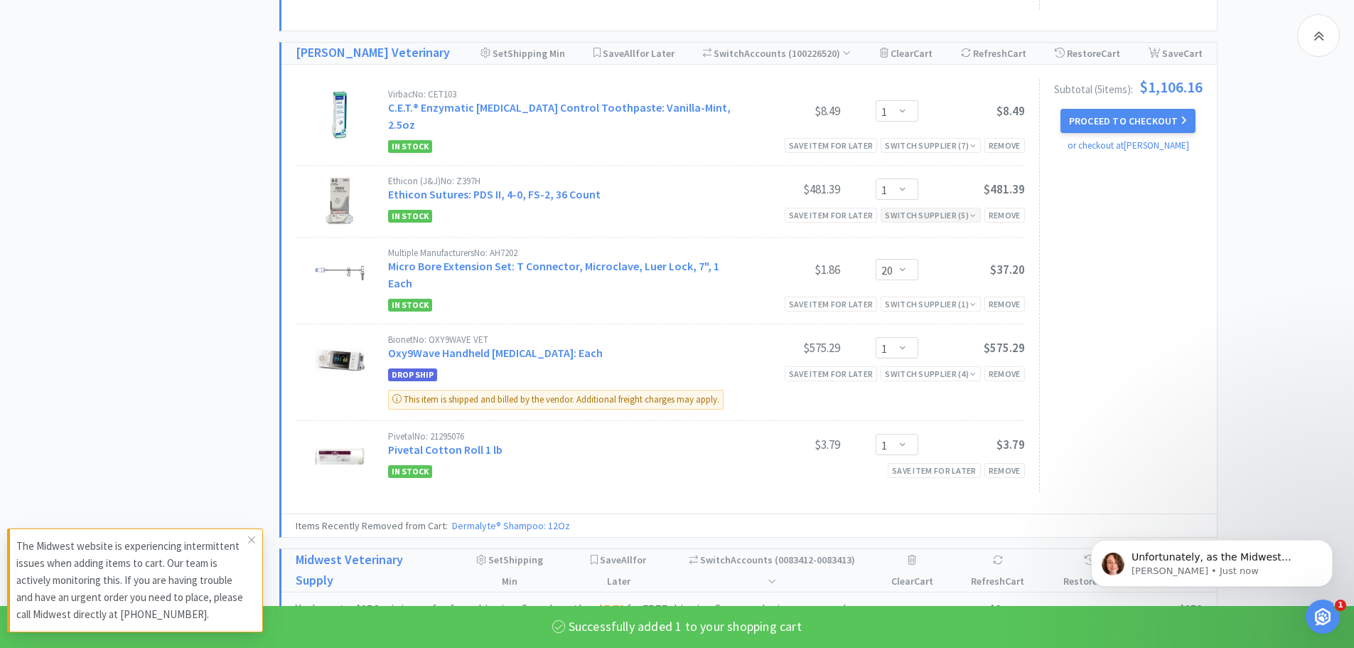
select select "1"
select select "2"
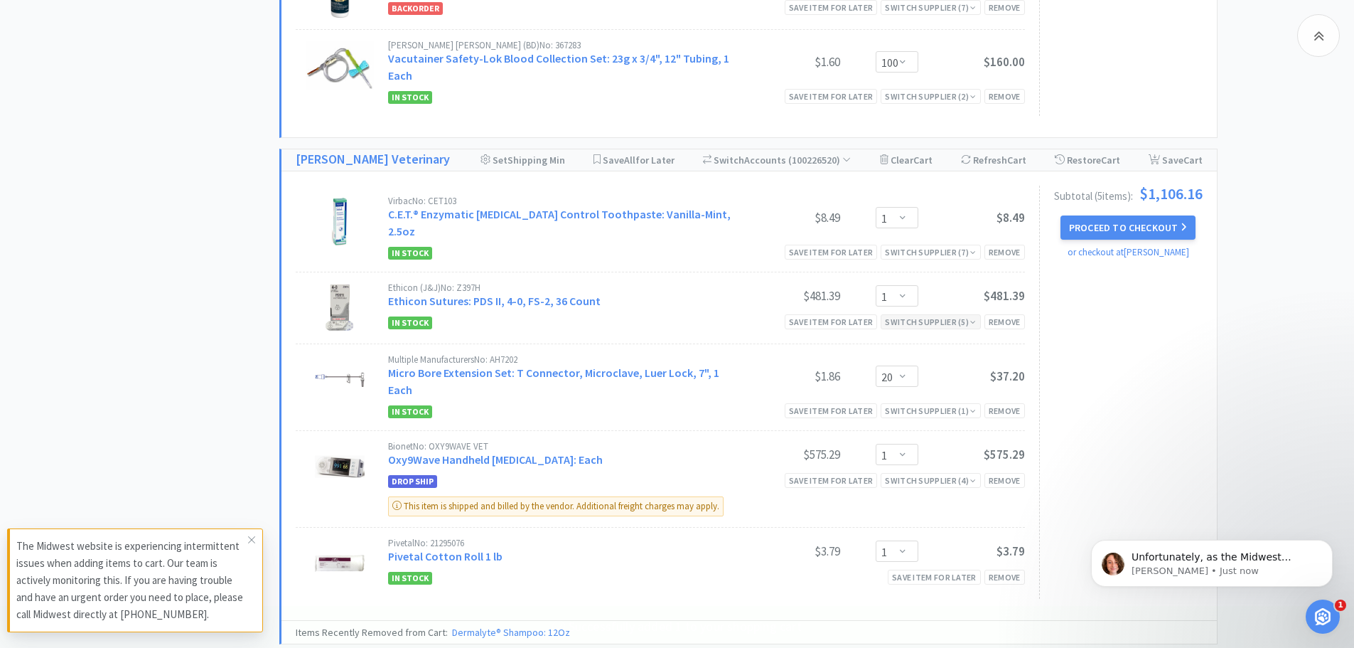
scroll to position [1377, 0]
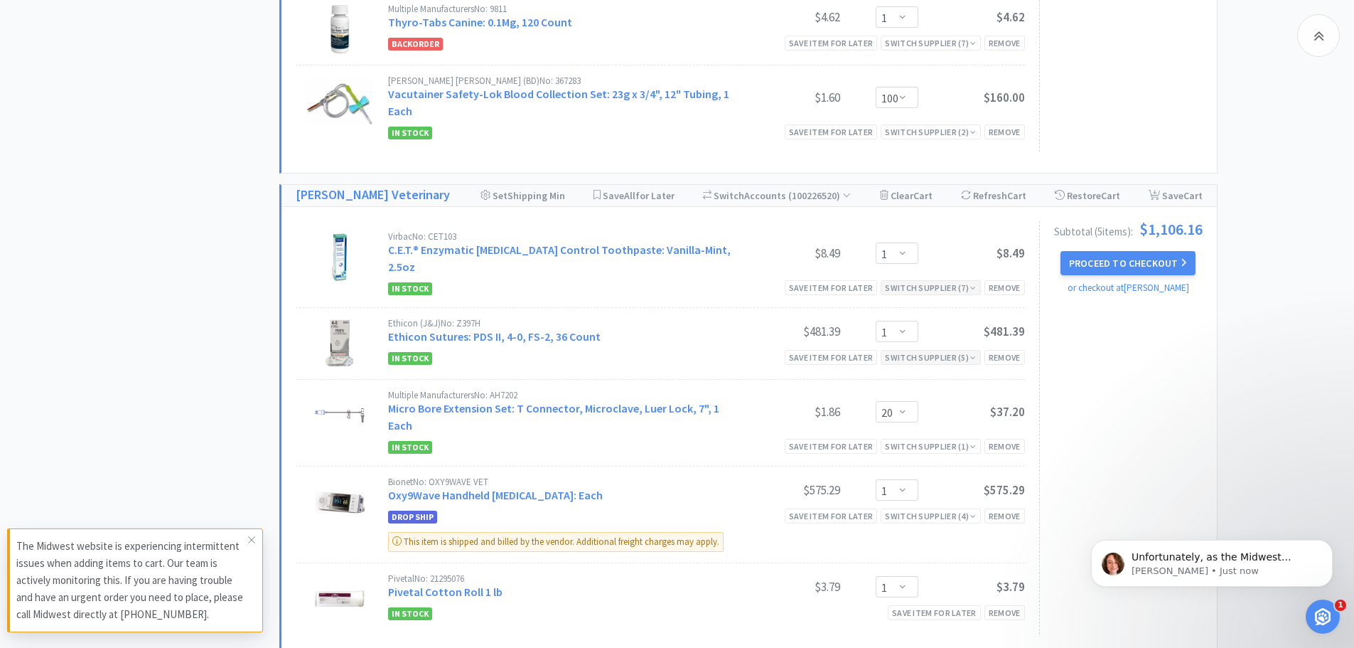
click at [929, 280] on div "Switch Supplier ( 7 )" at bounding box center [931, 287] width 100 height 15
click at [926, 281] on div "Switch Supplier ( 7 )" at bounding box center [930, 288] width 91 height 14
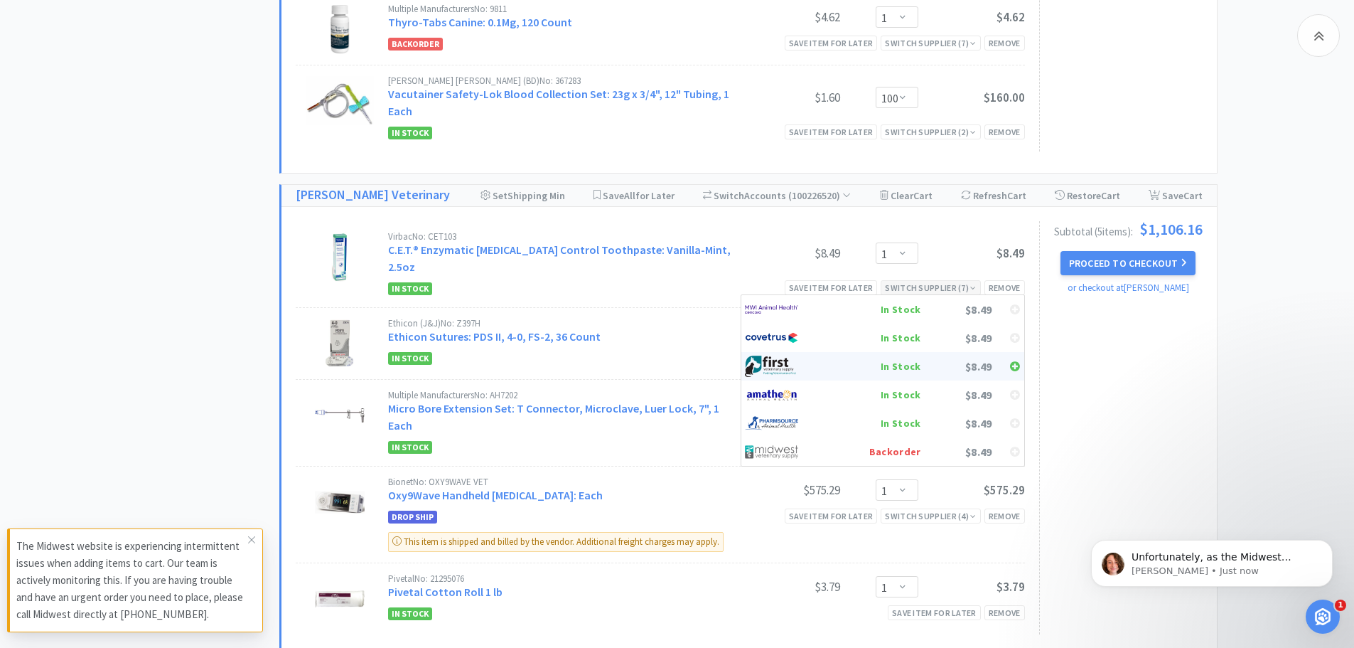
click at [907, 355] on div "In Stock" at bounding box center [868, 365] width 105 height 21
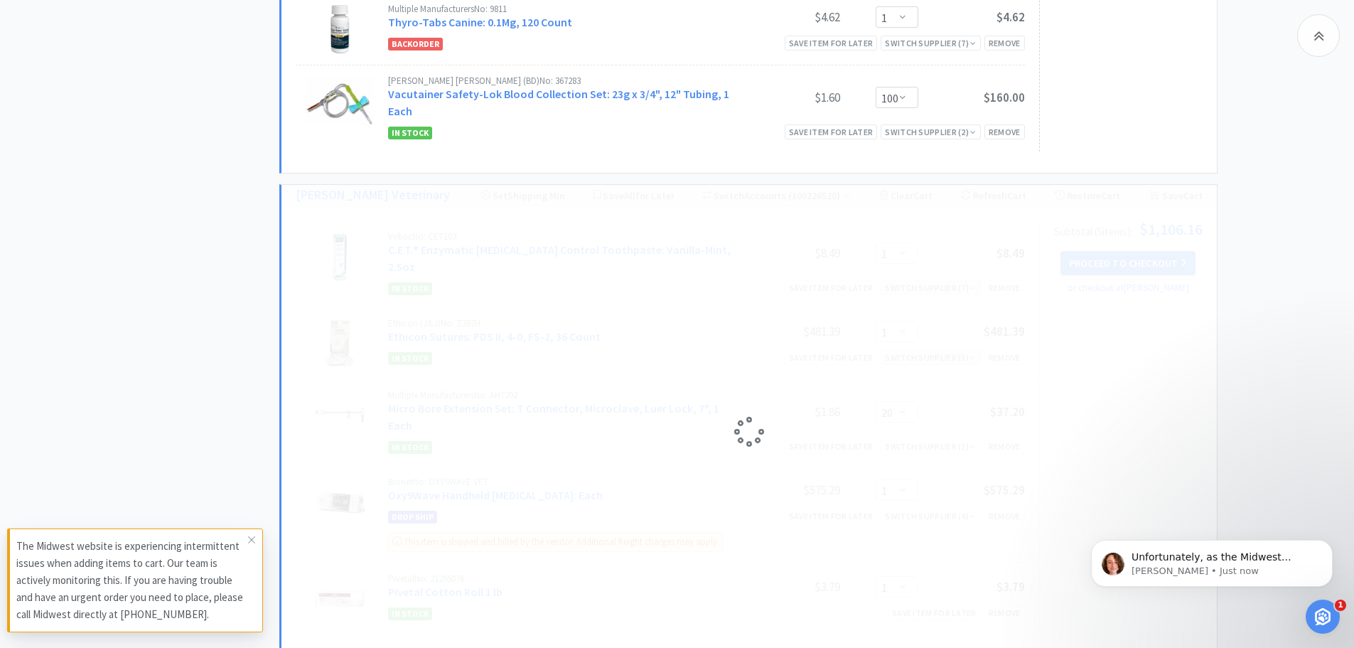
select select "20"
select select "1"
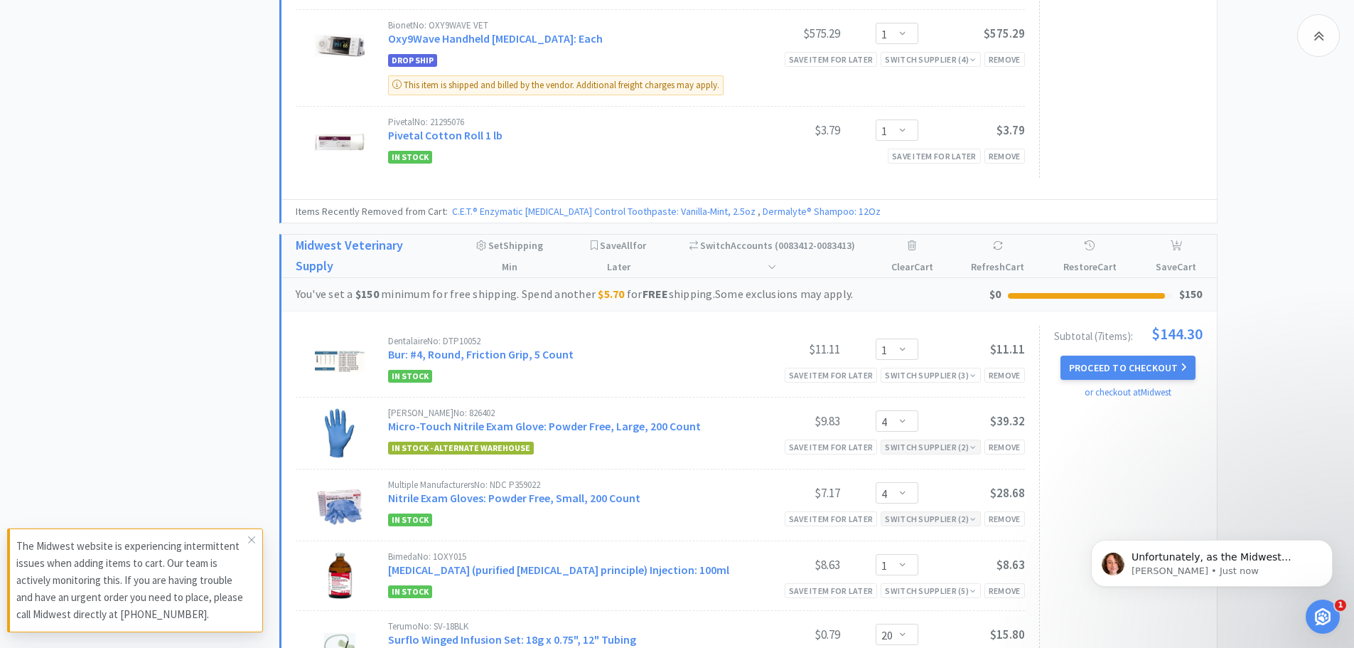
scroll to position [1875, 0]
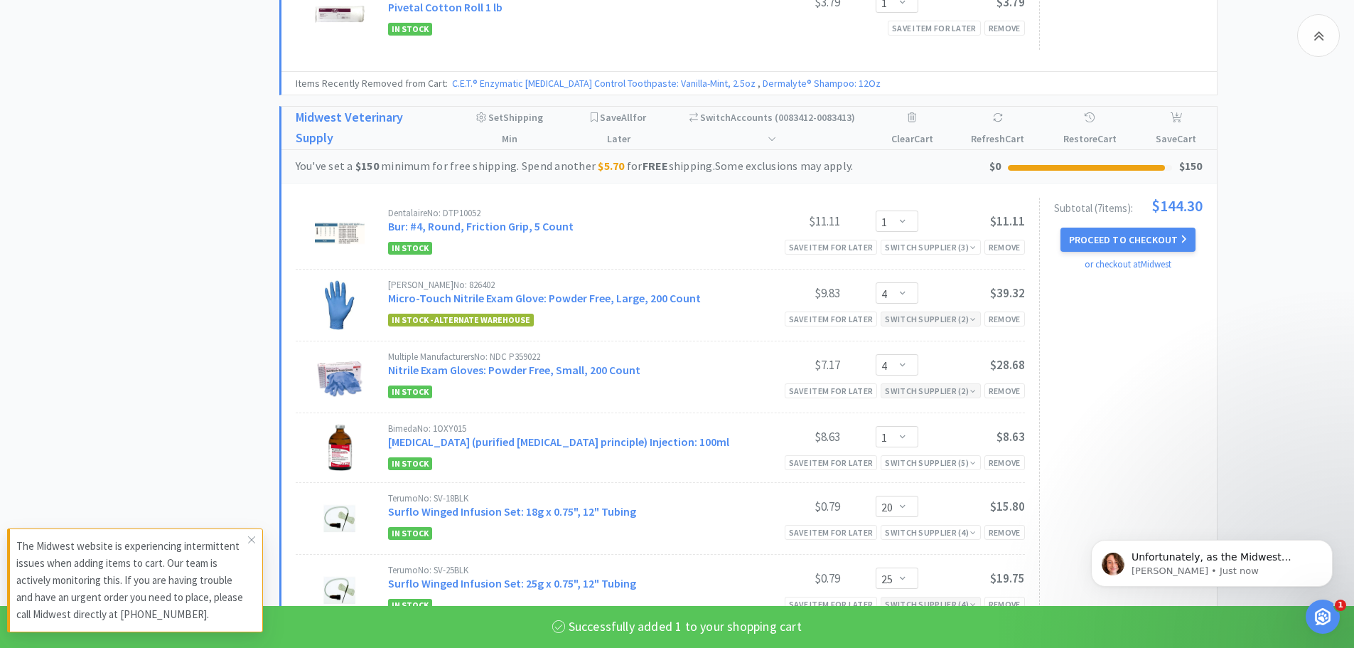
select select "1"
select select "2"
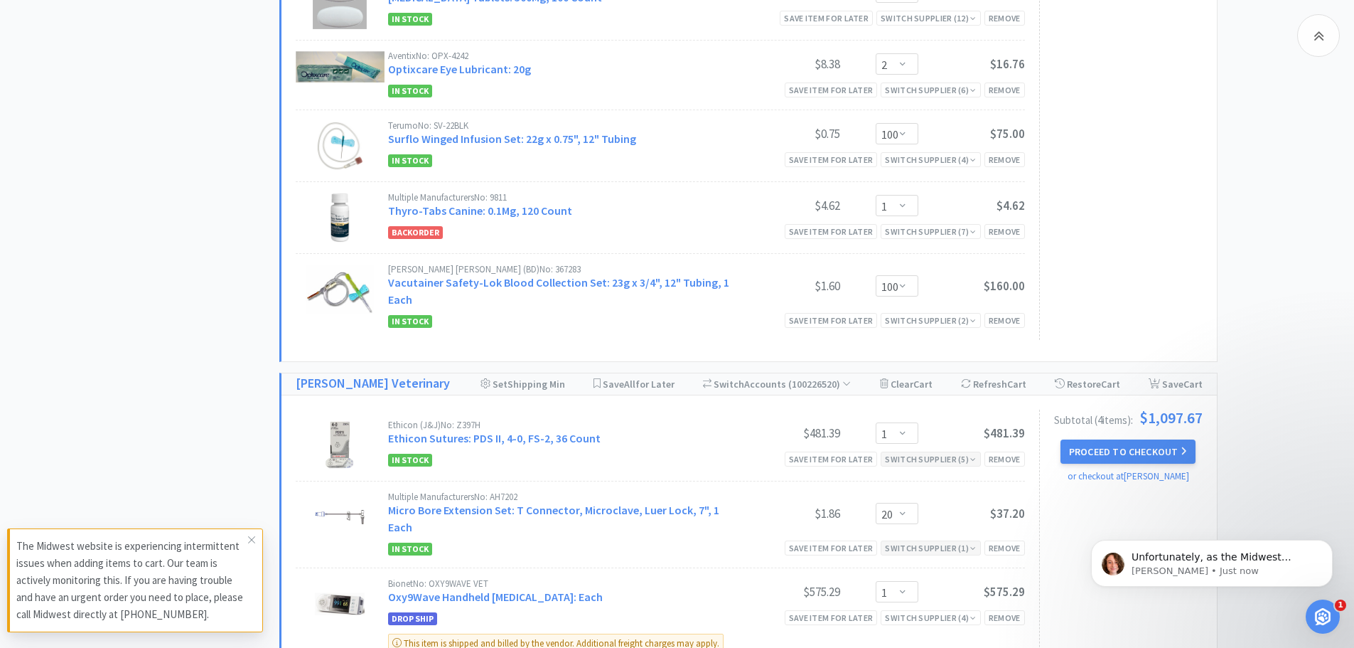
scroll to position [1022, 0]
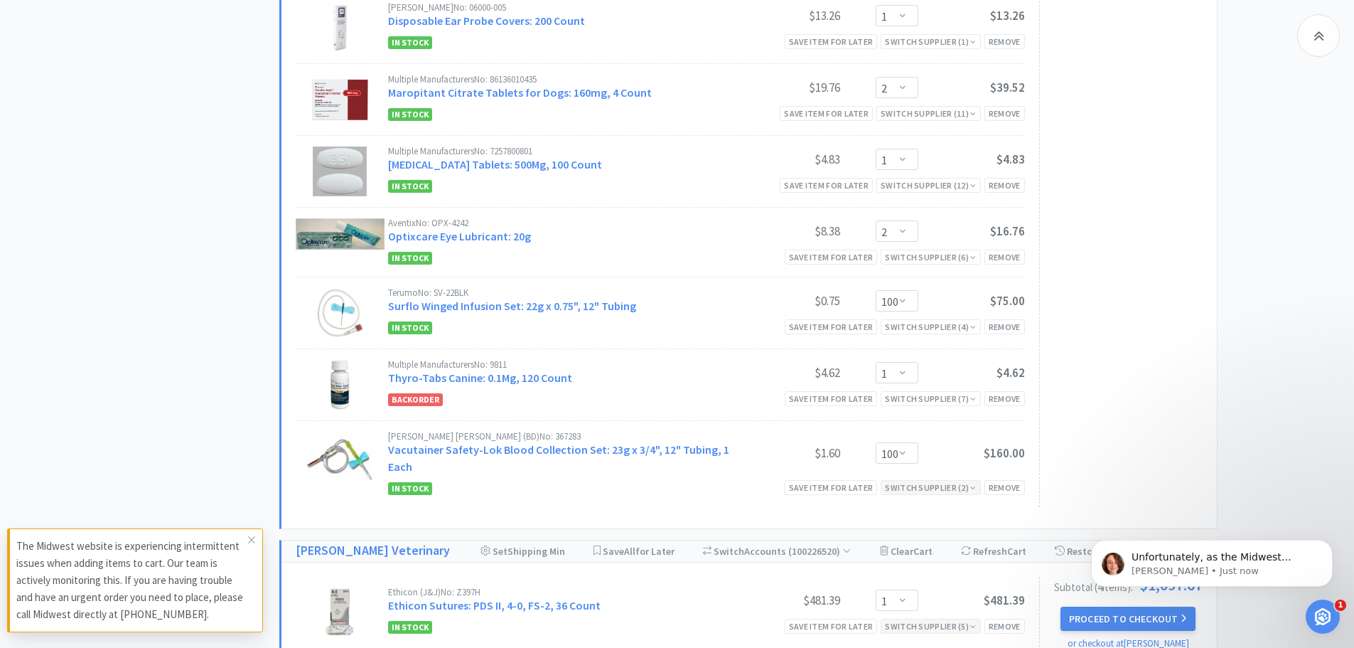
click at [934, 483] on div "Switch Supplier ( 2 )" at bounding box center [930, 488] width 91 height 14
click at [934, 392] on div "Switch Supplier ( 7 )" at bounding box center [930, 399] width 91 height 14
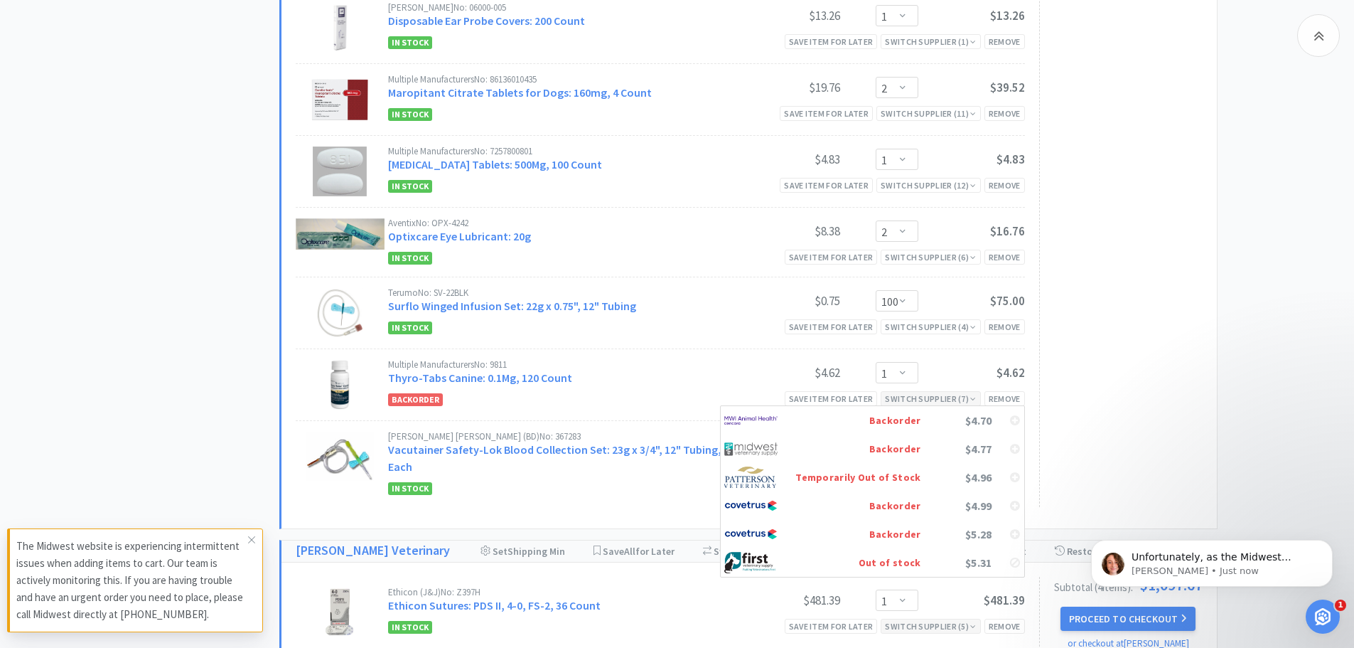
click at [934, 392] on div "Switch Supplier ( 7 )" at bounding box center [930, 399] width 91 height 14
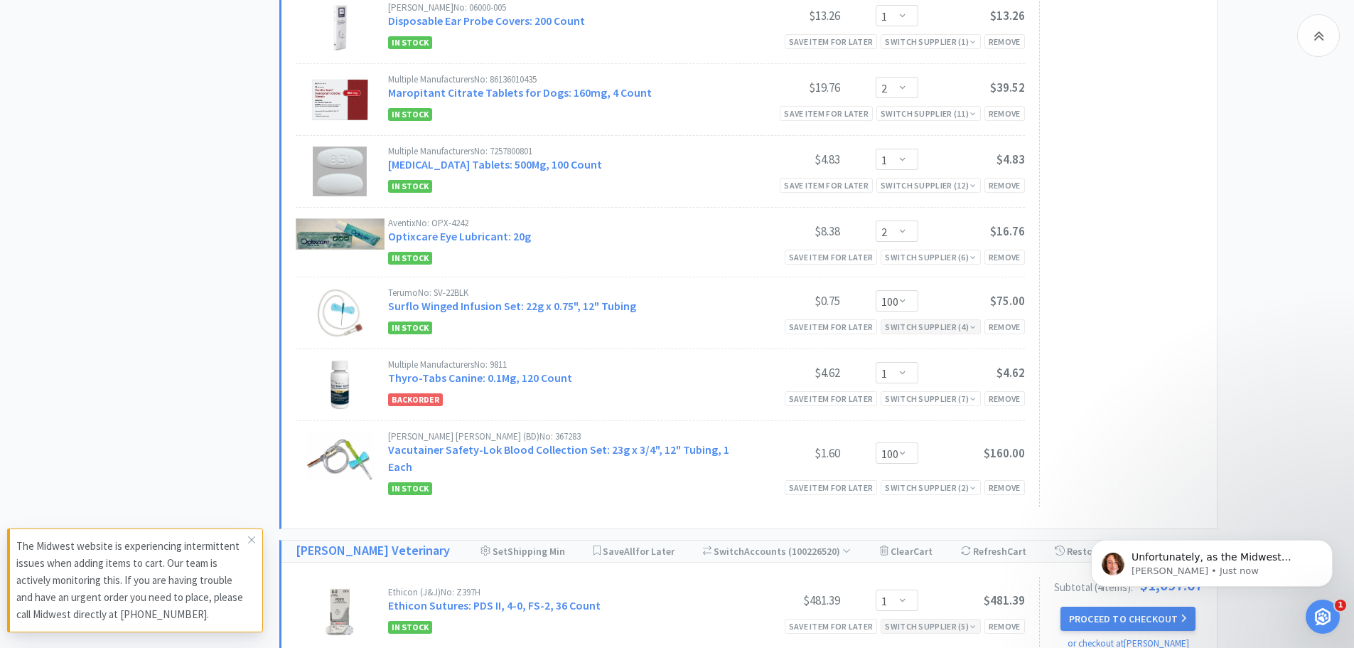
click at [912, 321] on div "Switch Supplier ( 4 )" at bounding box center [930, 327] width 91 height 14
click at [929, 253] on div "Switch Supplier ( 6 )" at bounding box center [930, 257] width 91 height 14
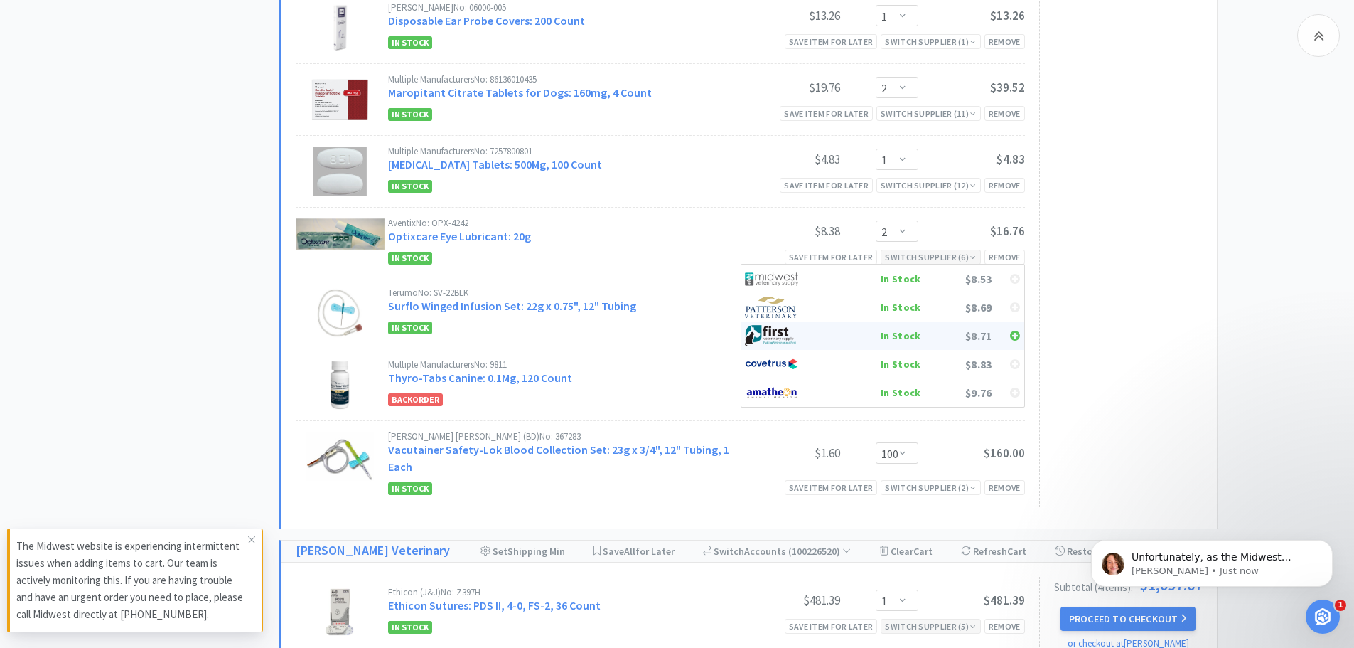
click at [909, 333] on div "In Stock" at bounding box center [868, 335] width 105 height 21
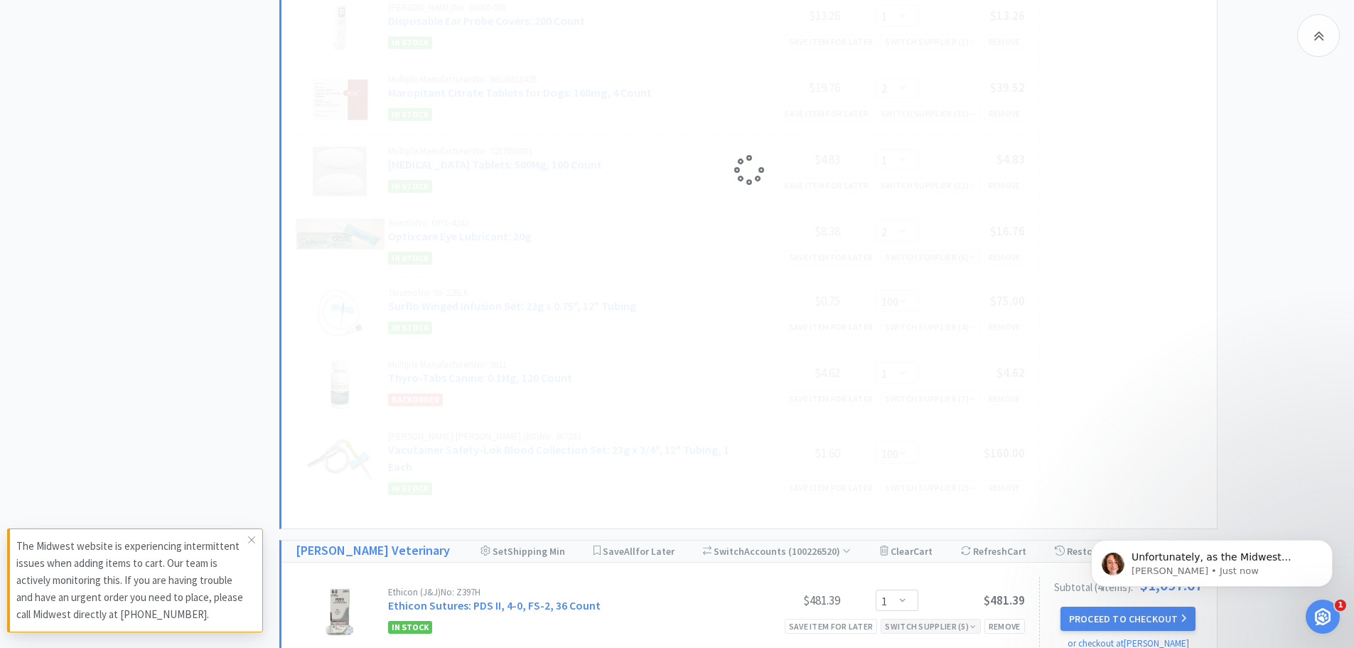
select select "100"
select select "1"
select select "100"
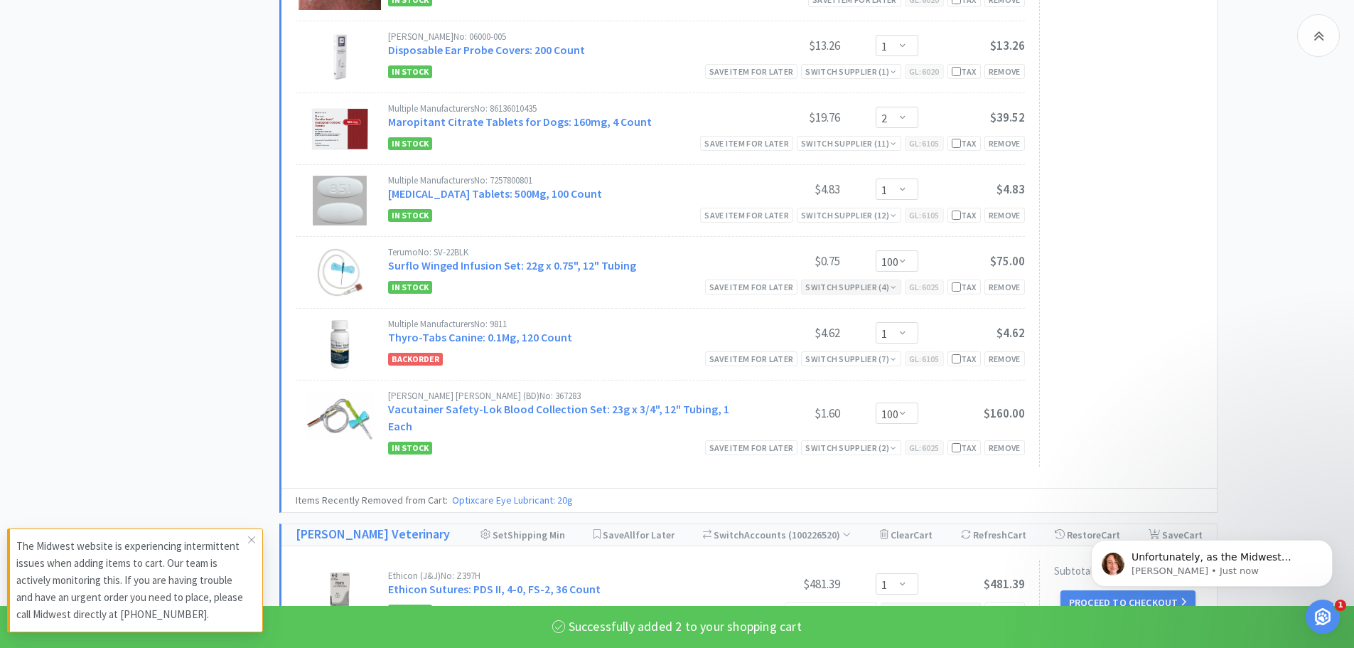
select select "2"
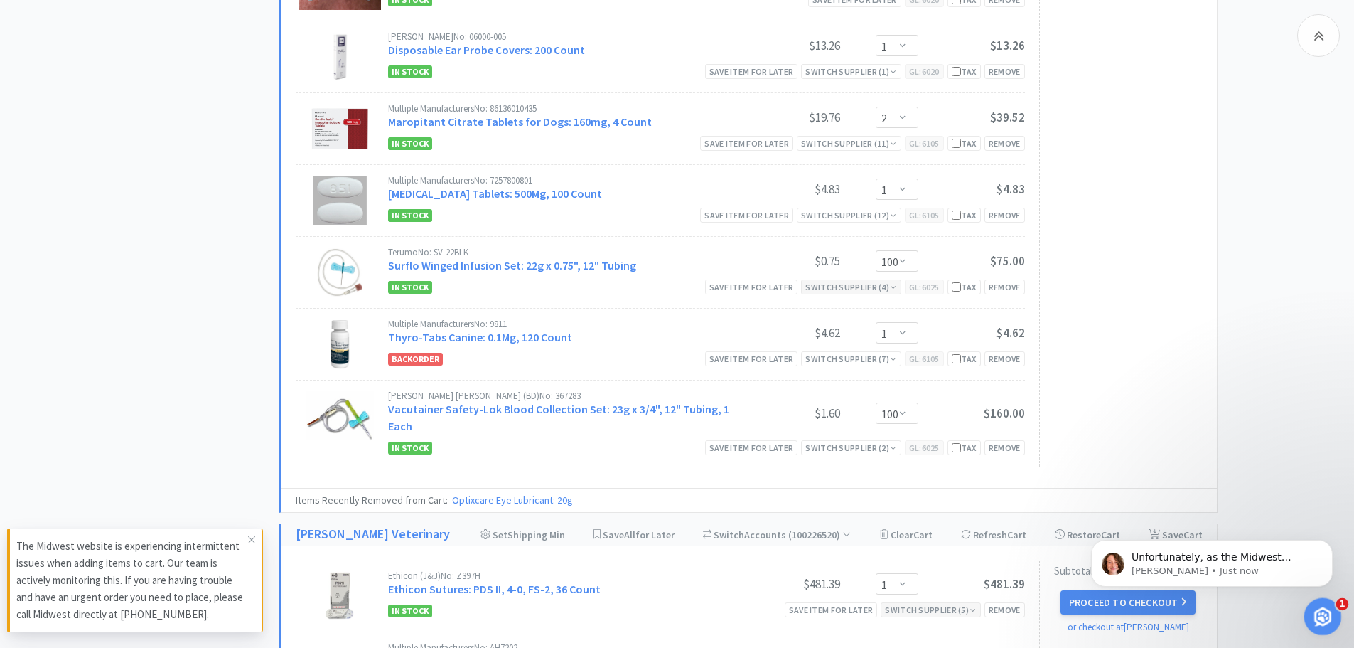
click at [1325, 620] on icon "Open Intercom Messenger" at bounding box center [1321, 614] width 23 height 23
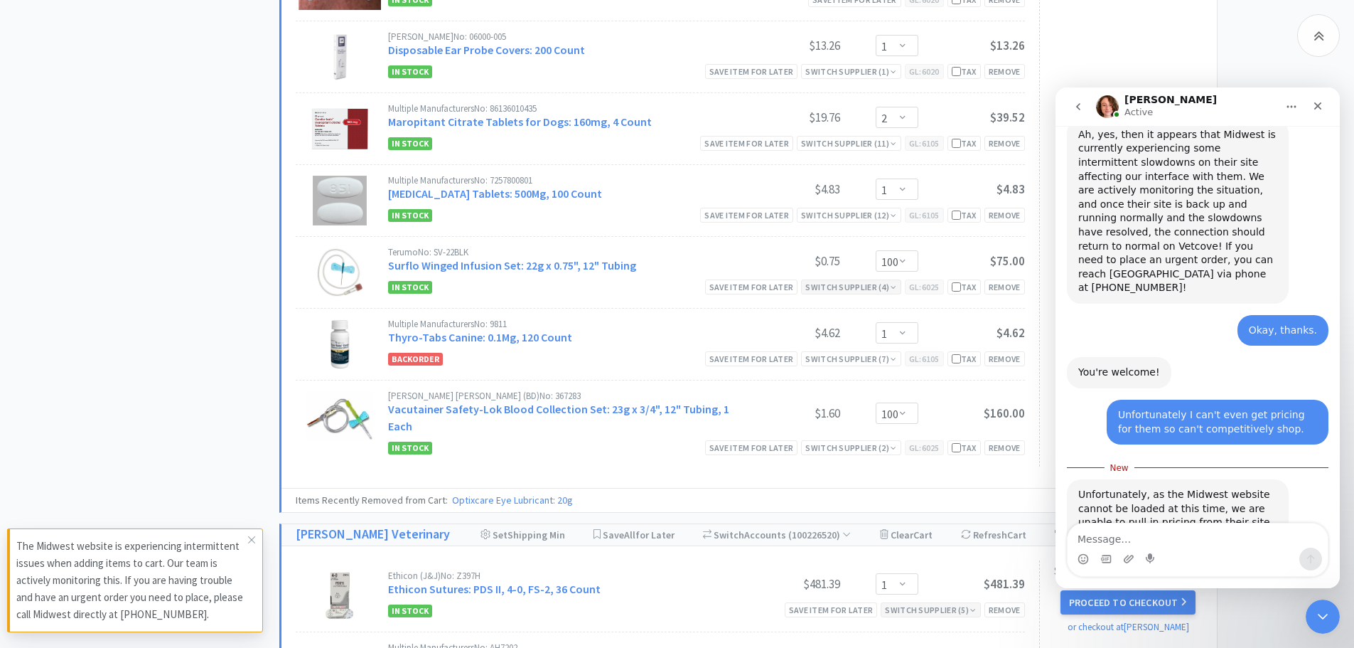
scroll to position [1178, 0]
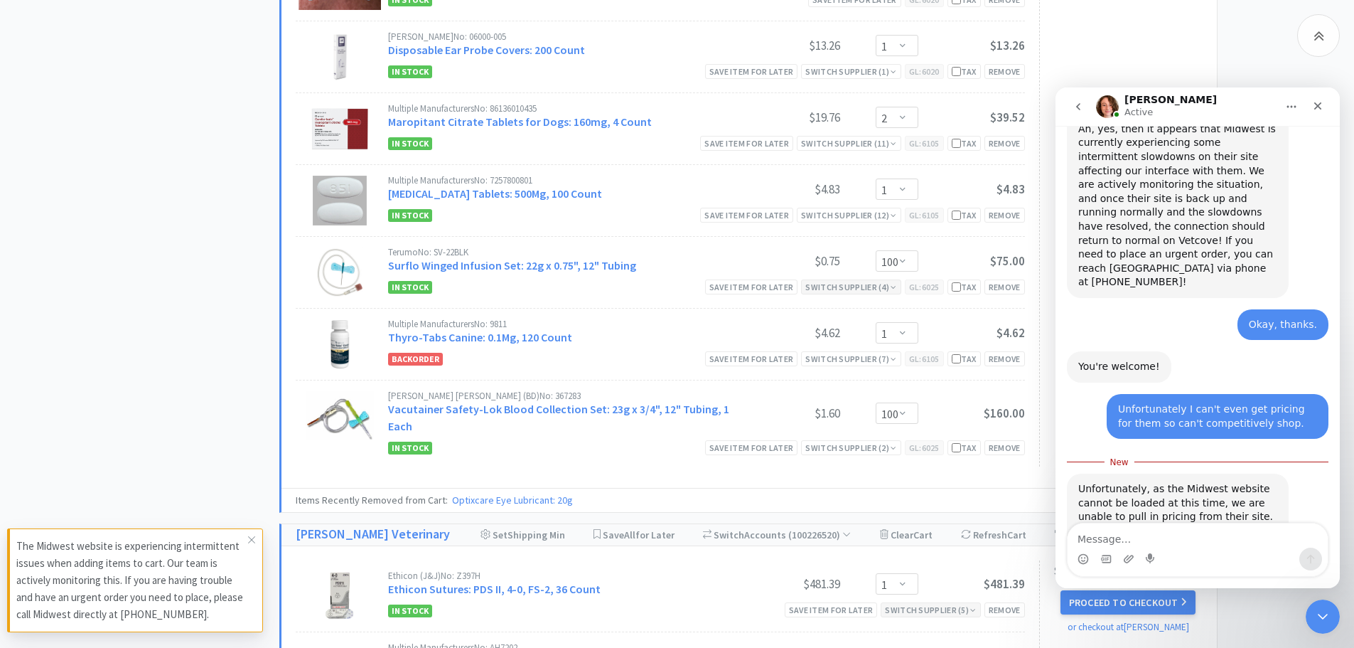
click at [1133, 535] on textarea "Message…" at bounding box center [1198, 535] width 260 height 24
click at [1090, 534] on textarea "Message…" at bounding box center [1198, 535] width 260 height 24
type textarea "Okay, for now I'm moving things to other vendors."
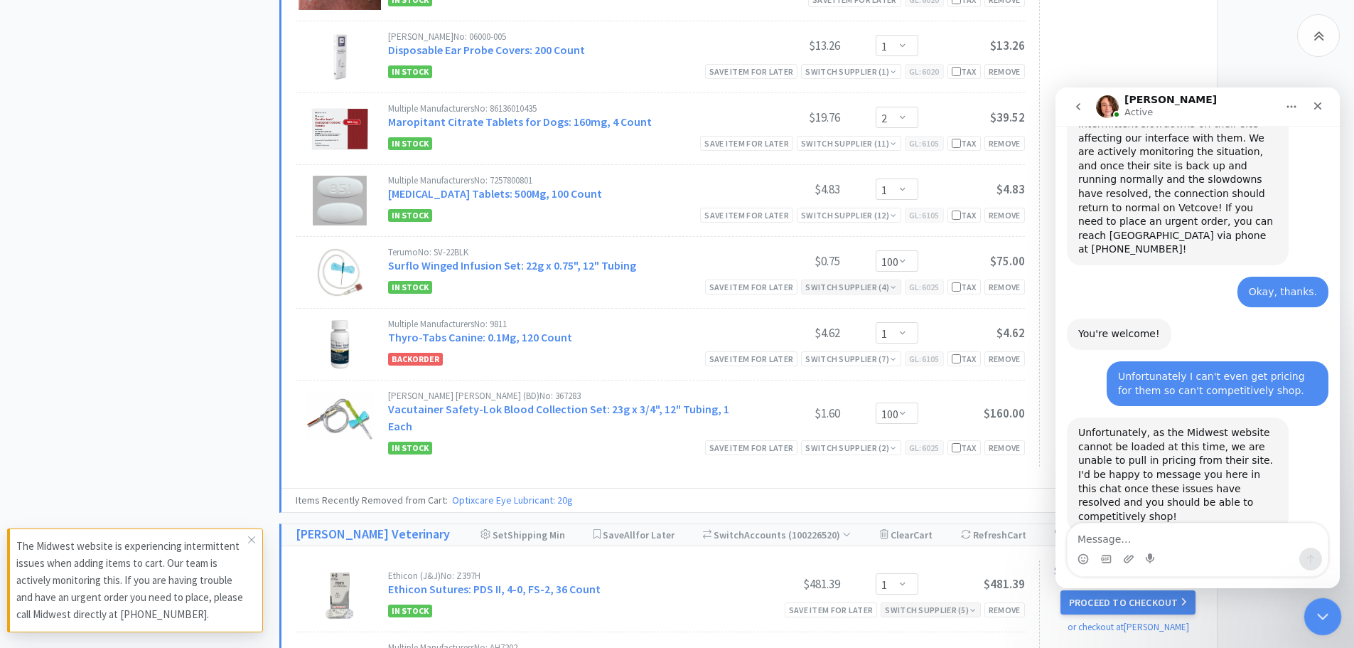
click at [1327, 612] on icon "Close Intercom Messenger" at bounding box center [1321, 614] width 17 height 17
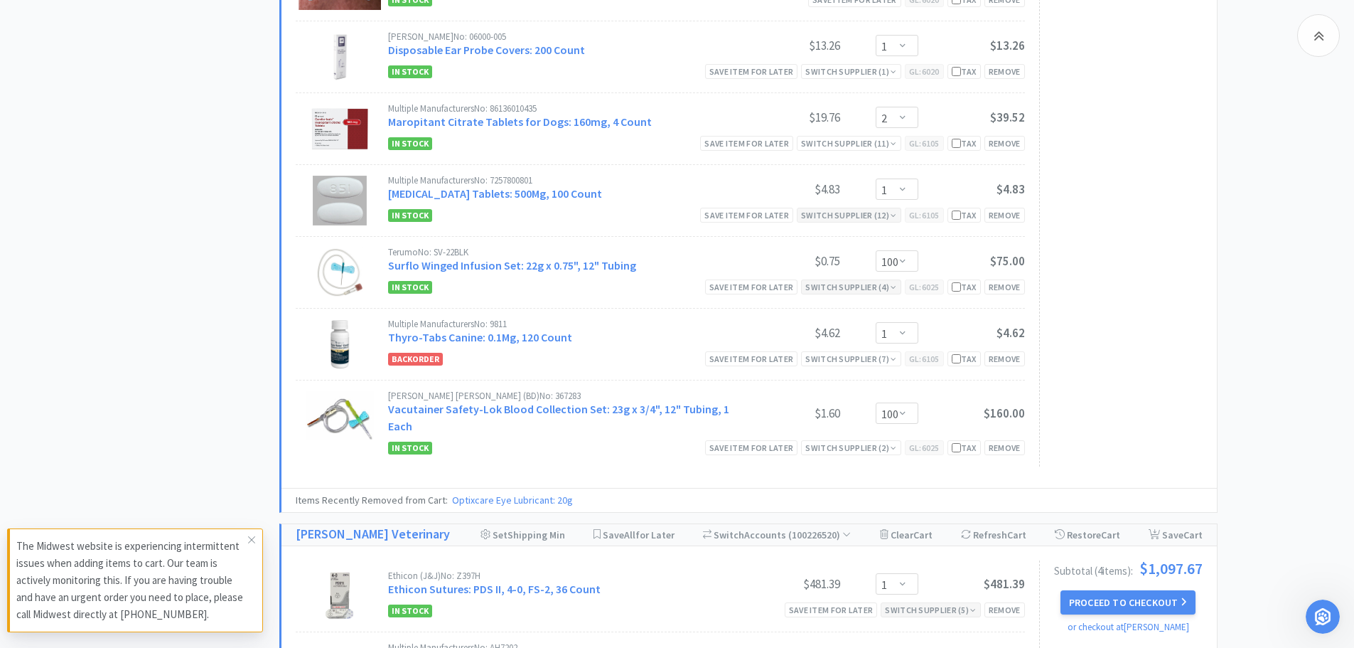
click at [863, 217] on div "Switch Supplier ( 12 )" at bounding box center [849, 215] width 96 height 14
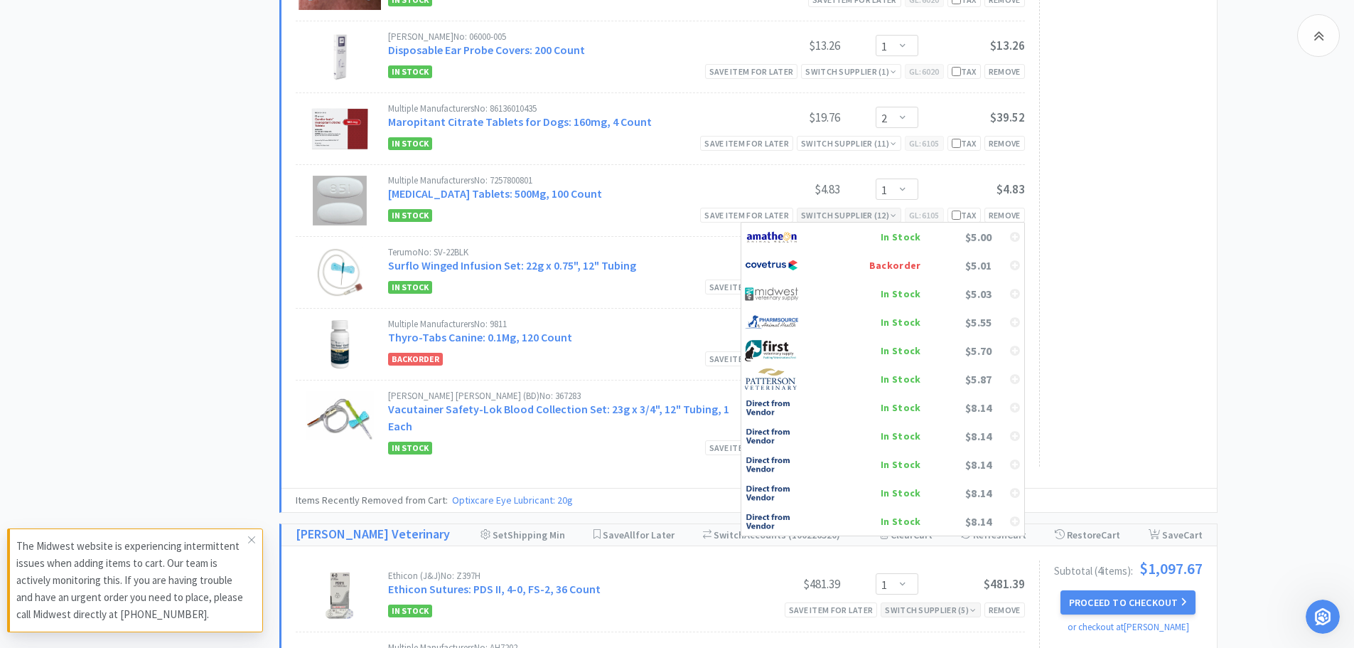
click at [862, 208] on div "Switch Supplier ( 12 )" at bounding box center [849, 215] width 96 height 14
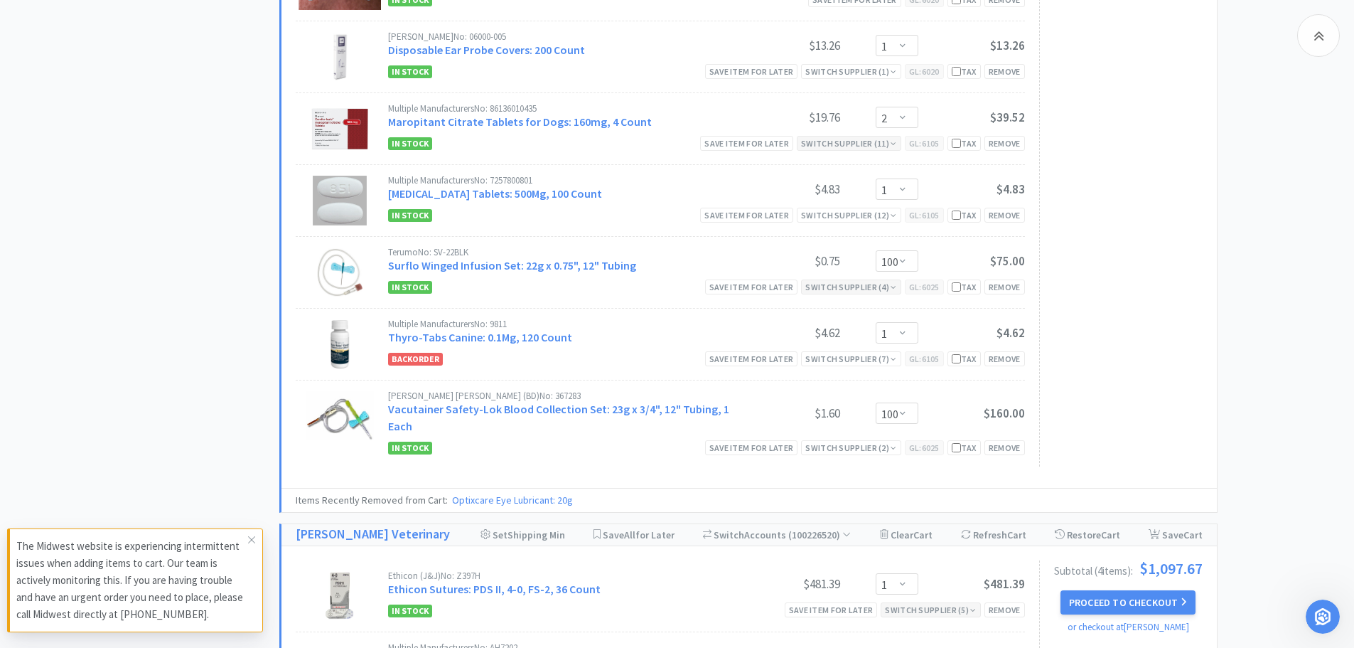
click at [864, 137] on div "Switch Supplier ( 11 )" at bounding box center [849, 144] width 96 height 14
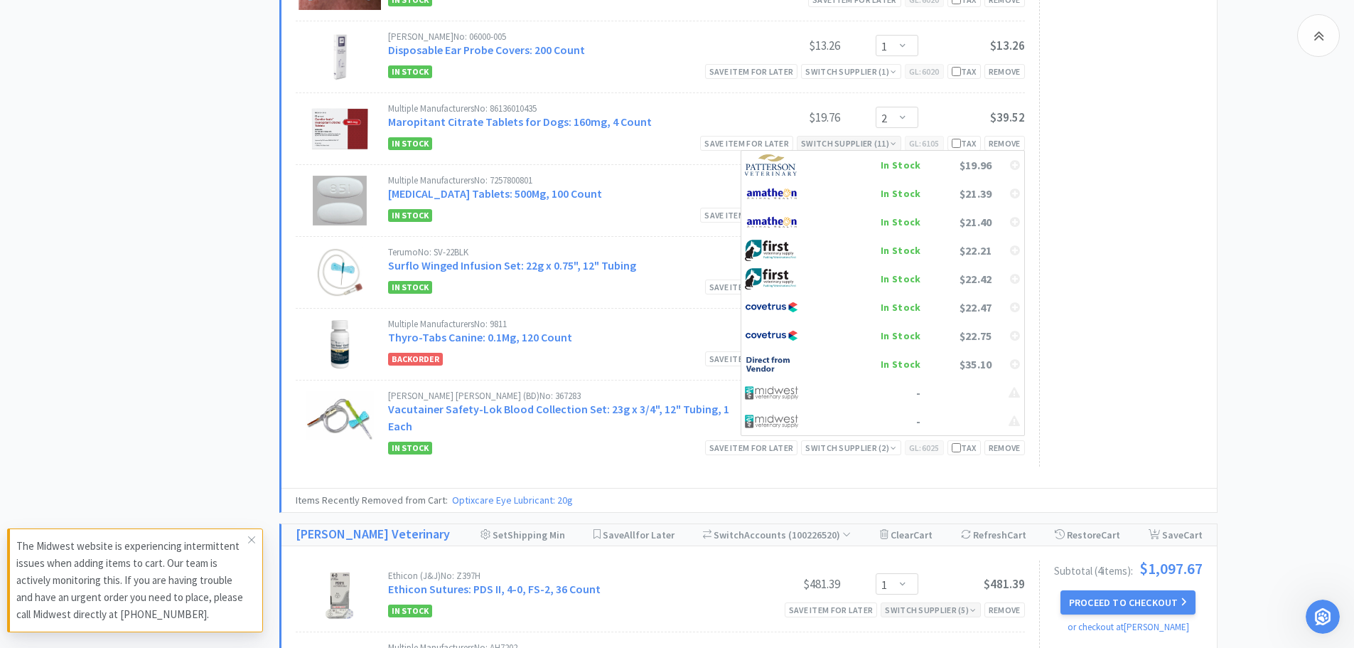
scroll to position [1266, 0]
click at [864, 137] on div "Switch Supplier ( 11 )" at bounding box center [849, 144] width 96 height 14
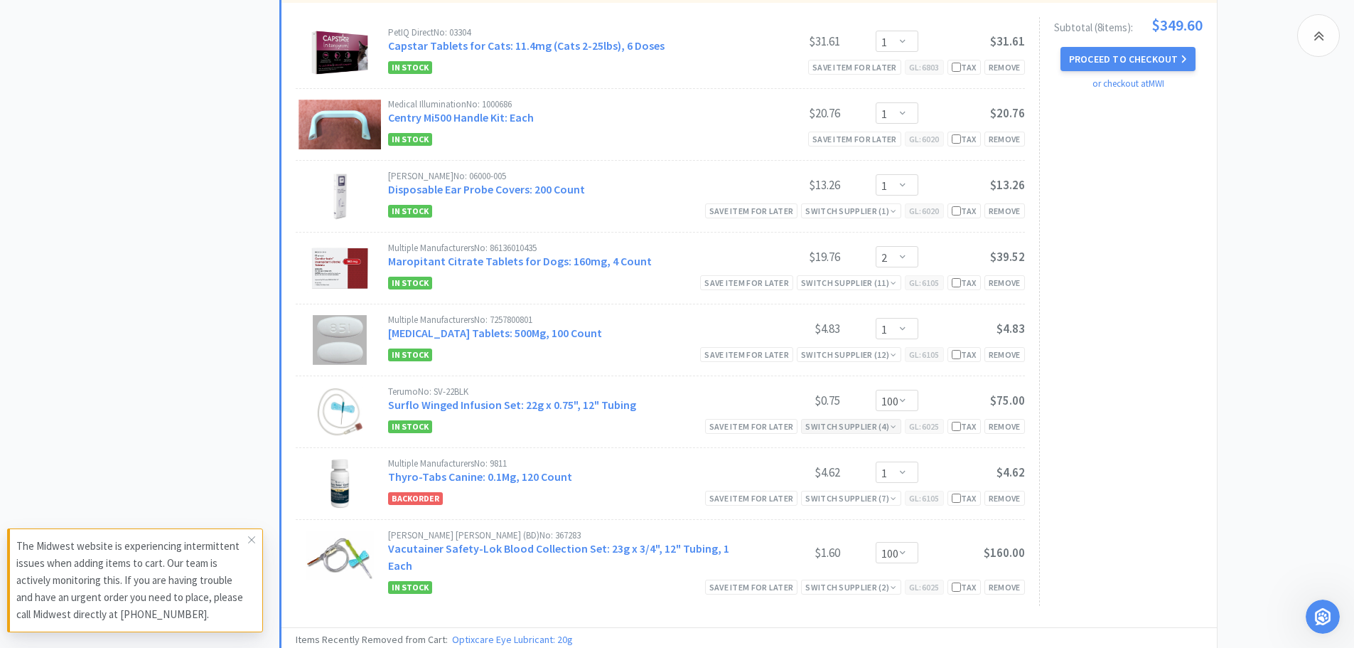
scroll to position [880, 0]
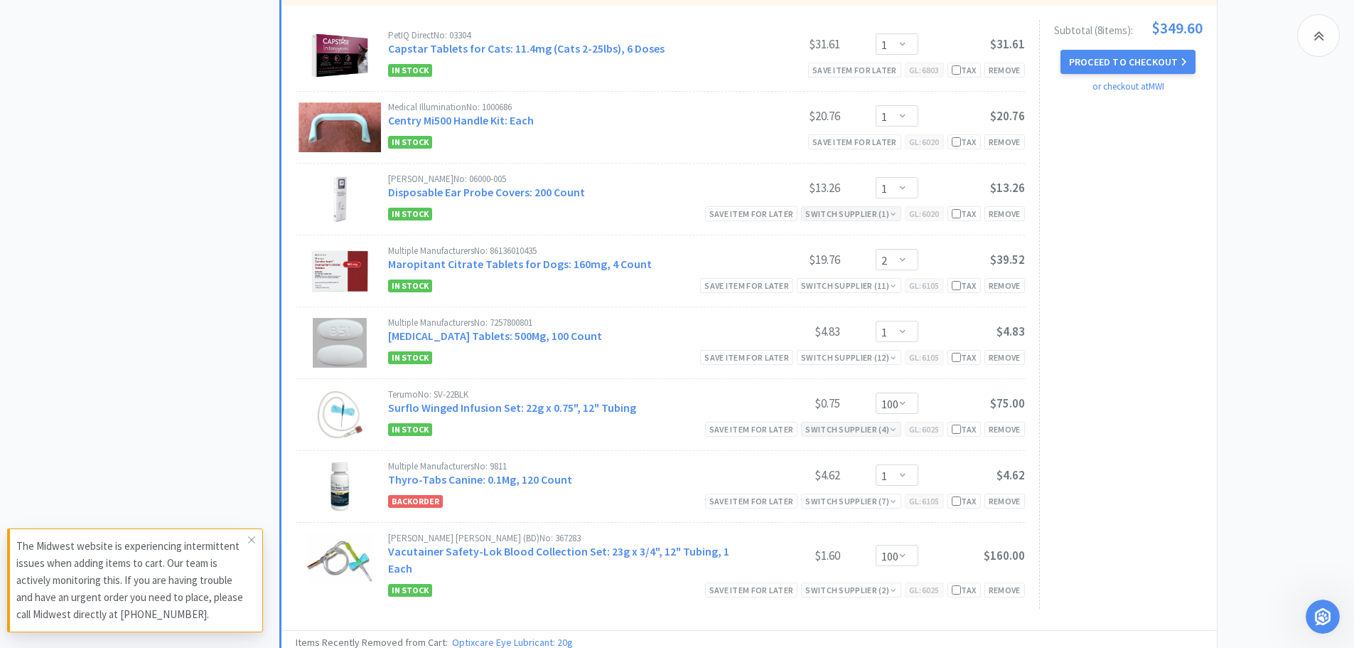
click at [850, 212] on div "Switch Supplier ( 1 )" at bounding box center [851, 214] width 91 height 14
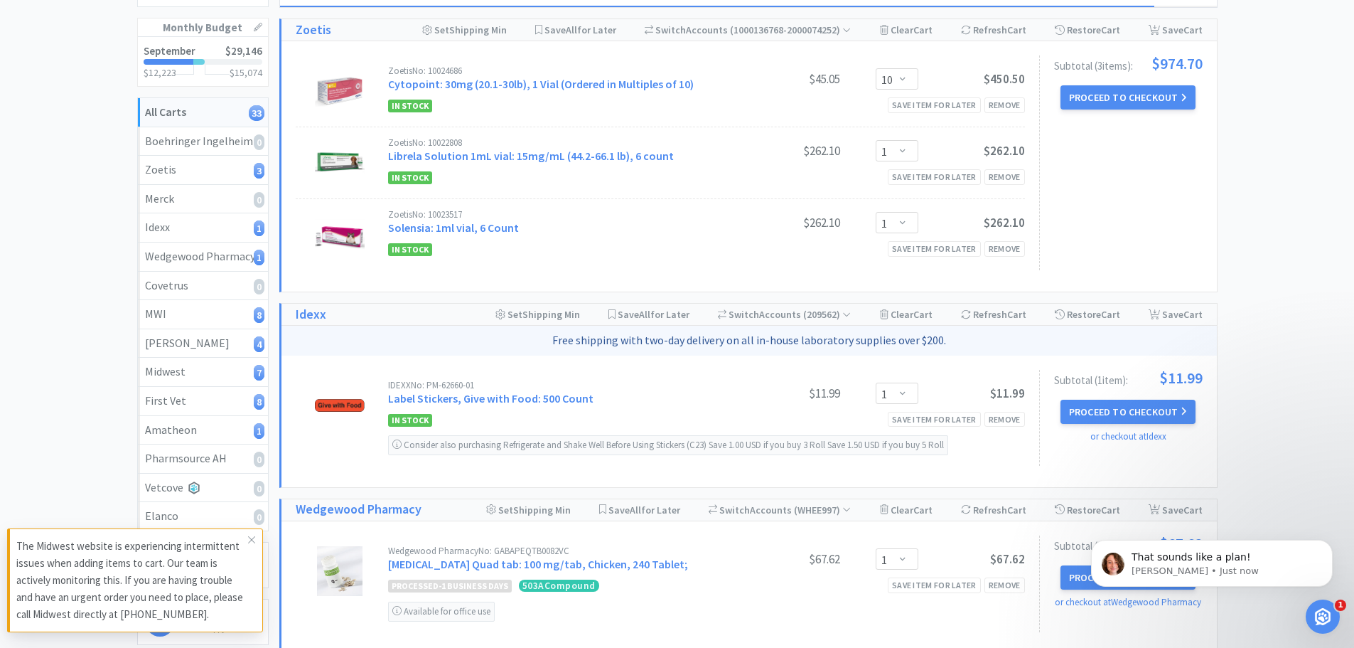
scroll to position [0, 0]
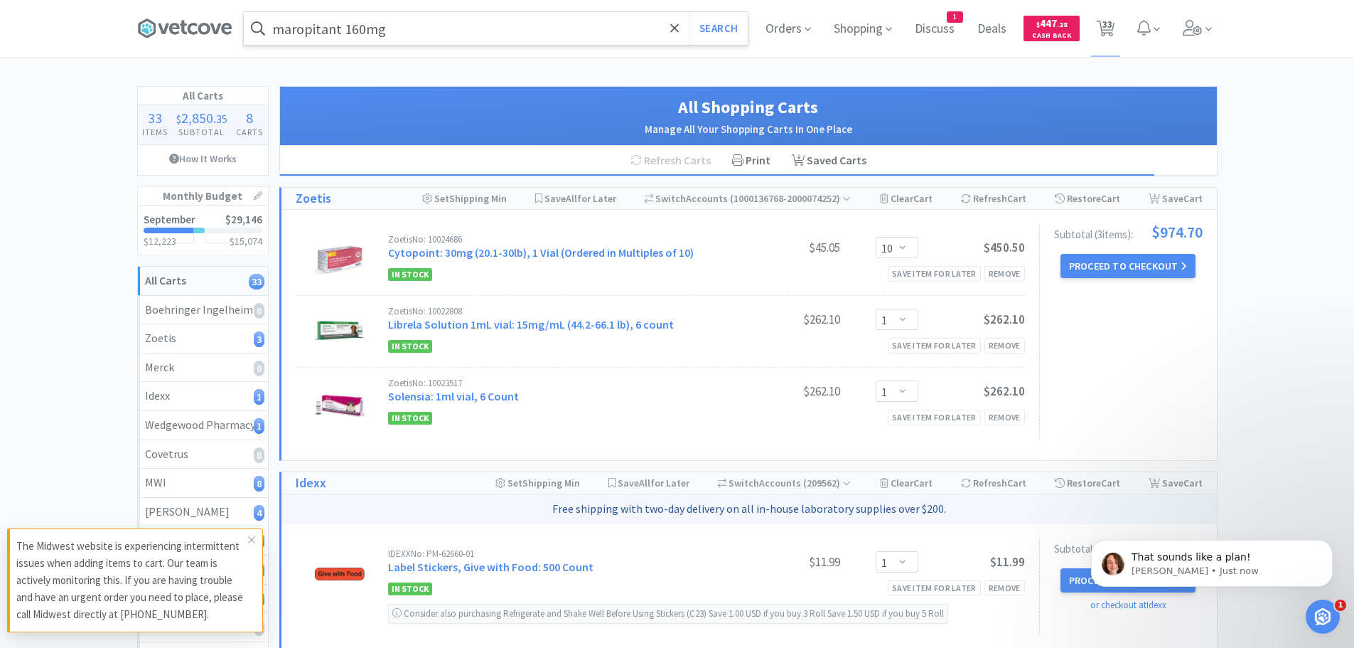
click at [422, 20] on input "maropitant 160mg" at bounding box center [496, 28] width 504 height 33
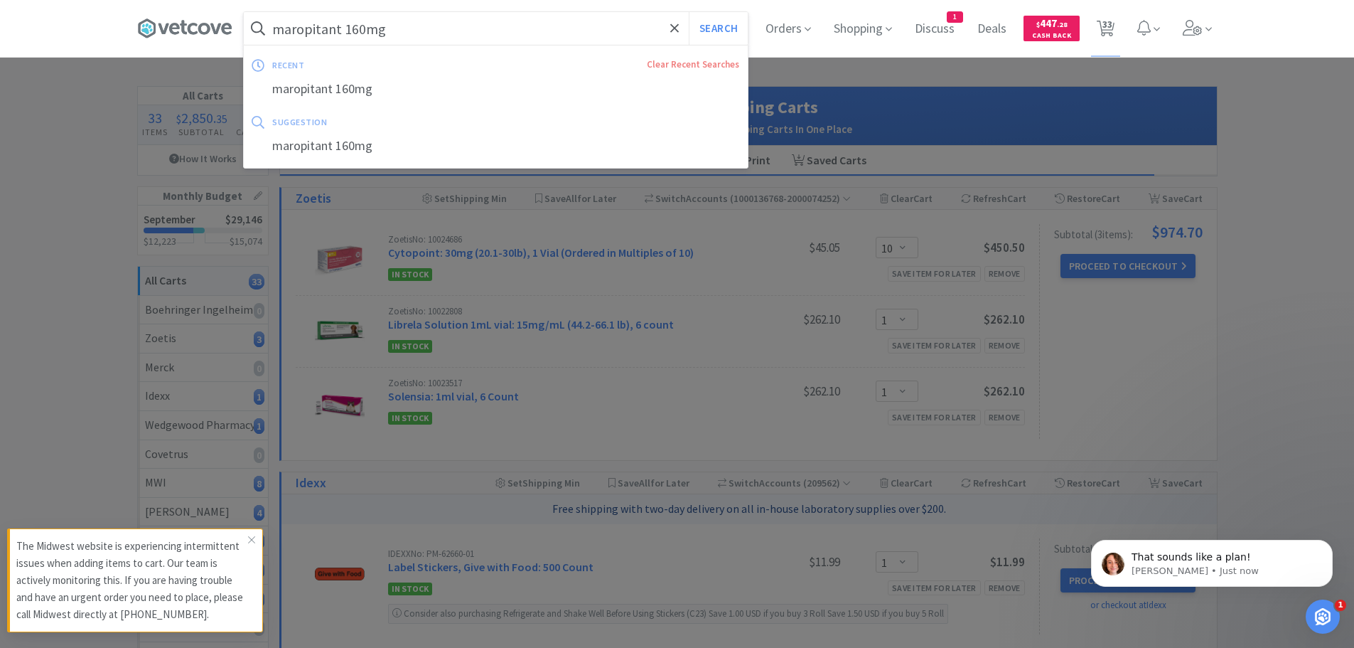
click at [491, 28] on input "maropitant 160mg" at bounding box center [496, 28] width 504 height 33
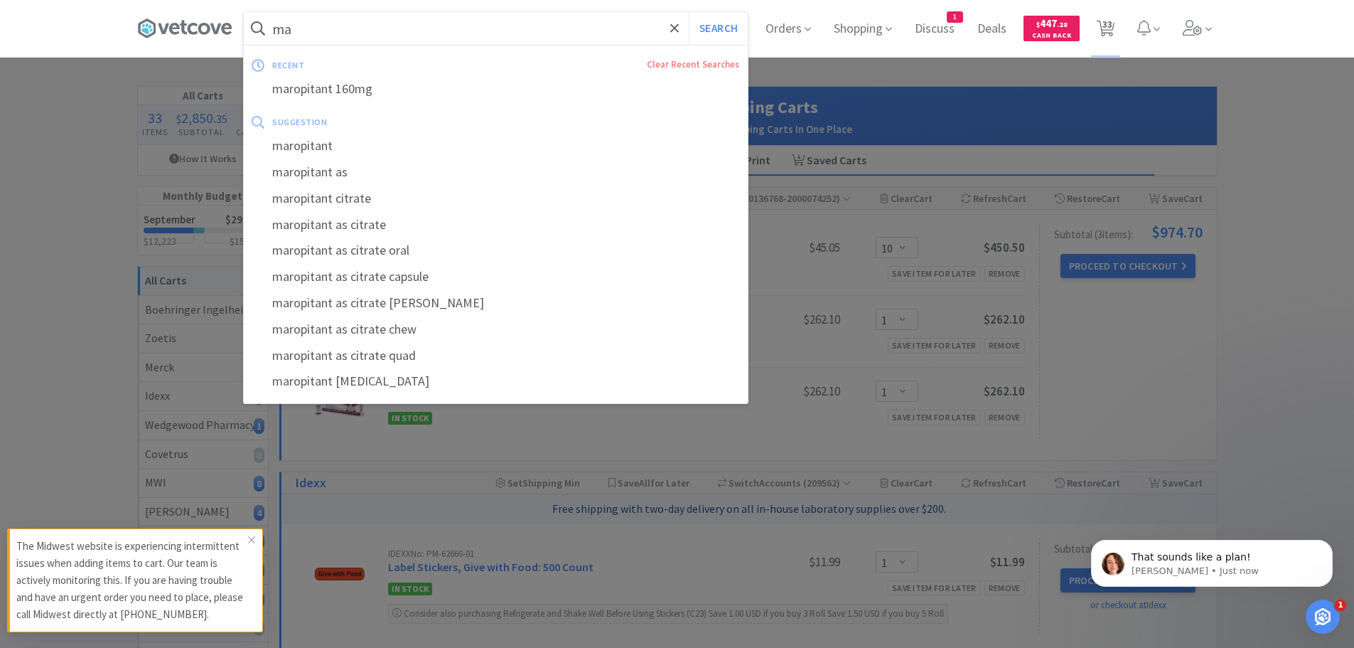
type input "m"
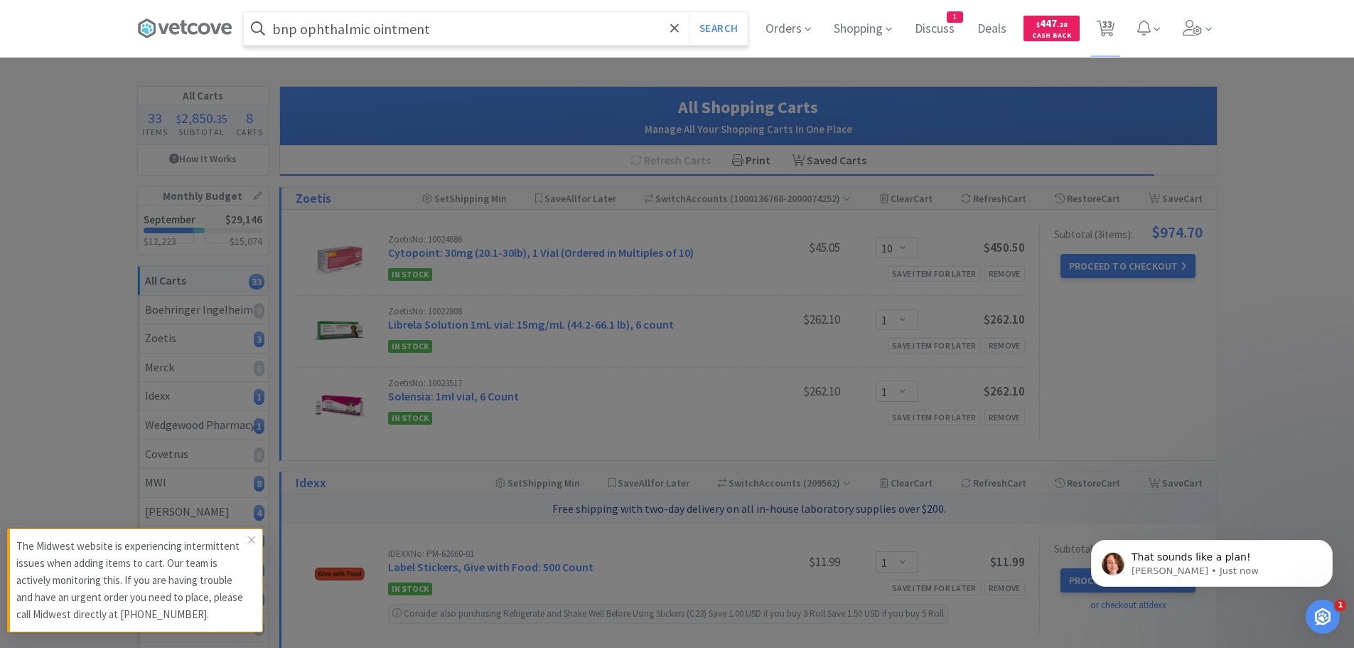
type input "bnp ophthalmic ointment"
click at [689, 12] on button "Search" at bounding box center [718, 28] width 59 height 33
select select "1"
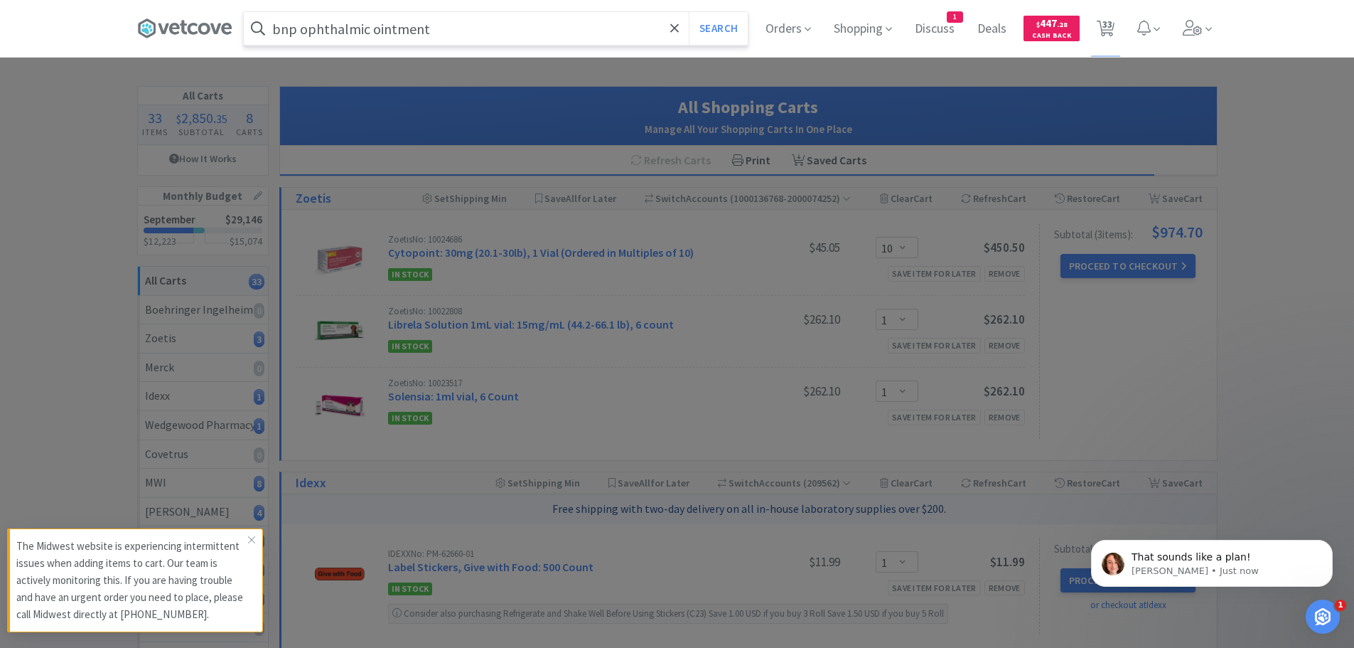
select select "2"
select select "1"
select select "100"
select select "1"
select select "100"
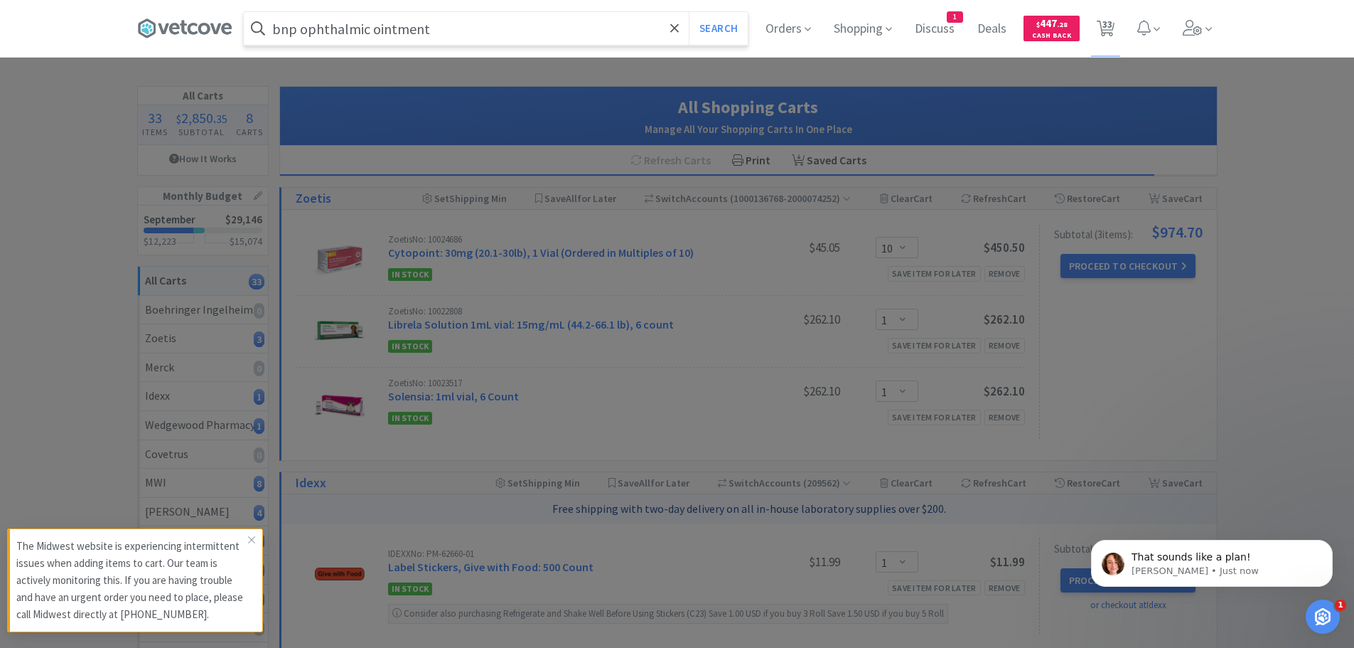
select select "1"
select select "20"
select select "1"
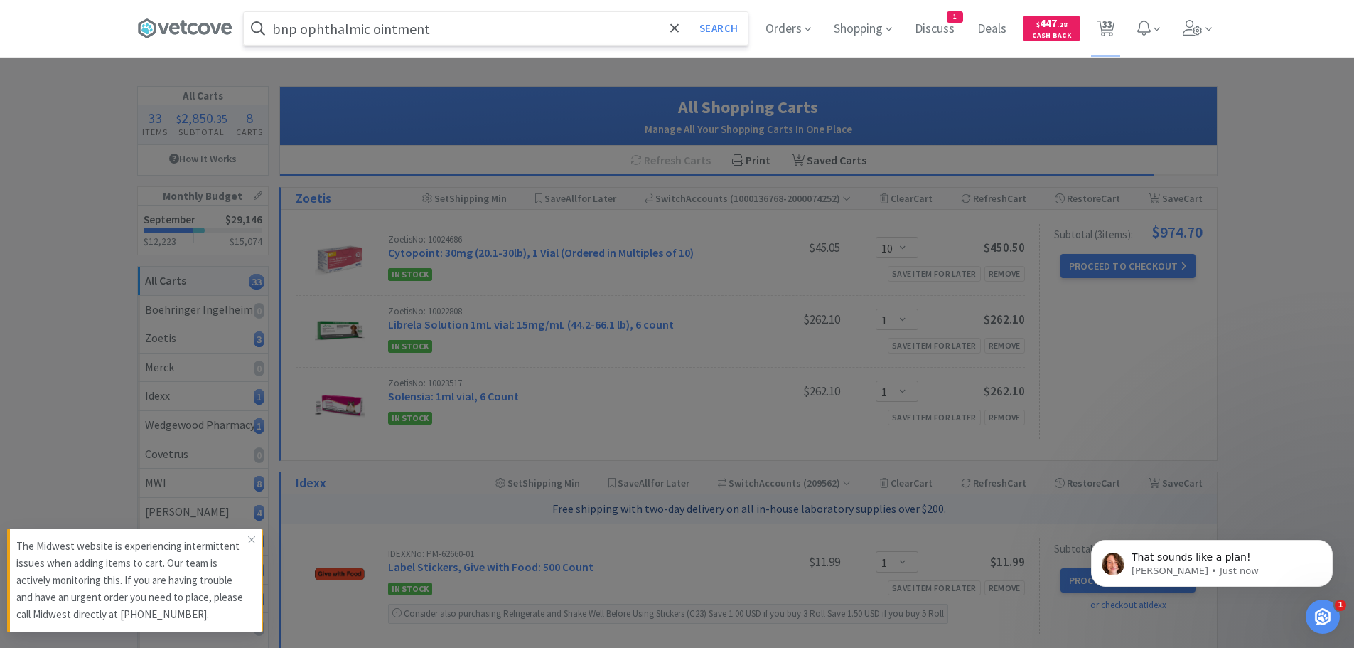
select select "4"
select select "1"
select select "20"
select select "25"
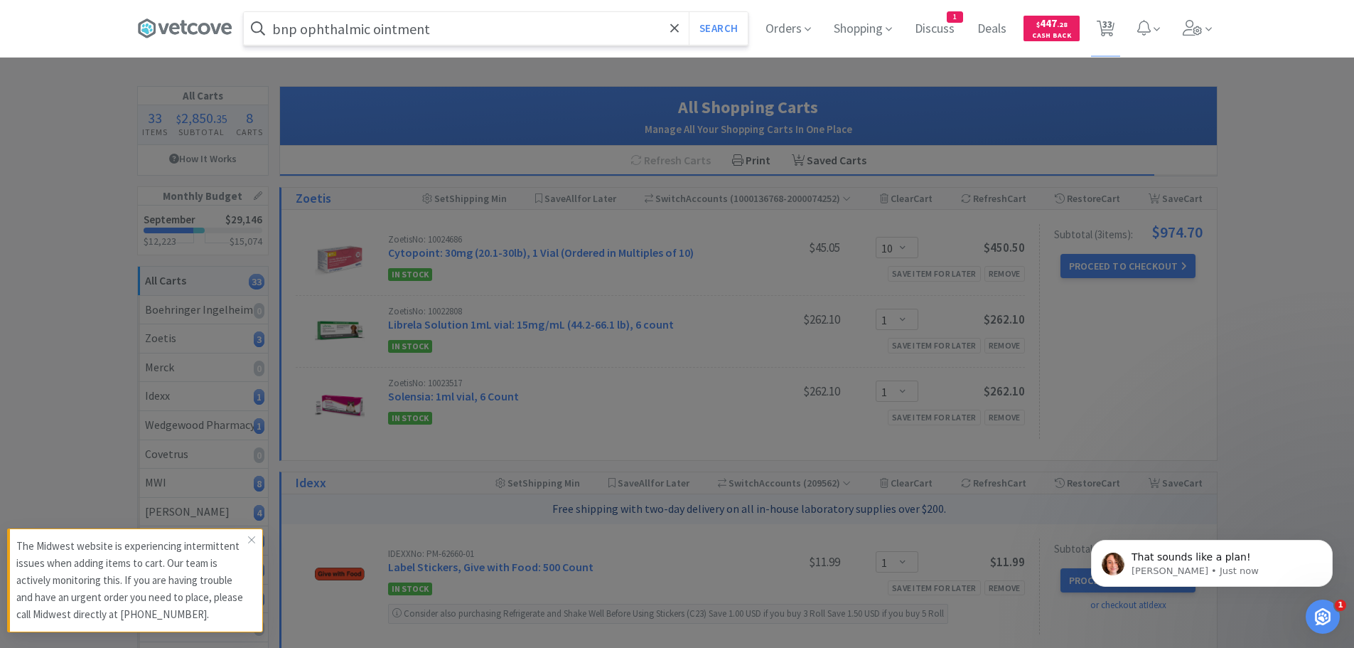
select select "1"
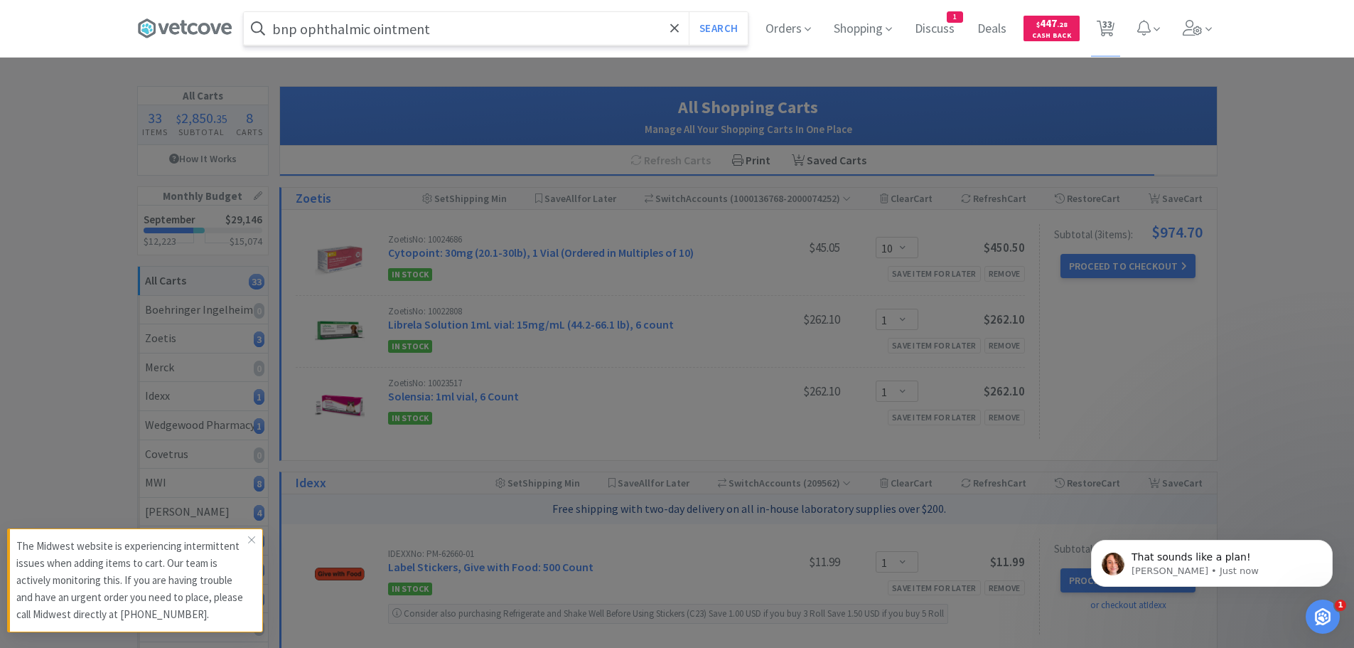
select select "1"
select select "2"
select select "1"
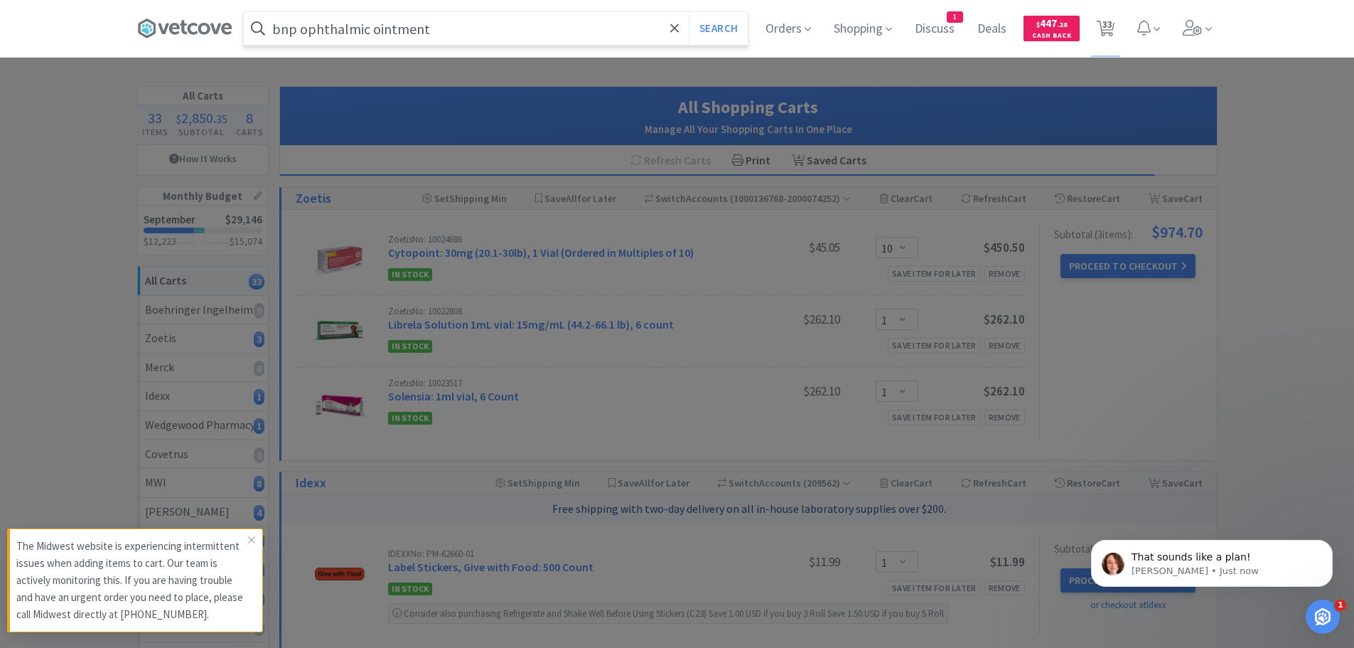
select select "2"
select select "1"
select select "10"
select select "1"
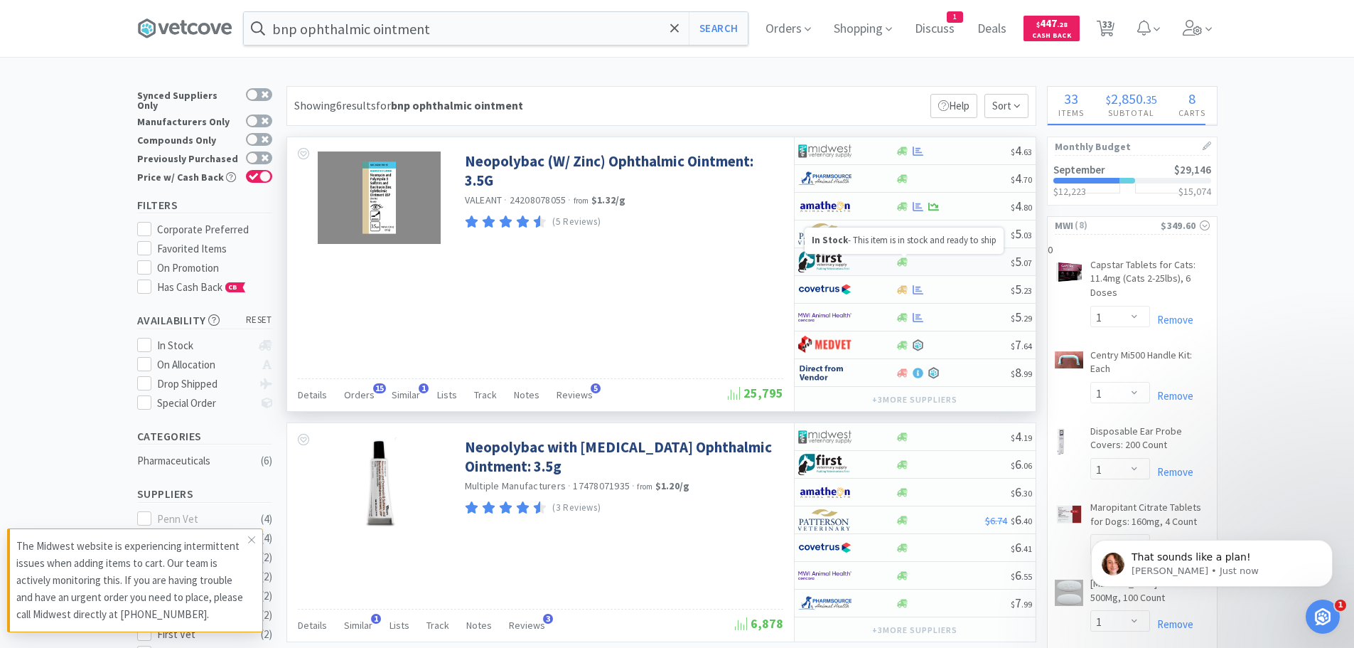
click at [907, 257] on icon at bounding box center [902, 262] width 11 height 11
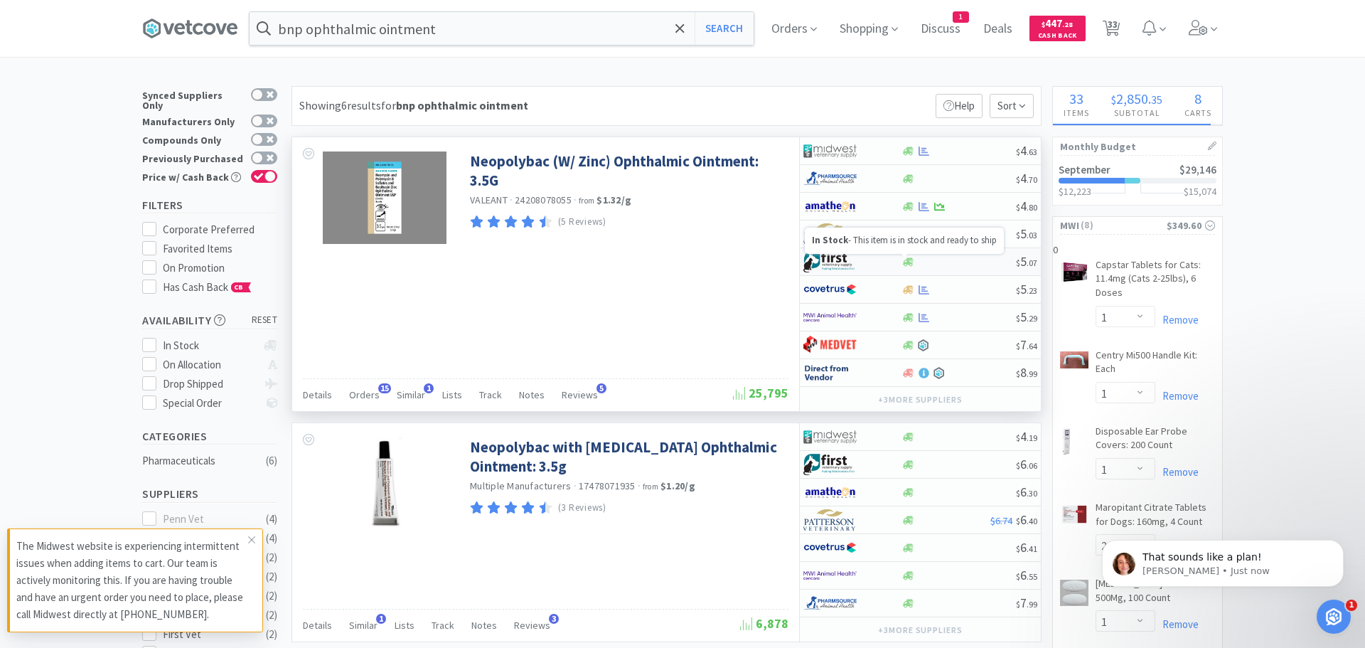
select select "1"
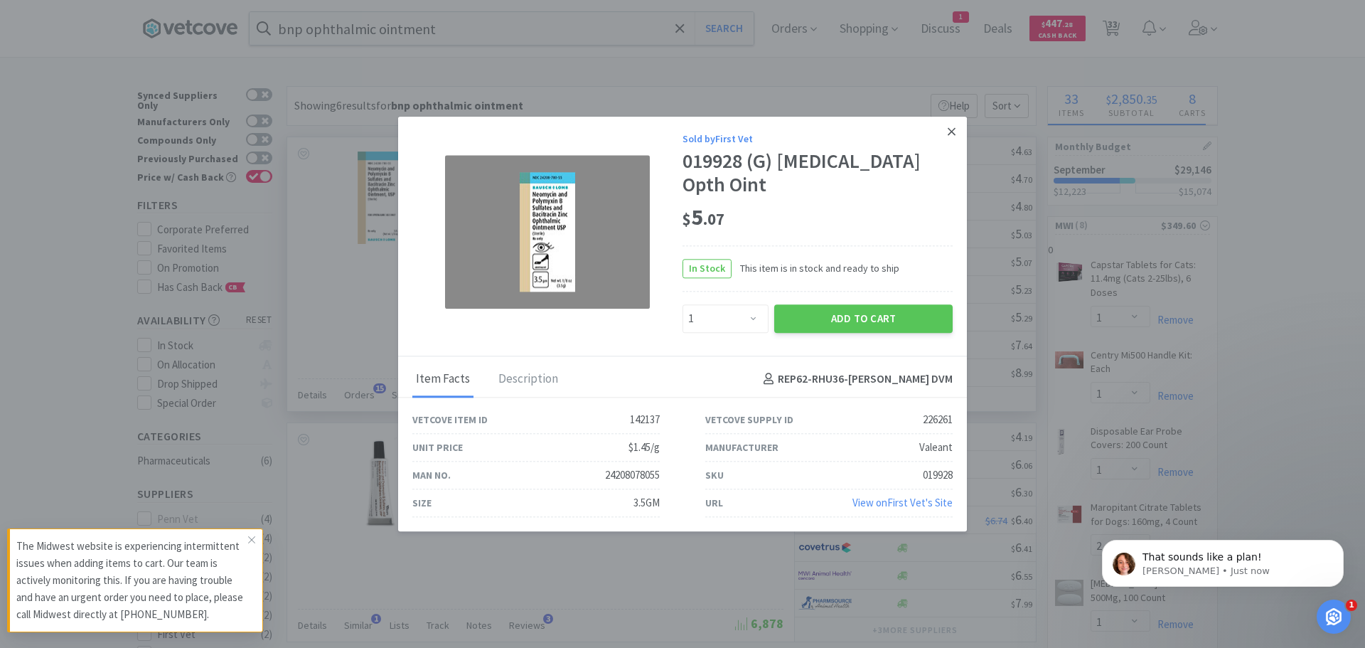
click at [949, 125] on icon at bounding box center [952, 131] width 8 height 13
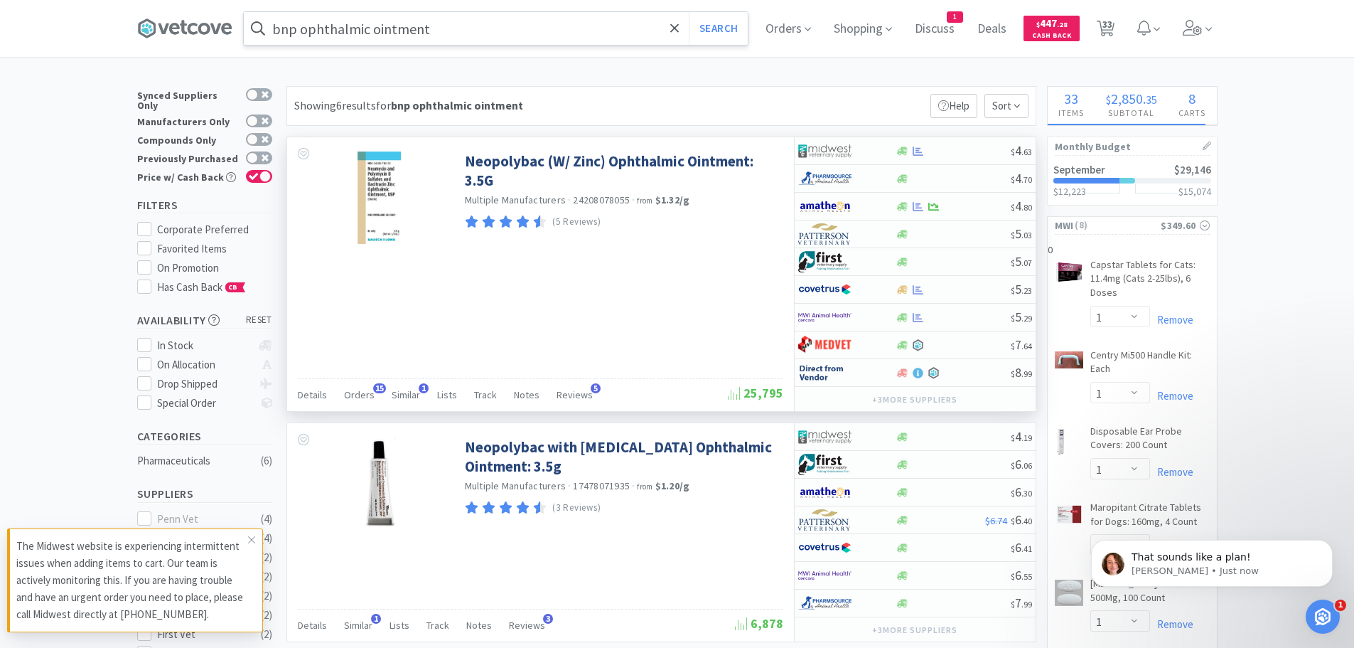
click at [493, 23] on input "bnp ophthalmic ointment" at bounding box center [496, 28] width 504 height 33
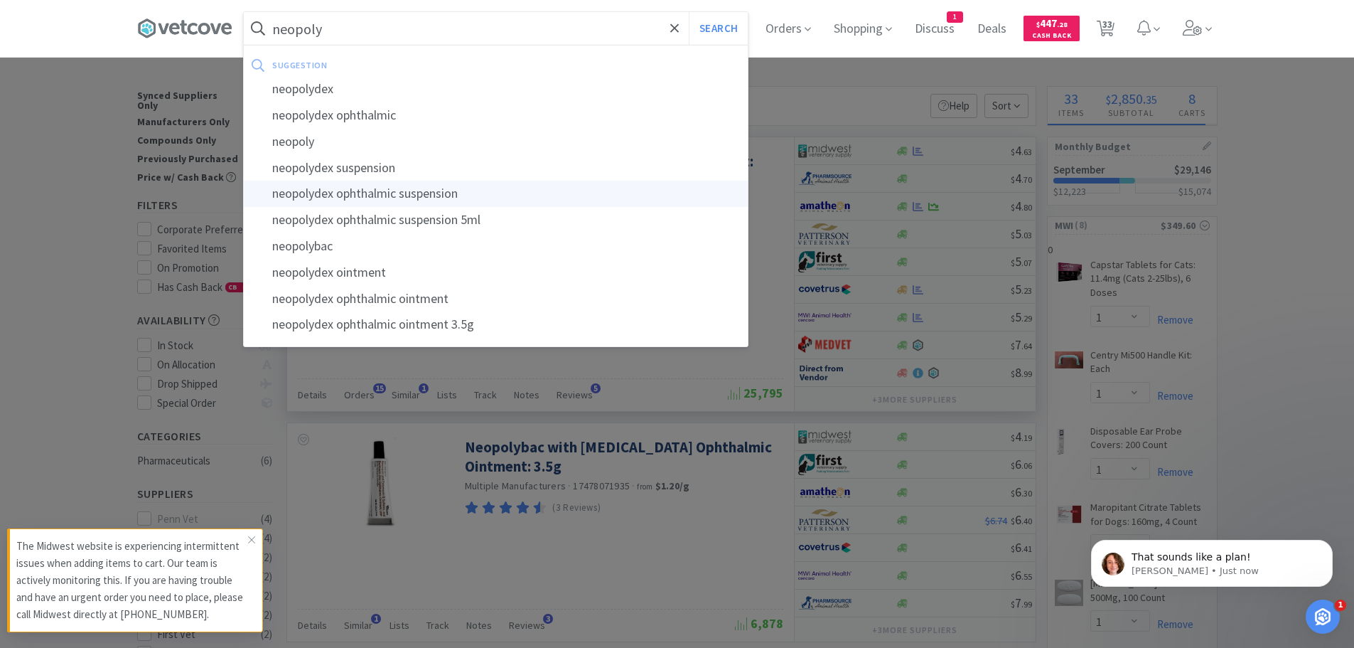
click at [474, 186] on div "neopolydex ophthalmic suspension" at bounding box center [496, 194] width 504 height 26
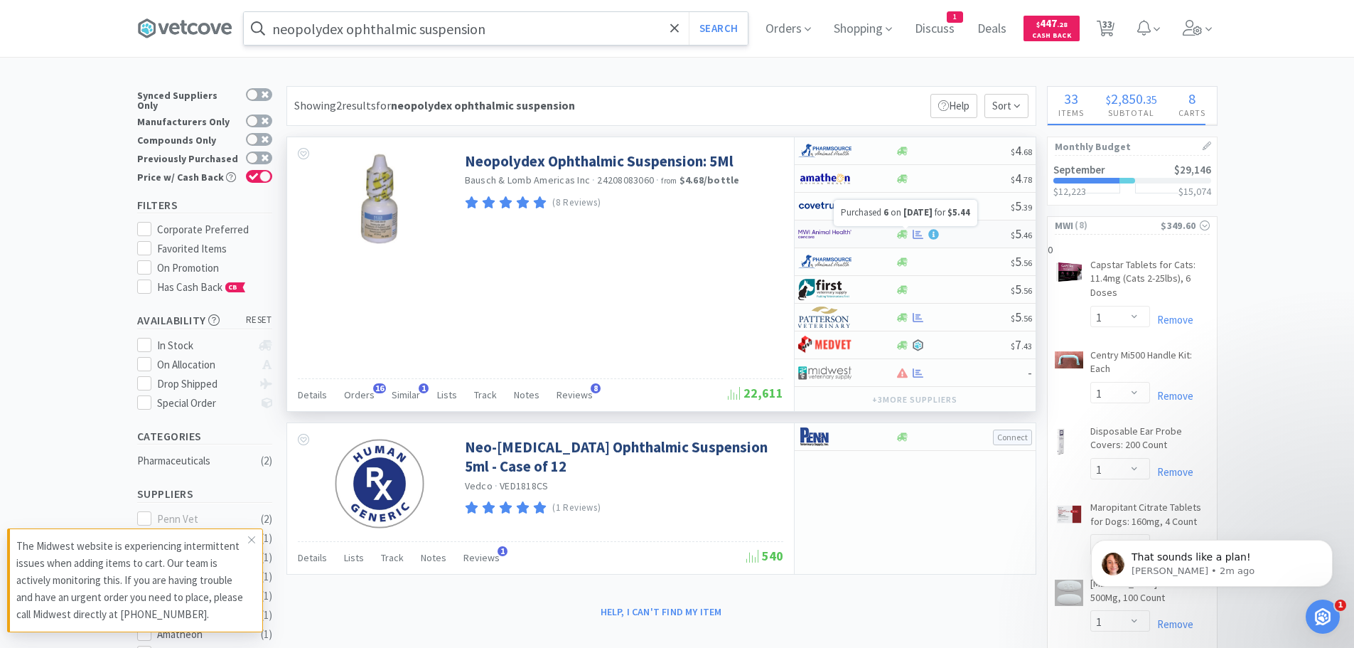
click at [913, 231] on icon at bounding box center [918, 234] width 11 height 11
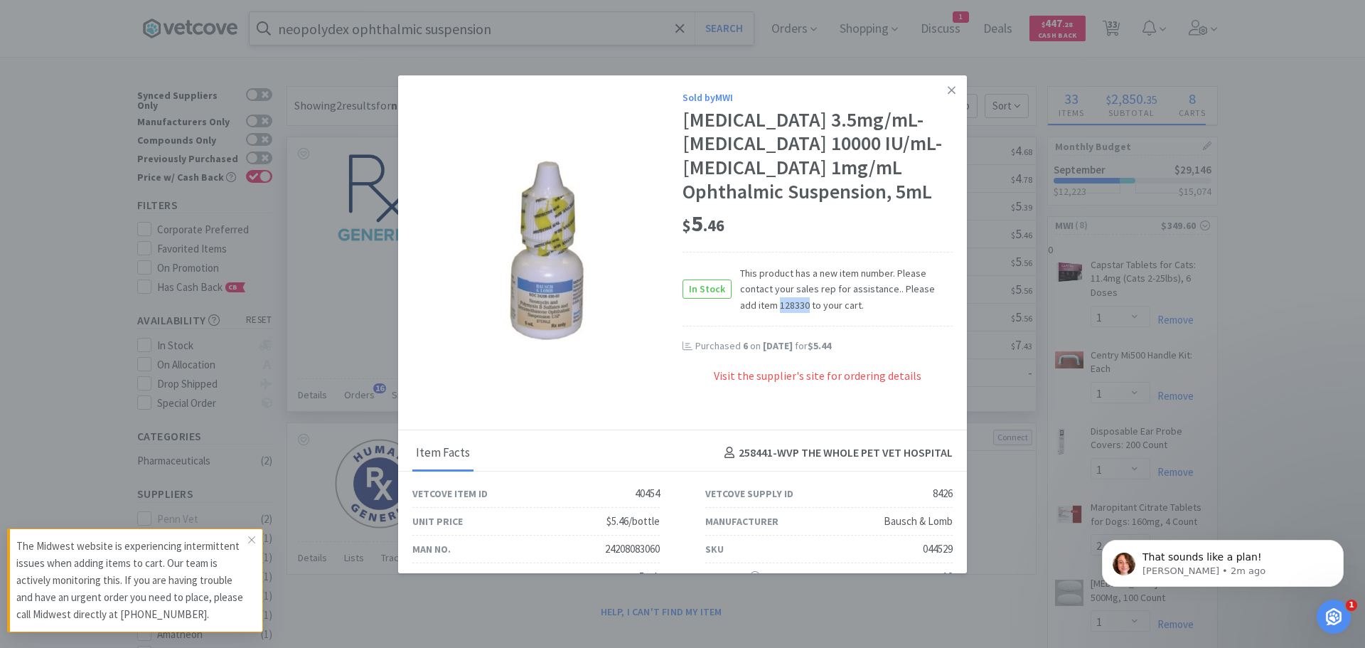
drag, startPoint x: 756, startPoint y: 328, endPoint x: 784, endPoint y: 330, distance: 28.5
click at [784, 313] on span "This product has a new item number. Please contact your sales rep for assistanc…" at bounding box center [842, 289] width 221 height 48
copy span "128330"
click at [948, 90] on icon at bounding box center [952, 90] width 8 height 13
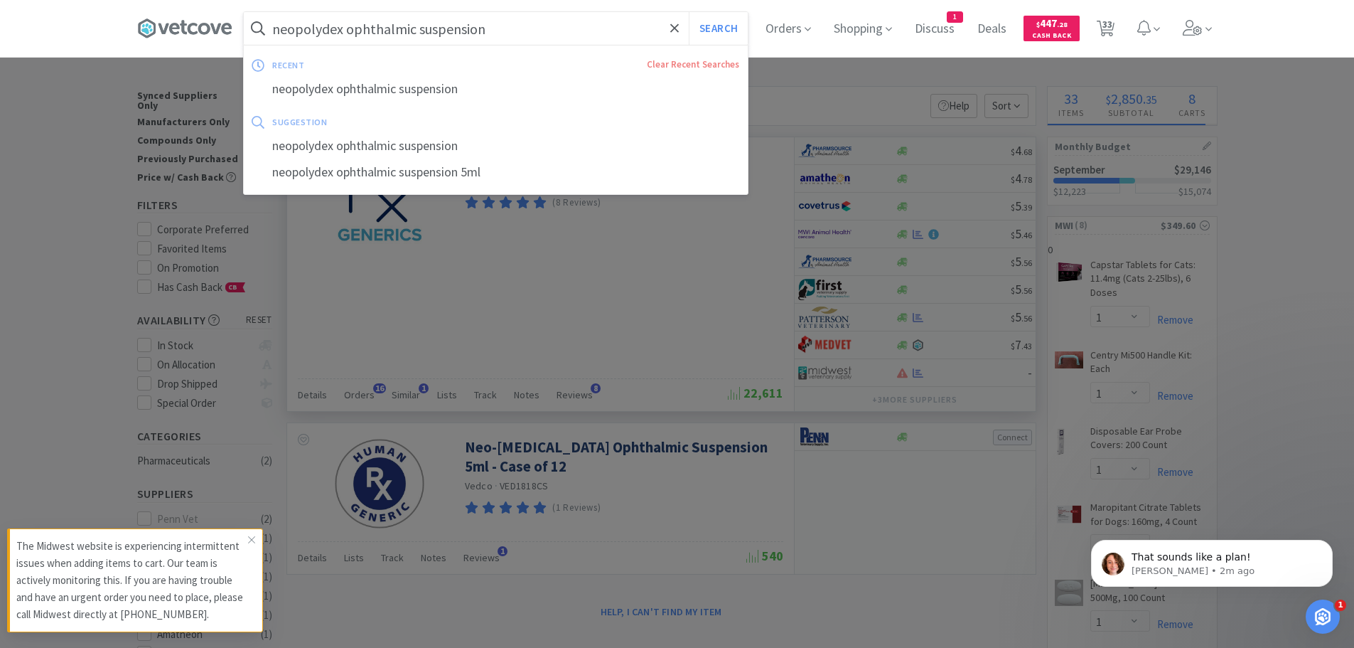
click at [552, 28] on input "neopolydex ophthalmic suspension" at bounding box center [496, 28] width 504 height 33
paste input "128330"
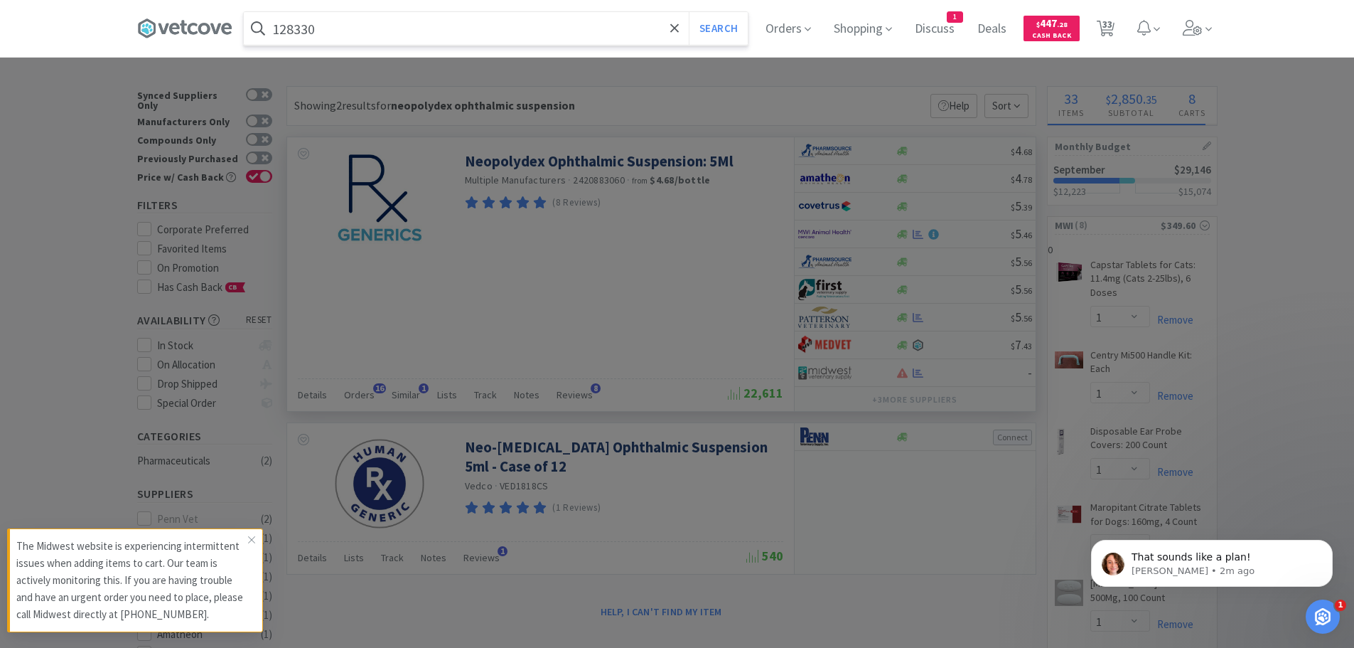
type input "128330"
click at [689, 12] on button "Search" at bounding box center [718, 28] width 59 height 33
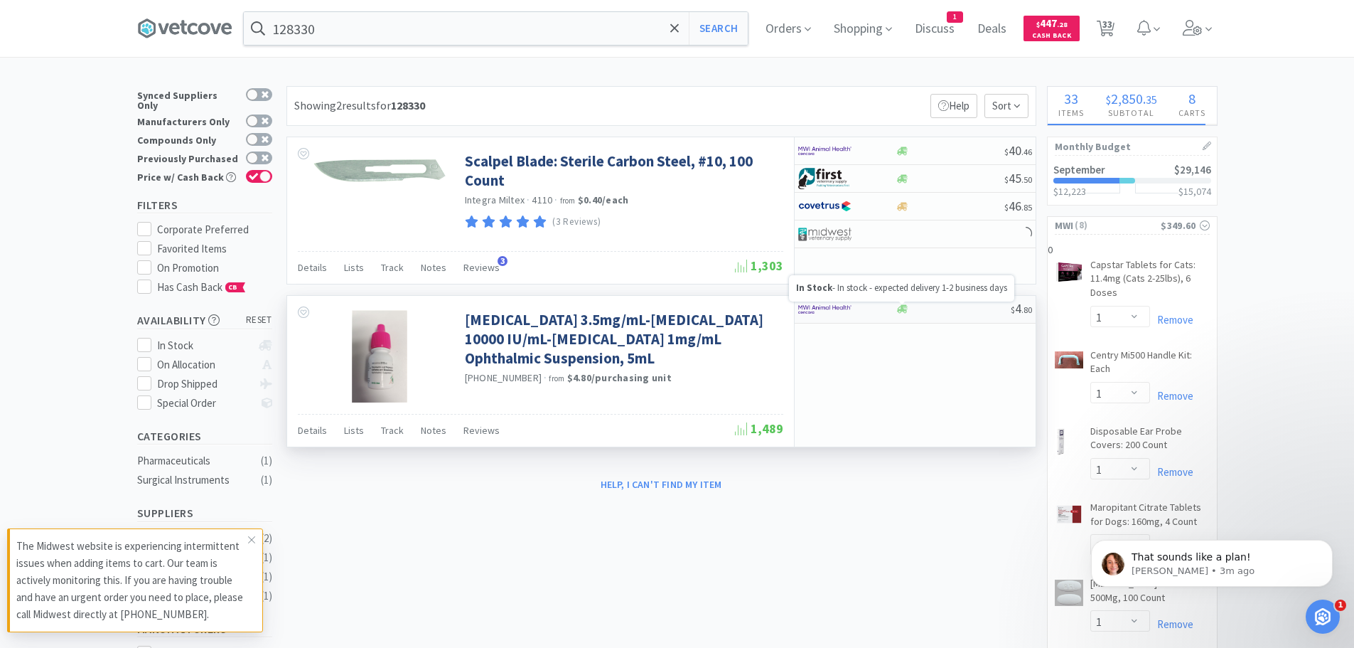
click at [907, 307] on icon at bounding box center [902, 309] width 11 height 11
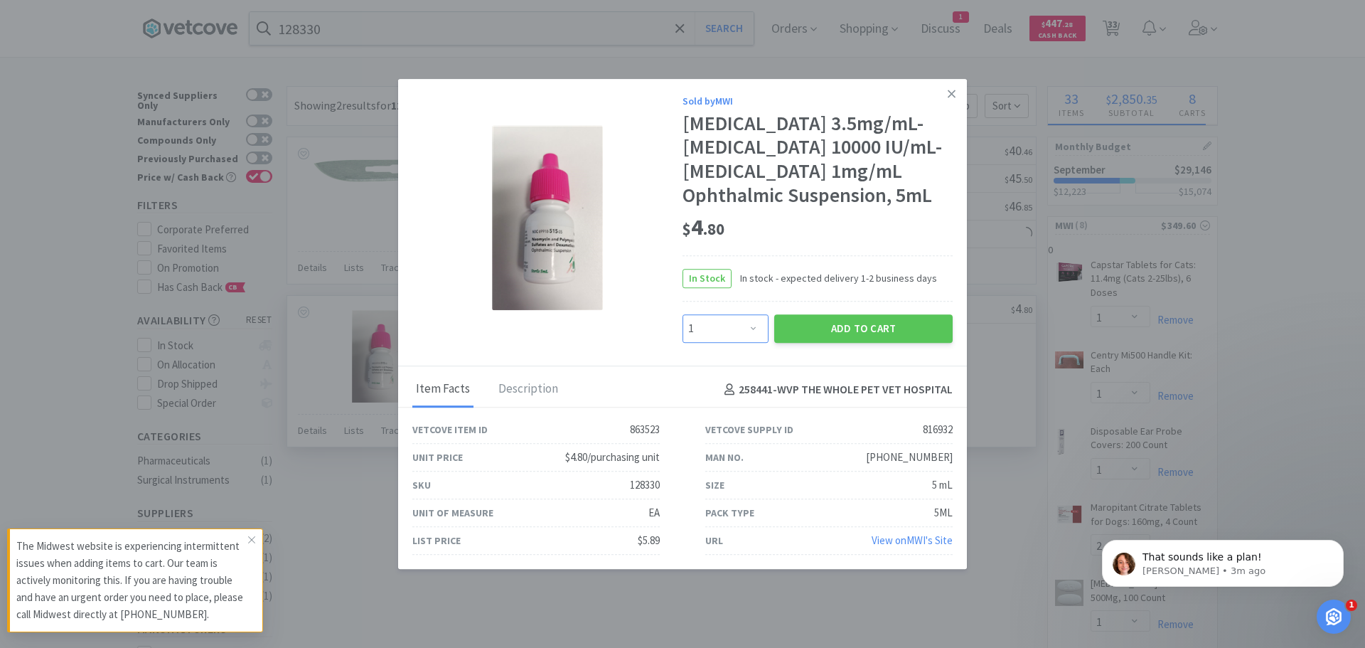
click at [744, 341] on select "Enter Quantity 1 2 3 4 5 6 7 8 9 10 11 12 13 14 15 16 17 18 19 20 Enter Quantity" at bounding box center [726, 328] width 86 height 28
select select "6"
click at [683, 334] on select "Enter Quantity 1 2 3 4 5 6 7 8 9 10 11 12 13 14 15 16 17 18 19 20 Enter Quantity" at bounding box center [726, 328] width 86 height 28
click at [848, 343] on button "Add to Cart" at bounding box center [863, 328] width 178 height 28
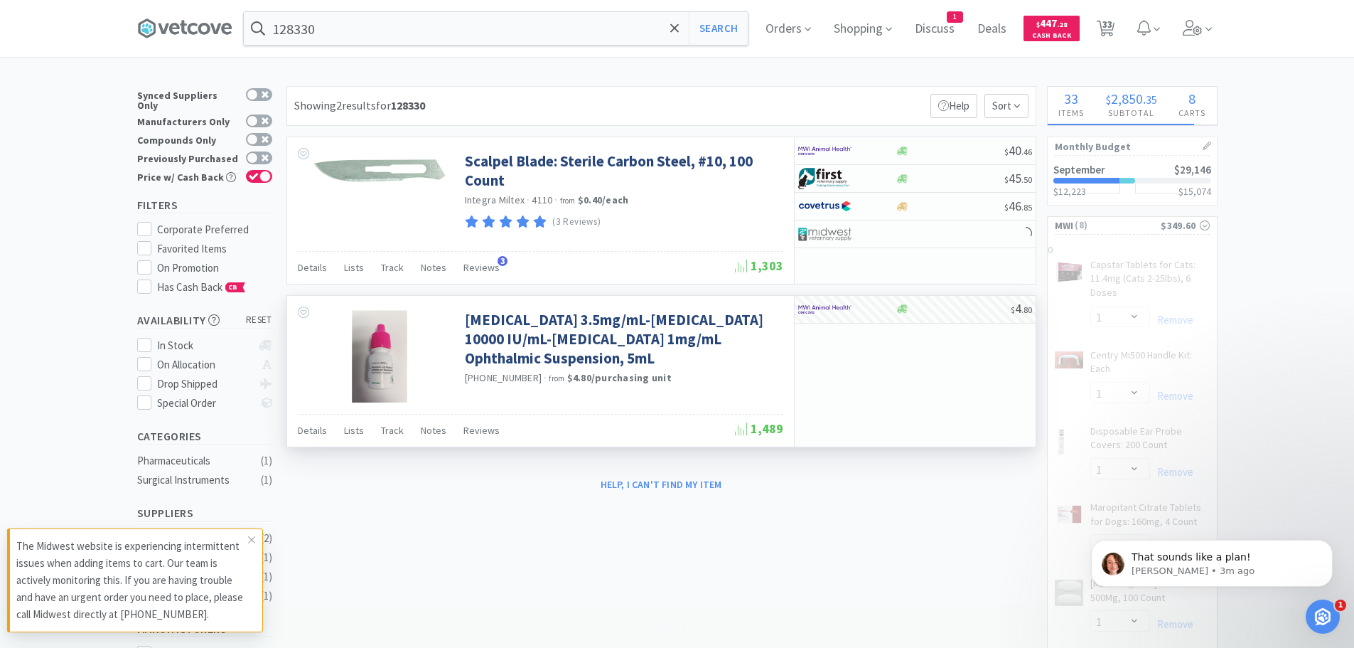
select select "6"
select select "100"
select select "1"
select select "100"
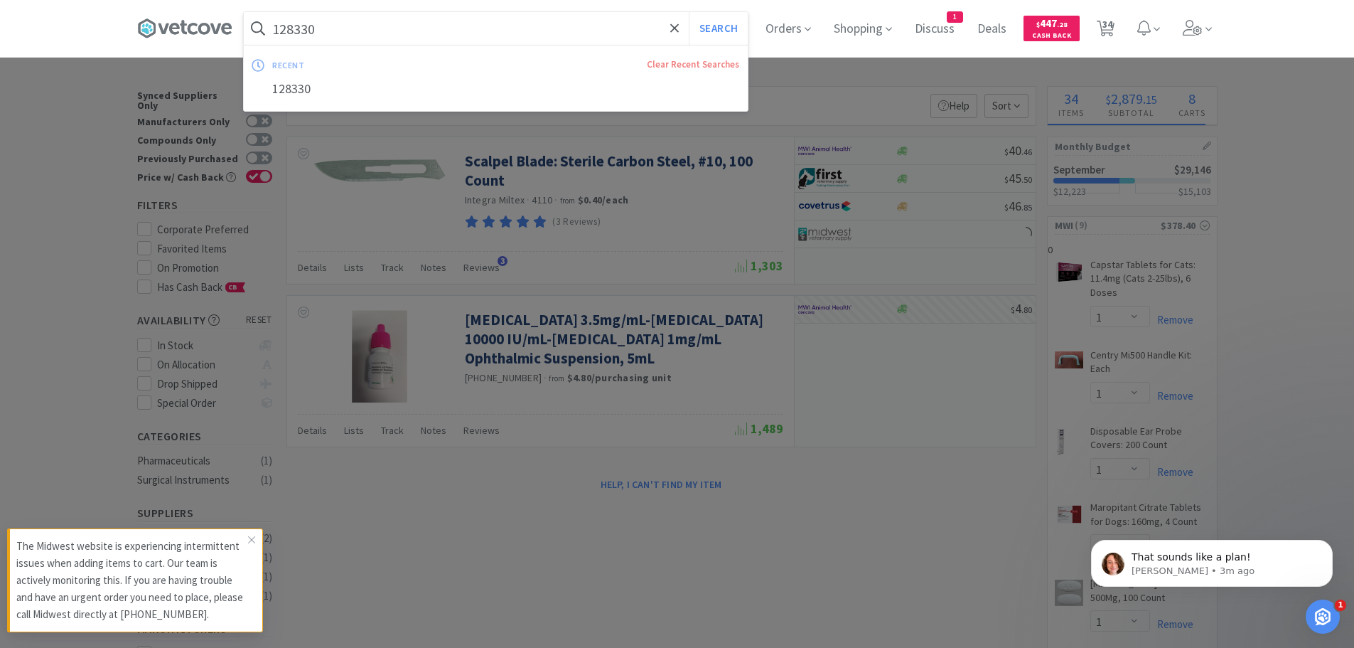
click at [341, 26] on input "128330" at bounding box center [496, 28] width 504 height 33
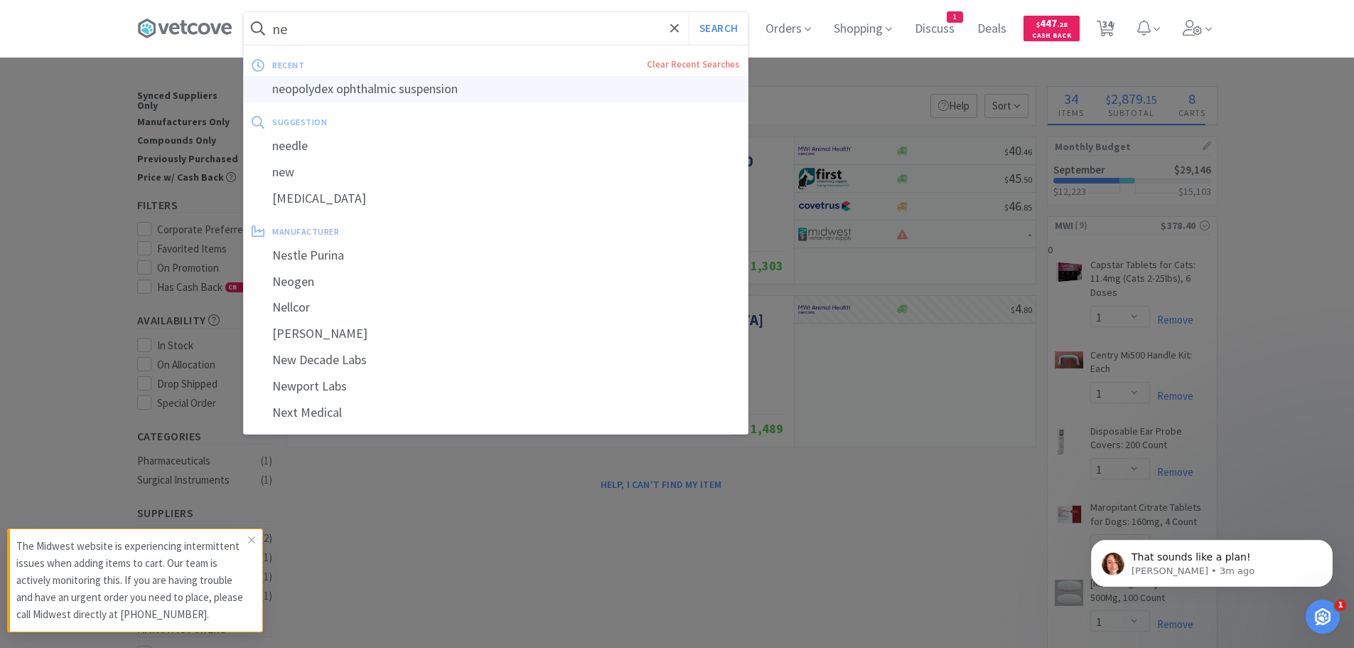
click at [384, 87] on div "neopolydex ophthalmic suspension" at bounding box center [496, 89] width 504 height 26
type input "neopolydex ophthalmic suspension"
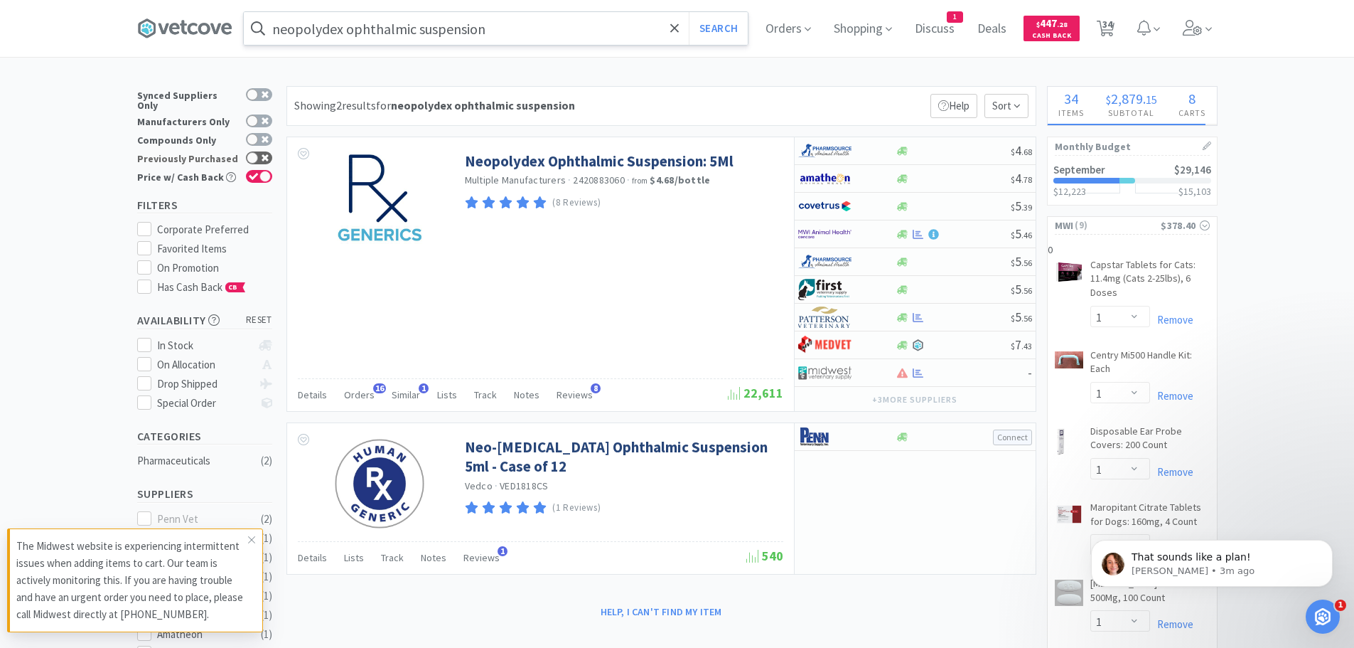
click at [257, 151] on div at bounding box center [259, 157] width 26 height 13
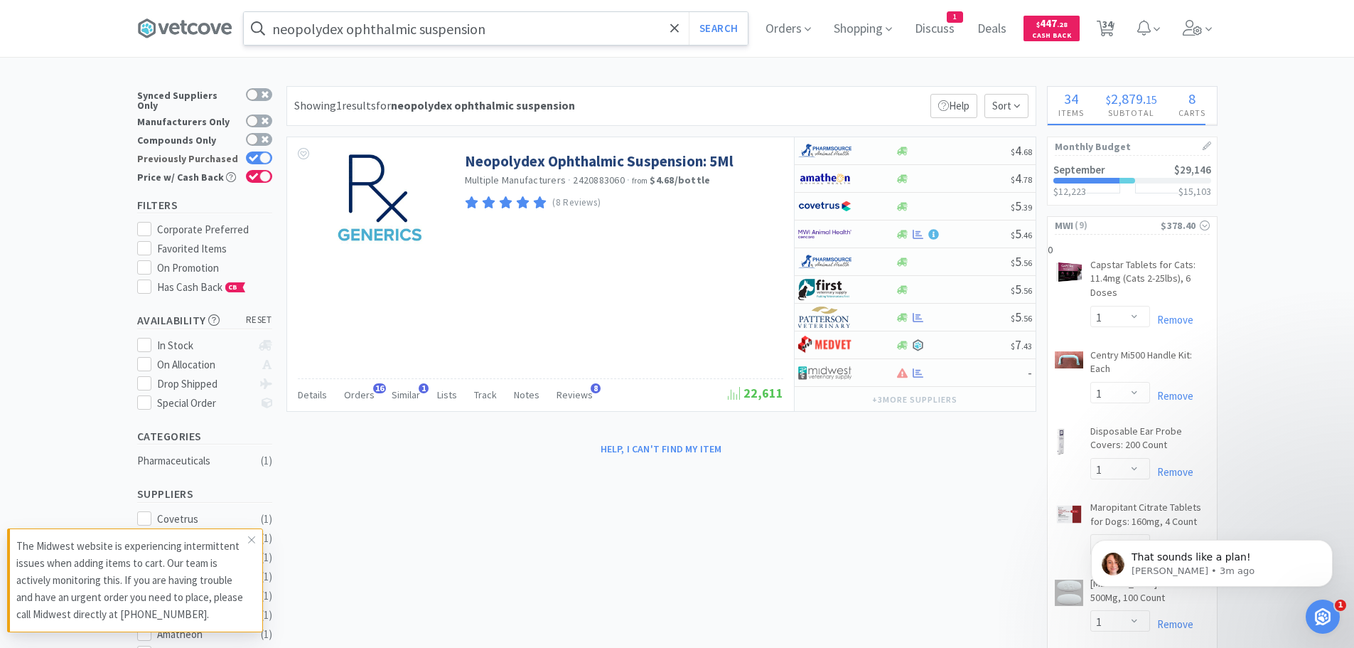
click at [249, 154] on icon at bounding box center [254, 158] width 10 height 8
checkbox input "false"
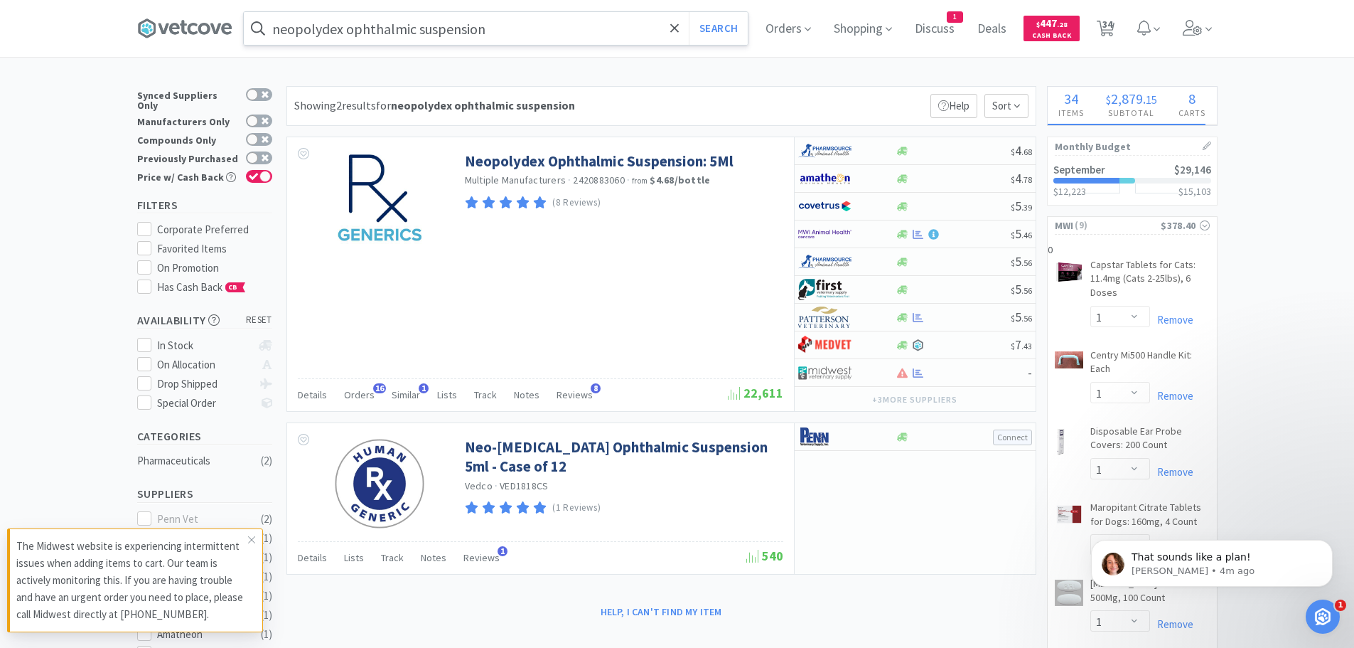
click at [489, 33] on input "neopolydex ophthalmic suspension" at bounding box center [496, 28] width 504 height 33
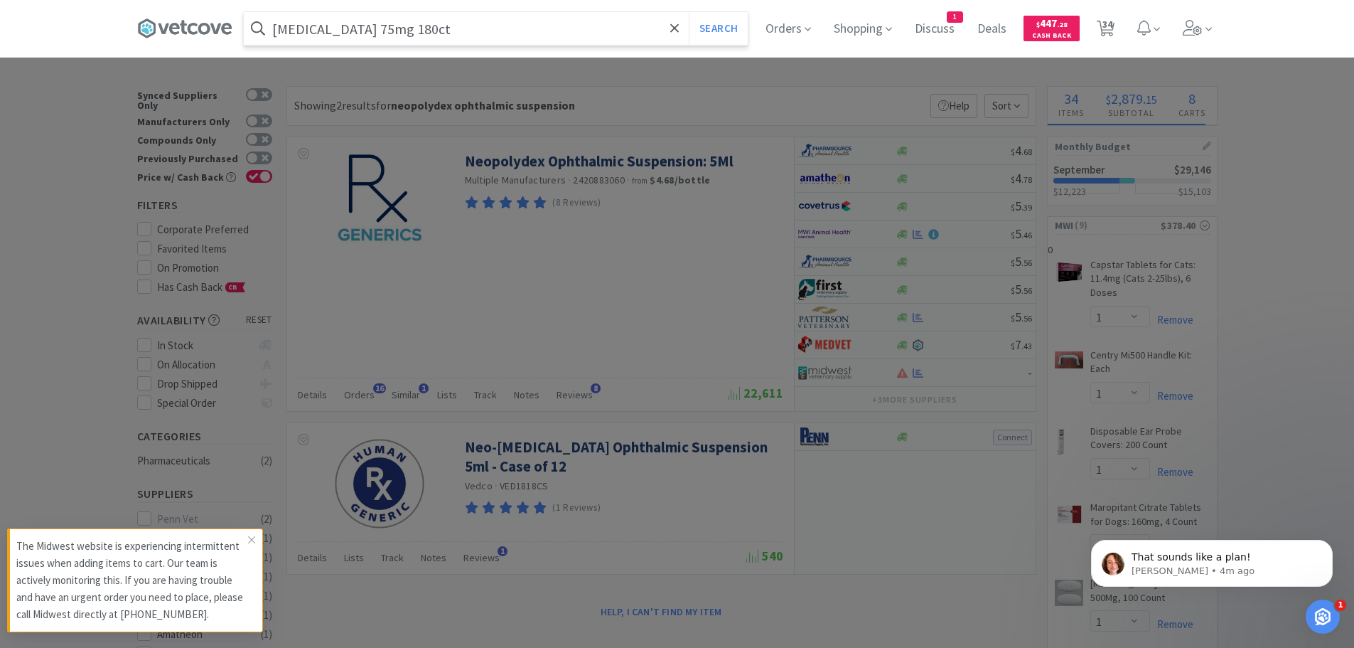
type input "[MEDICAL_DATA] 75mg 180ct"
click at [689, 12] on button "Search" at bounding box center [718, 28] width 59 height 33
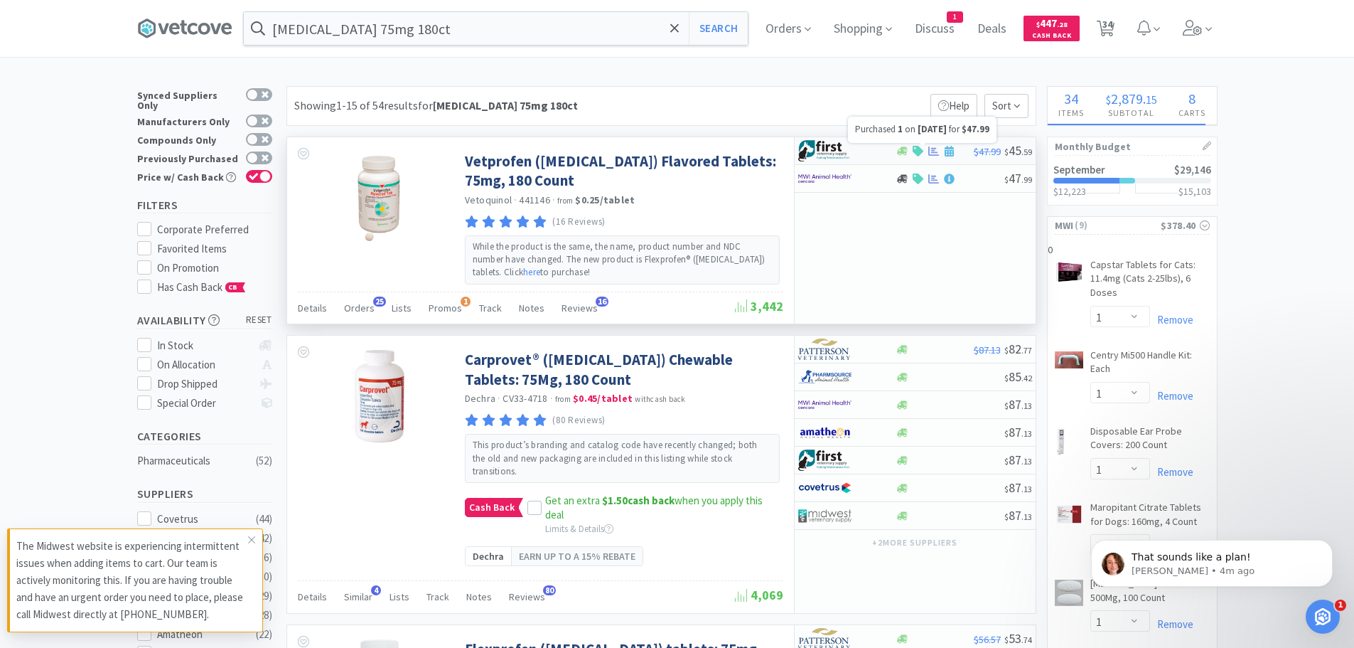
click at [929, 146] on icon at bounding box center [934, 151] width 11 height 11
select select "1"
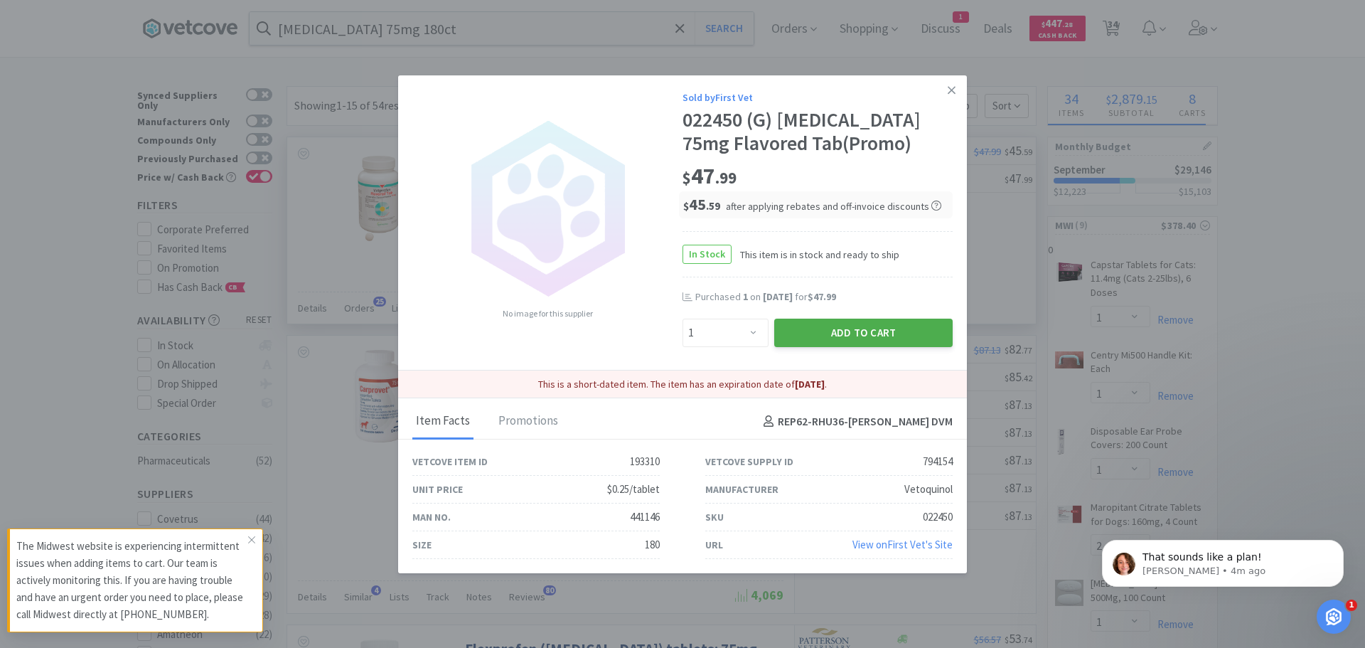
click at [846, 330] on button "Add to Cart" at bounding box center [863, 333] width 178 height 28
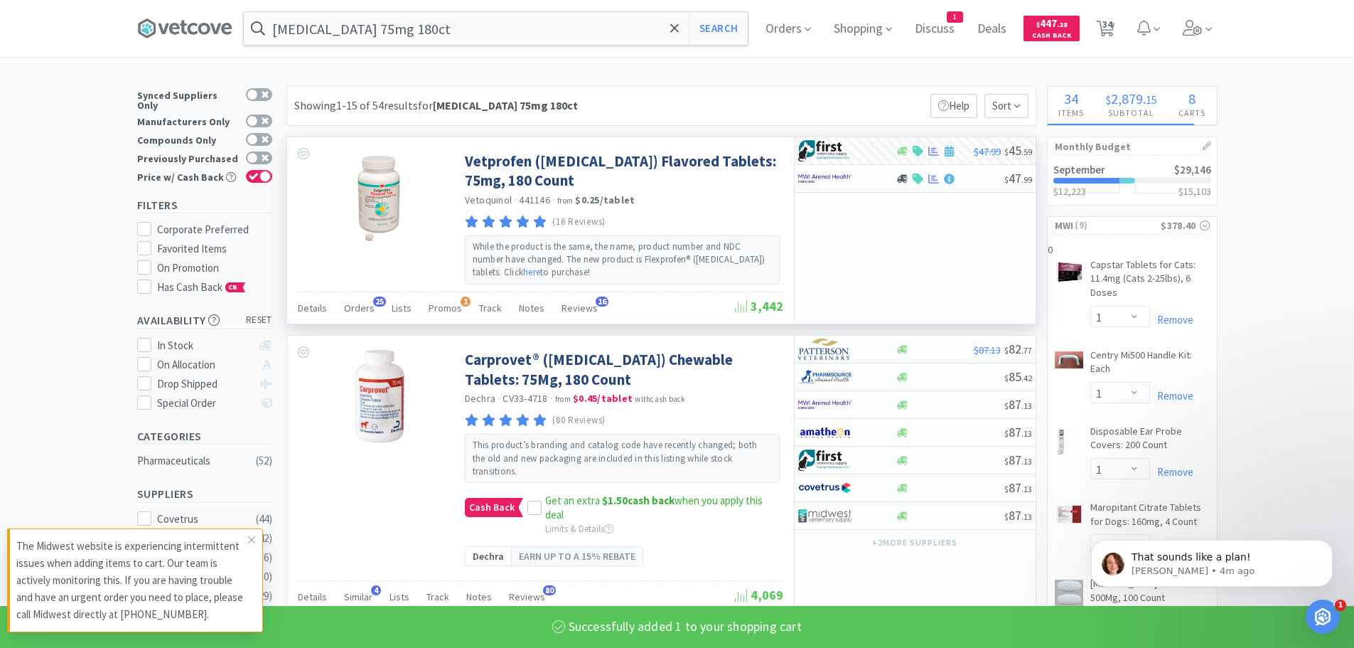
select select "1"
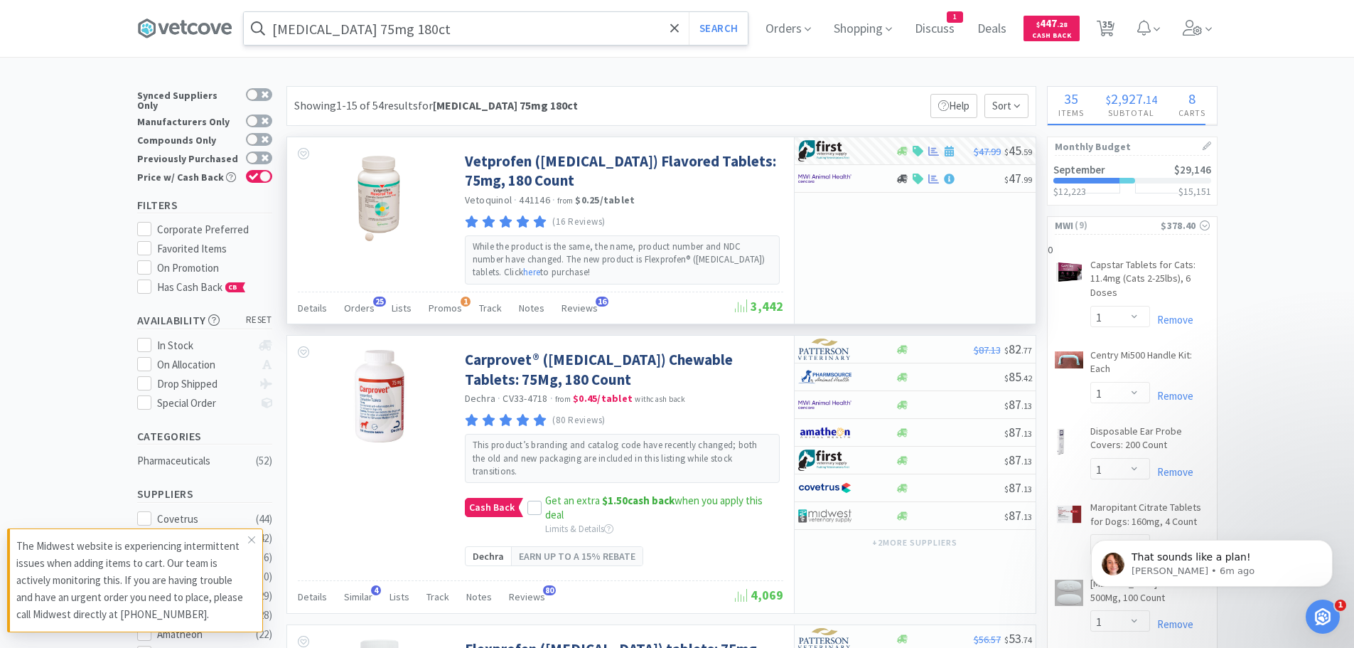
click at [465, 28] on input "[MEDICAL_DATA] 75mg 180ct" at bounding box center [496, 28] width 504 height 33
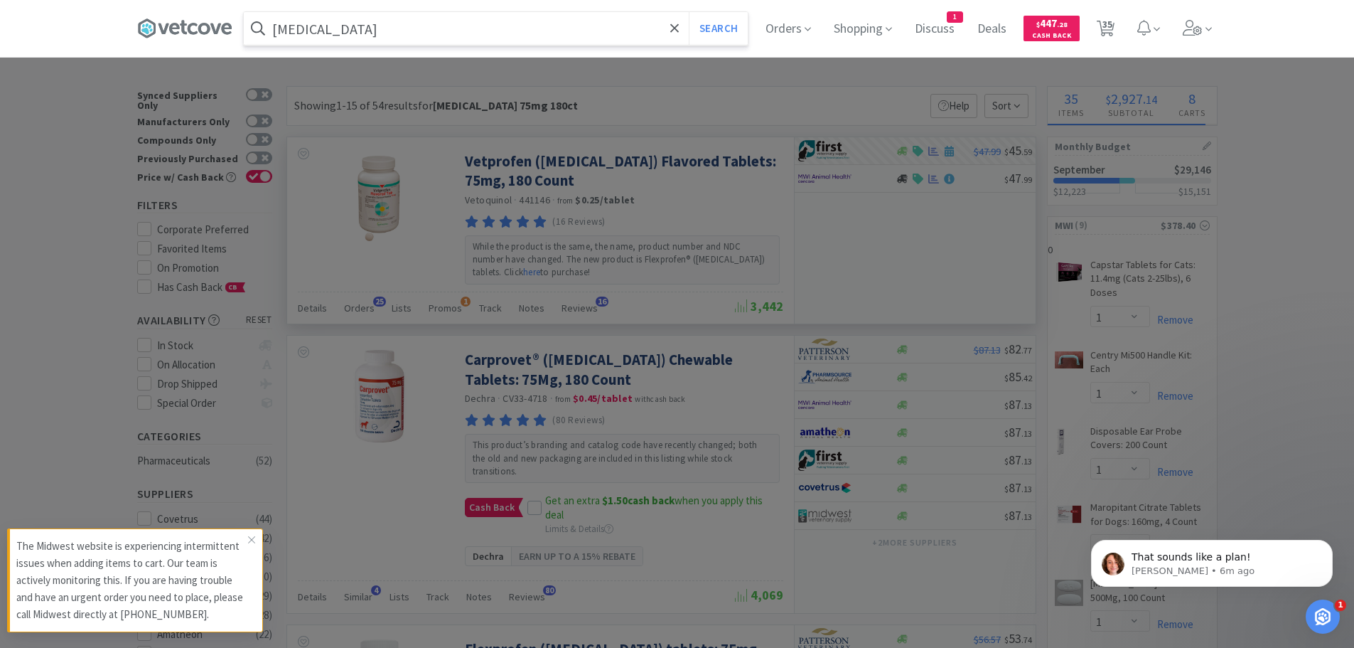
click at [689, 12] on button "Search" at bounding box center [718, 28] width 59 height 33
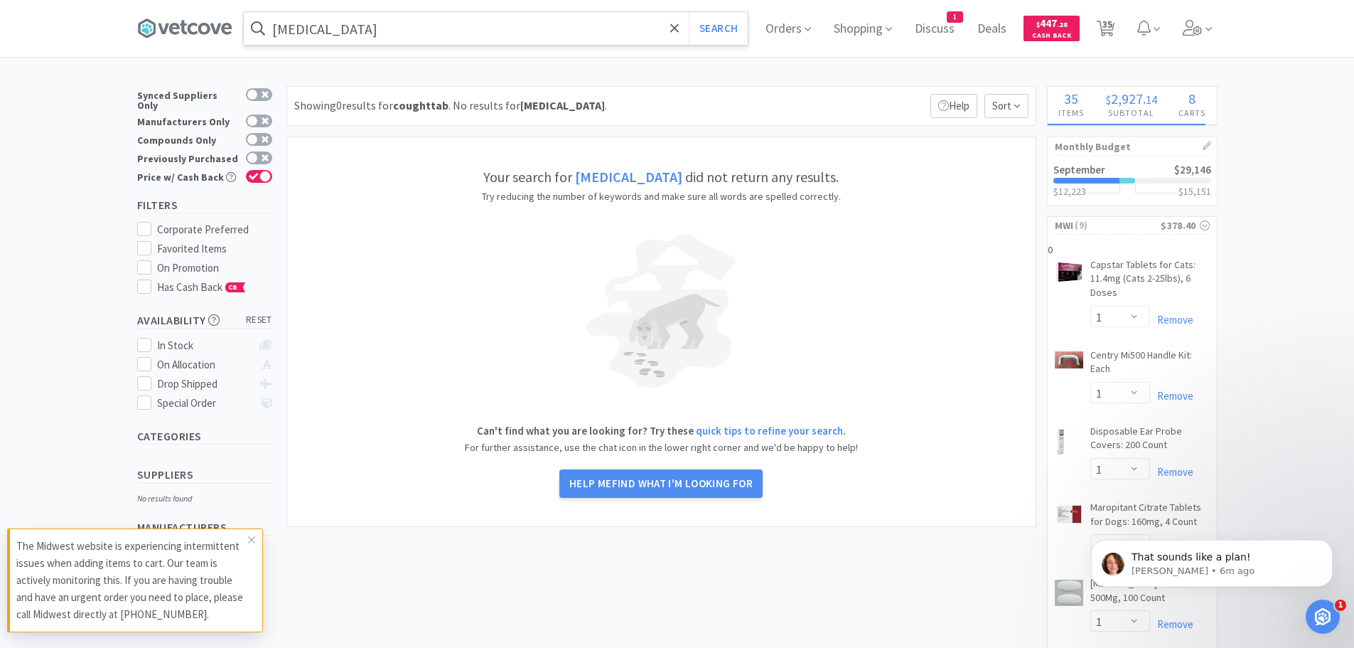
click at [377, 31] on input "[MEDICAL_DATA]" at bounding box center [496, 28] width 504 height 33
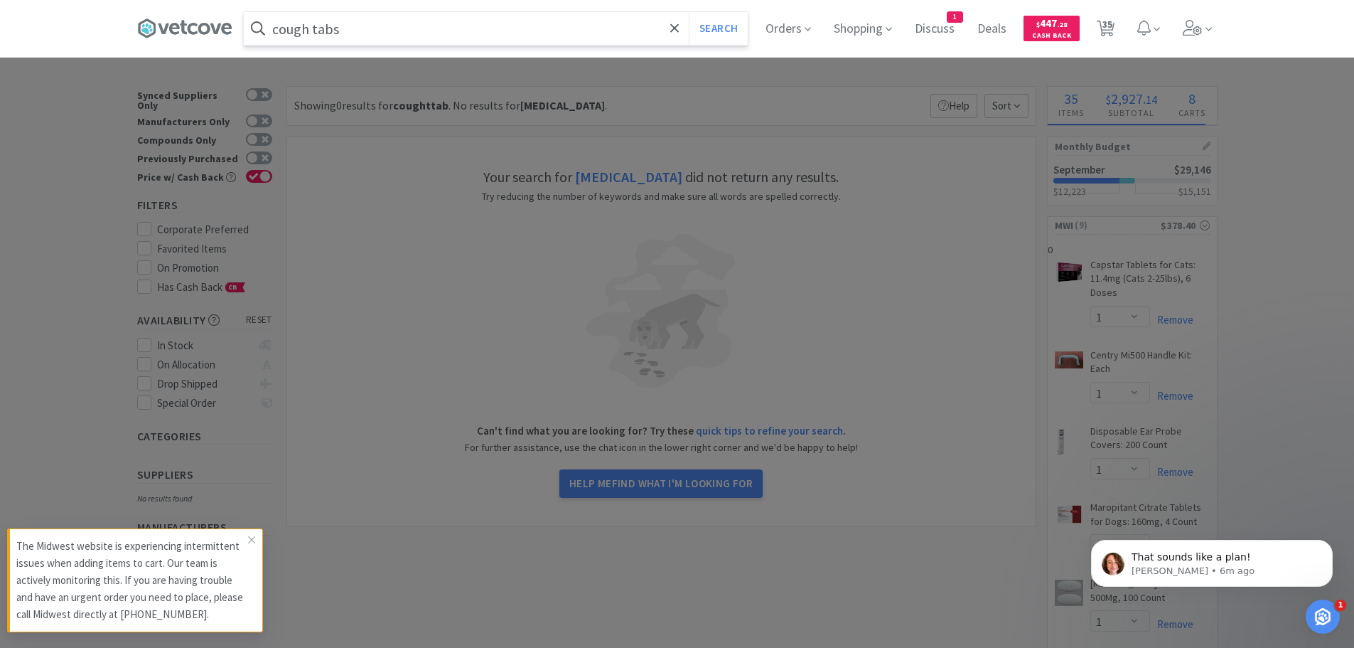
type input "cough tabs"
click at [689, 12] on button "Search" at bounding box center [718, 28] width 59 height 33
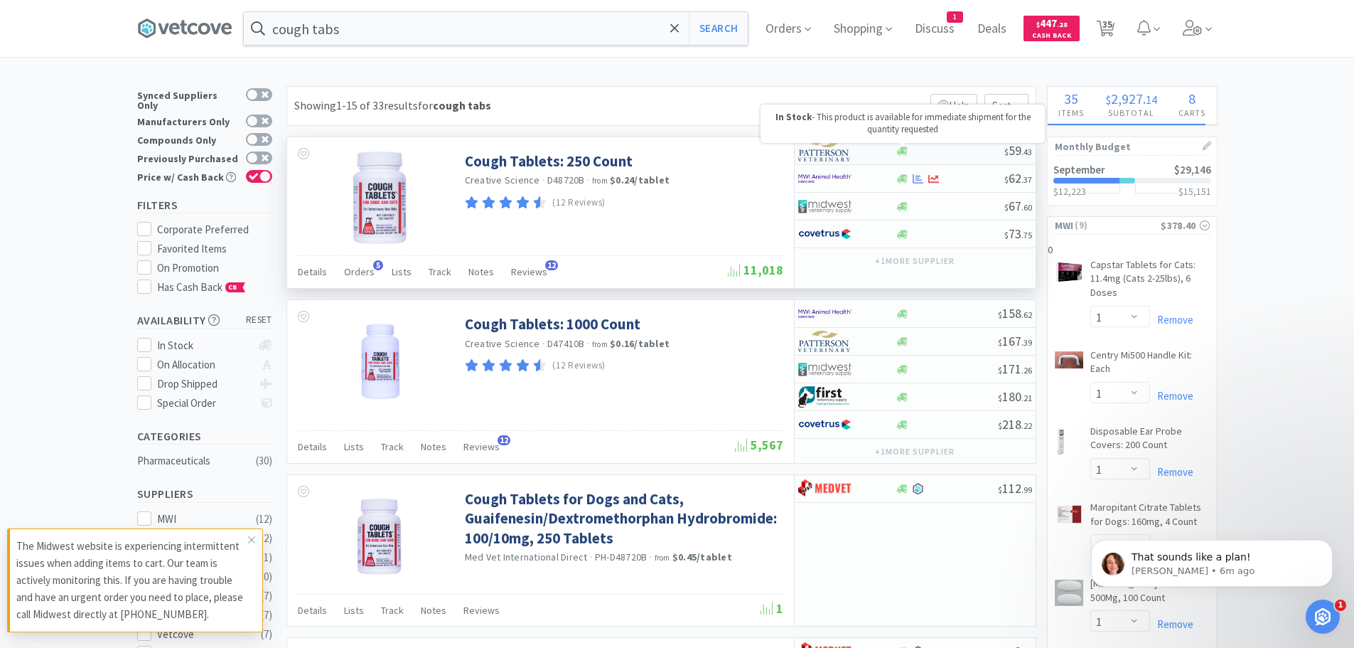
click at [897, 150] on icon at bounding box center [902, 151] width 11 height 11
select select "1"
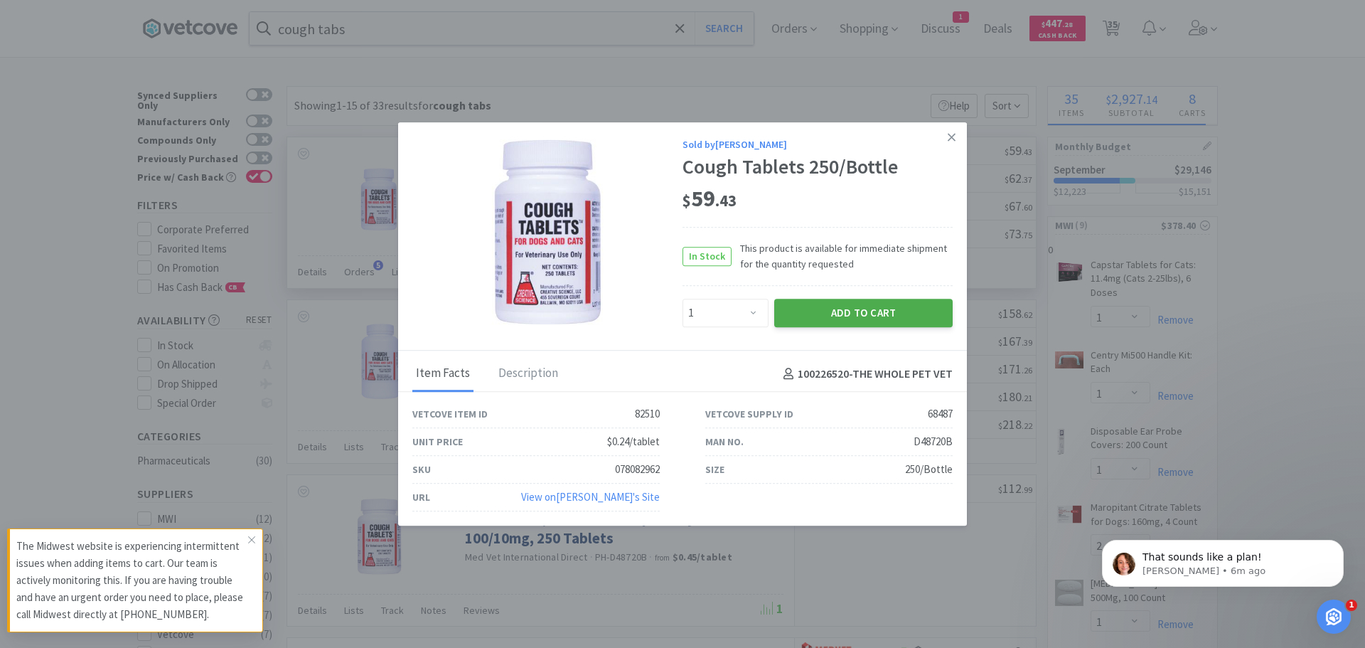
click at [855, 307] on button "Add to Cart" at bounding box center [863, 313] width 178 height 28
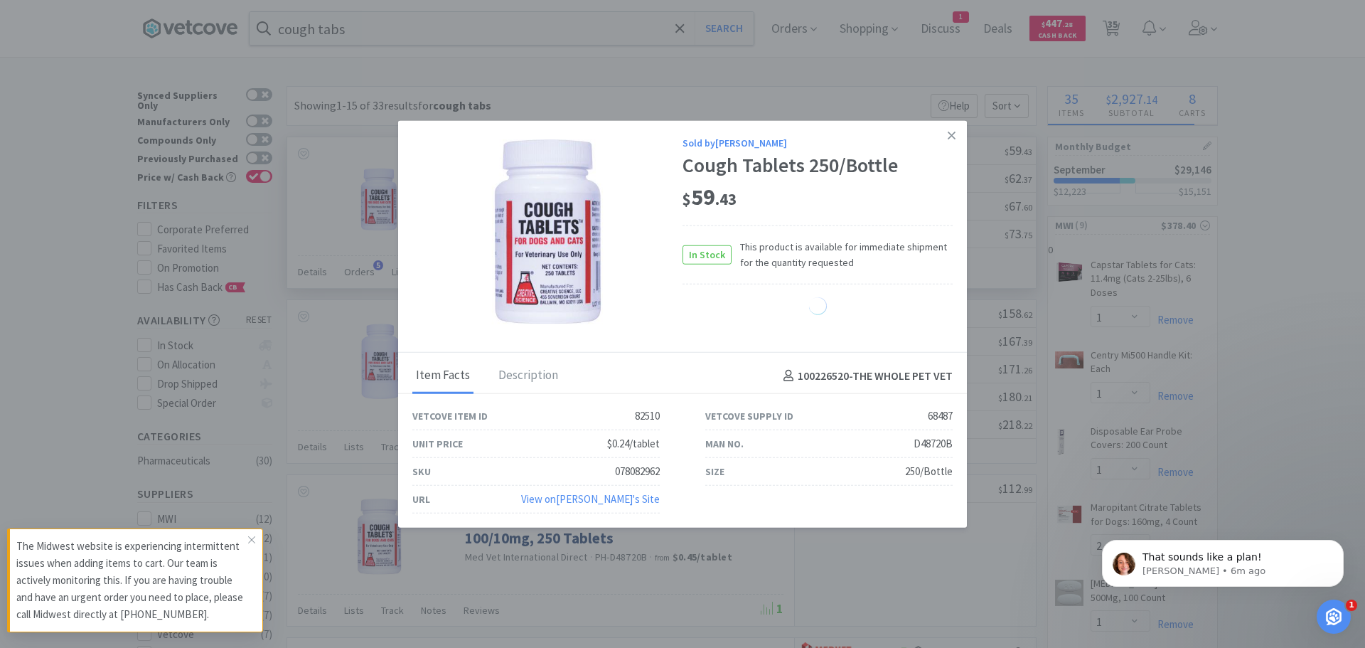
select select "1"
select select "20"
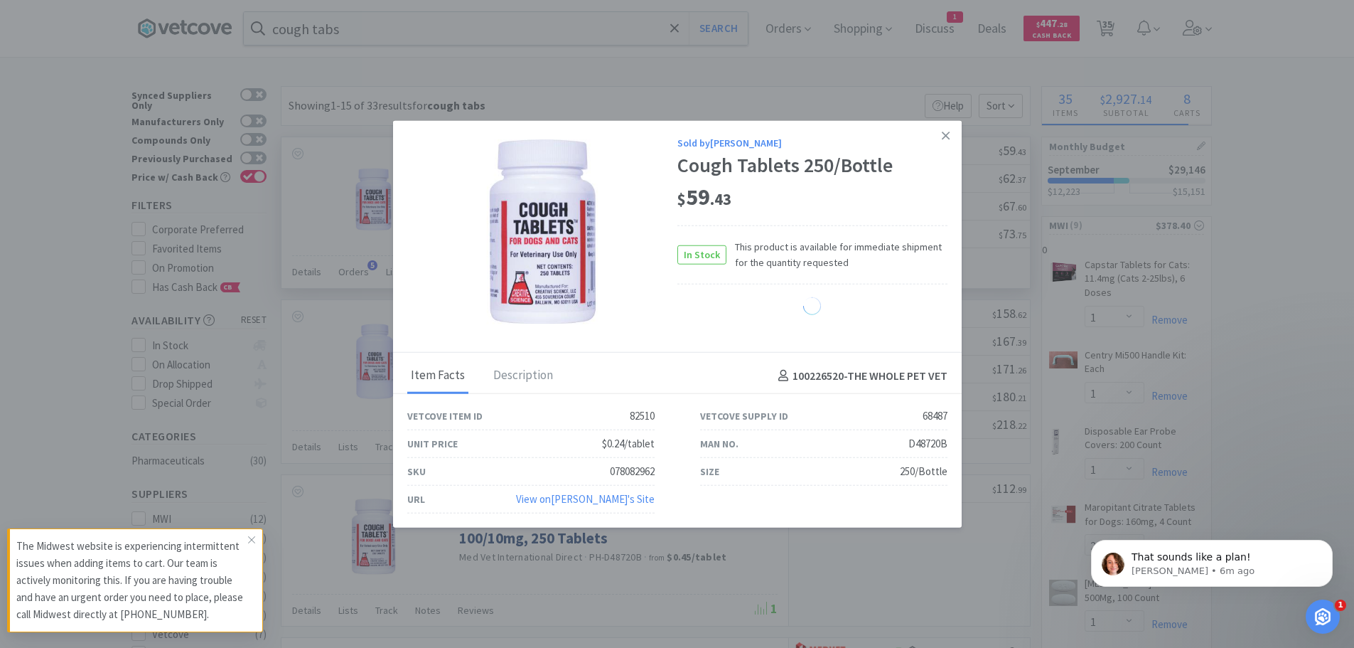
select select "1"
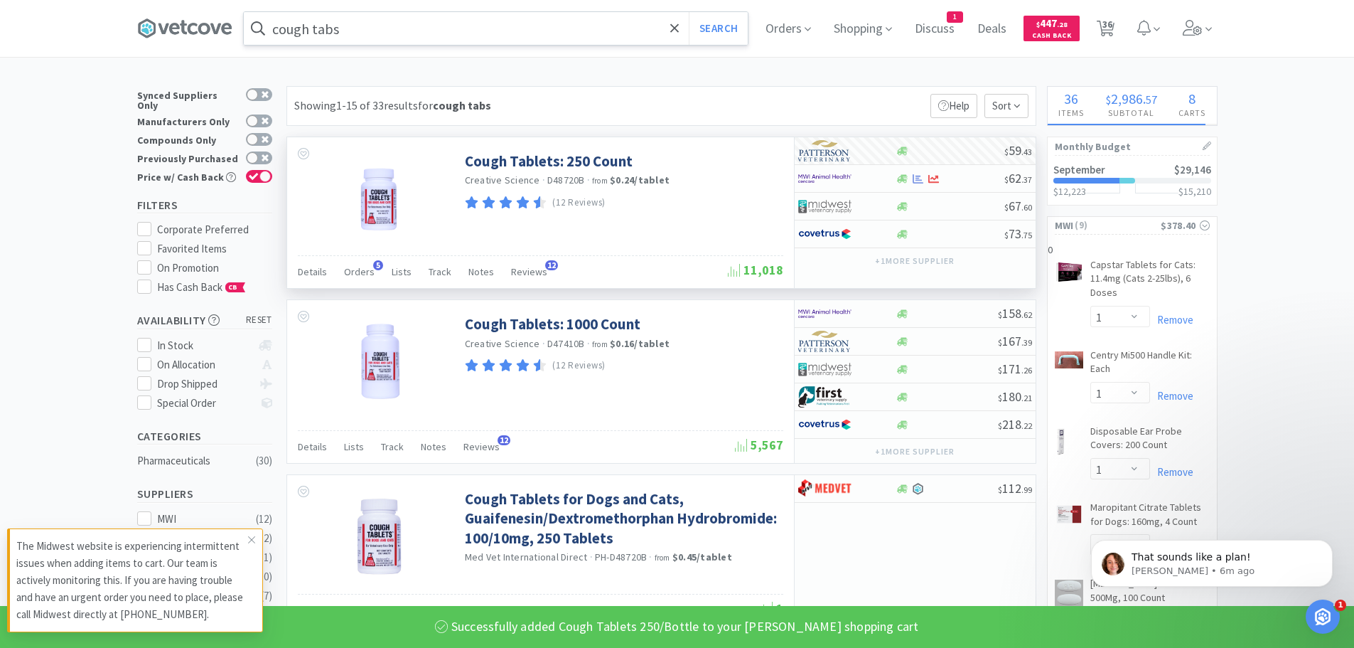
click at [407, 21] on input "cough tabs" at bounding box center [496, 28] width 504 height 33
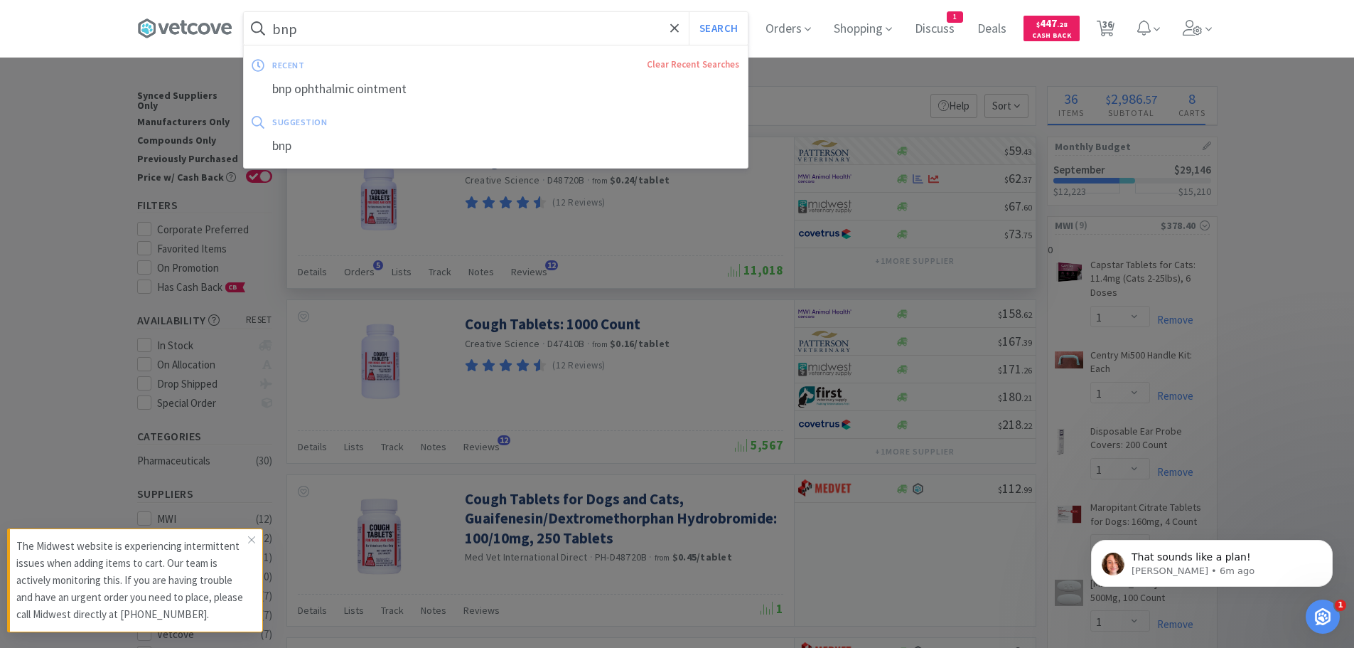
click at [389, 85] on div "bnp ophthalmic ointment" at bounding box center [496, 89] width 504 height 26
type input "bnp ophthalmic ointment"
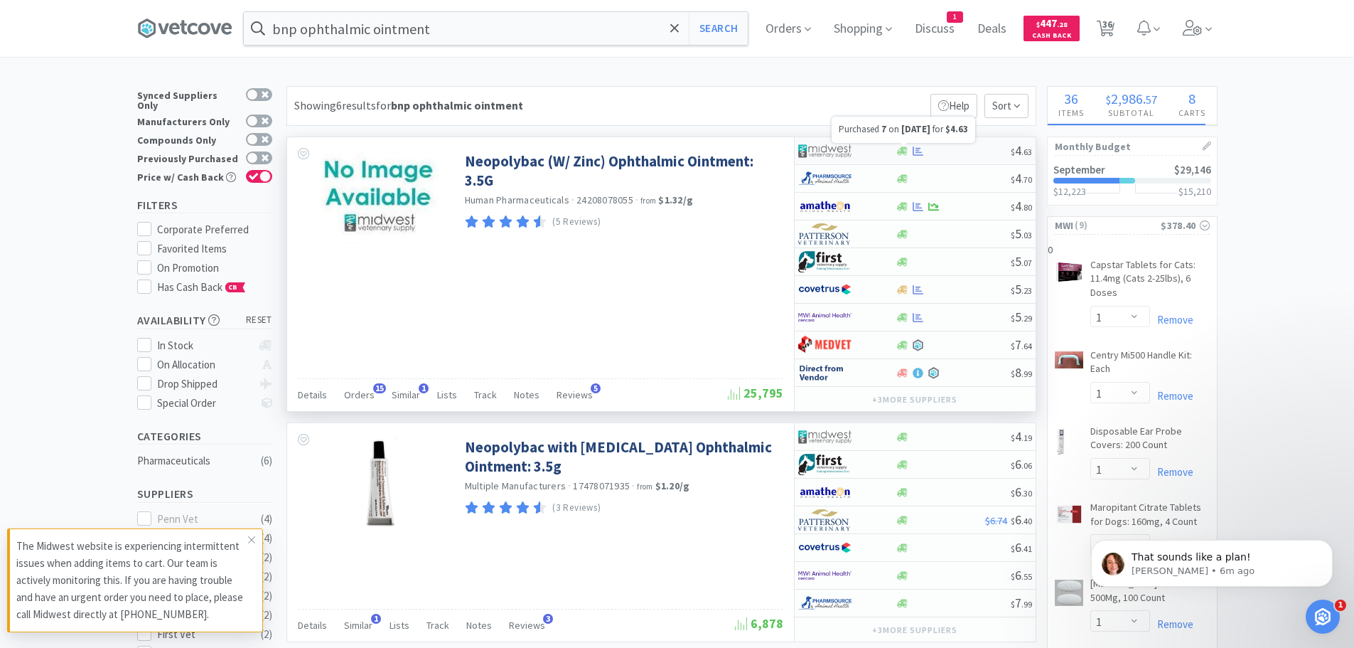
click at [920, 147] on icon at bounding box center [918, 151] width 11 height 11
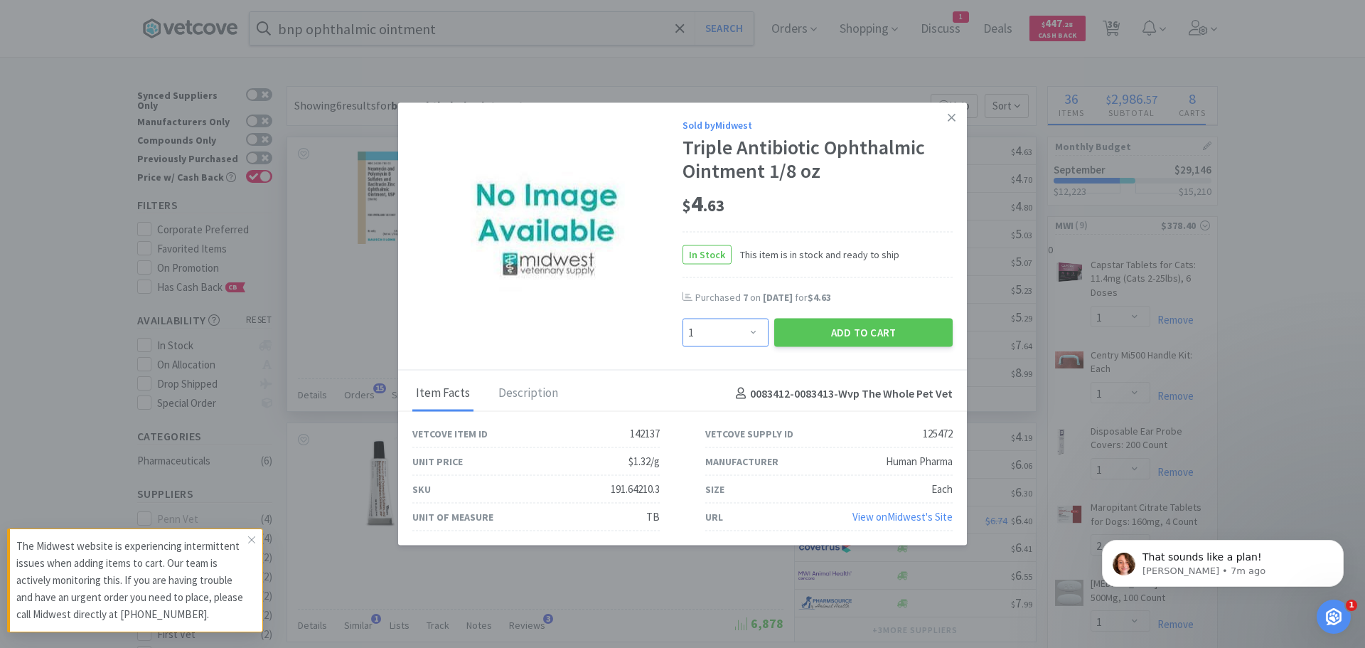
click at [752, 328] on select "Enter Quantity 1 2 3 4 5 6 7 8 9 10 11 12 13 14 15 16 17 18 19 20 Enter Quantity" at bounding box center [726, 333] width 86 height 28
select select "6"
click at [683, 319] on select "Enter Quantity 1 2 3 4 5 6 7 8 9 10 11 12 13 14 15 16 17 18 19 20 Enter Quantity" at bounding box center [726, 333] width 86 height 28
click at [857, 330] on button "Add to Cart" at bounding box center [863, 333] width 178 height 28
select select "6"
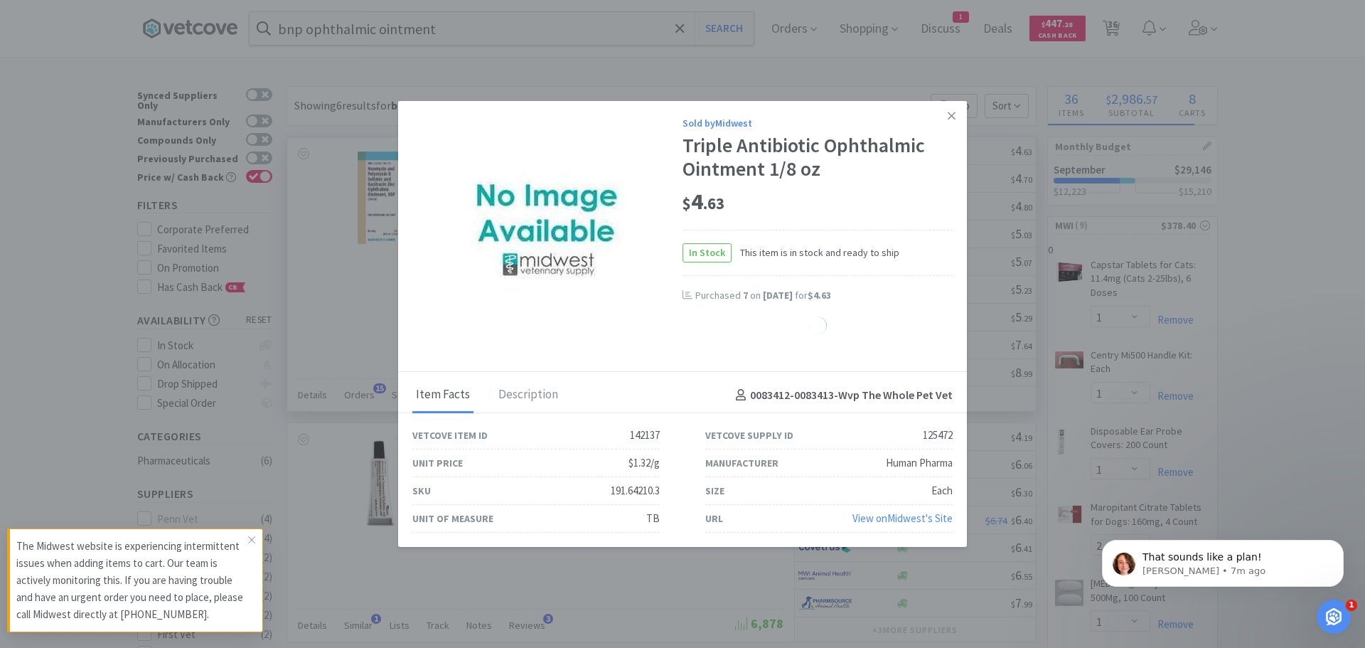
select select "4"
select select "1"
select select "20"
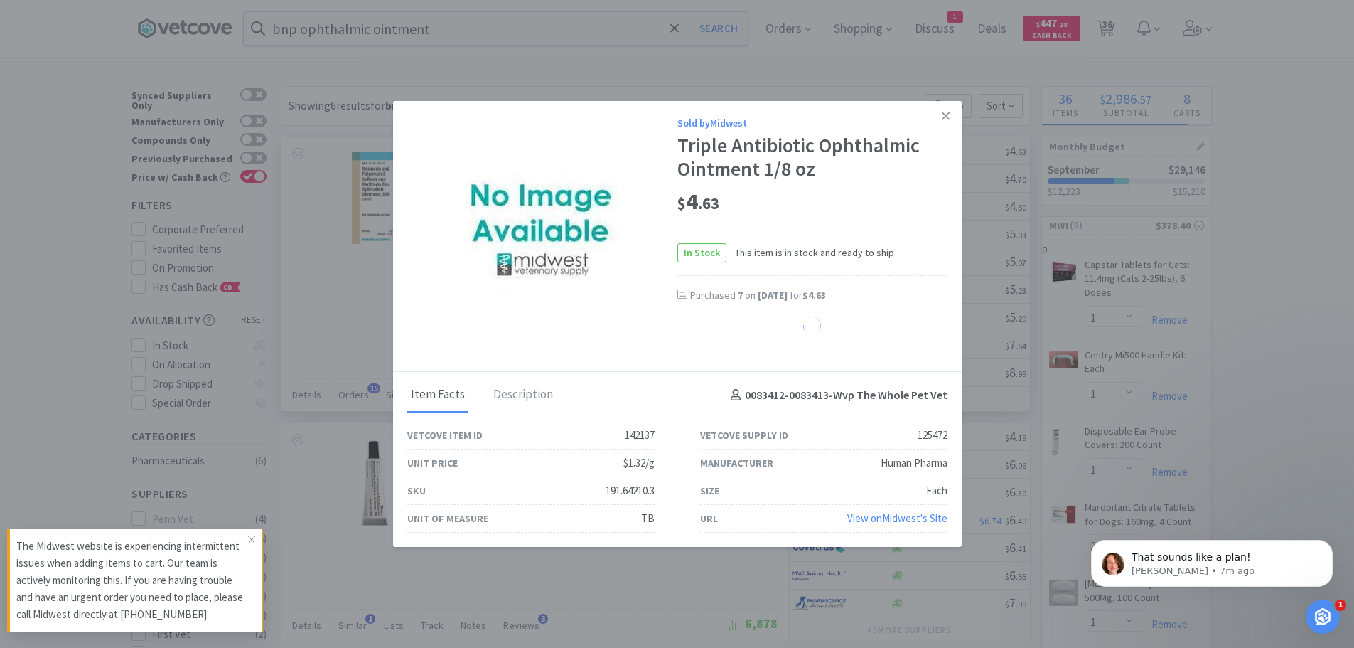
select select "25"
select select "1"
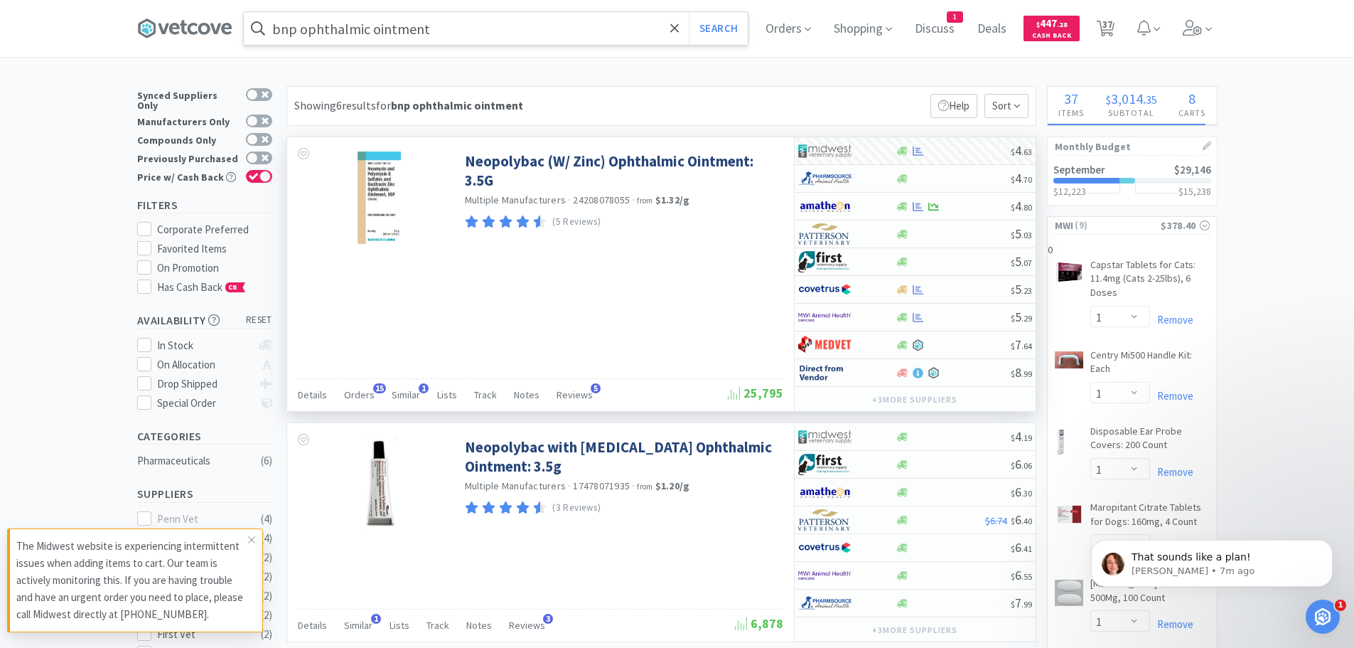
click at [521, 28] on input "bnp ophthalmic ointment" at bounding box center [496, 28] width 504 height 33
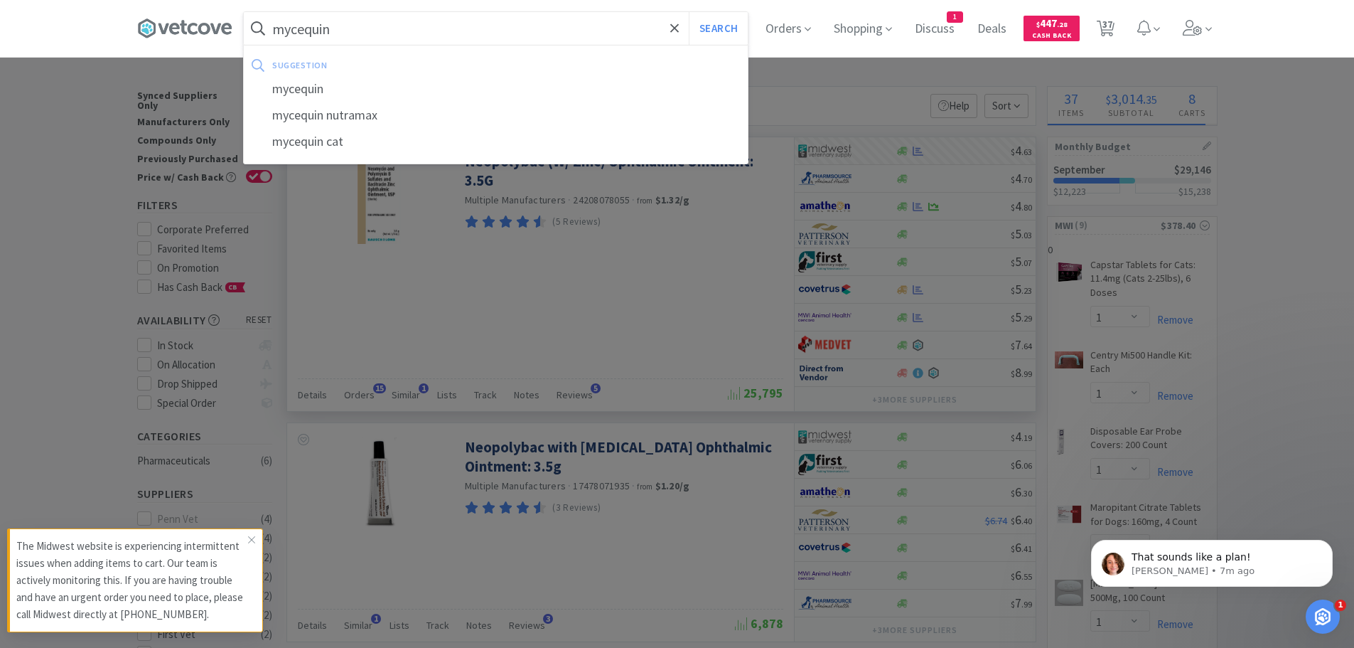
type input "mycequin"
click at [689, 12] on button "Search" at bounding box center [718, 28] width 59 height 33
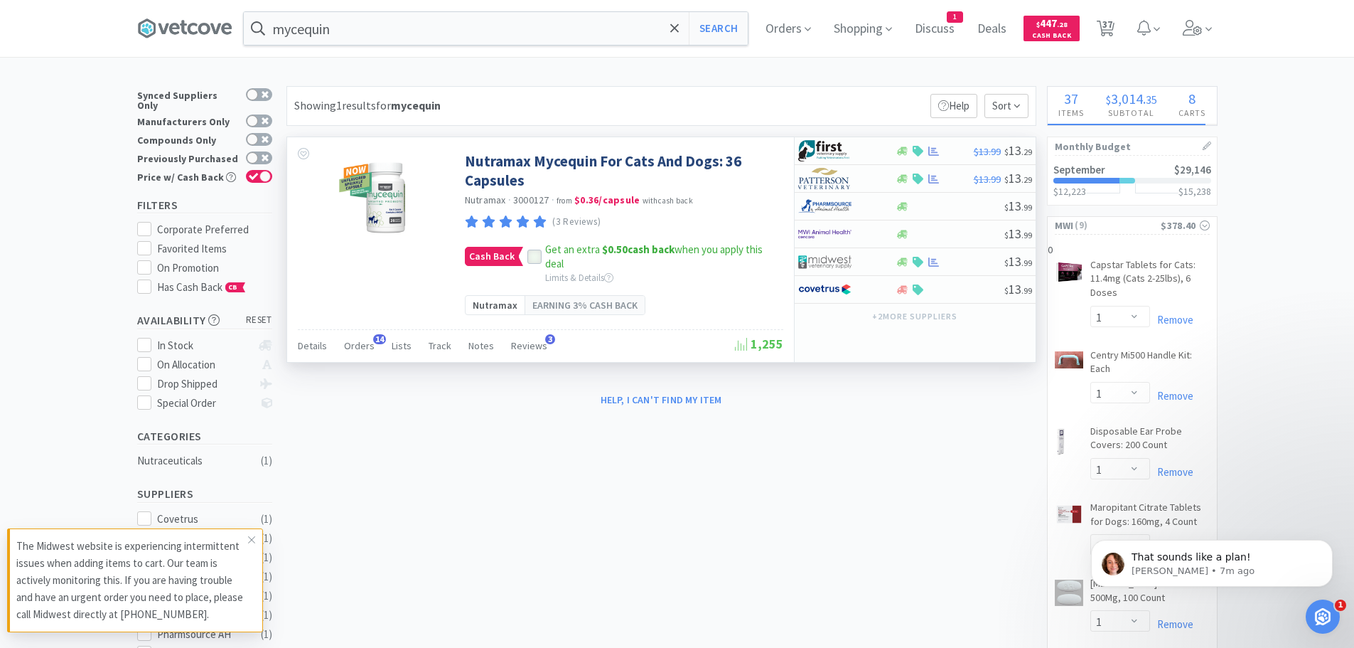
click at [531, 255] on icon at bounding box center [535, 257] width 10 height 10
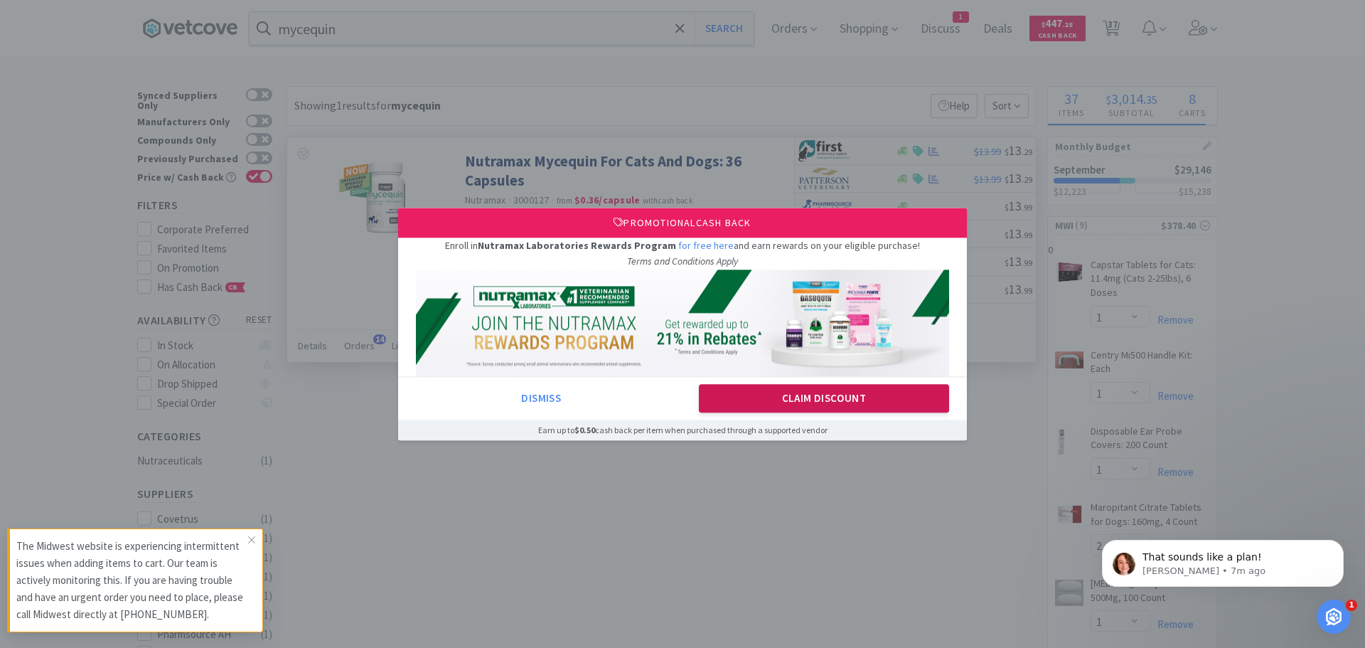
click at [854, 394] on button "Claim Discount" at bounding box center [824, 398] width 251 height 28
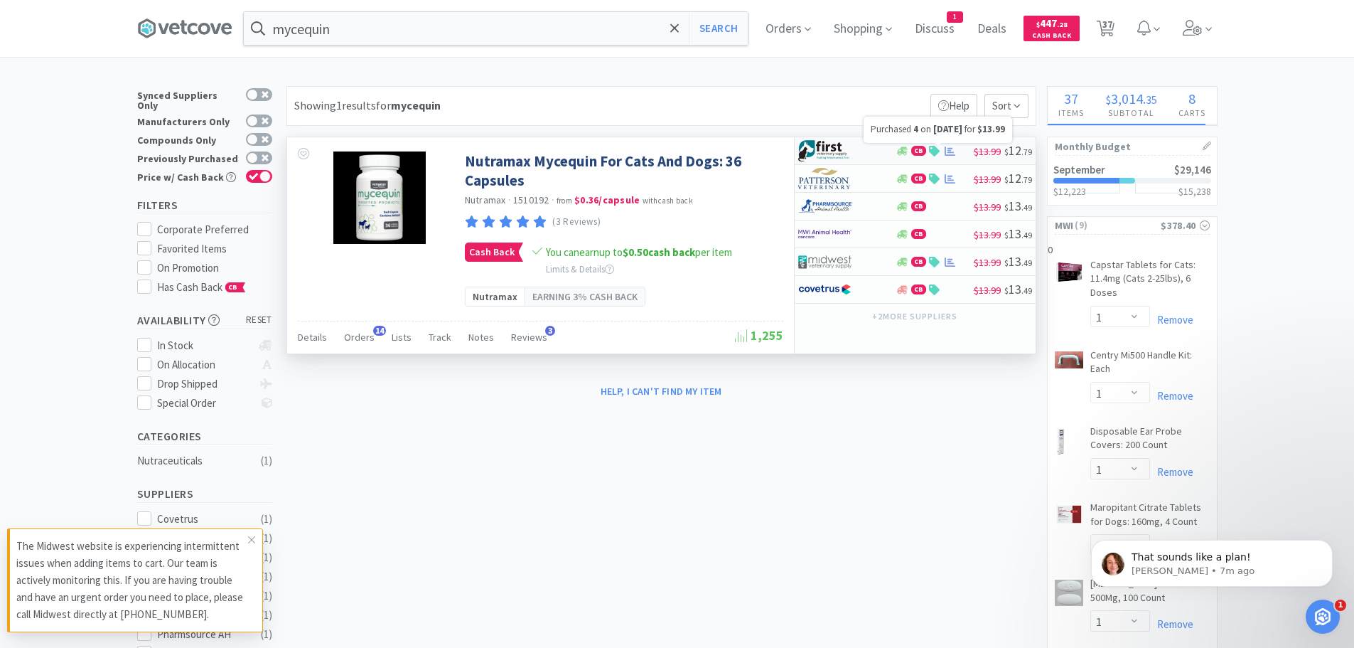
click at [946, 148] on icon at bounding box center [950, 151] width 11 height 11
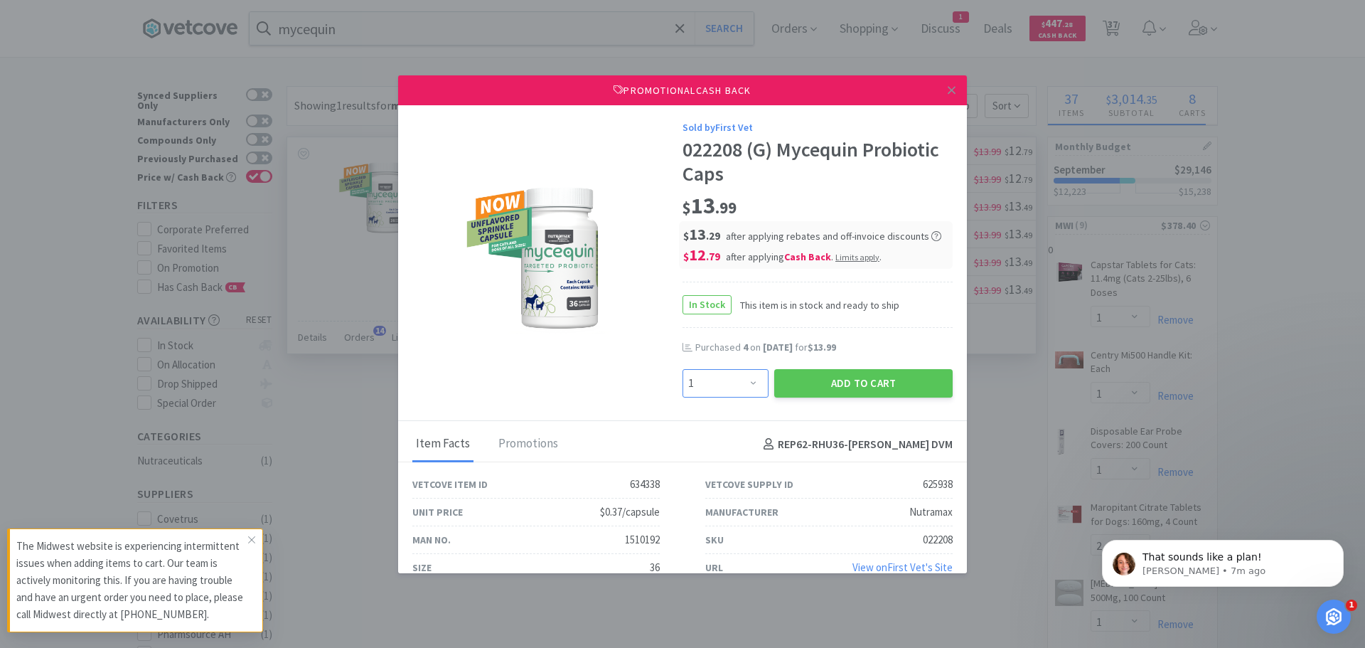
click at [742, 382] on select "Enter Quantity 1 2 3 4 5 6 7 8 9 10 11 12 13 14 15 16 17 18 19 20 Enter Quantity" at bounding box center [726, 383] width 86 height 28
select select "6"
click at [683, 369] on select "Enter Quantity 1 2 3 4 5 6 7 8 9 10 11 12 13 14 15 16 17 18 19 20 Enter Quantity" at bounding box center [726, 383] width 86 height 28
click at [848, 375] on button "Add to Cart" at bounding box center [863, 383] width 178 height 28
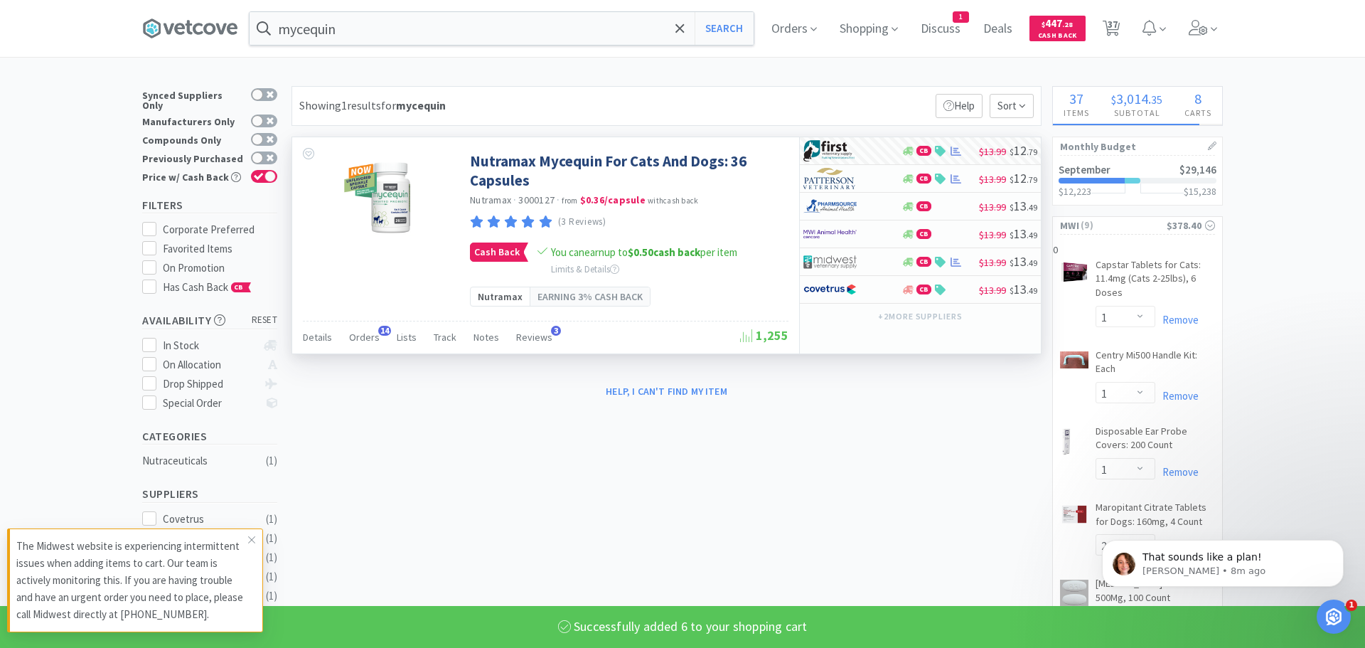
select select "6"
select select "2"
select select "1"
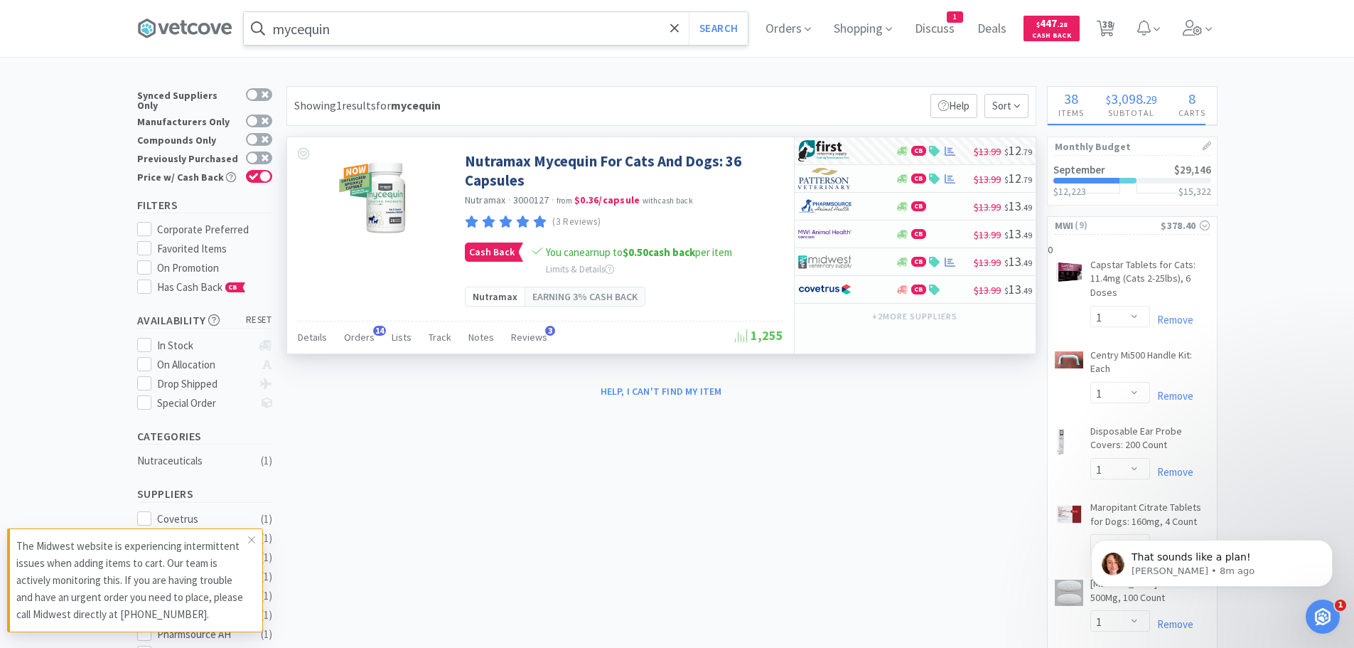
click at [513, 28] on input "mycequin" at bounding box center [496, 28] width 504 height 33
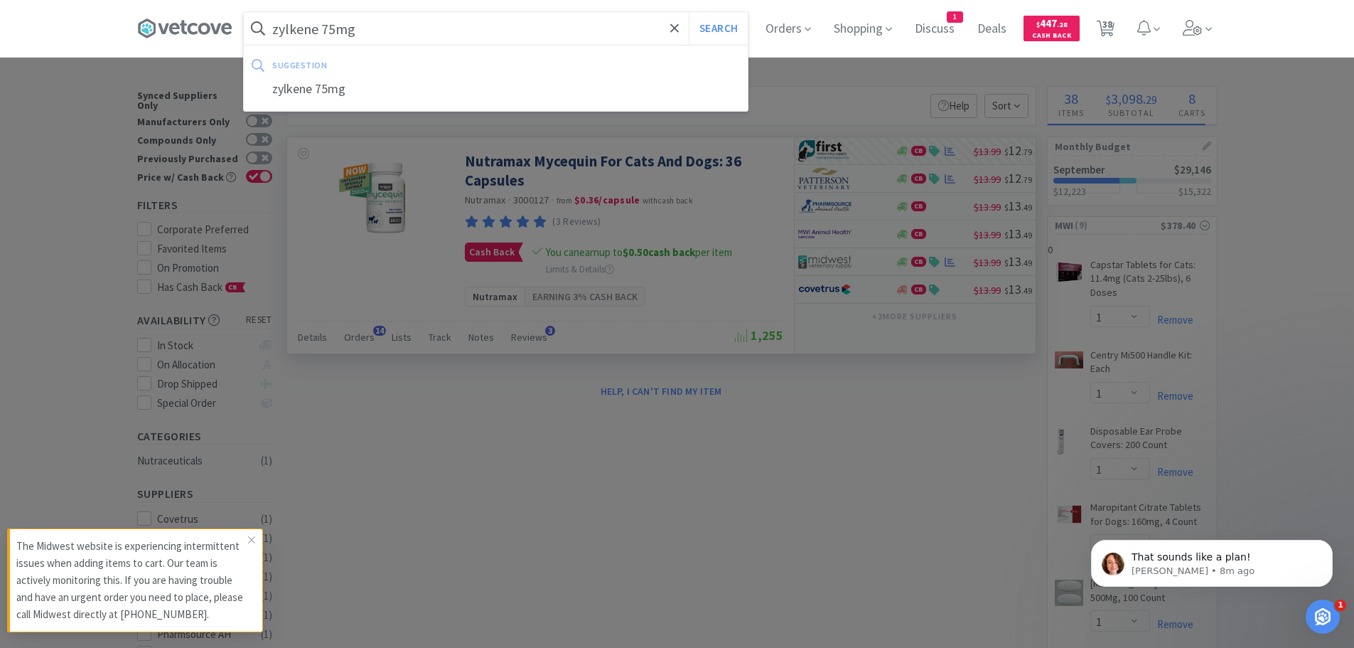
type input "zylkene 75mg"
click at [689, 12] on button "Search" at bounding box center [718, 28] width 59 height 33
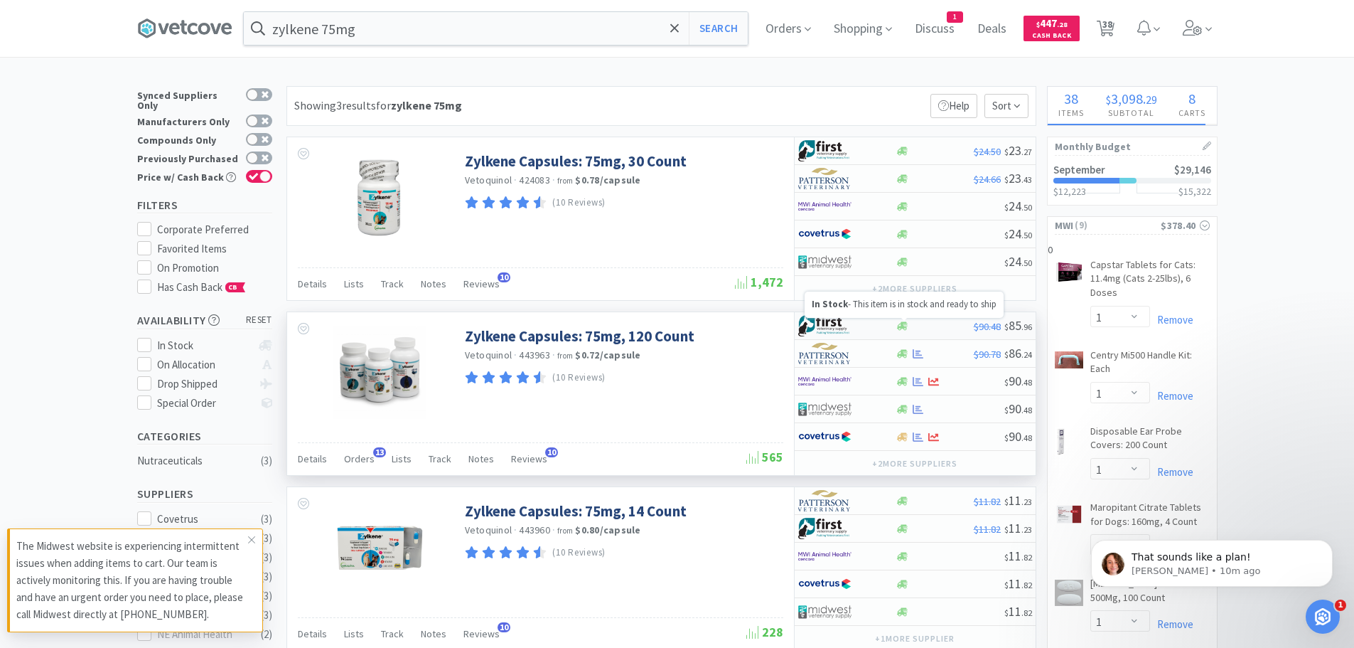
click at [903, 322] on icon at bounding box center [902, 325] width 11 height 9
select select "1"
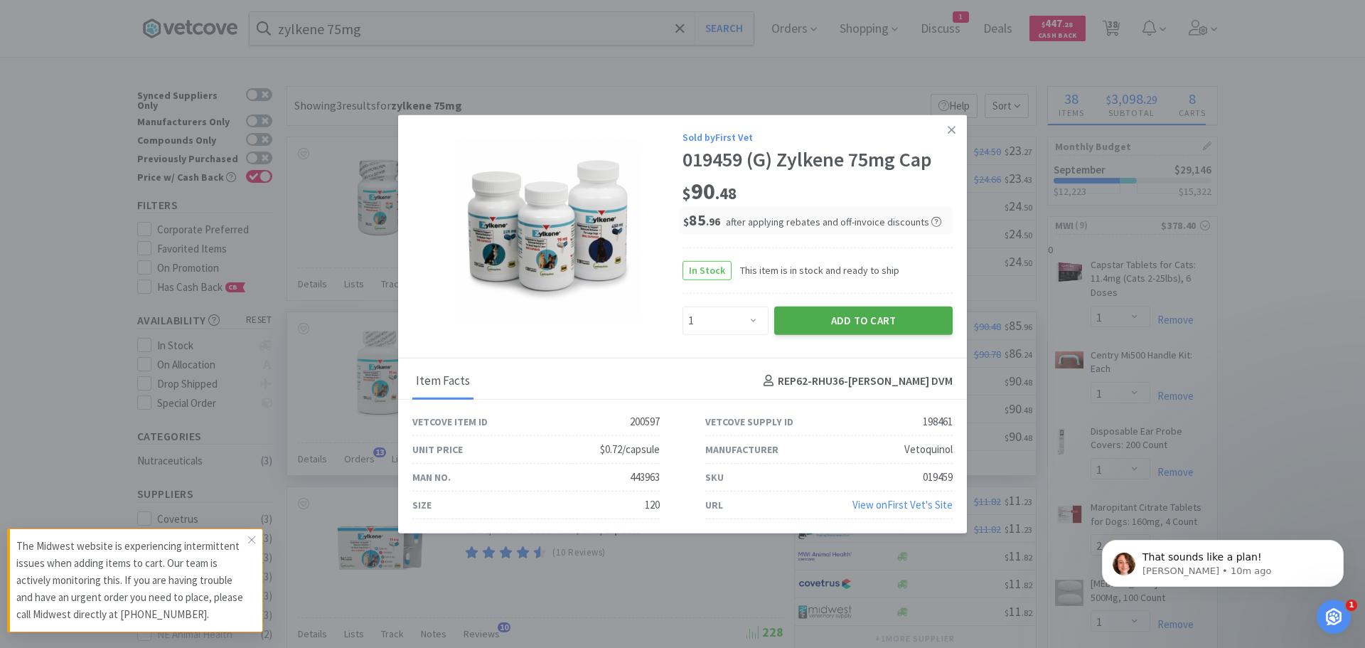
click at [888, 319] on button "Add to Cart" at bounding box center [863, 320] width 178 height 28
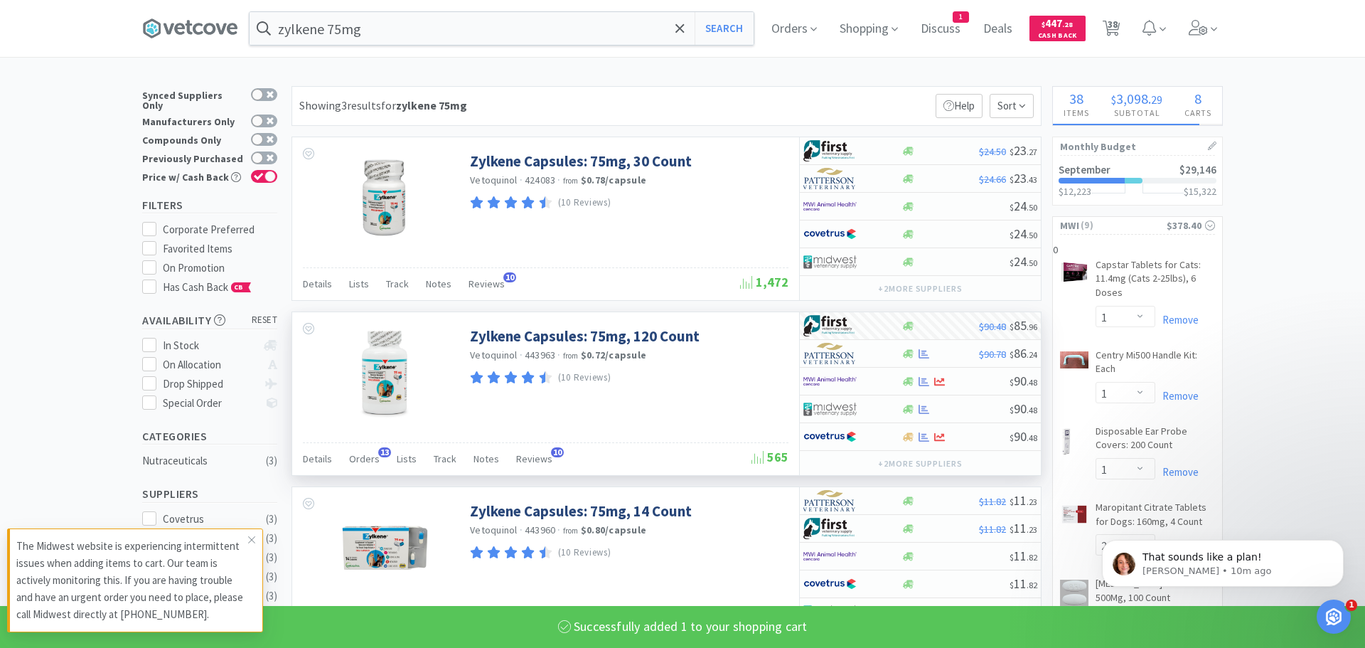
select select "1"
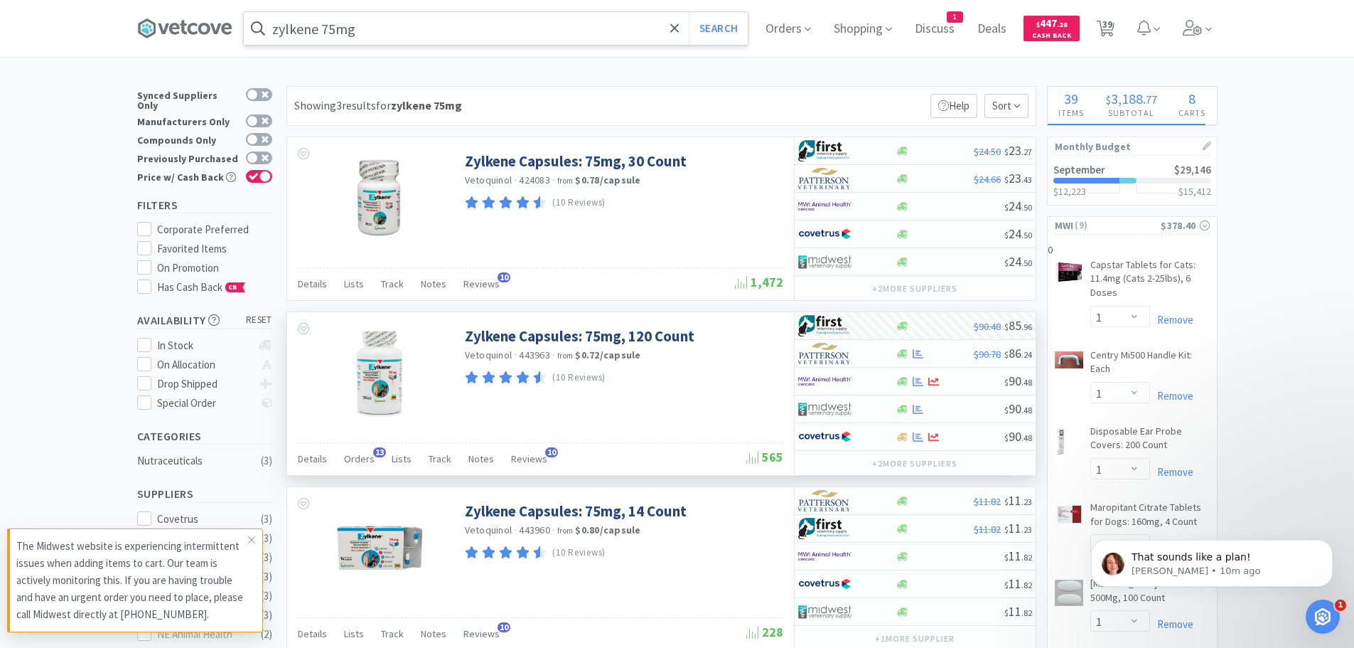
click at [434, 23] on input "zylkene 75mg" at bounding box center [496, 28] width 504 height 33
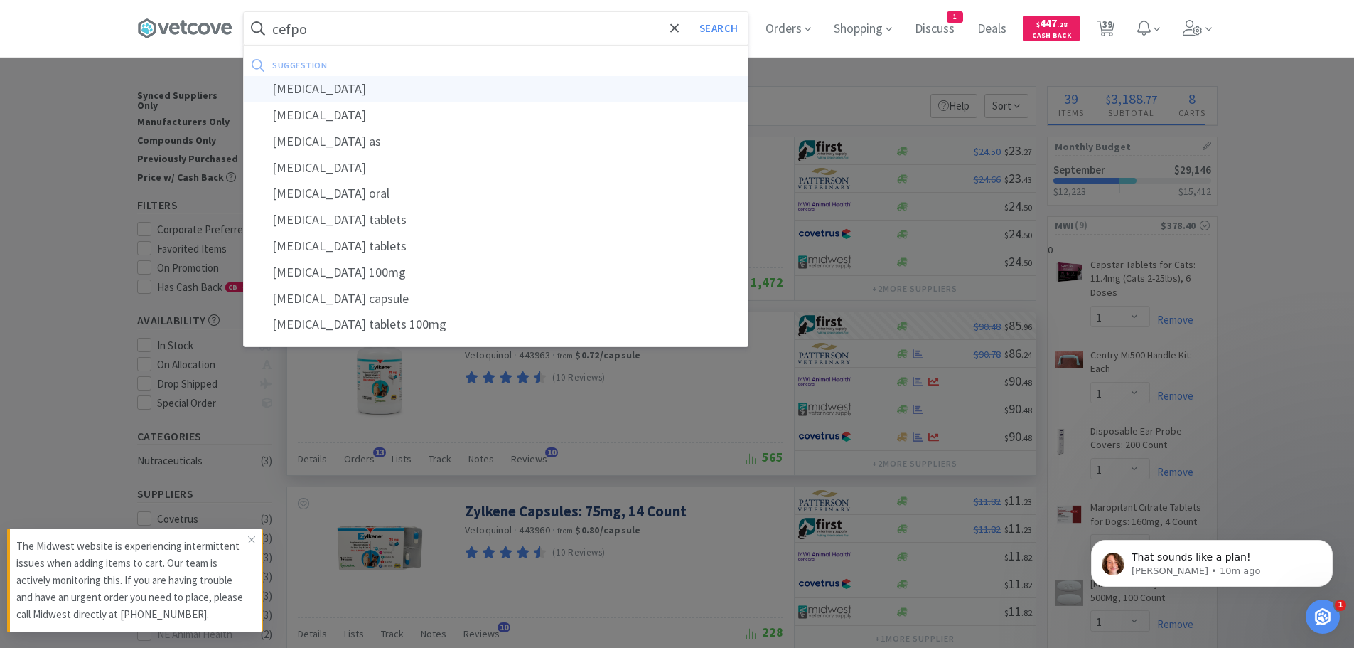
click at [372, 90] on div "[MEDICAL_DATA]" at bounding box center [496, 89] width 504 height 26
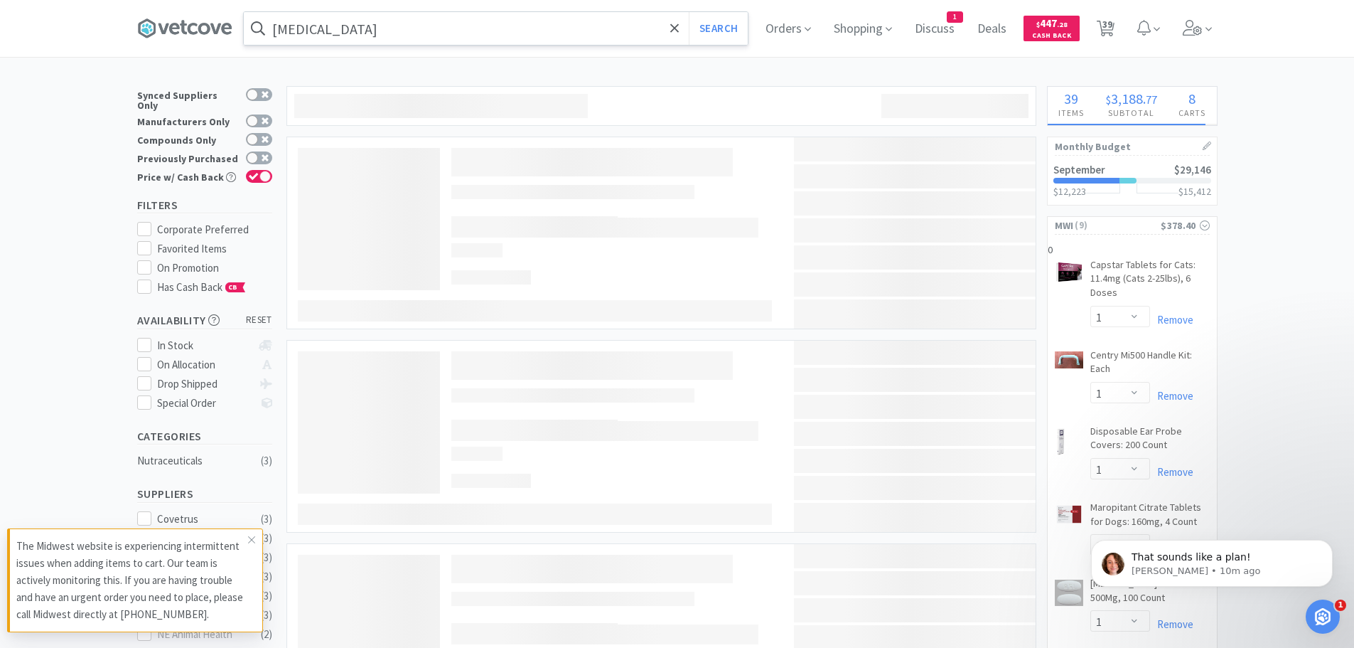
click at [378, 30] on input "[MEDICAL_DATA]" at bounding box center [496, 28] width 504 height 33
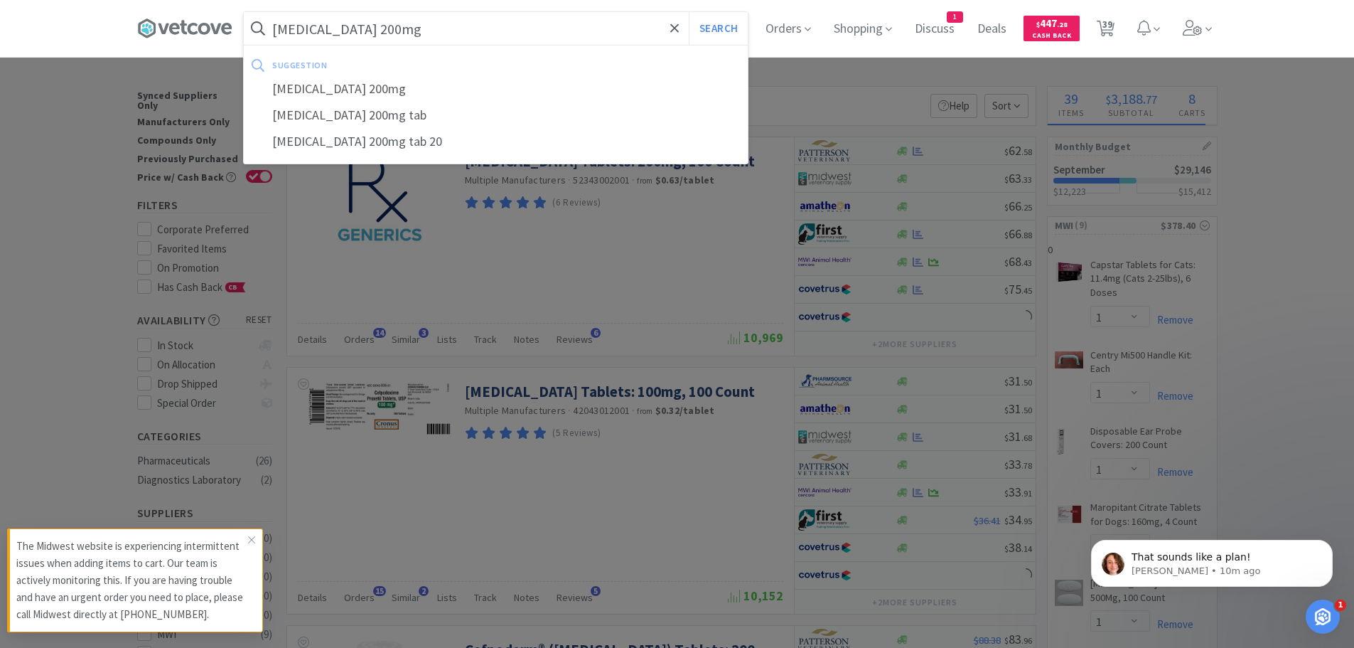
type input "[MEDICAL_DATA] 200mg"
click at [689, 12] on button "Search" at bounding box center [718, 28] width 59 height 33
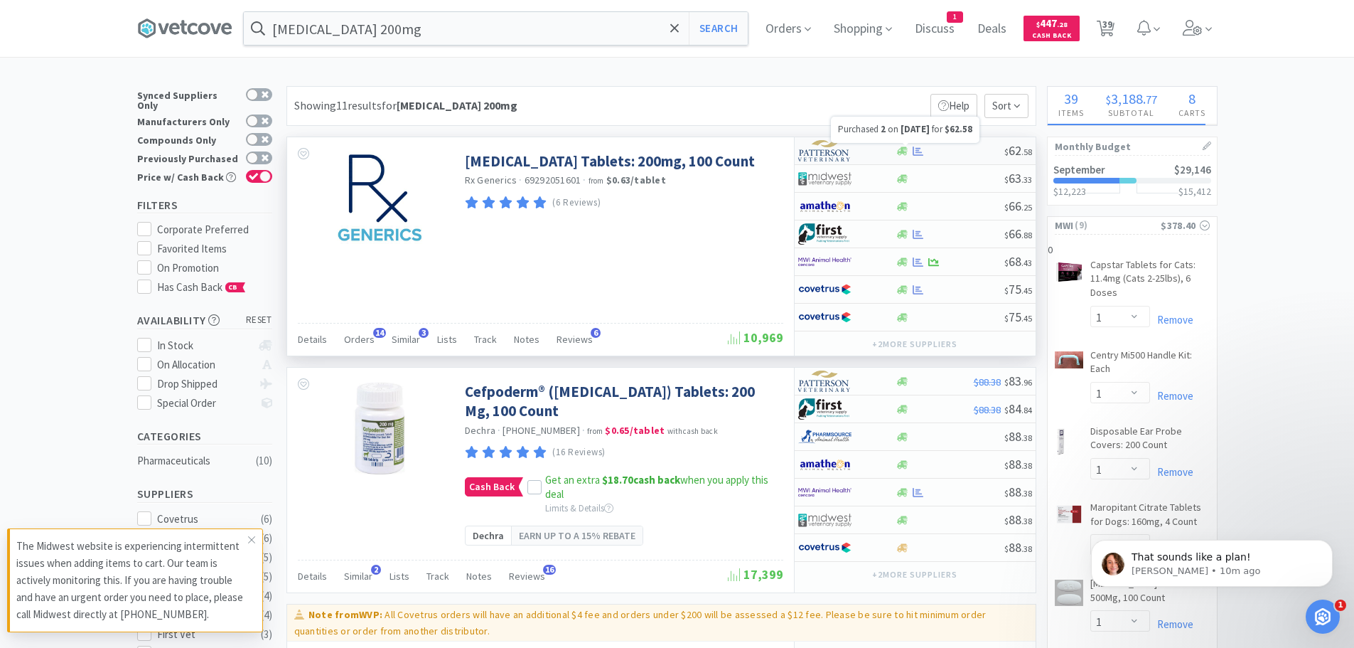
click at [918, 148] on icon at bounding box center [918, 150] width 11 height 9
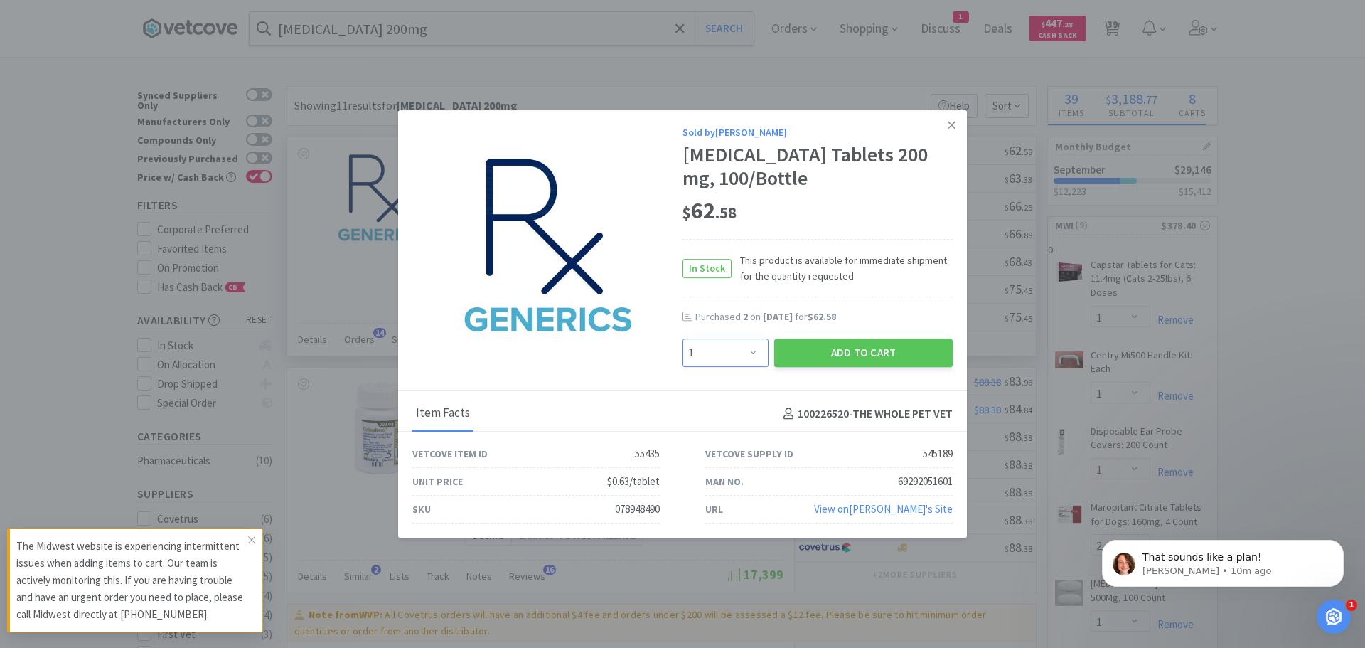
drag, startPoint x: 756, startPoint y: 348, endPoint x: 753, endPoint y: 339, distance: 9.7
click at [754, 343] on select "Enter Quantity 1 2 3 4 5 6 7 8 9 10 11 12 13 14 15 16 17 18 19 20 Enter Quantity" at bounding box center [726, 352] width 86 height 28
select select "2"
click at [683, 338] on select "Enter Quantity 1 2 3 4 5 6 7 8 9 10 11 12 13 14 15 16 17 18 19 20 Enter Quantity" at bounding box center [726, 352] width 86 height 28
click at [828, 345] on button "Add to Cart" at bounding box center [863, 352] width 178 height 28
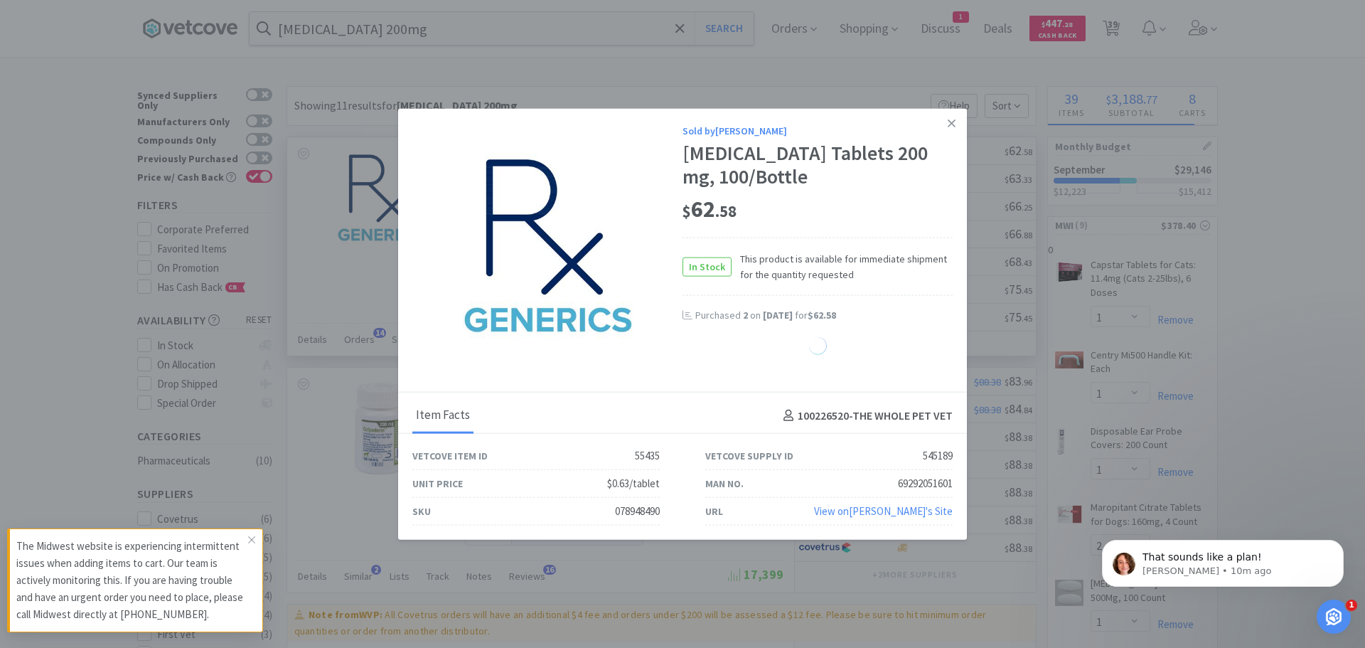
select select "2"
select select "1"
select select "20"
select select "1"
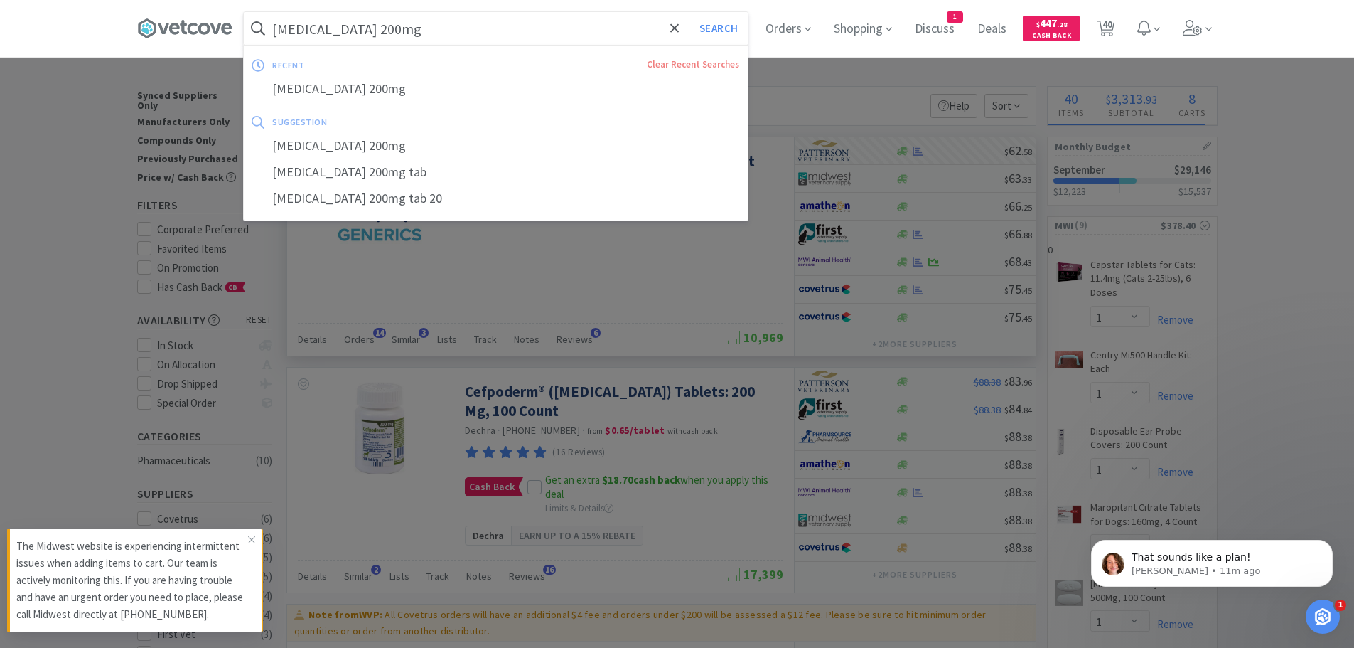
click at [486, 41] on input "[MEDICAL_DATA] 200mg" at bounding box center [496, 28] width 504 height 33
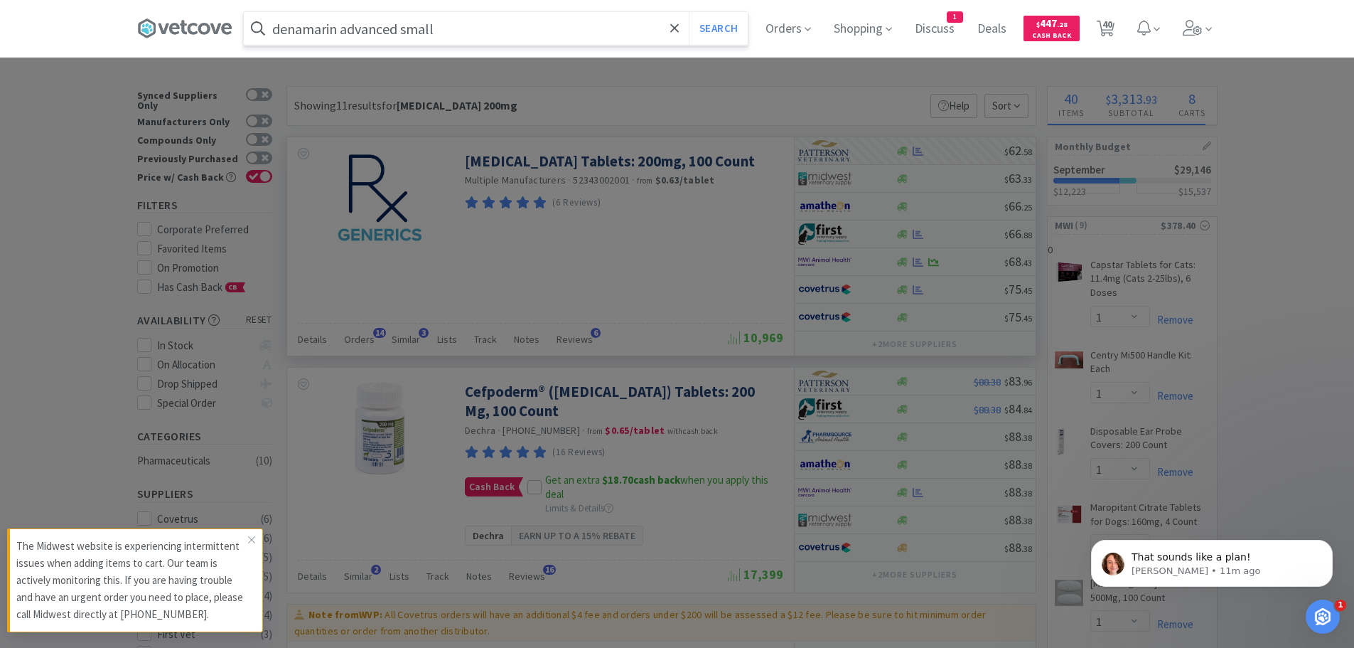
type input "denamarin advanced small"
click at [689, 12] on button "Search" at bounding box center [718, 28] width 59 height 33
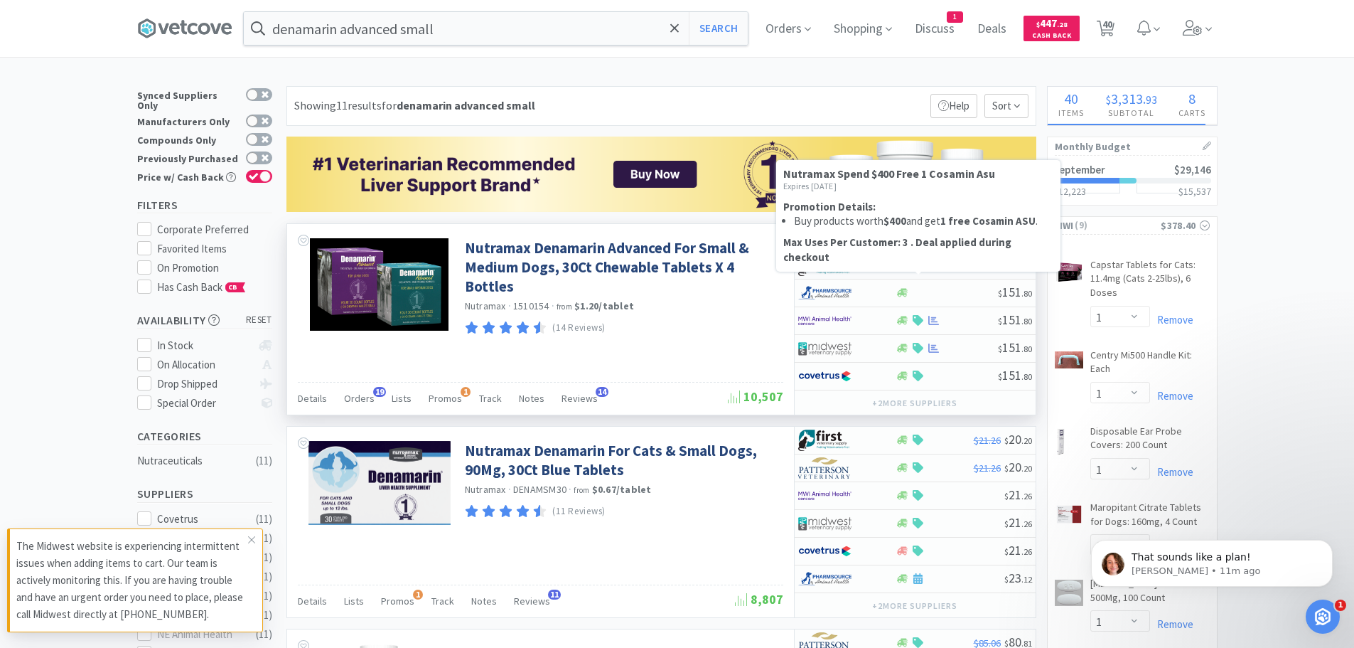
click at [916, 264] on icon at bounding box center [918, 265] width 11 height 11
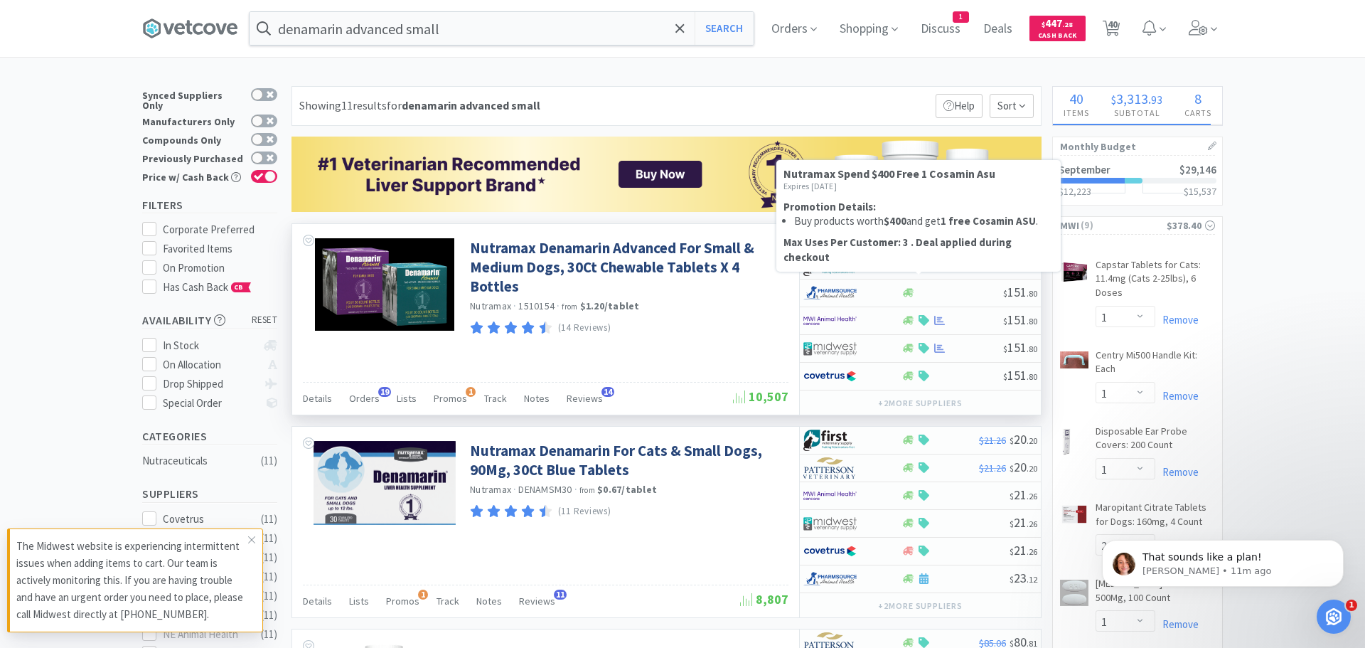
select select "1"
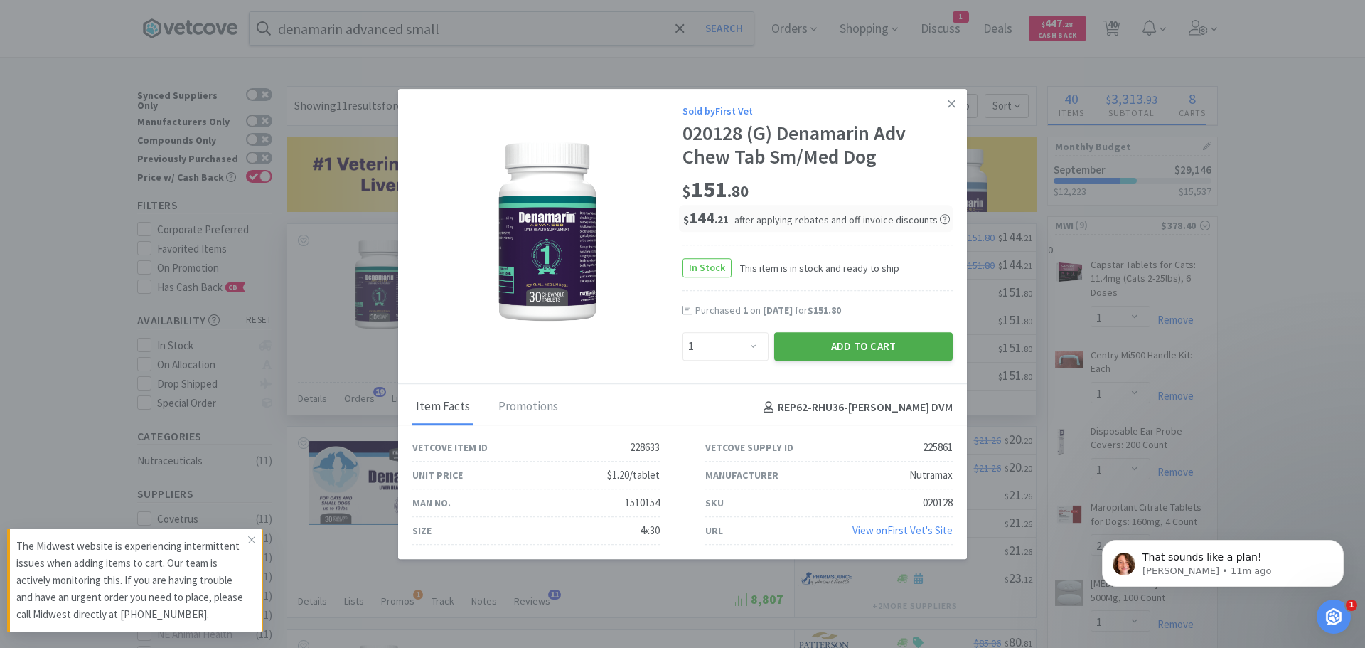
click at [844, 341] on button "Add to Cart" at bounding box center [863, 346] width 178 height 28
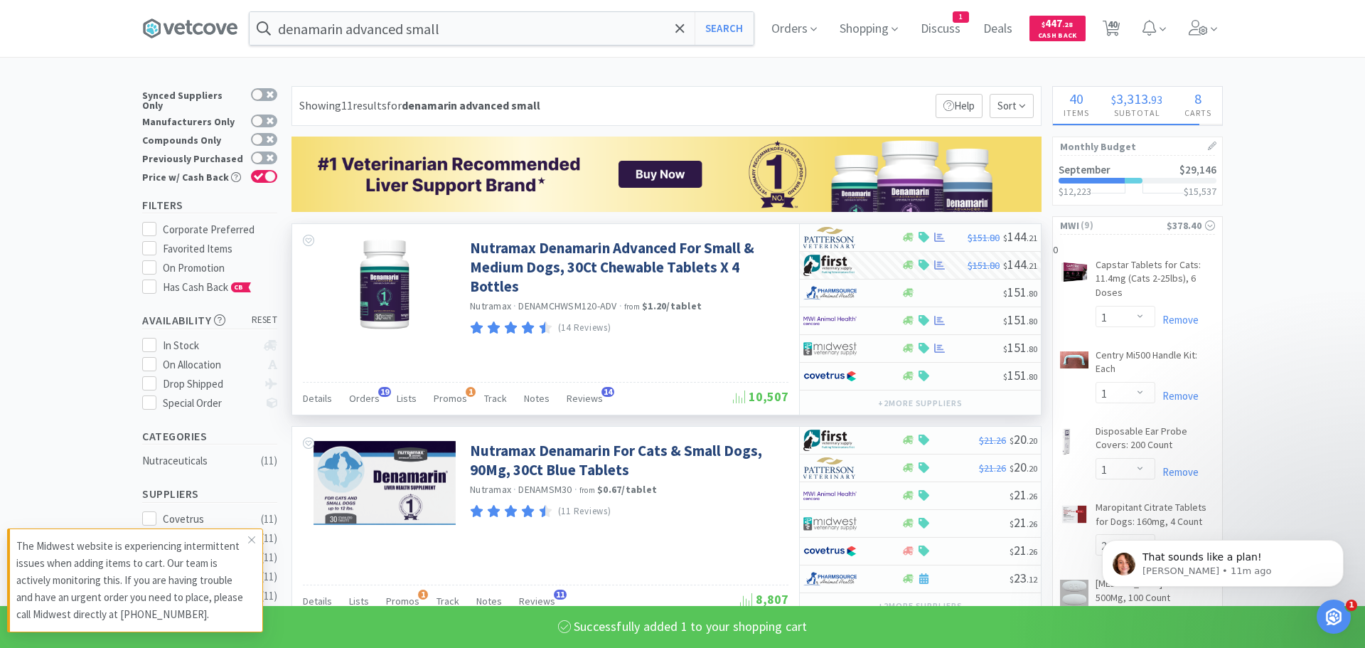
select select "1"
select select "6"
select select "2"
select select "1"
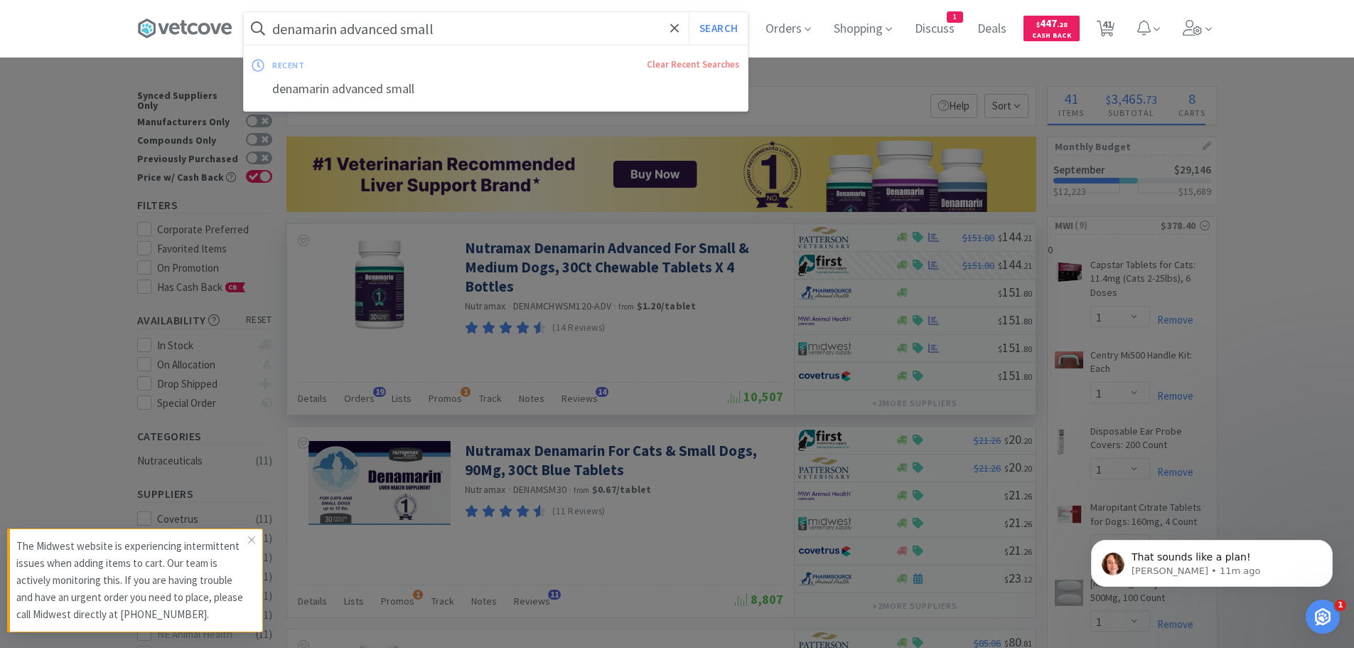
click at [479, 13] on input "denamarin advanced small" at bounding box center [496, 28] width 504 height 33
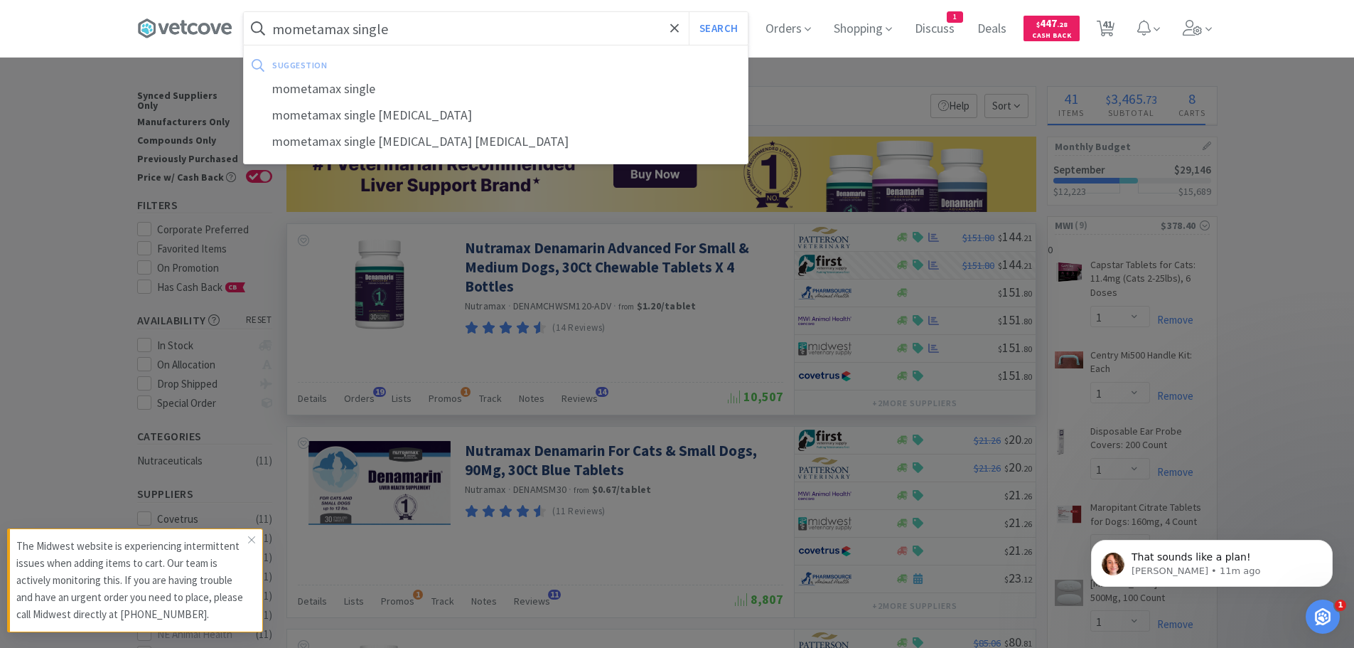
type input "mometamax single"
click at [689, 12] on button "Search" at bounding box center [718, 28] width 59 height 33
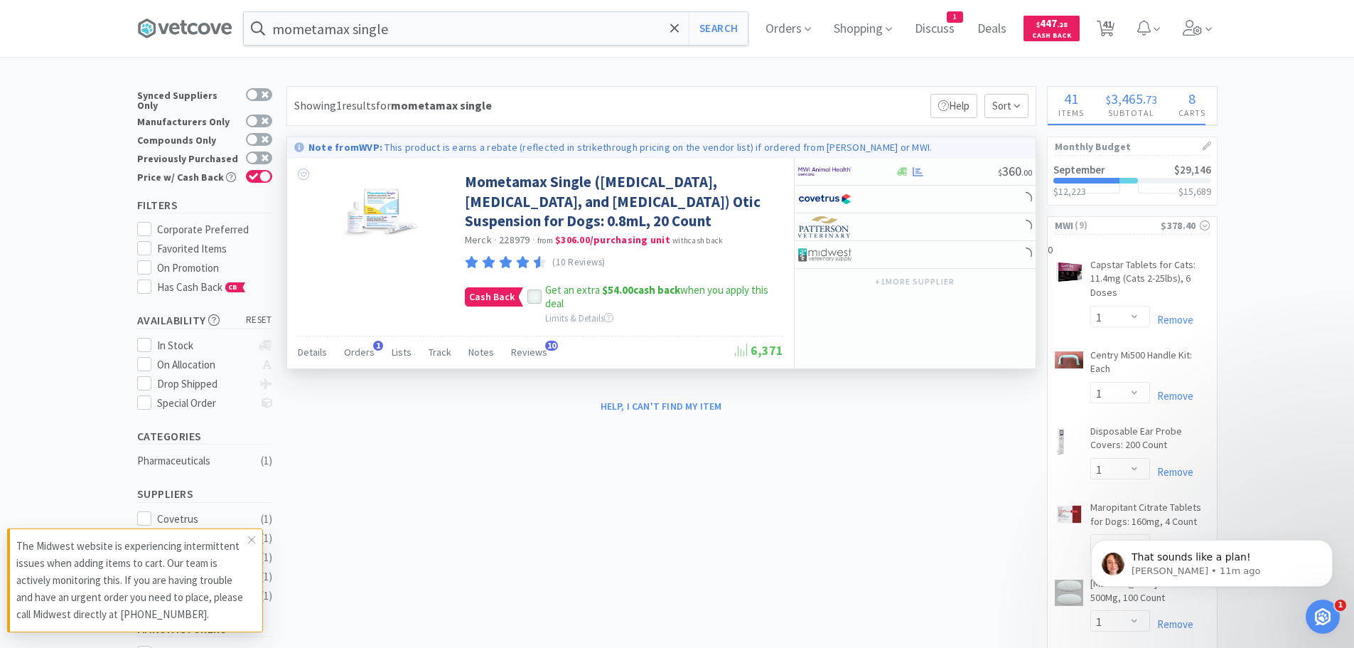
click at [534, 291] on span at bounding box center [535, 297] width 10 height 13
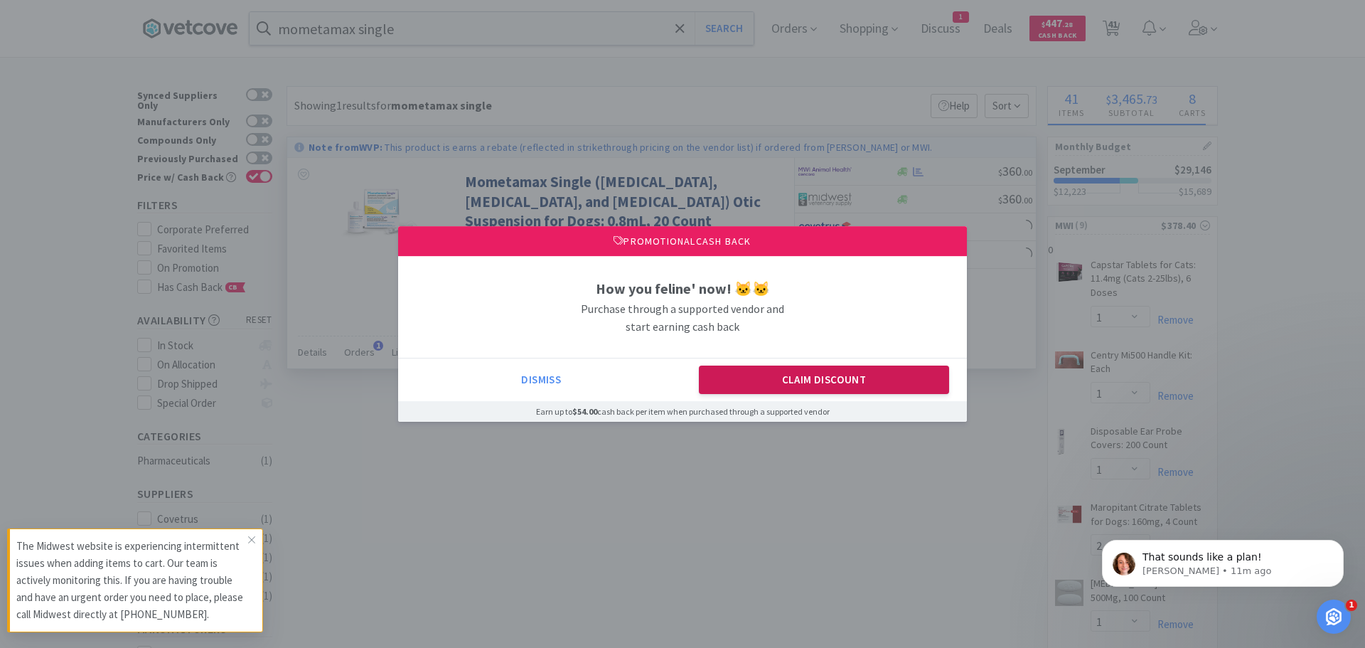
click at [839, 369] on button "Claim Discount" at bounding box center [824, 379] width 251 height 28
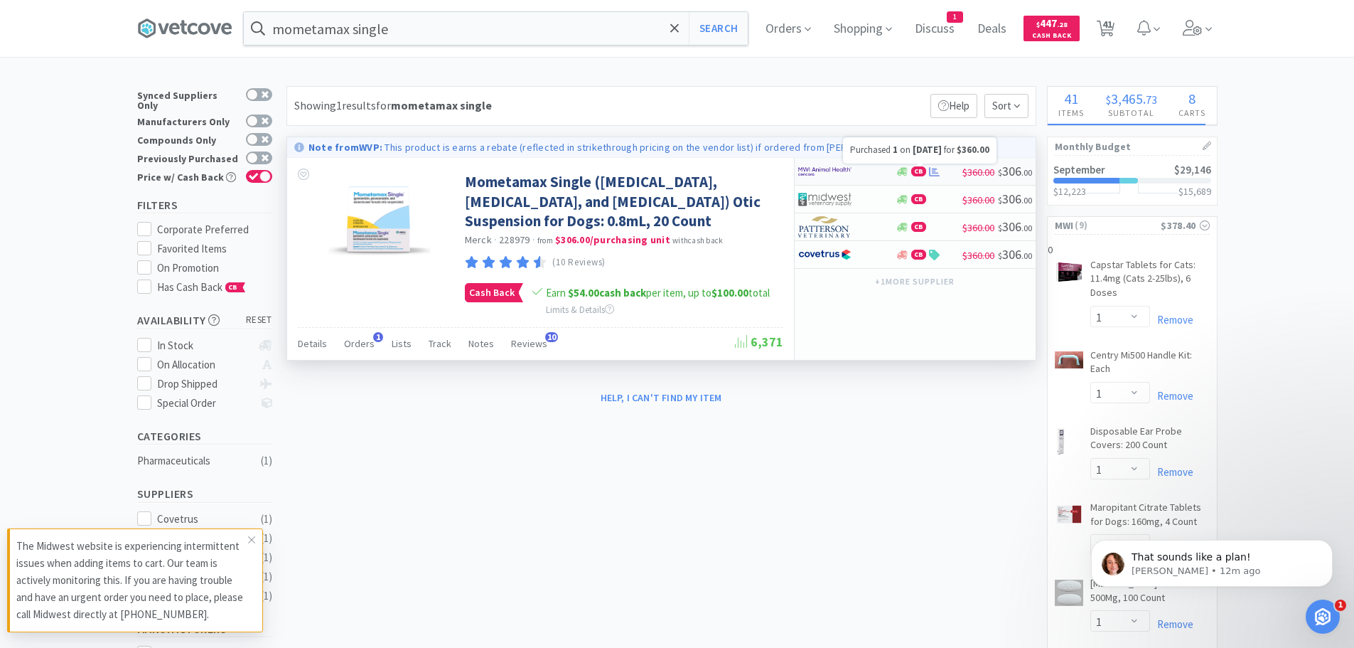
click at [936, 167] on icon at bounding box center [934, 171] width 11 height 11
select select "1"
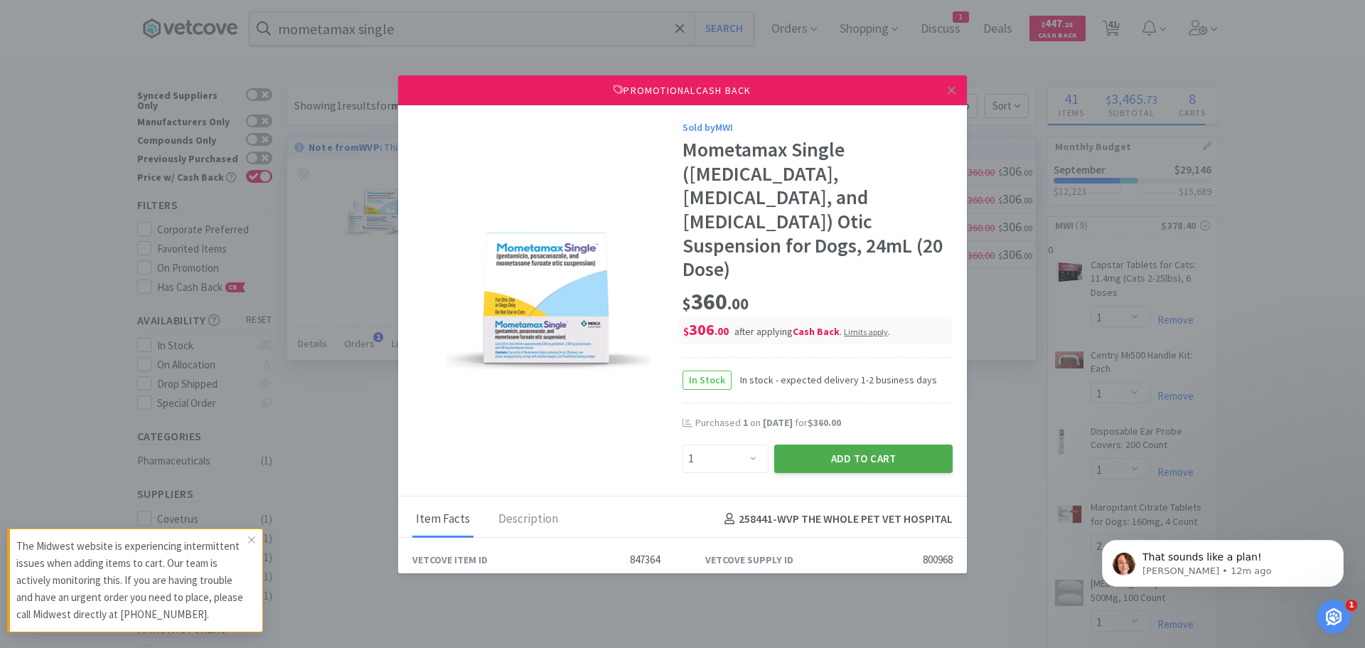
click at [844, 444] on button "Add to Cart" at bounding box center [863, 458] width 178 height 28
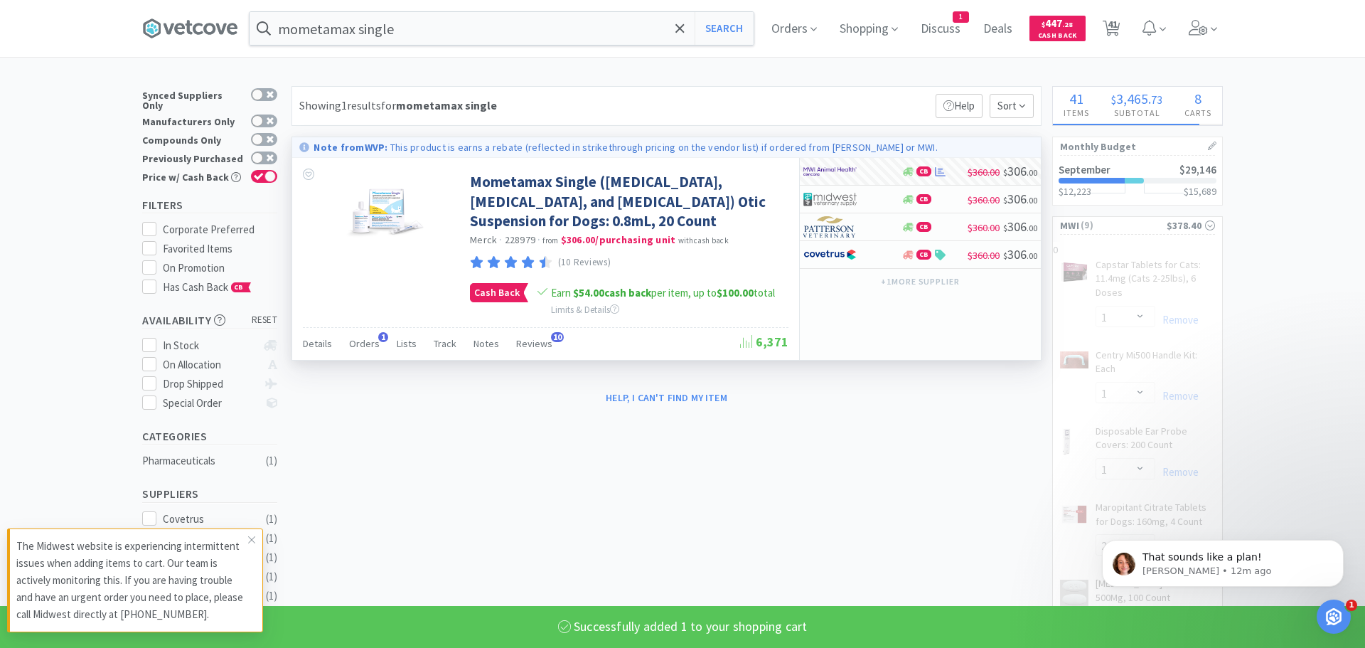
select select "1"
select select "6"
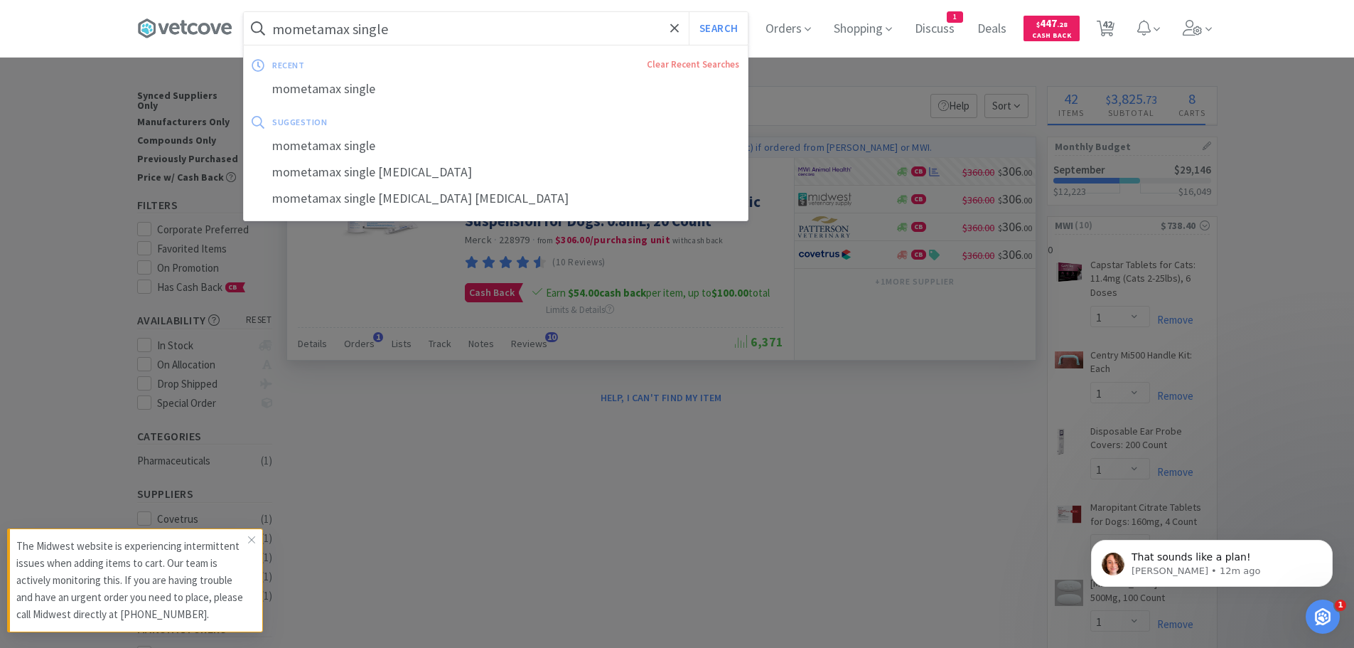
click at [417, 32] on input "mometamax single" at bounding box center [496, 28] width 504 height 33
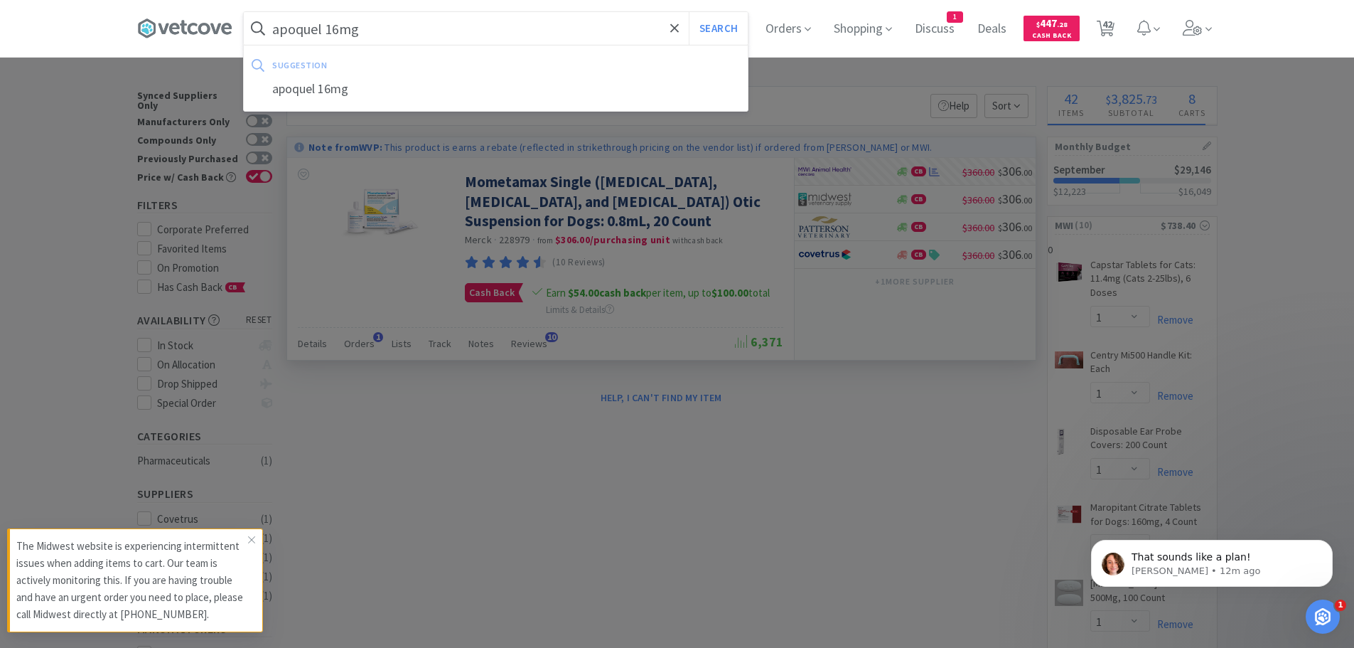
click at [689, 12] on button "Search" at bounding box center [718, 28] width 59 height 33
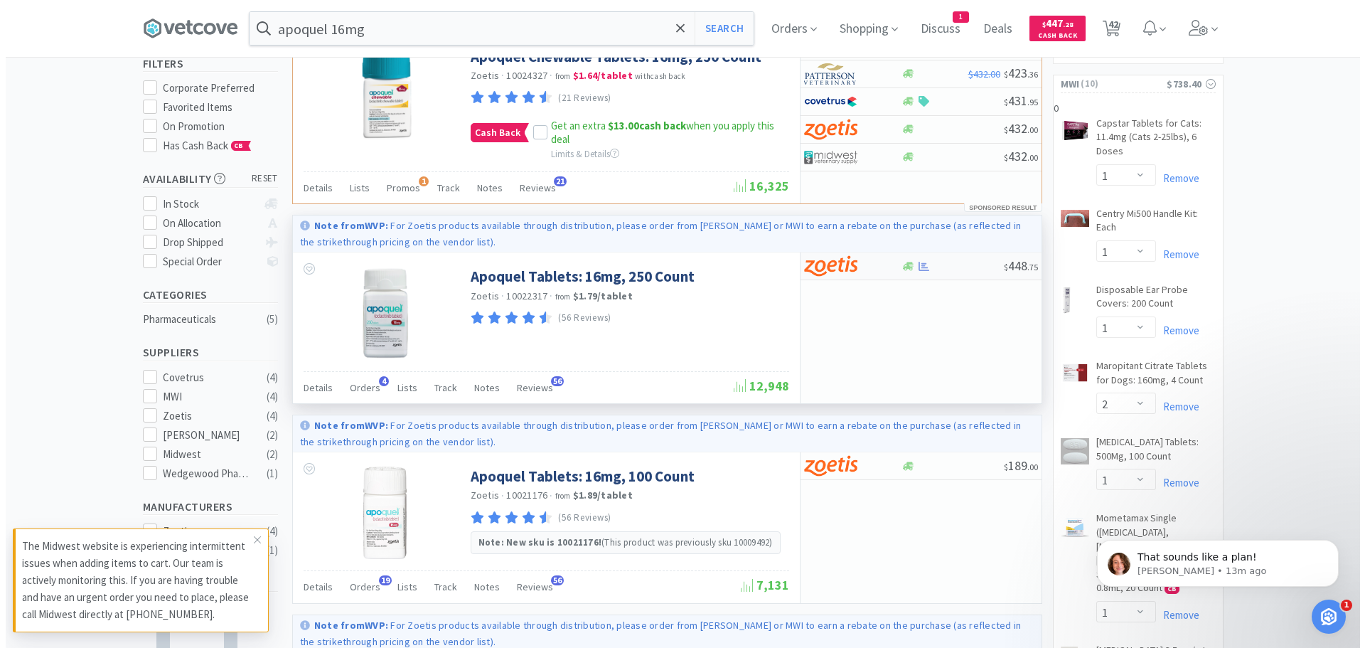
scroll to position [142, 0]
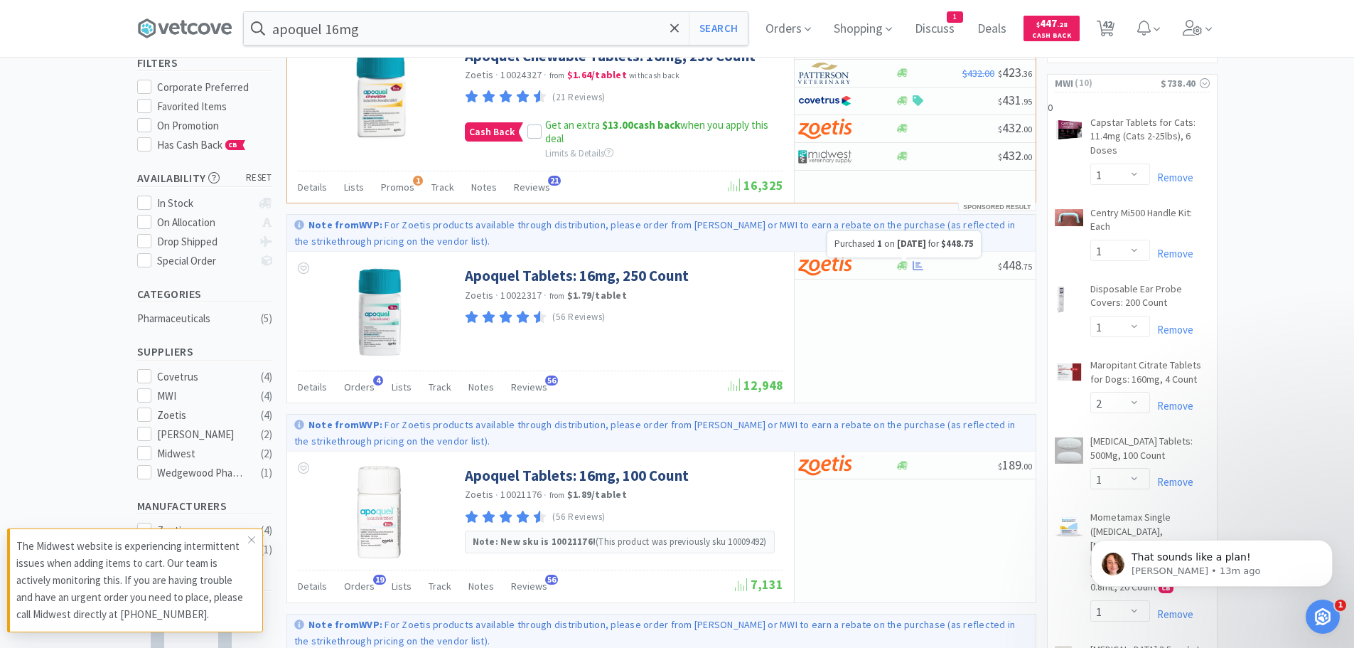
click at [907, 260] on div at bounding box center [905, 258] width 6 height 3
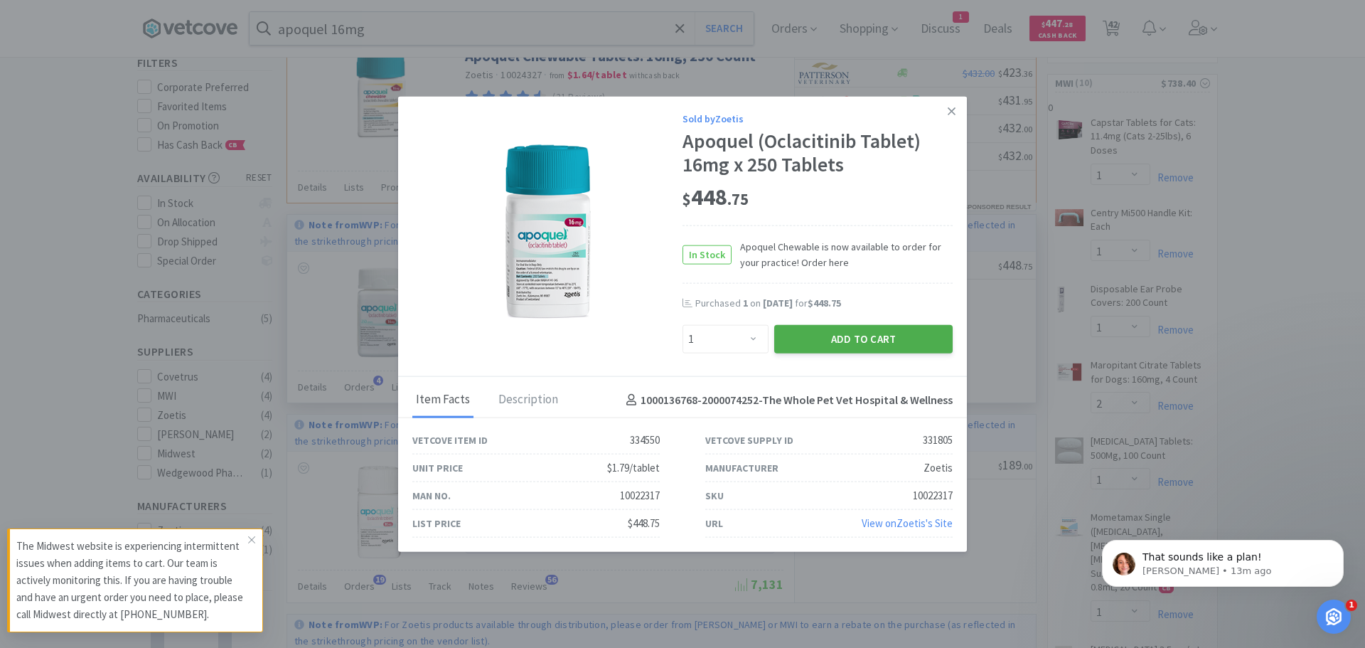
click at [860, 331] on button "Add to Cart" at bounding box center [863, 339] width 178 height 28
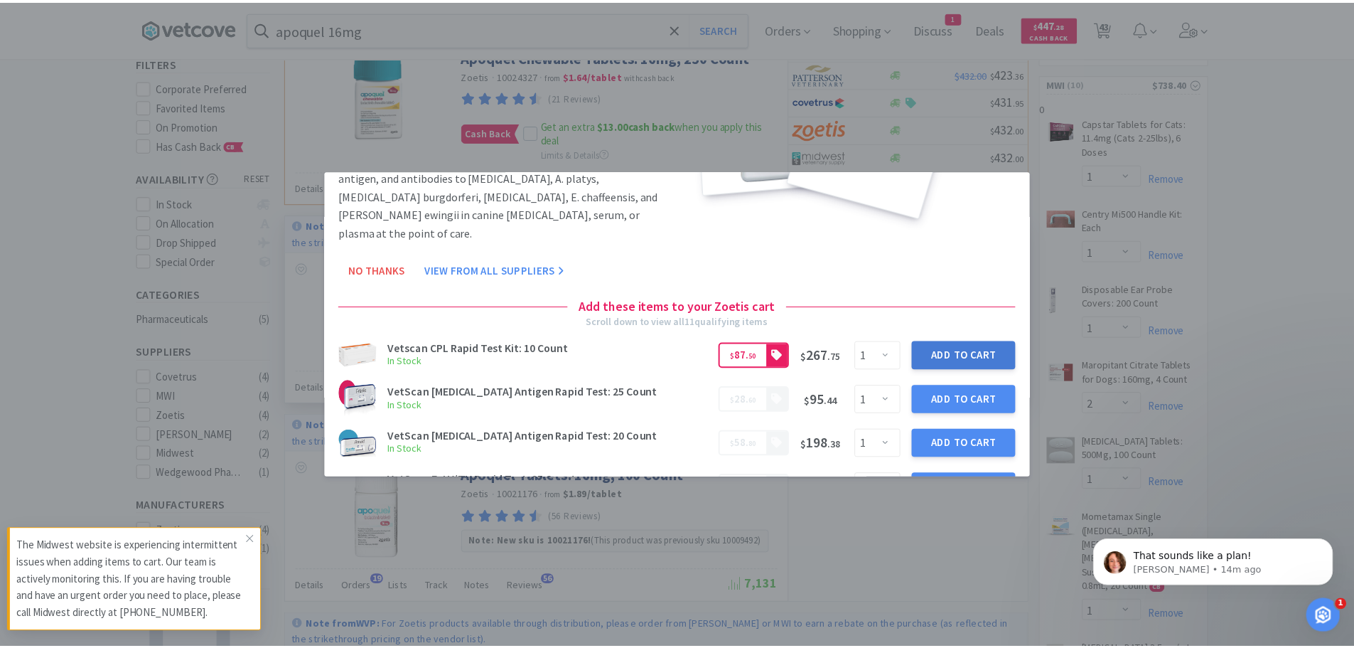
scroll to position [0, 0]
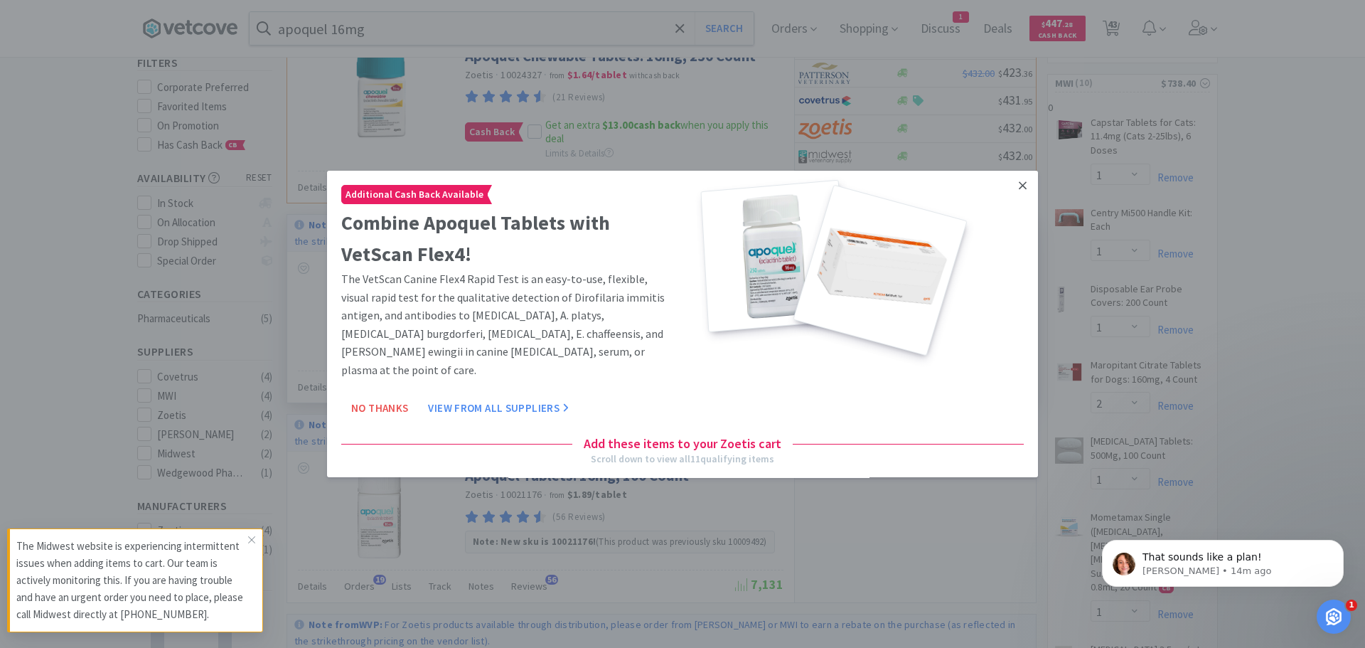
click at [1019, 179] on icon at bounding box center [1023, 185] width 8 height 13
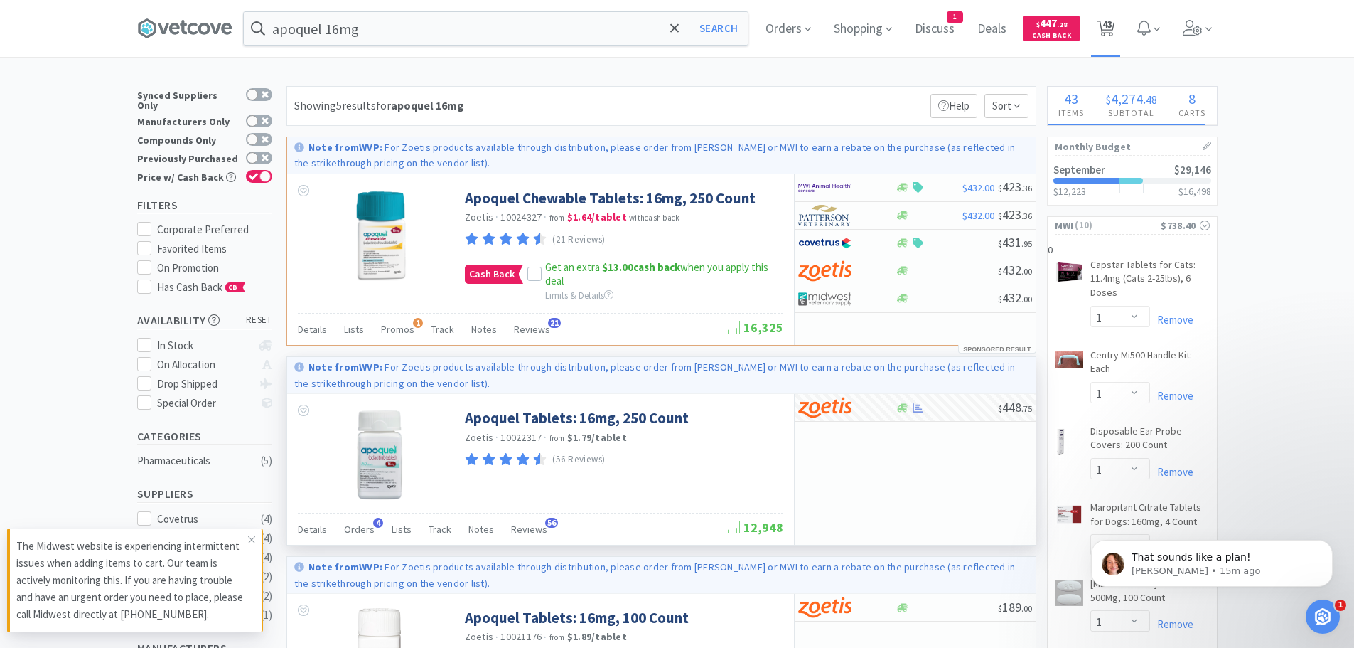
click at [1113, 31] on span "43" at bounding box center [1108, 24] width 10 height 57
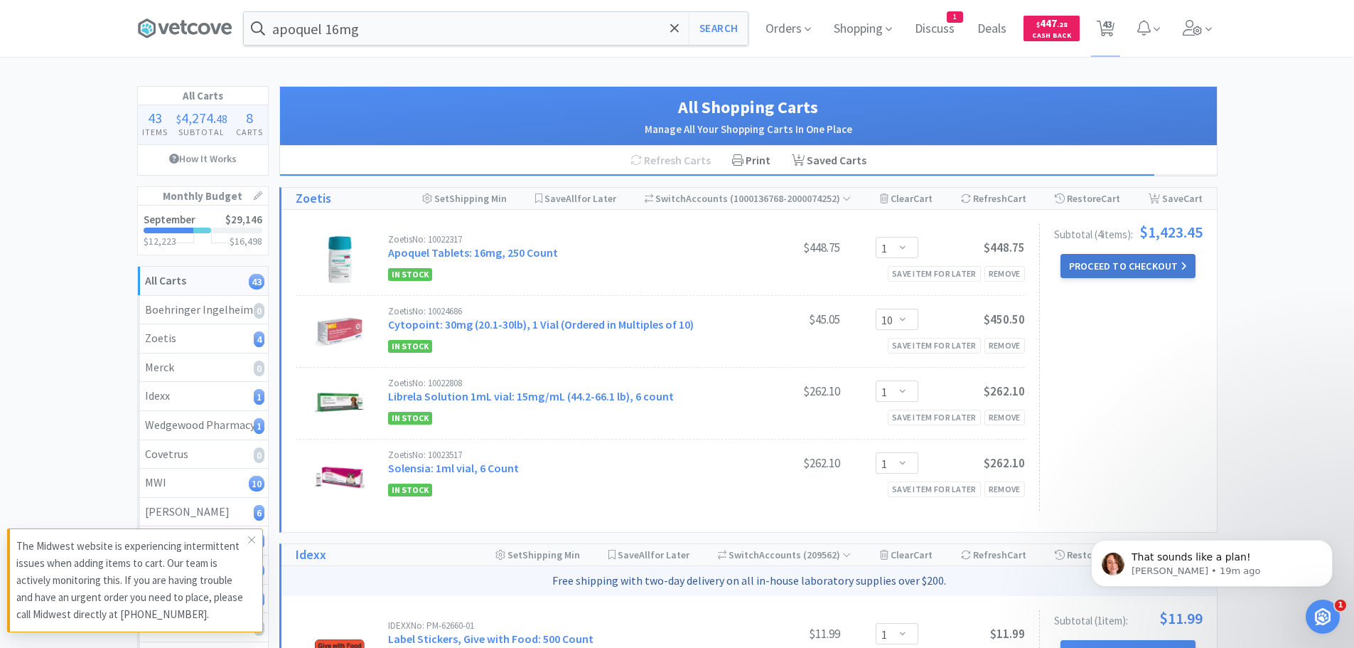
click at [1103, 264] on button "Proceed to Checkout" at bounding box center [1128, 266] width 135 height 24
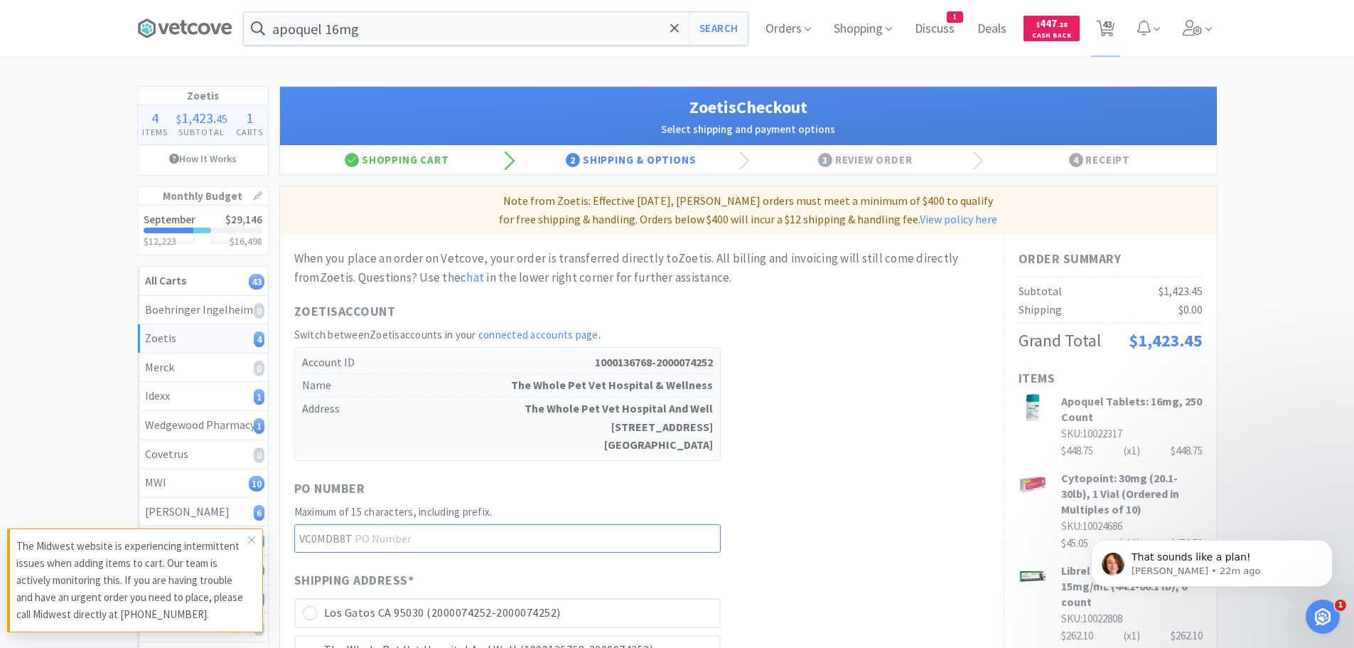
click at [476, 538] on input "text" at bounding box center [507, 538] width 427 height 28
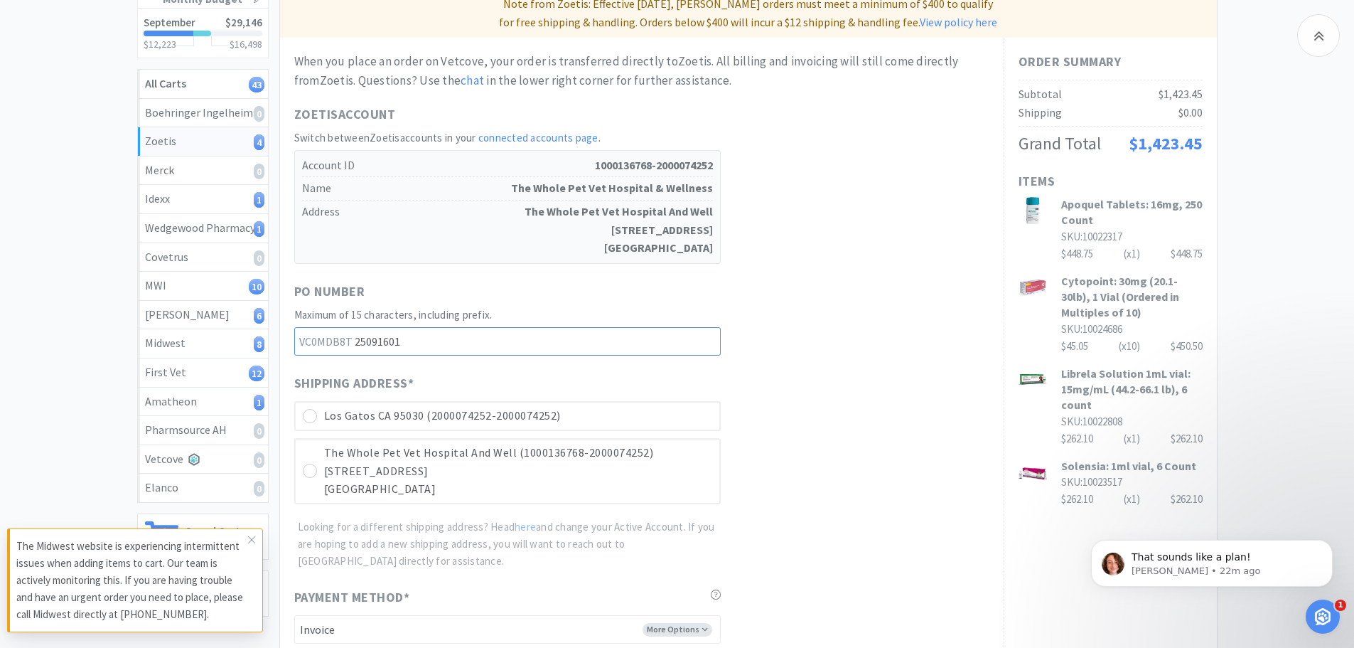
scroll to position [213, 0]
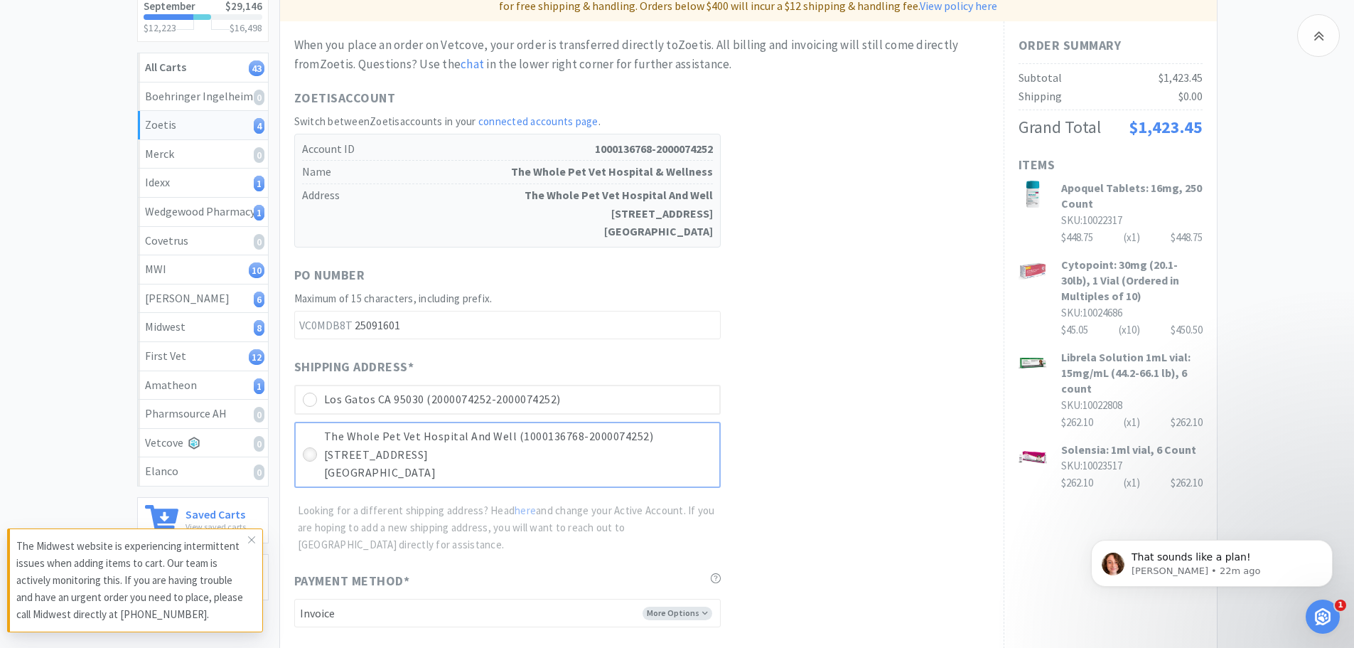
click at [306, 448] on div at bounding box center [310, 454] width 14 height 14
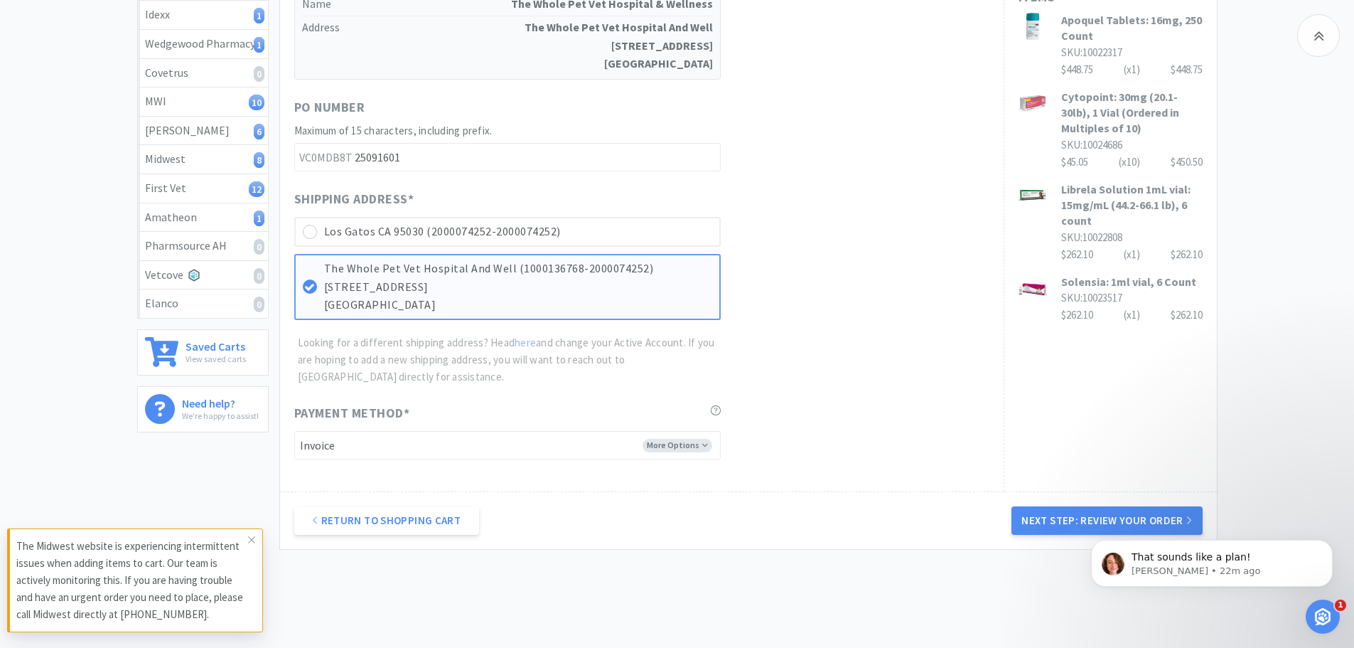
scroll to position [427, 0]
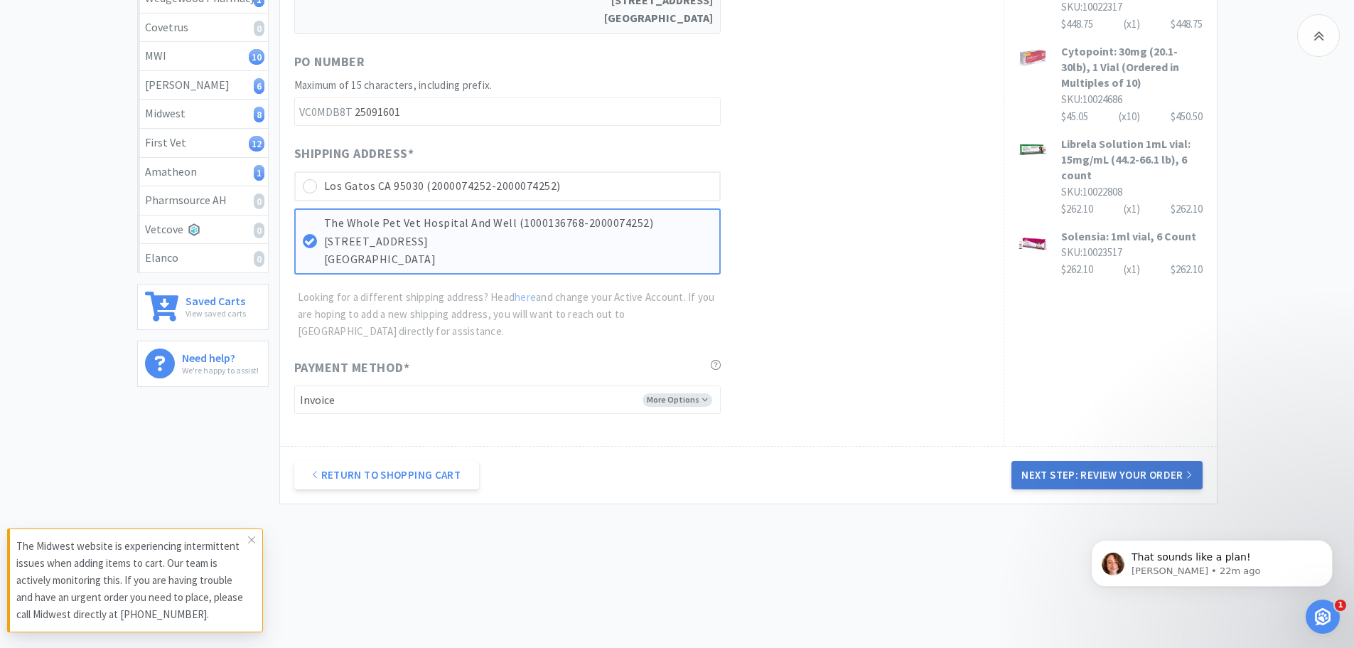
click at [1160, 471] on button "Next Step: Review Your Order" at bounding box center [1107, 475] width 191 height 28
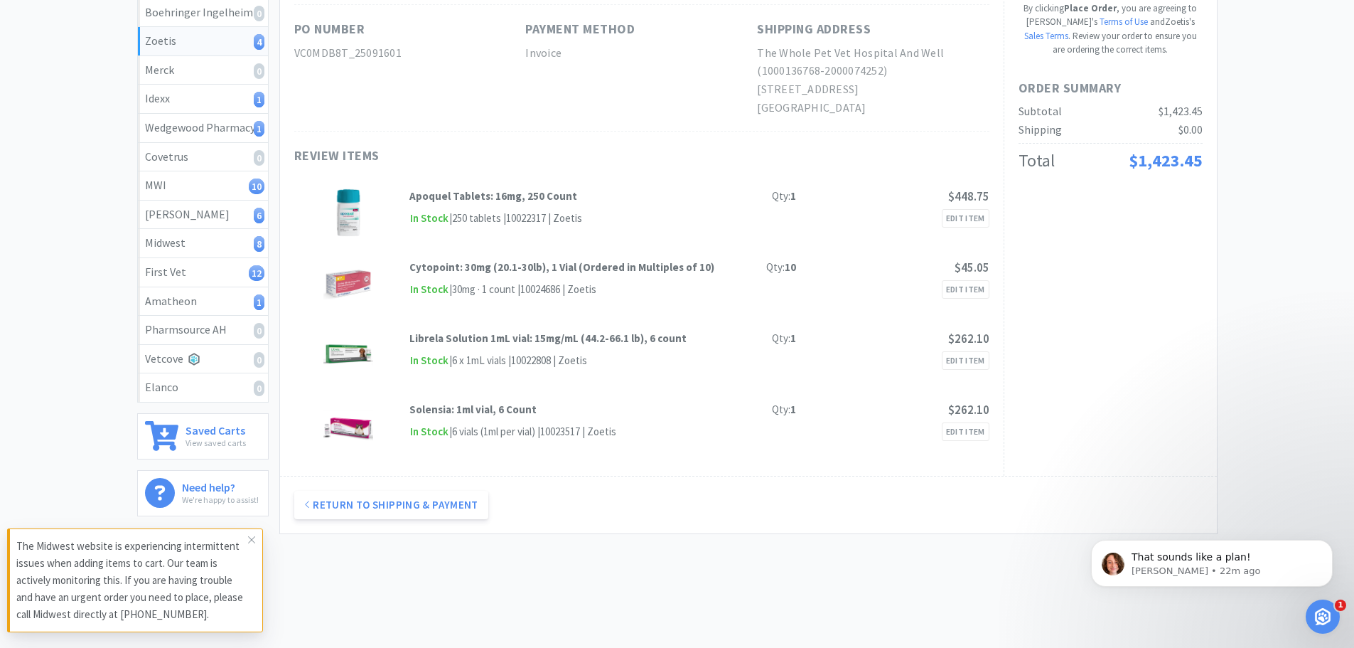
scroll to position [0, 0]
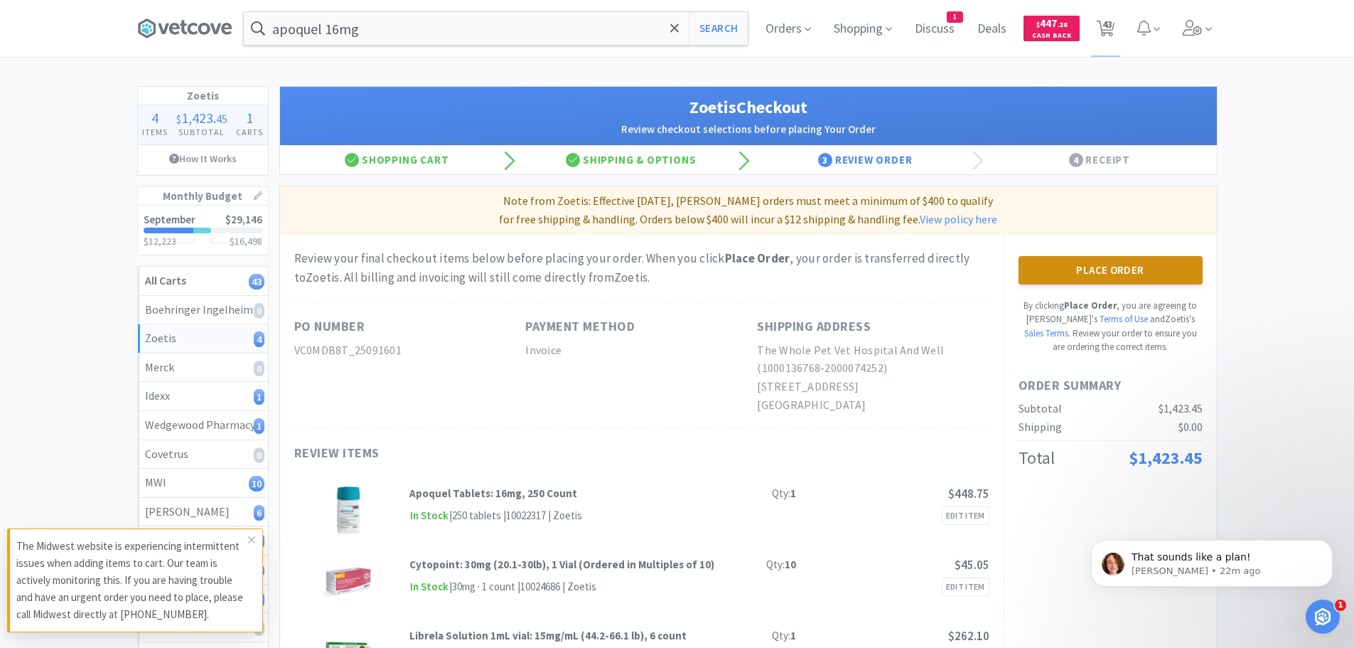
click at [1120, 271] on button "Place Order" at bounding box center [1111, 270] width 184 height 28
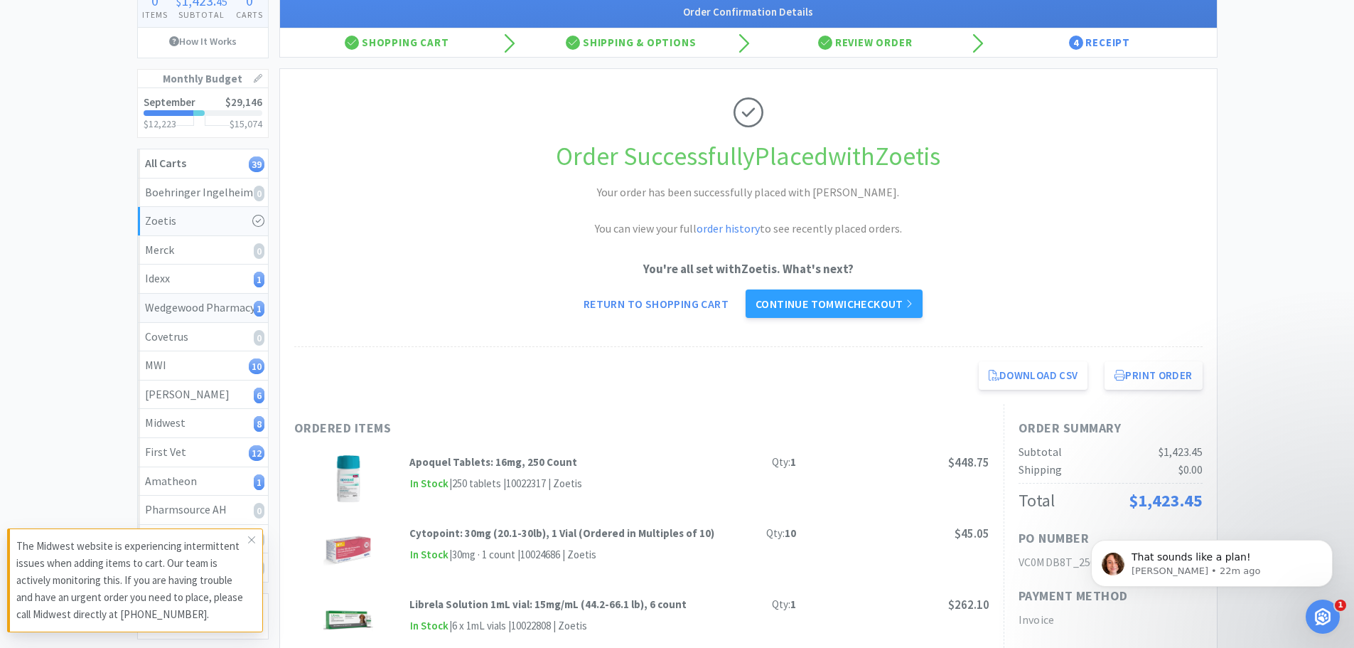
scroll to position [142, 0]
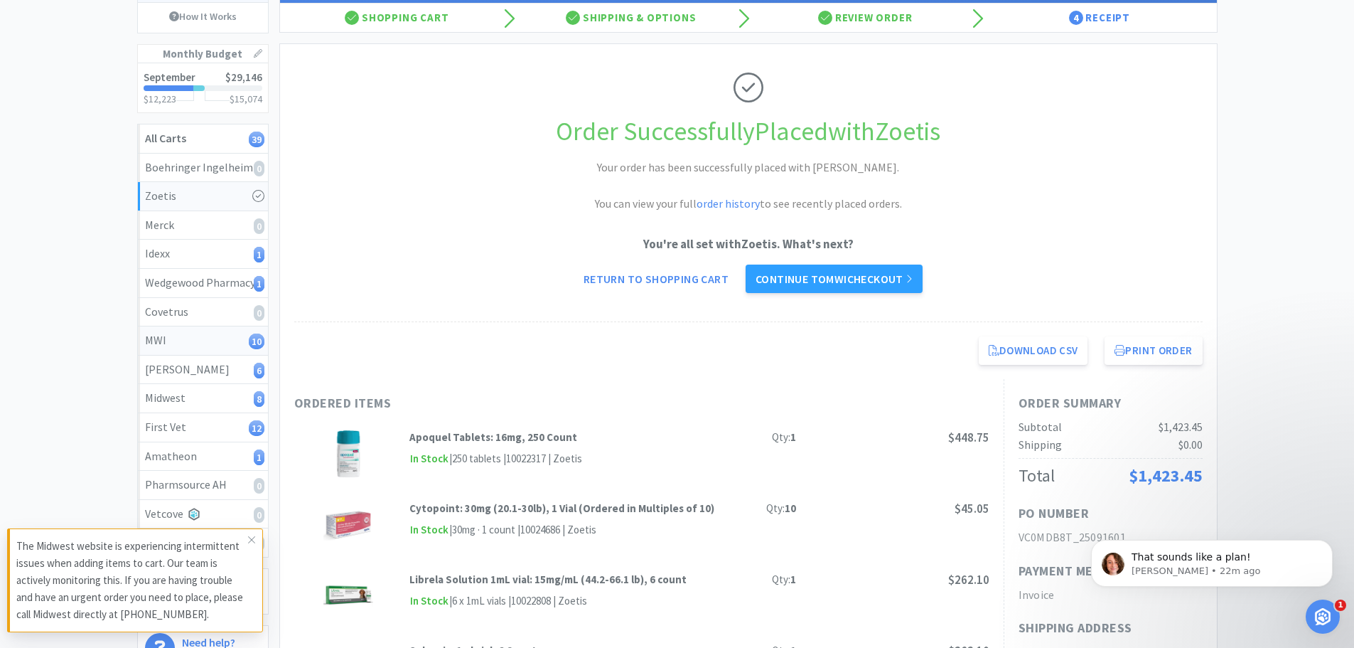
click at [198, 338] on div "MWI 10" at bounding box center [203, 340] width 116 height 18
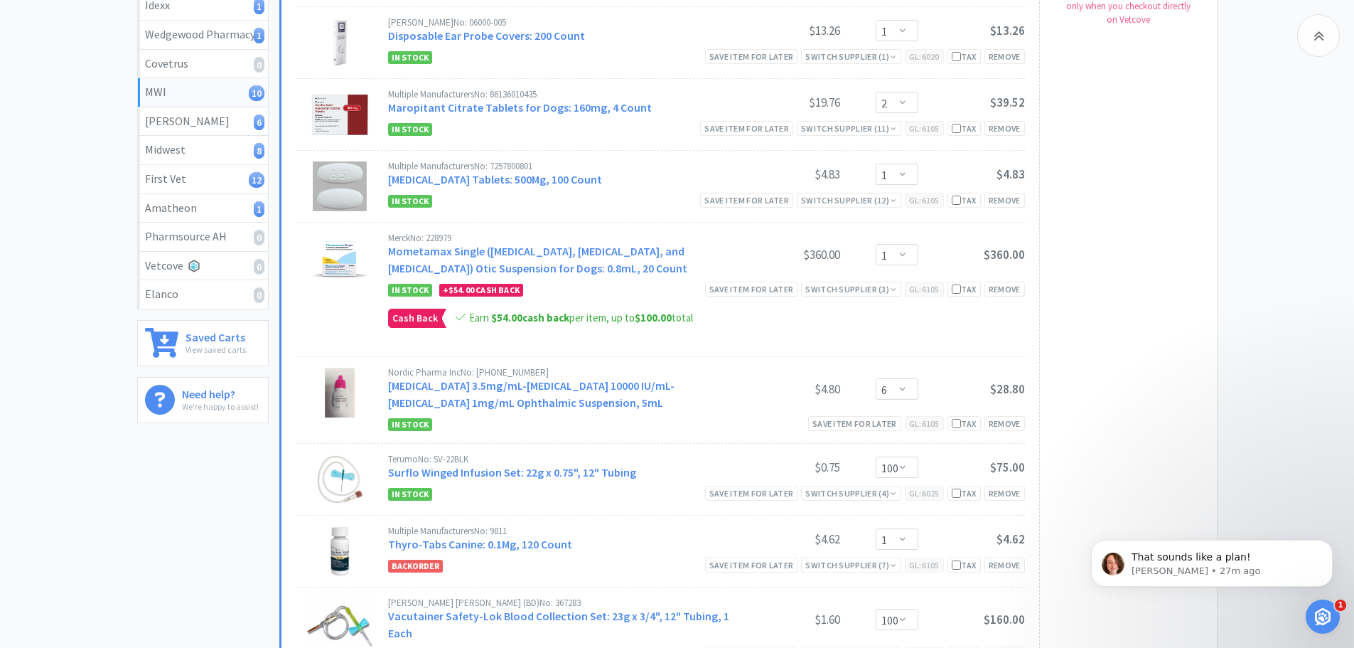
scroll to position [370, 0]
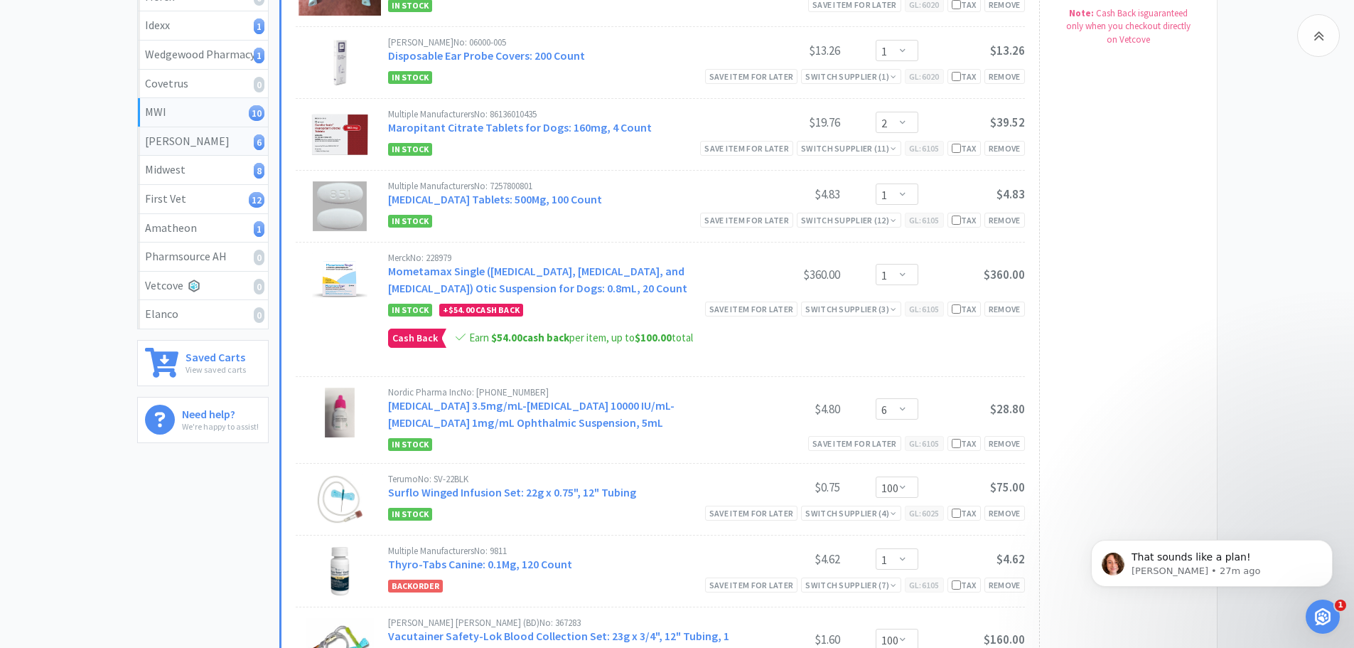
click at [215, 139] on div "[PERSON_NAME] 6" at bounding box center [203, 141] width 116 height 18
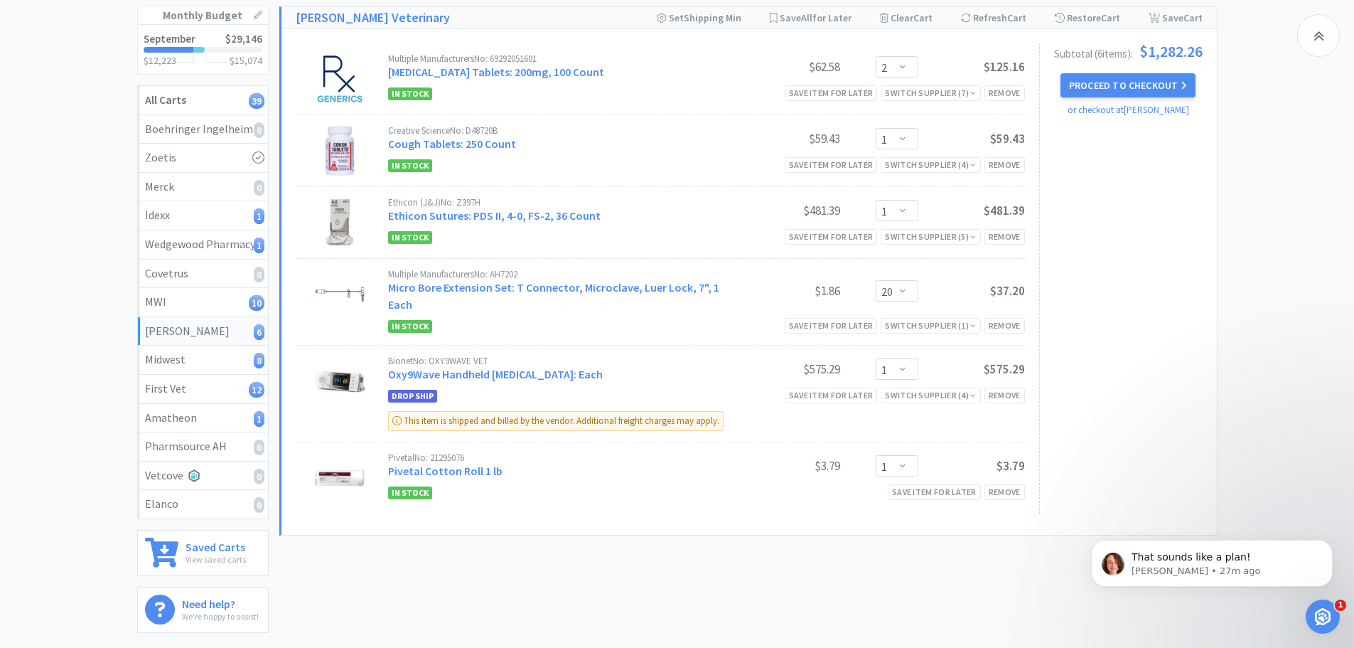
scroll to position [155, 0]
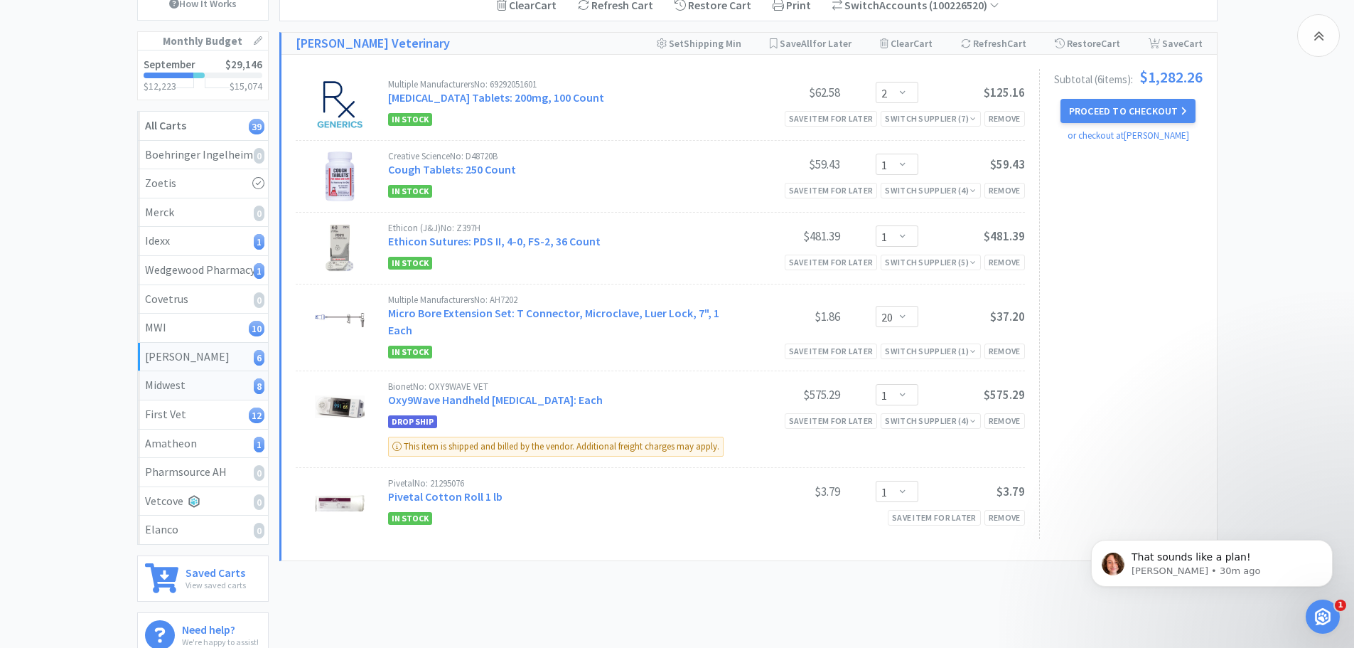
click at [193, 387] on div "Midwest 8" at bounding box center [203, 385] width 116 height 18
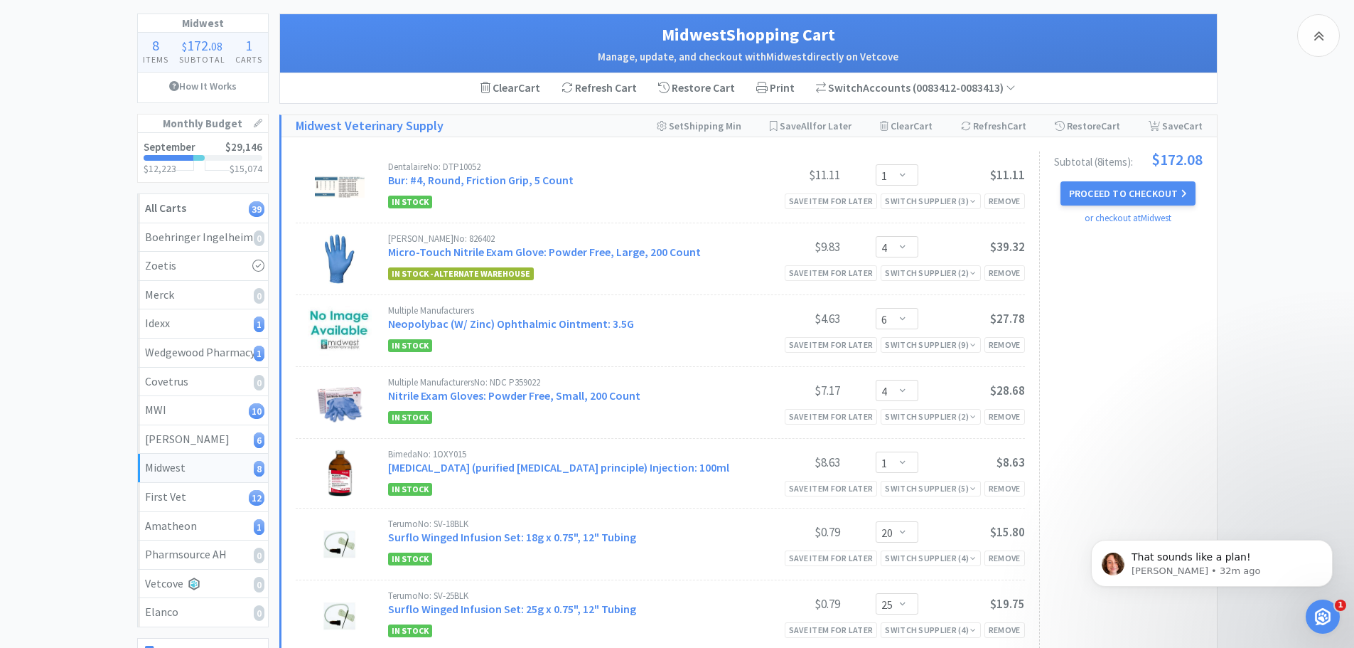
scroll to position [226, 0]
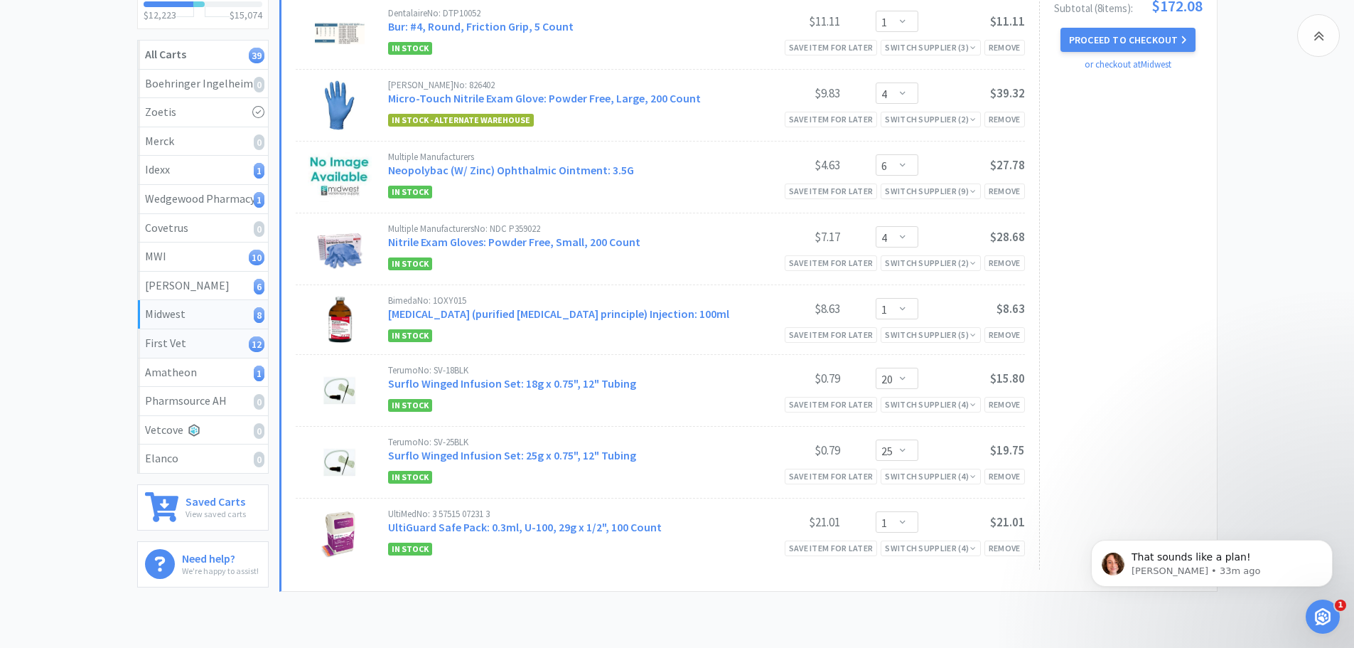
click at [186, 342] on div "First Vet 12" at bounding box center [203, 343] width 116 height 18
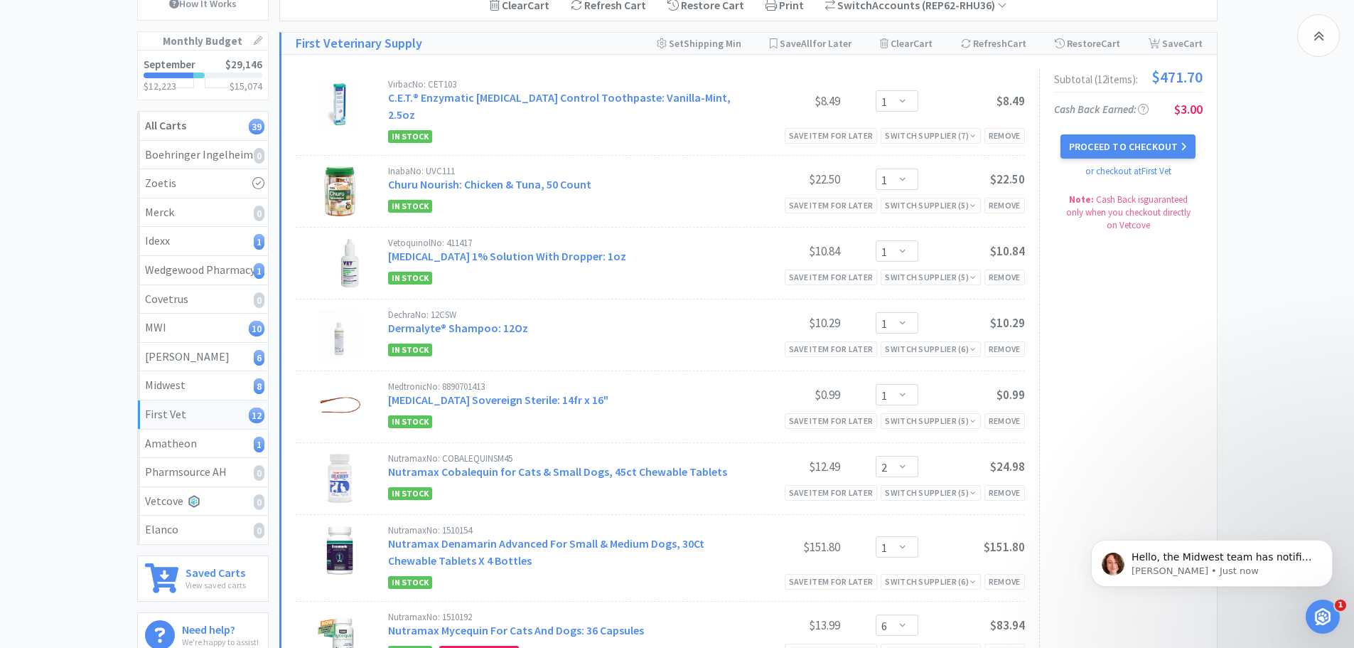
scroll to position [1300, 0]
click at [1188, 562] on p "Hello, the Midwest team has notified us that these errors should be resolved!" at bounding box center [1223, 557] width 183 height 14
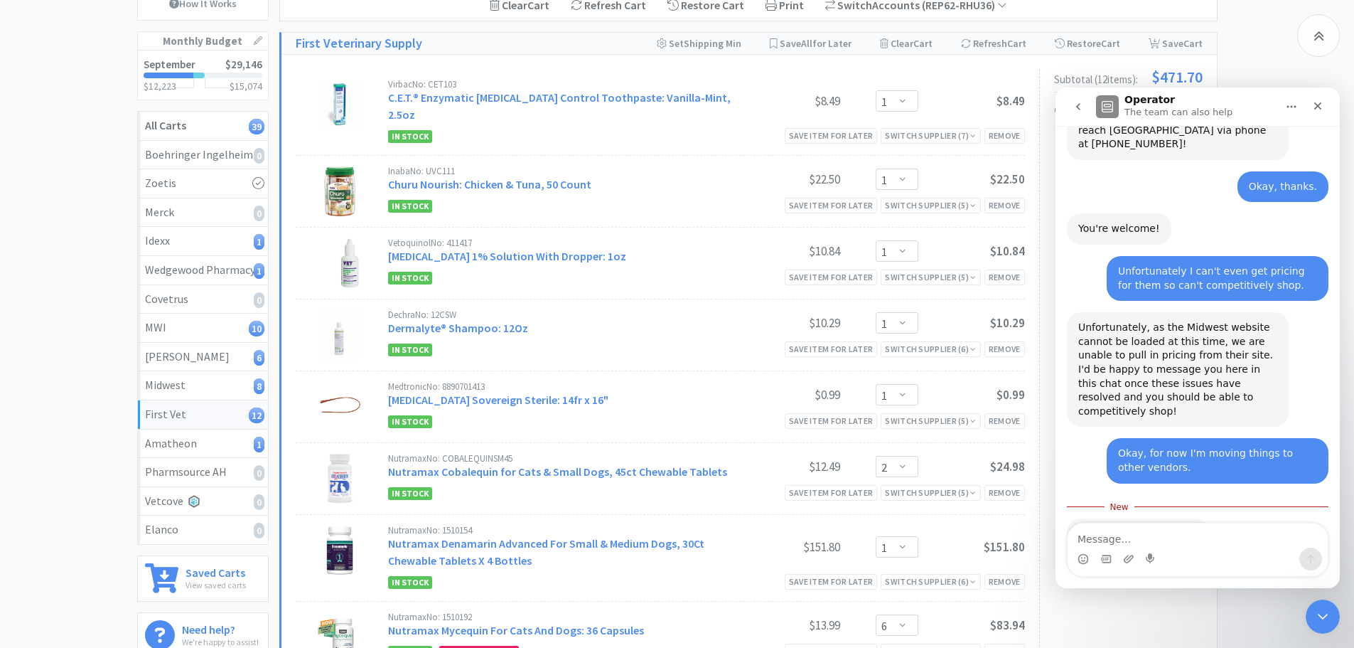
scroll to position [1323, 0]
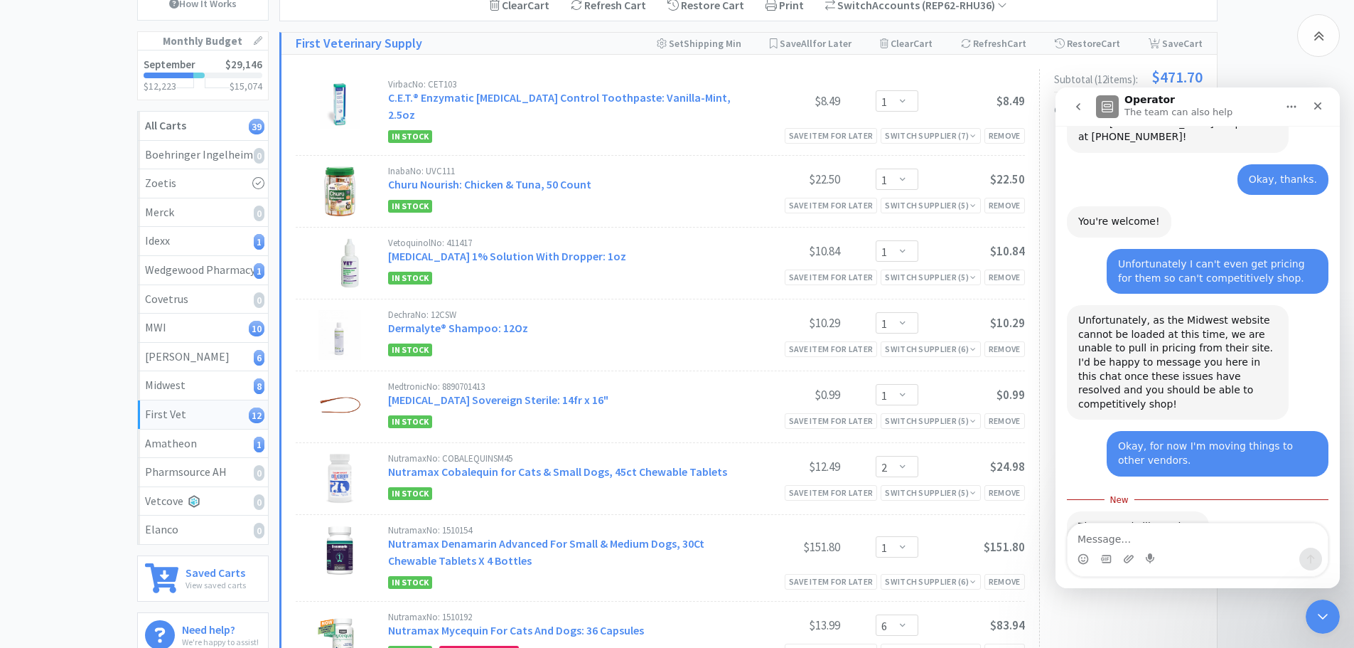
click at [1106, 534] on textarea "Message…" at bounding box center [1198, 535] width 260 height 24
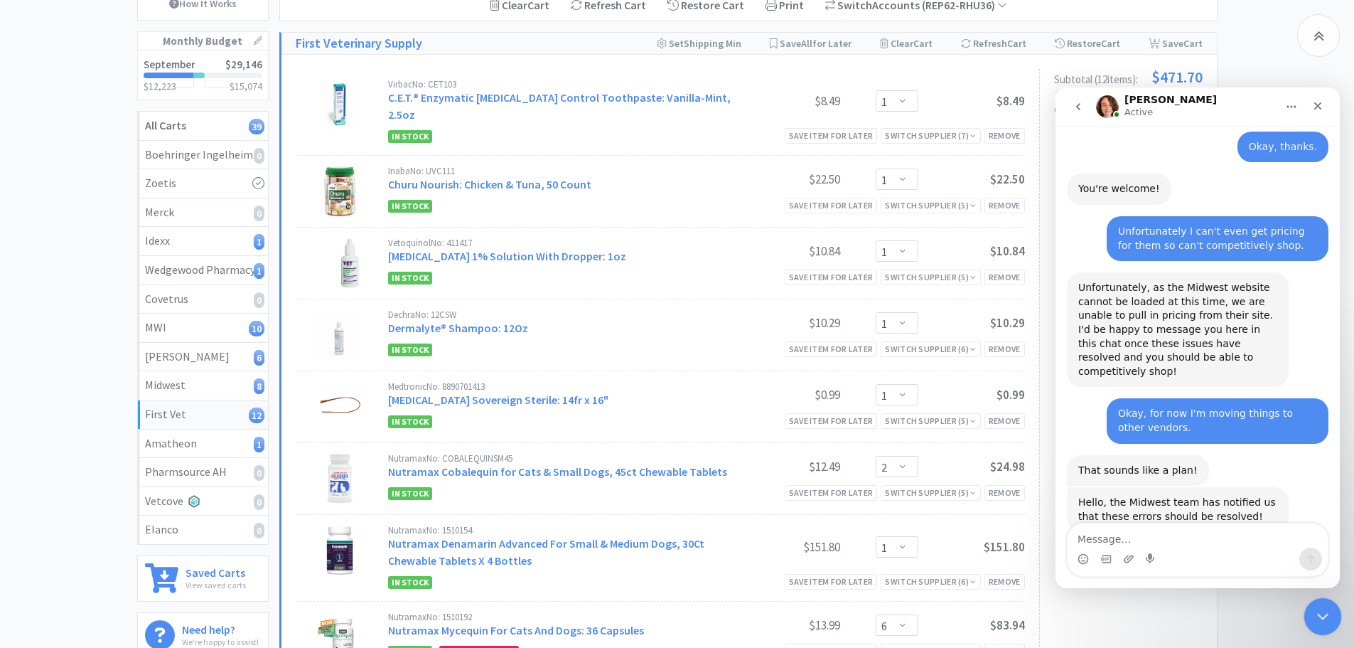
click at [1324, 611] on icon "Close Intercom Messenger" at bounding box center [1321, 614] width 17 height 17
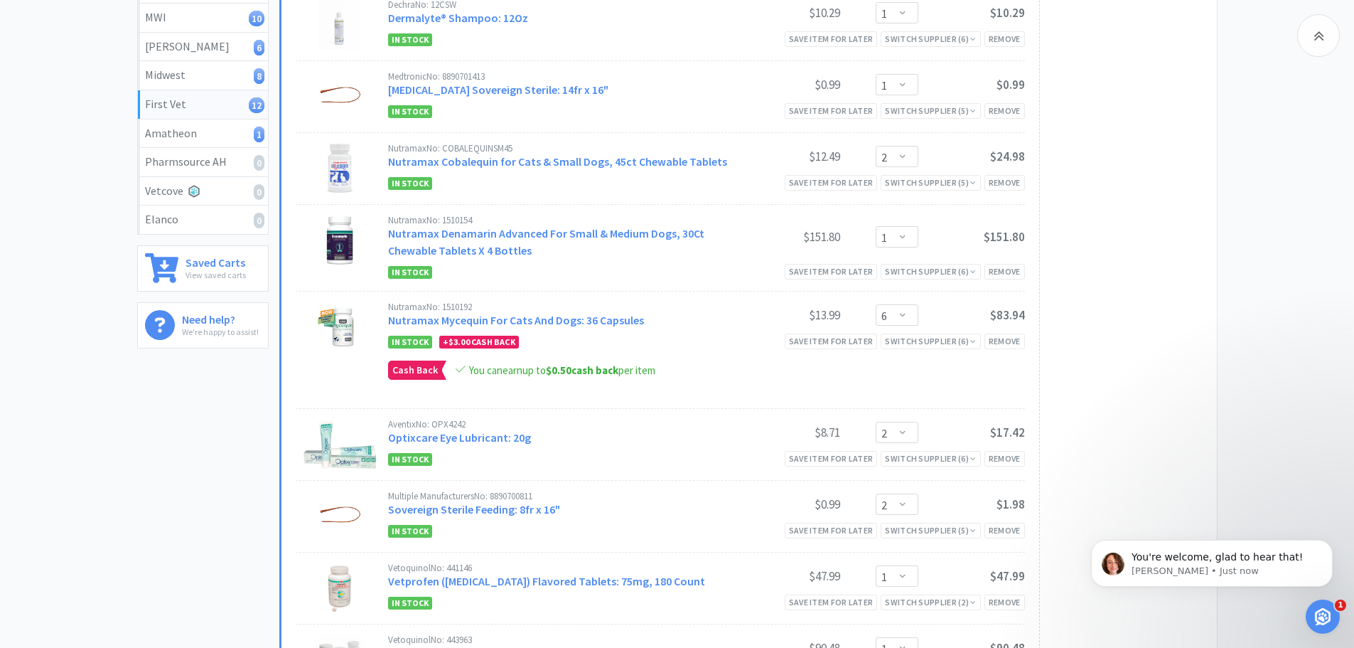
scroll to position [439, 0]
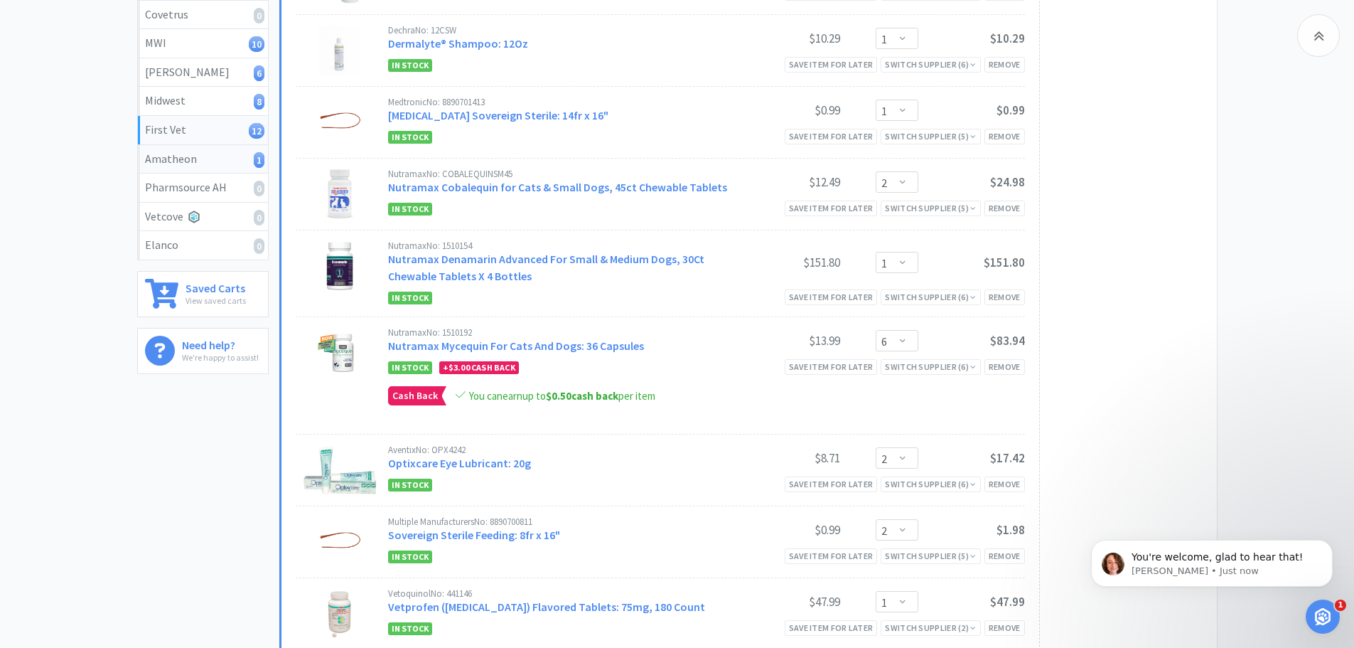
click at [173, 158] on div "Amatheon 1" at bounding box center [203, 159] width 116 height 18
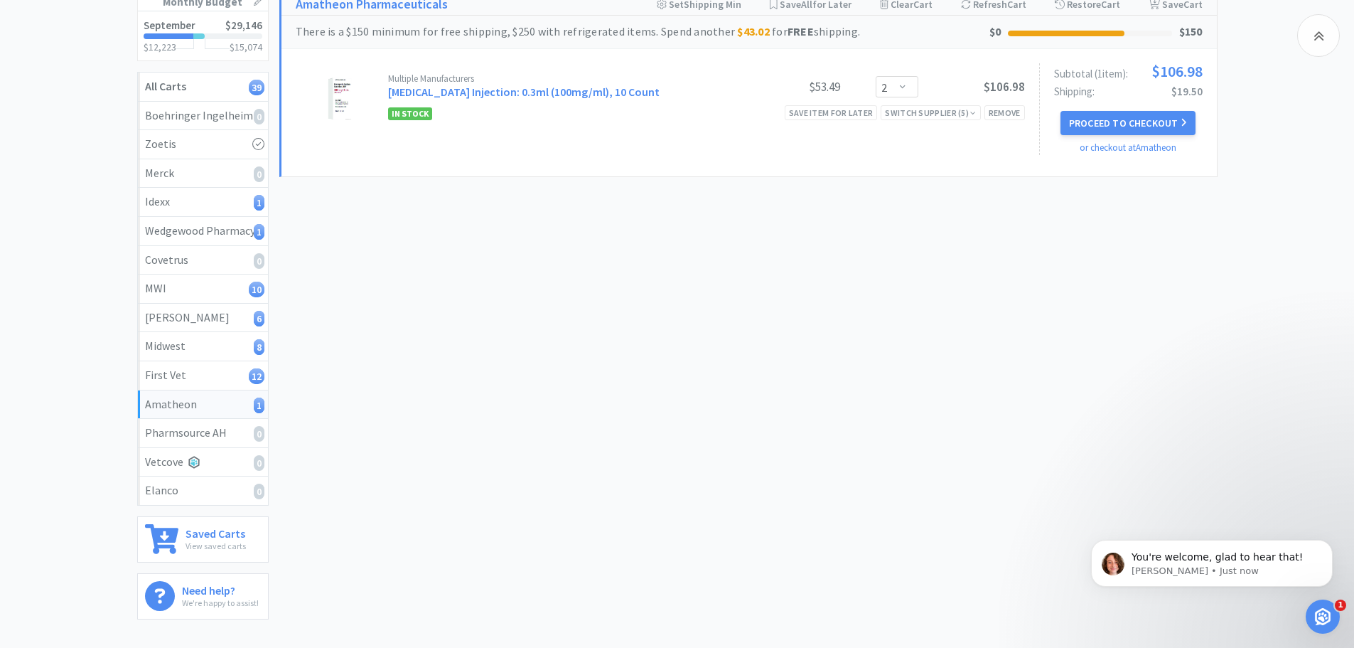
scroll to position [84, 0]
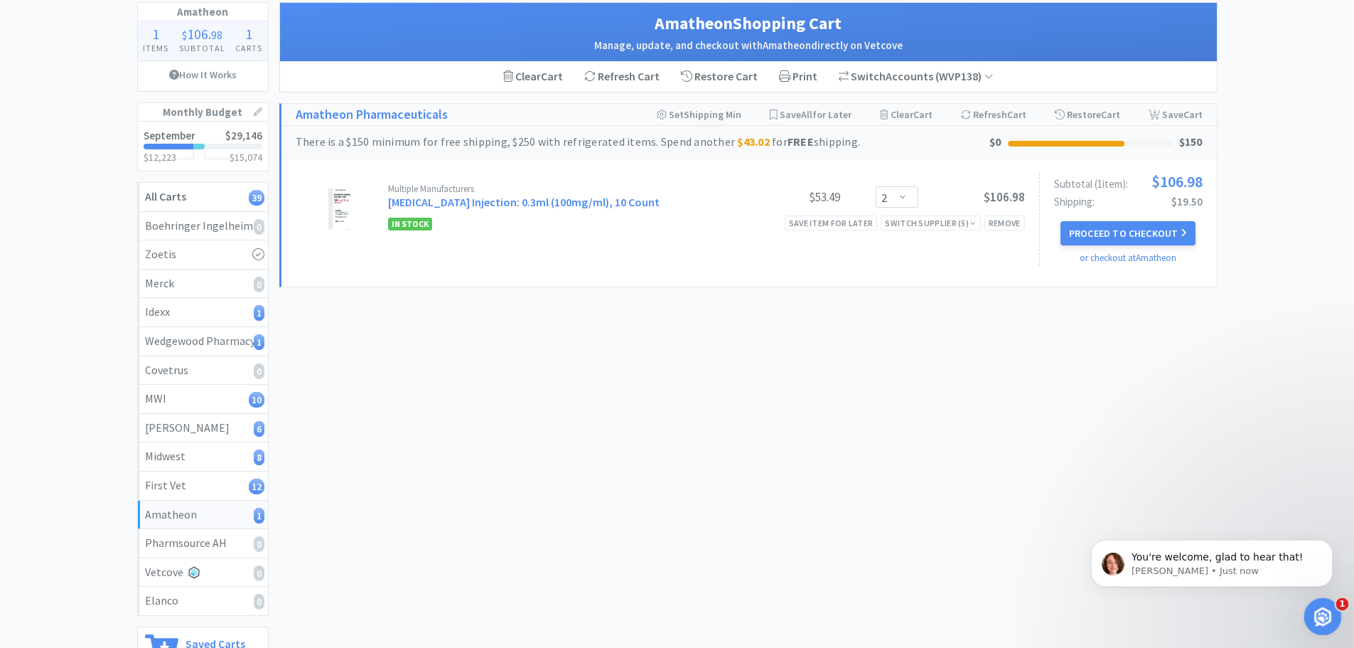
click at [1312, 605] on div "Open Intercom Messenger" at bounding box center [1321, 614] width 47 height 47
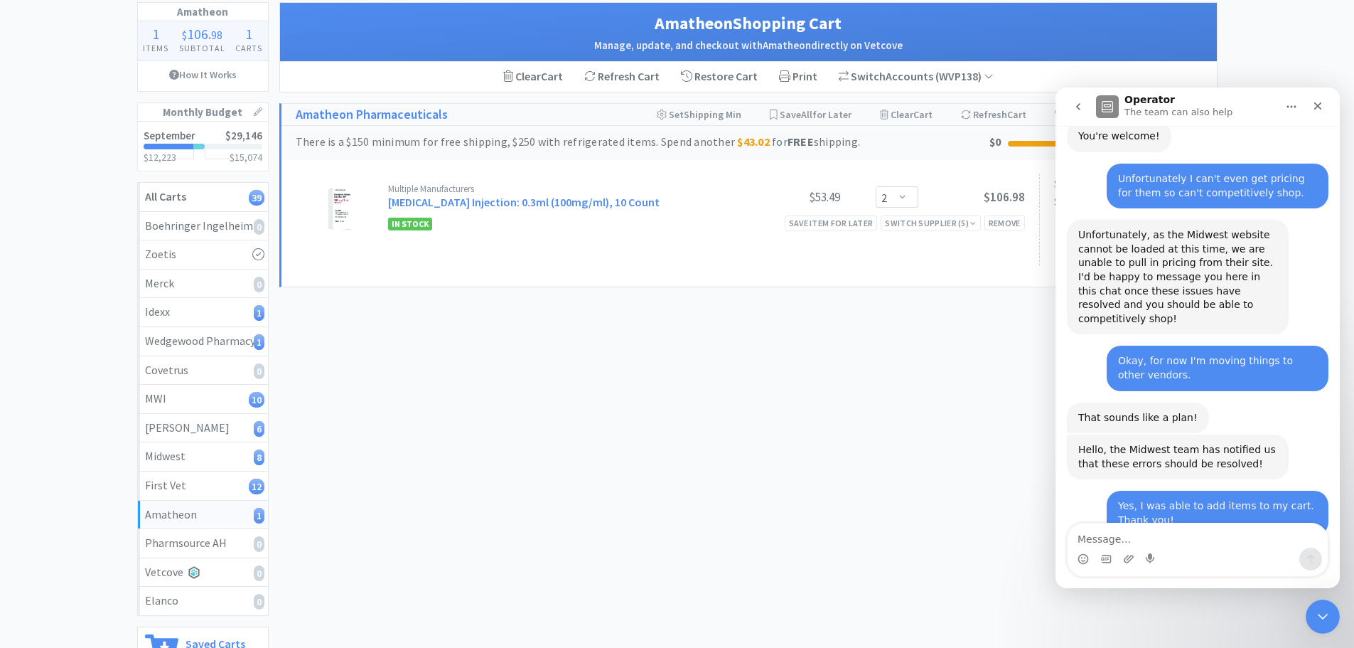
scroll to position [1422, 0]
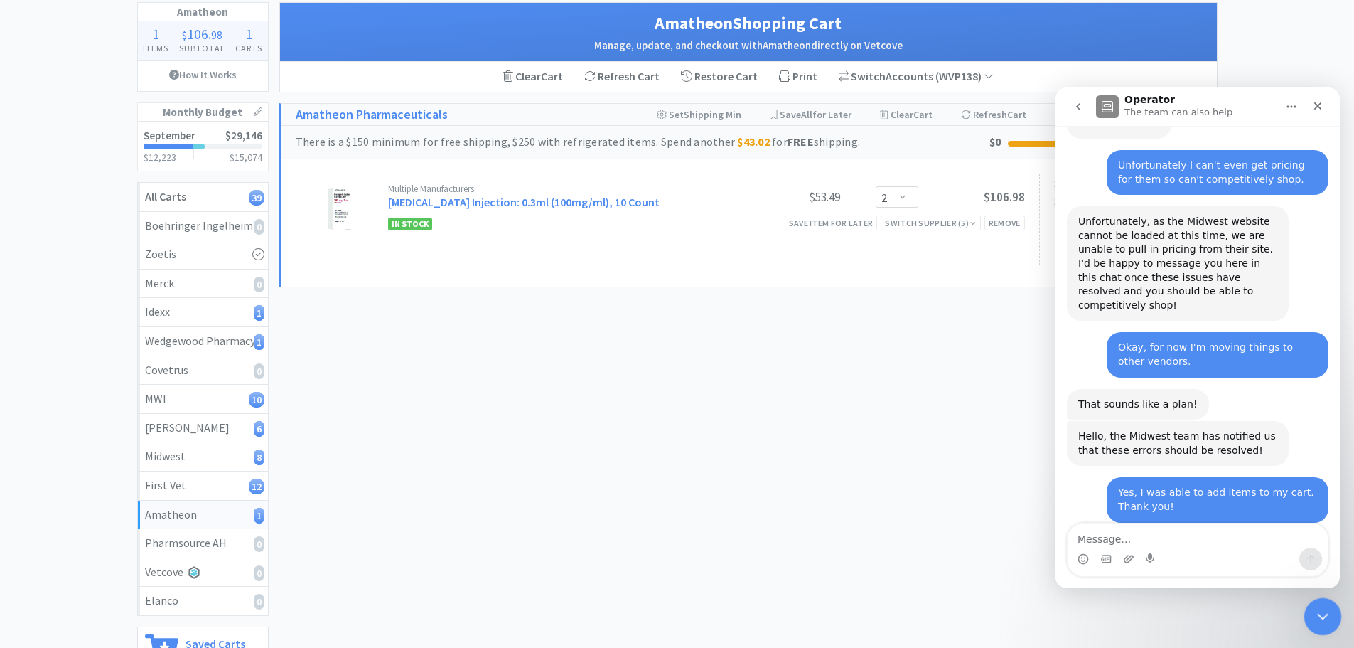
click at [1317, 616] on icon "Close Intercom Messenger" at bounding box center [1321, 614] width 17 height 17
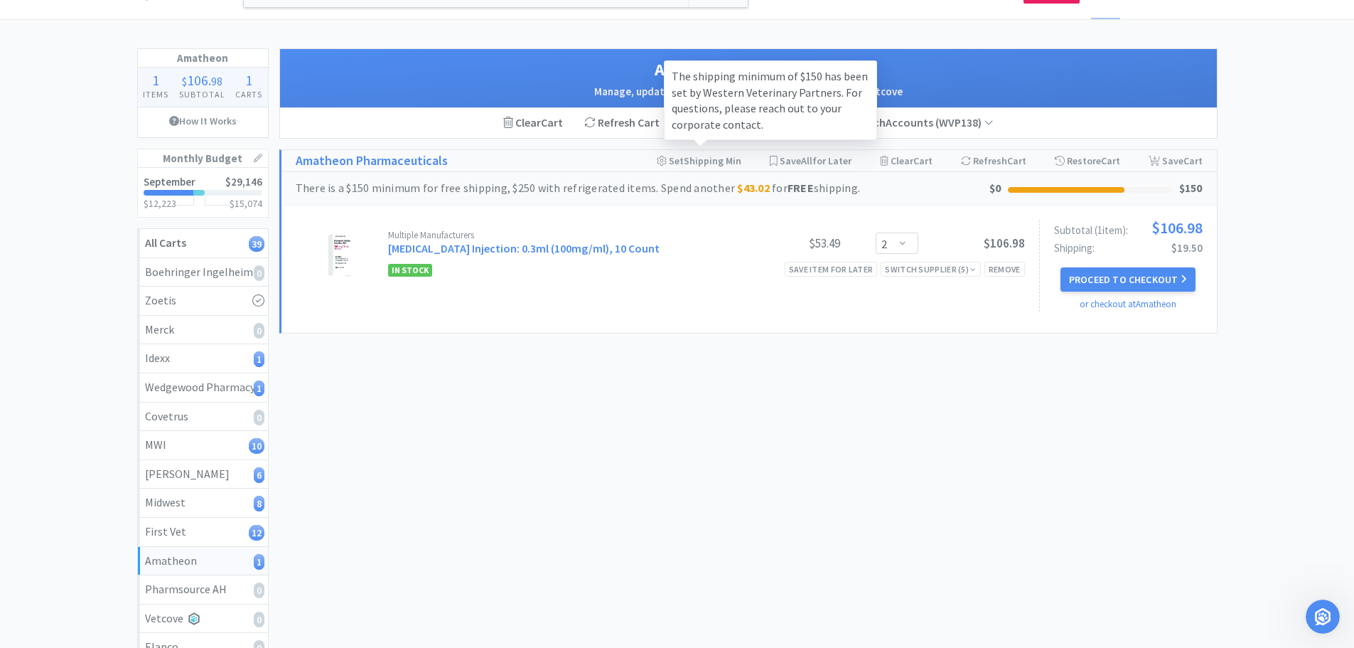
scroll to position [0, 0]
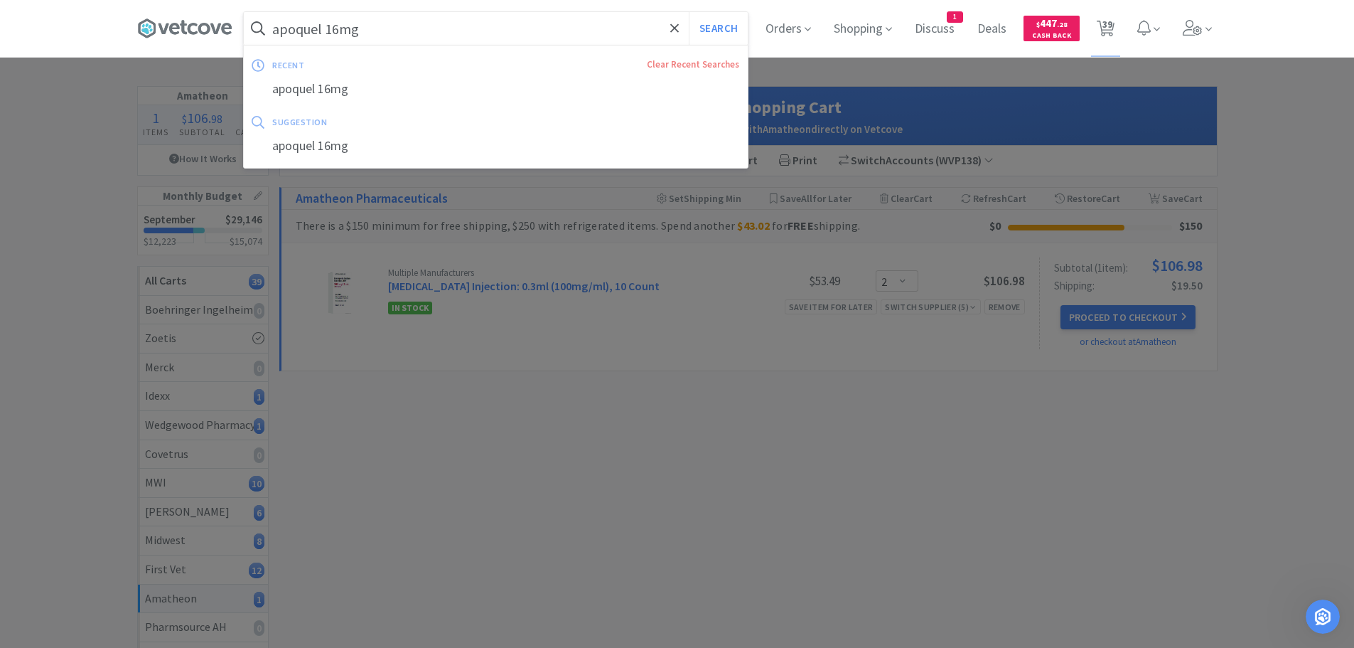
click at [572, 34] on input "apoquel 16mg" at bounding box center [496, 28] width 504 height 33
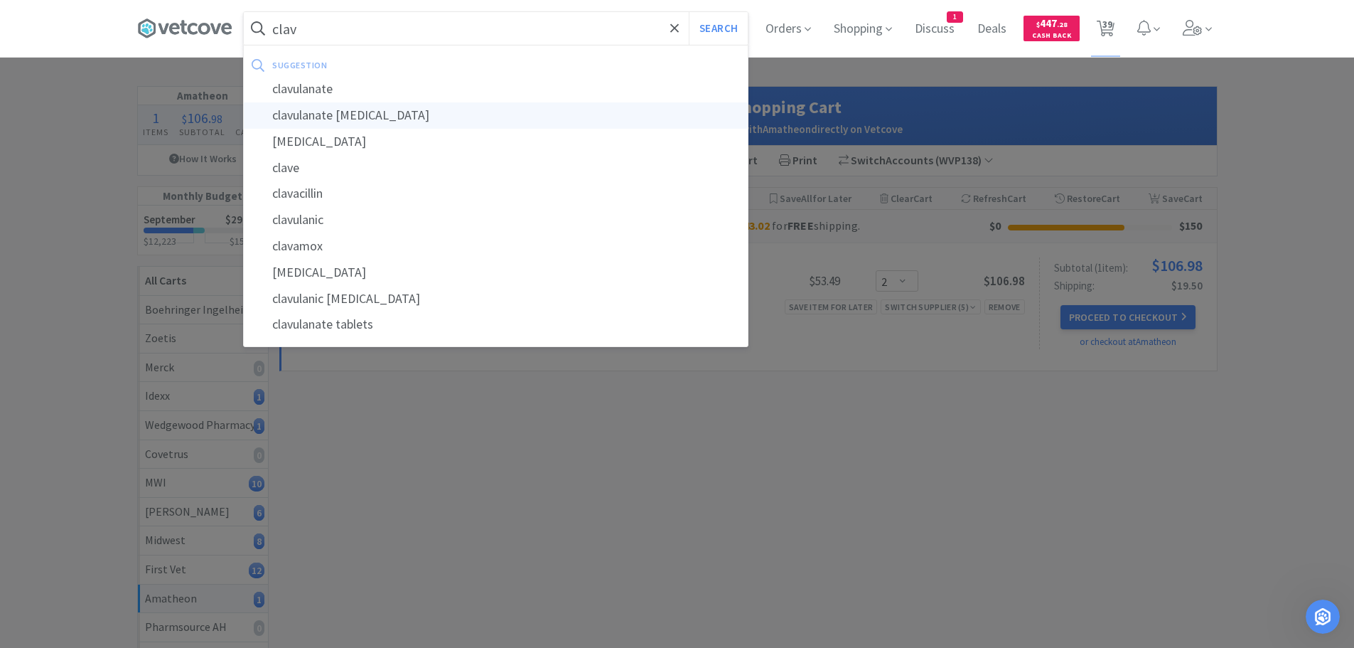
click at [410, 102] on div "clavulanate [MEDICAL_DATA]" at bounding box center [496, 115] width 504 height 26
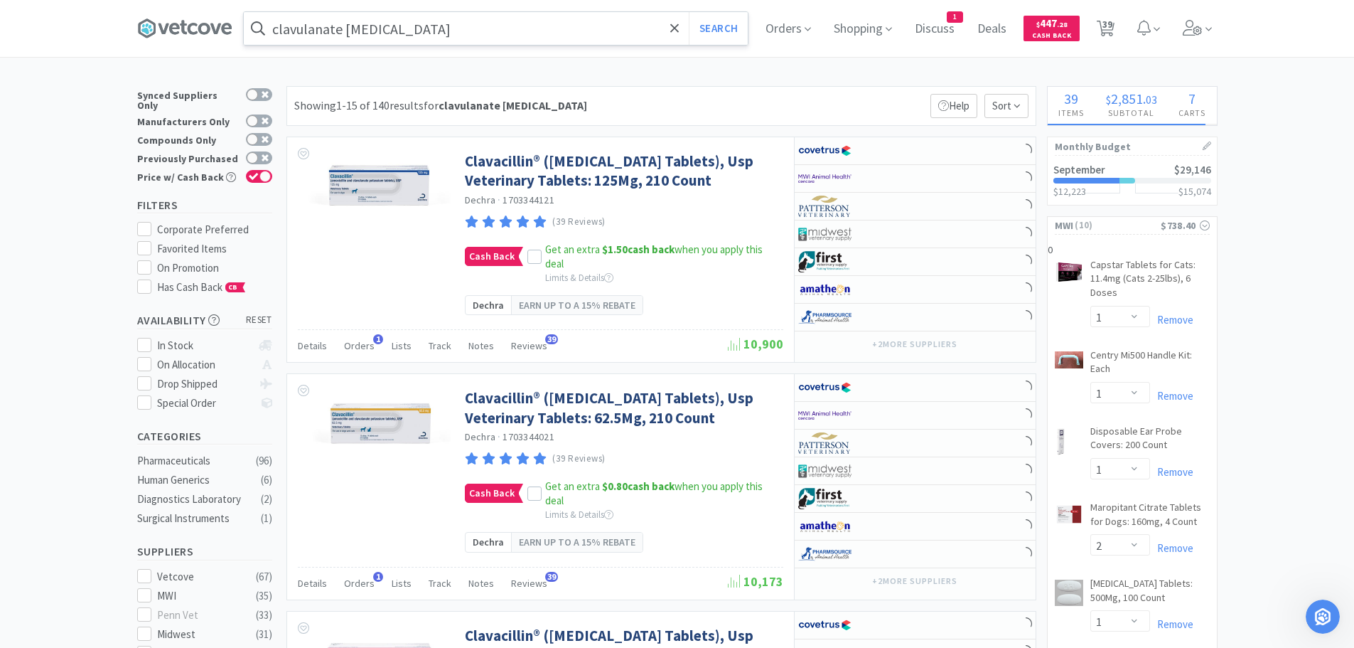
click at [440, 27] on input "clavulanate [MEDICAL_DATA]" at bounding box center [496, 28] width 504 height 33
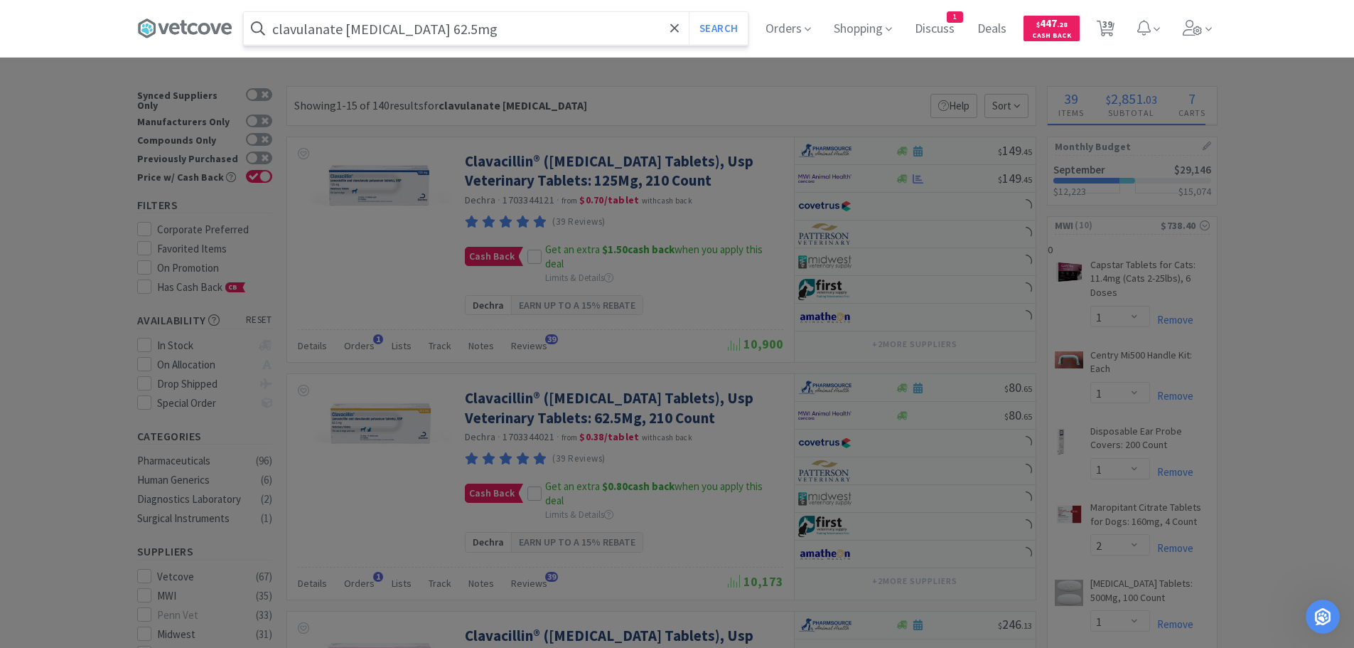
click at [689, 12] on button "Search" at bounding box center [718, 28] width 59 height 33
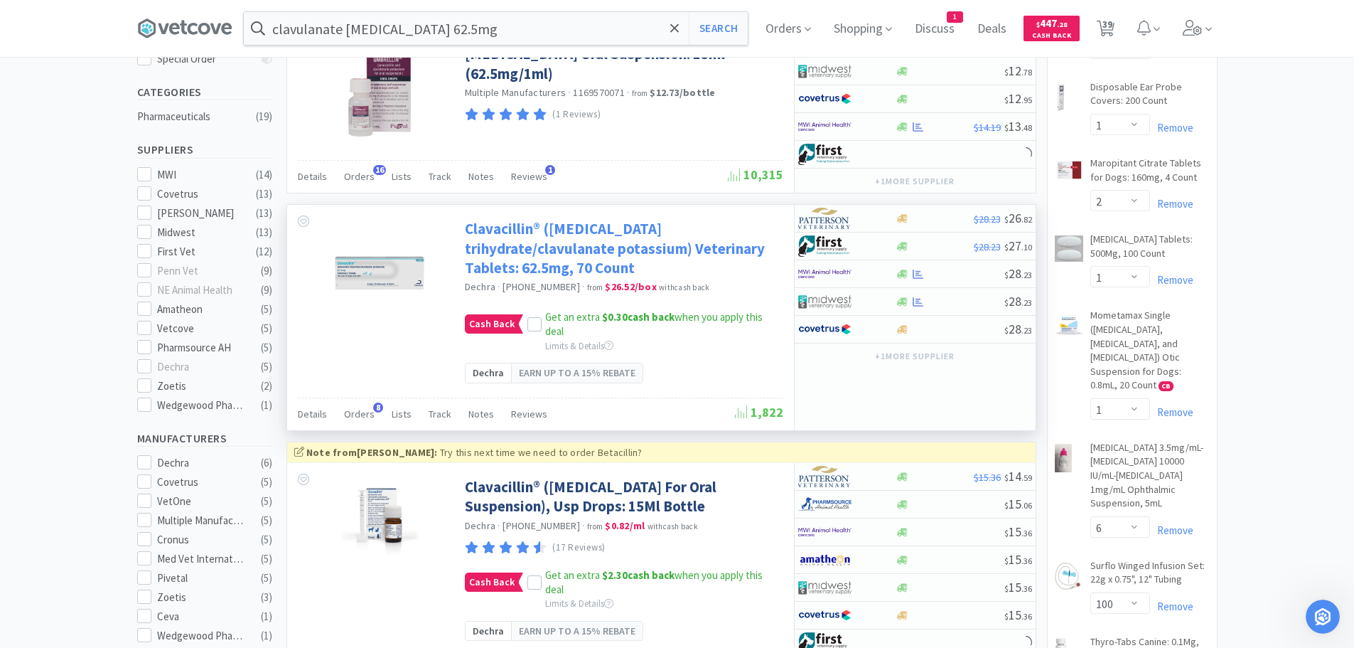
scroll to position [355, 0]
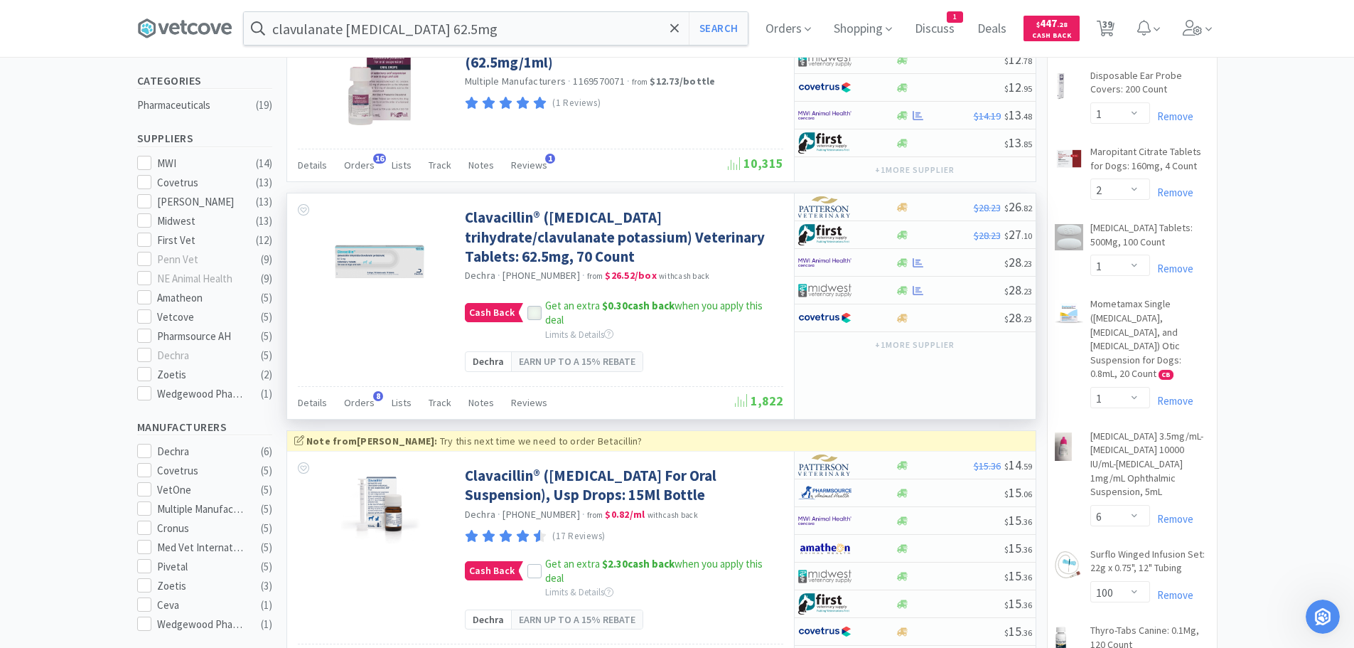
click at [528, 320] on div at bounding box center [535, 313] width 14 height 14
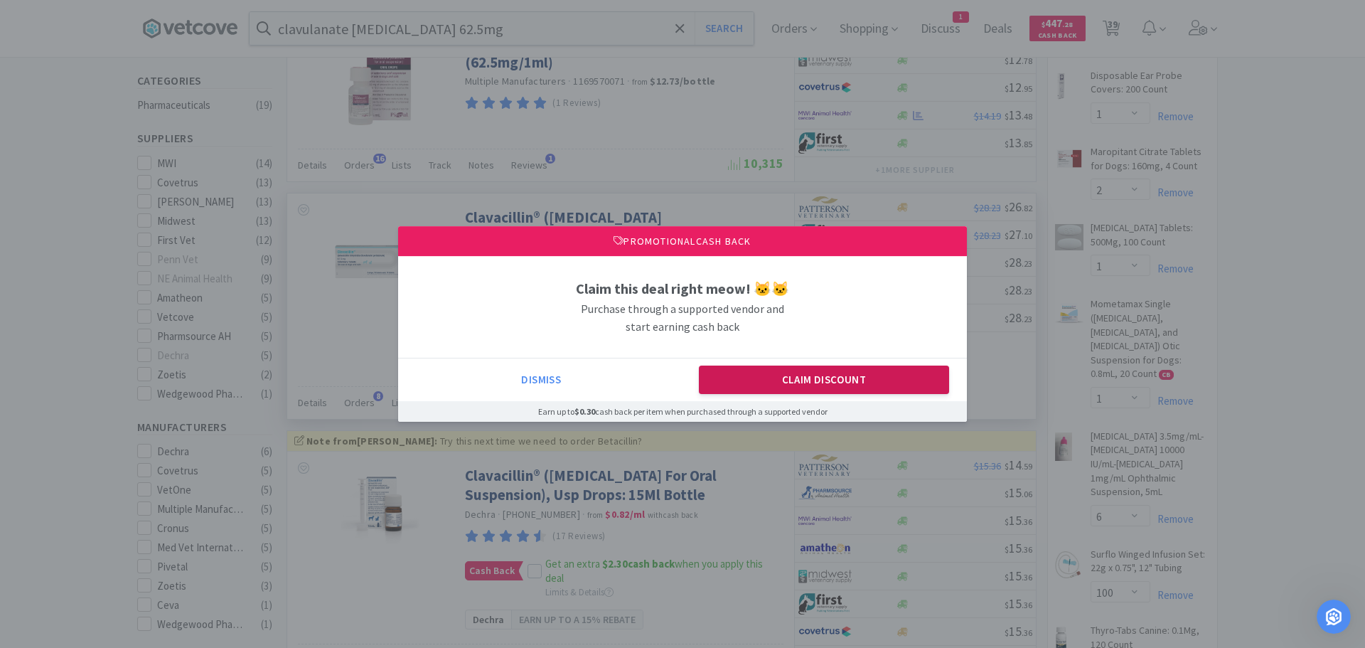
click at [852, 389] on button "Claim Discount" at bounding box center [824, 379] width 251 height 28
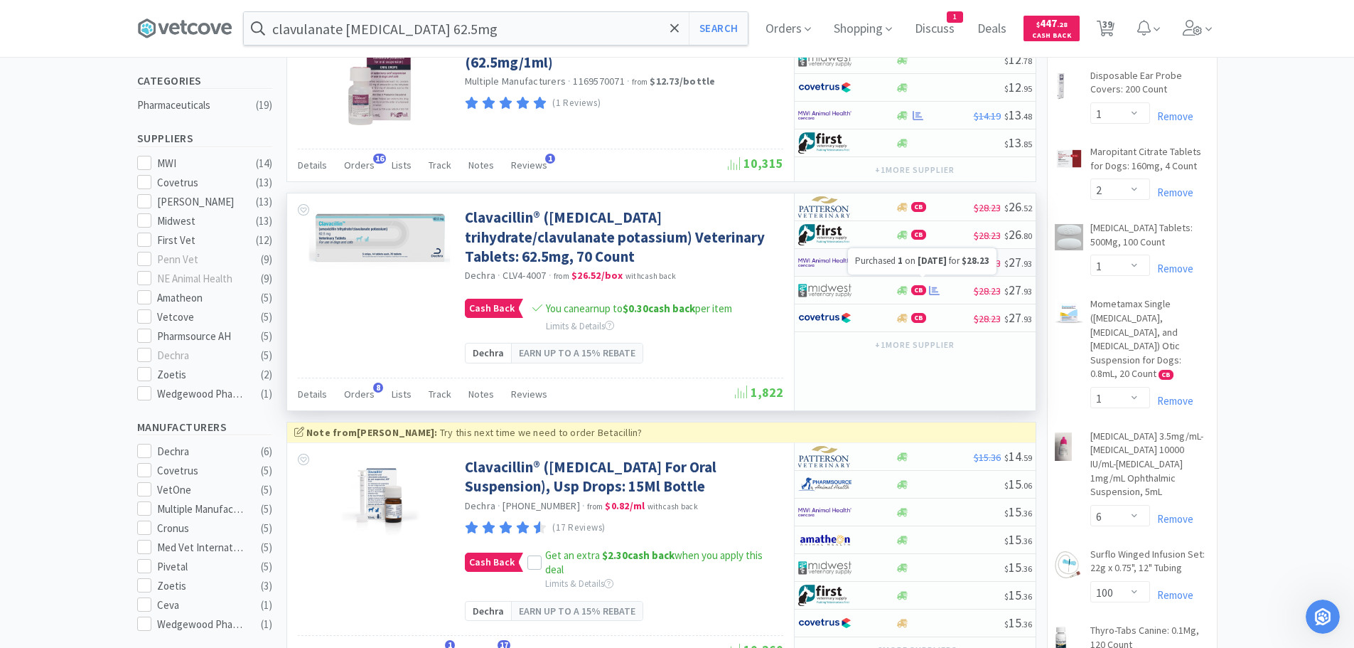
click at [934, 267] on icon at bounding box center [934, 262] width 11 height 9
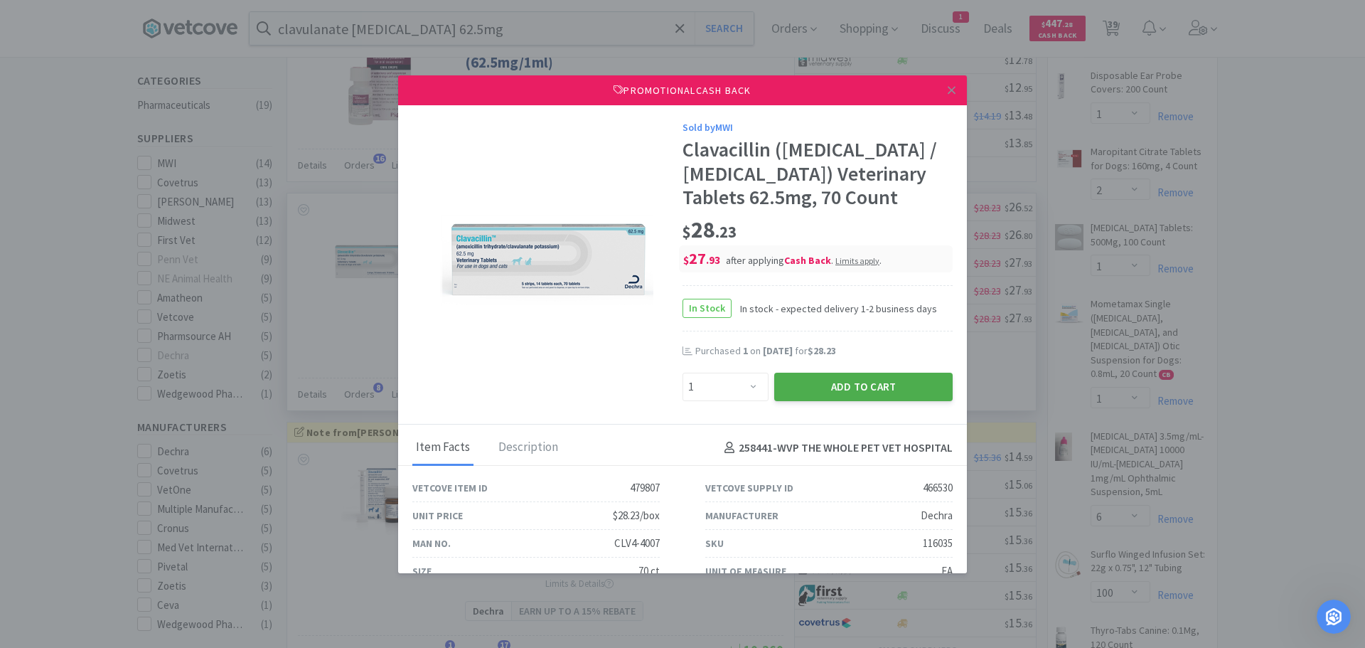
click at [860, 401] on button "Add to Cart" at bounding box center [863, 387] width 178 height 28
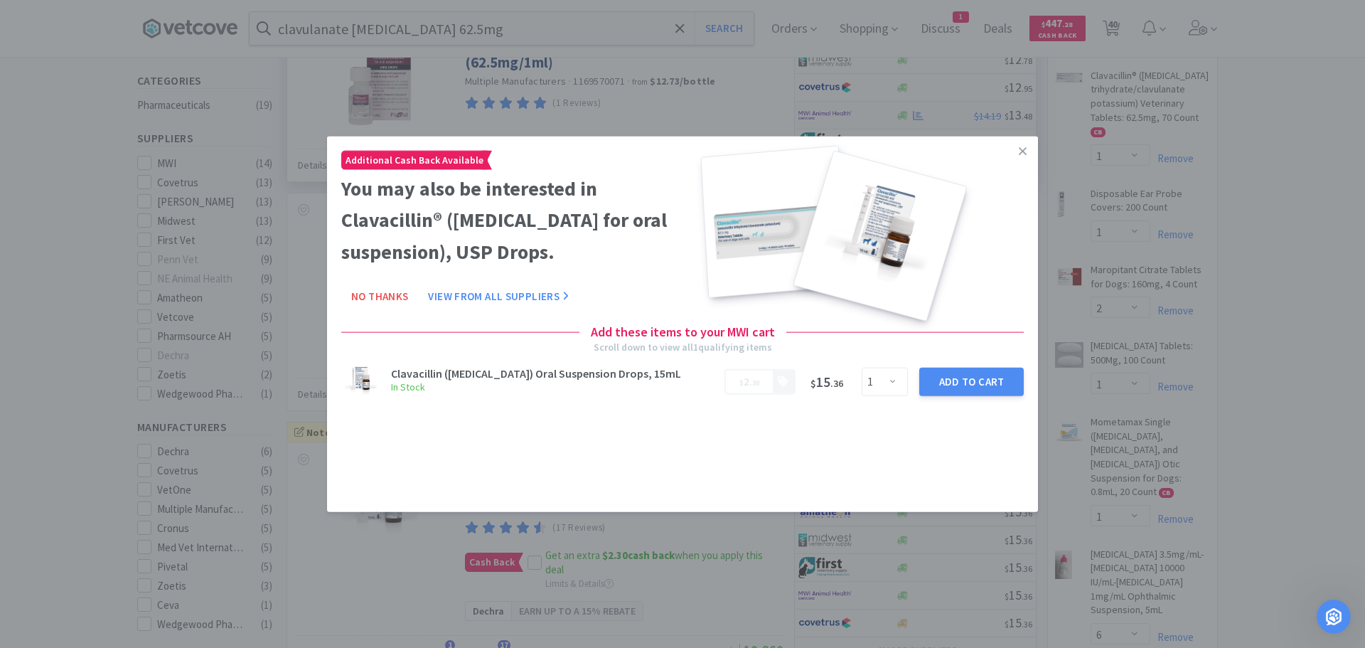
click at [1027, 143] on link at bounding box center [1022, 151] width 25 height 31
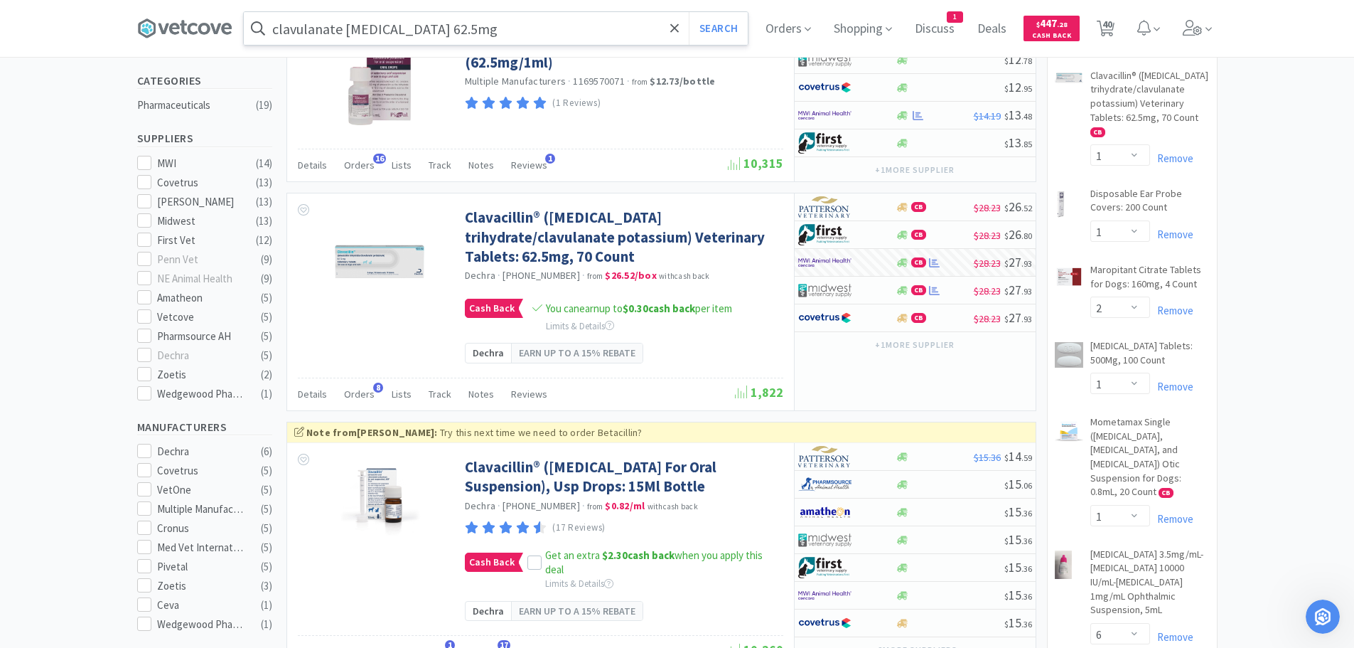
click at [511, 30] on input "clavulanate [MEDICAL_DATA] 62.5mg" at bounding box center [496, 28] width 504 height 33
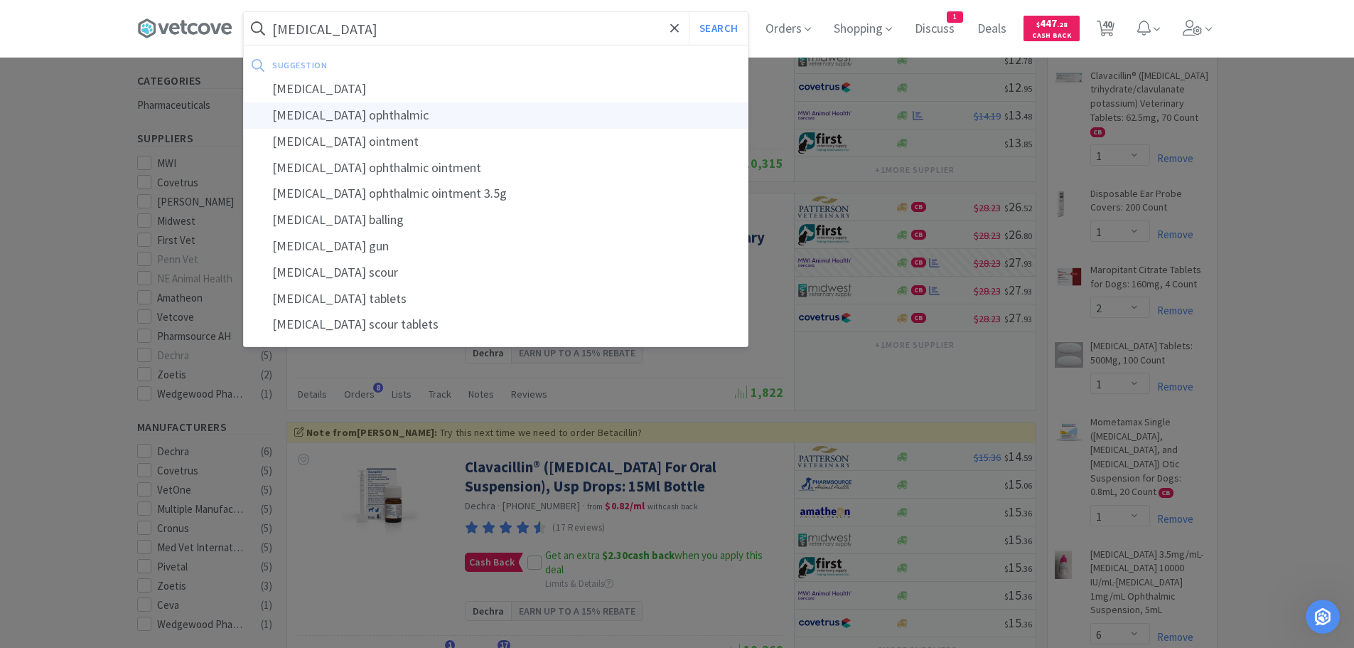
click at [420, 112] on div "[MEDICAL_DATA] ophthalmic" at bounding box center [496, 115] width 504 height 26
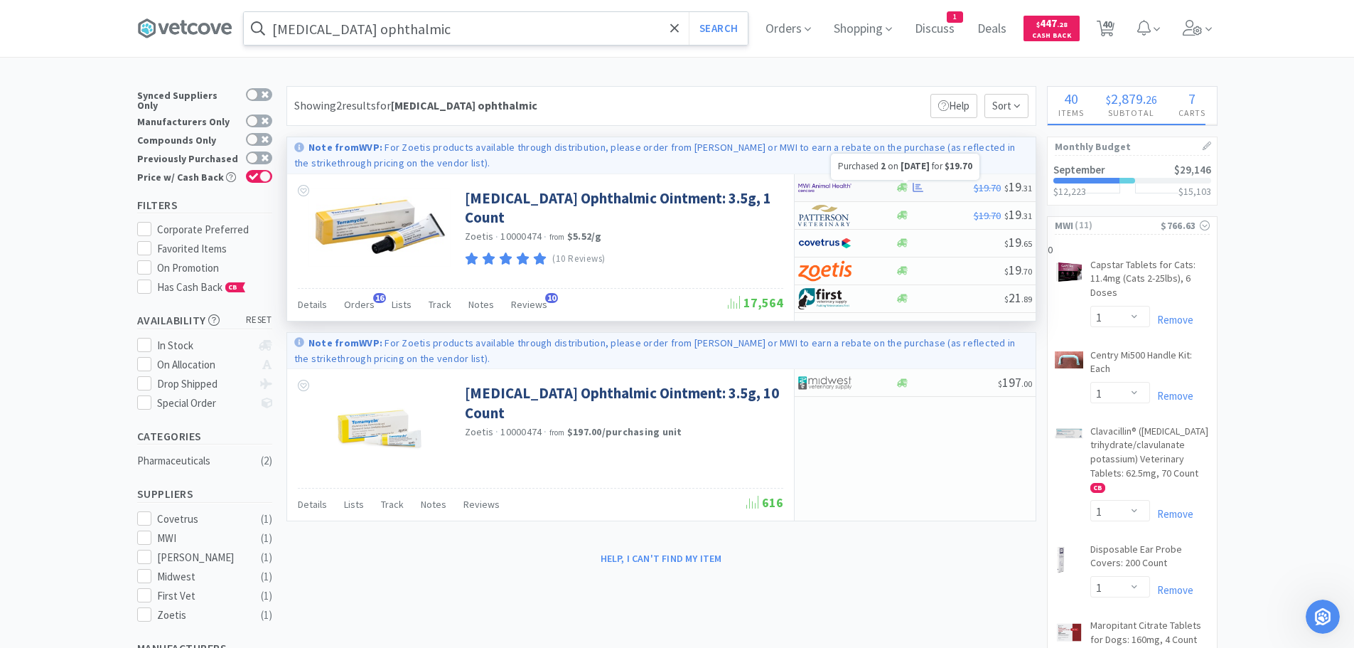
click at [916, 186] on icon at bounding box center [918, 187] width 11 height 11
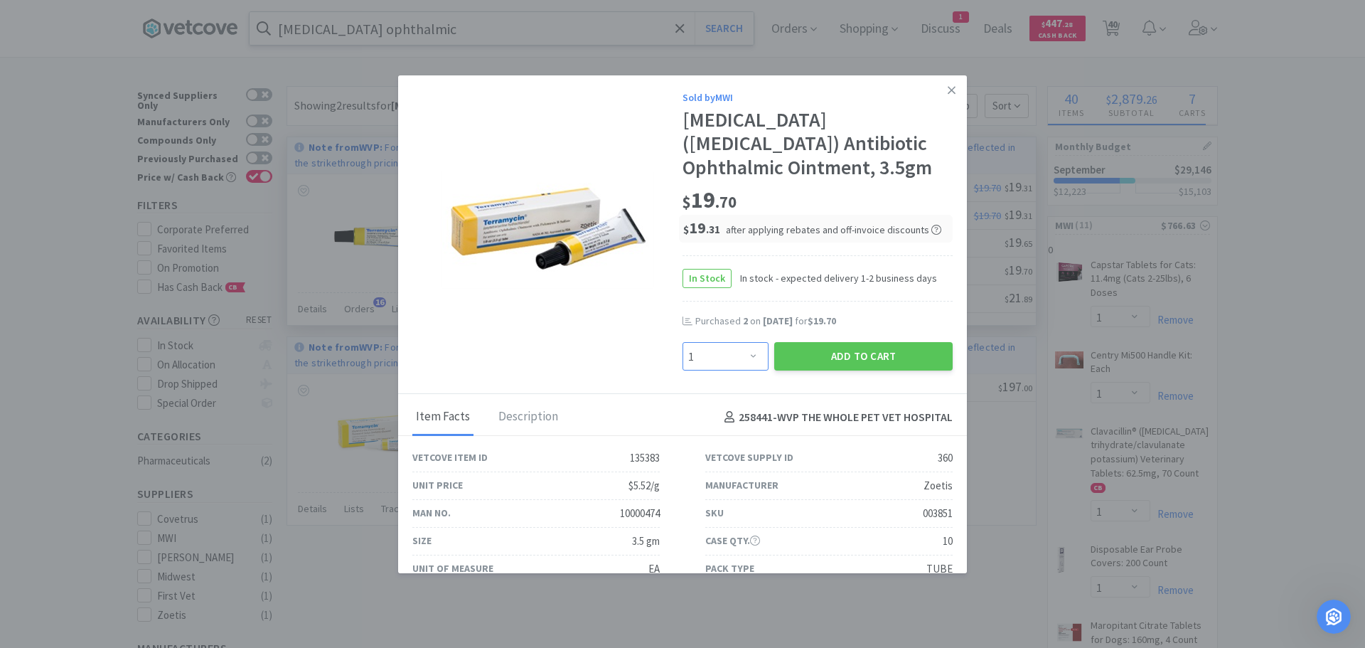
drag, startPoint x: 748, startPoint y: 358, endPoint x: 748, endPoint y: 346, distance: 11.4
click at [748, 358] on select "Enter Quantity 1 2 3 4 5 6 7 8 9 10 11 12 13 14 15 16 17 18 19 20 Enter Quantity" at bounding box center [726, 356] width 86 height 28
click at [683, 342] on select "Enter Quantity 1 2 3 4 5 6 7 8 9 10 11 12 13 14 15 16 17 18 19 20 Enter Quantity" at bounding box center [726, 356] width 86 height 28
click at [832, 356] on button "Add to Cart" at bounding box center [863, 356] width 178 height 28
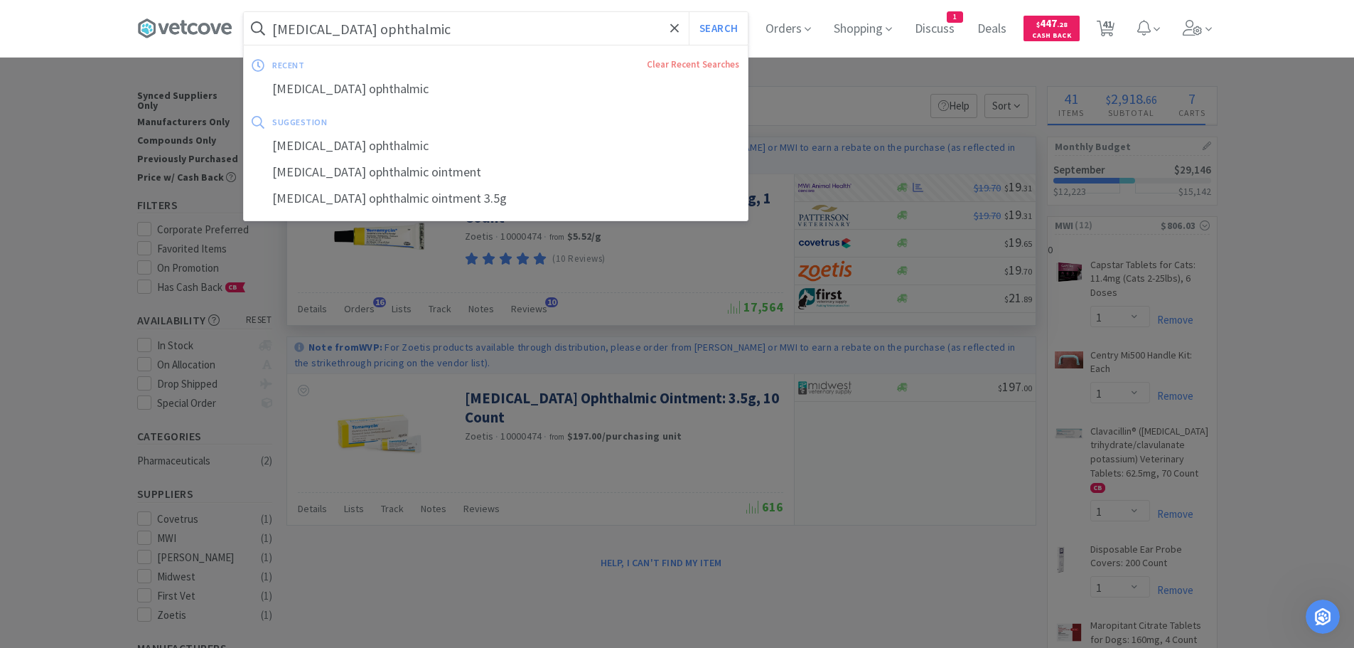
click at [456, 35] on input "[MEDICAL_DATA] ophthalmic" at bounding box center [496, 28] width 504 height 33
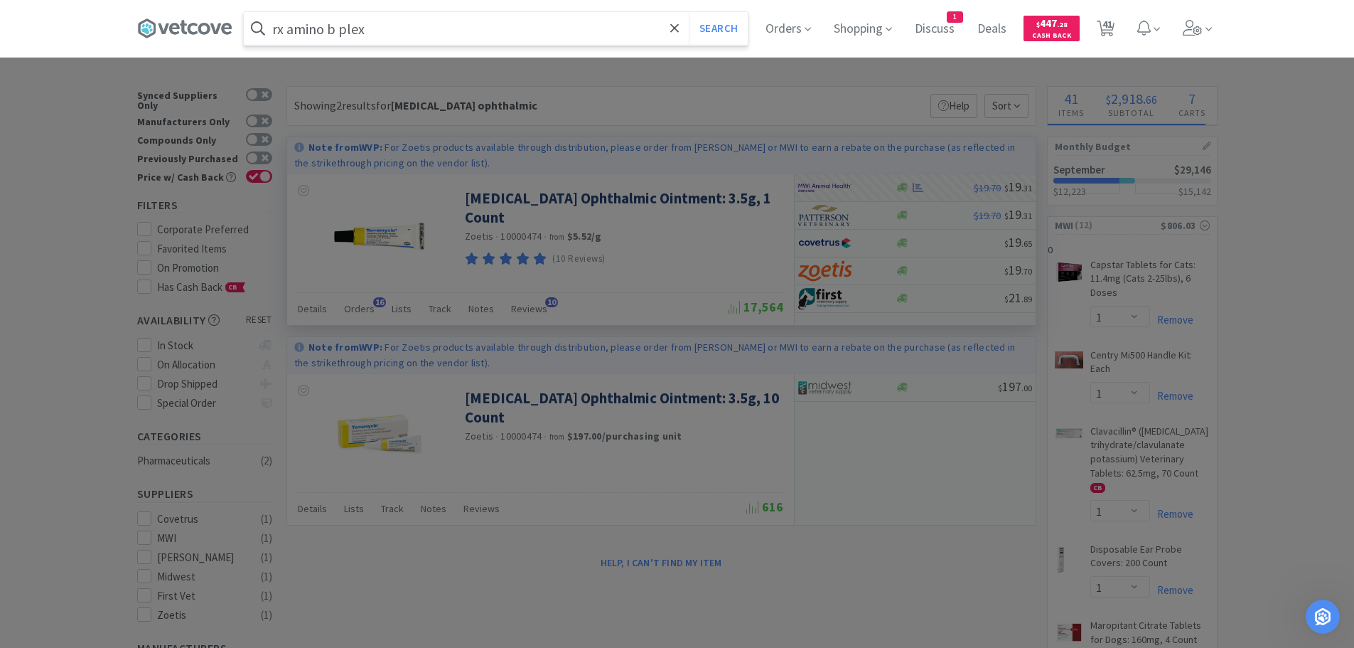
click at [689, 12] on button "Search" at bounding box center [718, 28] width 59 height 33
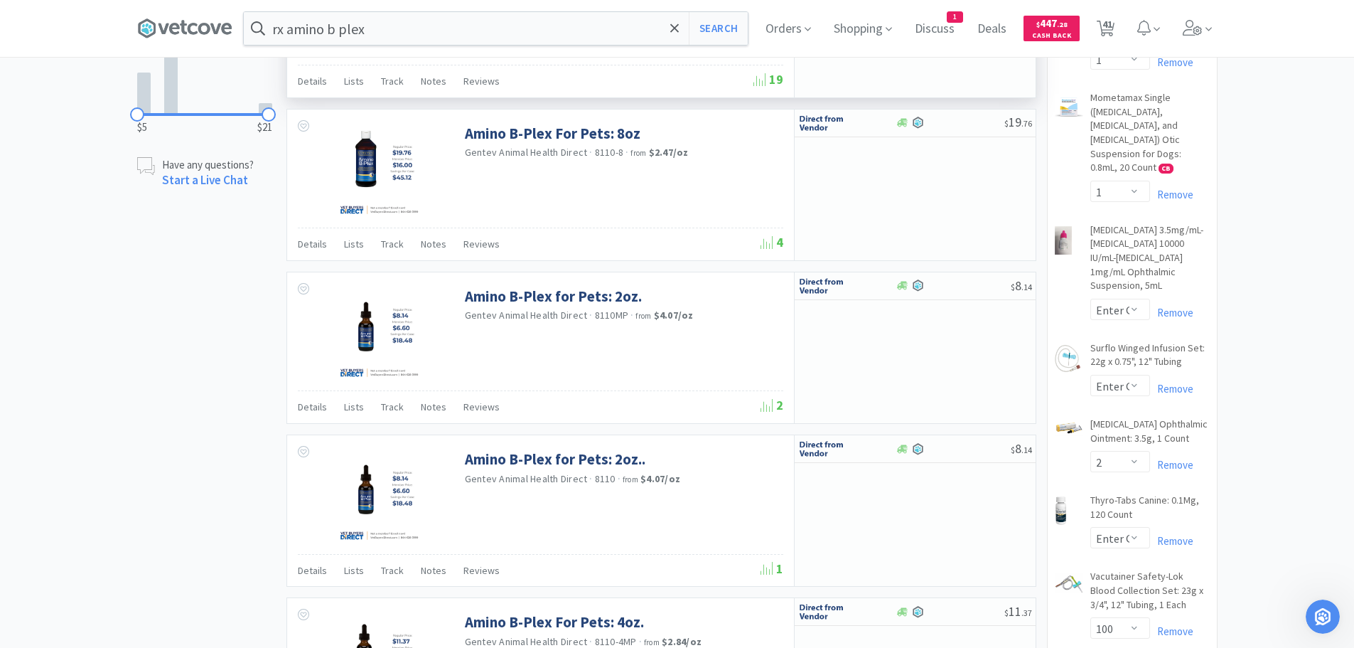
scroll to position [498, 0]
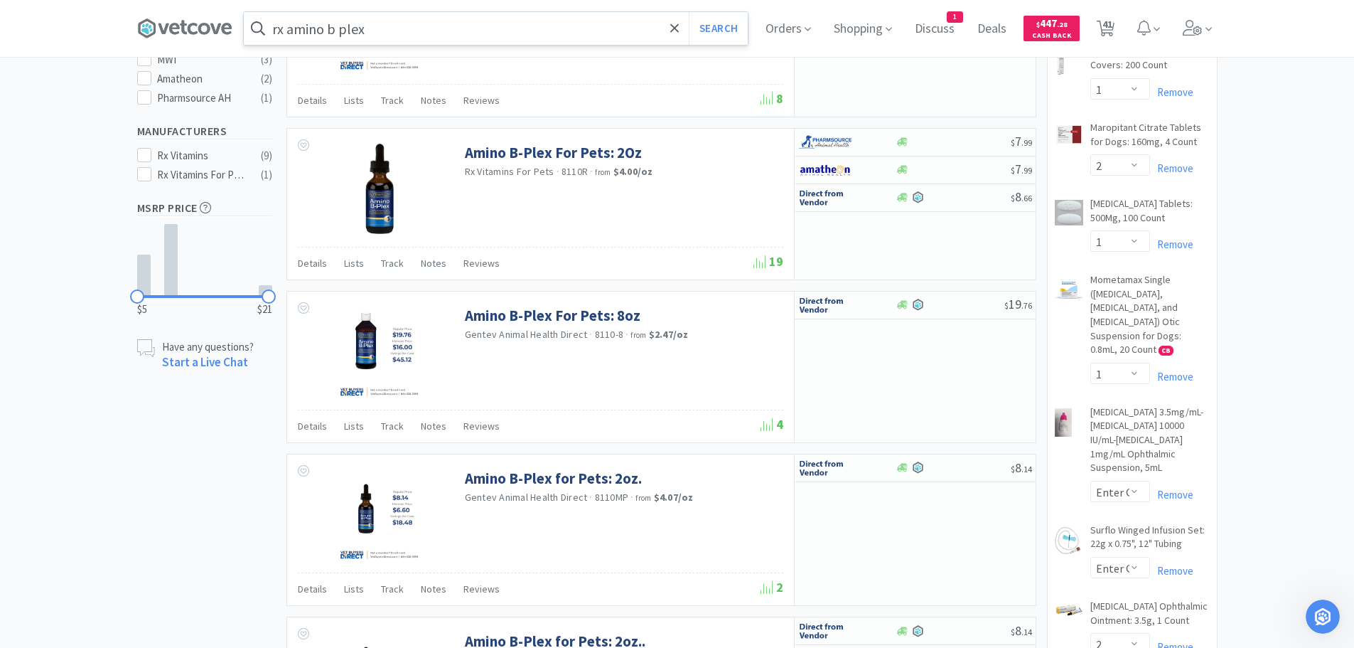
click at [475, 31] on input "rx amino b plex" at bounding box center [496, 28] width 504 height 33
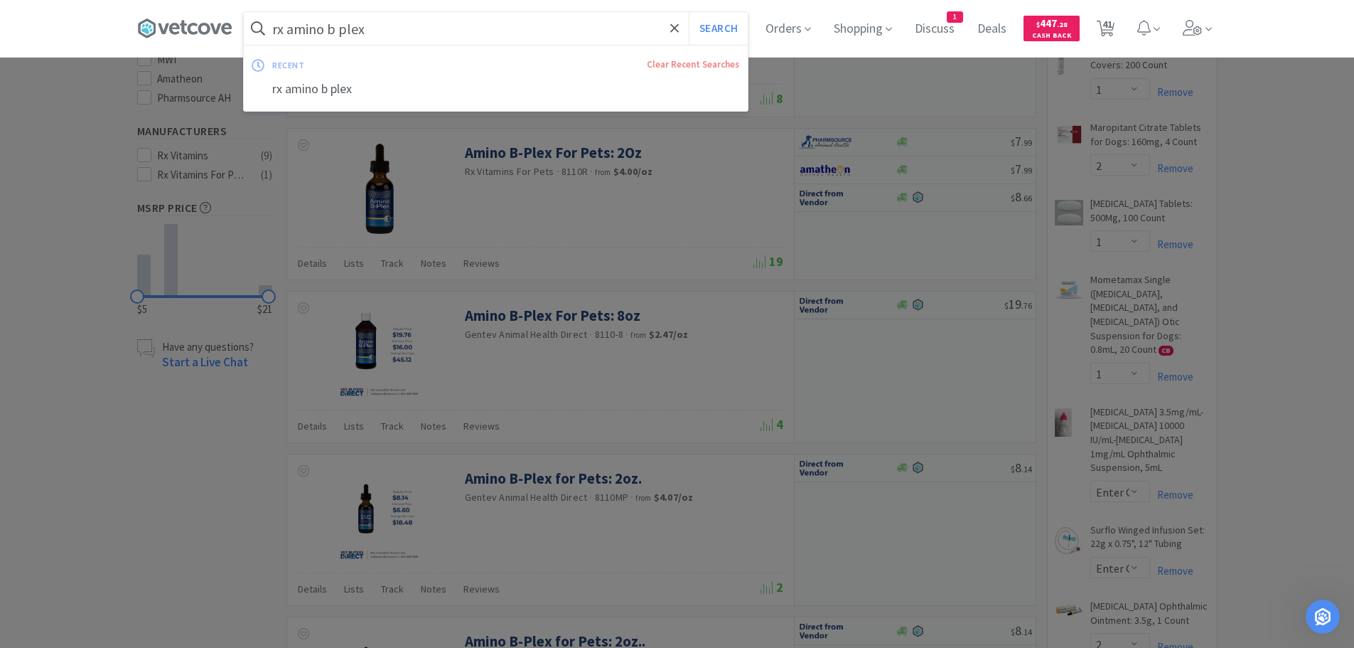
drag, startPoint x: 294, startPoint y: 31, endPoint x: 291, endPoint y: 1, distance: 30.0
click at [292, 16] on input "rx amino b plex" at bounding box center [496, 28] width 504 height 33
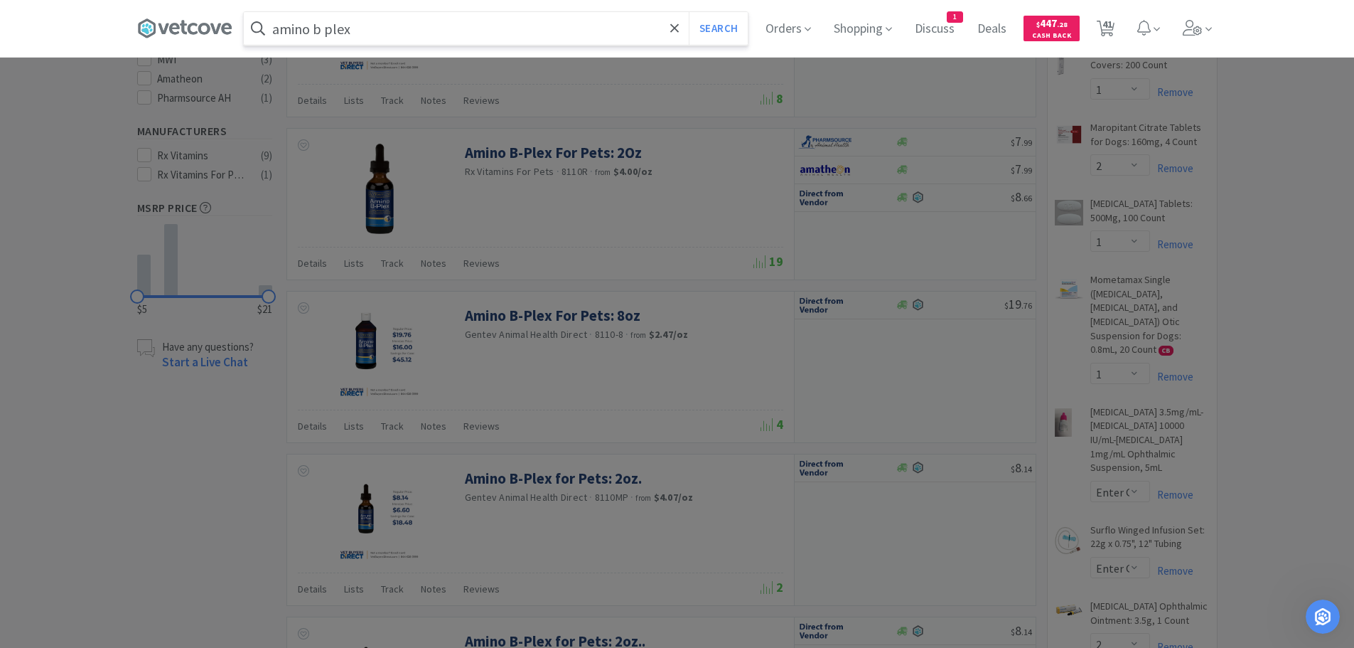
click at [373, 33] on input "amino b plex" at bounding box center [496, 28] width 504 height 33
click at [689, 12] on button "Search" at bounding box center [718, 28] width 59 height 33
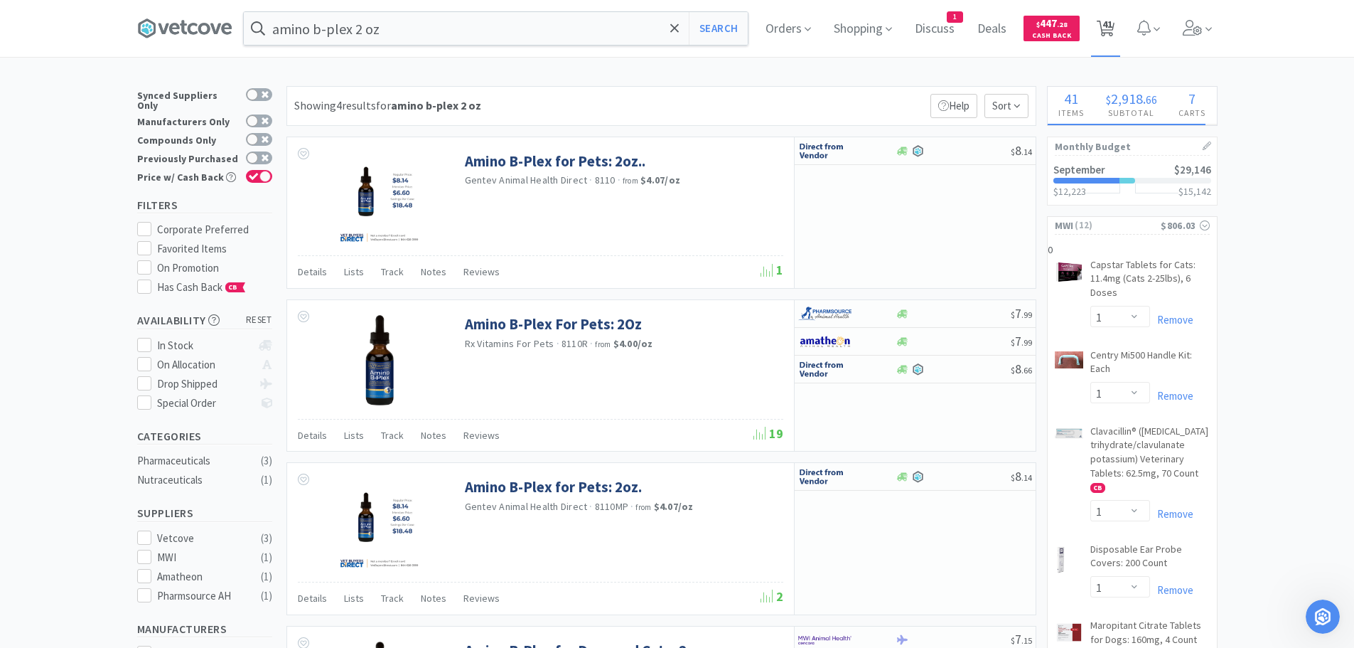
click at [1107, 23] on span "41" at bounding box center [1108, 24] width 10 height 57
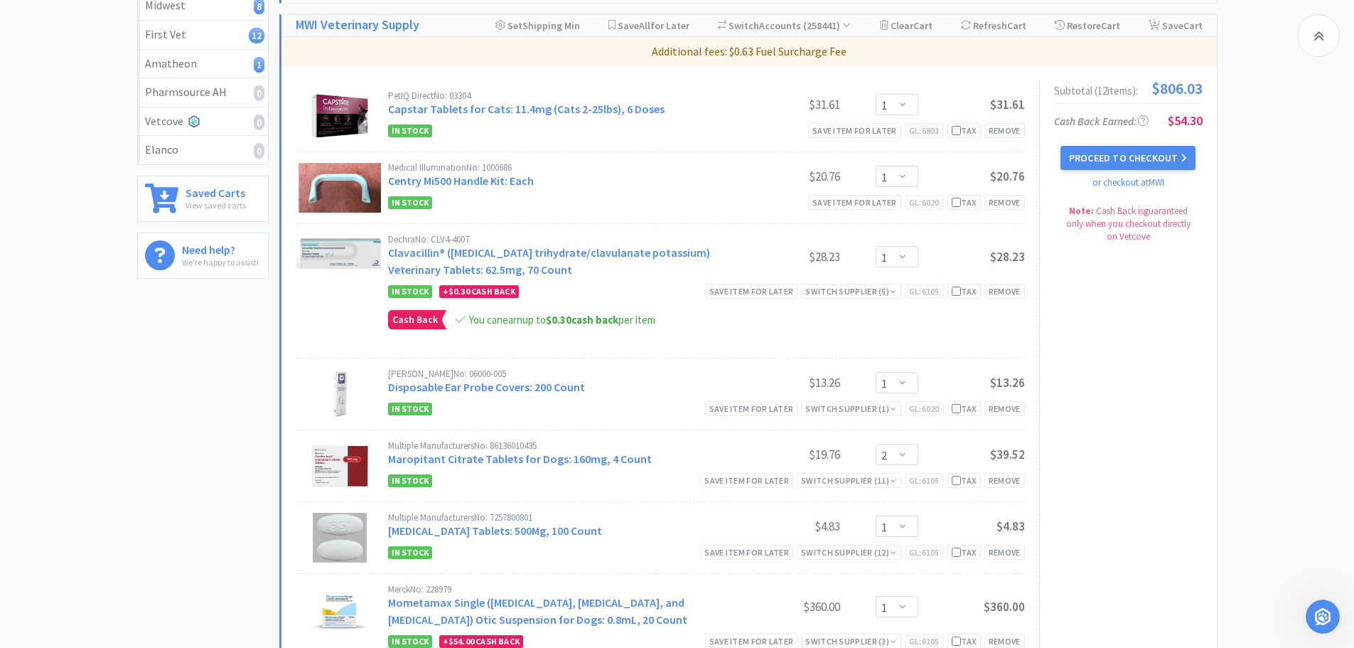
scroll to position [284, 0]
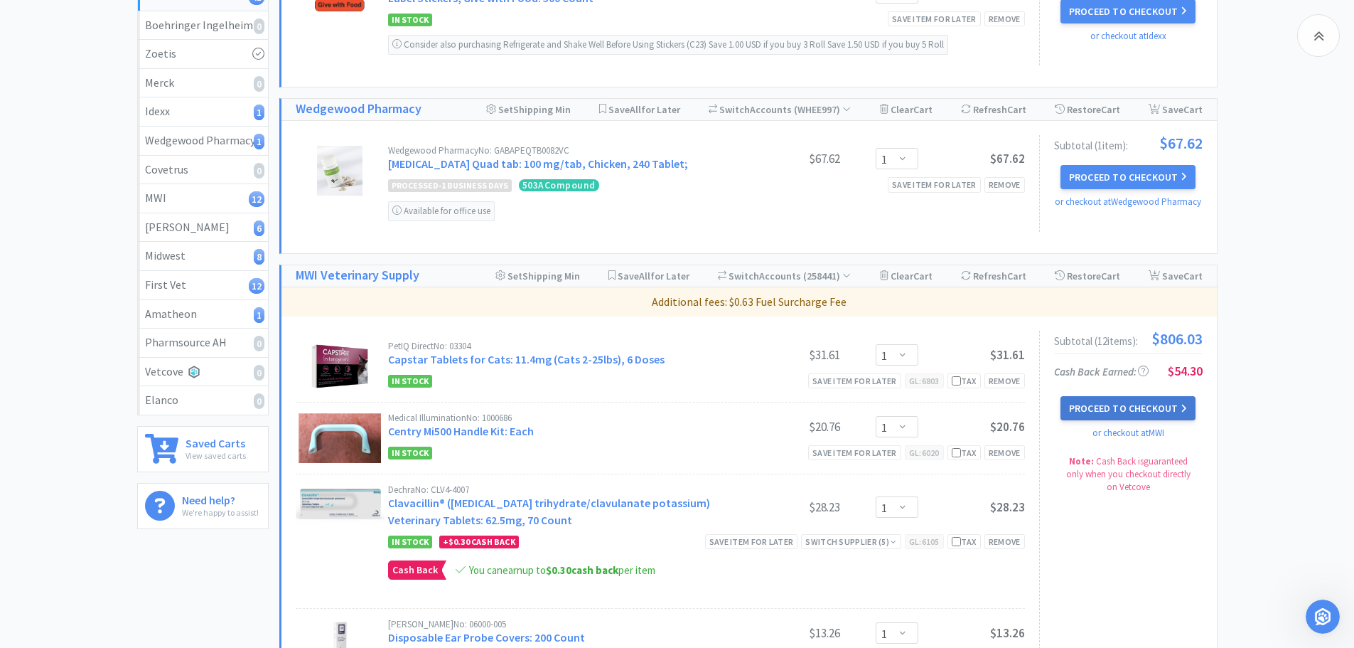
click at [1128, 405] on button "Proceed to Checkout" at bounding box center [1128, 408] width 135 height 24
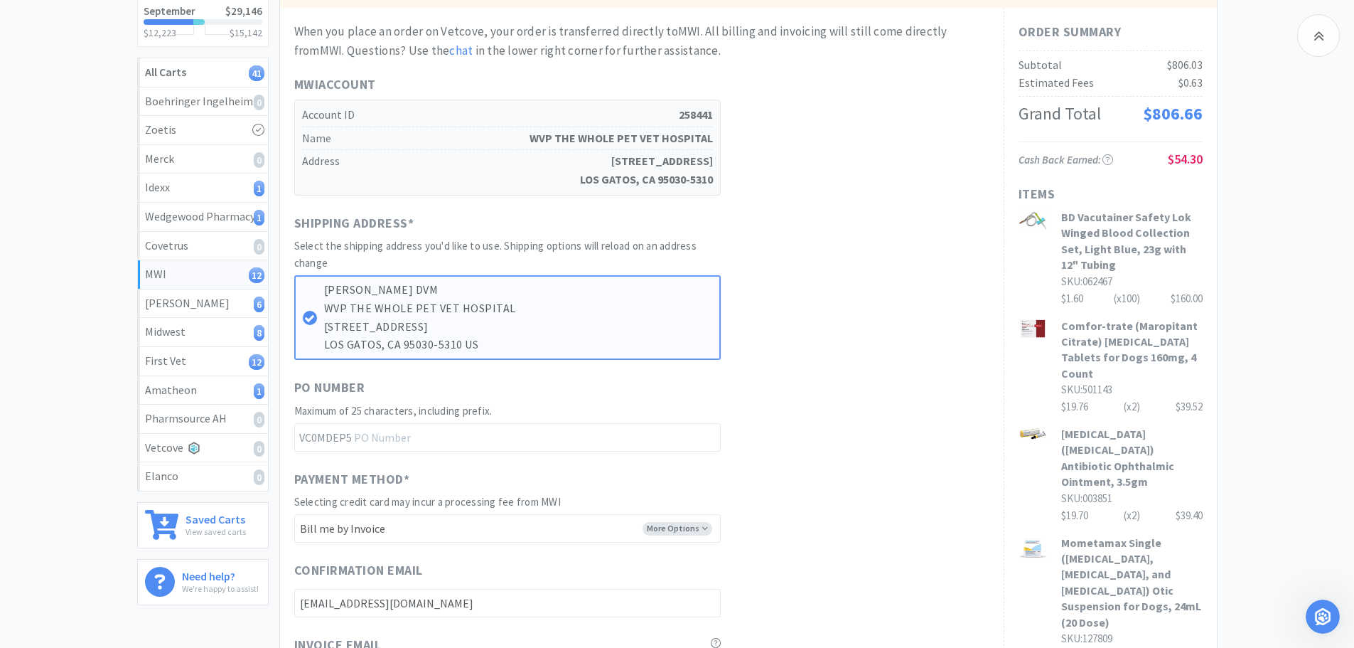
scroll to position [213, 0]
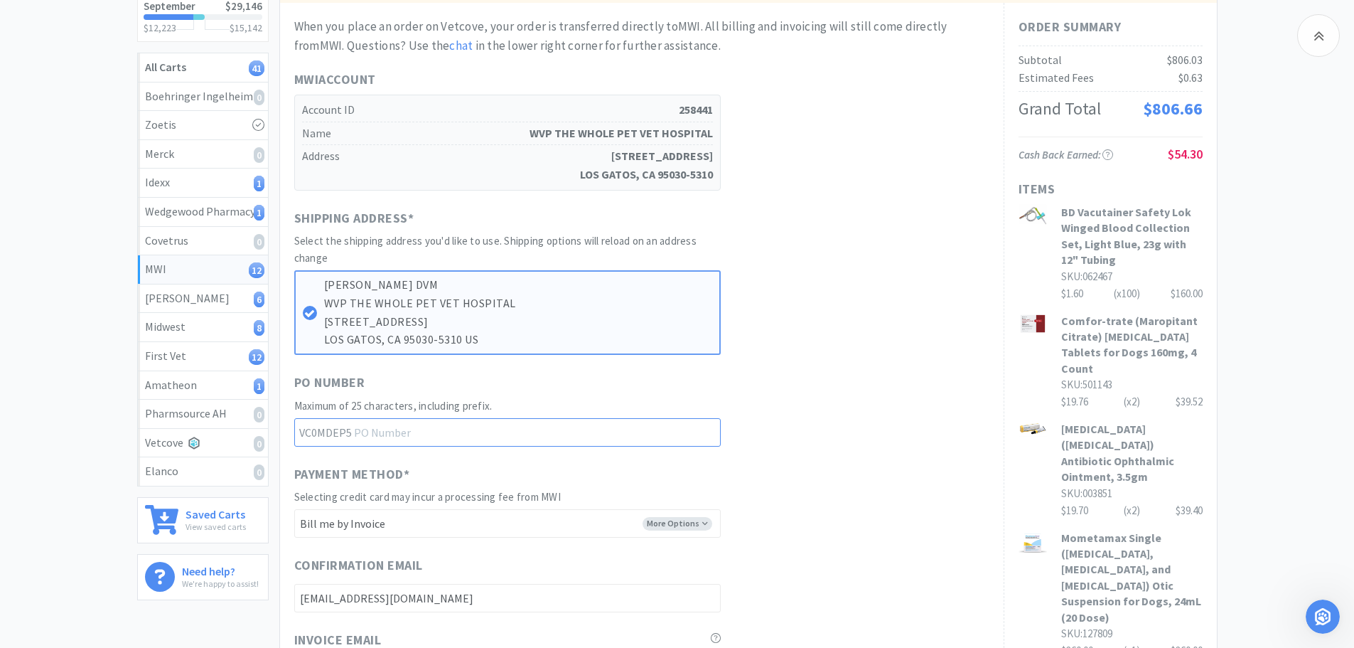
click at [488, 429] on input "text" at bounding box center [507, 432] width 427 height 28
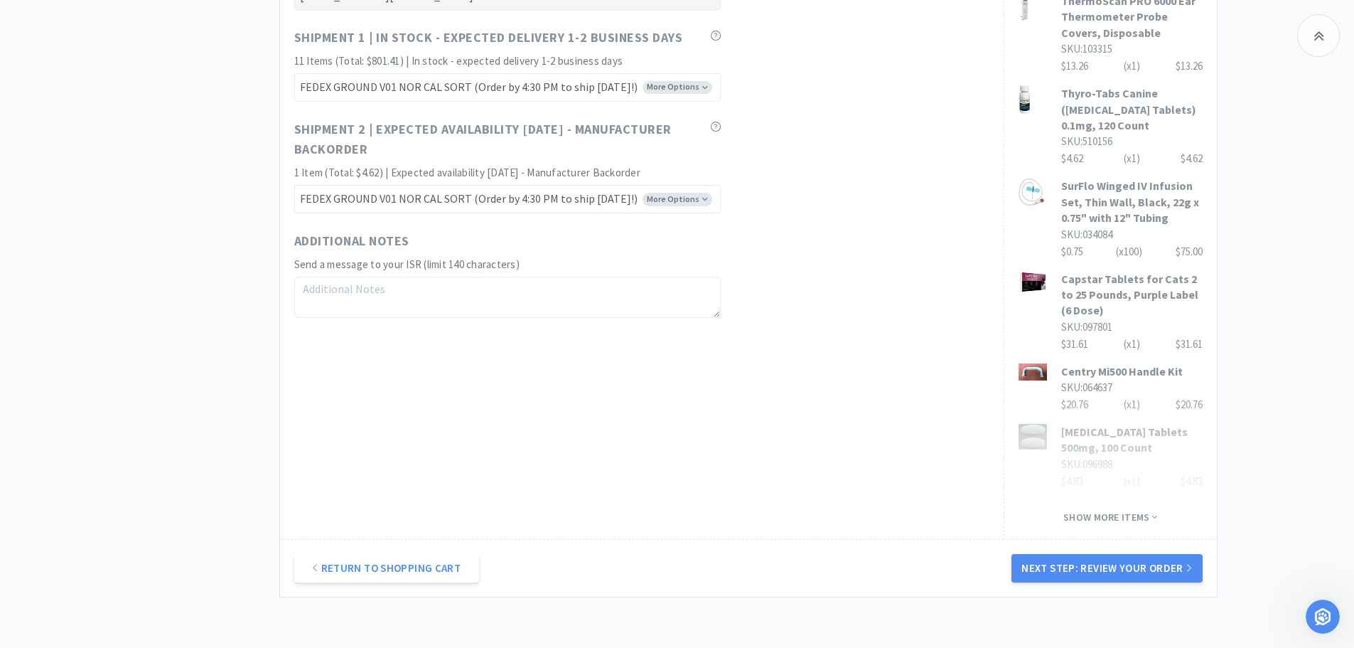
scroll to position [924, 0]
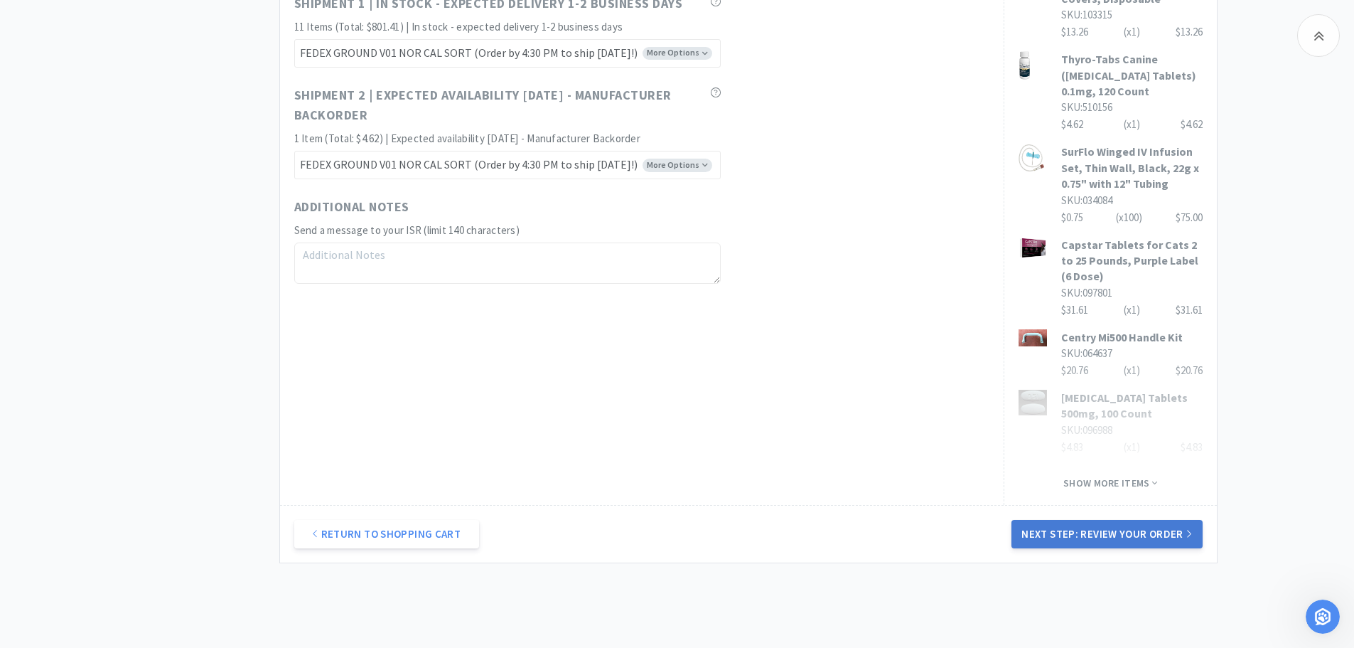
click at [1139, 520] on button "Next Step: Review Your Order" at bounding box center [1107, 534] width 191 height 28
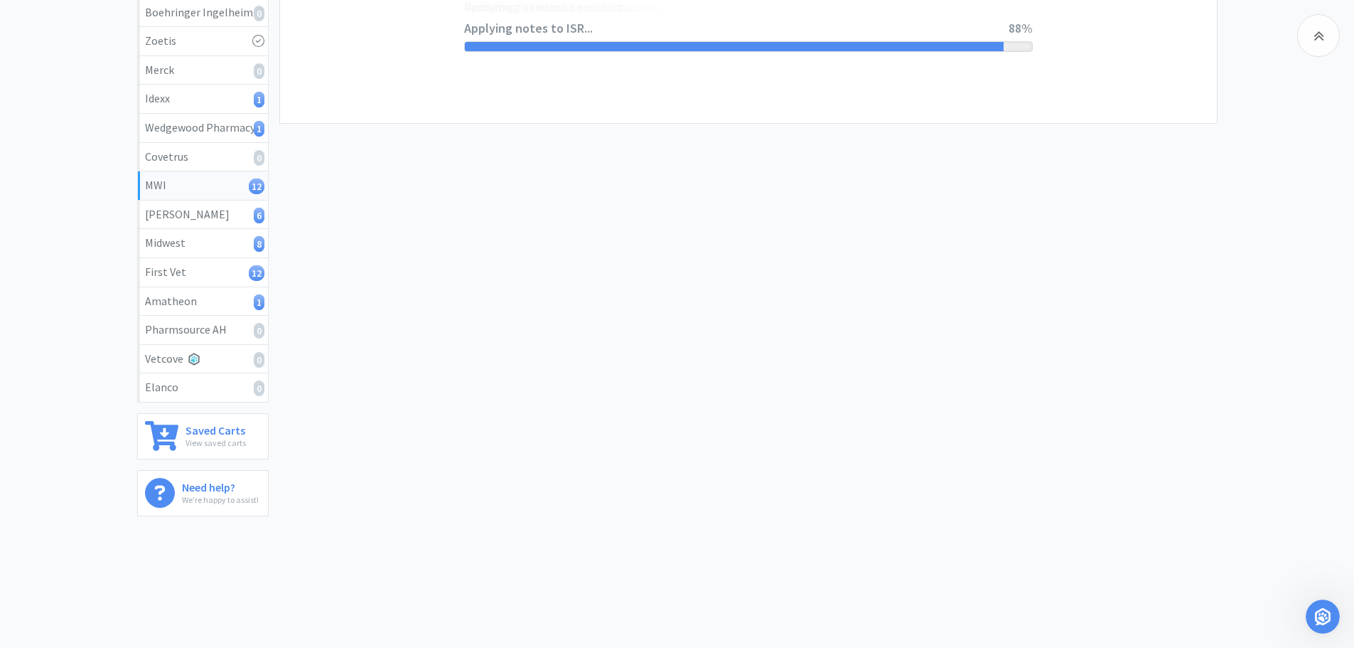
scroll to position [0, 0]
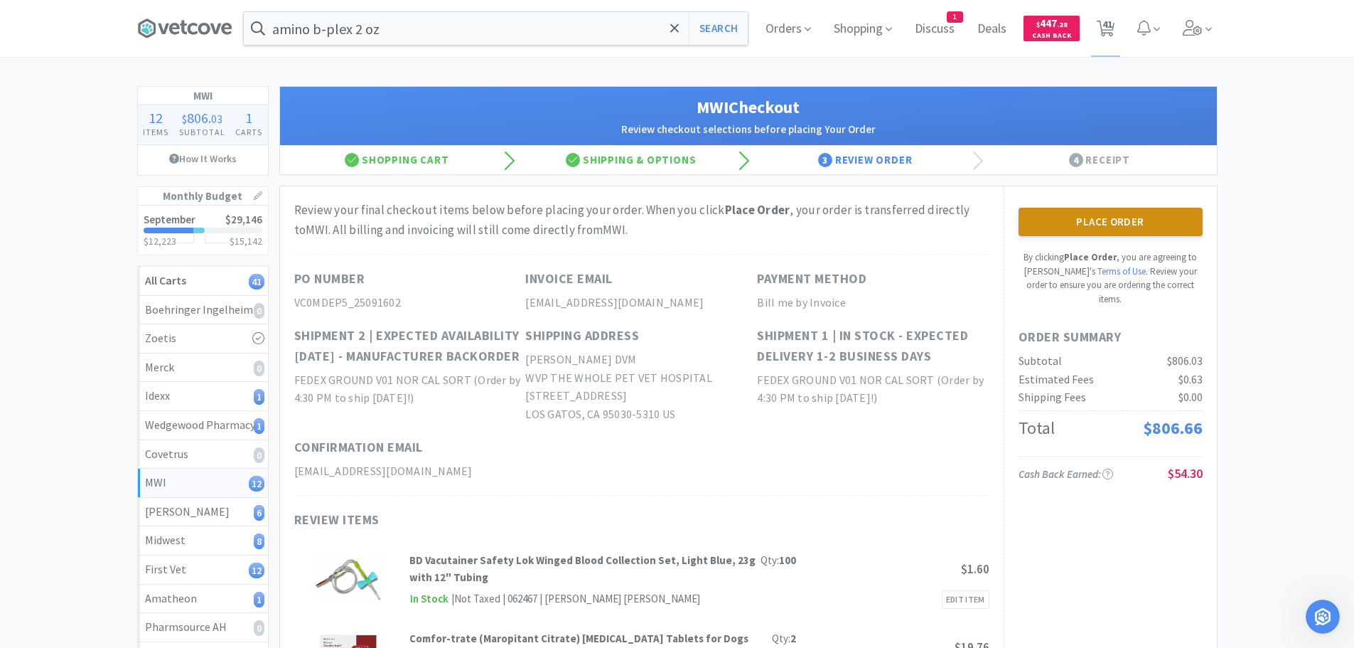
click at [1089, 218] on button "Place Order" at bounding box center [1111, 222] width 184 height 28
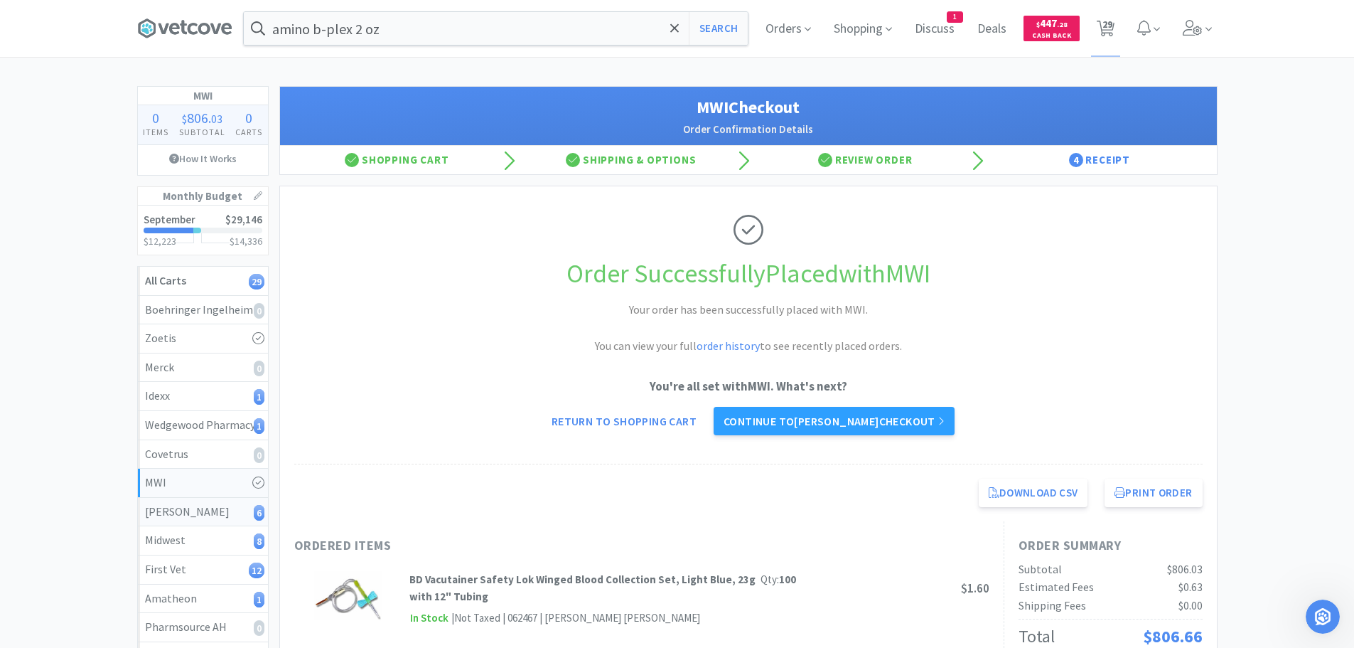
click at [216, 507] on div "[PERSON_NAME] 6" at bounding box center [203, 512] width 116 height 18
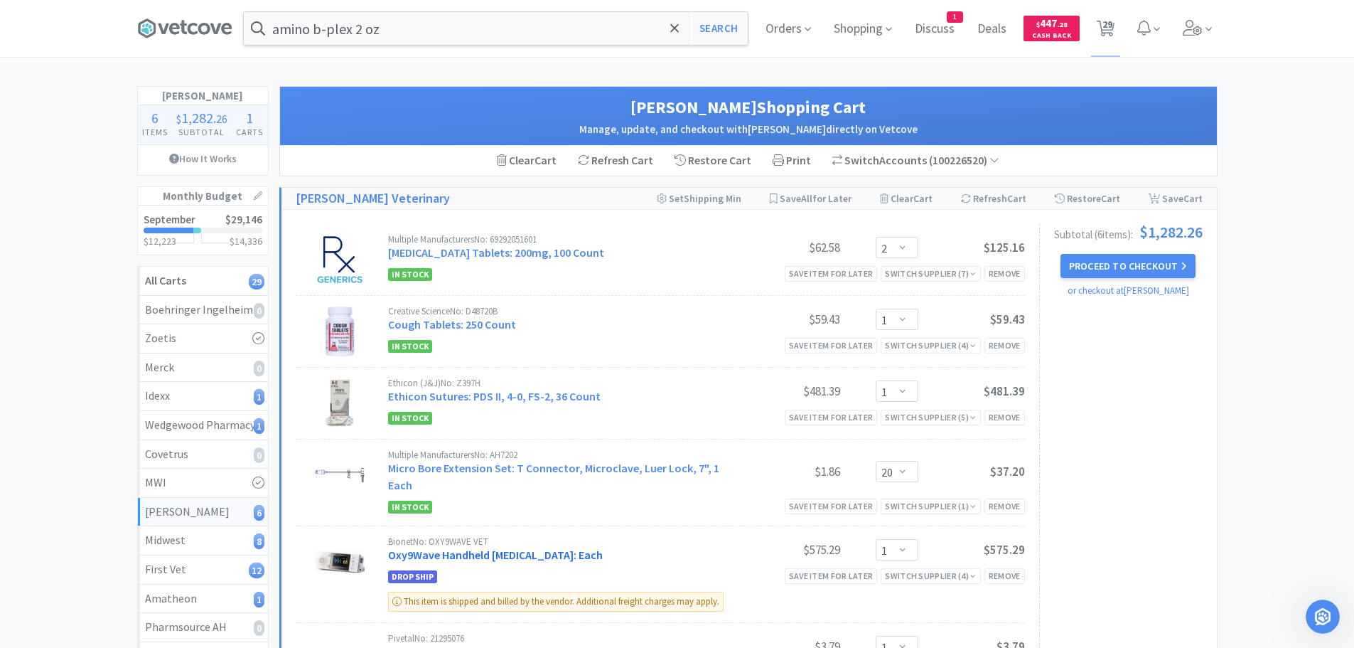
click at [483, 552] on link "Oxy9Wave Handheld [MEDICAL_DATA]: Each" at bounding box center [495, 554] width 215 height 14
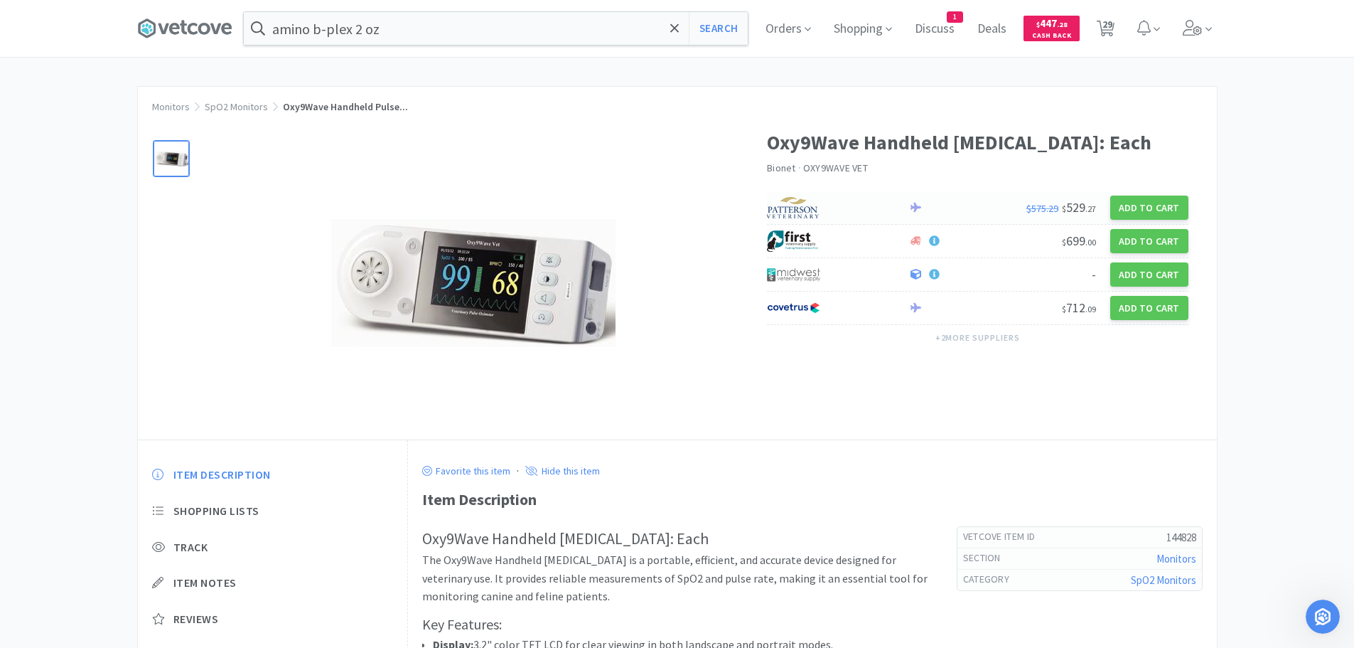
click at [845, 201] on div at bounding box center [830, 208] width 127 height 24
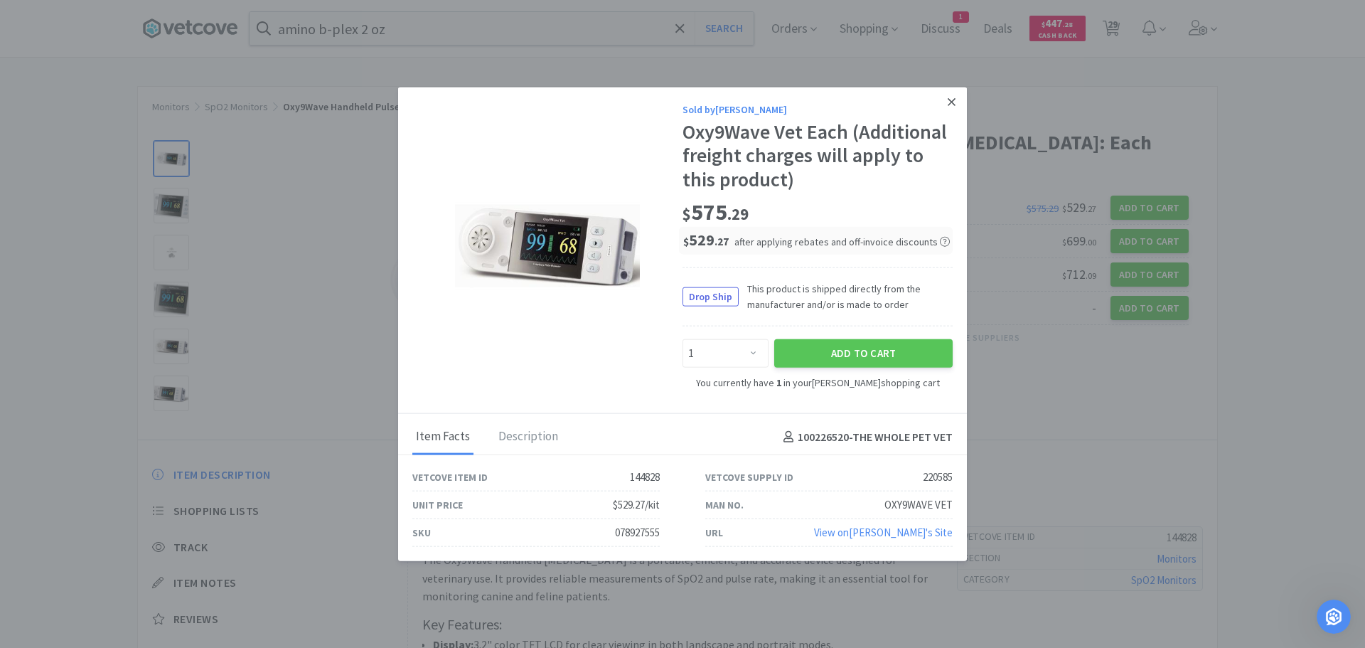
click at [955, 97] on icon at bounding box center [952, 101] width 8 height 13
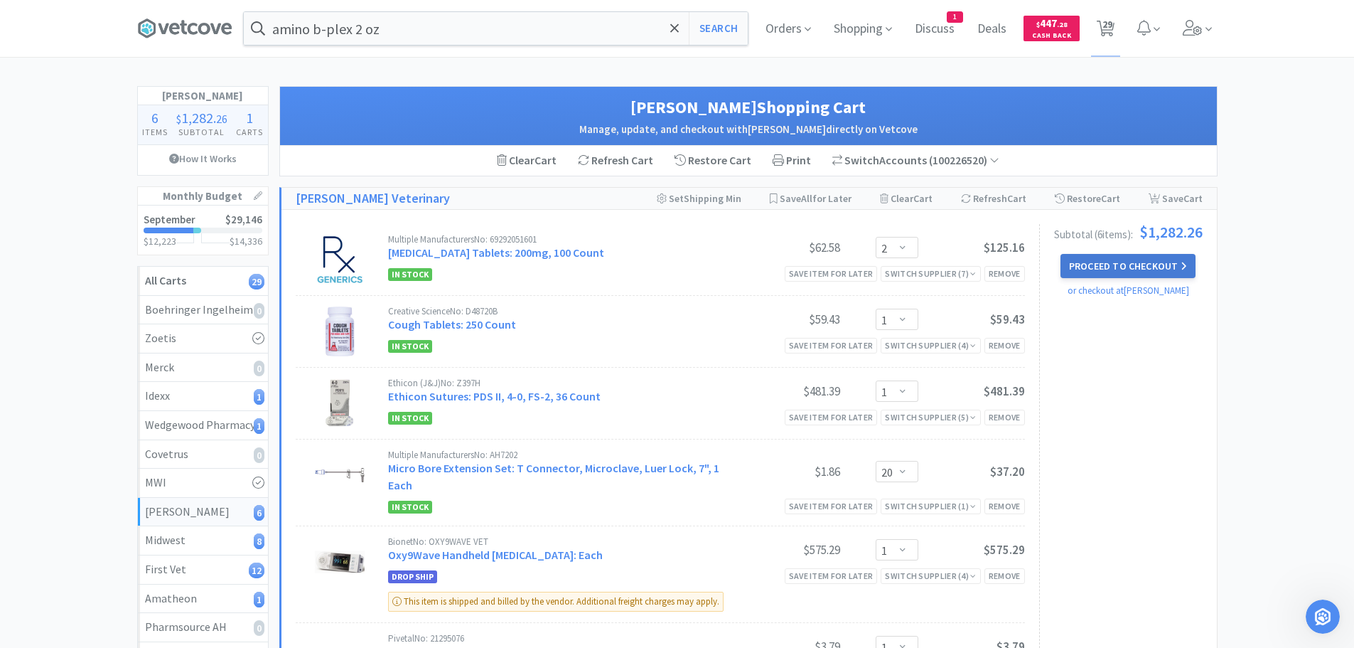
click at [1101, 262] on button "Proceed to Checkout" at bounding box center [1128, 266] width 135 height 24
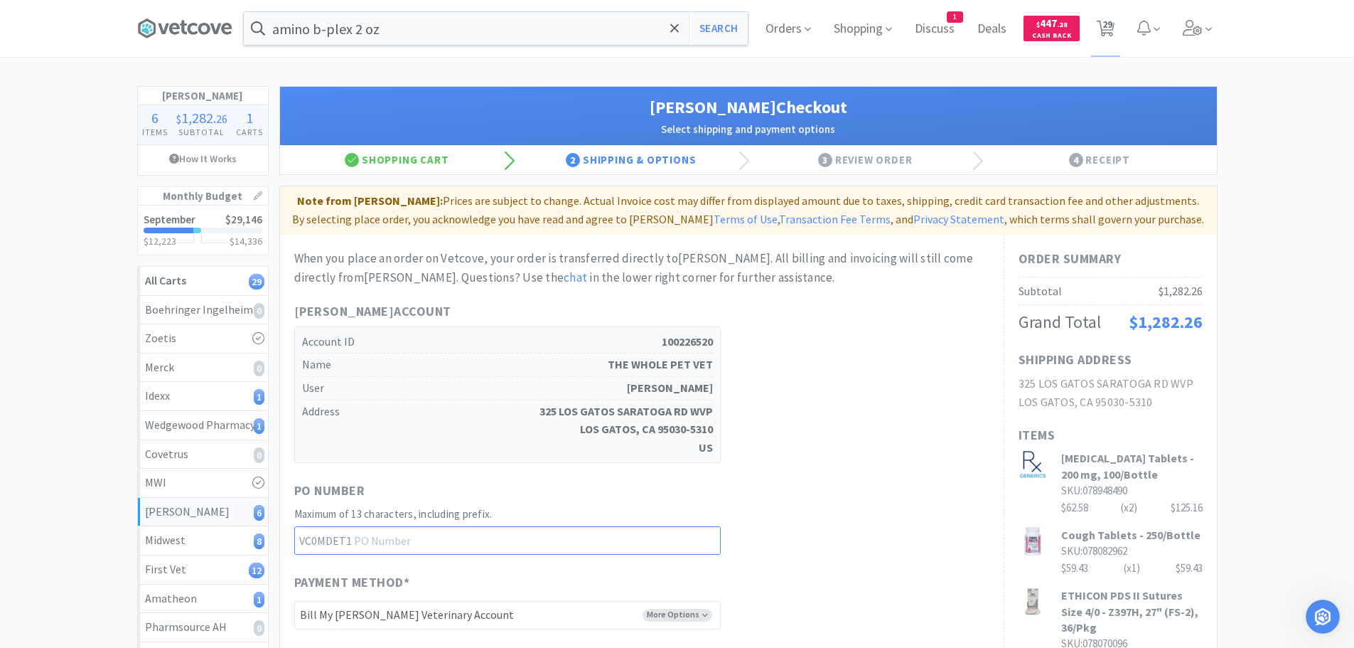
click at [523, 537] on input "text" at bounding box center [507, 540] width 427 height 28
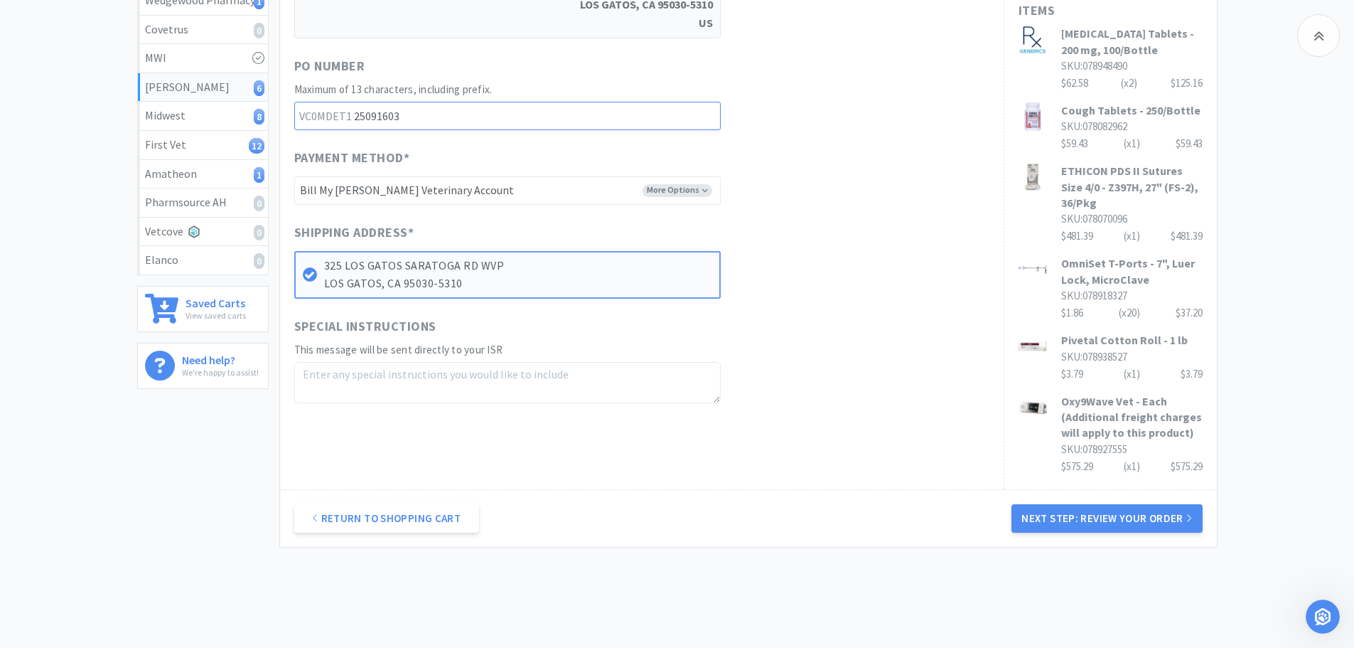
scroll to position [427, 0]
click at [1133, 510] on button "Next Step: Review Your Order" at bounding box center [1107, 516] width 191 height 28
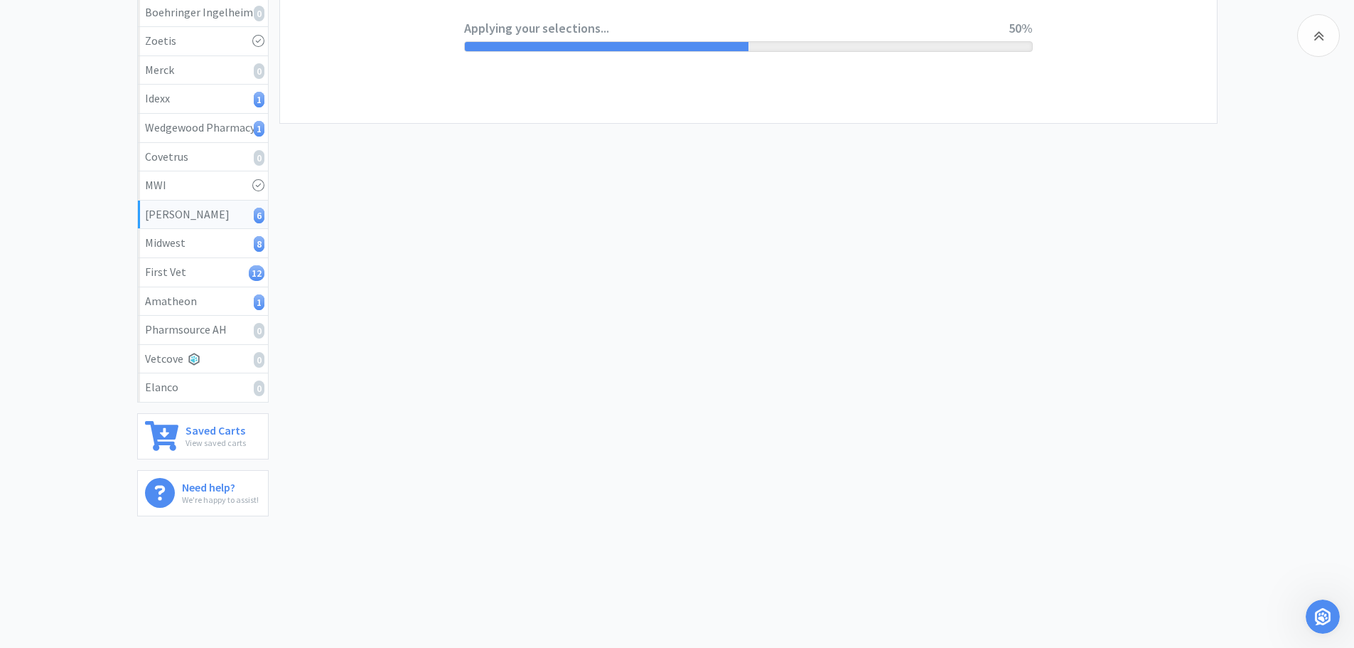
scroll to position [0, 0]
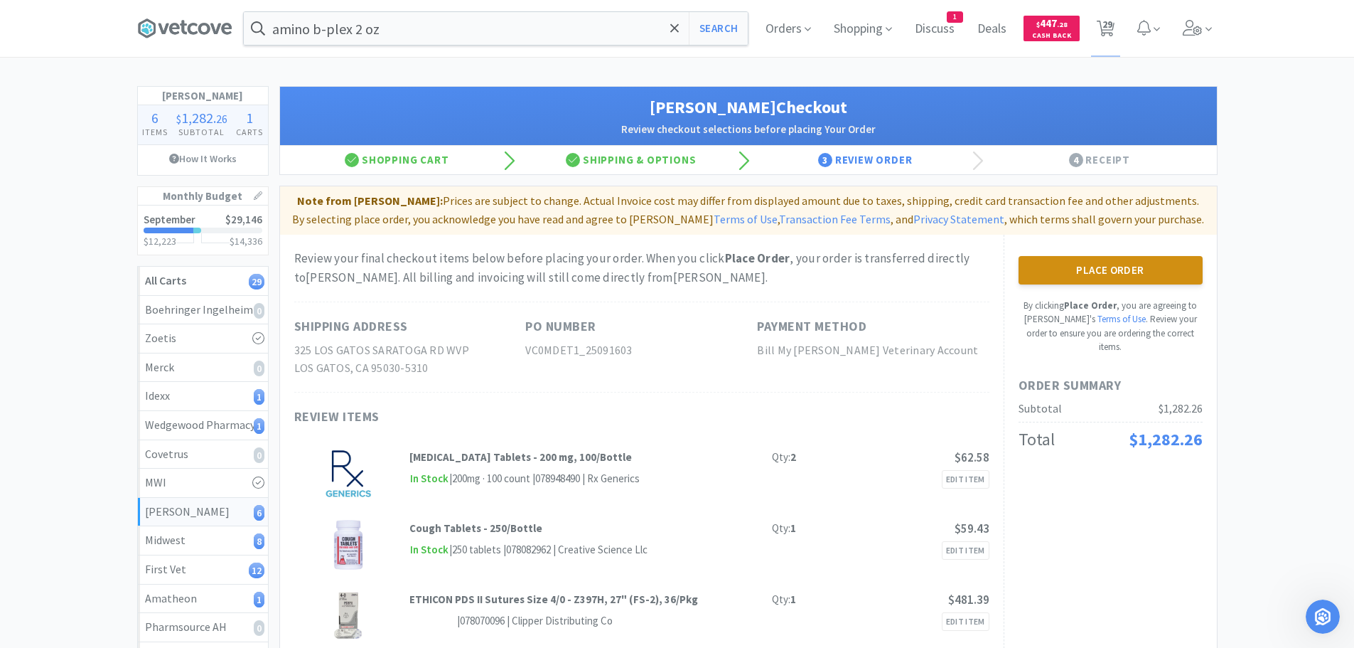
click at [1119, 270] on button "Place Order" at bounding box center [1111, 270] width 184 height 28
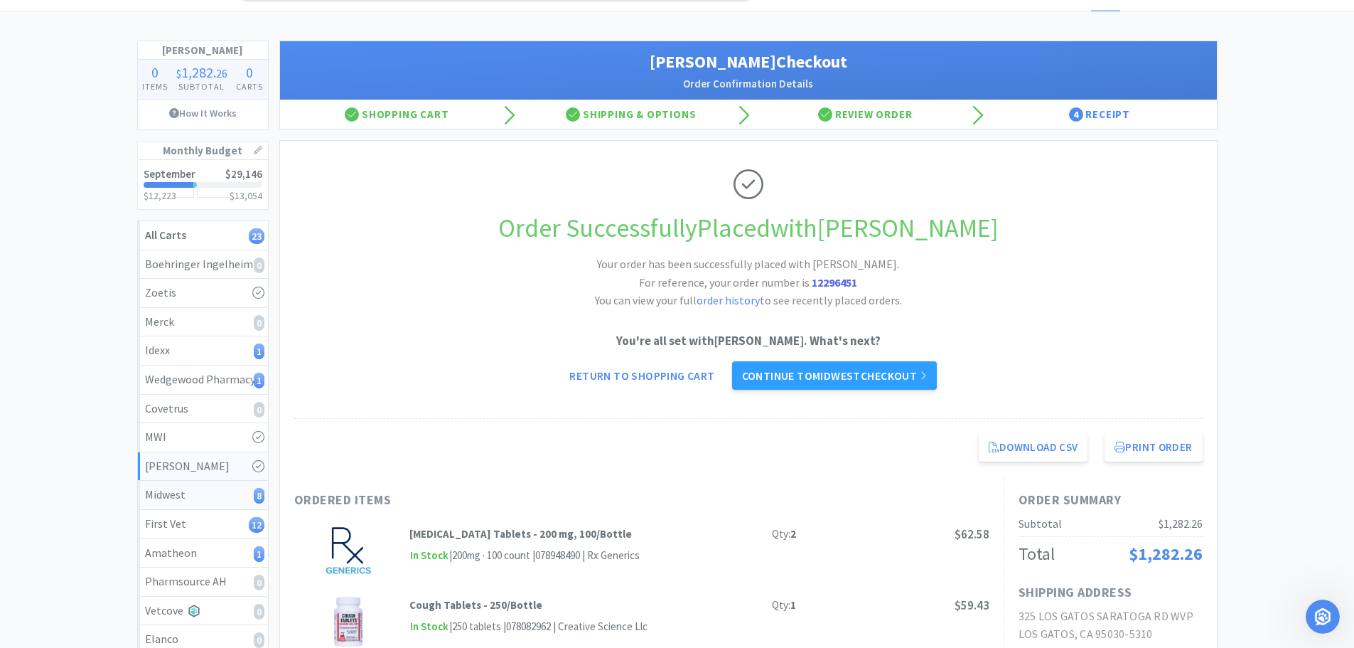
scroll to position [71, 0]
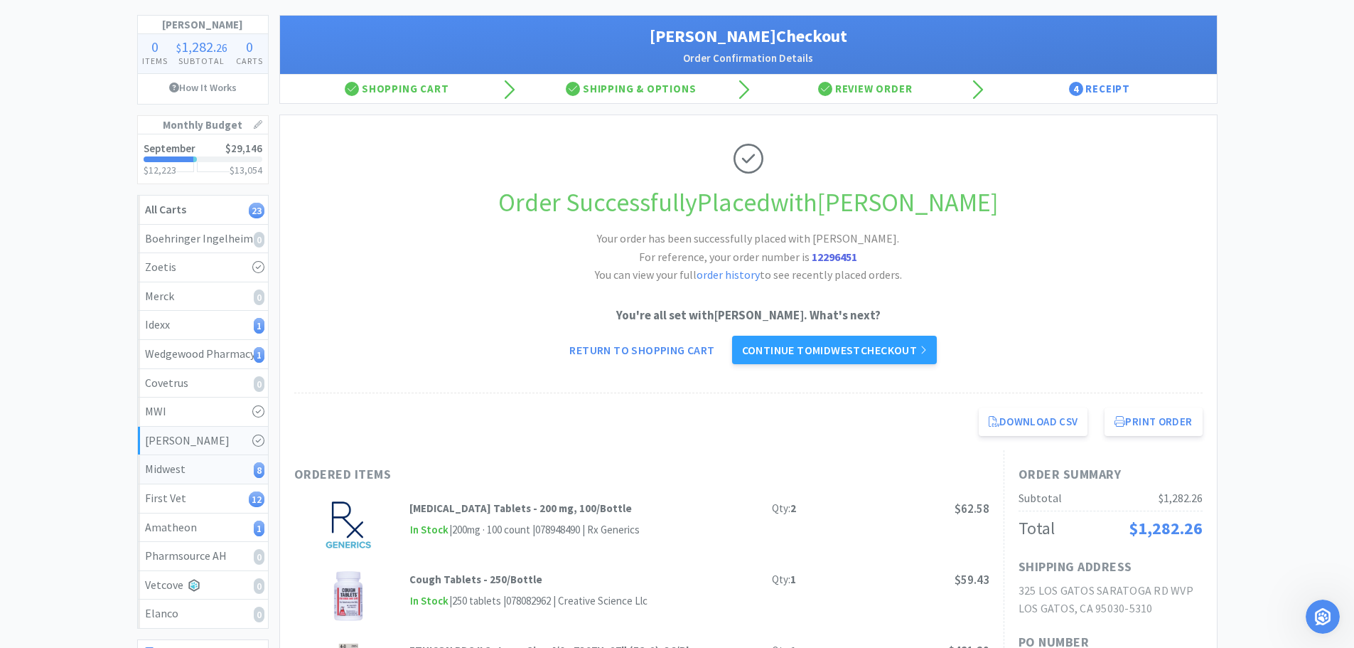
click at [175, 463] on div "Midwest 8" at bounding box center [203, 469] width 116 height 18
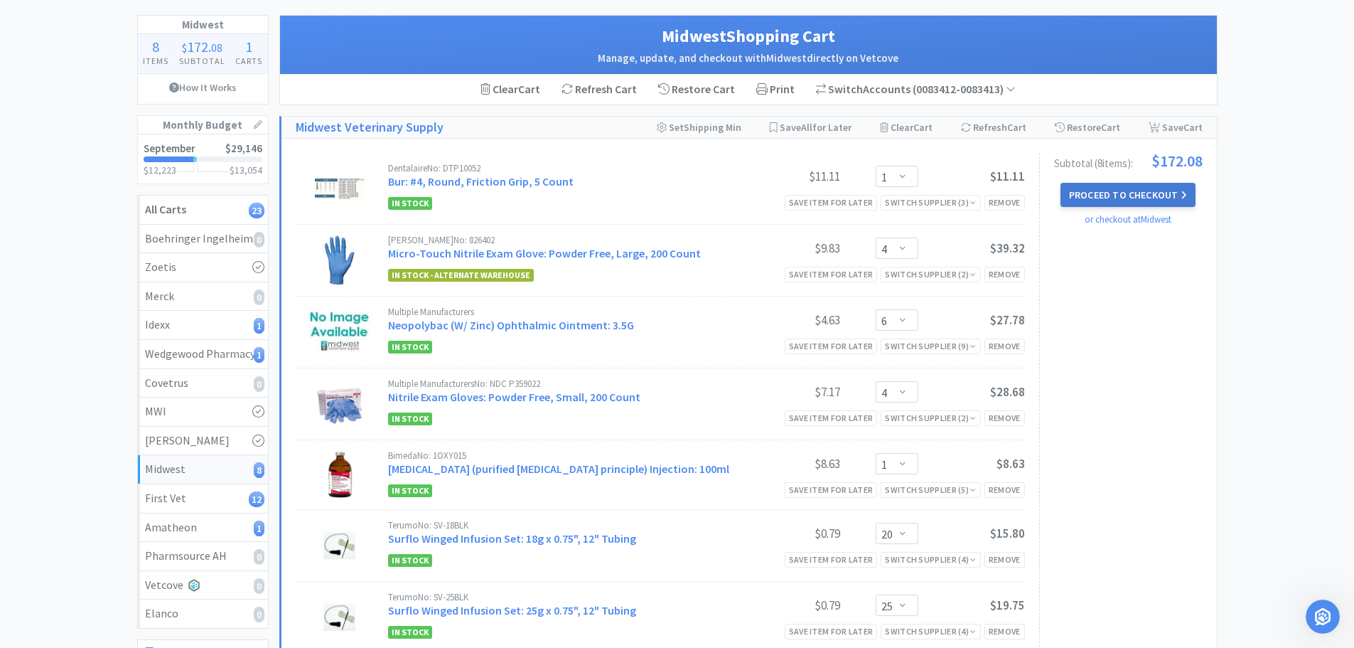
click at [1126, 190] on button "Proceed to Checkout" at bounding box center [1128, 195] width 135 height 24
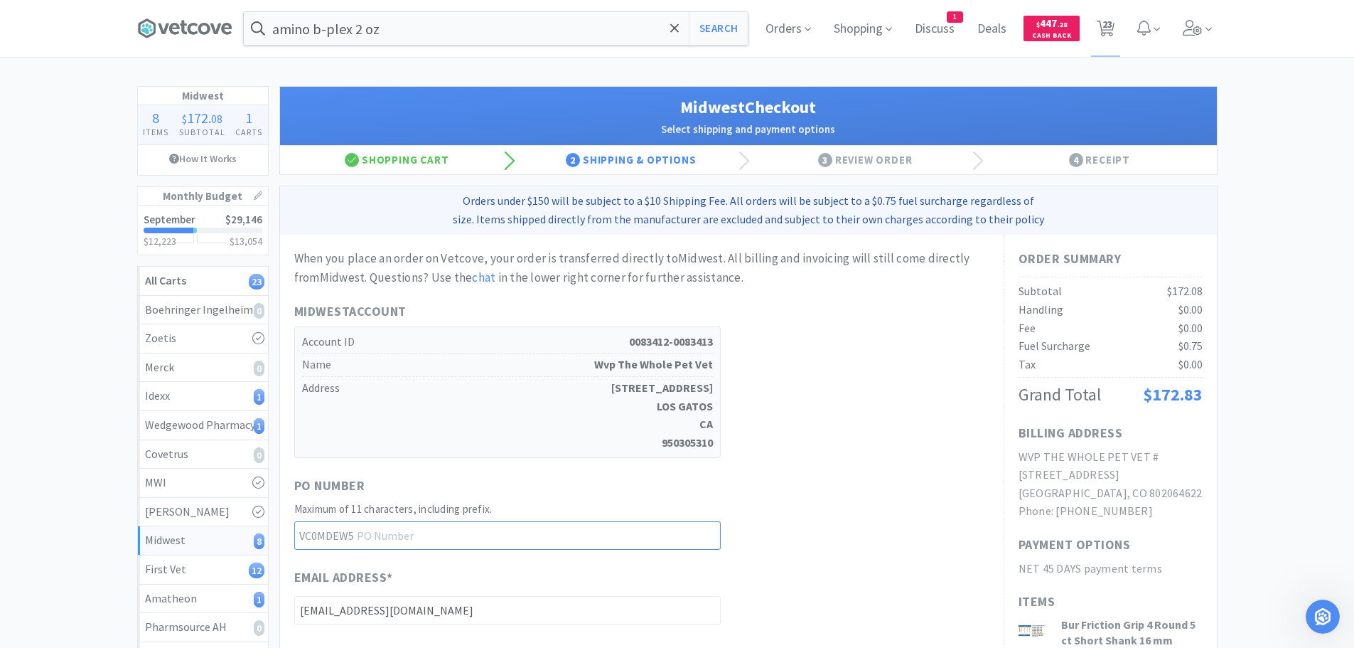
click at [399, 530] on input "text" at bounding box center [507, 535] width 427 height 28
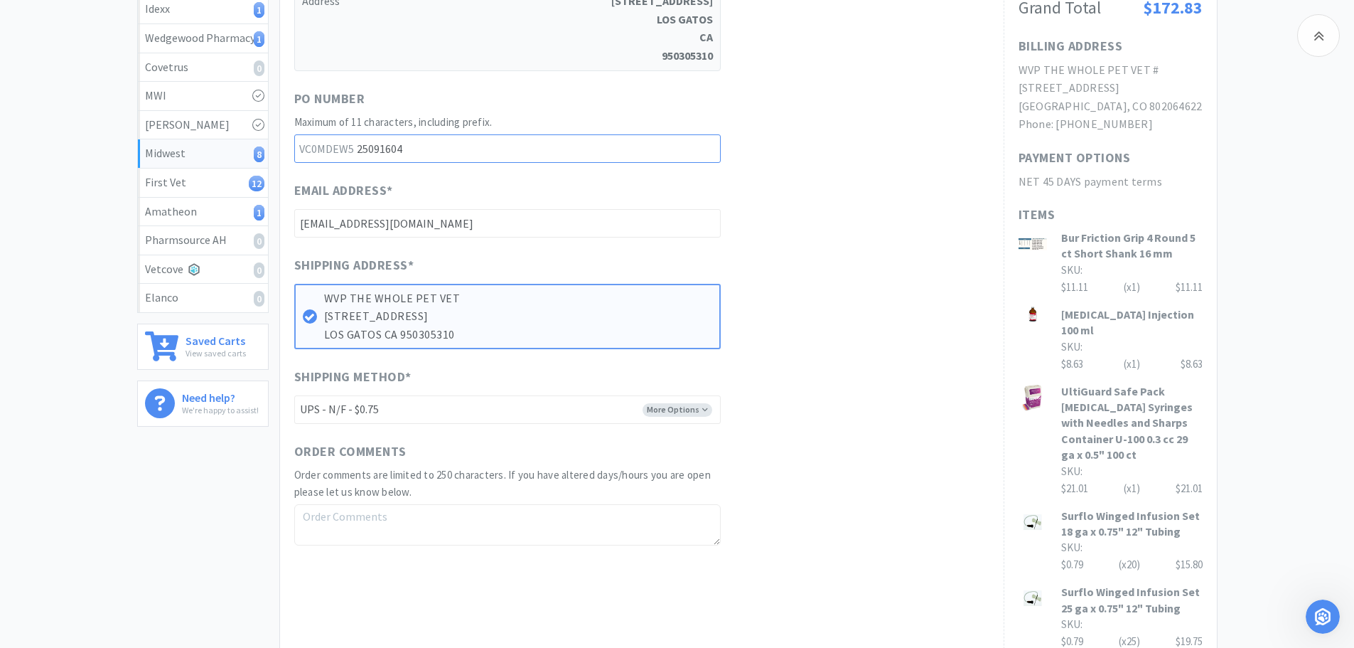
scroll to position [427, 0]
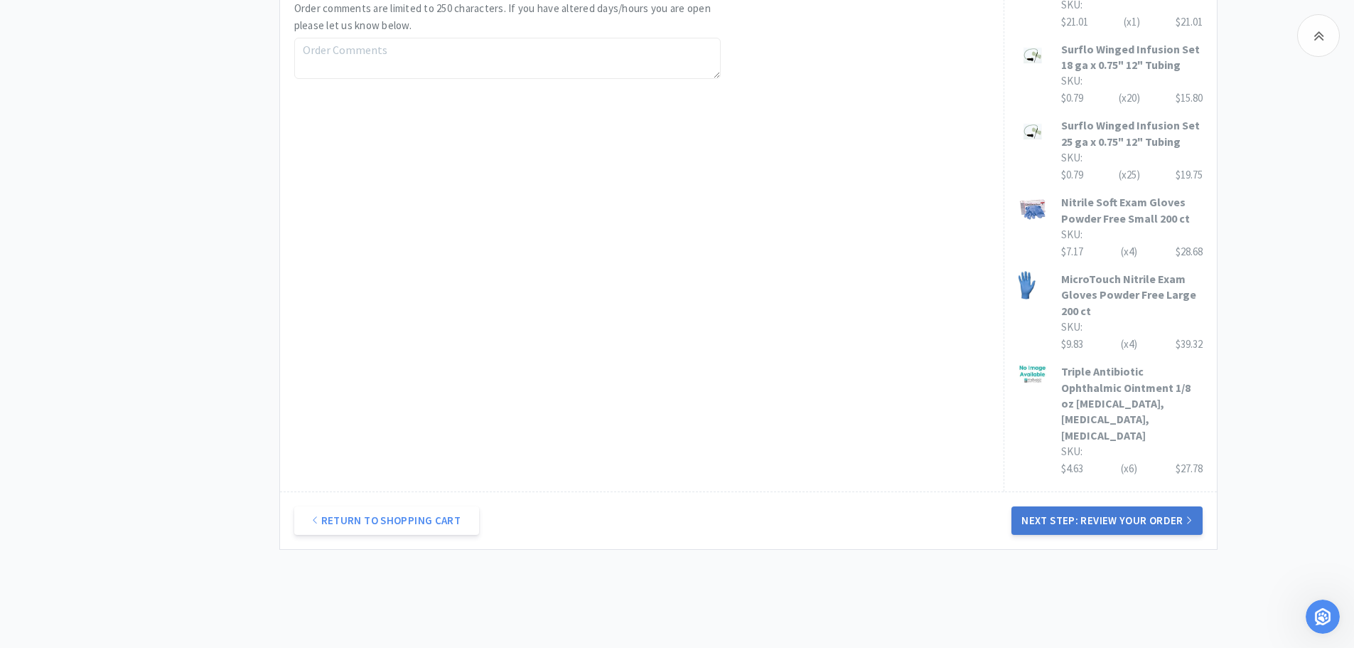
click at [1118, 506] on button "Next Step: Review Your Order" at bounding box center [1107, 520] width 191 height 28
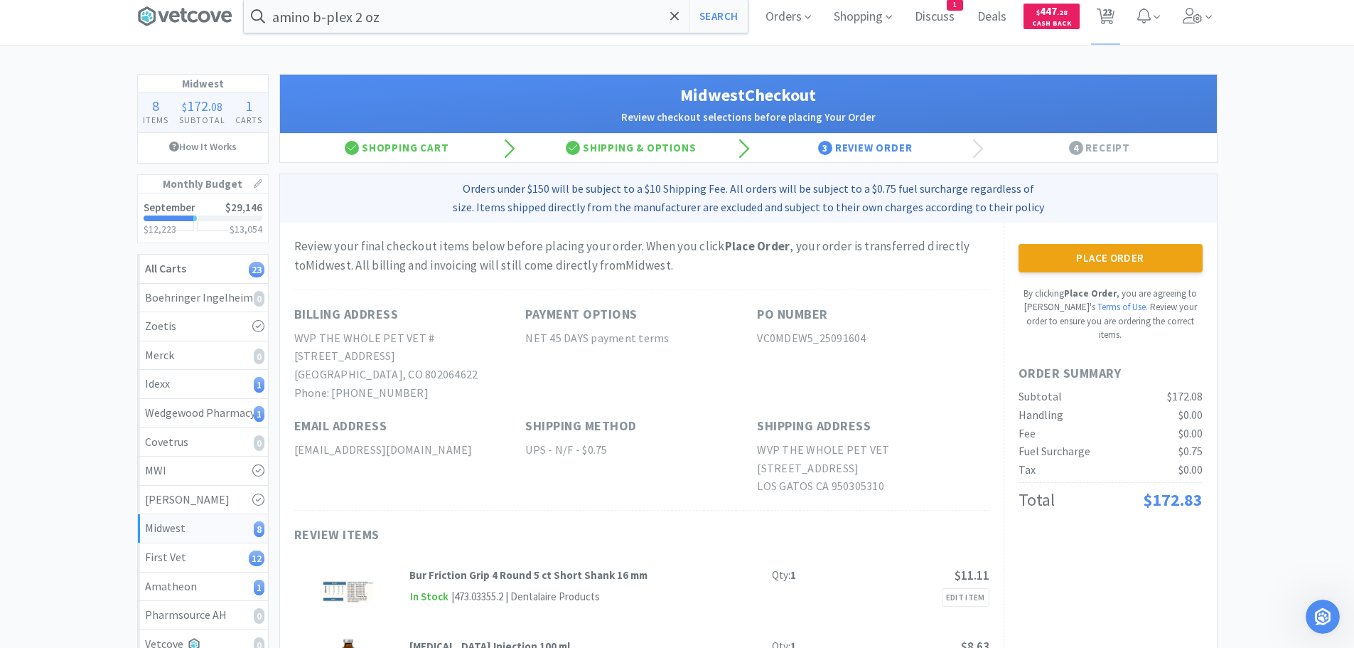
scroll to position [0, 0]
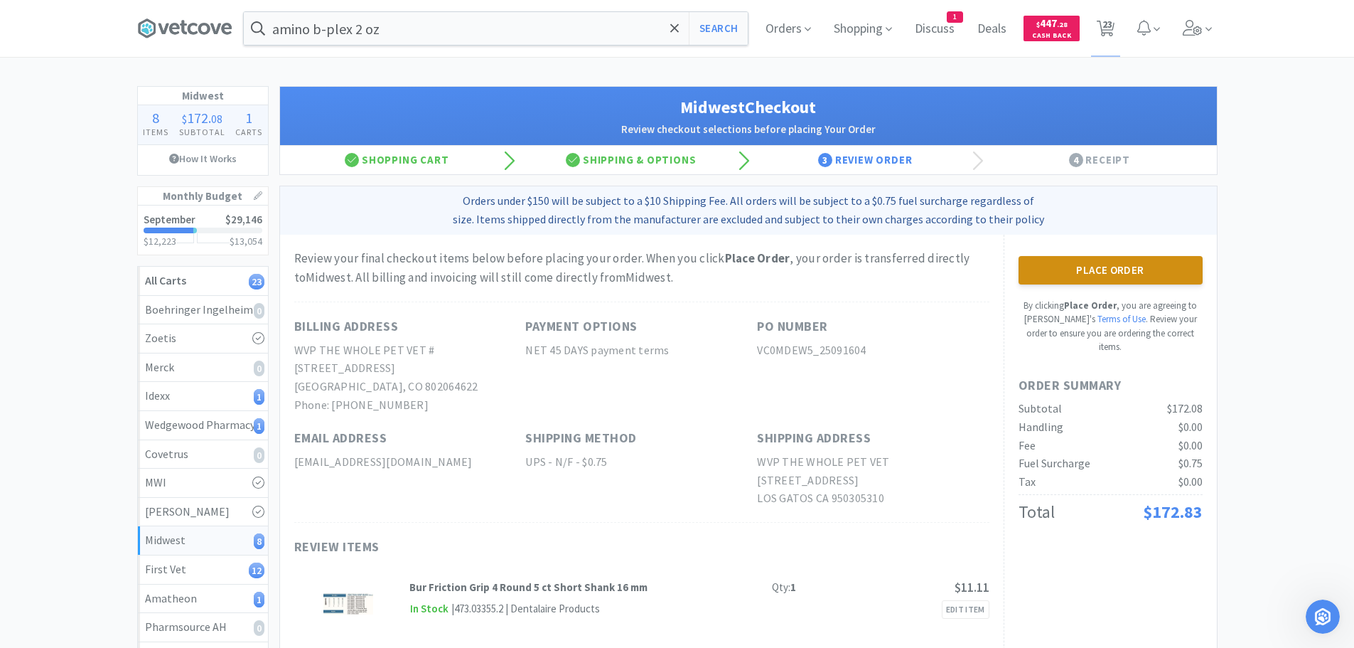
click at [1112, 265] on button "Place Order" at bounding box center [1111, 270] width 184 height 28
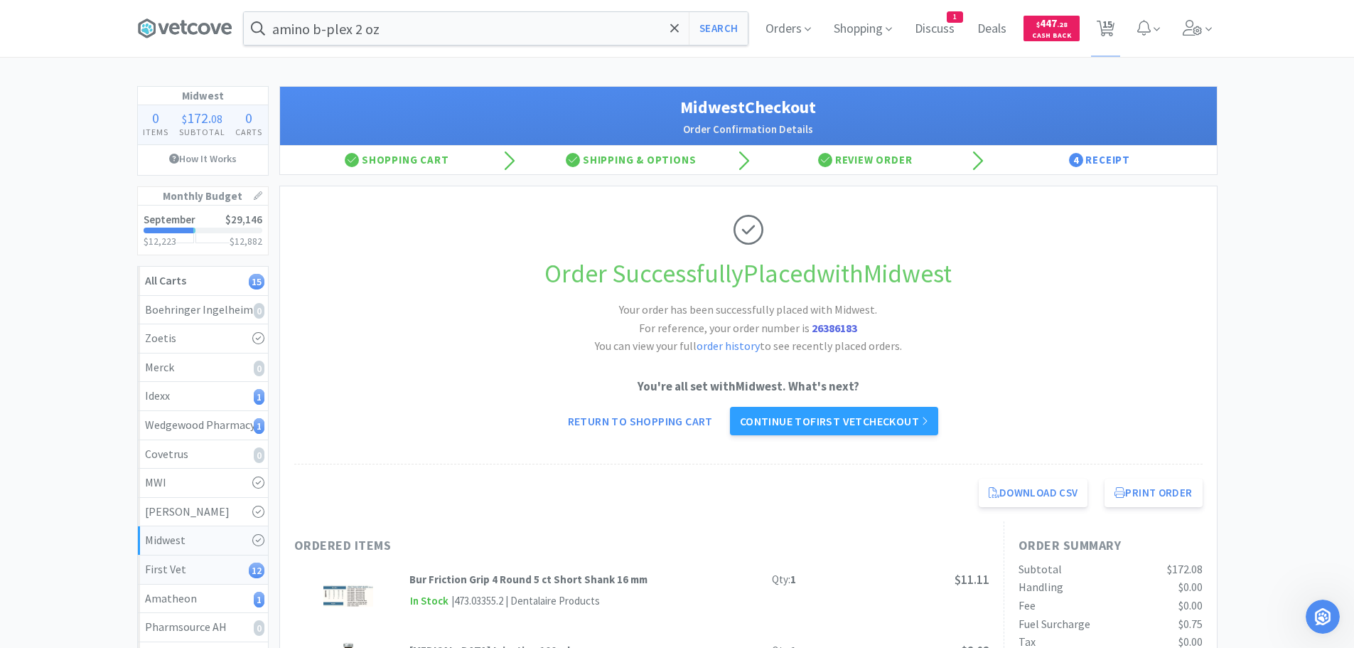
click at [218, 565] on div "First Vet 12" at bounding box center [203, 569] width 116 height 18
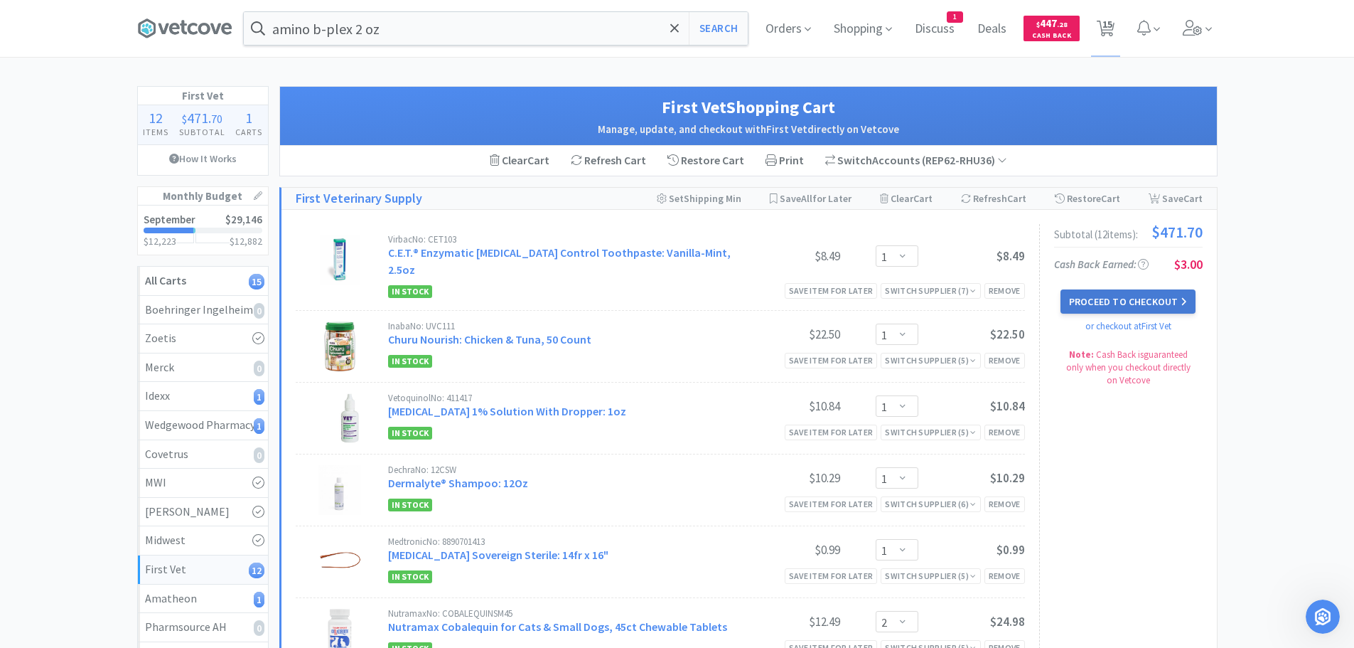
click at [1127, 293] on button "Proceed to Checkout" at bounding box center [1128, 301] width 135 height 24
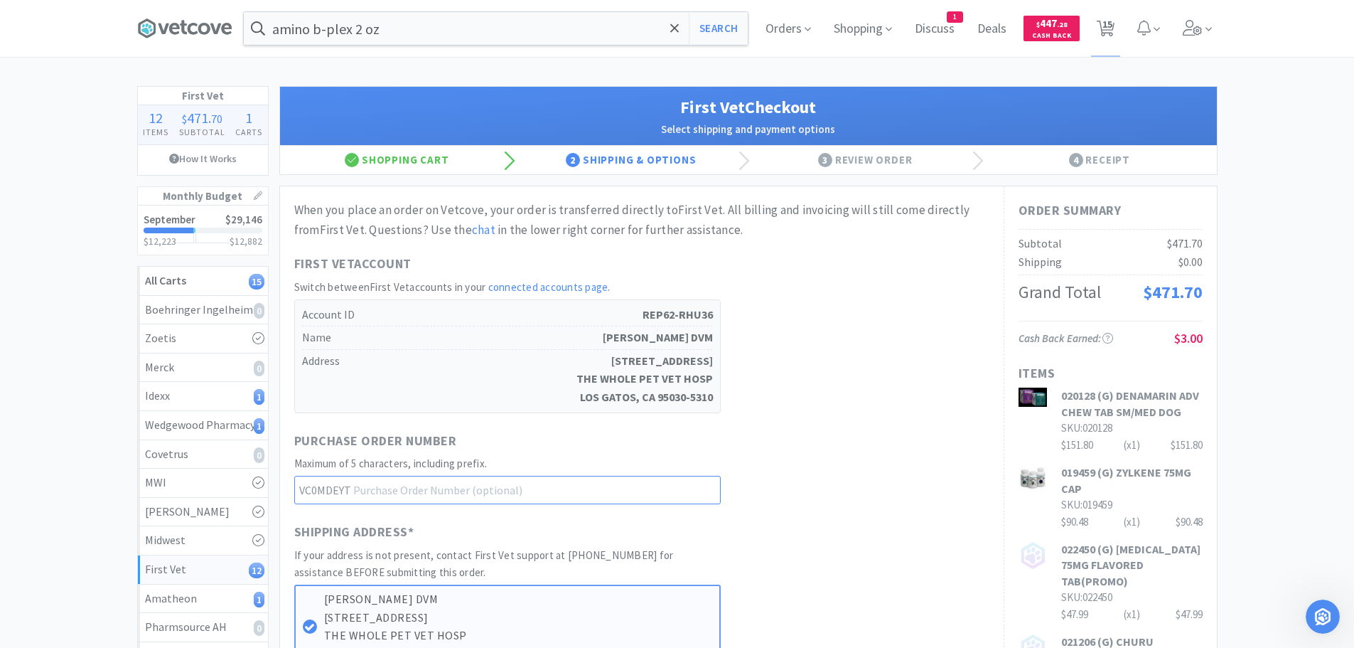
click at [397, 491] on input "text" at bounding box center [507, 490] width 427 height 28
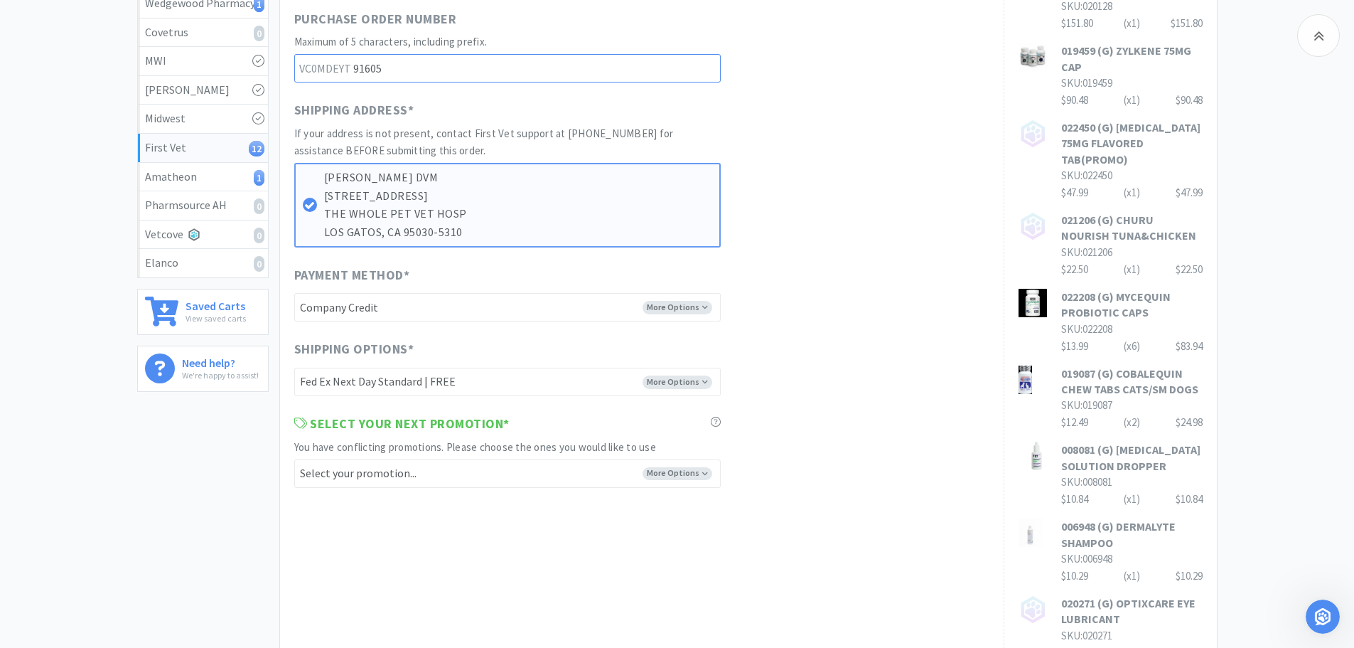
scroll to position [427, 0]
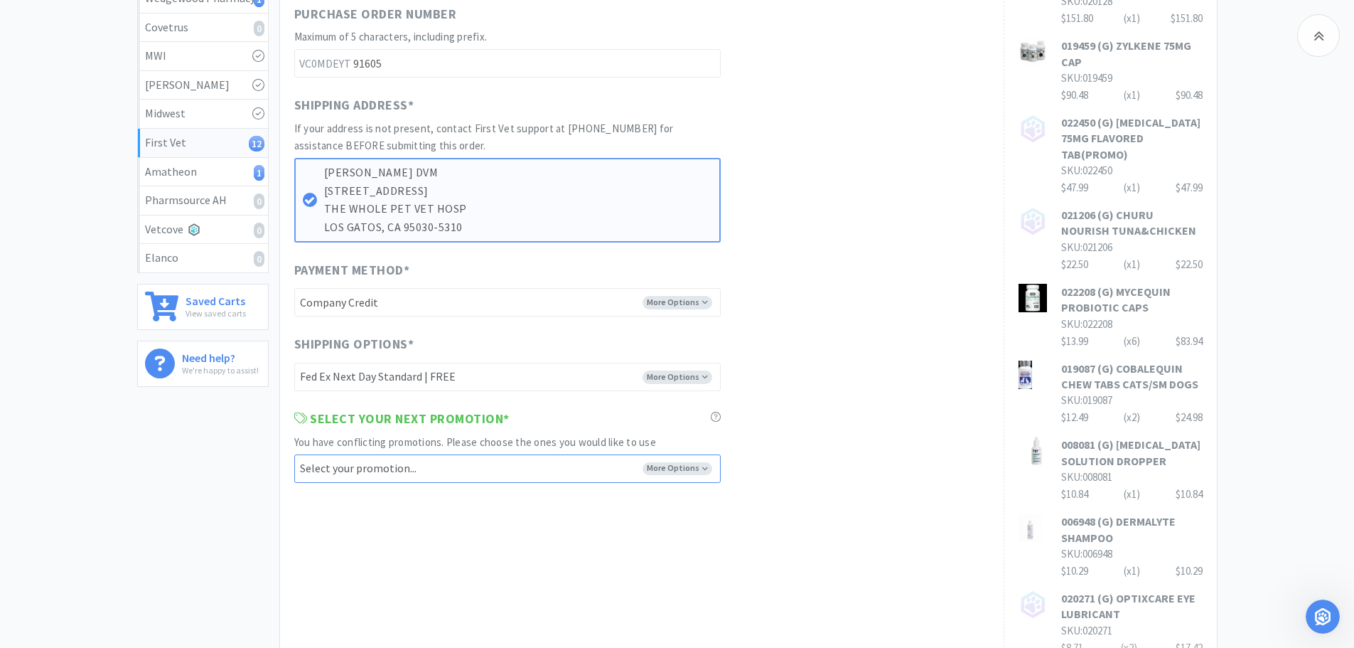
click at [702, 464] on select "Select your promotion... -------- BUY 1 GET 1 FREE - 25MG & 75MG BUY 1 GET 1 FR…" at bounding box center [507, 468] width 427 height 28
click at [908, 309] on div "Payment Method * More Options -------- Company Credit New Credit Card" at bounding box center [641, 288] width 695 height 57
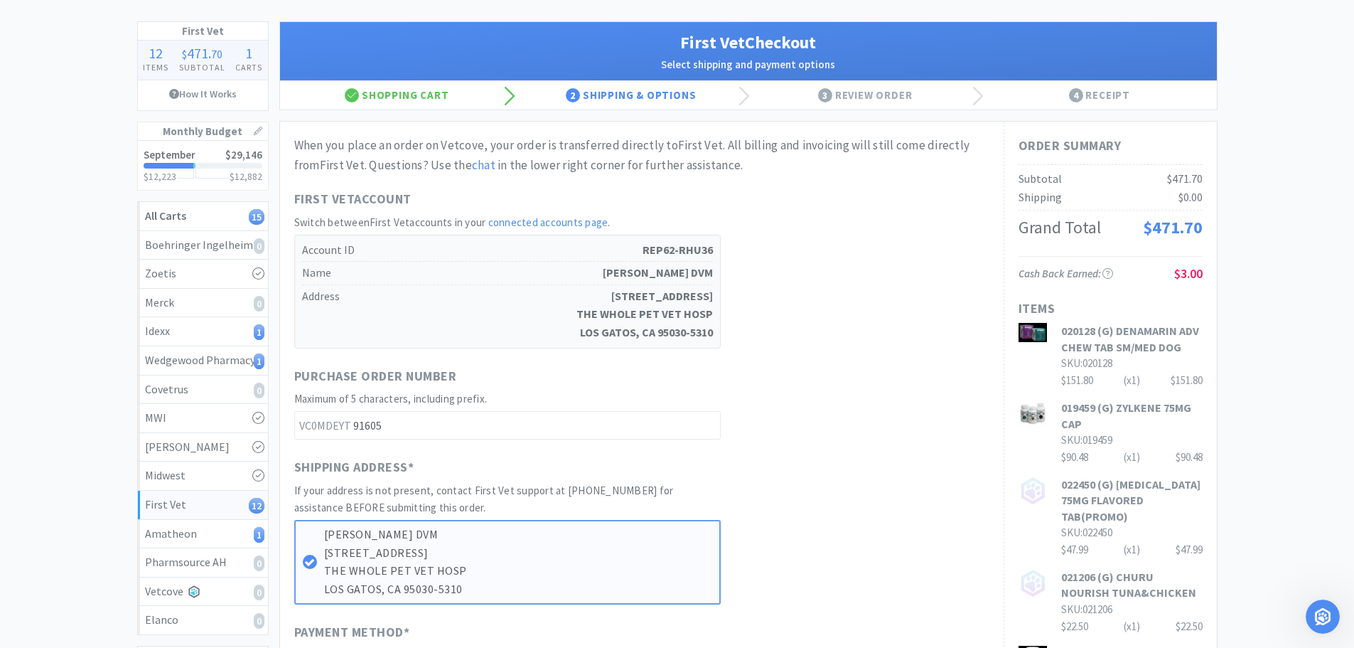
scroll to position [0, 0]
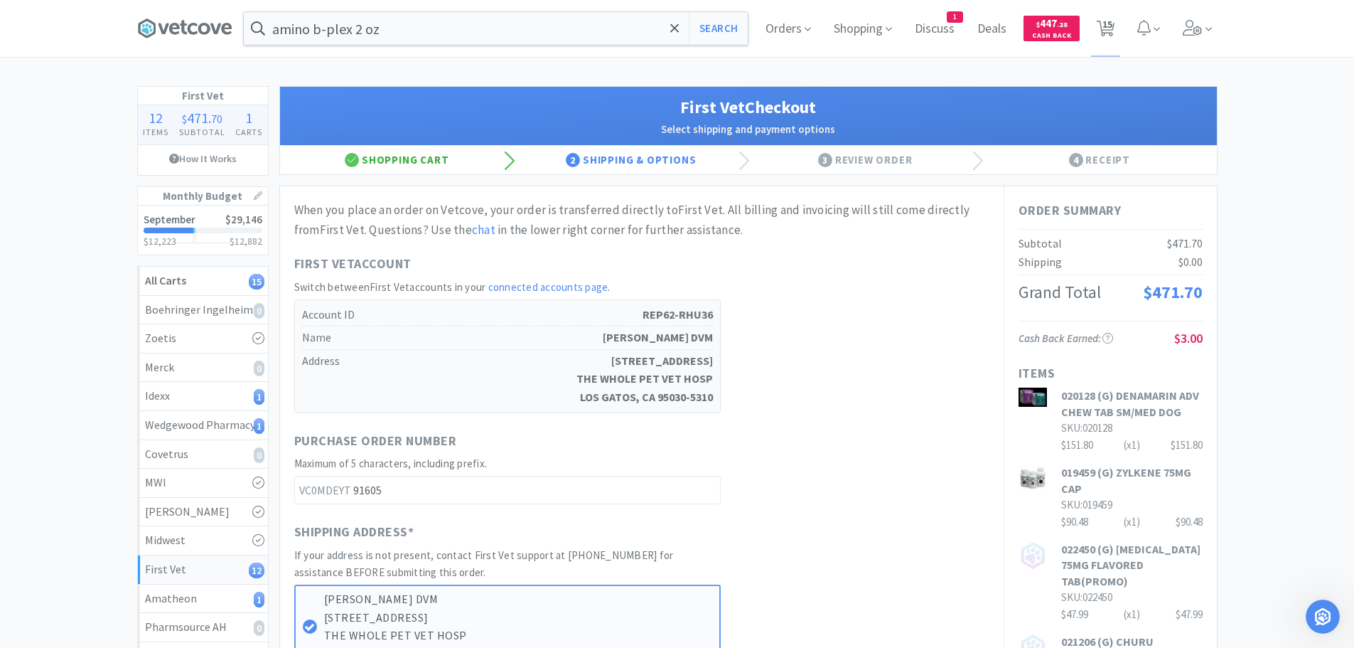
click at [427, 156] on div "Shopping Cart" at bounding box center [397, 160] width 235 height 28
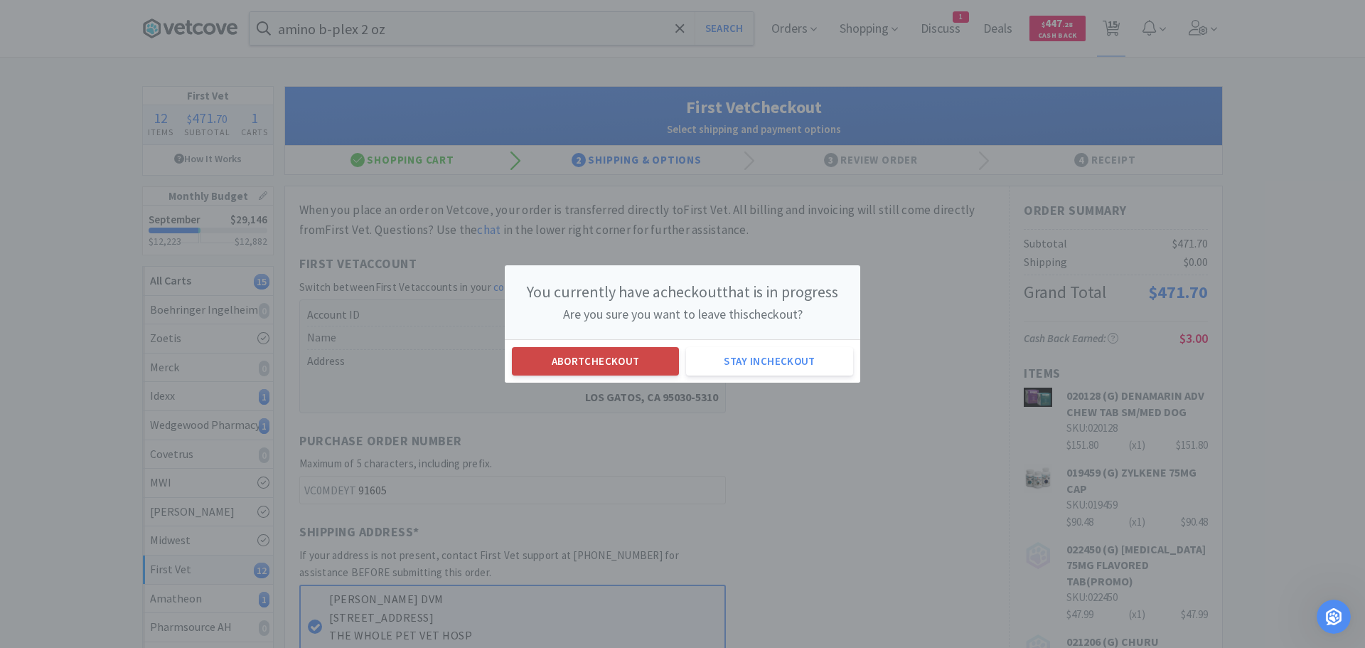
click at [611, 355] on button "Abort checkout" at bounding box center [595, 361] width 167 height 28
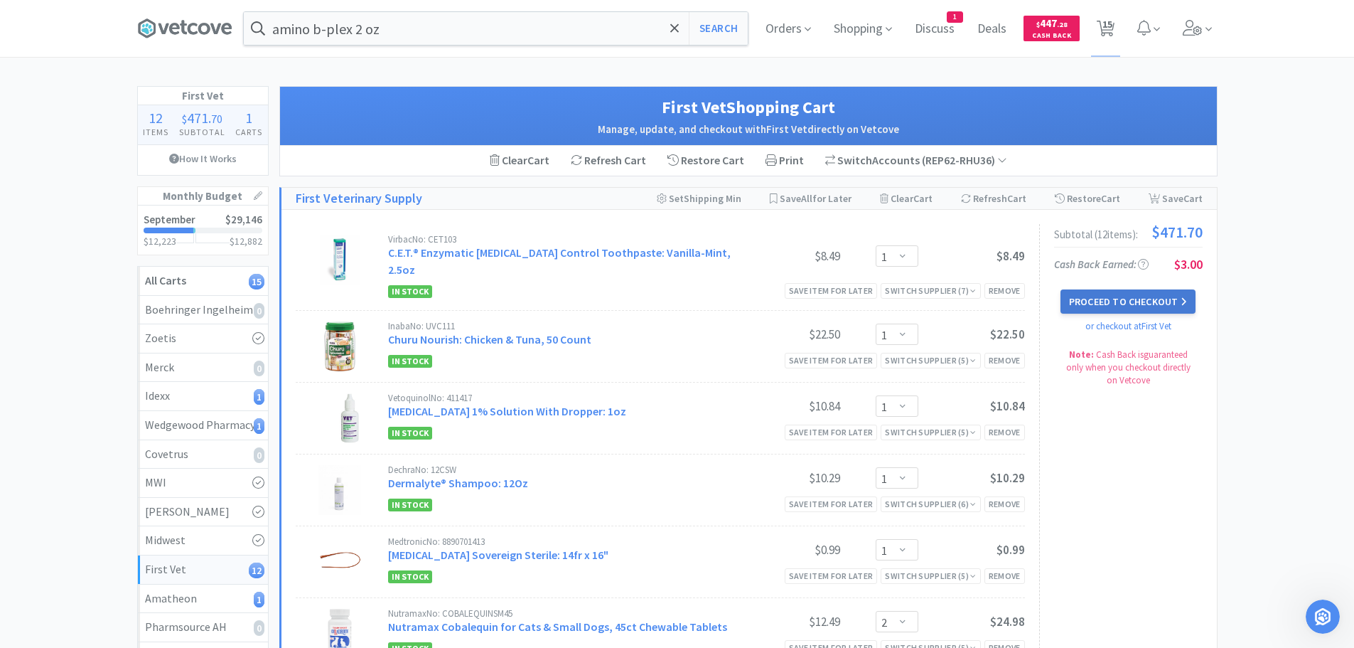
click at [1153, 296] on button "Proceed to Checkout" at bounding box center [1128, 301] width 135 height 24
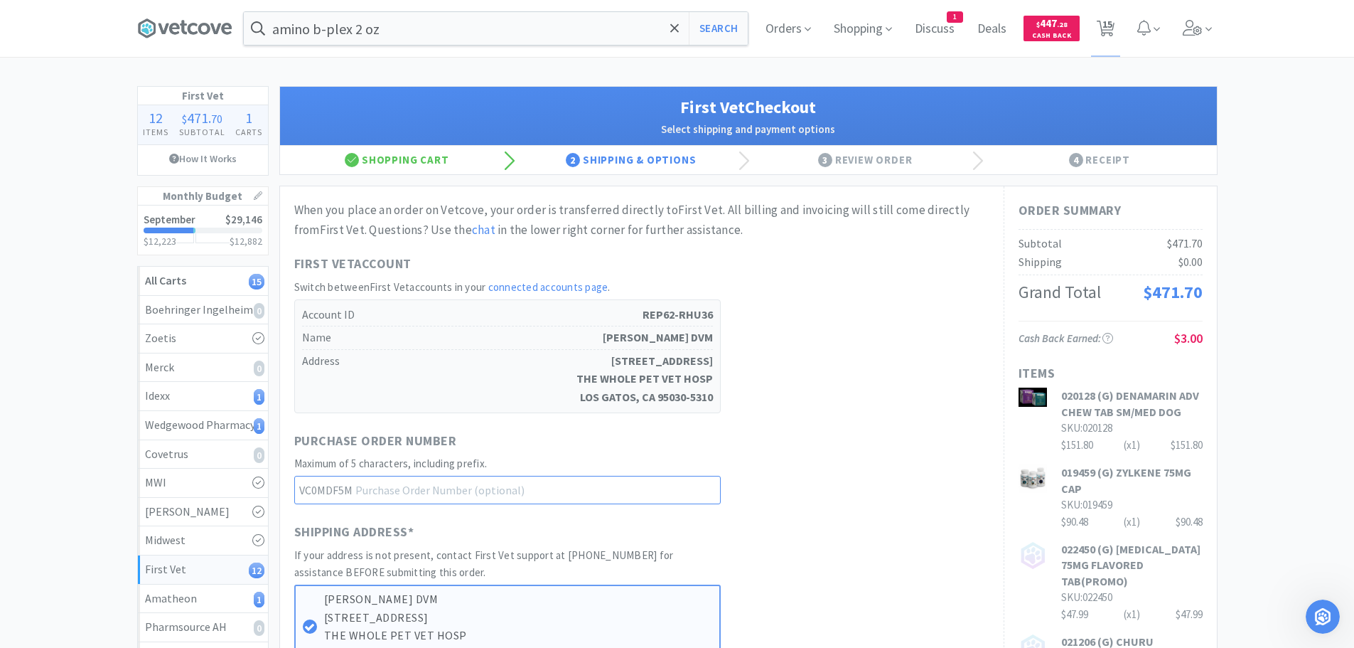
click at [485, 488] on input "text" at bounding box center [507, 490] width 427 height 28
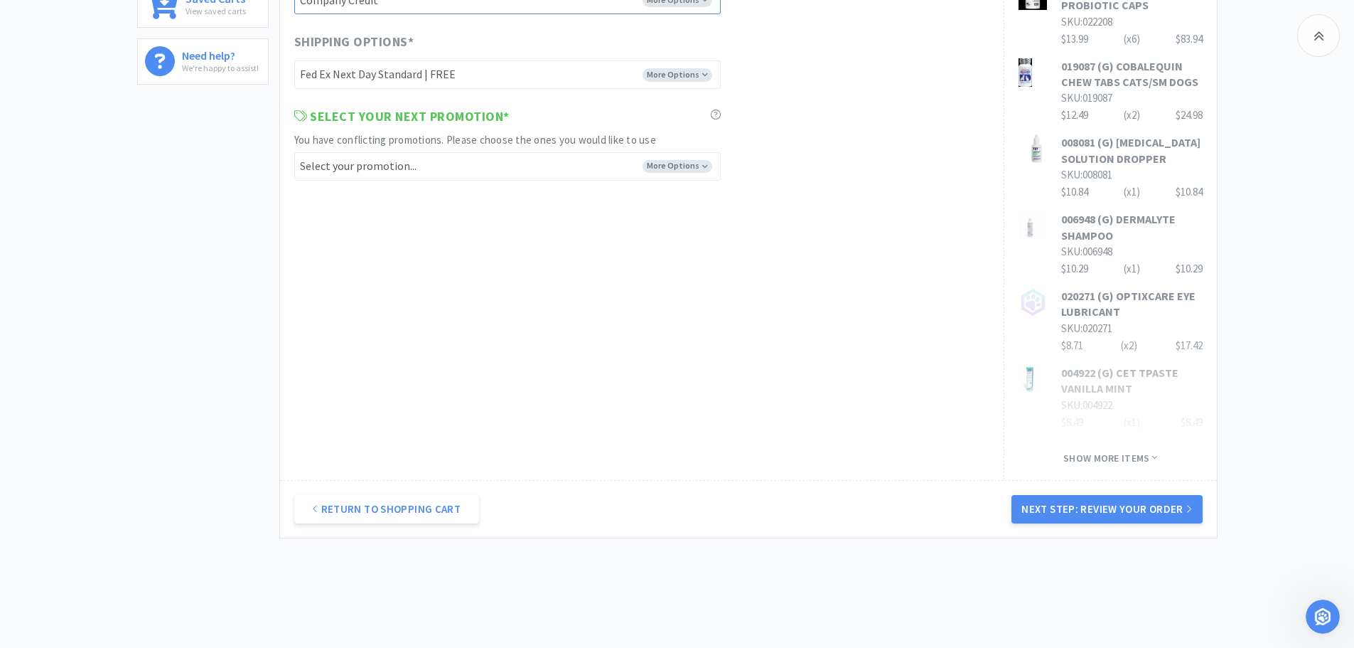
scroll to position [765, 0]
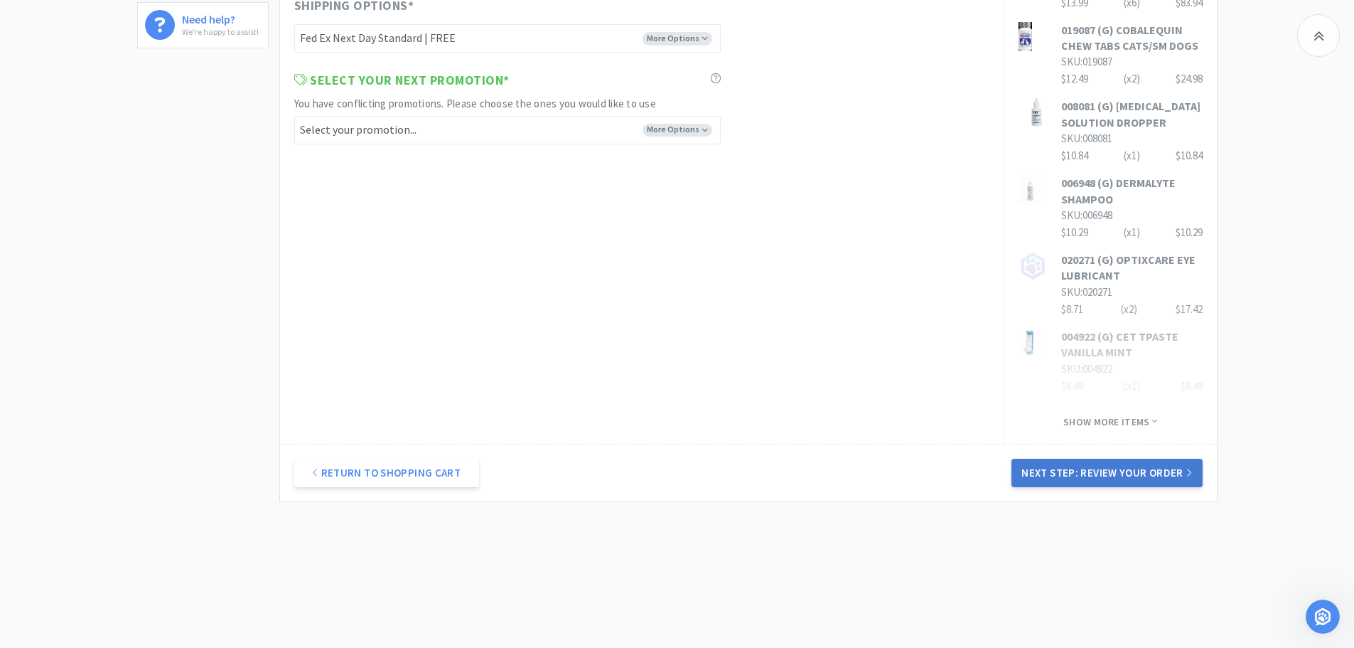
click at [1104, 475] on button "Next Step: Review Your Order" at bounding box center [1107, 473] width 191 height 28
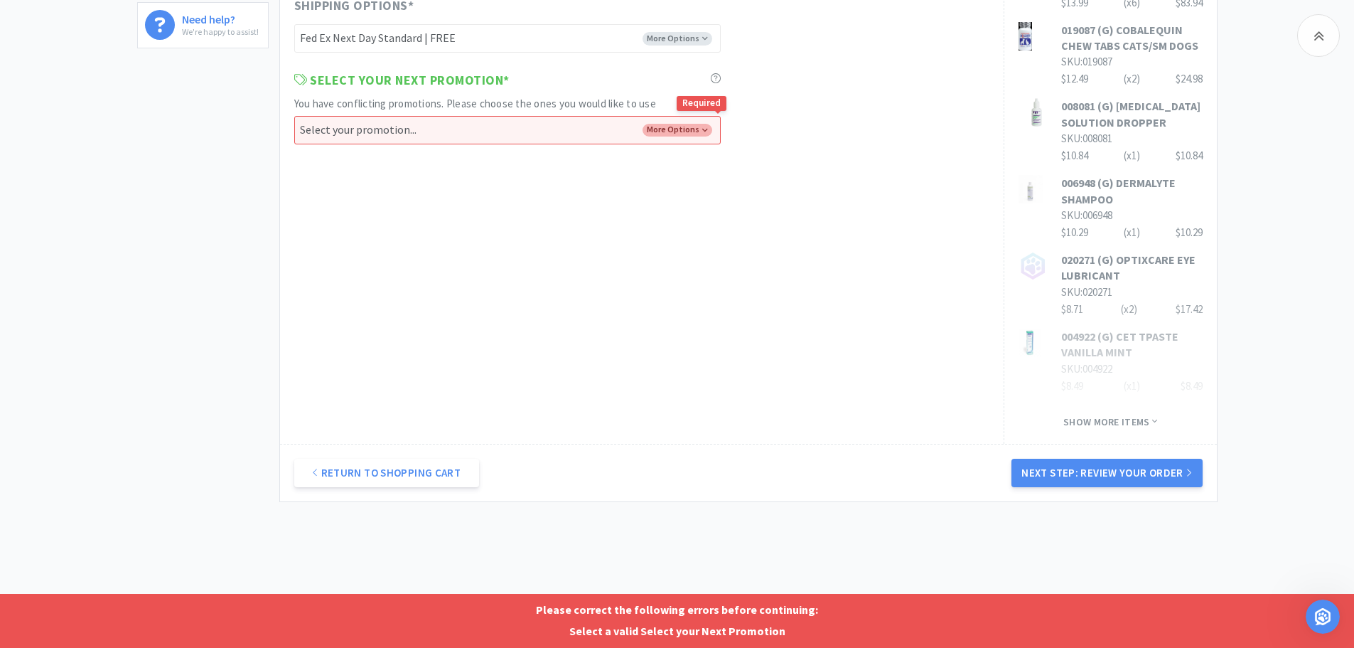
click at [700, 126] on select "Select your promotion... -------- BUY 1 GET 1 FREE - 25MG & 75MG BUY 1 GET 1 FR…" at bounding box center [507, 130] width 427 height 28
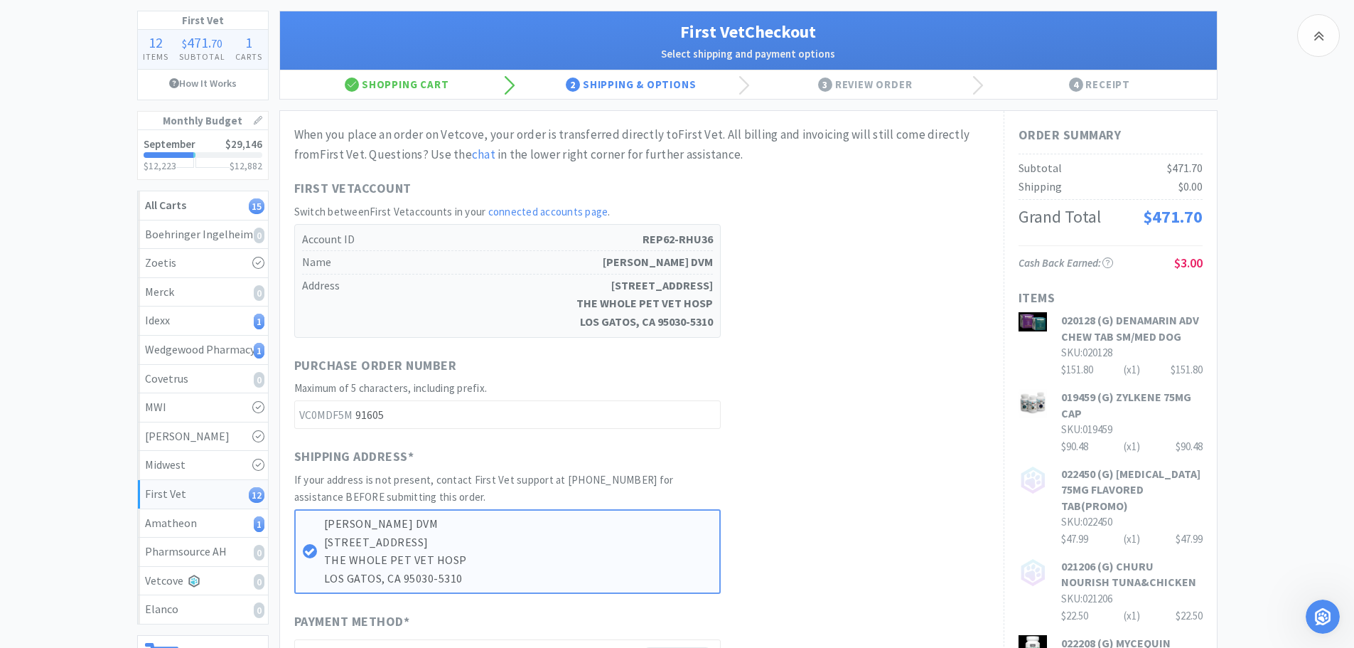
scroll to position [71, 0]
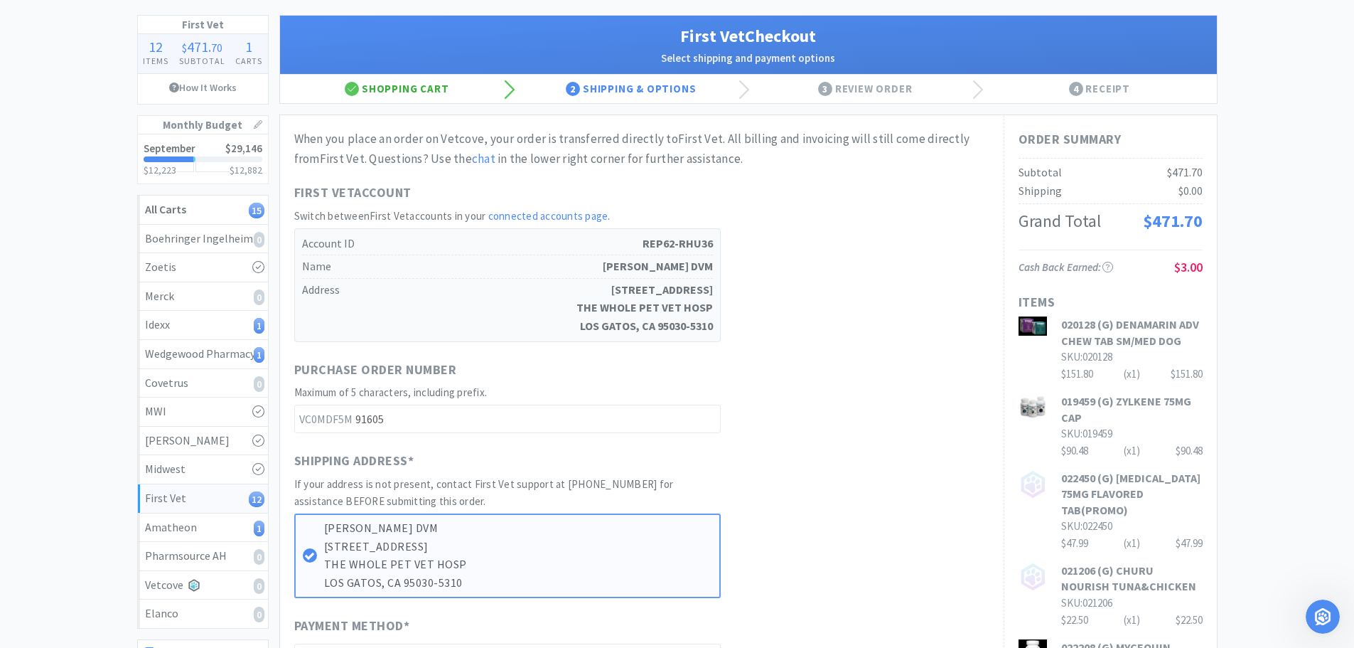
click at [434, 77] on div "Shopping Cart" at bounding box center [397, 89] width 235 height 28
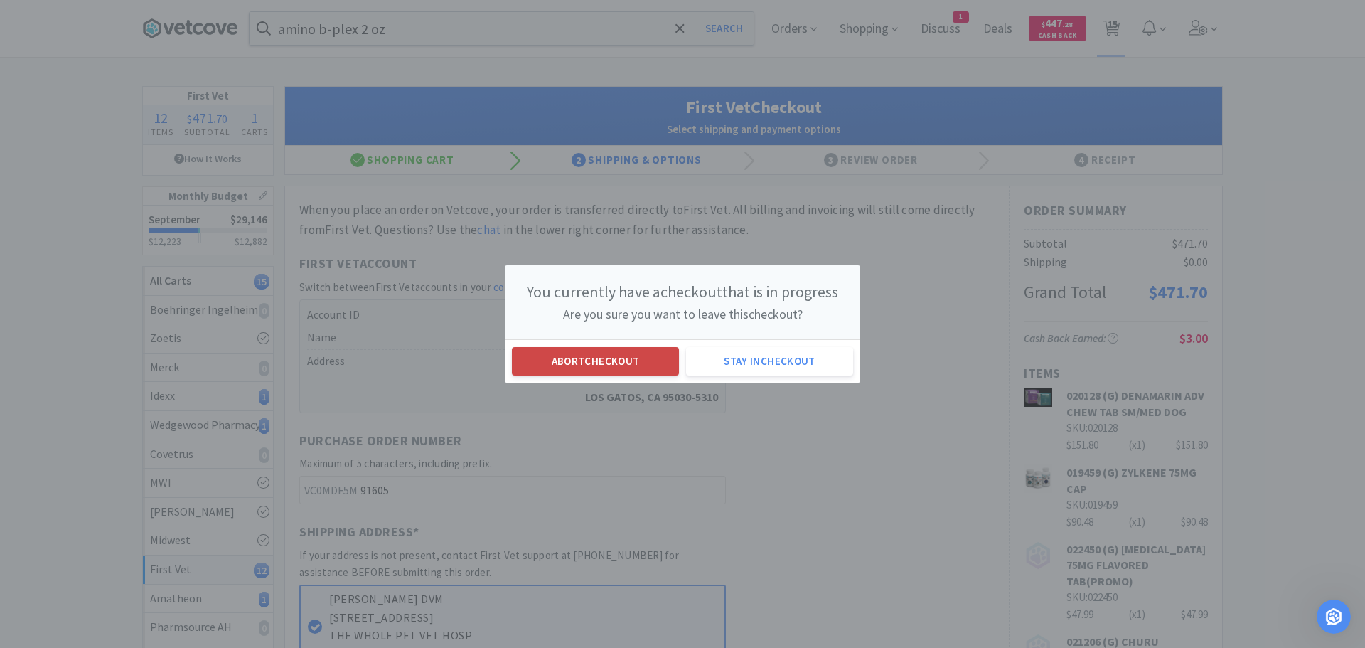
click at [610, 362] on button "Abort checkout" at bounding box center [595, 361] width 167 height 28
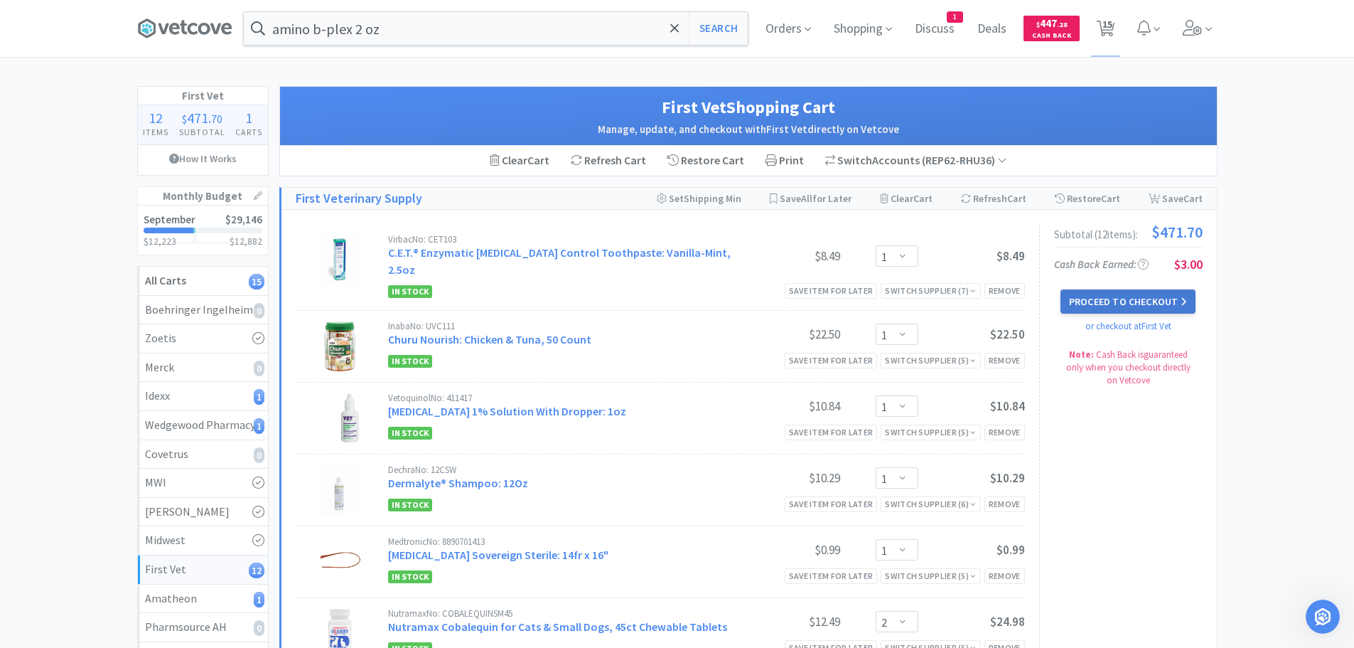
click at [1135, 296] on button "Proceed to Checkout" at bounding box center [1128, 301] width 135 height 24
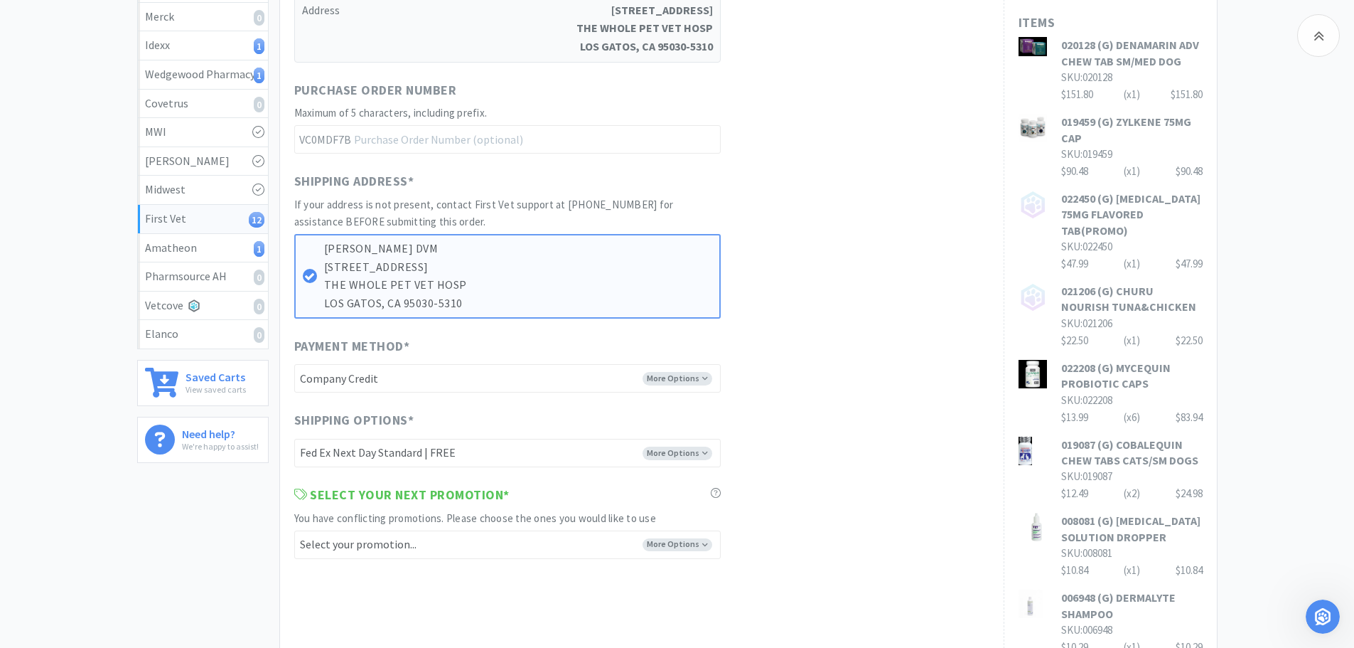
scroll to position [355, 0]
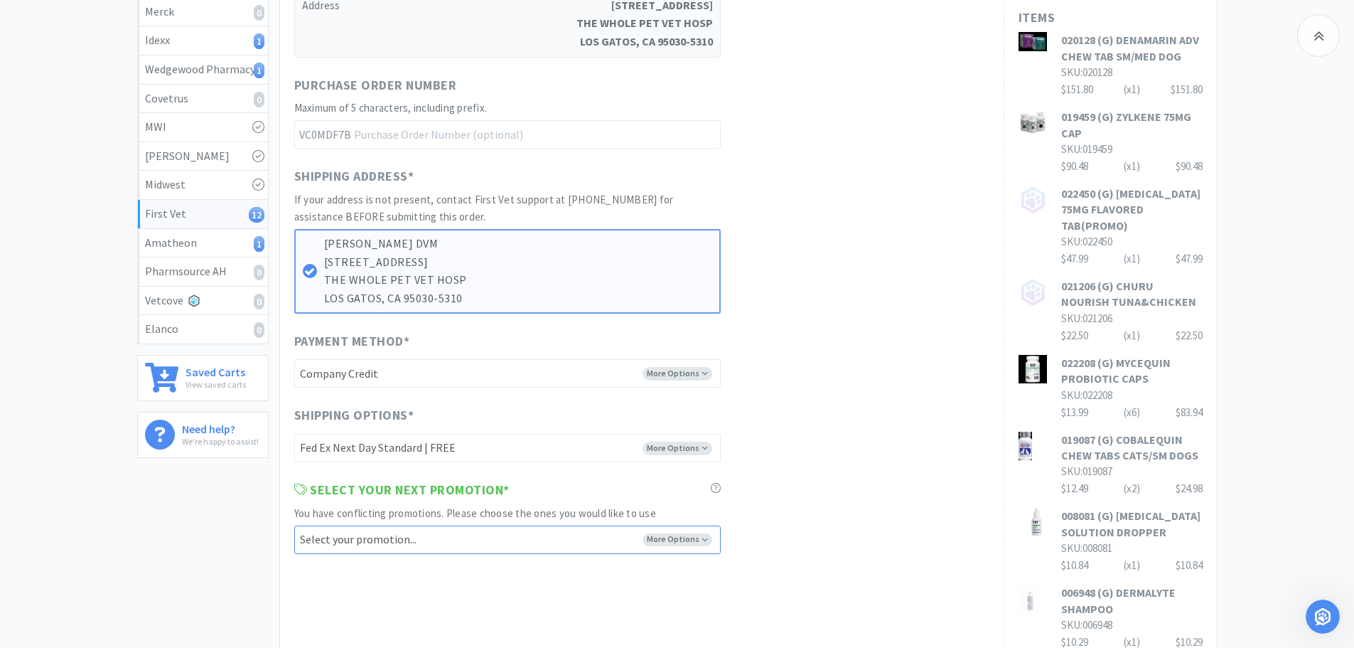
click at [702, 538] on select "Select your promotion... -------- BUY 1 GET 1 FREE - 25MG & 75MG BUY 1 GET 1 FR…" at bounding box center [507, 539] width 427 height 28
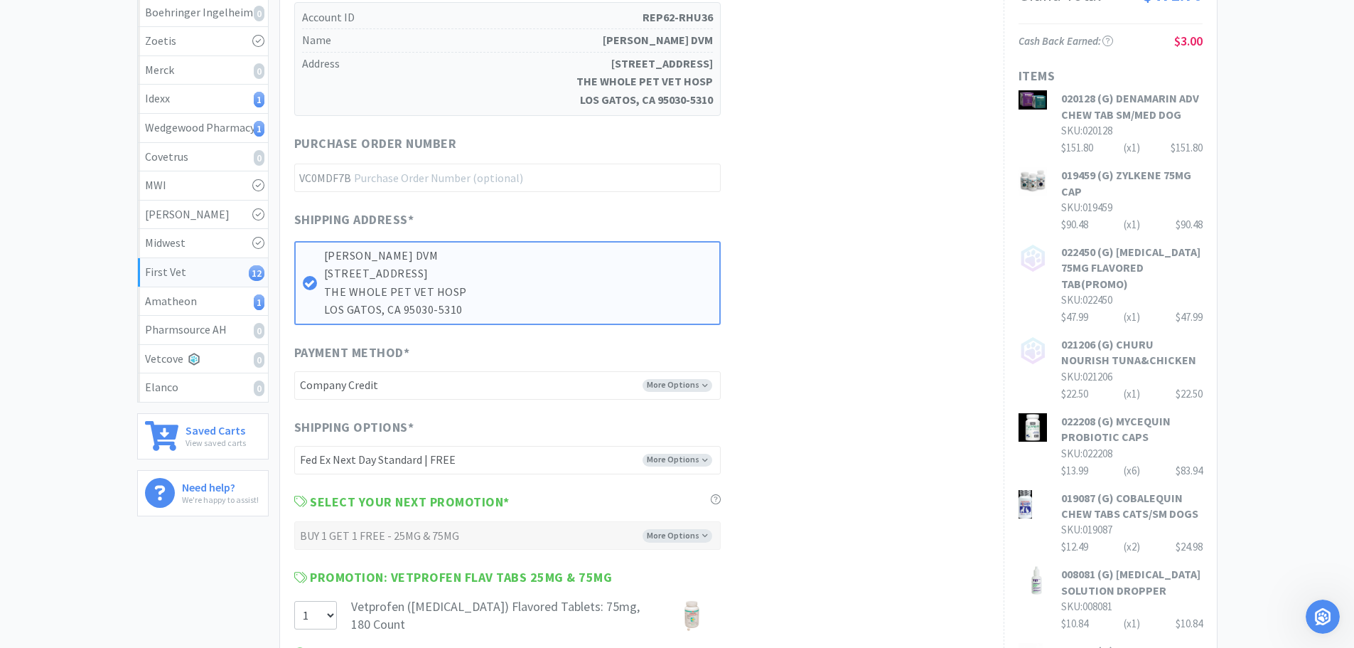
scroll to position [0, 0]
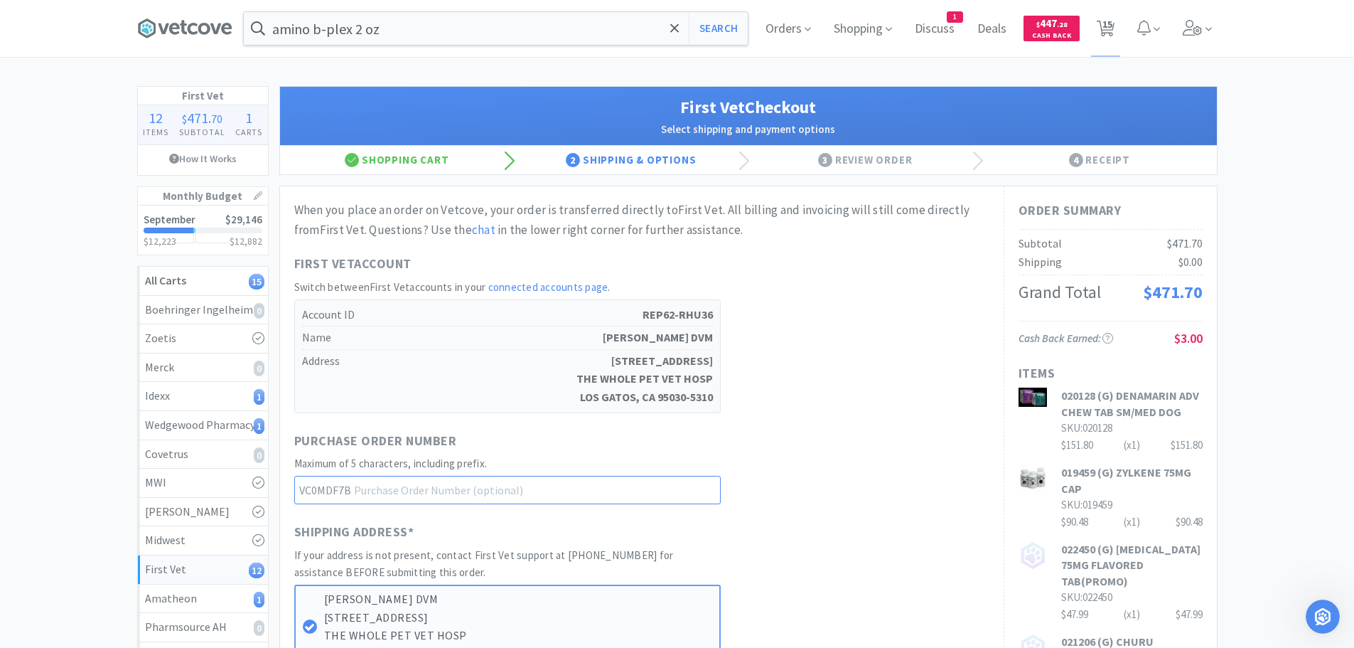
click at [447, 491] on input "text" at bounding box center [507, 490] width 427 height 28
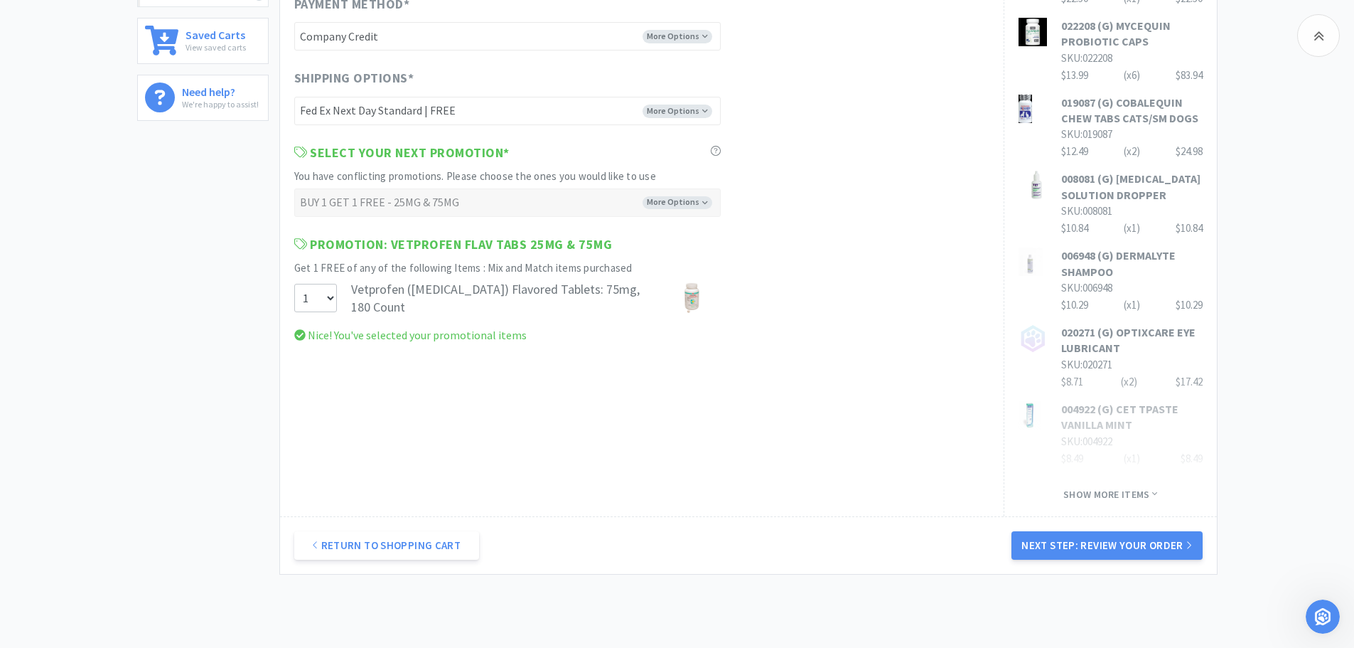
scroll to position [711, 0]
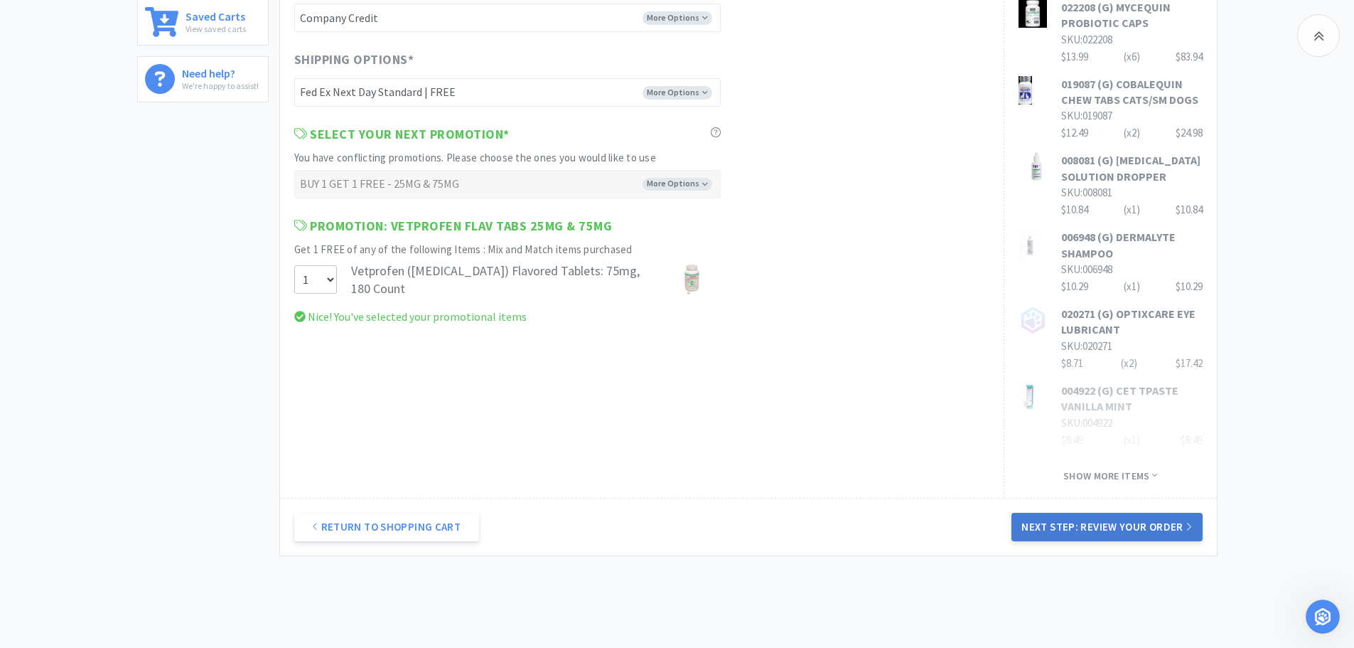
click at [1145, 522] on button "Next Step: Review Your Order" at bounding box center [1107, 527] width 191 height 28
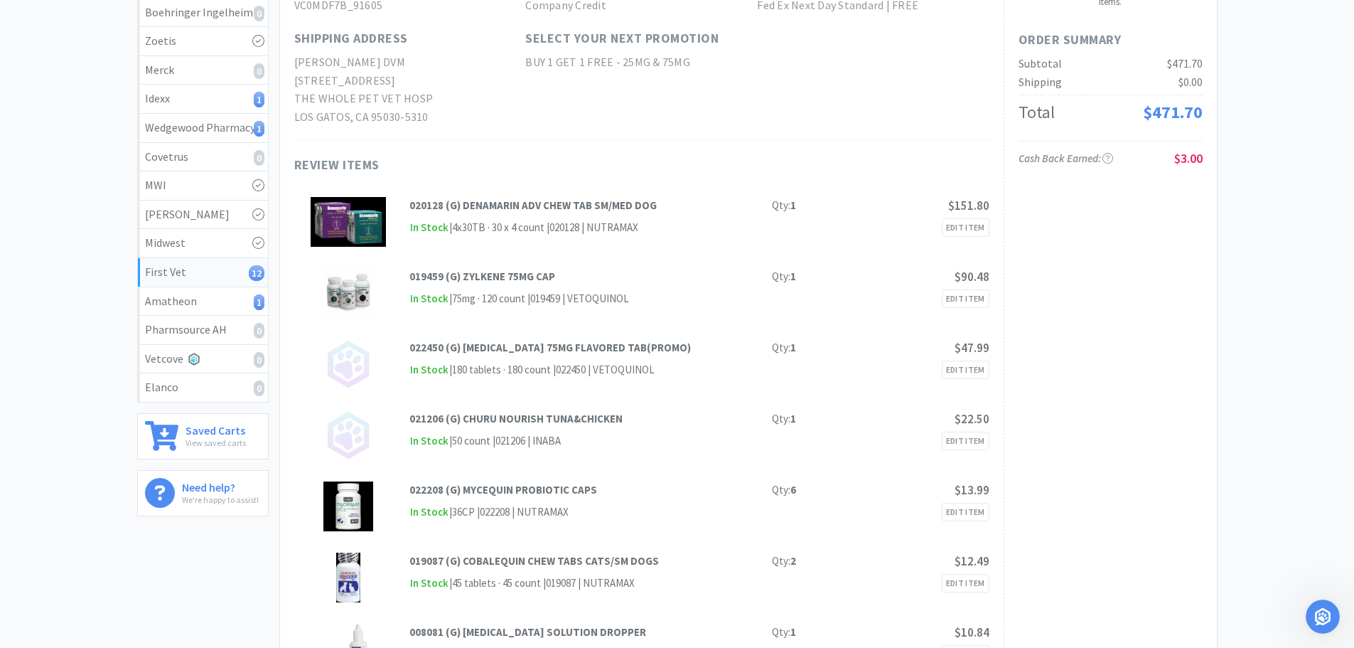
scroll to position [0, 0]
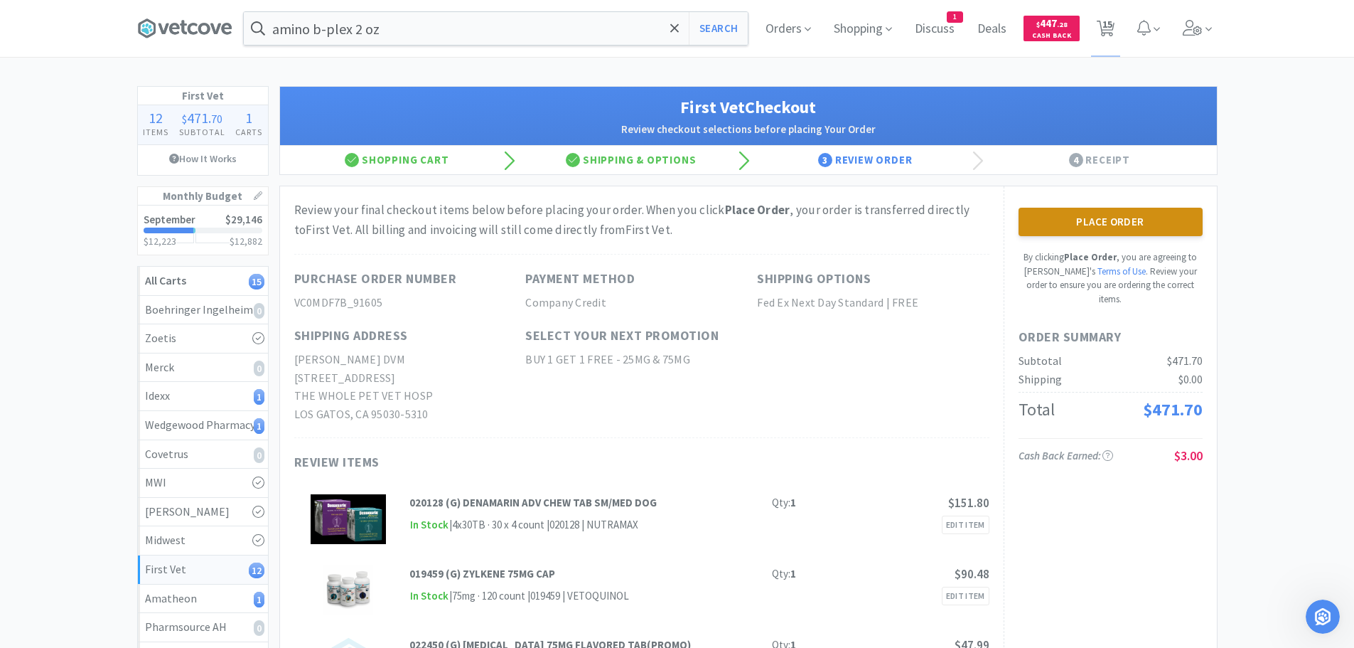
click at [1113, 220] on button "Place Order" at bounding box center [1111, 222] width 184 height 28
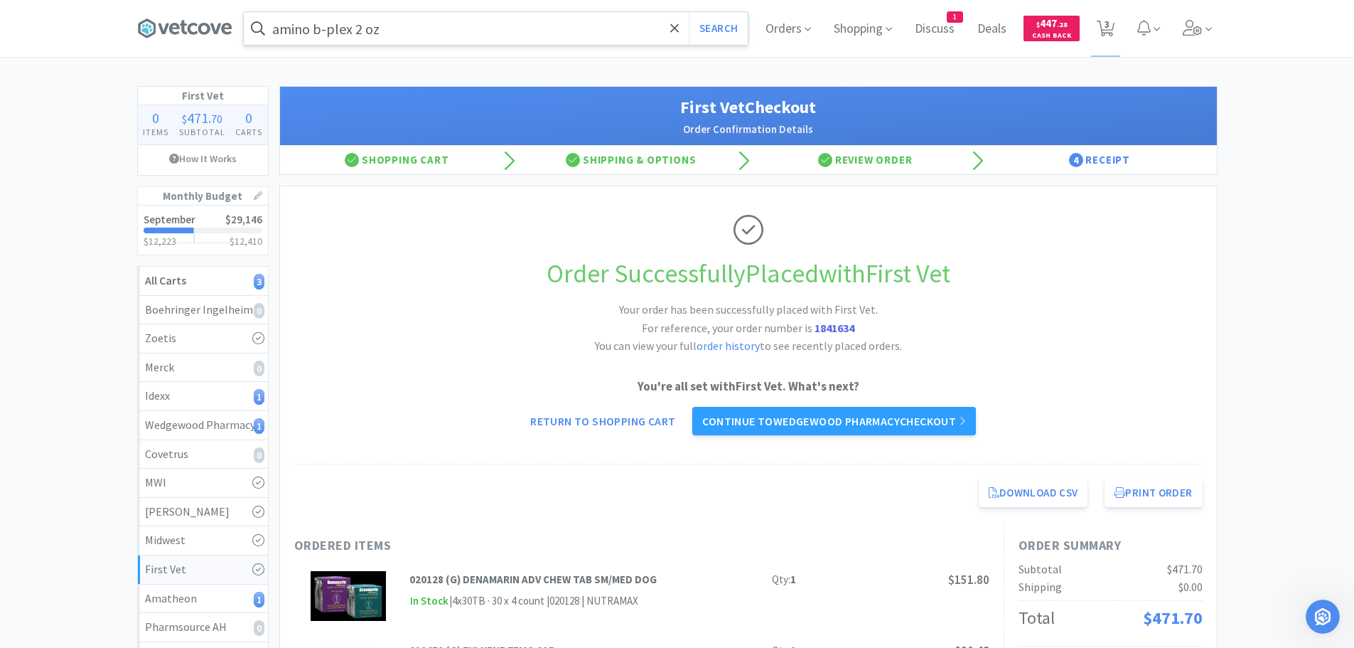
scroll to position [1422, 0]
